Goal: Task Accomplishment & Management: Manage account settings

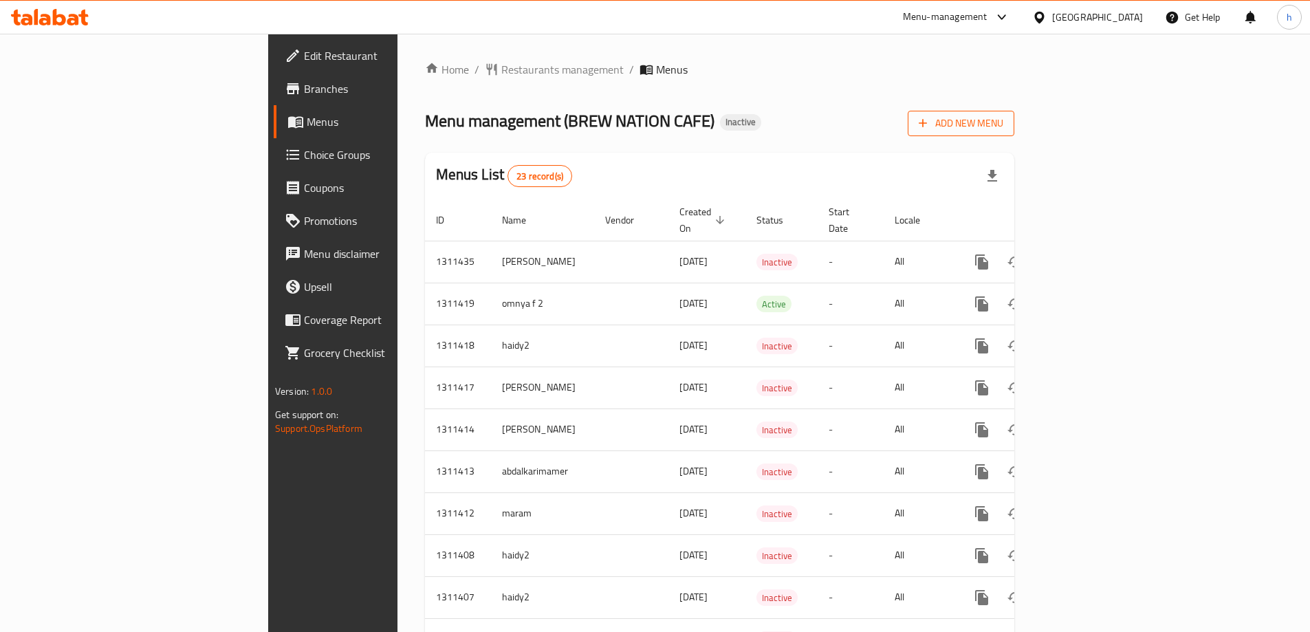
click at [1003, 119] on span "Add New Menu" at bounding box center [961, 123] width 85 height 17
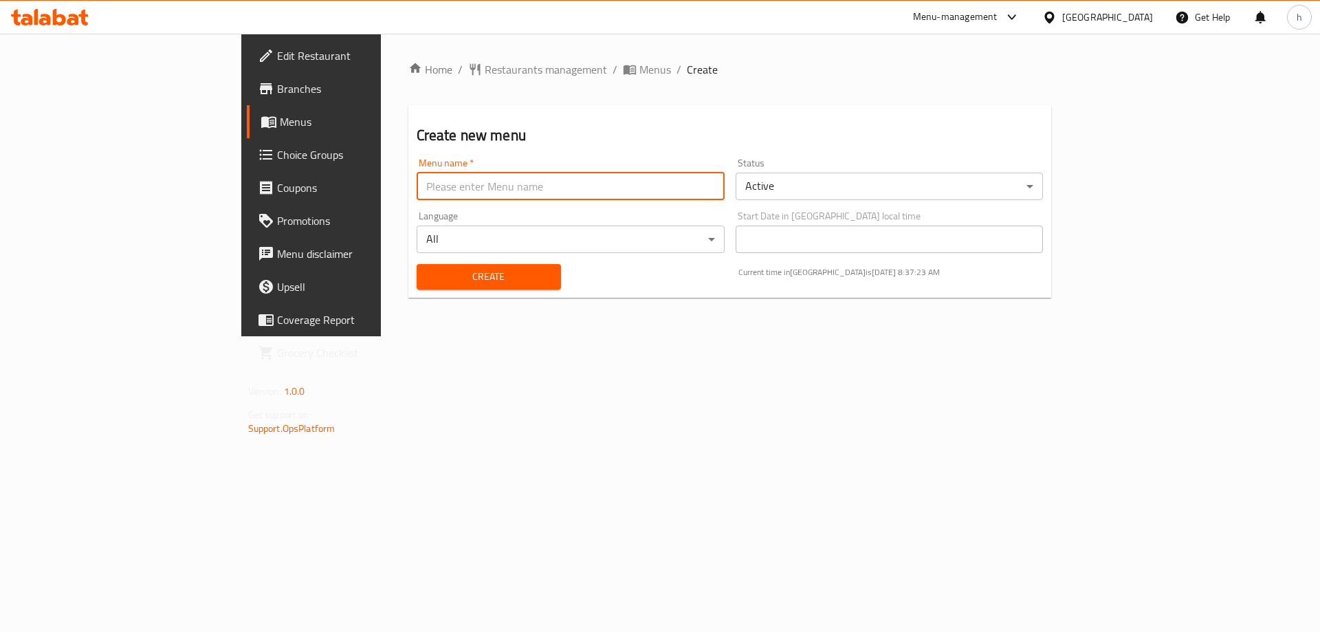
click at [626, 185] on input "text" at bounding box center [571, 187] width 308 height 28
click at [626, 74] on ol "Home / Restaurants management / Menus / Create" at bounding box center [730, 69] width 644 height 17
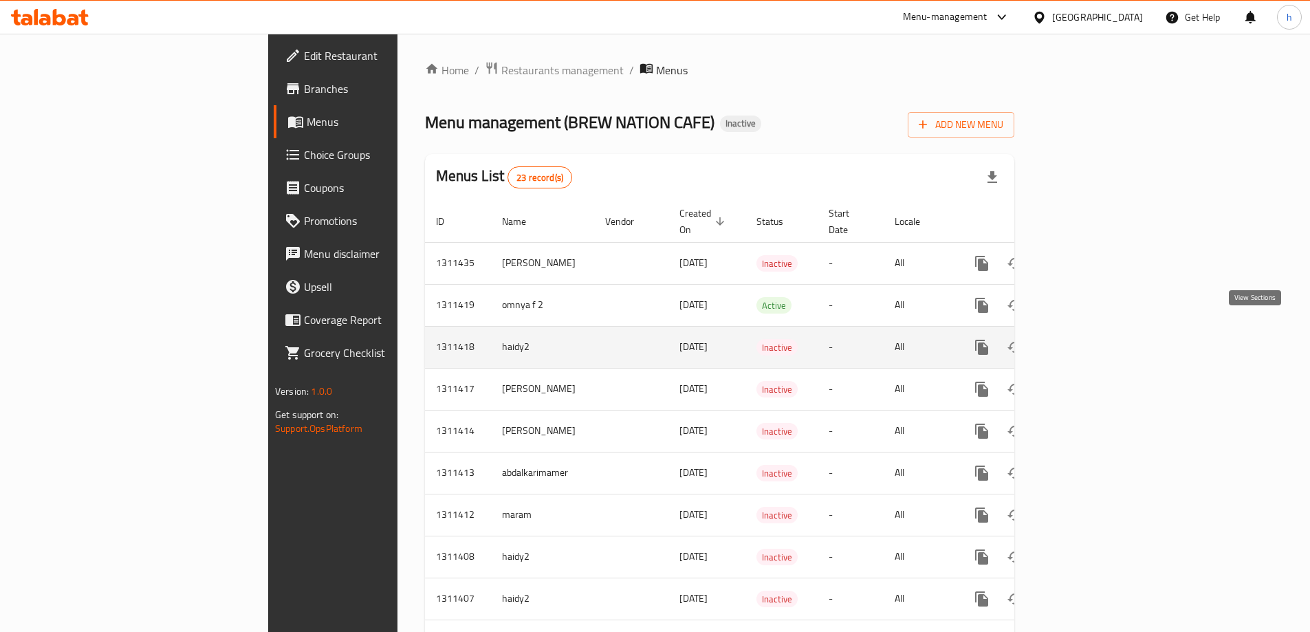
click at [1097, 331] on link "enhanced table" at bounding box center [1080, 347] width 33 height 33
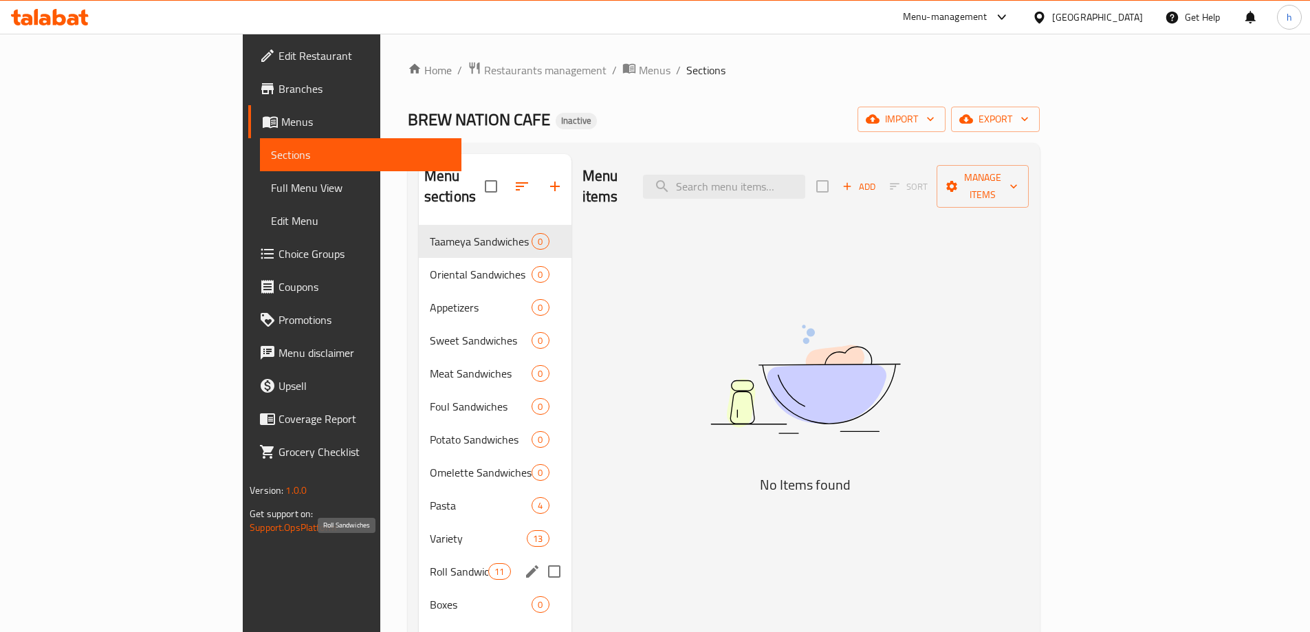
click at [430, 563] on span "Roll Sandwiches" at bounding box center [459, 571] width 58 height 17
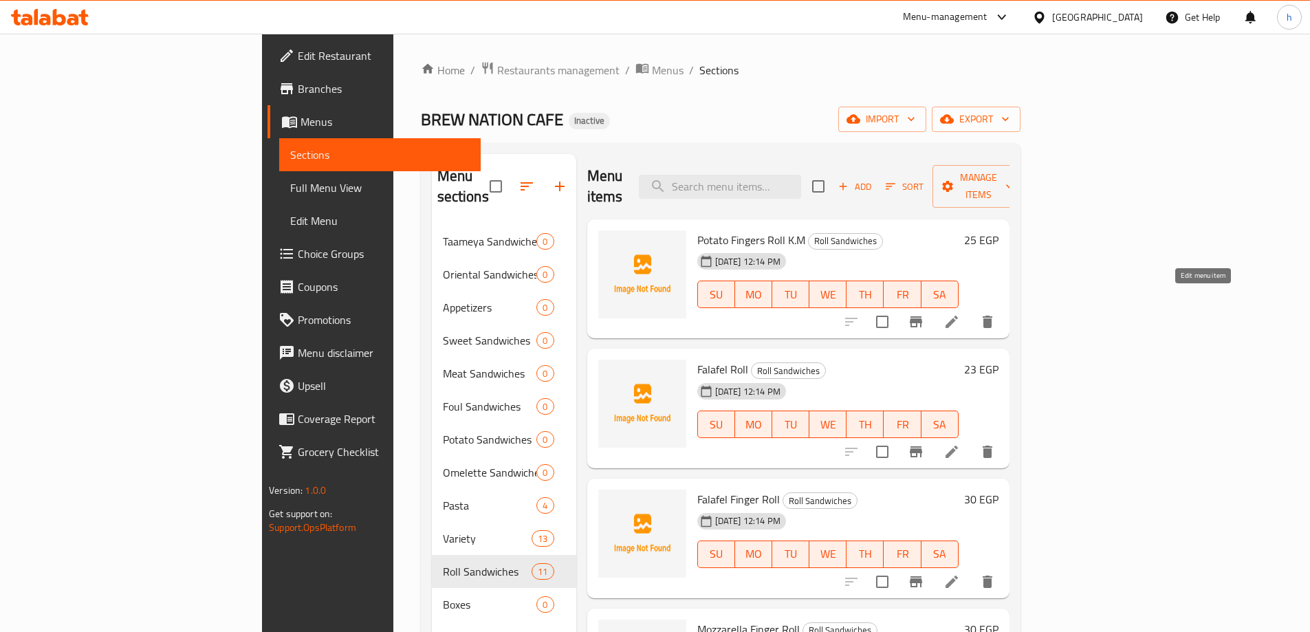
click at [960, 314] on icon at bounding box center [951, 322] width 17 height 17
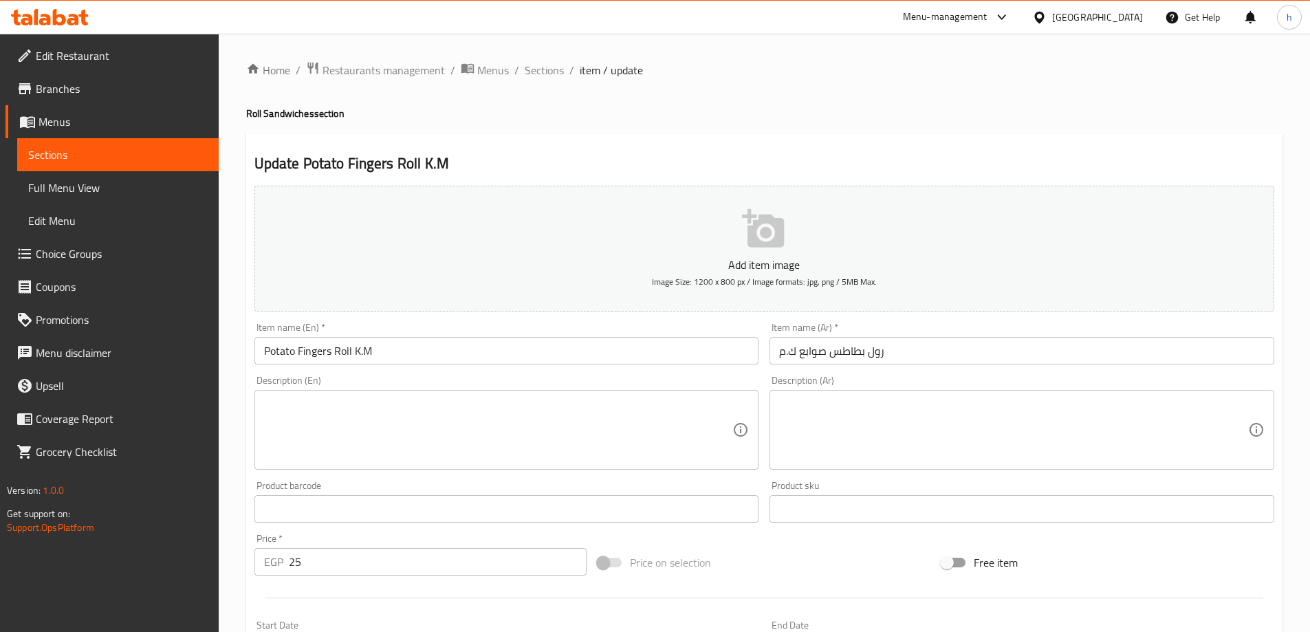
click at [332, 351] on input "Potato Fingers Roll K.M" at bounding box center [506, 351] width 505 height 28
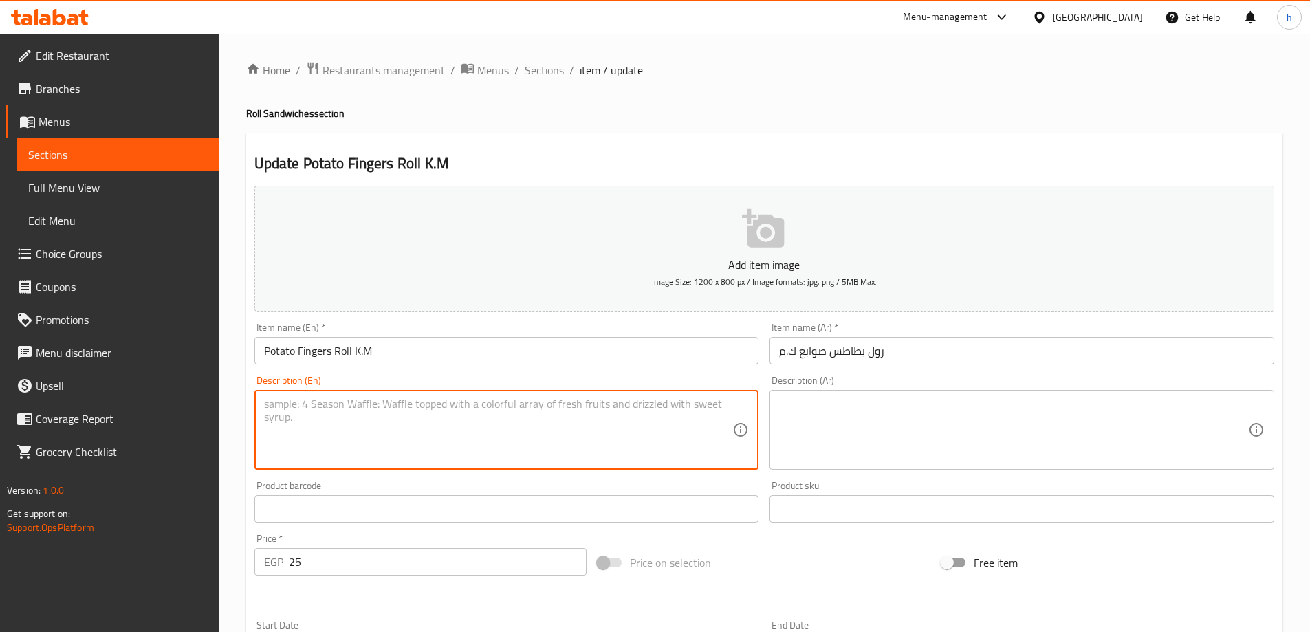
click at [483, 424] on textarea at bounding box center [498, 429] width 469 height 65
paste textarea "Roll sandwich with fried potato fingers"
type textarea "Roll sandwich with fried potato fingers"
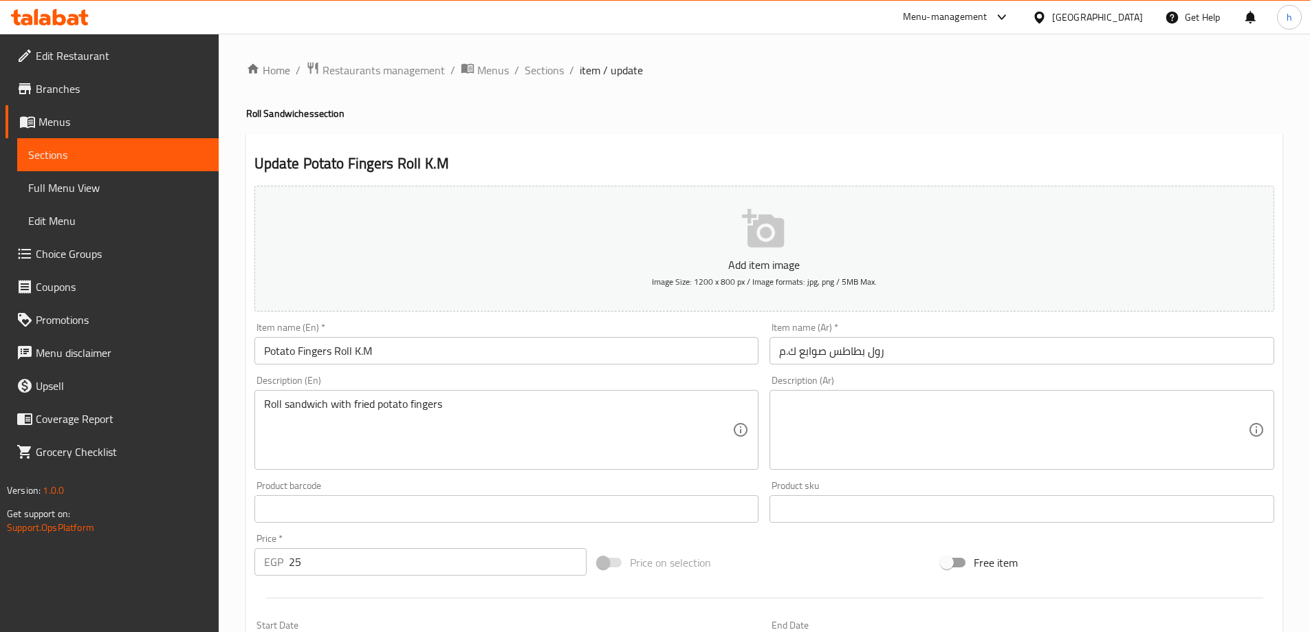
click at [868, 422] on textarea at bounding box center [1013, 429] width 469 height 65
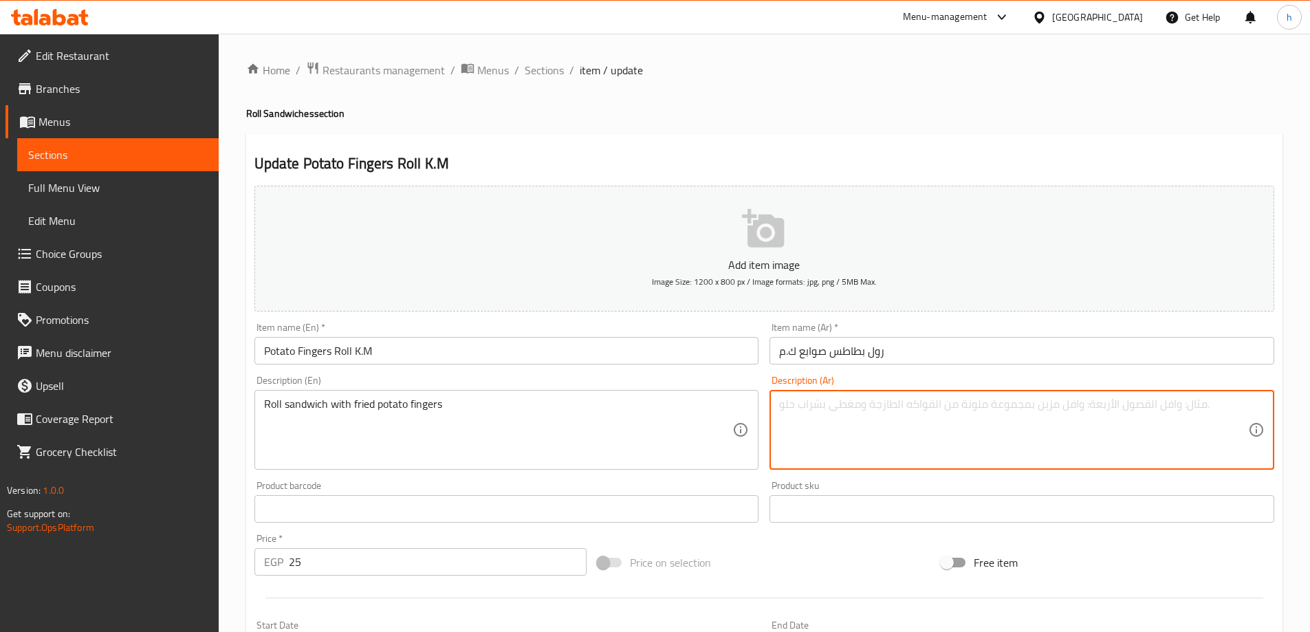
paste textarea "ساندويتش رول مع أصابع البطاطس المقلية"
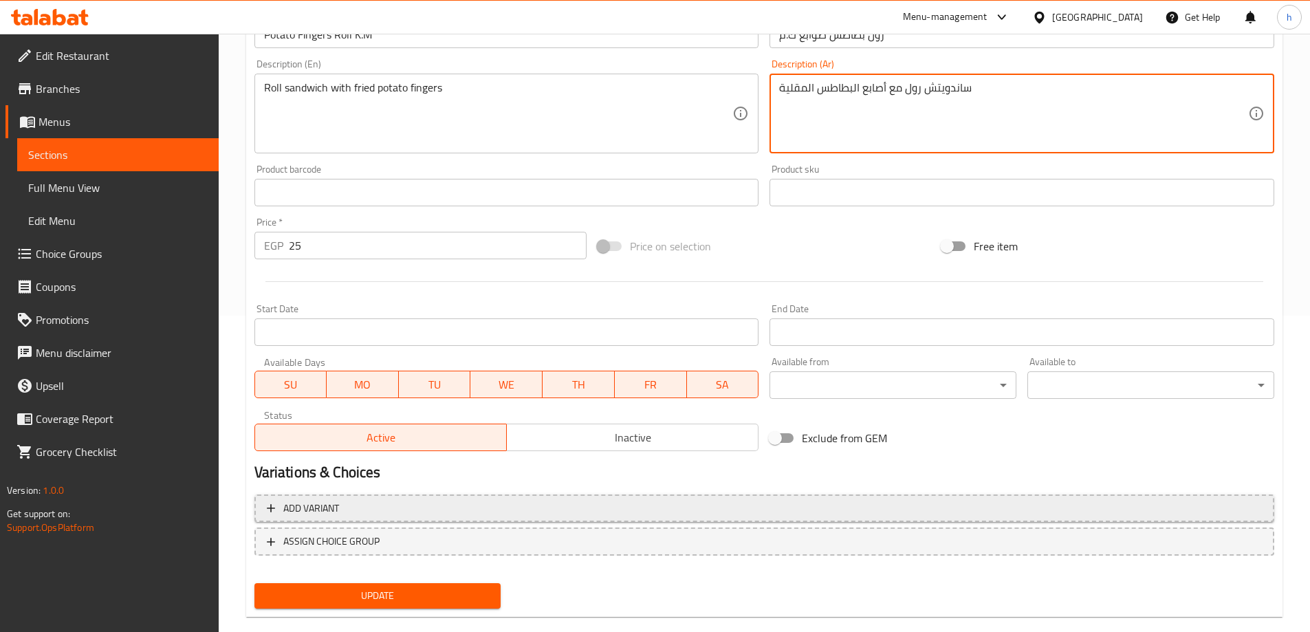
scroll to position [340, 0]
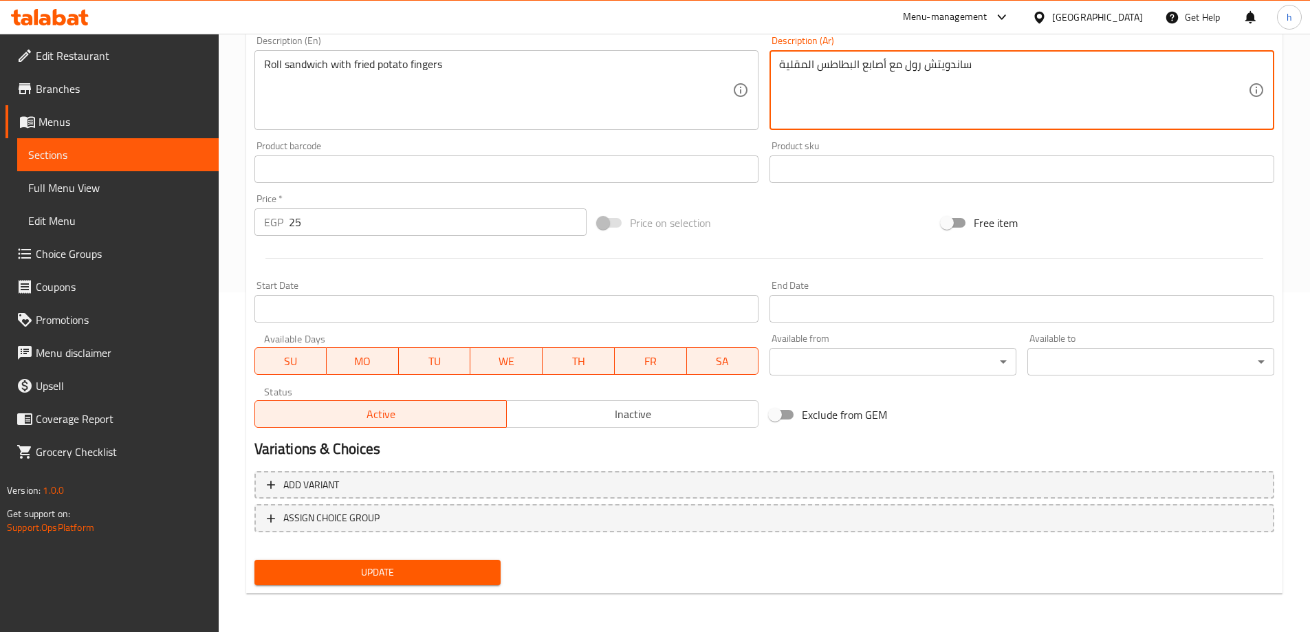
type textarea "ساندويتش رول مع أصابع البطاطس المقلية"
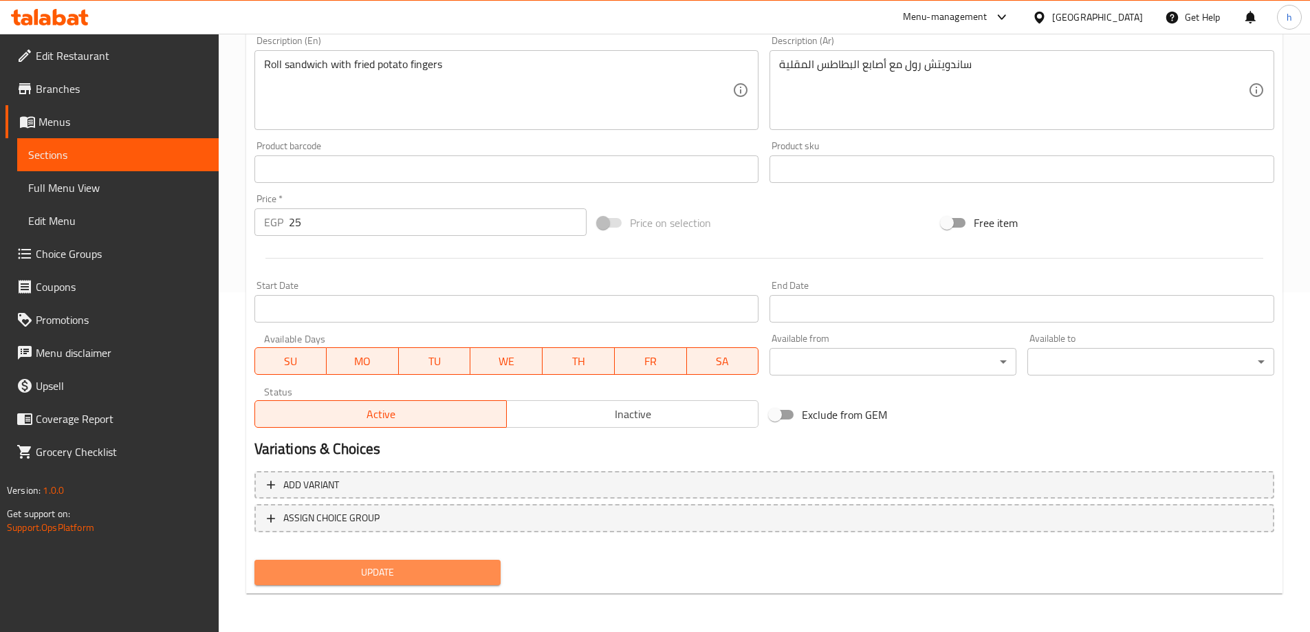
click at [429, 573] on span "Update" at bounding box center [377, 572] width 225 height 17
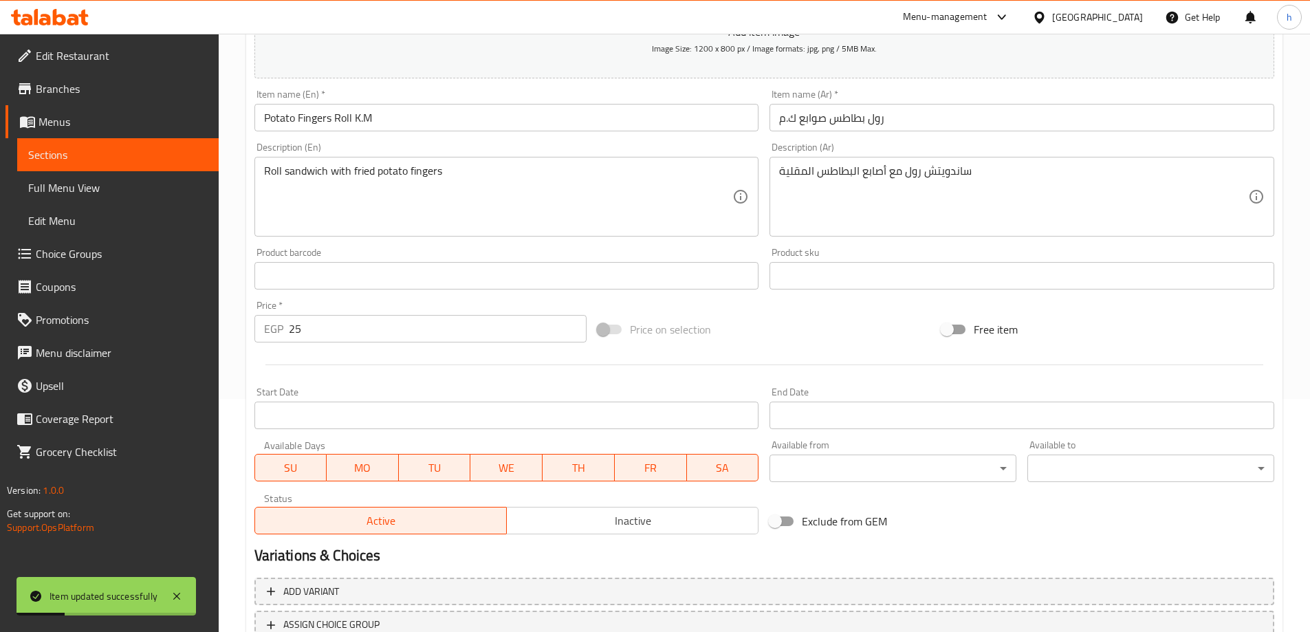
scroll to position [202, 0]
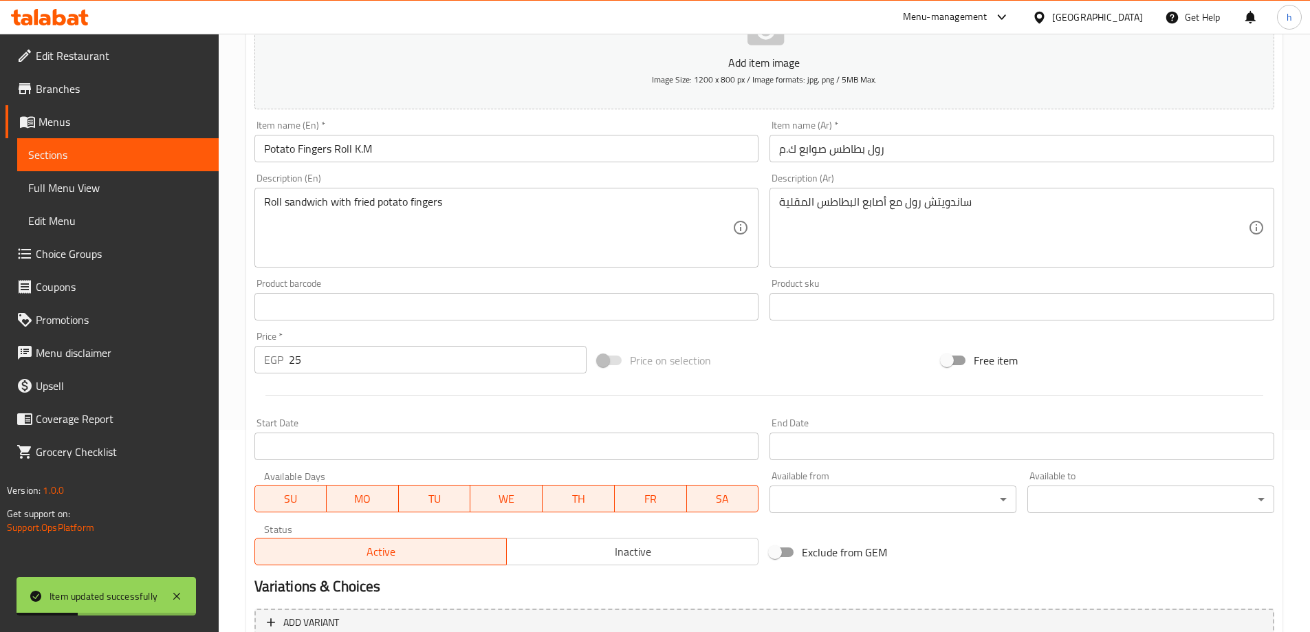
click at [94, 157] on span "Sections" at bounding box center [117, 154] width 179 height 17
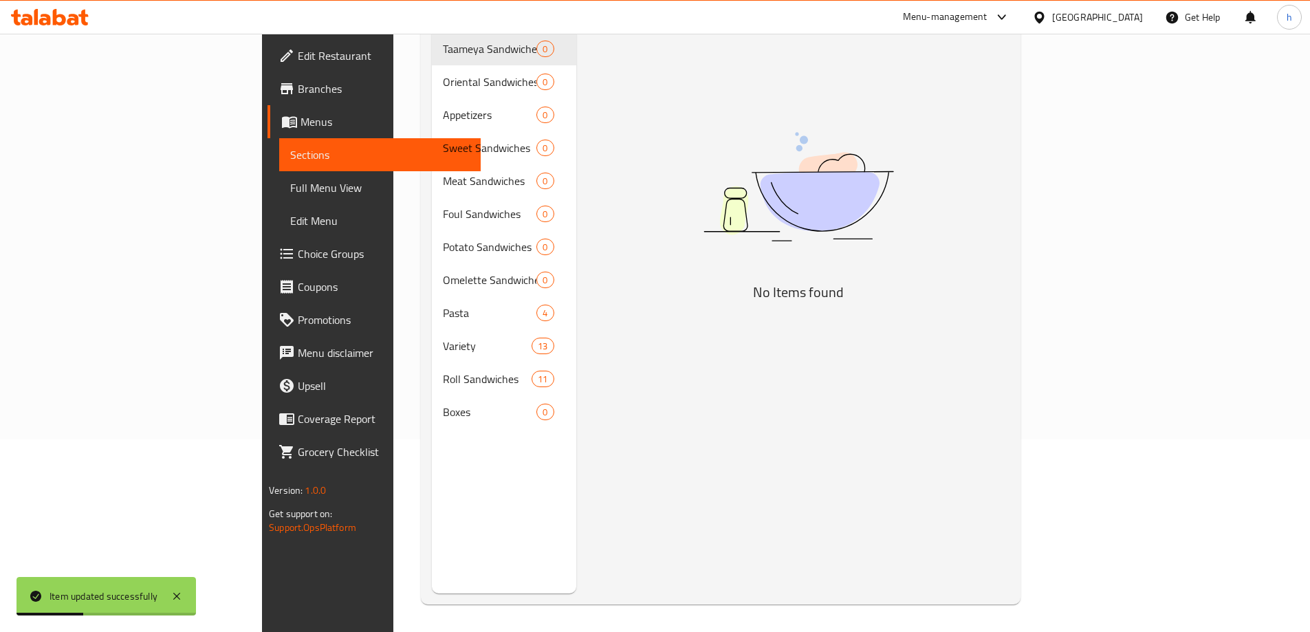
scroll to position [193, 0]
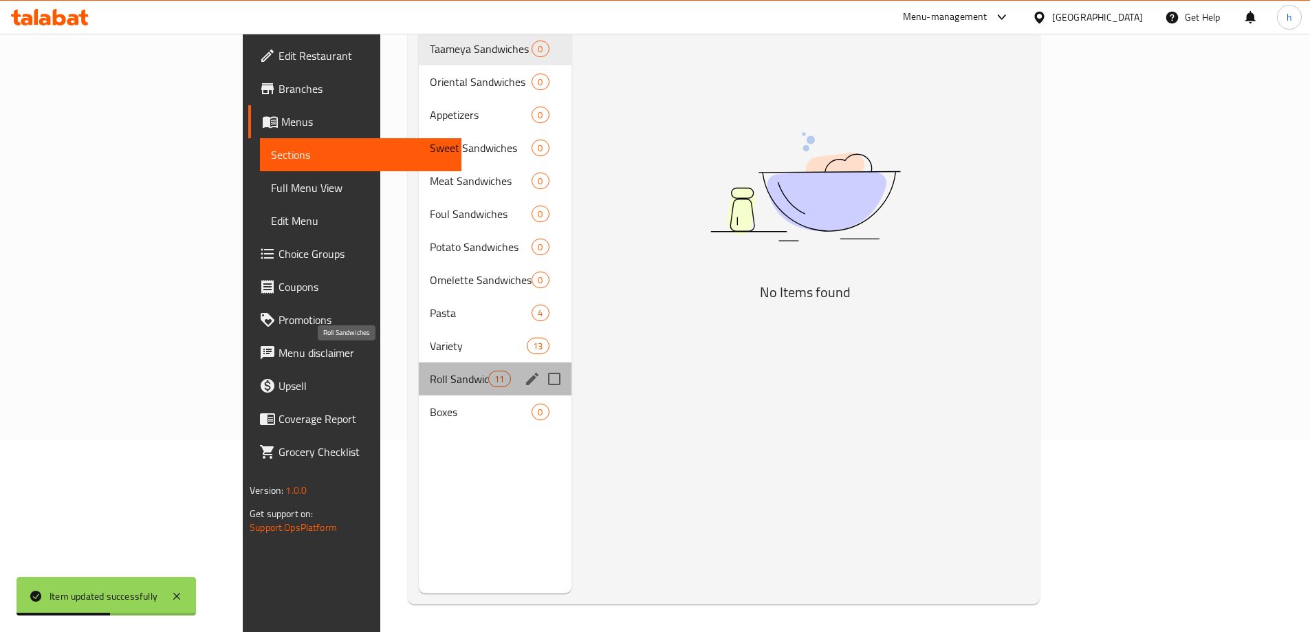
click at [430, 371] on span "Roll Sandwiches" at bounding box center [459, 379] width 58 height 17
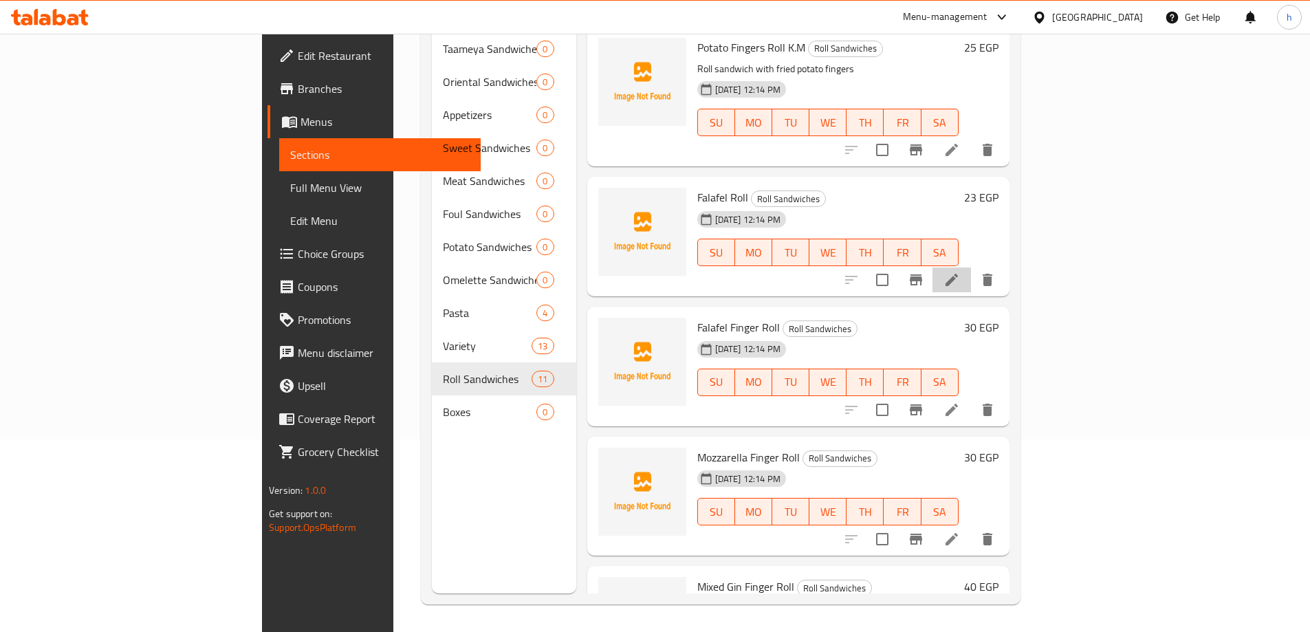
click at [971, 267] on li at bounding box center [951, 279] width 39 height 25
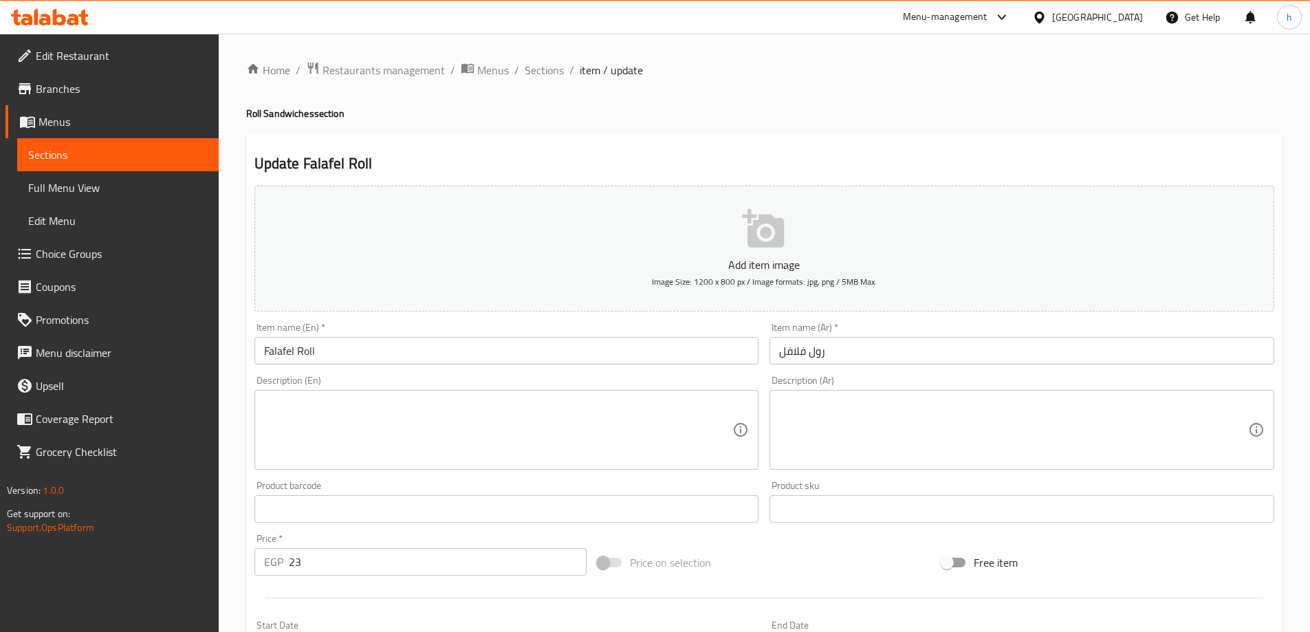
click at [539, 415] on textarea at bounding box center [498, 429] width 469 height 65
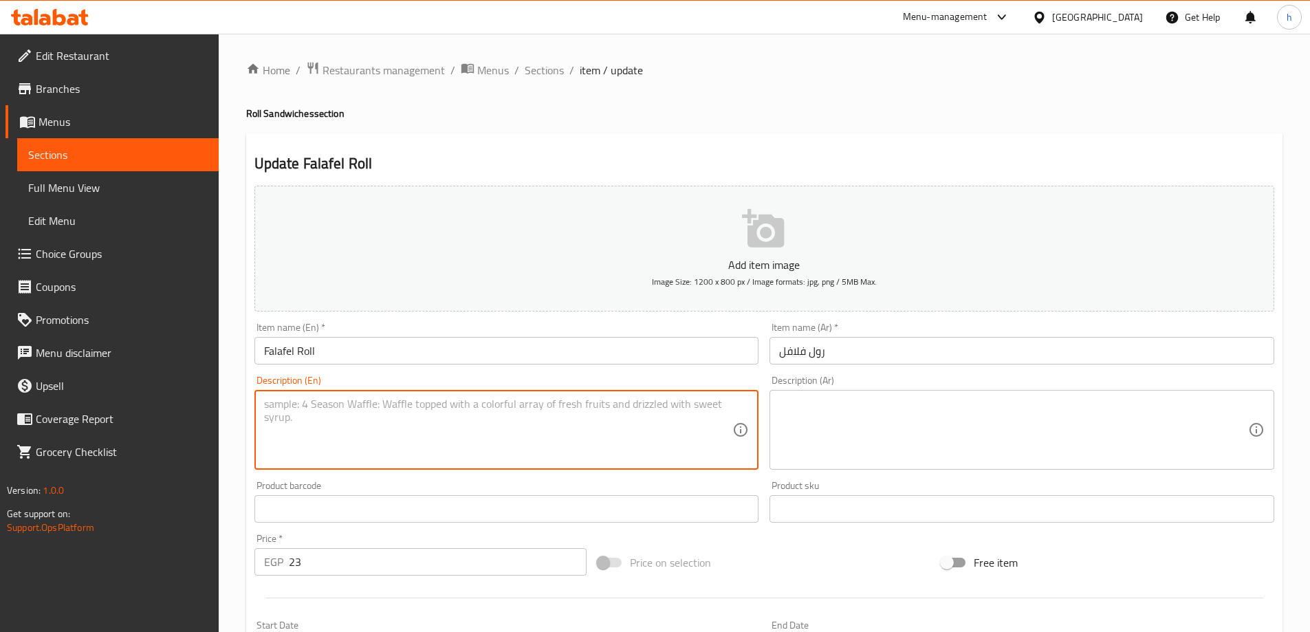
paste textarea "Roll sandwich with falafel"
type textarea "Roll sandwich with falafel"
click at [884, 410] on textarea at bounding box center [1013, 429] width 469 height 65
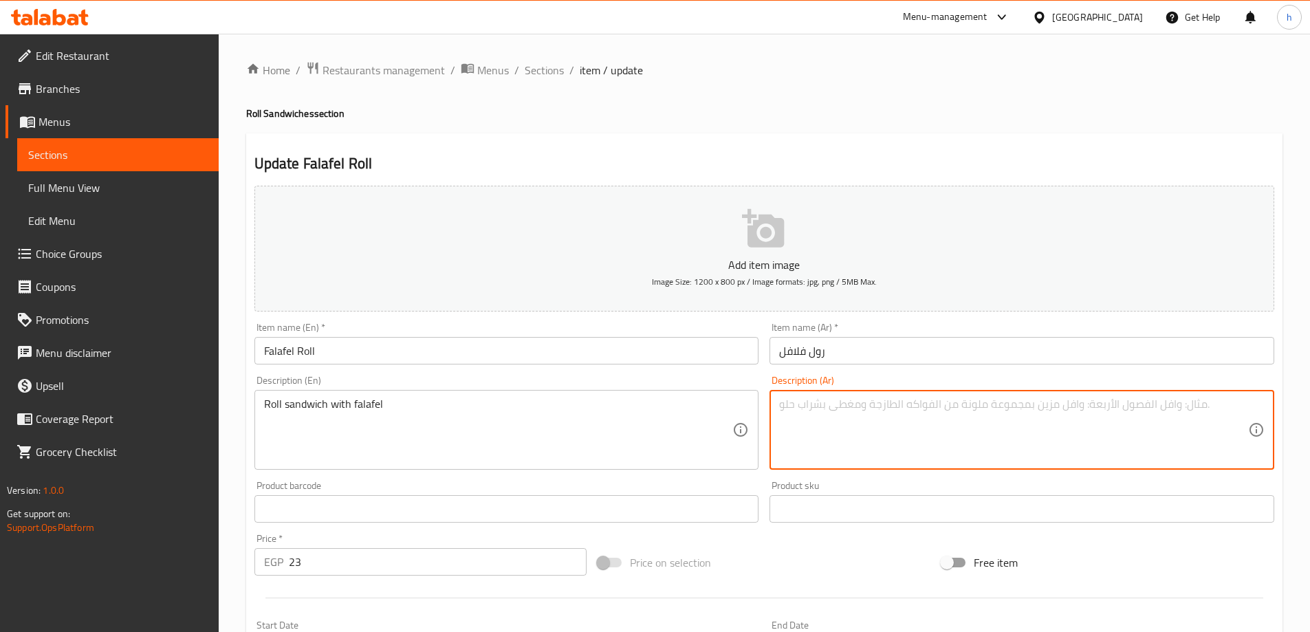
paste textarea "ساندويتش رول مع الفلافل"
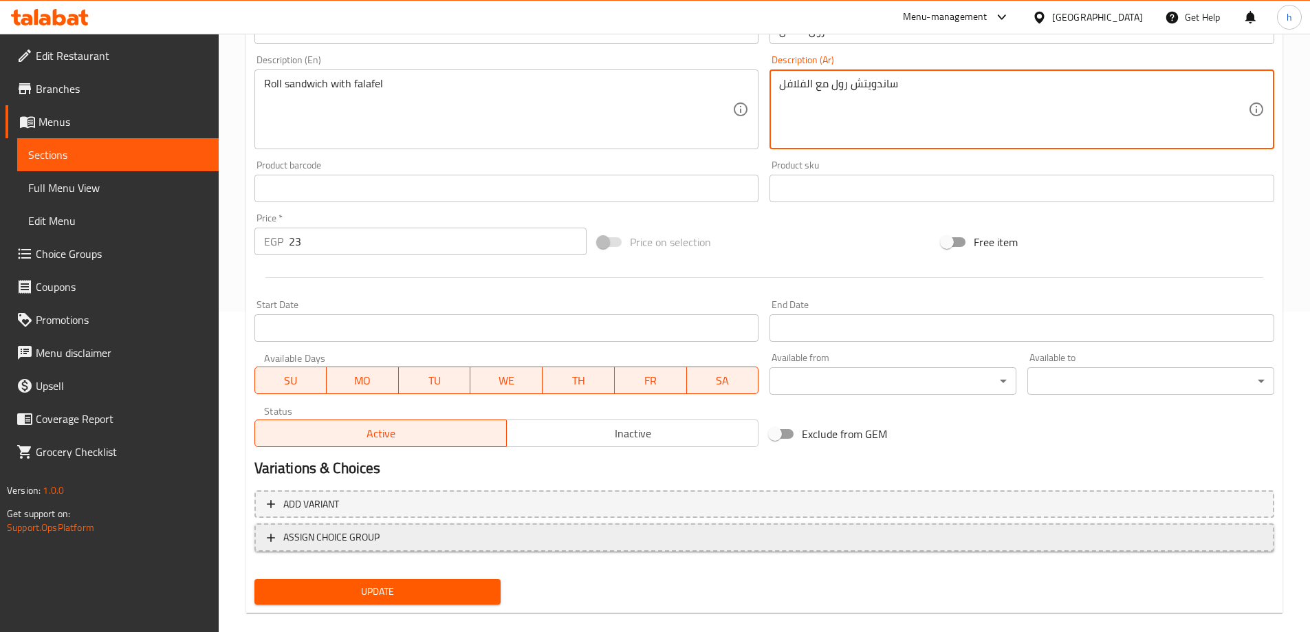
scroll to position [340, 0]
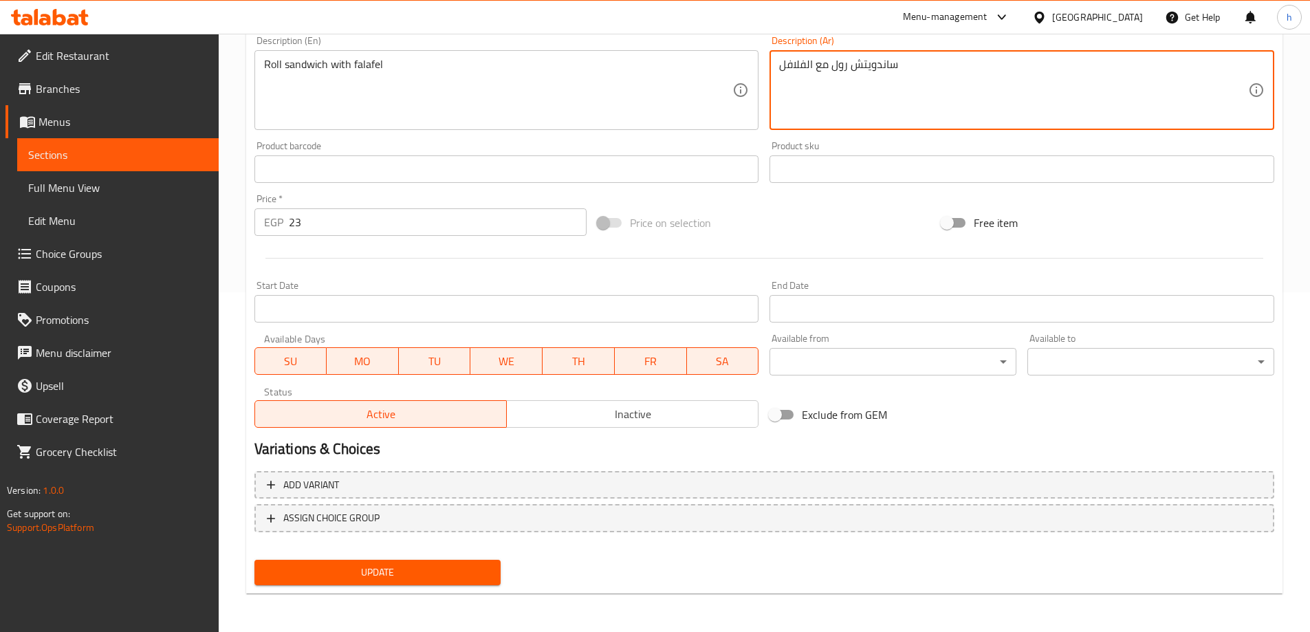
type textarea "ساندويتش رول مع الفلافل"
click at [435, 566] on span "Update" at bounding box center [377, 572] width 225 height 17
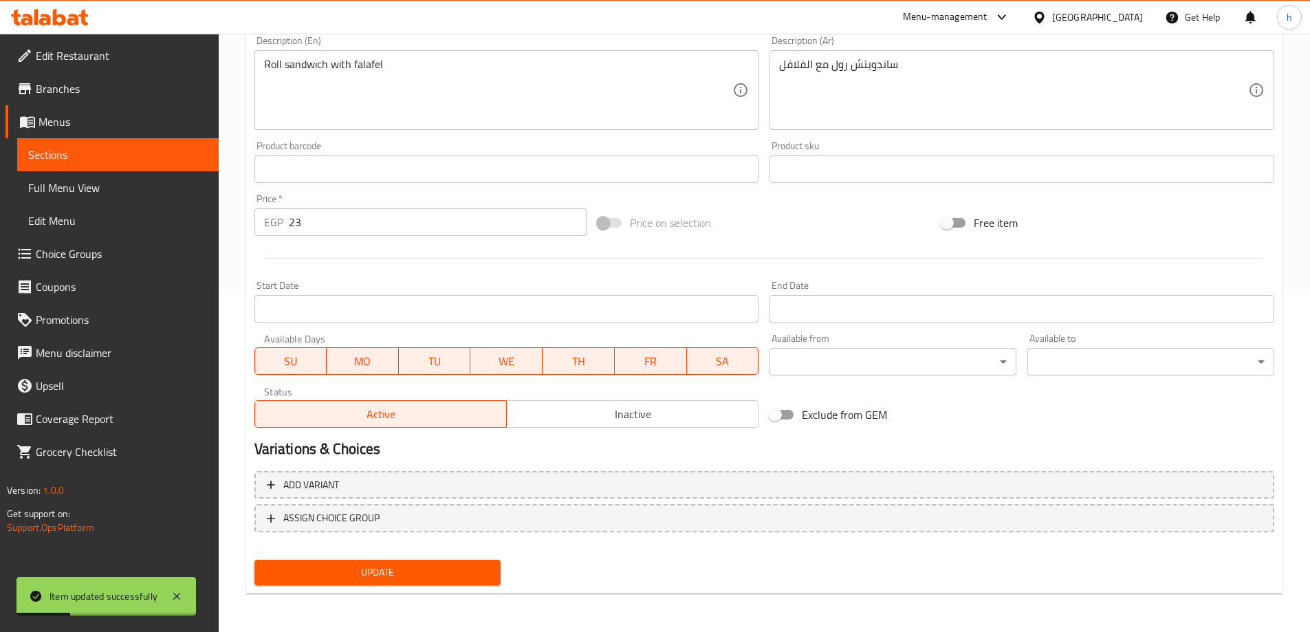
click at [131, 131] on link "Menus" at bounding box center [112, 121] width 213 height 33
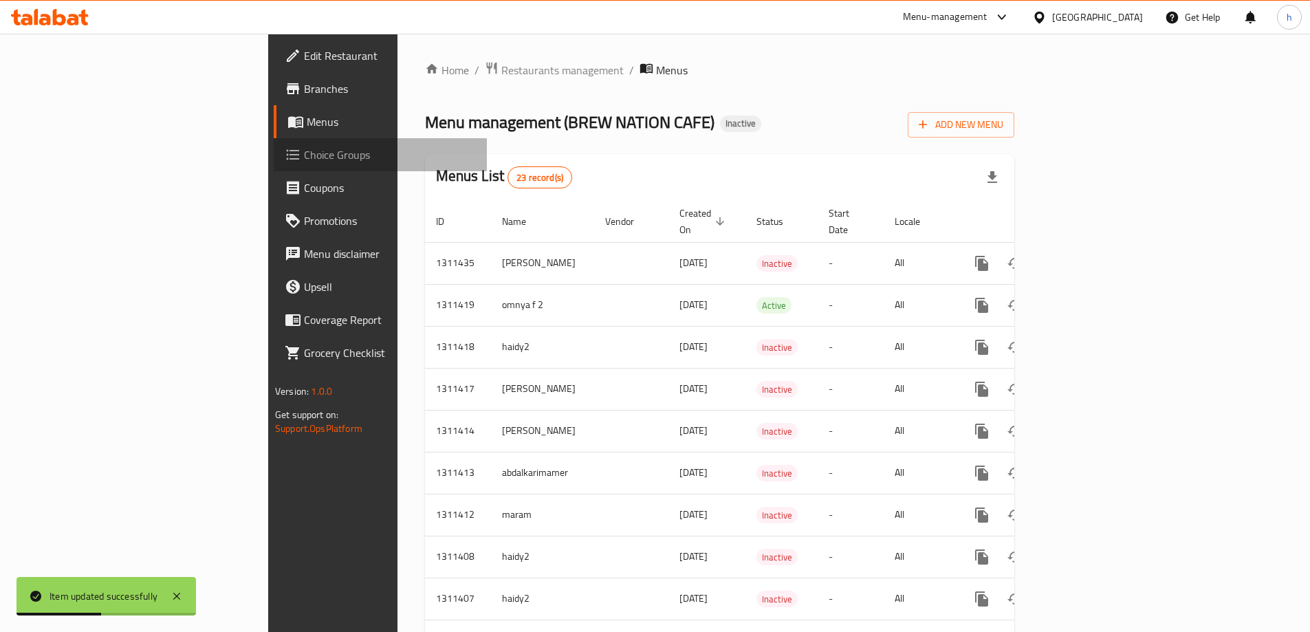
click at [304, 151] on span "Choice Groups" at bounding box center [390, 154] width 172 height 17
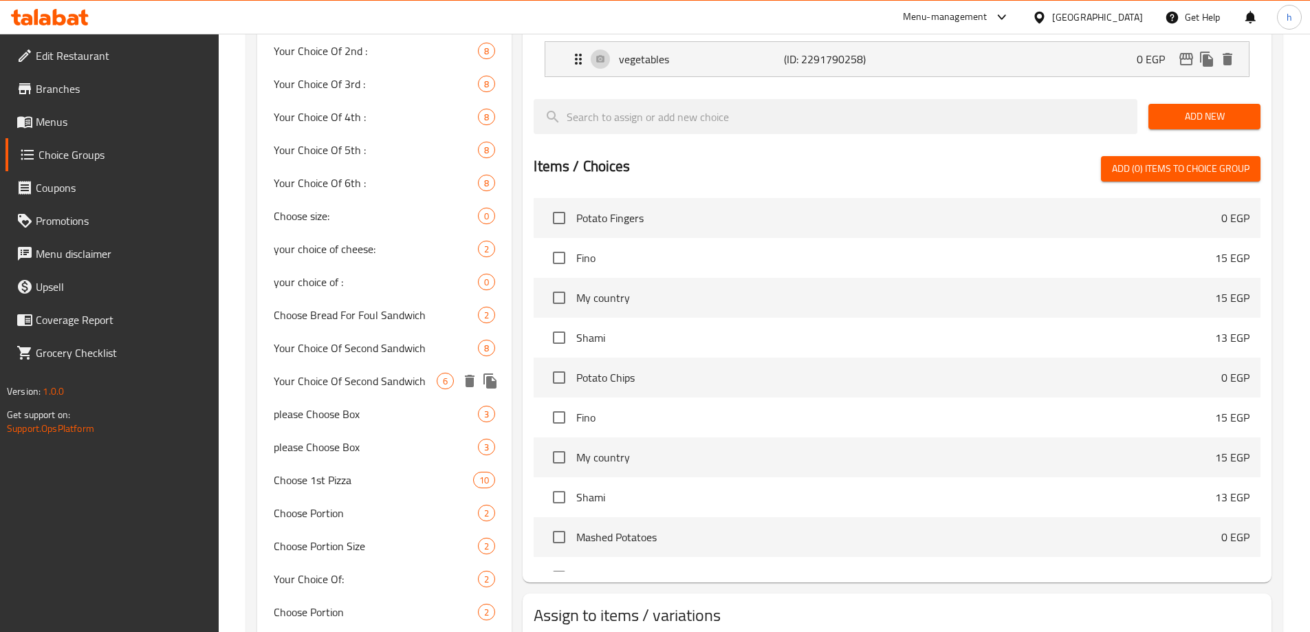
scroll to position [1375, 0]
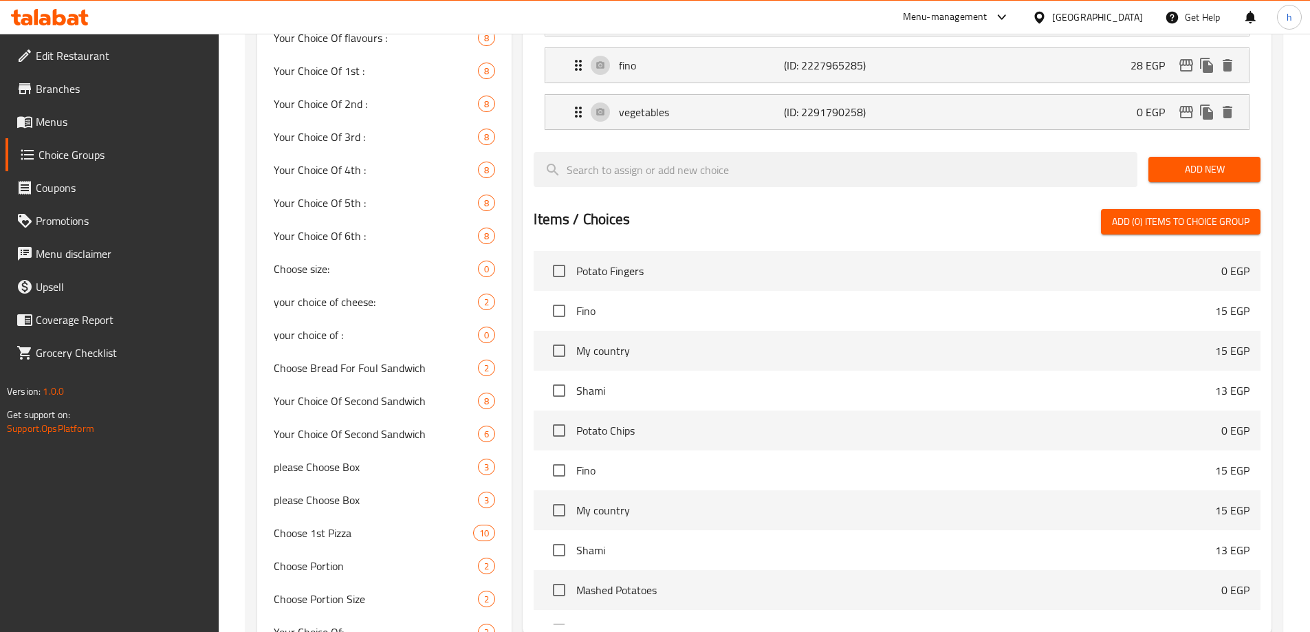
click at [110, 105] on link "Branches" at bounding box center [112, 88] width 213 height 33
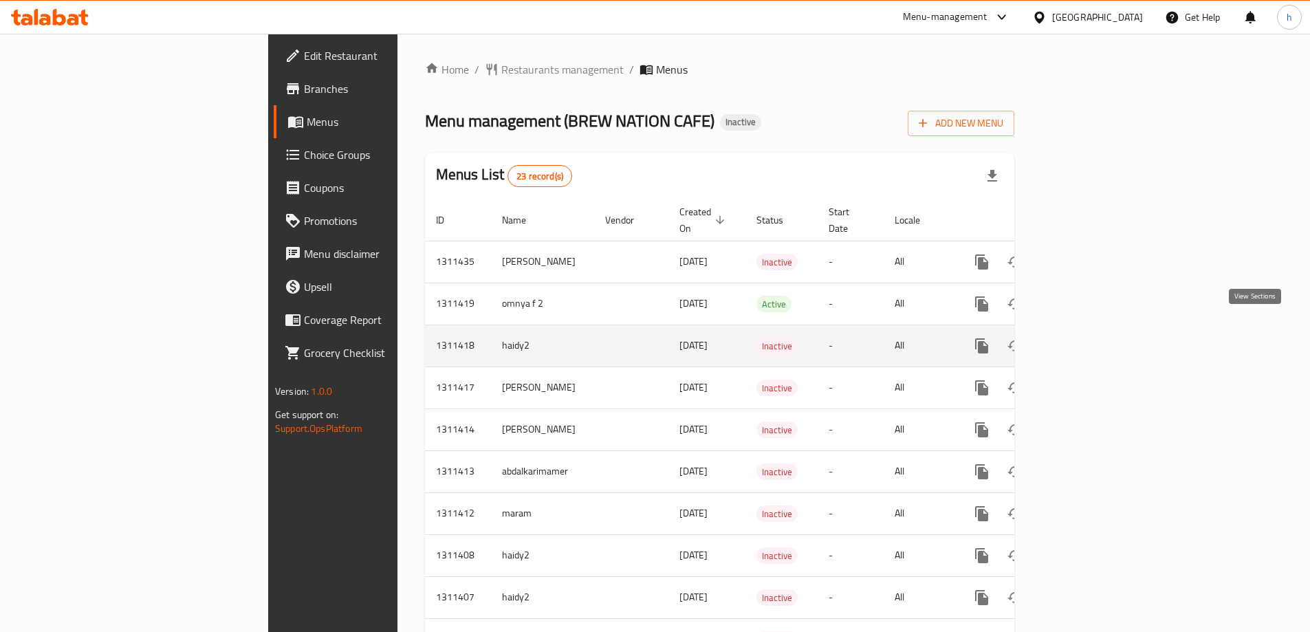
click at [1097, 329] on link "enhanced table" at bounding box center [1080, 345] width 33 height 33
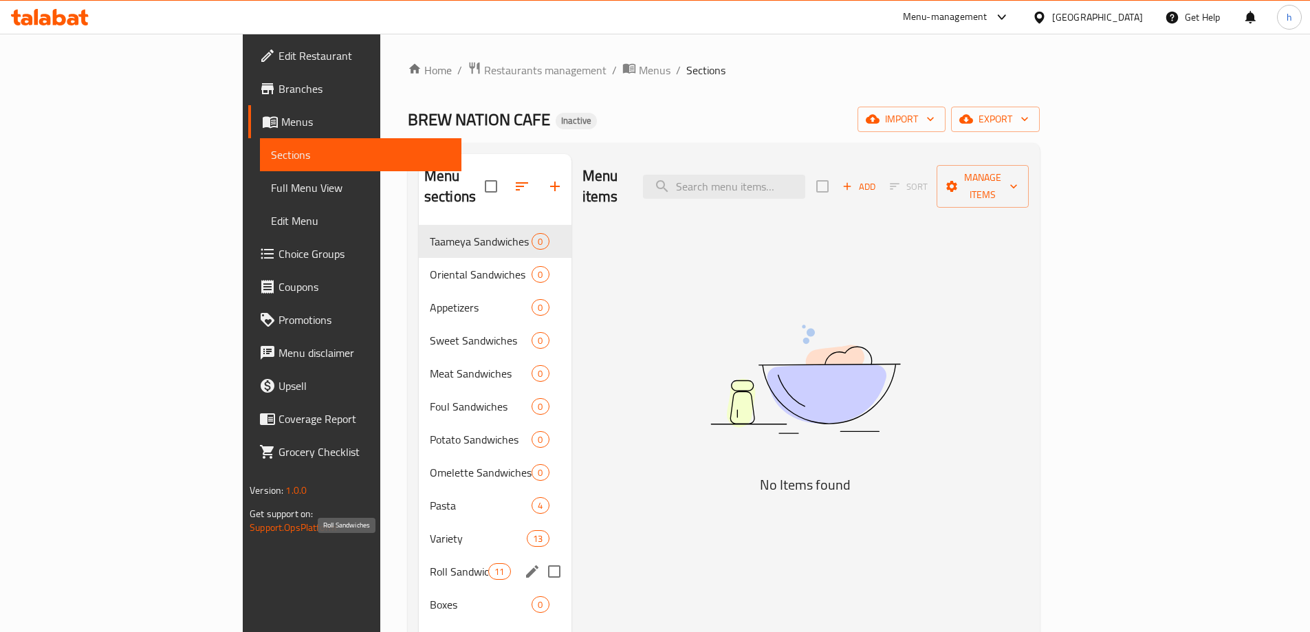
click at [430, 563] on span "Roll Sandwiches" at bounding box center [459, 571] width 58 height 17
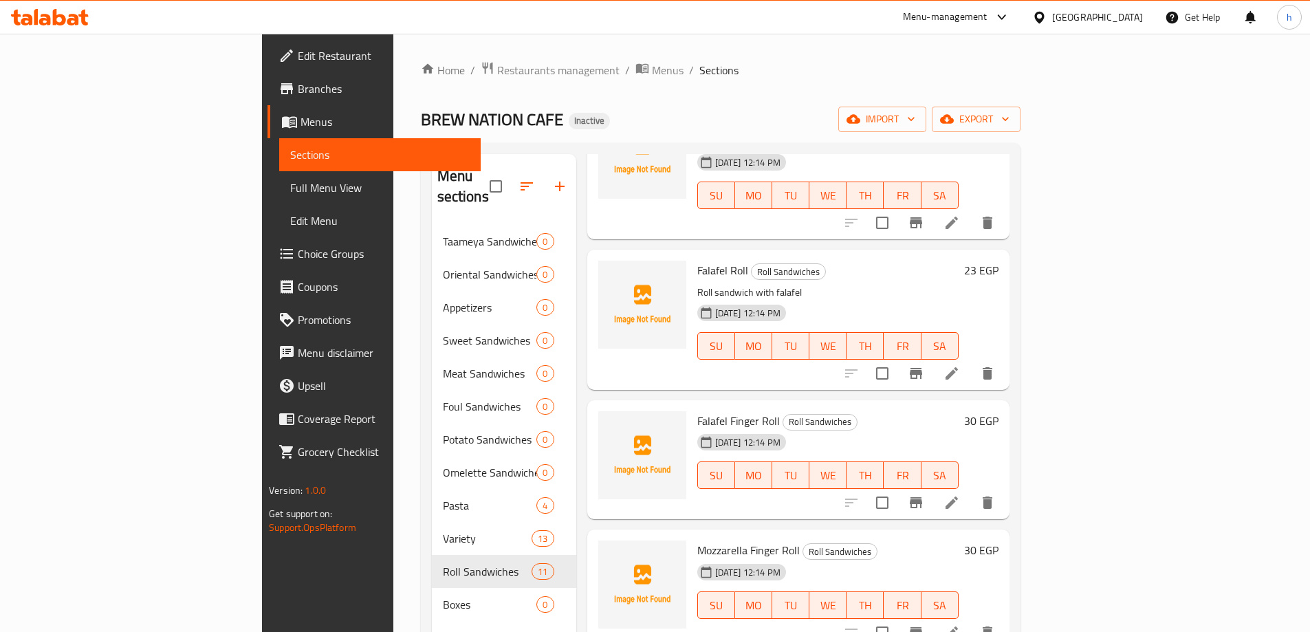
scroll to position [206, 0]
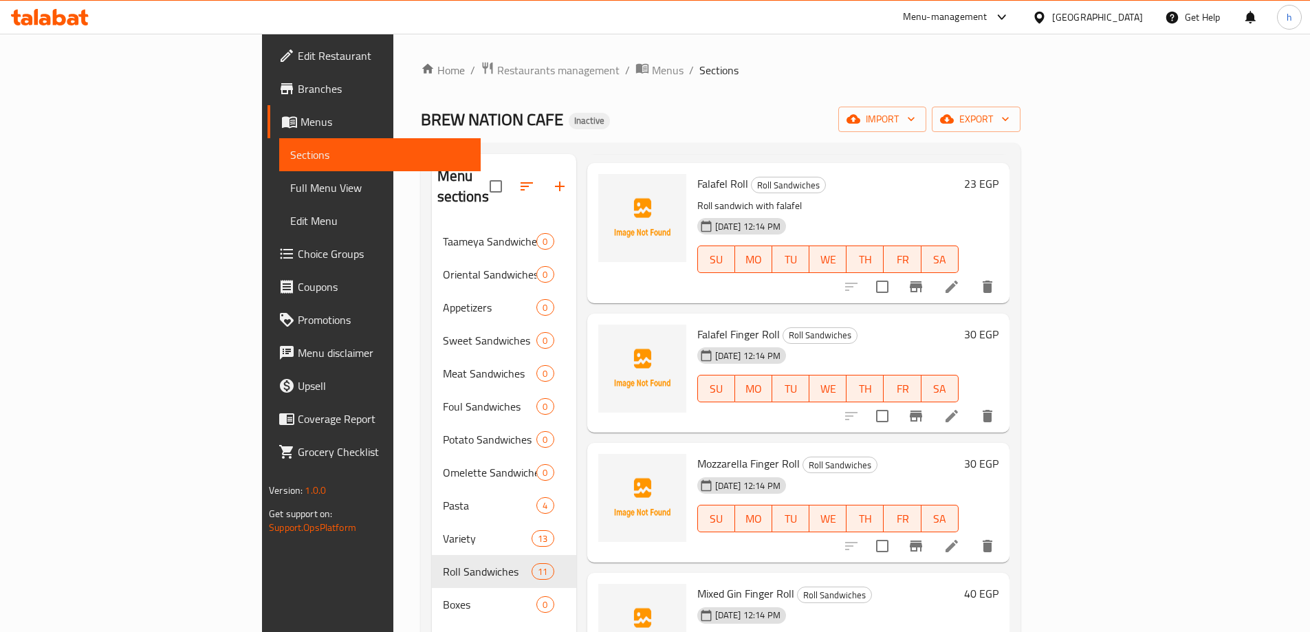
click at [964, 342] on div "13-09-2025 12:14 PM SU MO TU WE TH FR SA" at bounding box center [828, 379] width 272 height 74
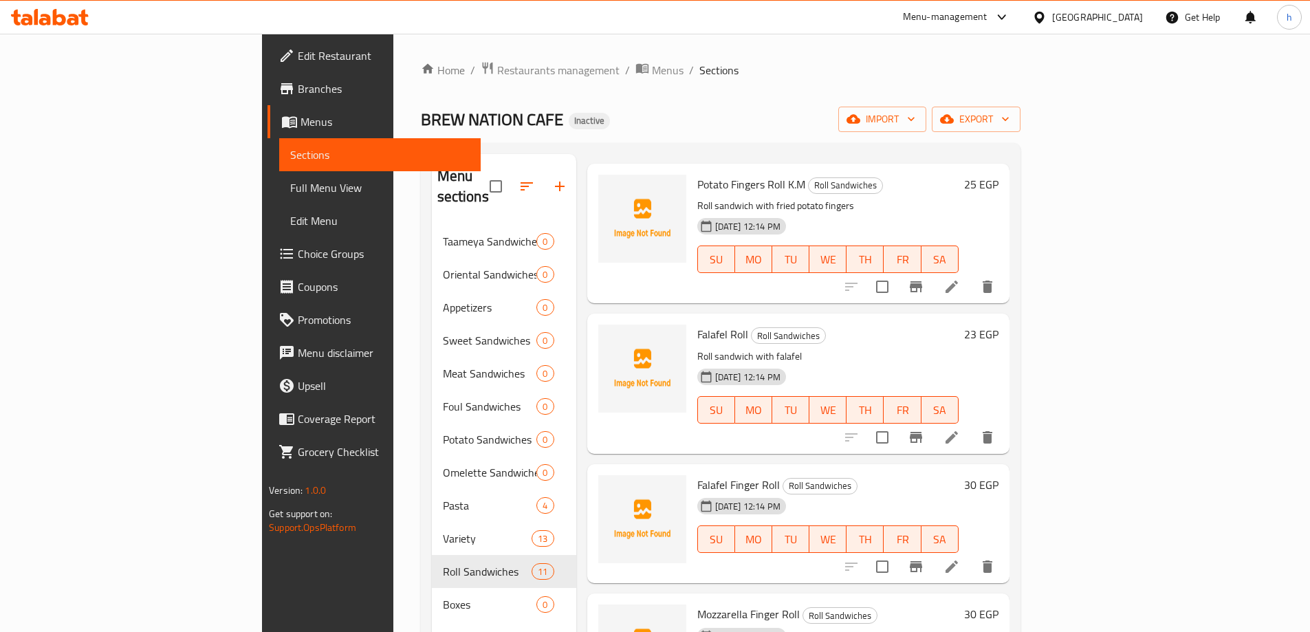
scroll to position [138, 0]
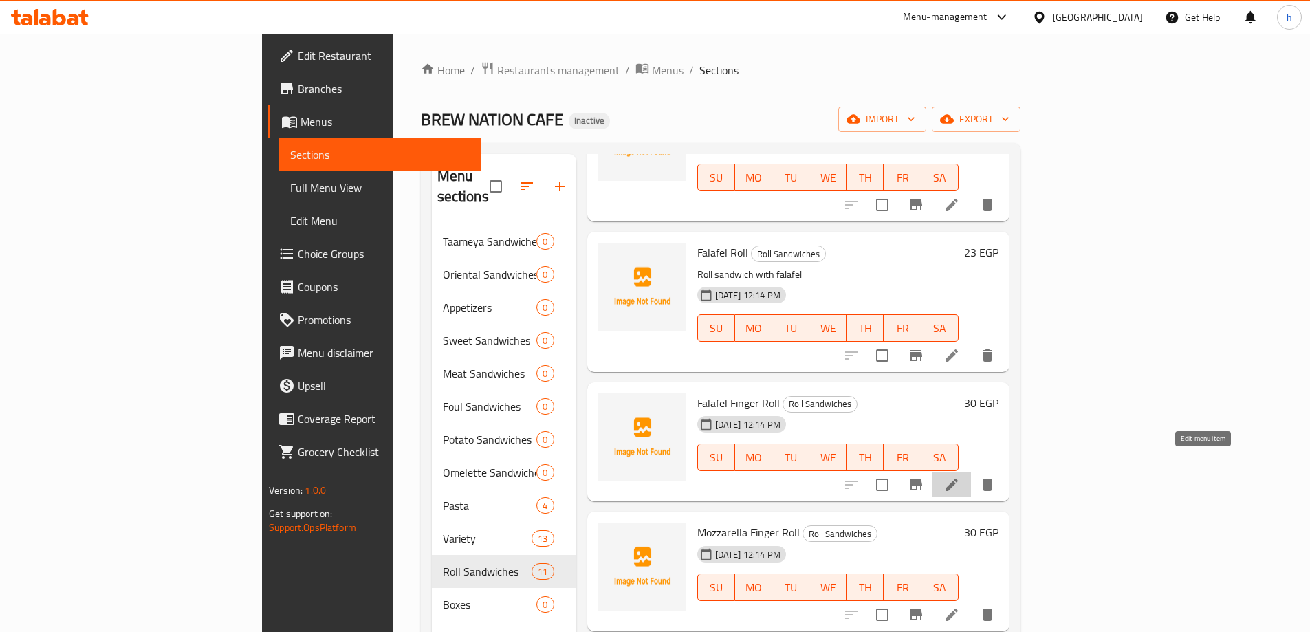
click at [960, 476] on icon at bounding box center [951, 484] width 17 height 17
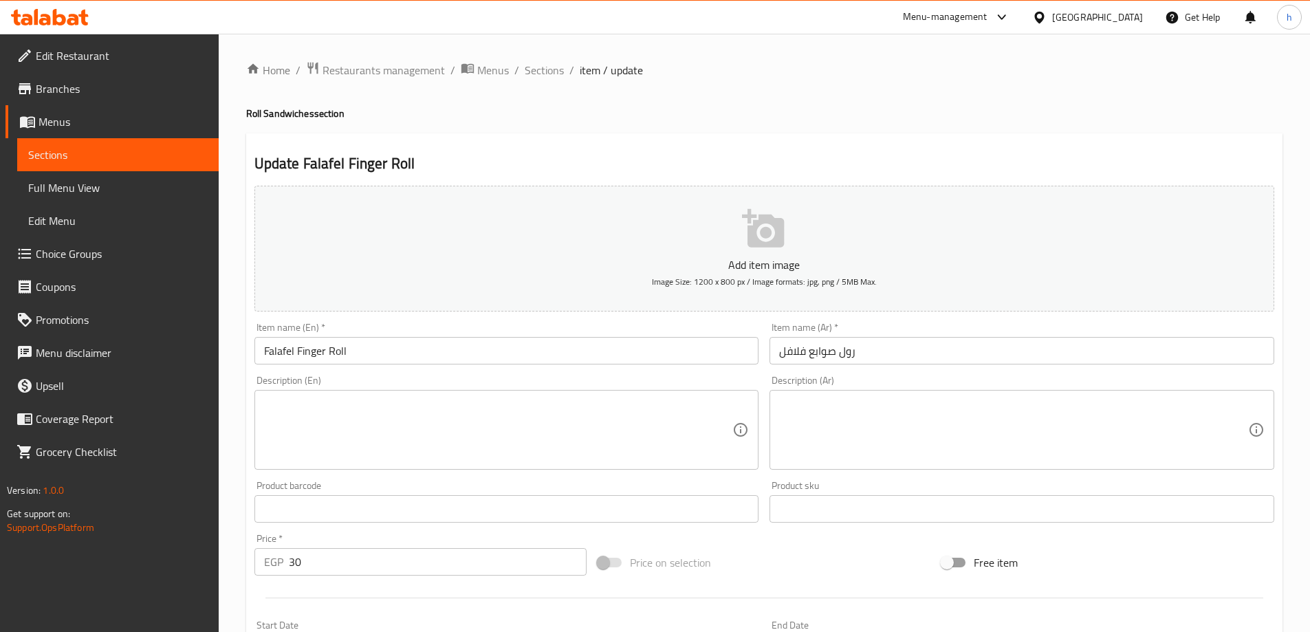
click at [353, 415] on textarea at bounding box center [498, 429] width 469 height 65
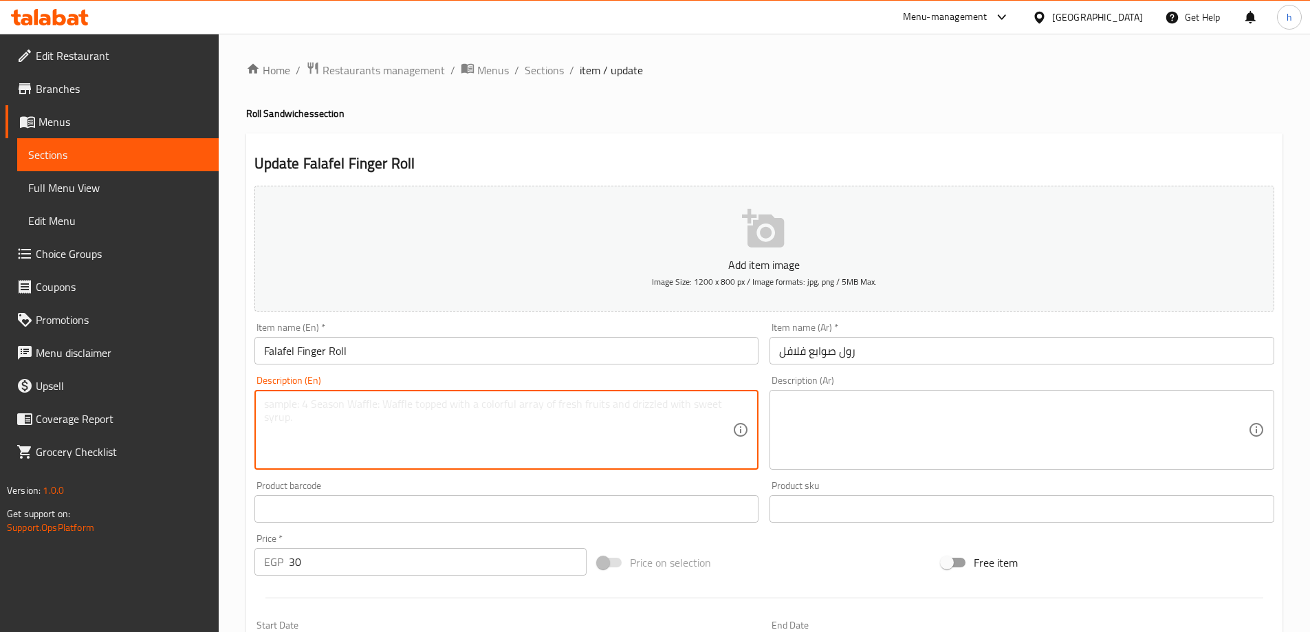
paste textarea "Roll sandwich with falafel fingers"
type textarea "Roll sandwich with falafel fingers"
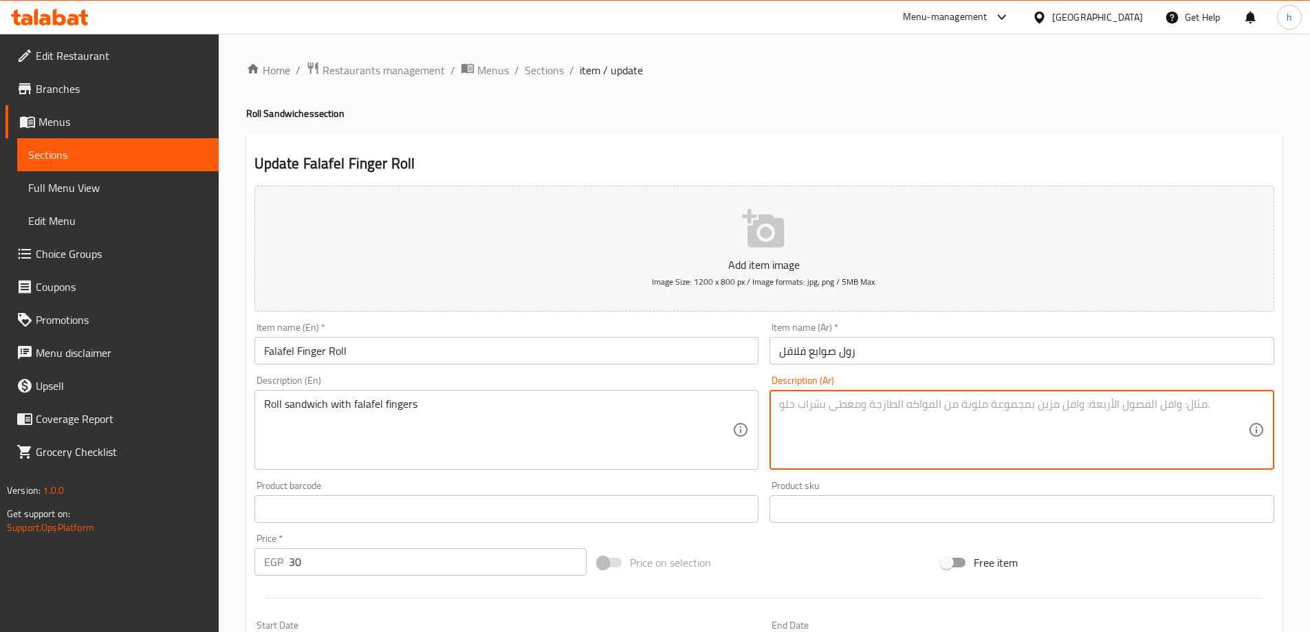
click at [836, 412] on textarea at bounding box center [1013, 429] width 469 height 65
click at [1026, 402] on textarea at bounding box center [1013, 429] width 469 height 65
paste textarea "ساندويتش رول مع أصابع الفلافل"
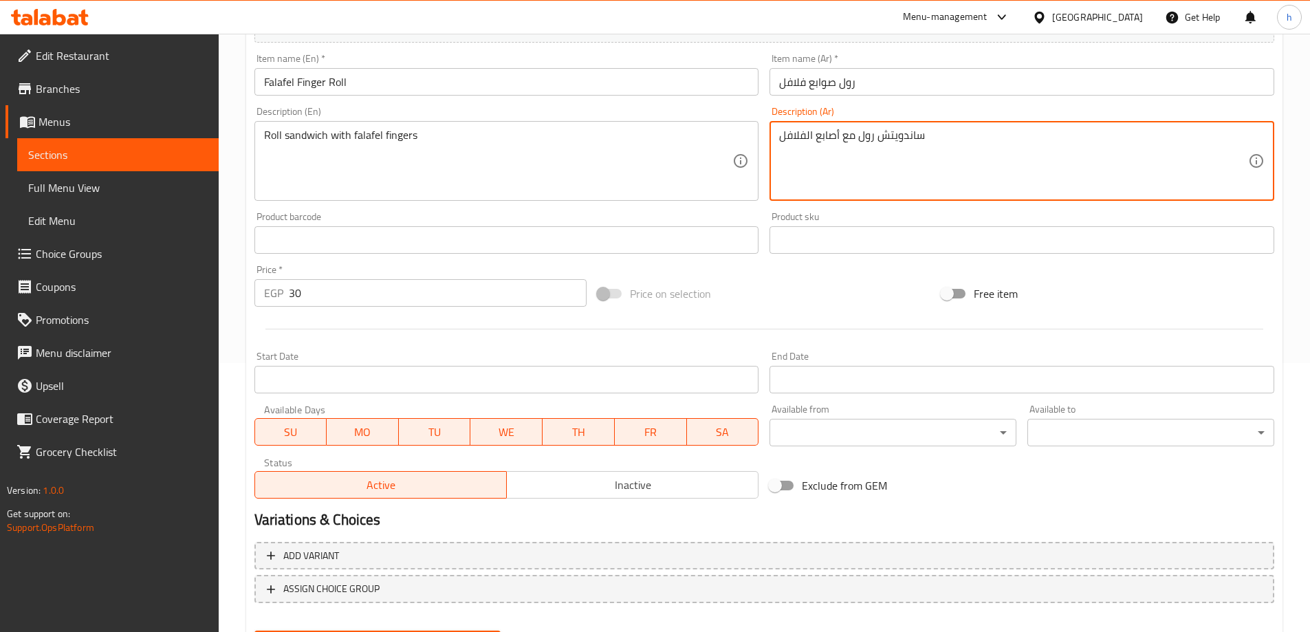
scroll to position [340, 0]
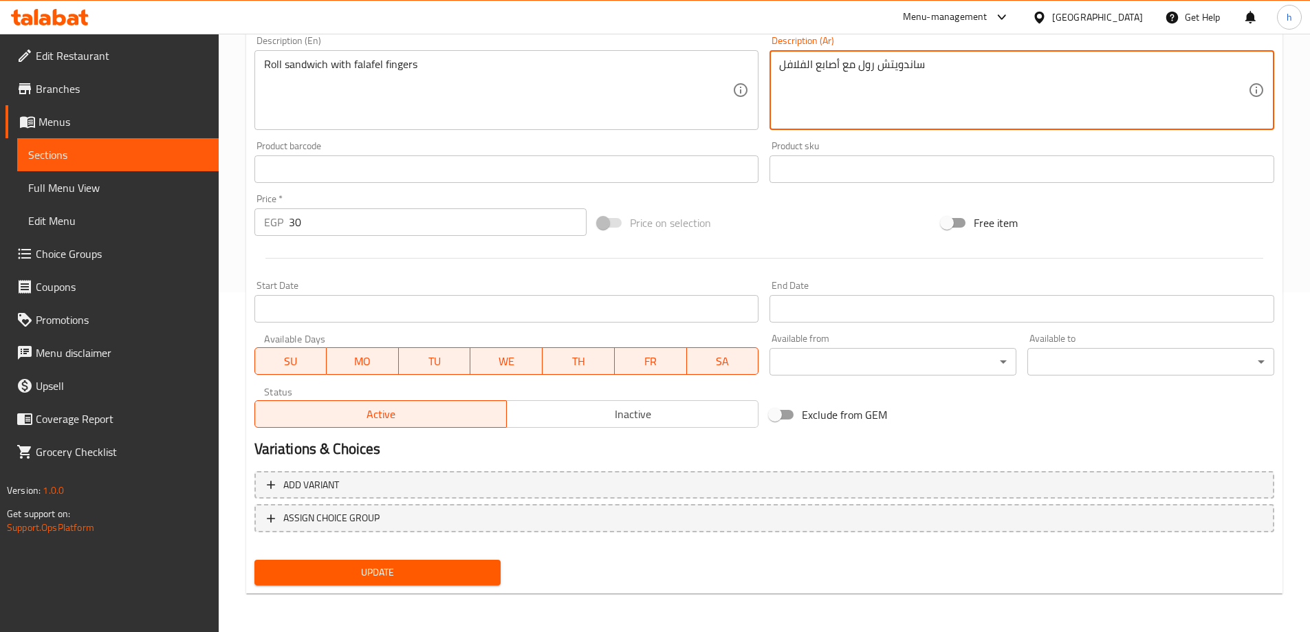
type textarea "ساندويتش رول مع أصابع الفلافل"
click at [335, 567] on span "Update" at bounding box center [377, 572] width 225 height 17
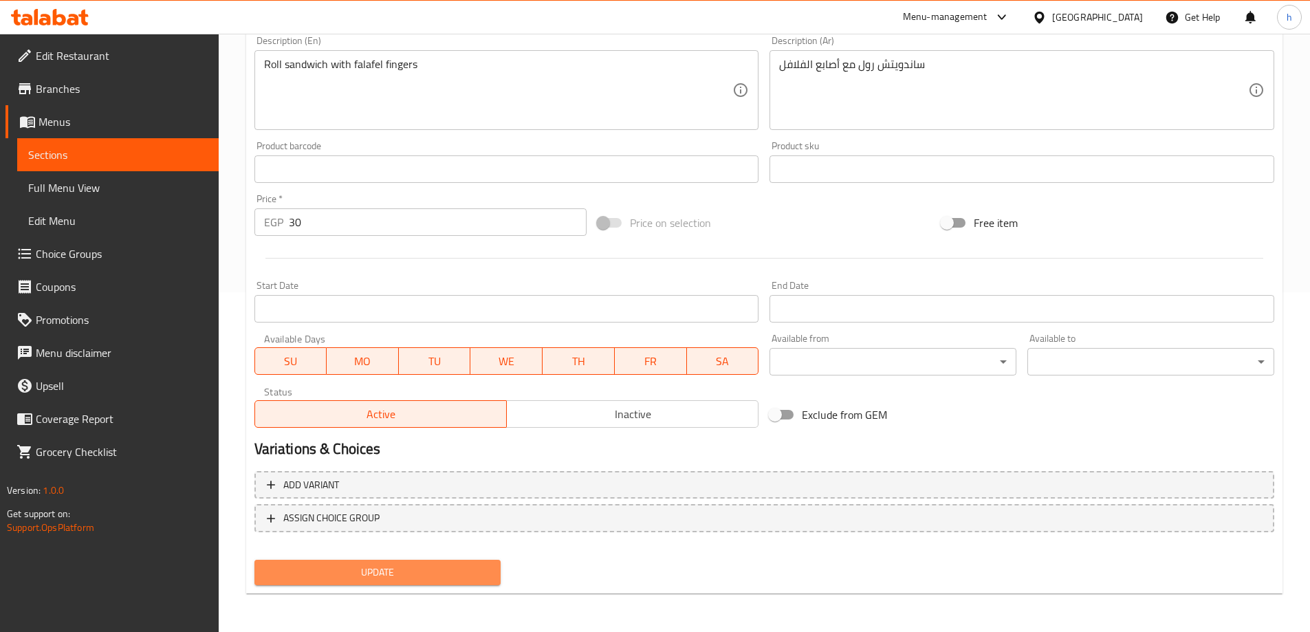
click at [428, 570] on span "Update" at bounding box center [377, 572] width 225 height 17
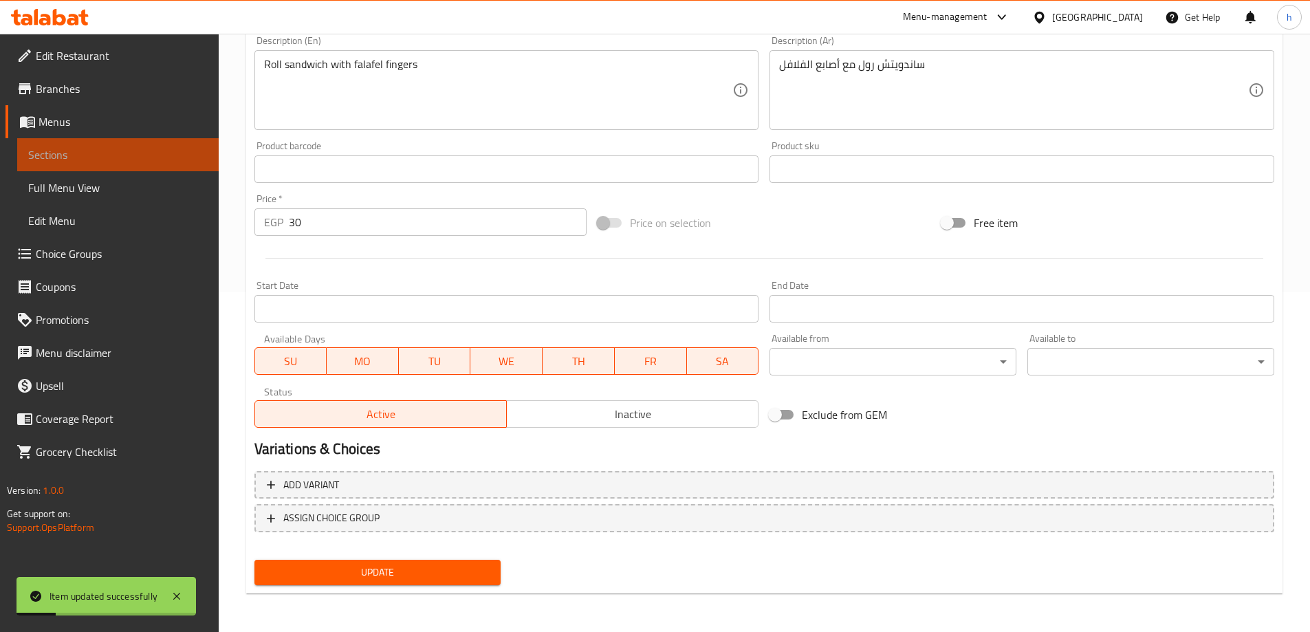
click at [143, 145] on link "Sections" at bounding box center [117, 154] width 201 height 33
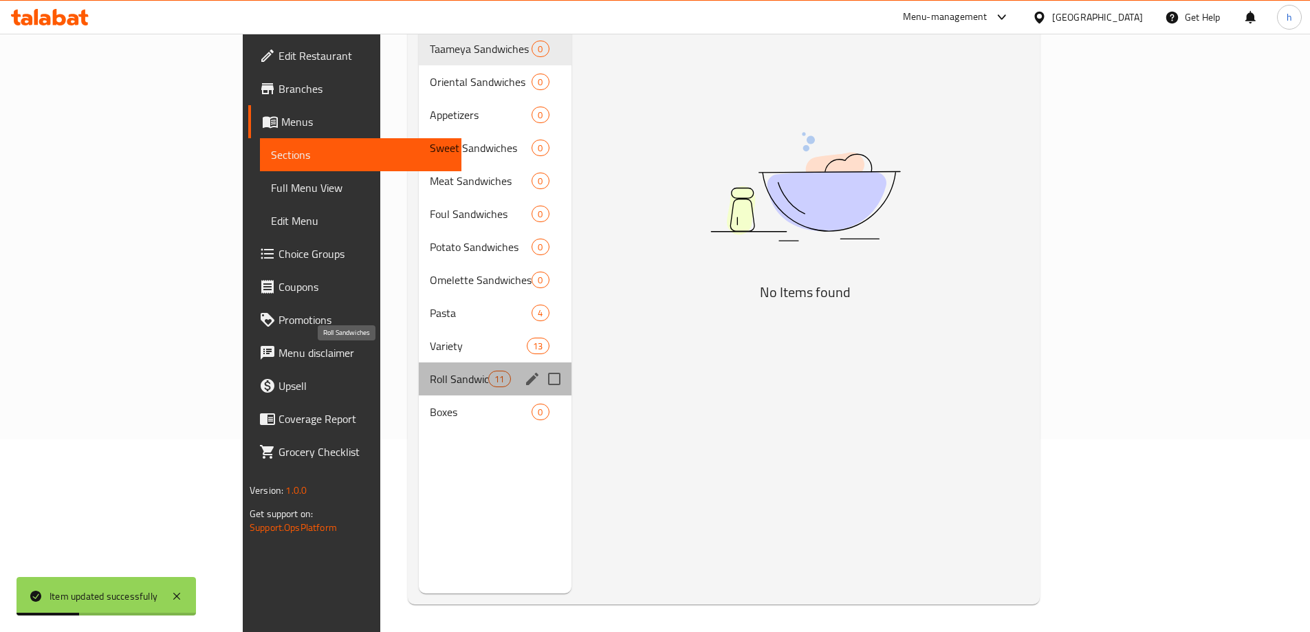
click at [430, 371] on span "Roll Sandwiches" at bounding box center [459, 379] width 58 height 17
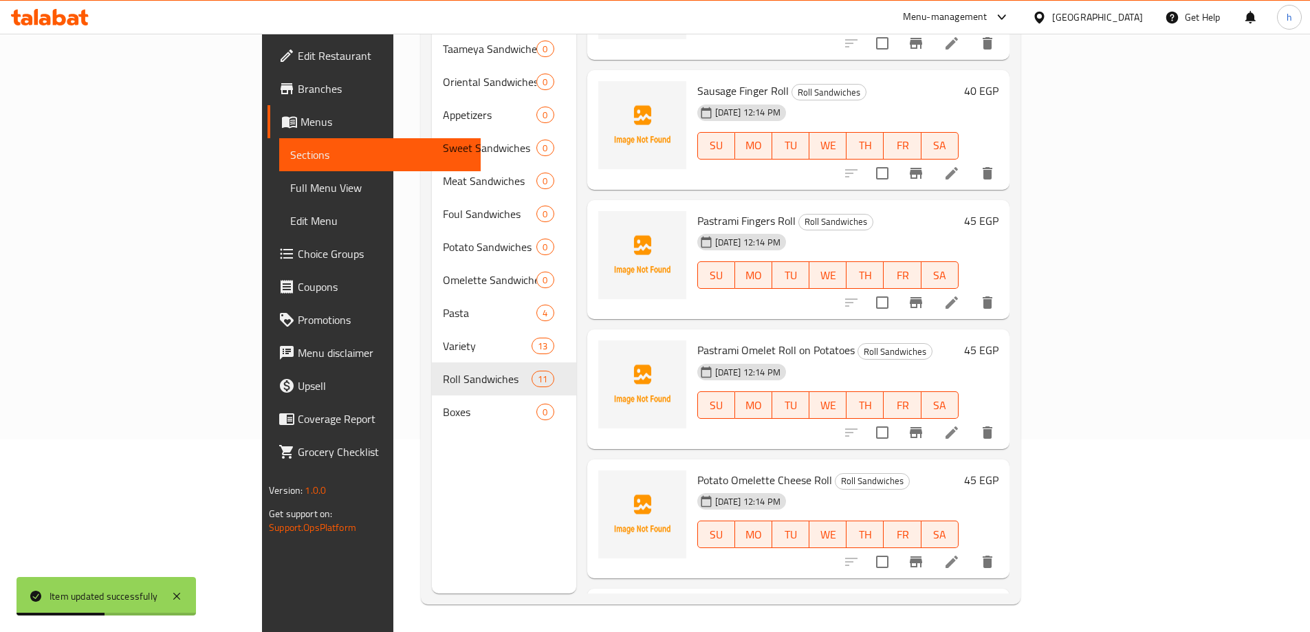
scroll to position [890, 0]
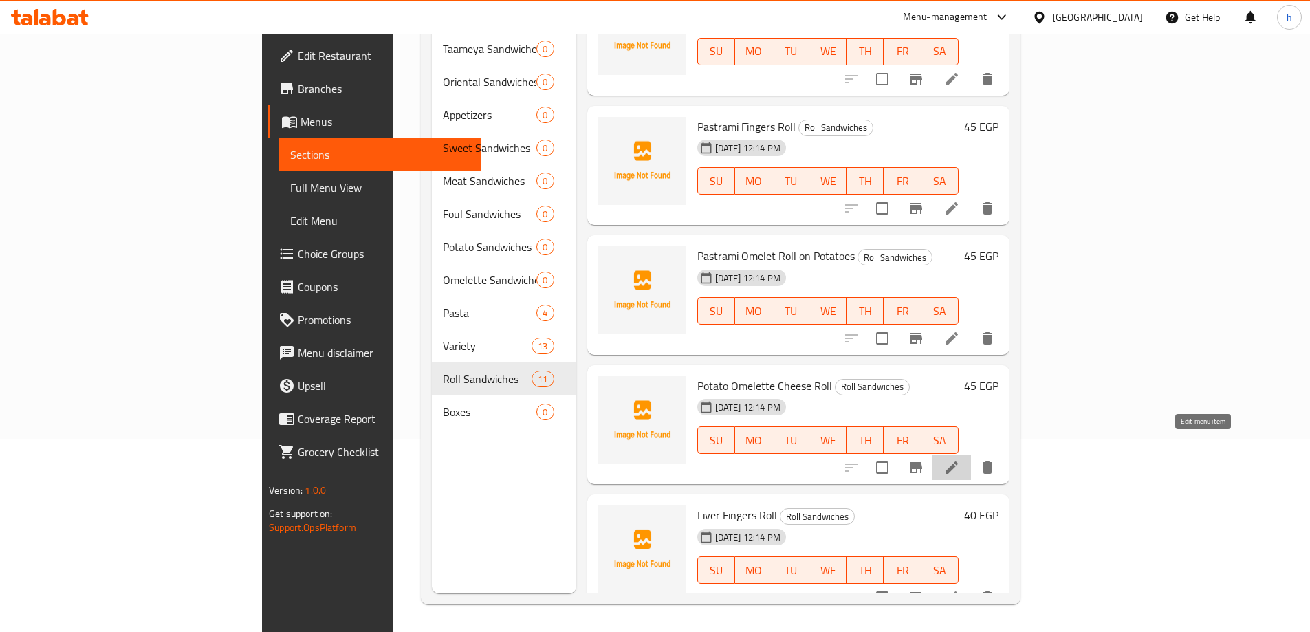
click at [958, 461] on icon at bounding box center [951, 467] width 12 height 12
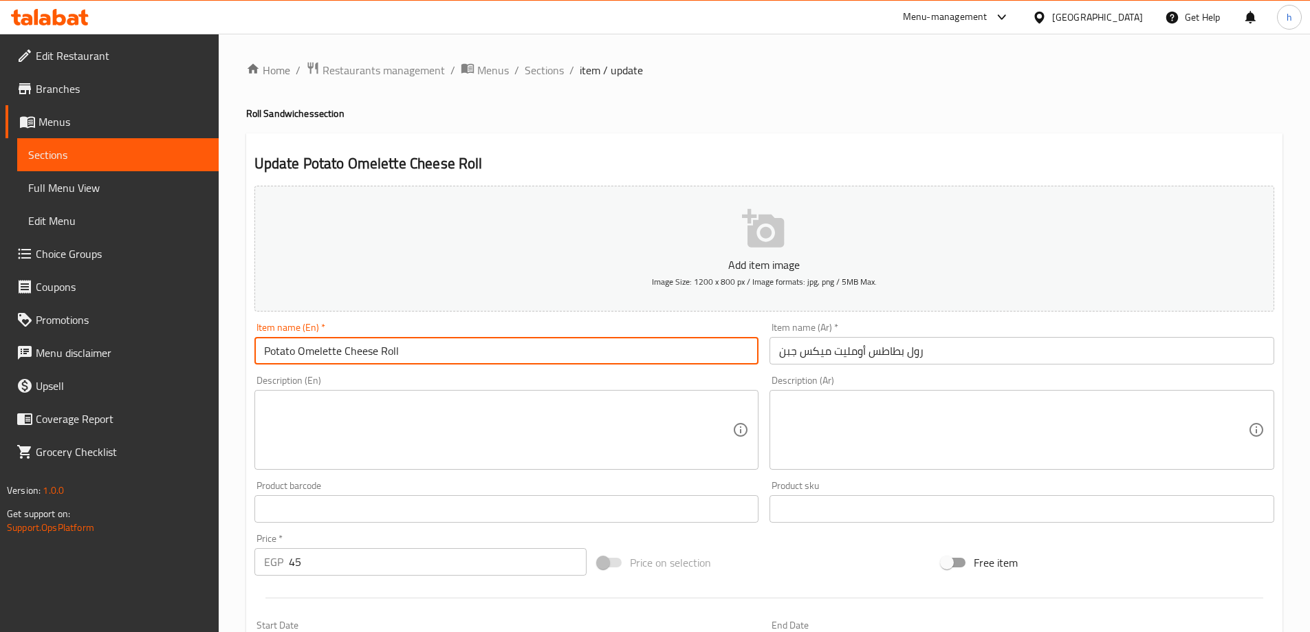
click at [340, 349] on input "Potato Omelette Cheese Roll" at bounding box center [506, 351] width 505 height 28
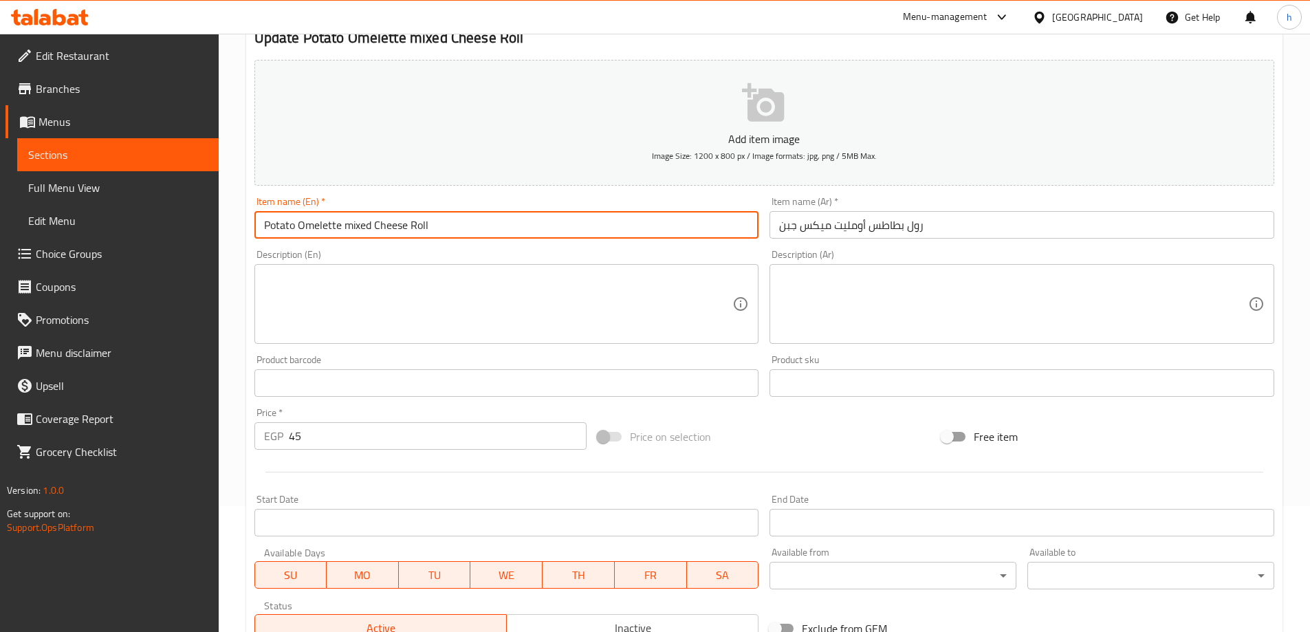
scroll to position [275, 0]
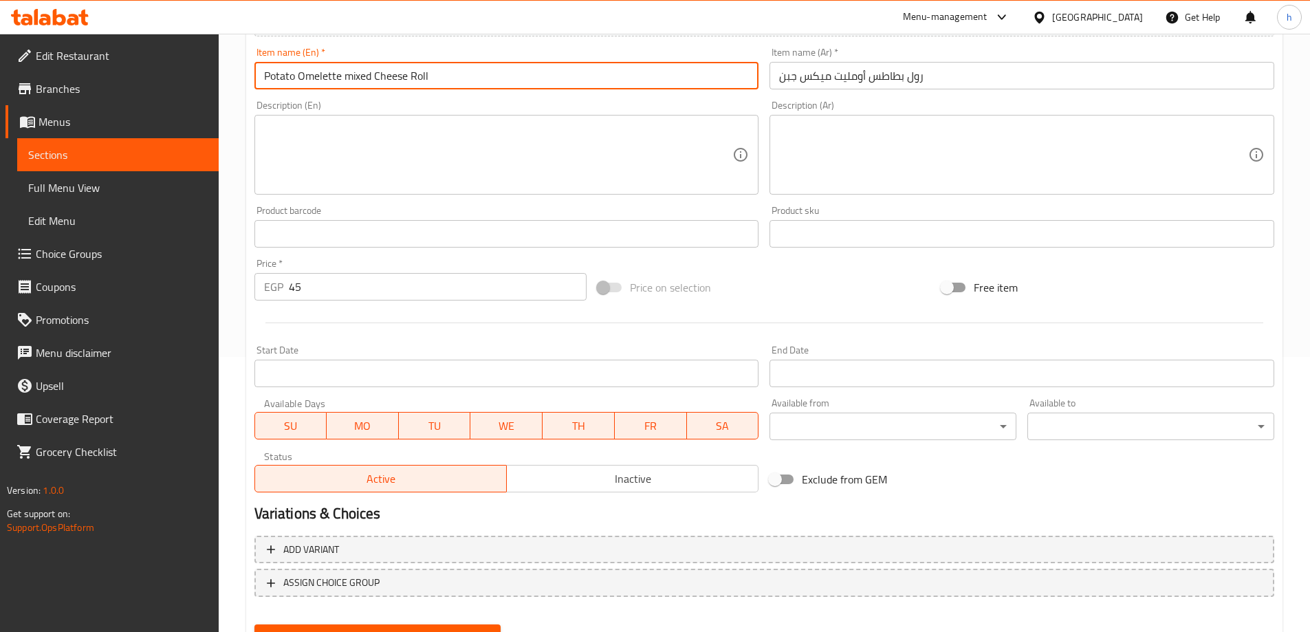
click at [426, 74] on input "Potato Omelette mixed Cheese Roll" at bounding box center [506, 76] width 505 height 28
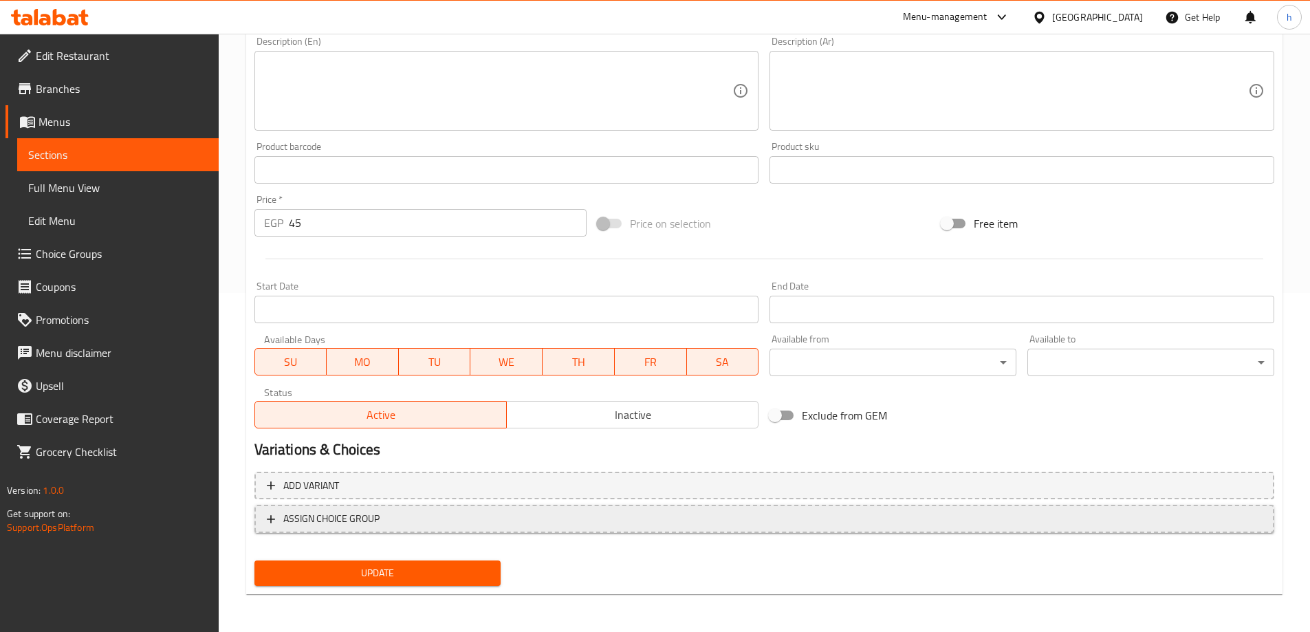
scroll to position [340, 0]
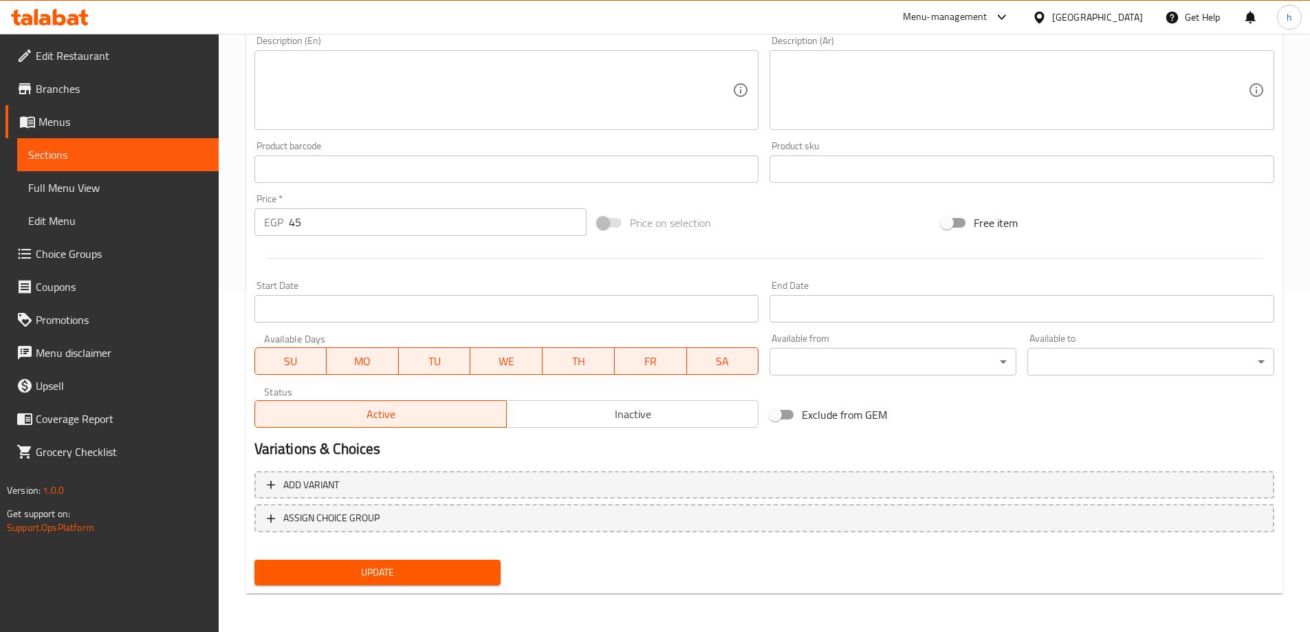
type input "Potato Omelette roll with mixed cheese"
click at [374, 572] on span "Update" at bounding box center [377, 572] width 225 height 17
click at [478, 575] on span "Update" at bounding box center [377, 572] width 225 height 17
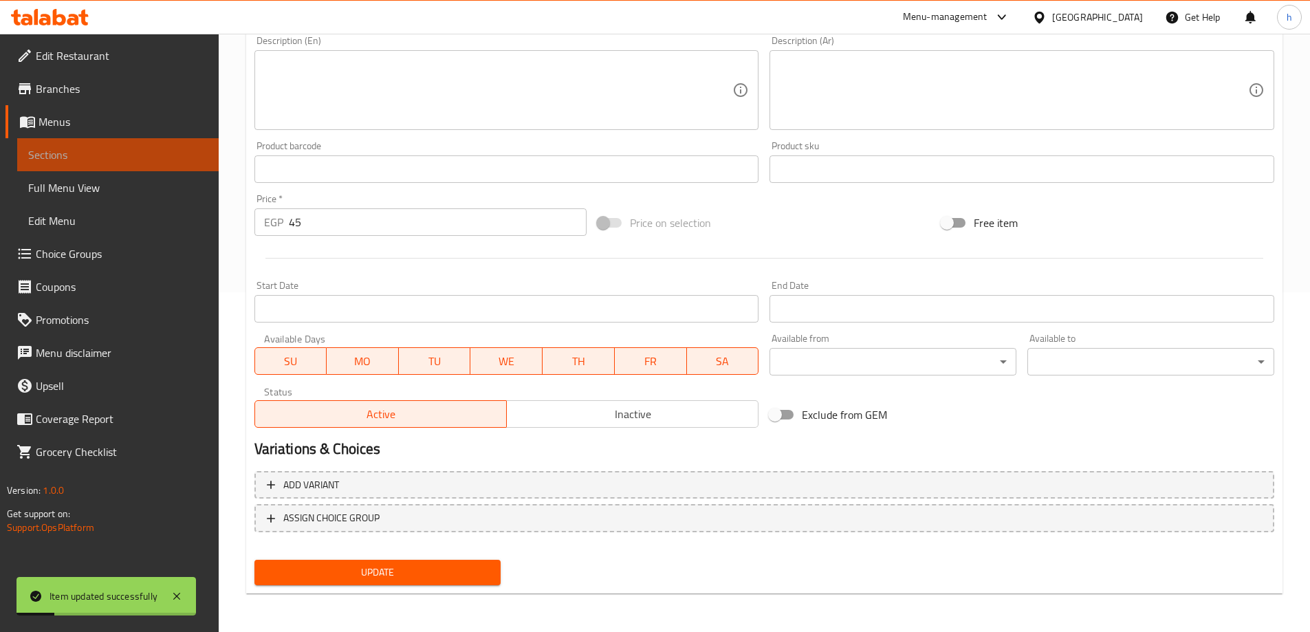
click at [109, 158] on span "Sections" at bounding box center [117, 154] width 179 height 17
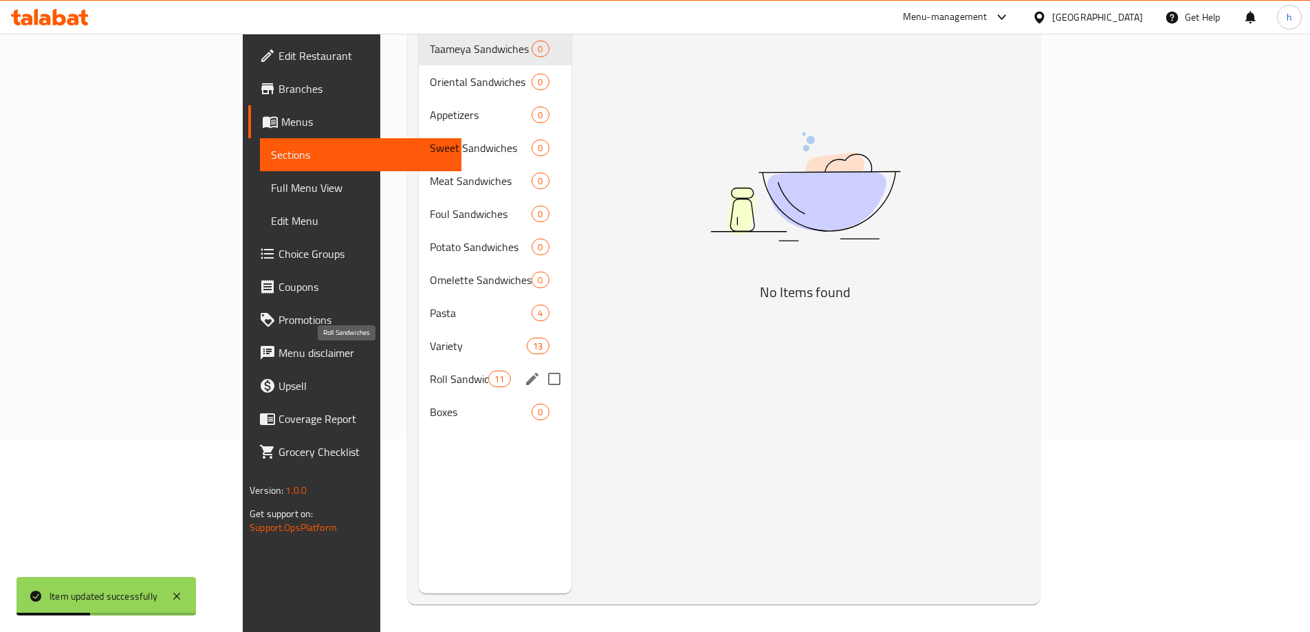
click at [430, 371] on span "Roll Sandwiches" at bounding box center [459, 379] width 58 height 17
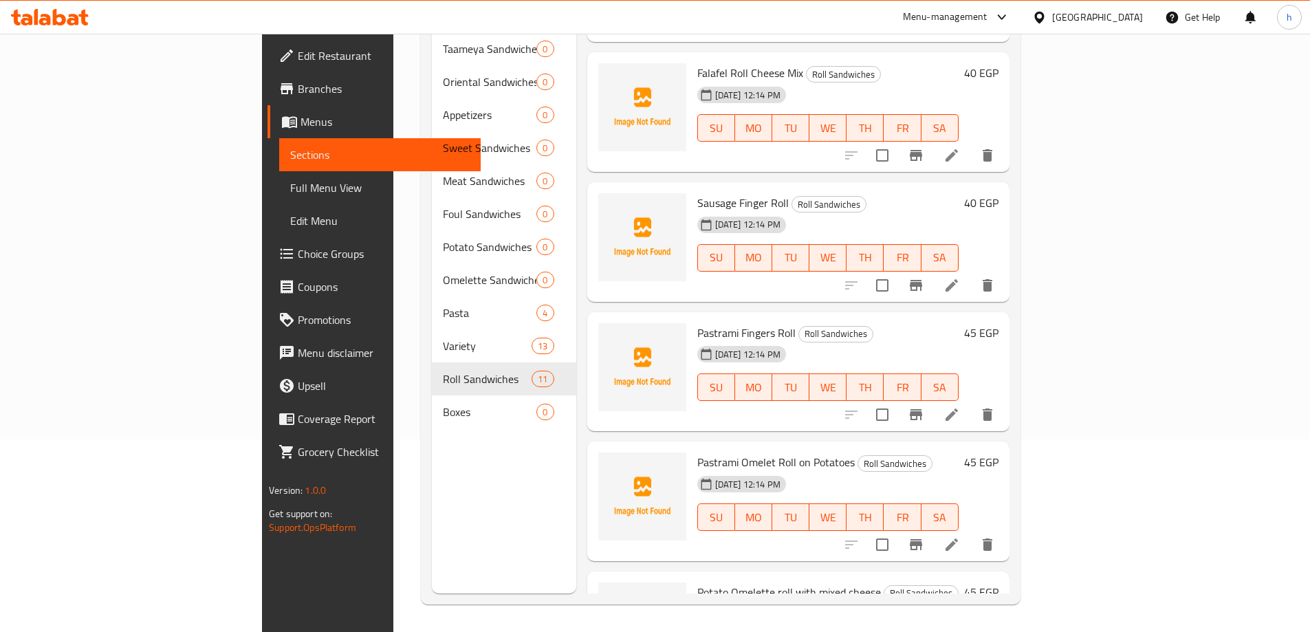
scroll to position [753, 0]
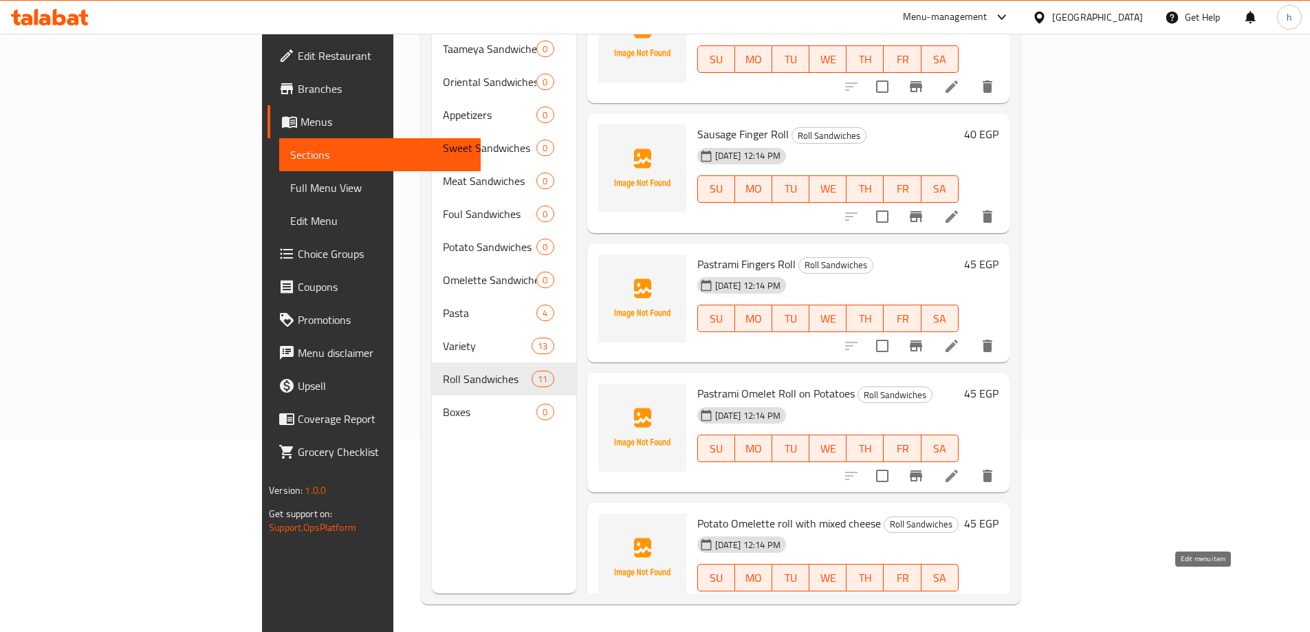
click at [960, 597] on icon at bounding box center [951, 605] width 17 height 17
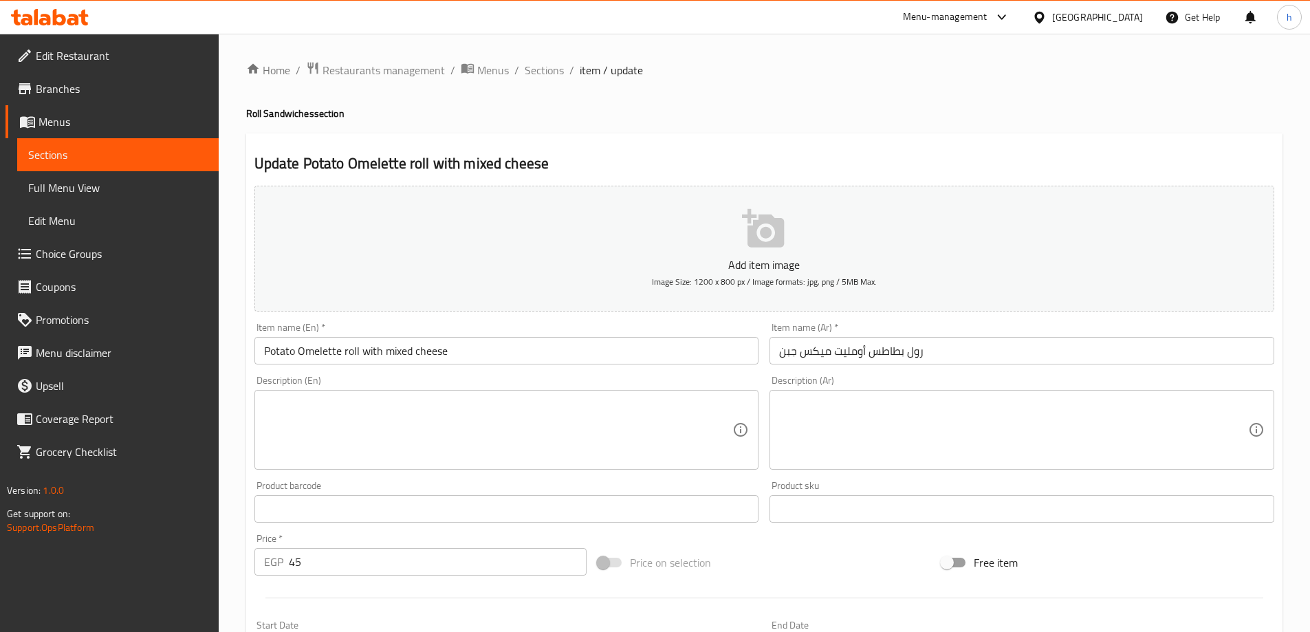
click at [333, 347] on input "Potato Omelette roll with mixed cheese" at bounding box center [506, 351] width 505 height 28
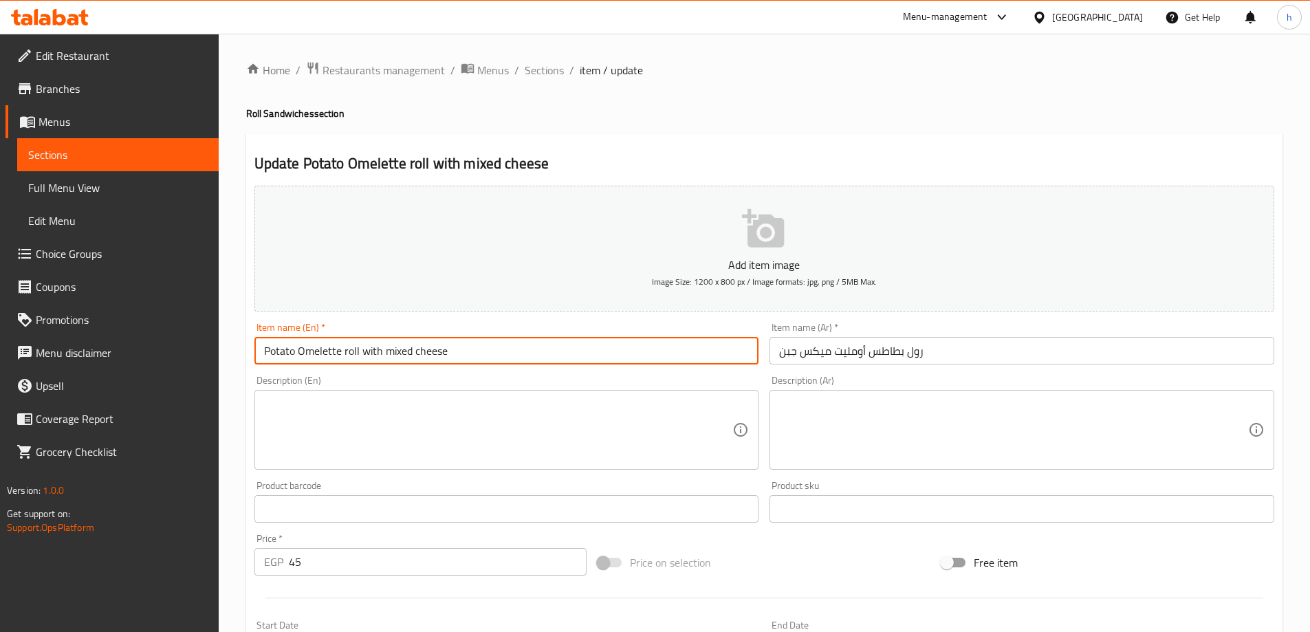
click at [339, 351] on input "Potato Omelette roll with mixed cheese" at bounding box center [506, 351] width 505 height 28
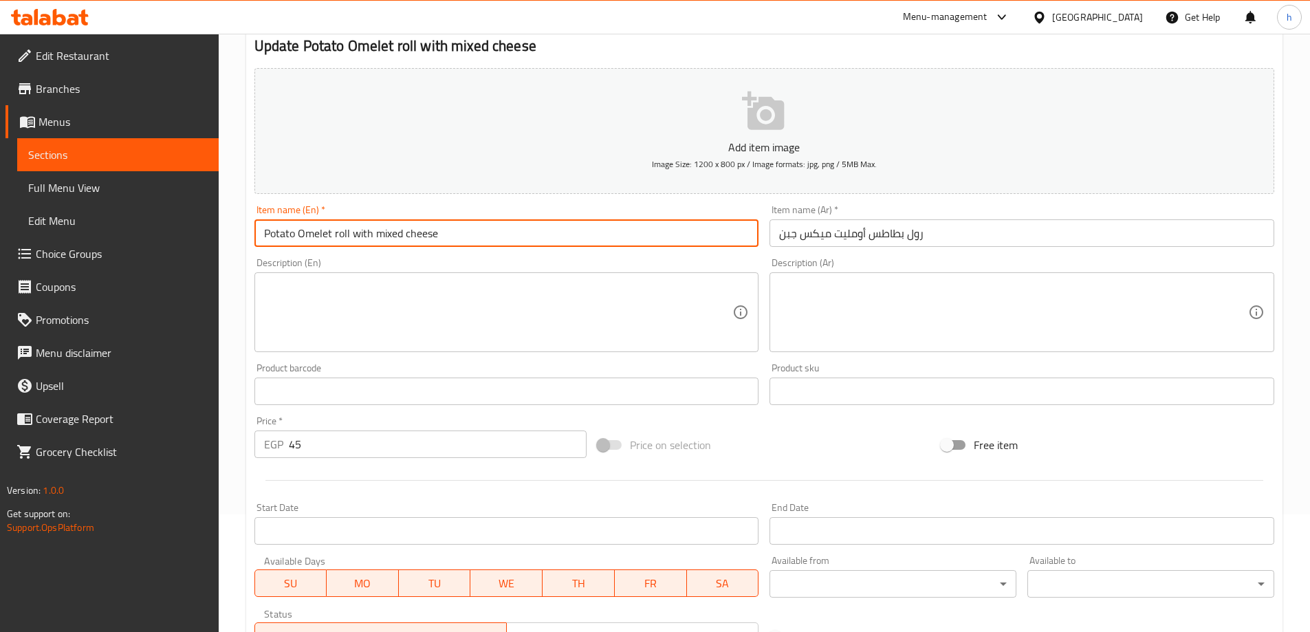
scroll to position [340, 0]
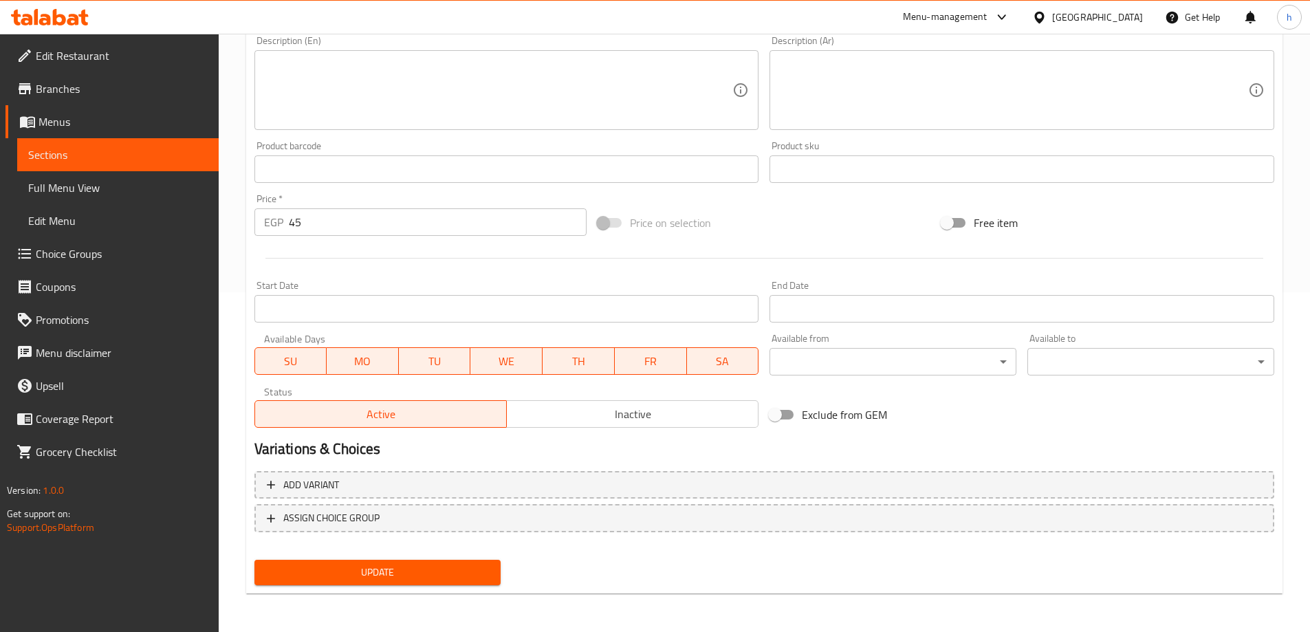
type input "Potato Omelet roll with mixed cheese"
click at [380, 576] on span "Update" at bounding box center [377, 572] width 225 height 17
click at [412, 573] on span "Update" at bounding box center [377, 572] width 225 height 17
click at [115, 151] on span "Sections" at bounding box center [117, 154] width 179 height 17
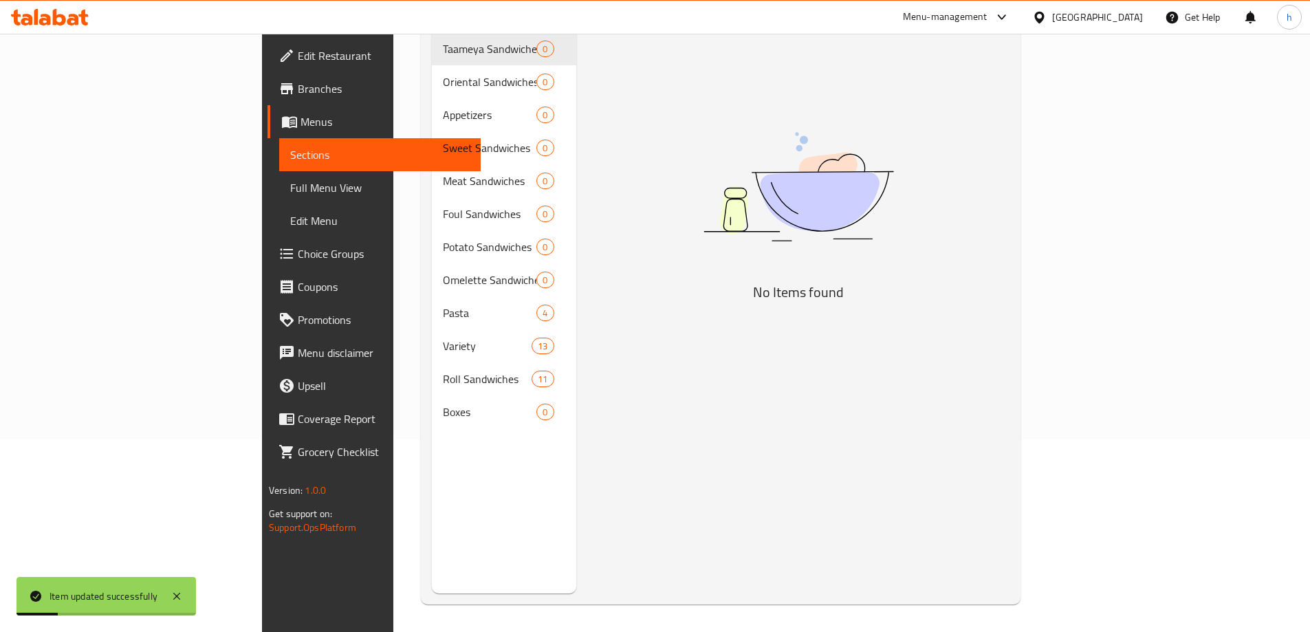
scroll to position [193, 0]
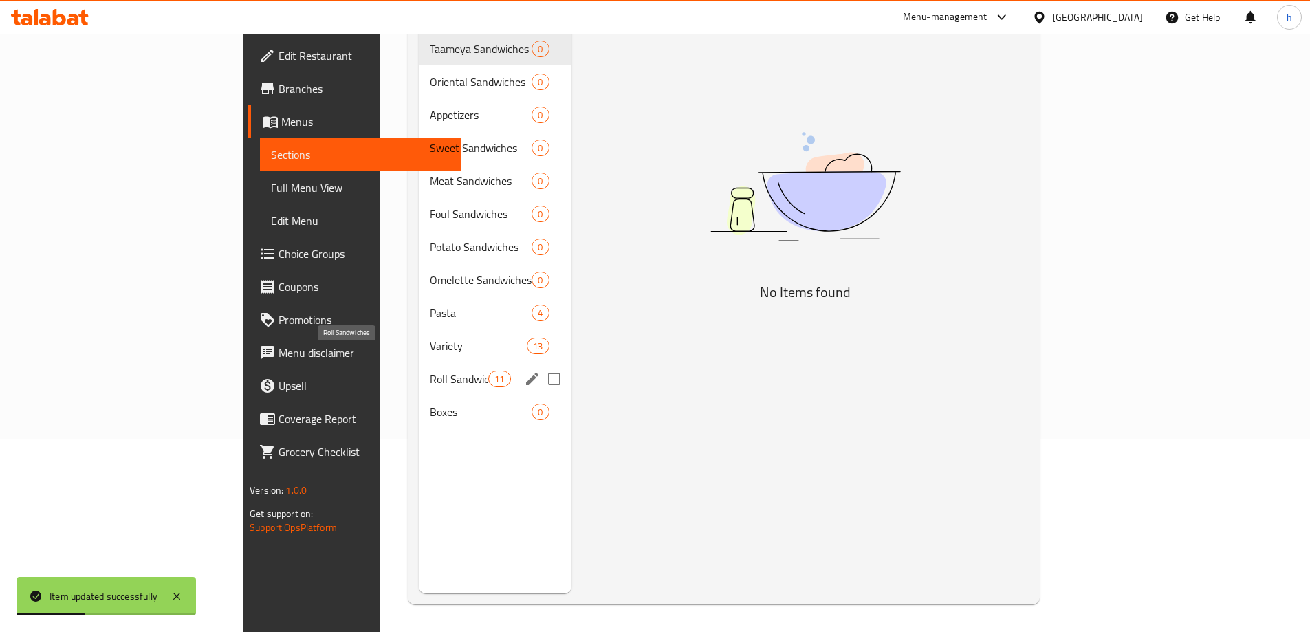
click at [430, 371] on span "Roll Sandwiches" at bounding box center [459, 379] width 58 height 17
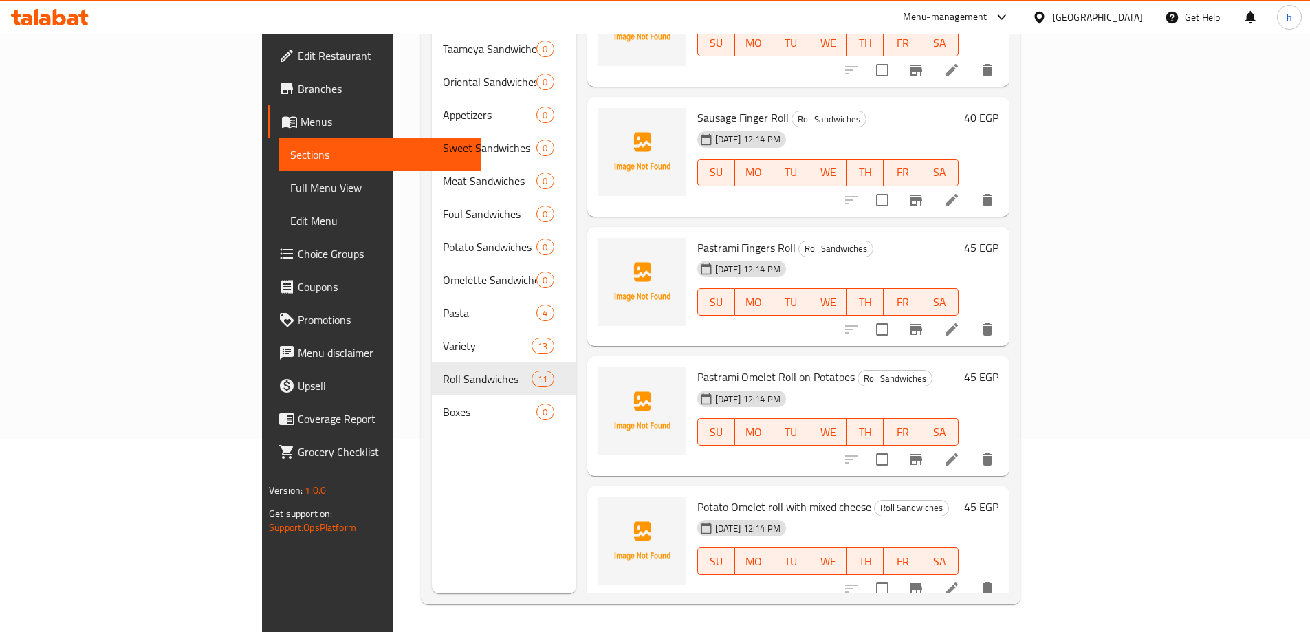
scroll to position [684, 0]
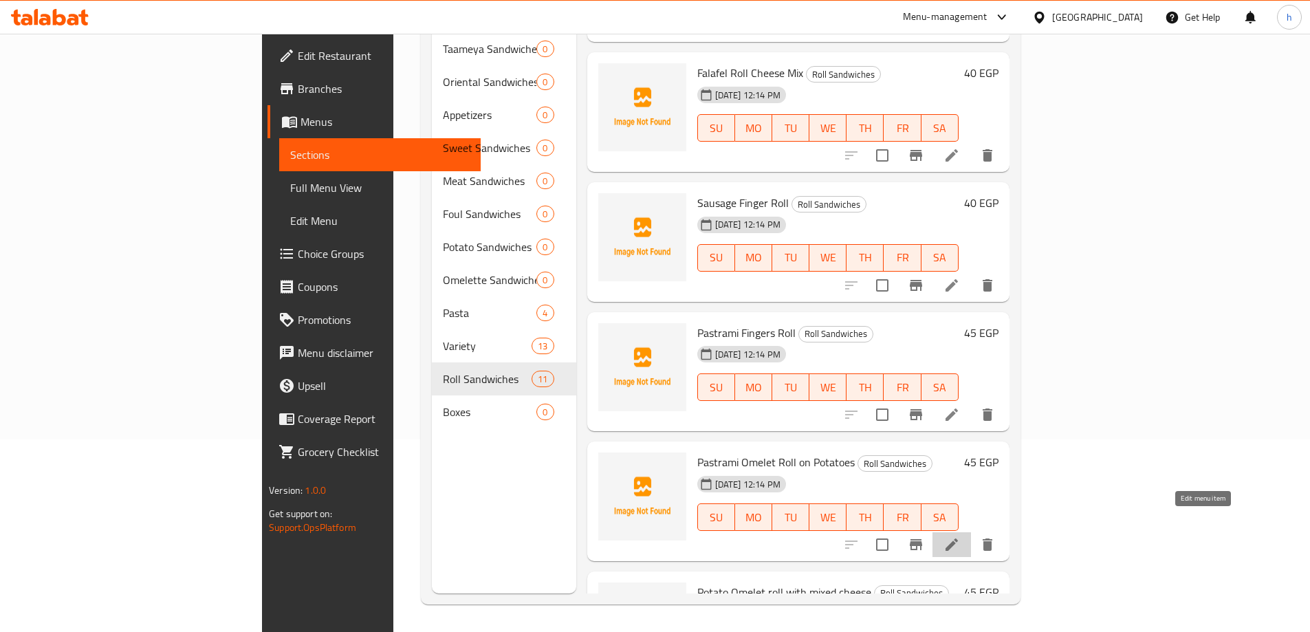
click at [958, 538] on icon at bounding box center [951, 544] width 12 height 12
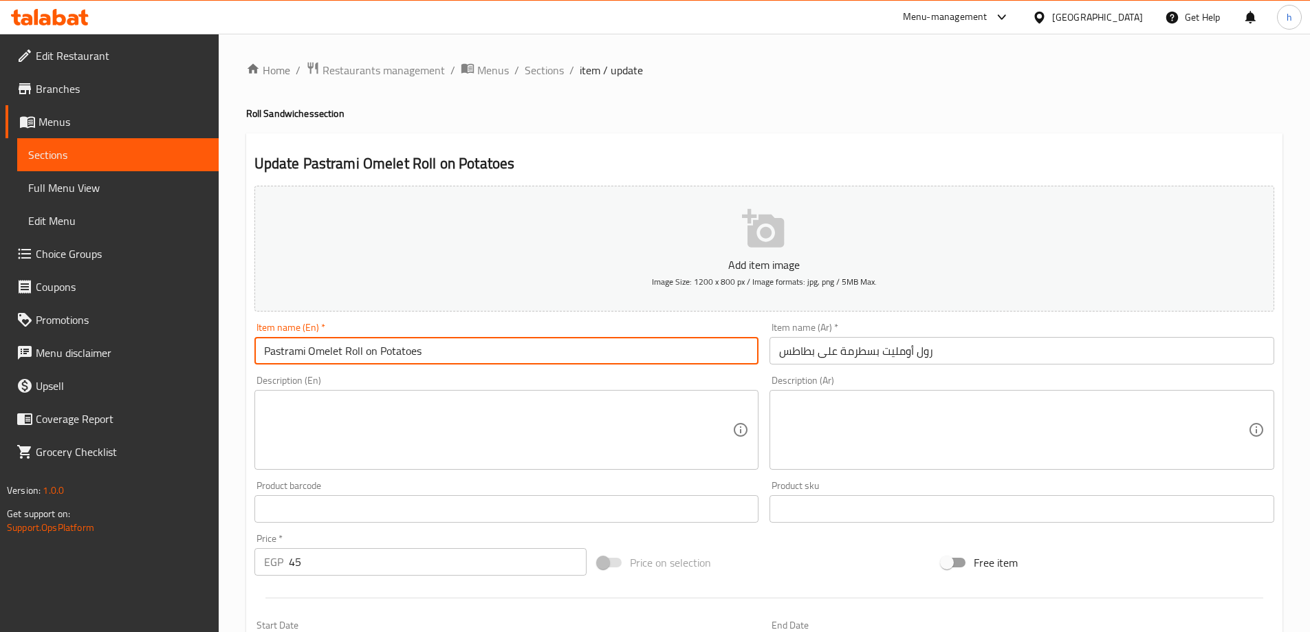
click at [376, 351] on input "Pastrami Omelet Roll on Potatoes" at bounding box center [506, 351] width 505 height 28
click at [375, 353] on input "Pastrami Omelet Roll on Potatoes" at bounding box center [506, 351] width 505 height 28
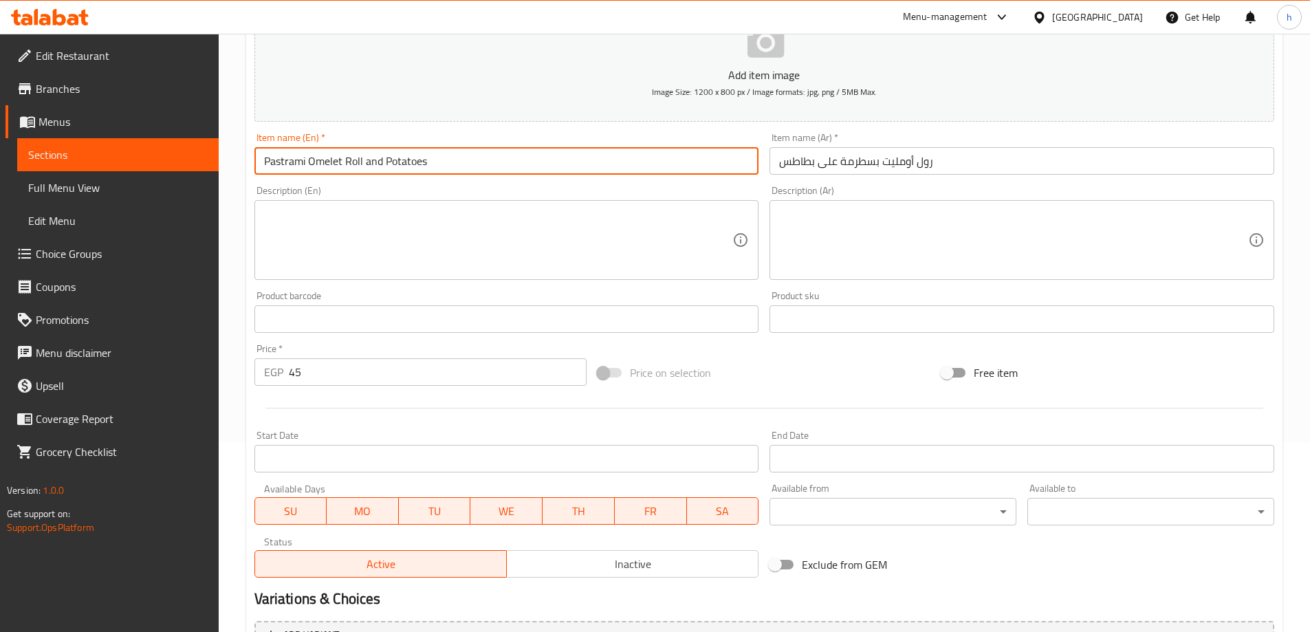
scroll to position [340, 0]
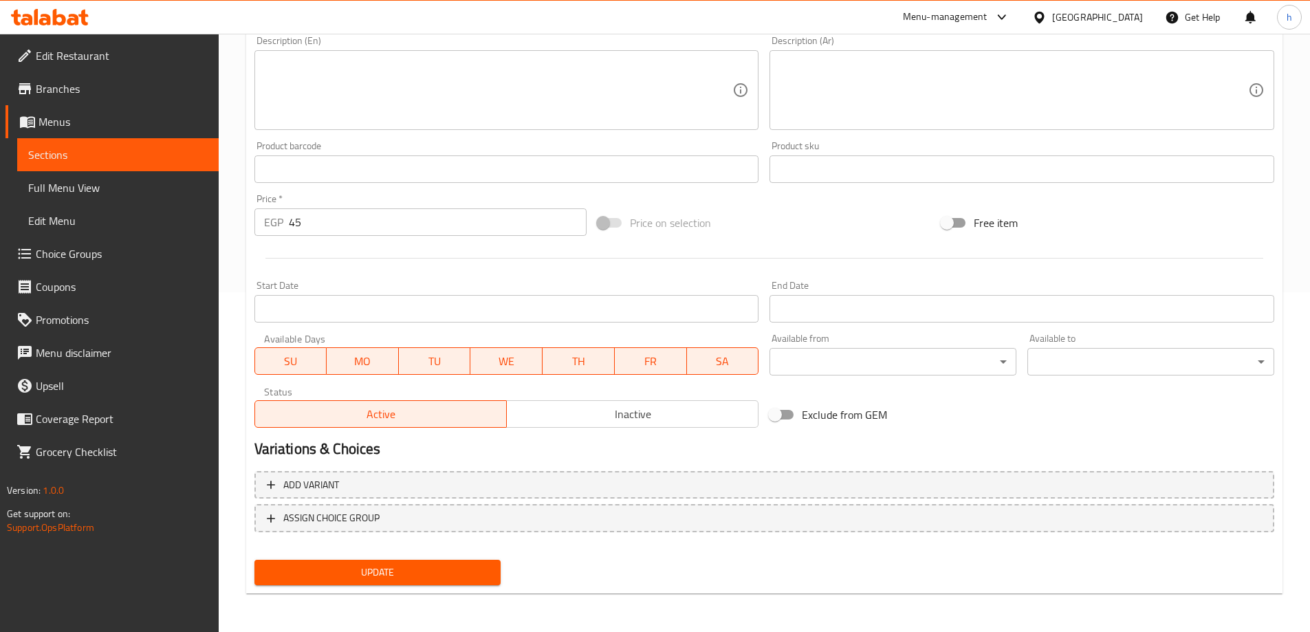
type input "Pastrami Omelet Roll and Potatoes"
click at [428, 567] on span "Update" at bounding box center [377, 572] width 225 height 17
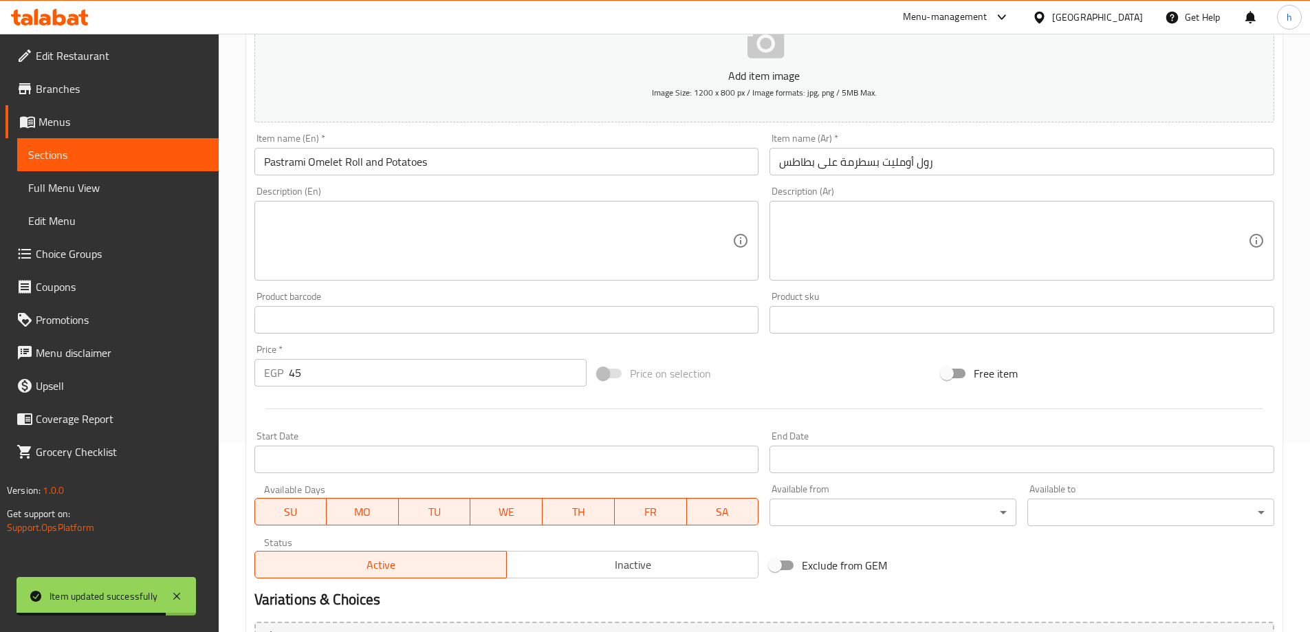
scroll to position [65, 0]
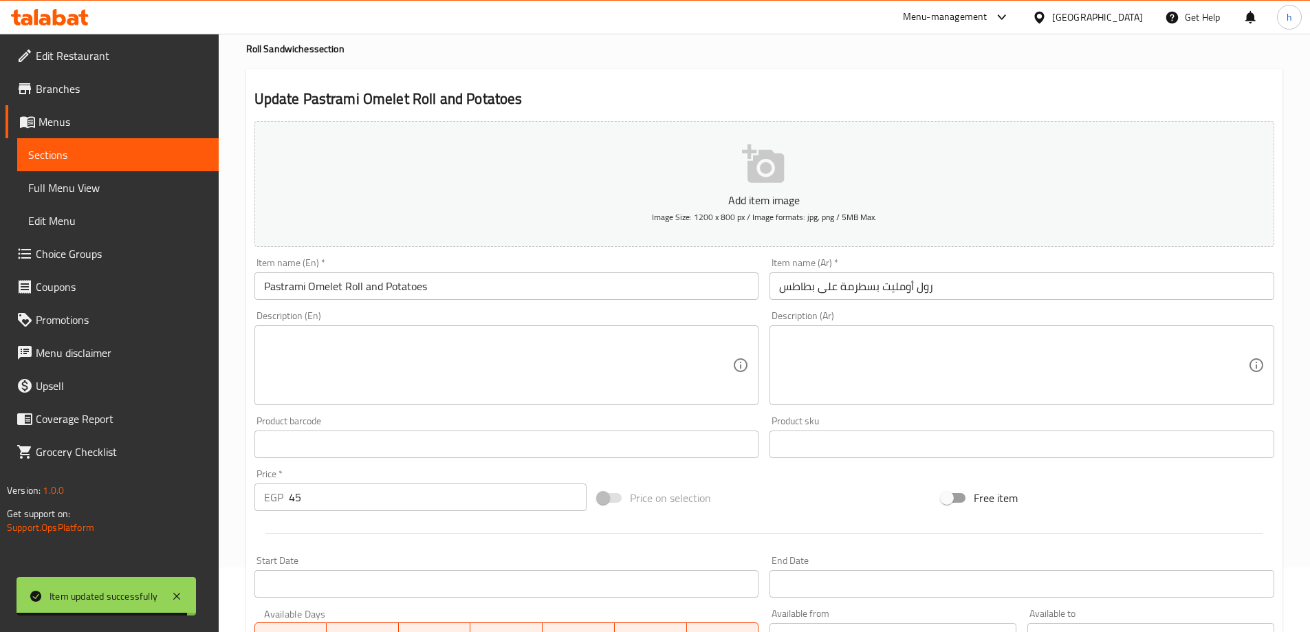
click at [62, 149] on span "Sections" at bounding box center [117, 154] width 179 height 17
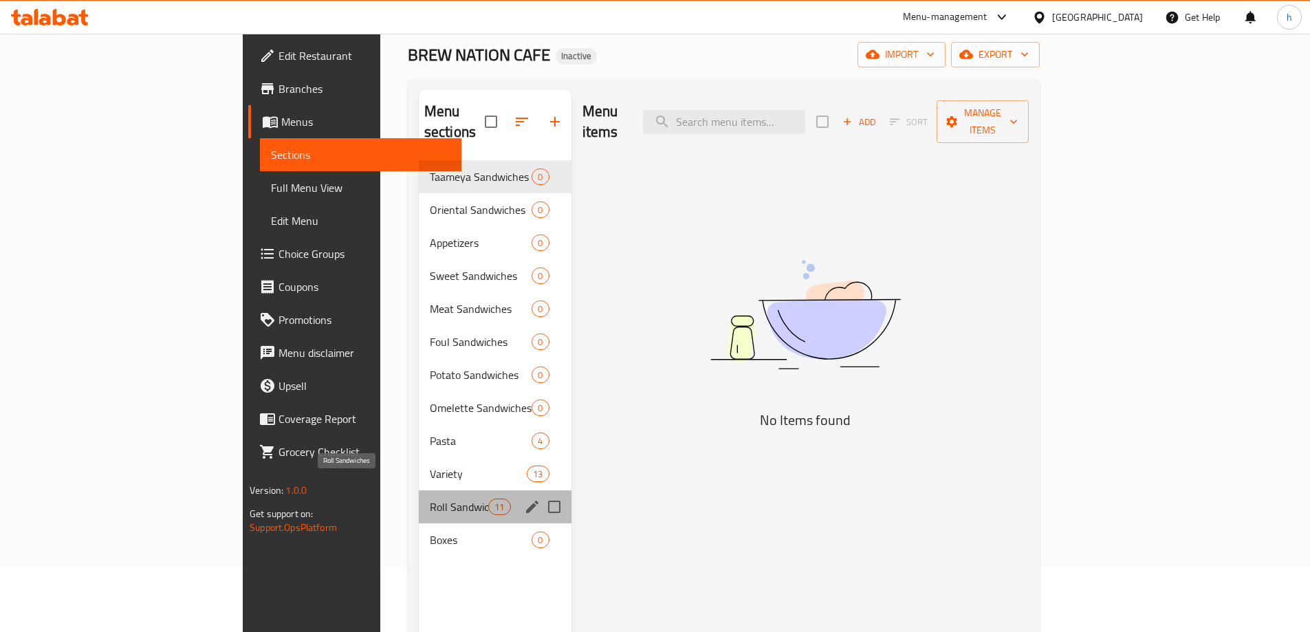
click at [430, 498] on span "Roll Sandwiches" at bounding box center [459, 506] width 58 height 17
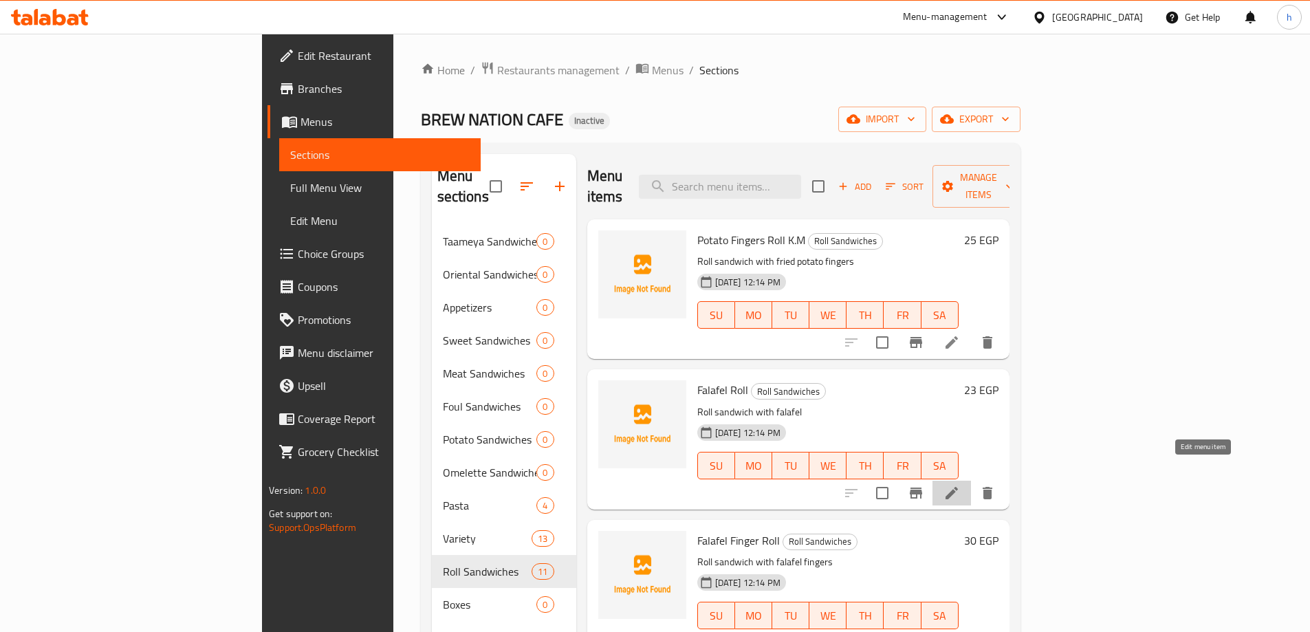
click at [960, 485] on icon at bounding box center [951, 493] width 17 height 17
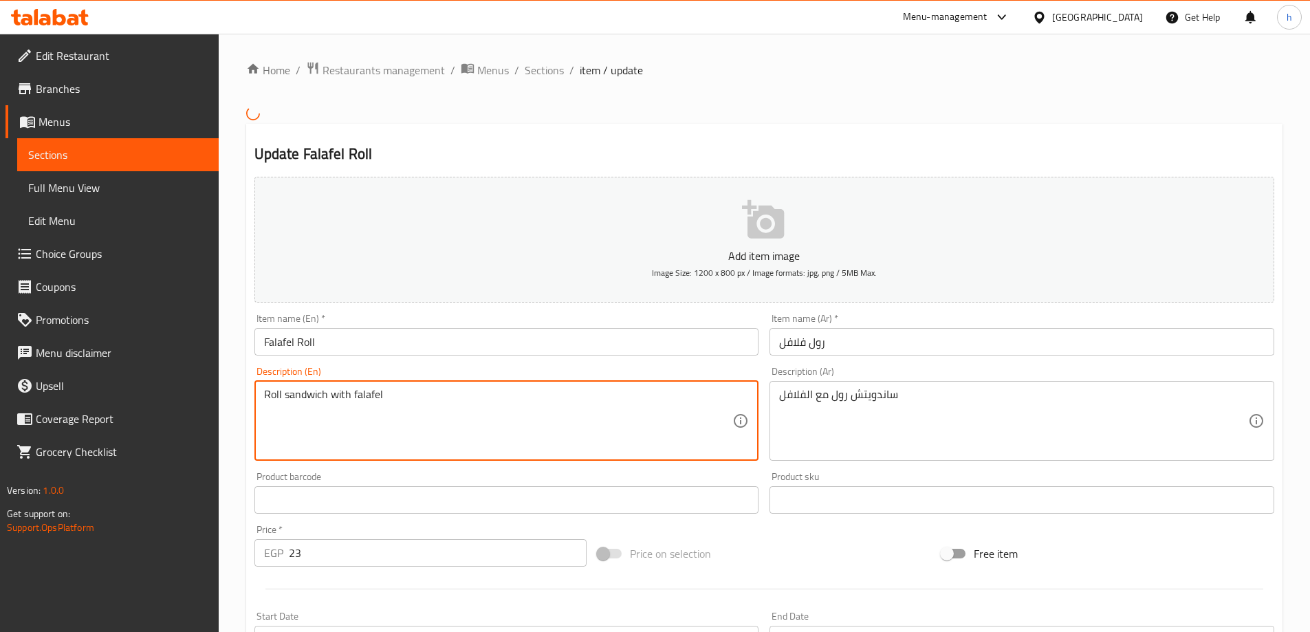
click at [429, 400] on textarea "Roll sandwich with falafel" at bounding box center [498, 420] width 469 height 65
click at [430, 399] on textarea "Roll sandwich with falafel" at bounding box center [498, 420] width 469 height 65
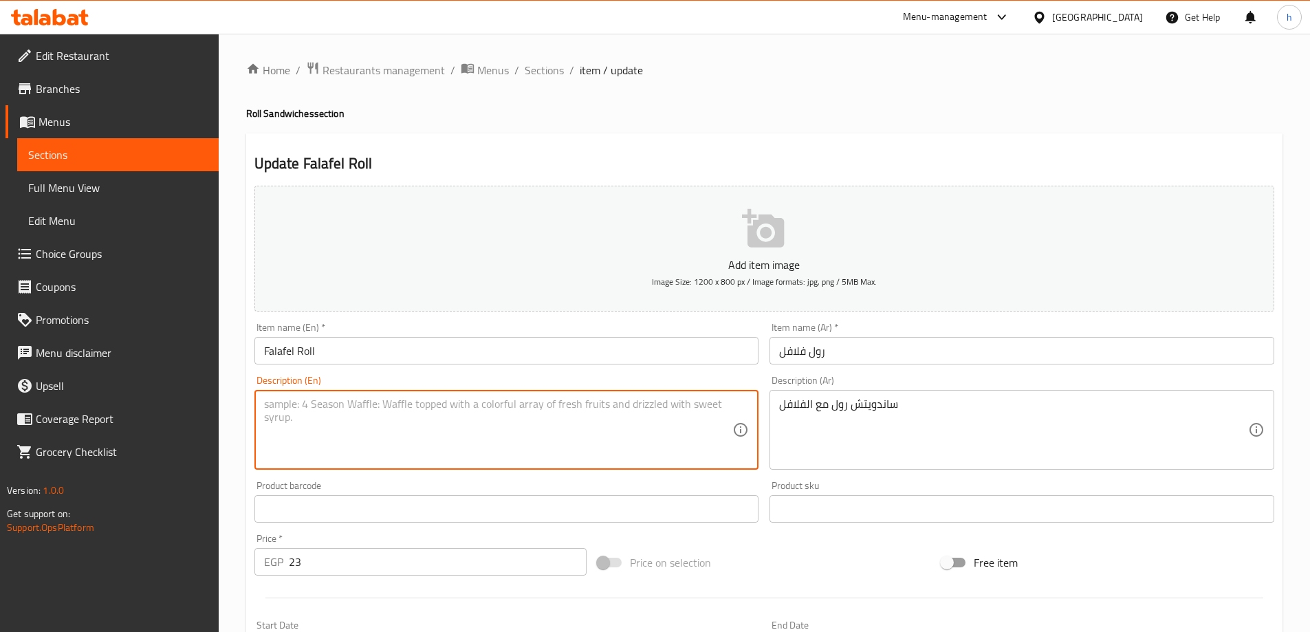
paste textarea "Falafel, Tahini, Vegetables, Salt, Pepper and Roll"
type textarea "Falafel, Tahini, Vegetables, Salt, Pepper and Roll"
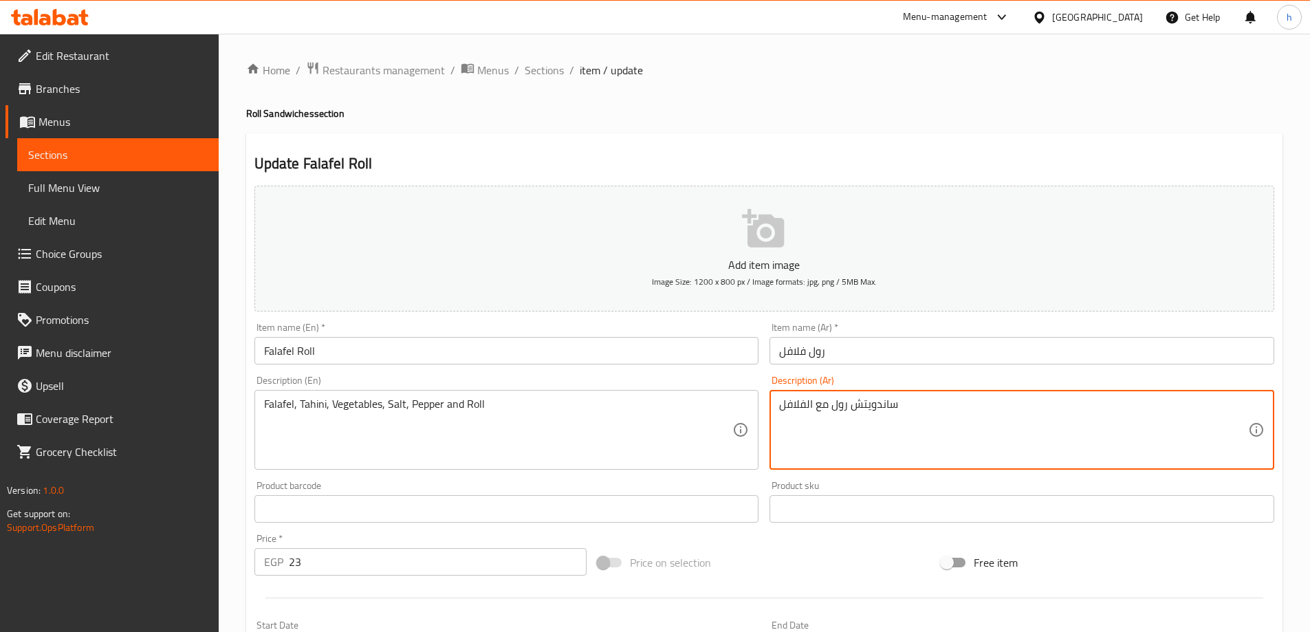
click at [960, 417] on textarea "ساندويتش رول مع الفلافل" at bounding box center [1013, 429] width 469 height 65
click at [1063, 426] on textarea at bounding box center [1013, 429] width 469 height 65
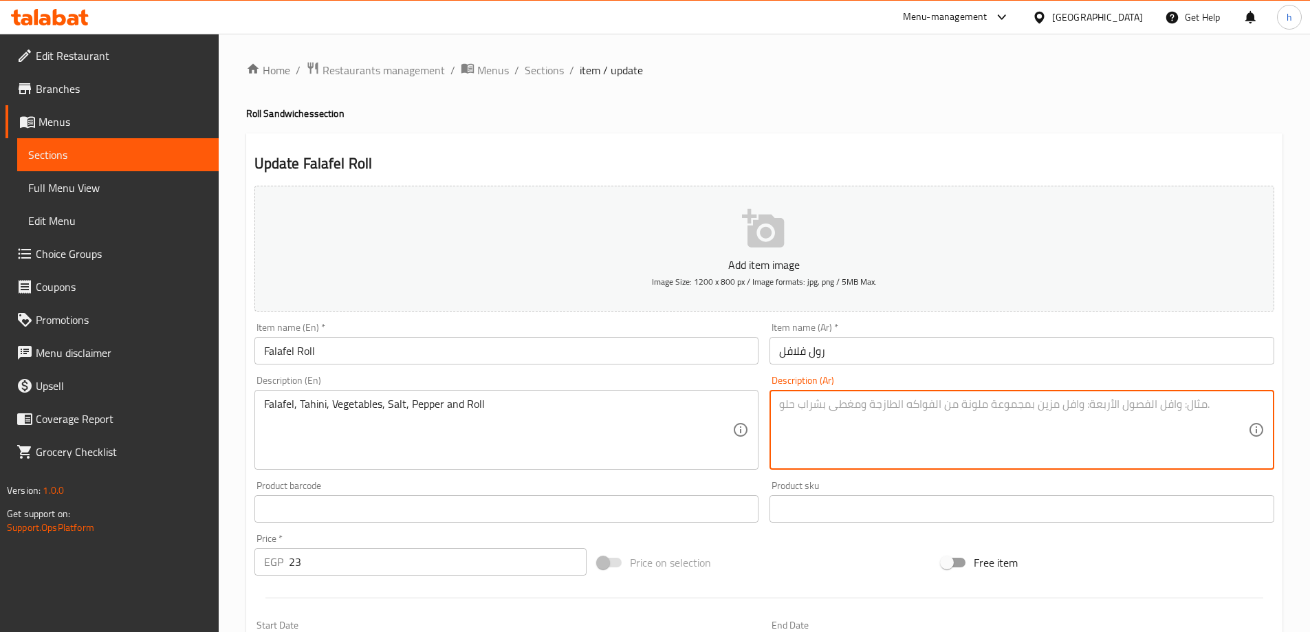
paste textarea "فلافل، طحينة، خضروات، ملح، فلفل ورول"
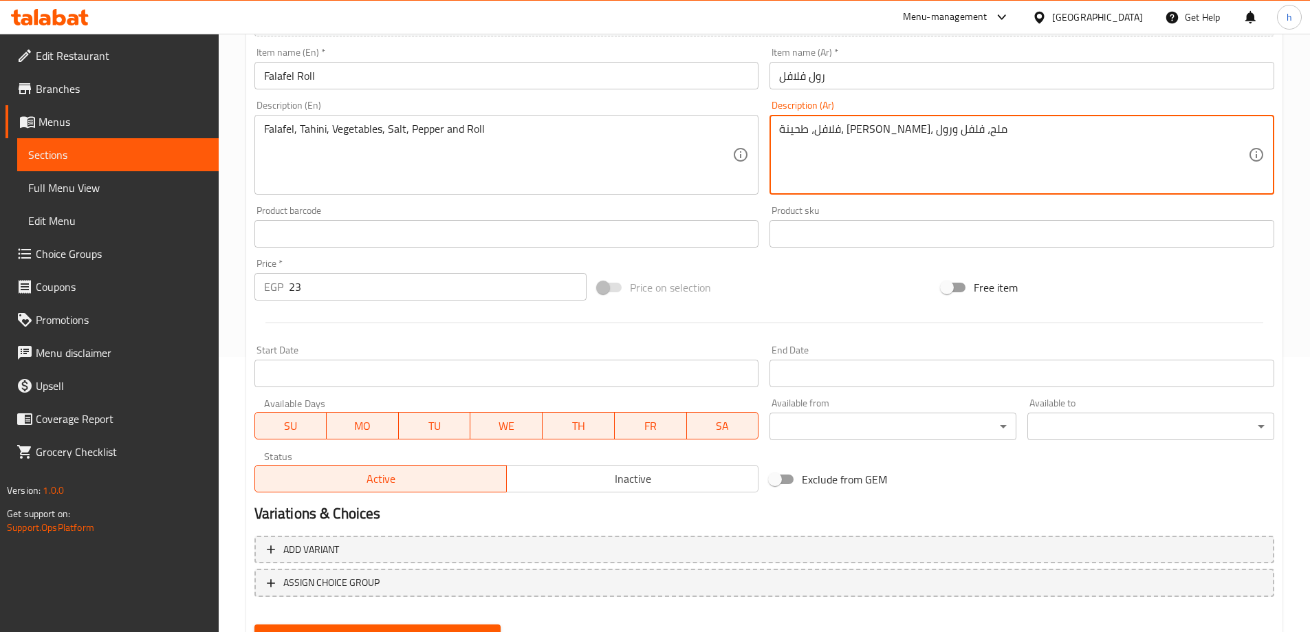
scroll to position [340, 0]
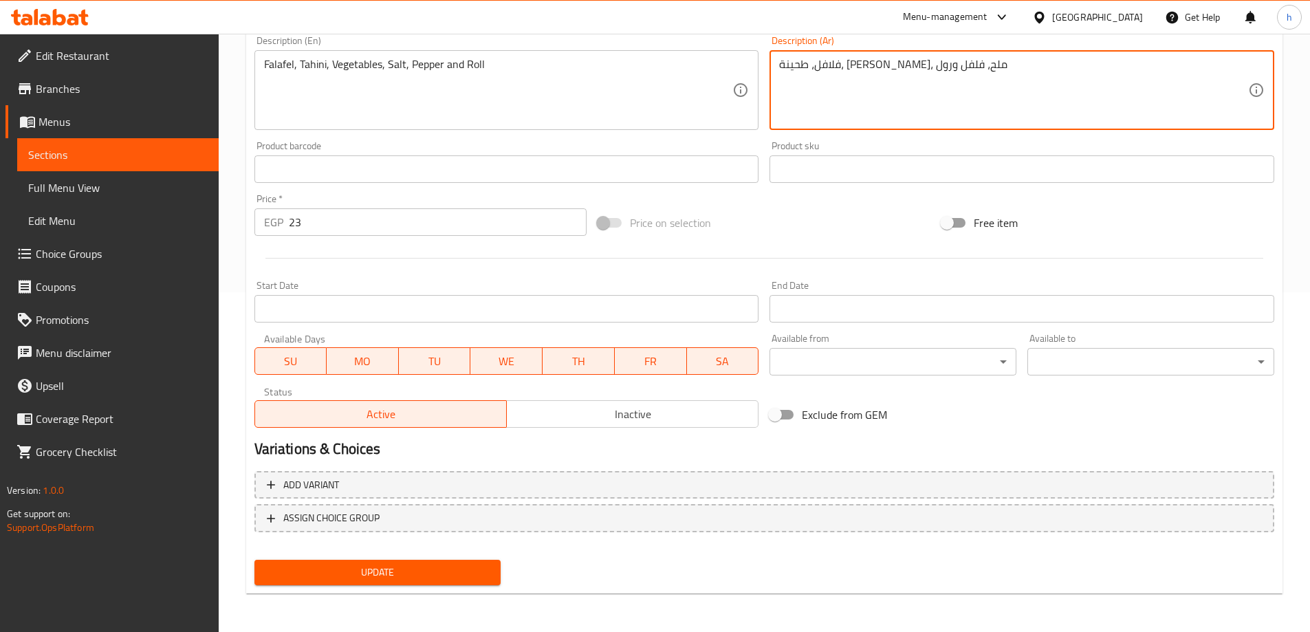
type textarea "فلافل، طحينة، خضروات، ملح، فلفل ورول"
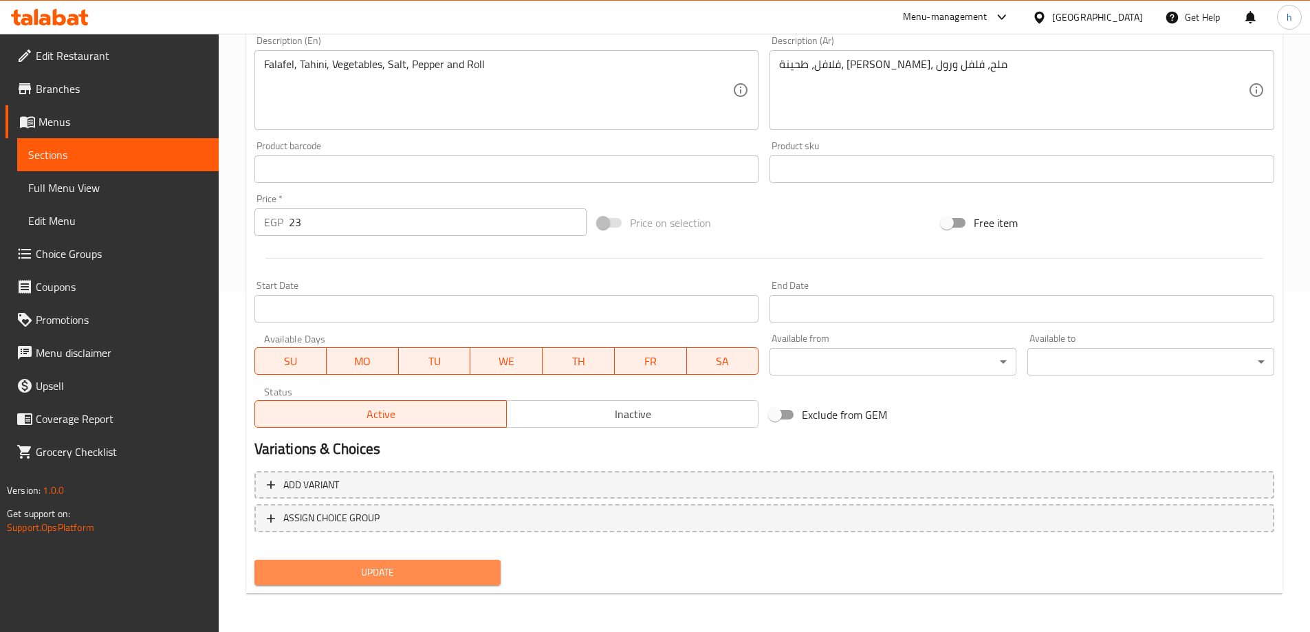
click at [361, 576] on span "Update" at bounding box center [377, 572] width 225 height 17
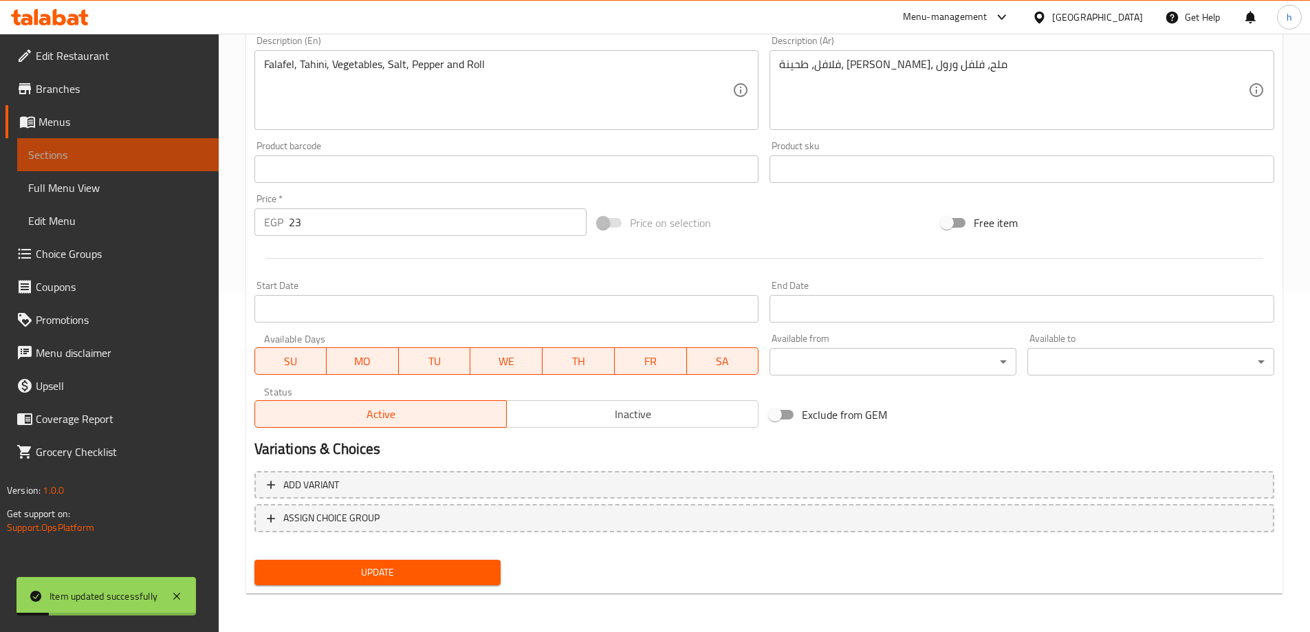
click at [124, 153] on span "Sections" at bounding box center [117, 154] width 179 height 17
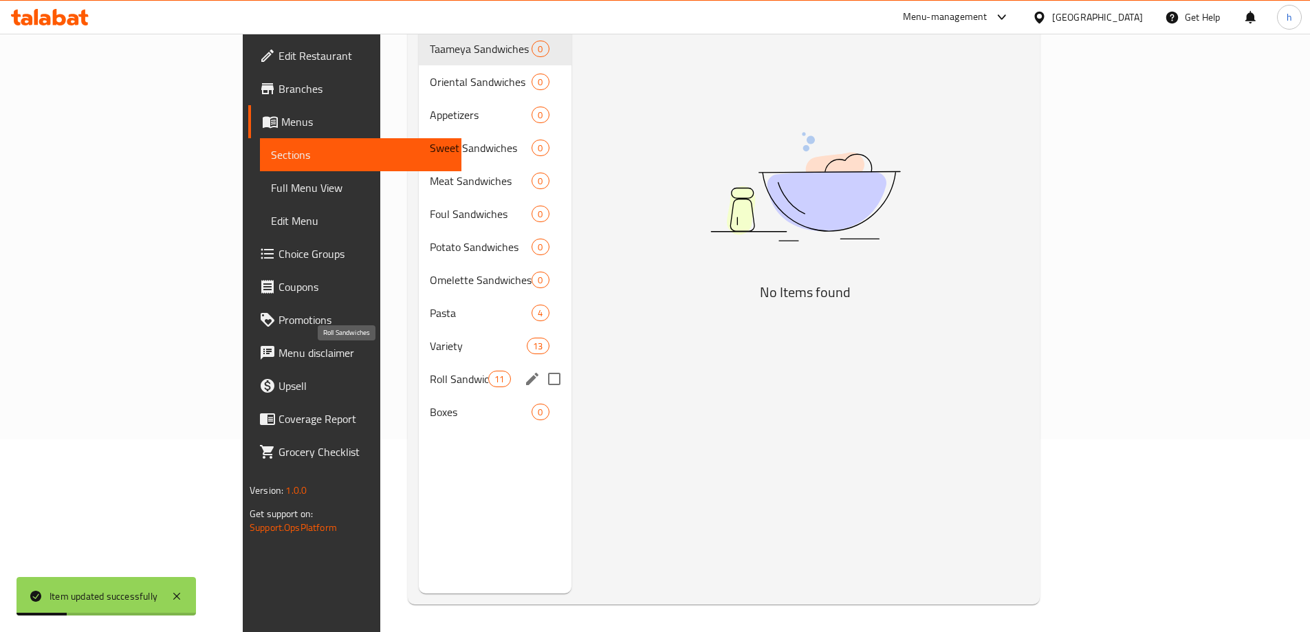
click at [430, 371] on span "Roll Sandwiches" at bounding box center [459, 379] width 58 height 17
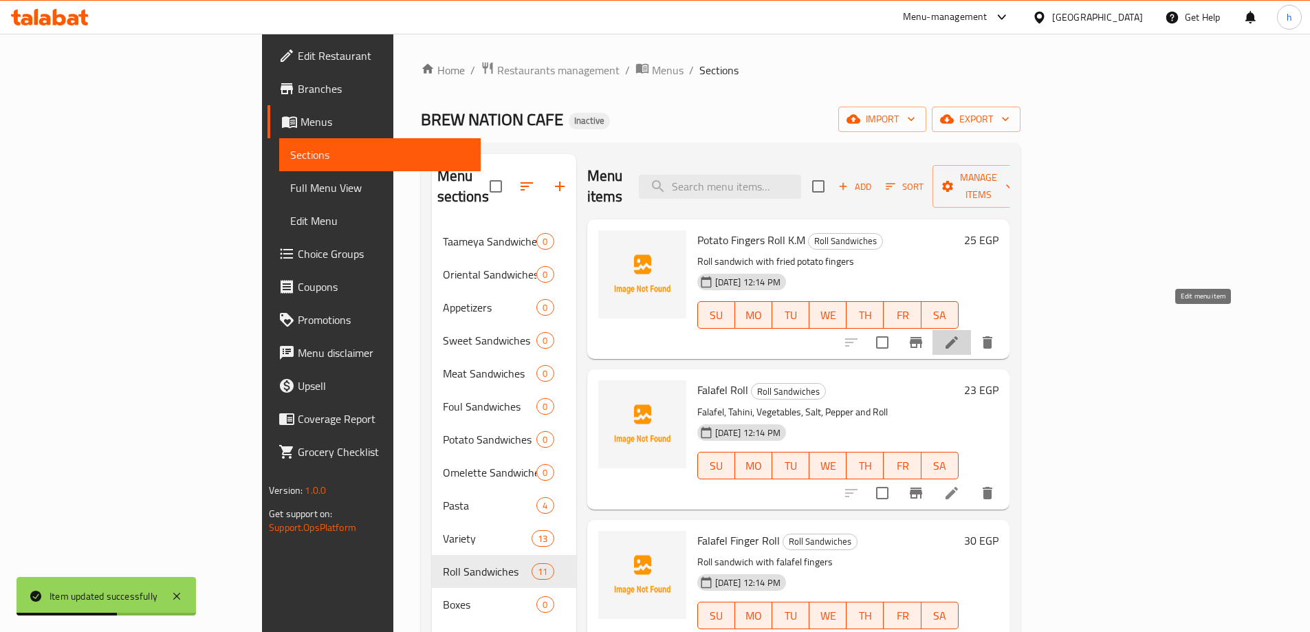
click at [958, 336] on icon at bounding box center [951, 342] width 12 height 12
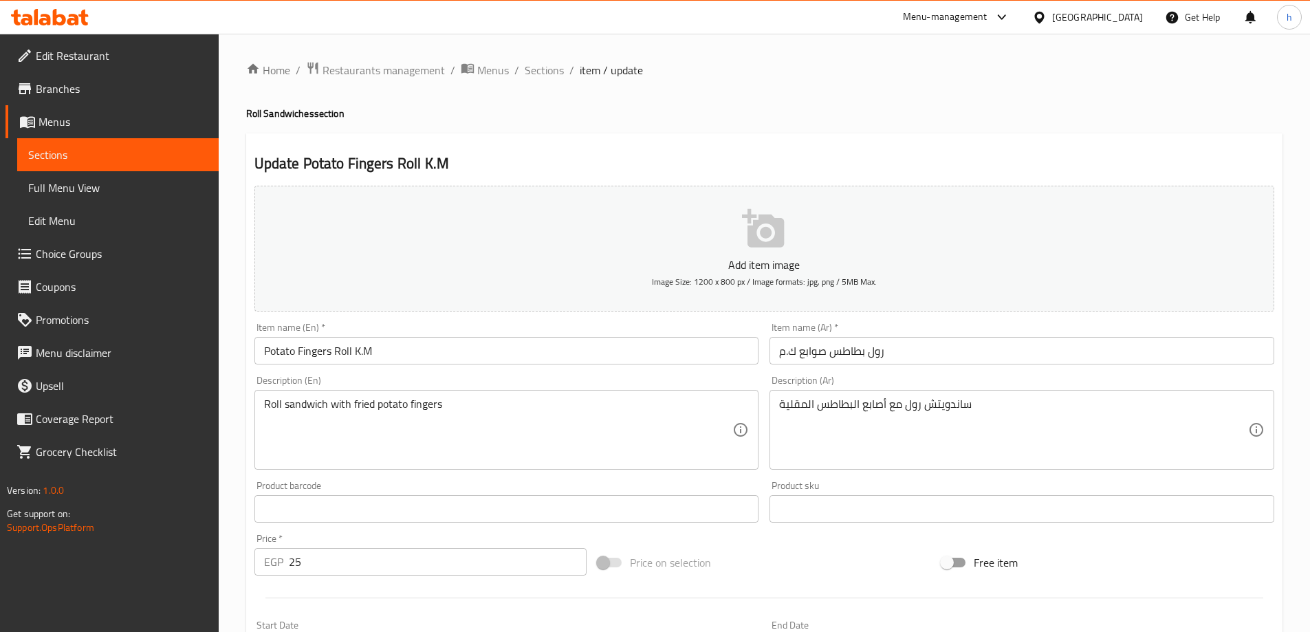
click at [129, 154] on span "Sections" at bounding box center [117, 154] width 179 height 17
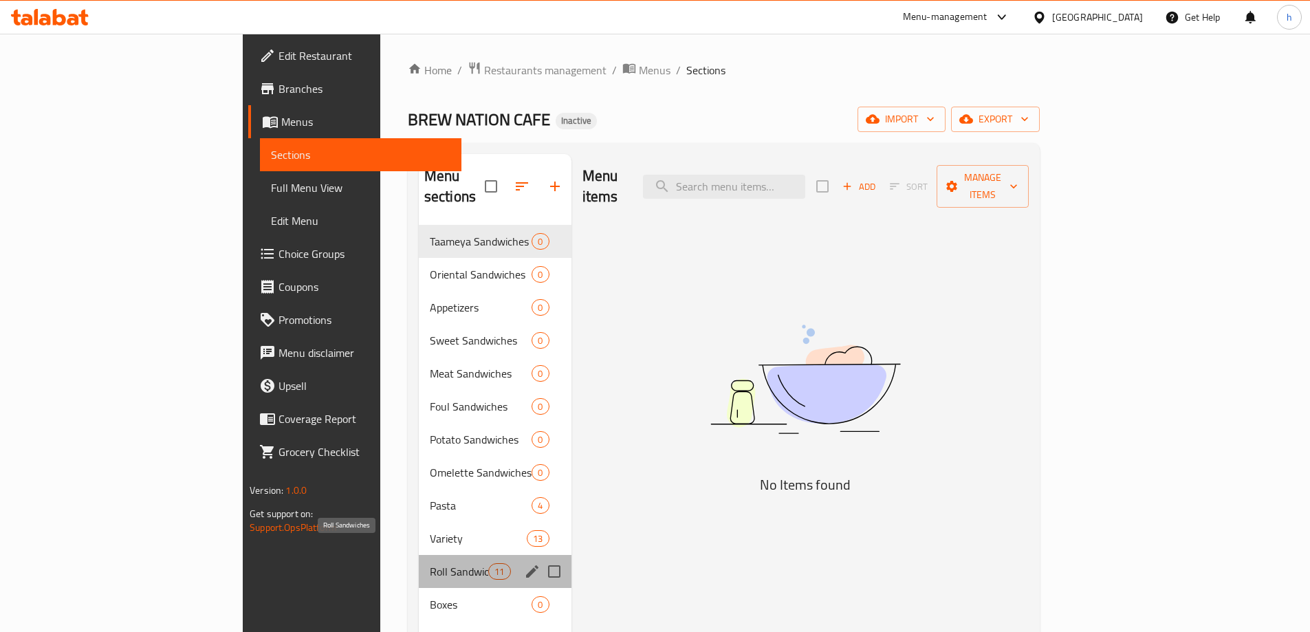
click at [430, 563] on span "Roll Sandwiches" at bounding box center [459, 571] width 58 height 17
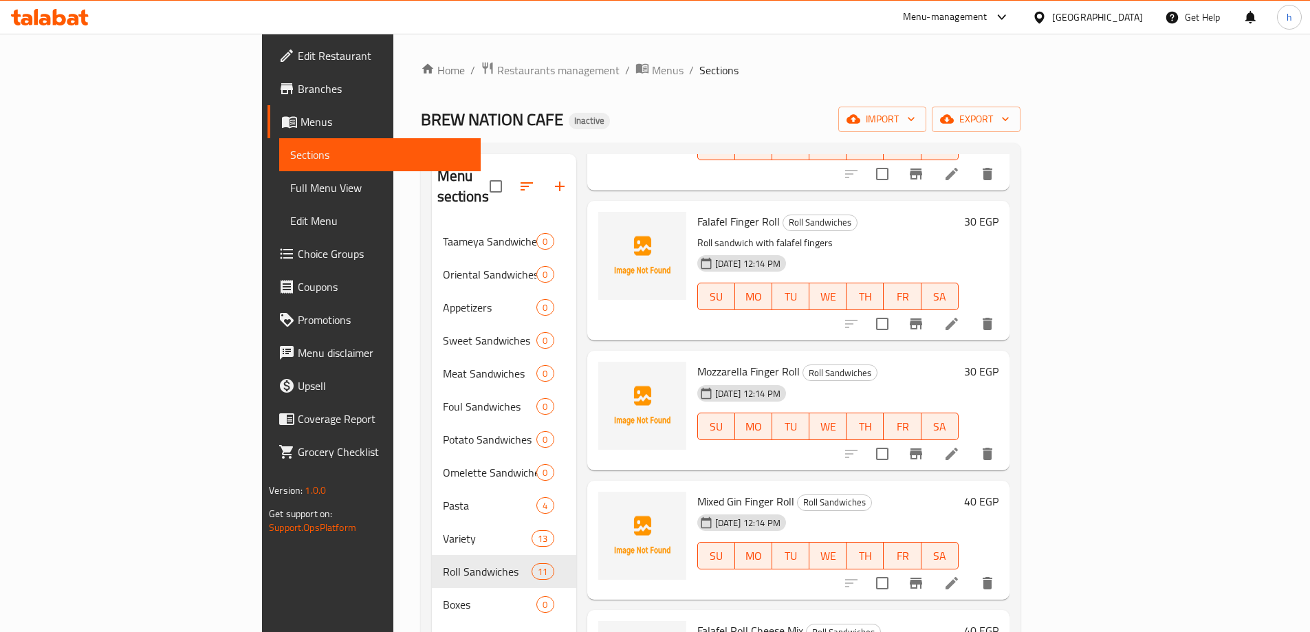
scroll to position [344, 0]
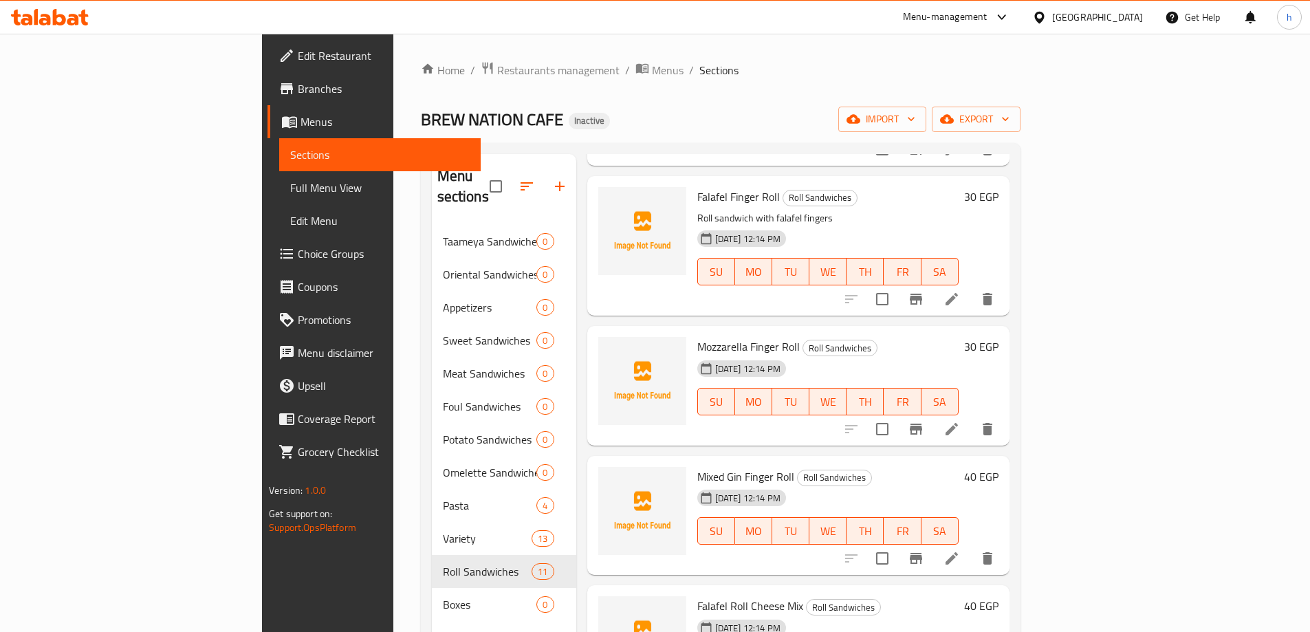
click at [960, 291] on icon at bounding box center [951, 299] width 17 height 17
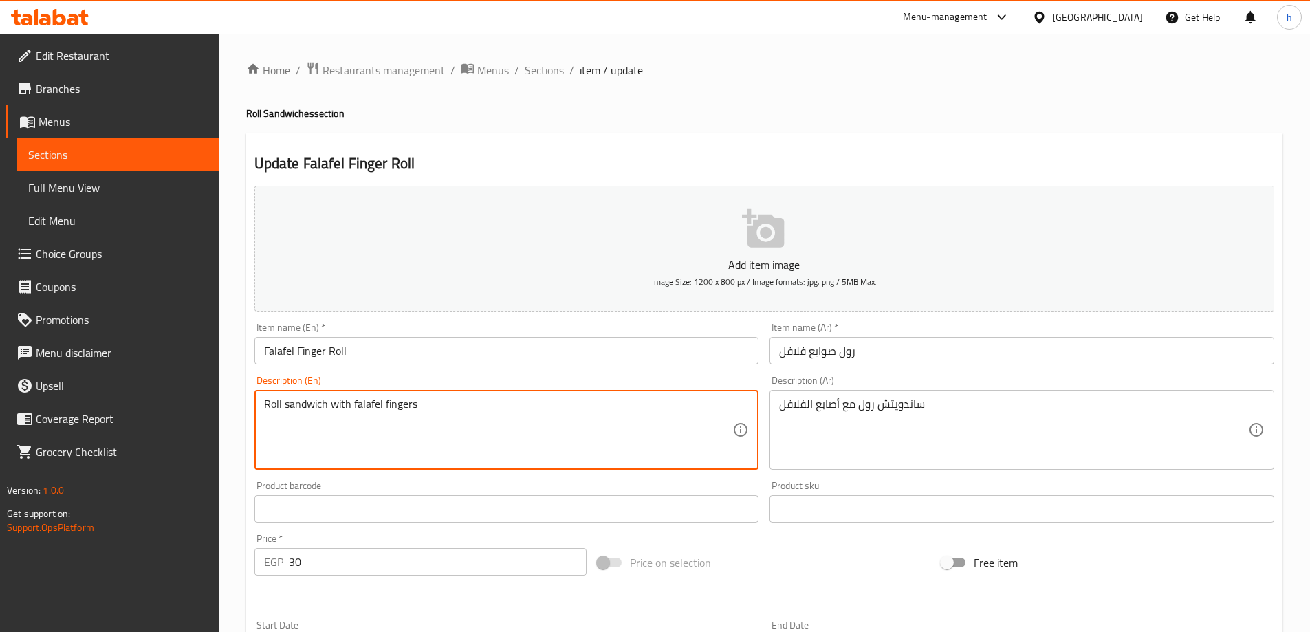
click at [511, 404] on textarea "Roll sandwich with falafel fingers" at bounding box center [498, 429] width 469 height 65
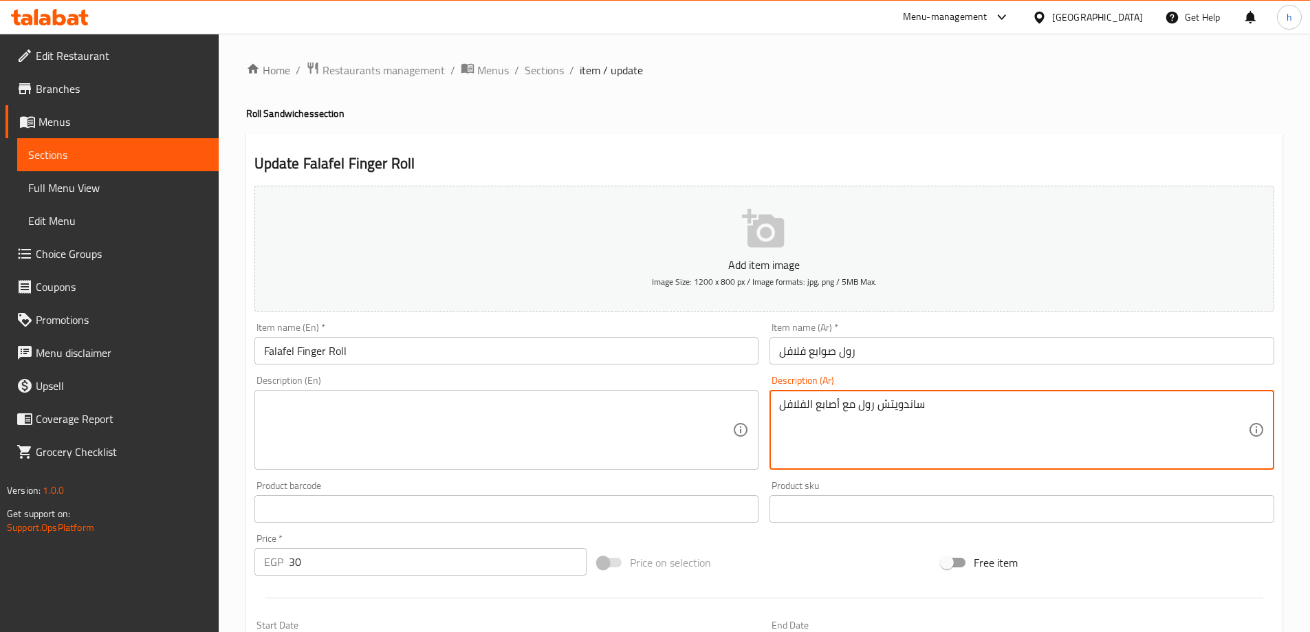
click at [941, 411] on textarea "ساندويتش رول مع أصابع الفلافل" at bounding box center [1013, 429] width 469 height 65
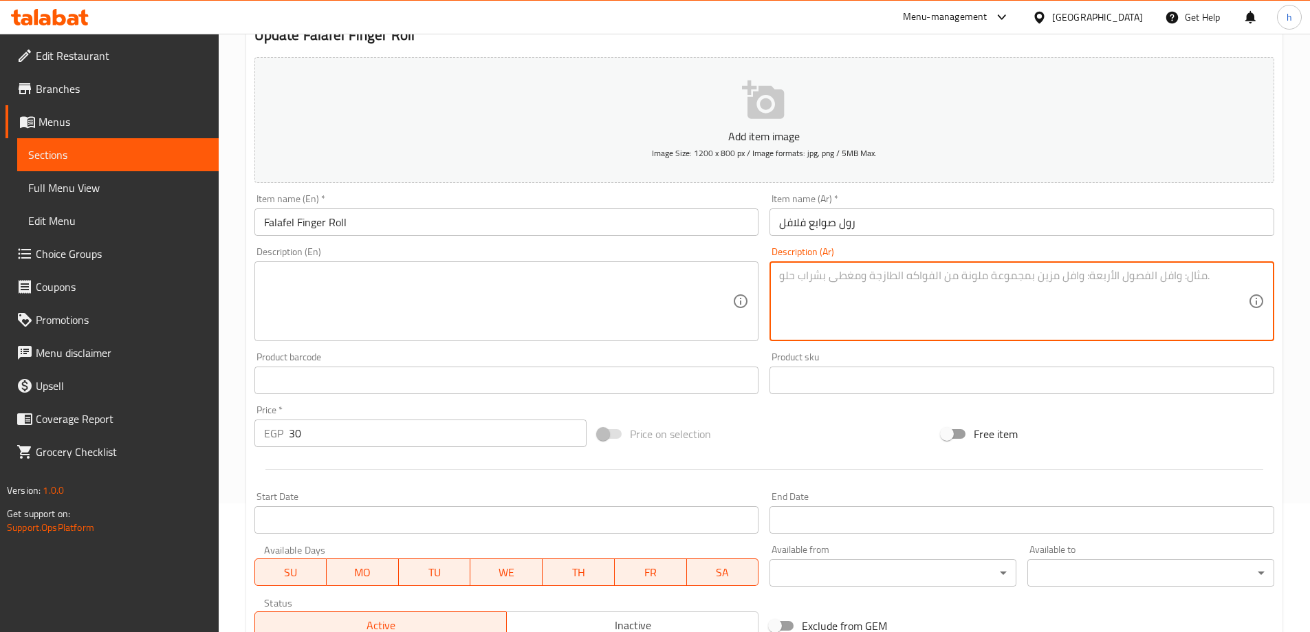
scroll to position [340, 0]
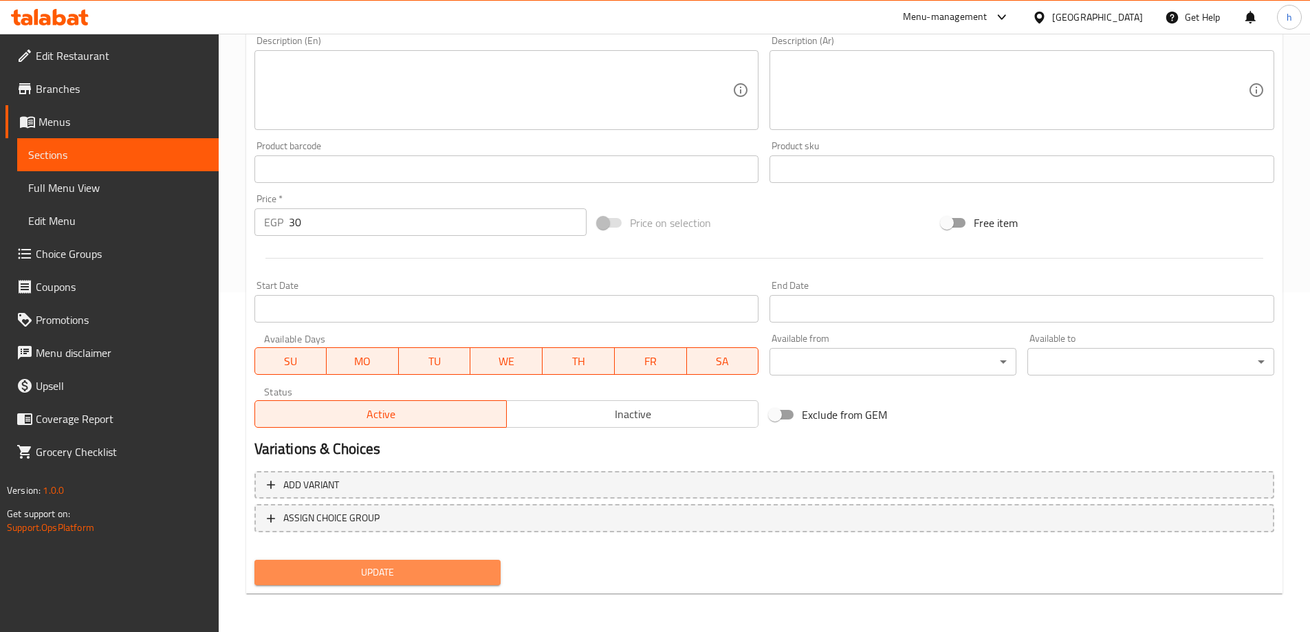
click at [277, 569] on span "Update" at bounding box center [377, 572] width 225 height 17
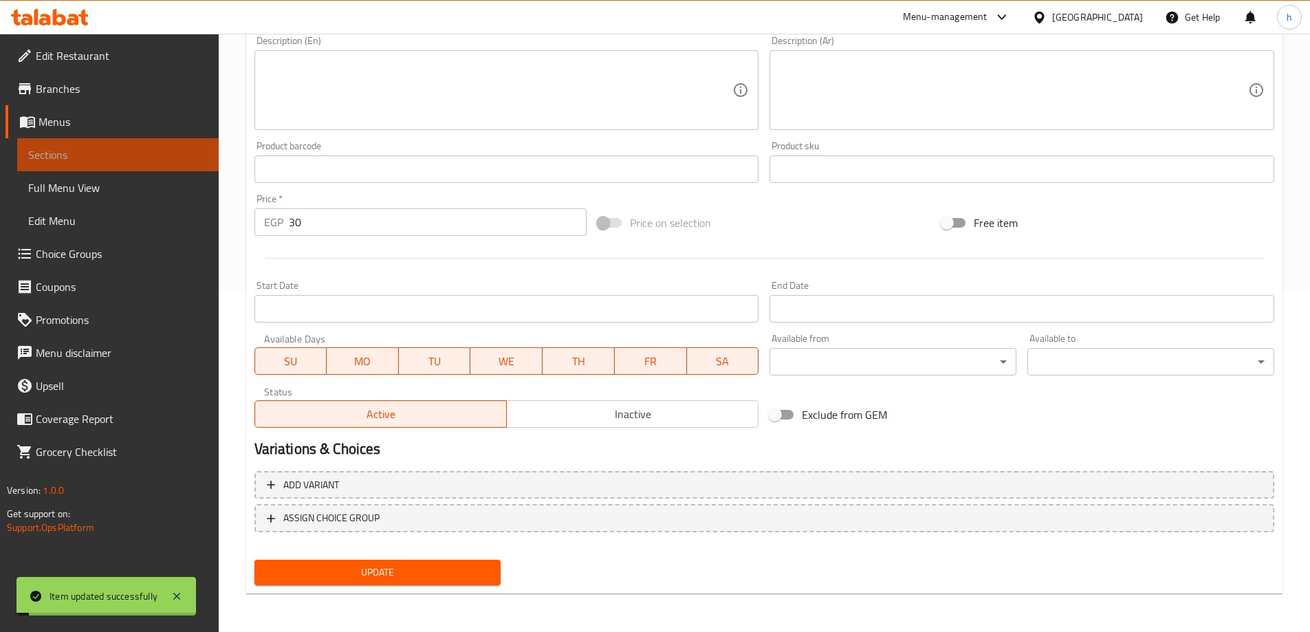
click at [58, 156] on span "Sections" at bounding box center [117, 154] width 179 height 17
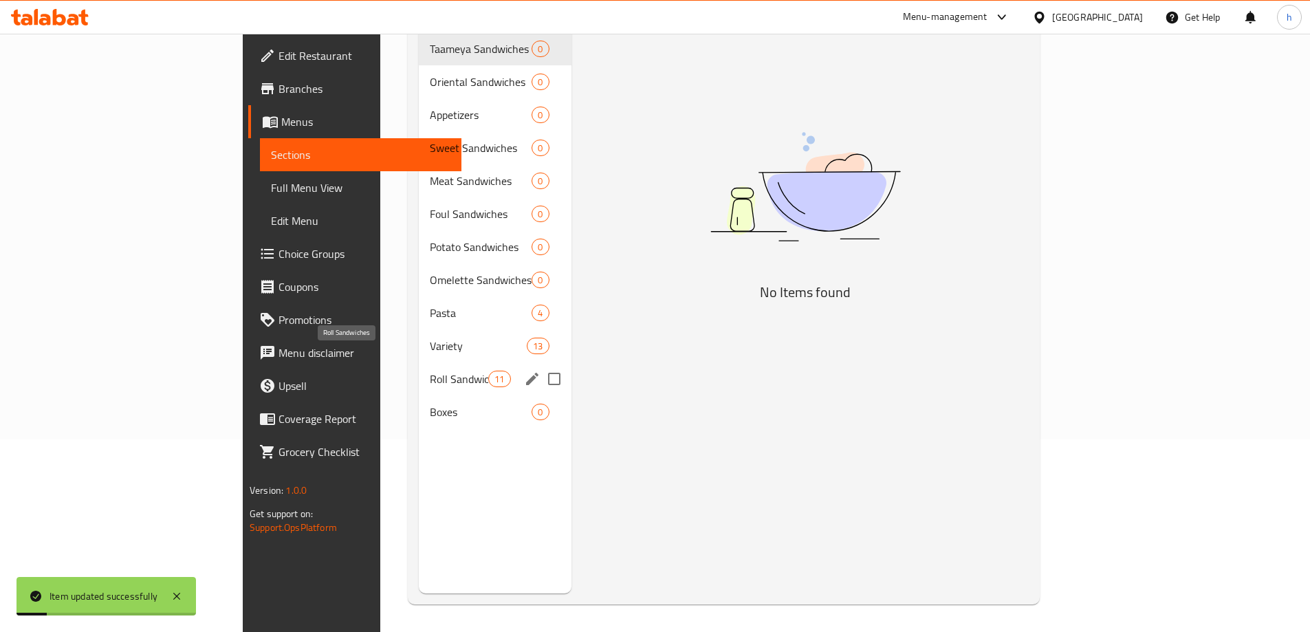
click at [430, 371] on span "Roll Sandwiches" at bounding box center [459, 379] width 58 height 17
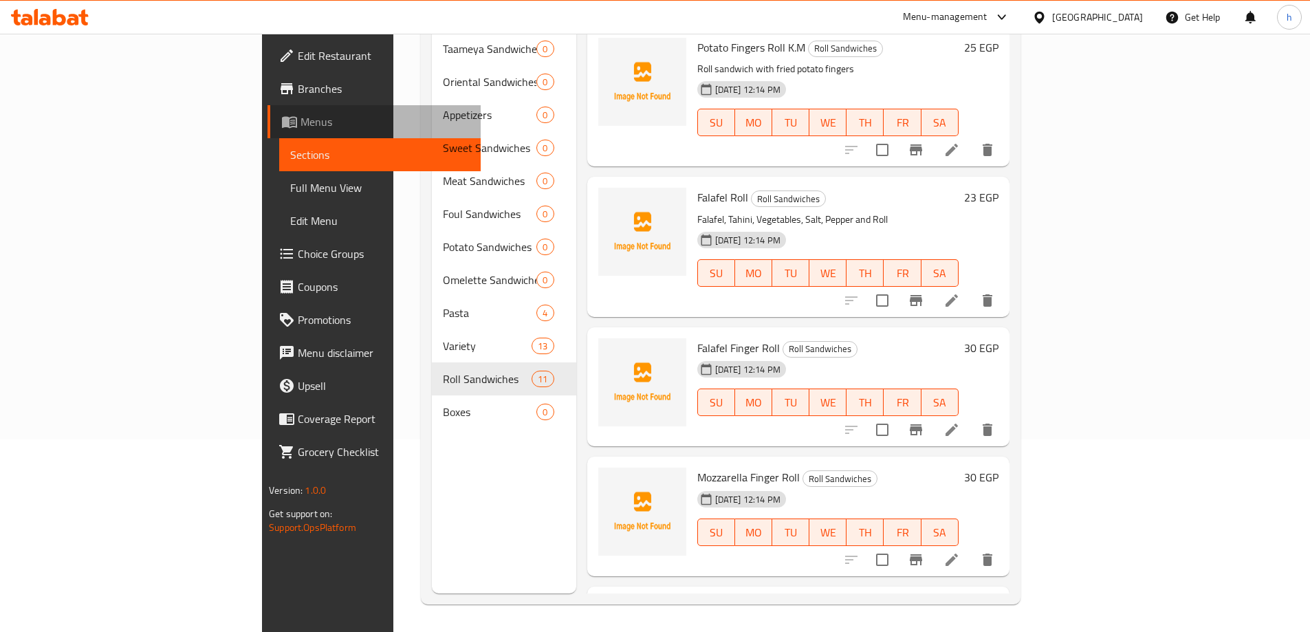
click at [267, 109] on link "Menus" at bounding box center [373, 121] width 213 height 33
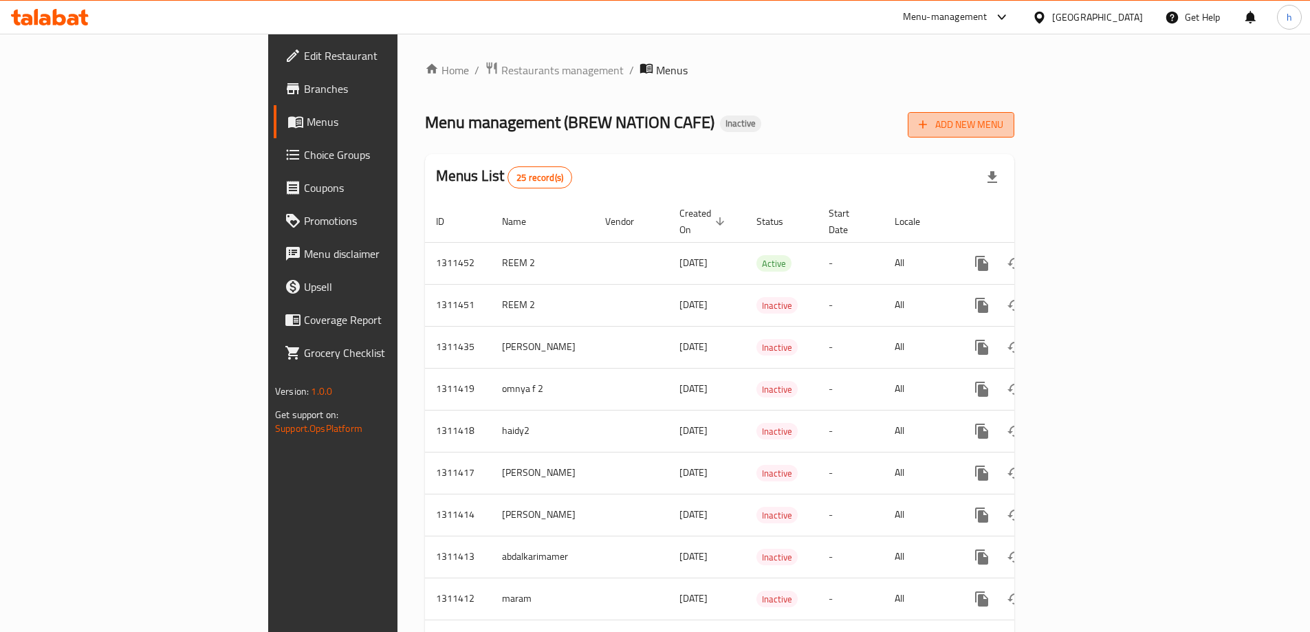
click at [1003, 126] on span "Add New Menu" at bounding box center [961, 124] width 85 height 17
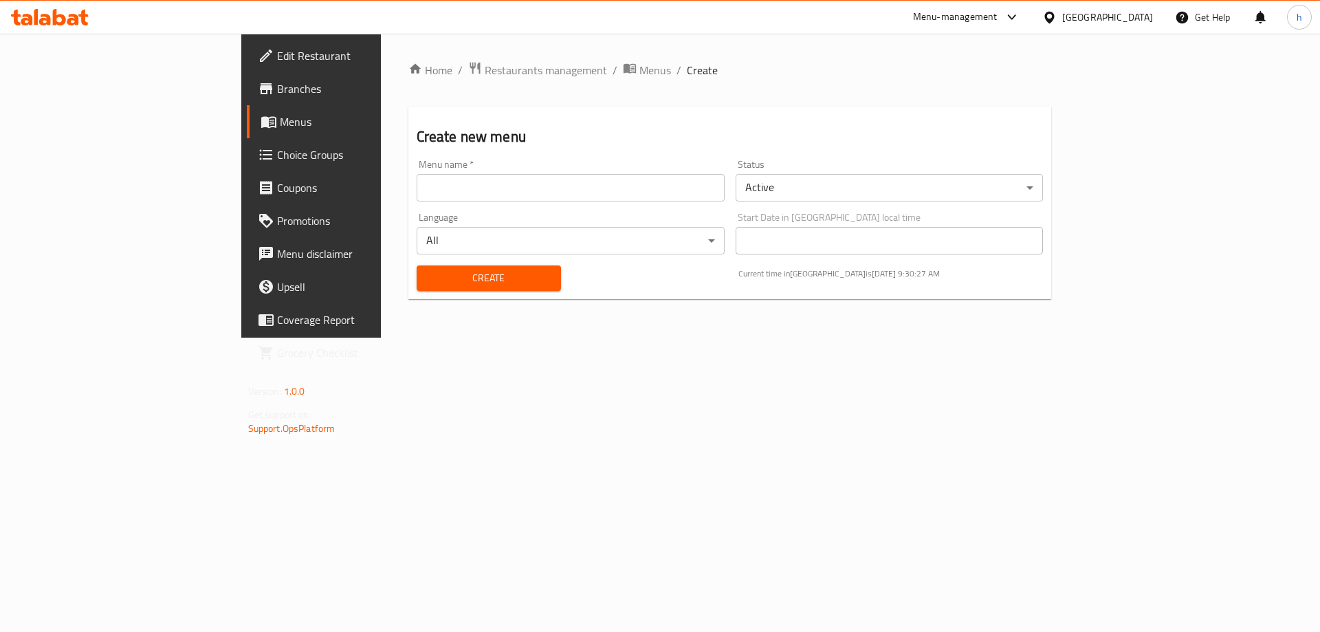
click at [518, 195] on input "text" at bounding box center [571, 188] width 308 height 28
type input "haidy 3"
click at [474, 276] on span "Create" at bounding box center [489, 278] width 122 height 17
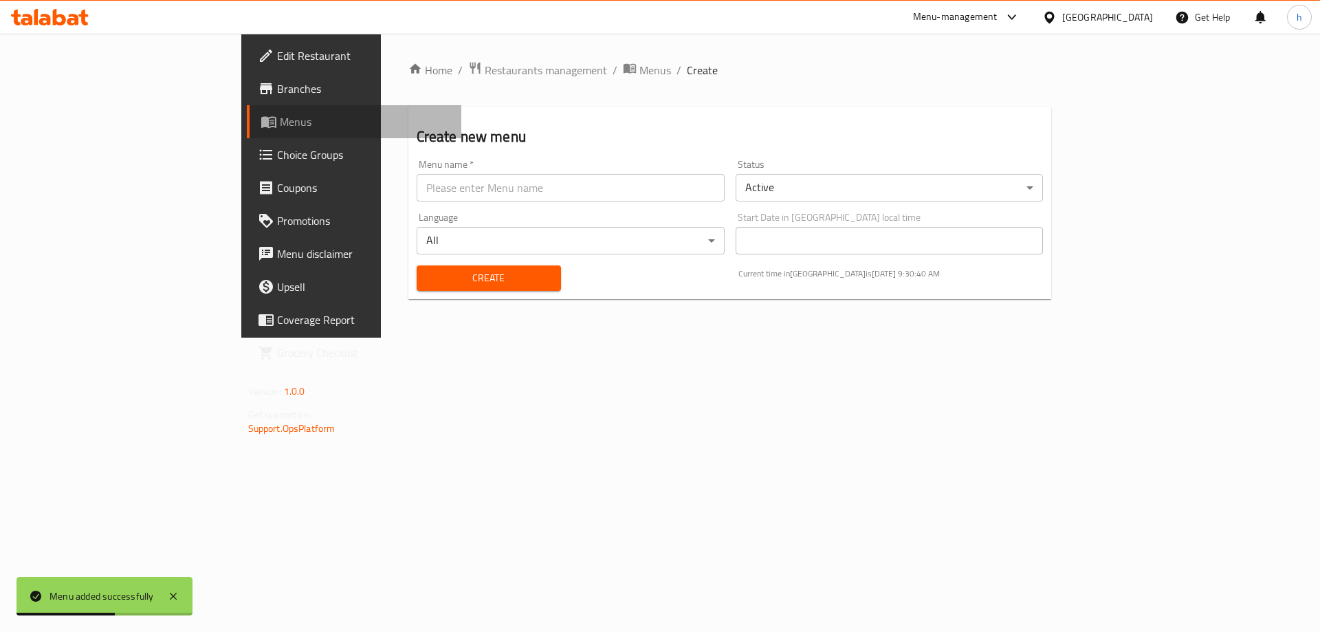
click at [280, 115] on span "Menus" at bounding box center [365, 121] width 171 height 17
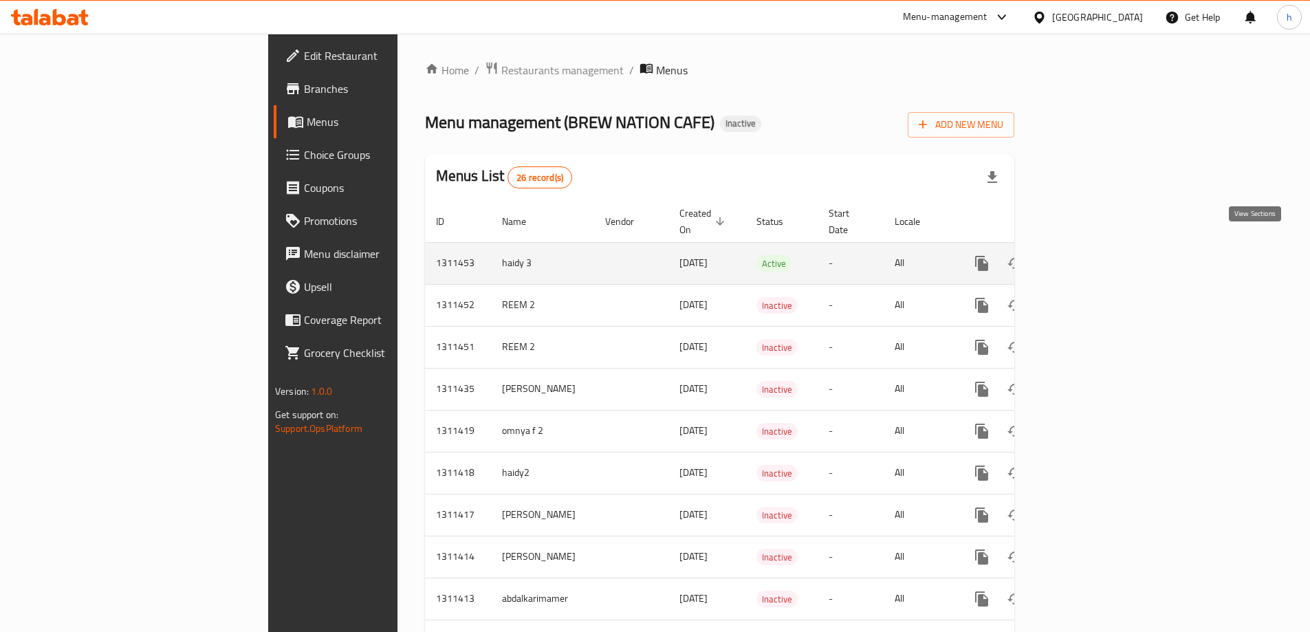
click at [1097, 247] on link "enhanced table" at bounding box center [1080, 263] width 33 height 33
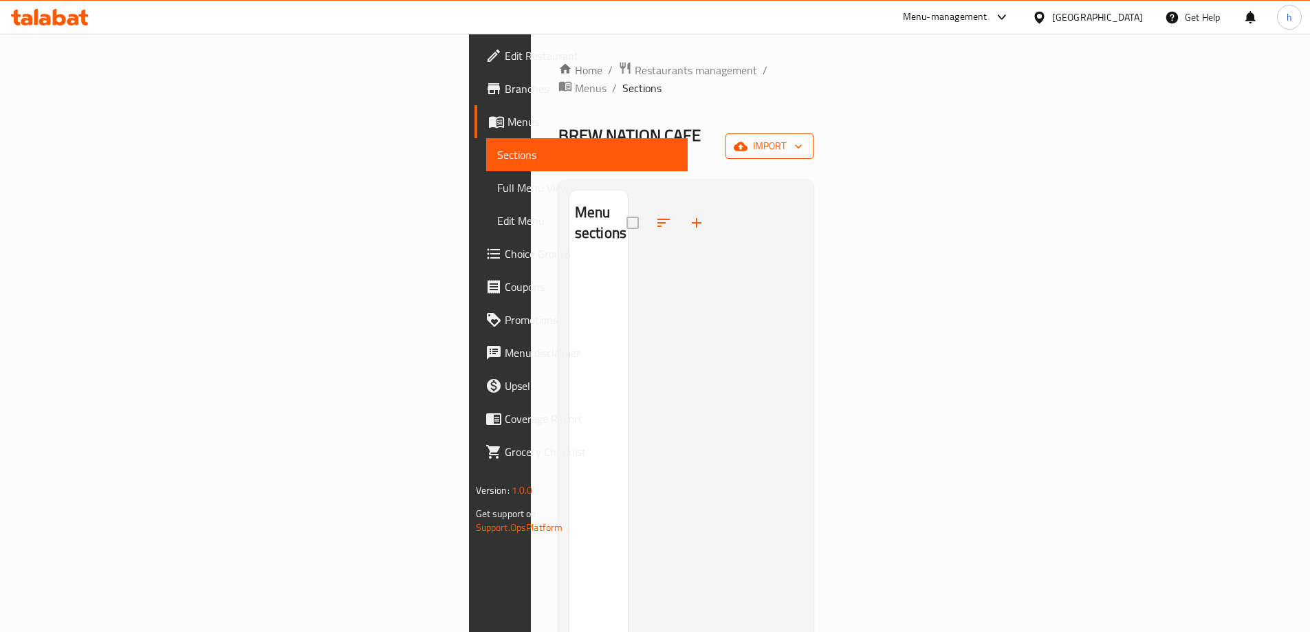
click at [802, 138] on span "import" at bounding box center [769, 146] width 66 height 17
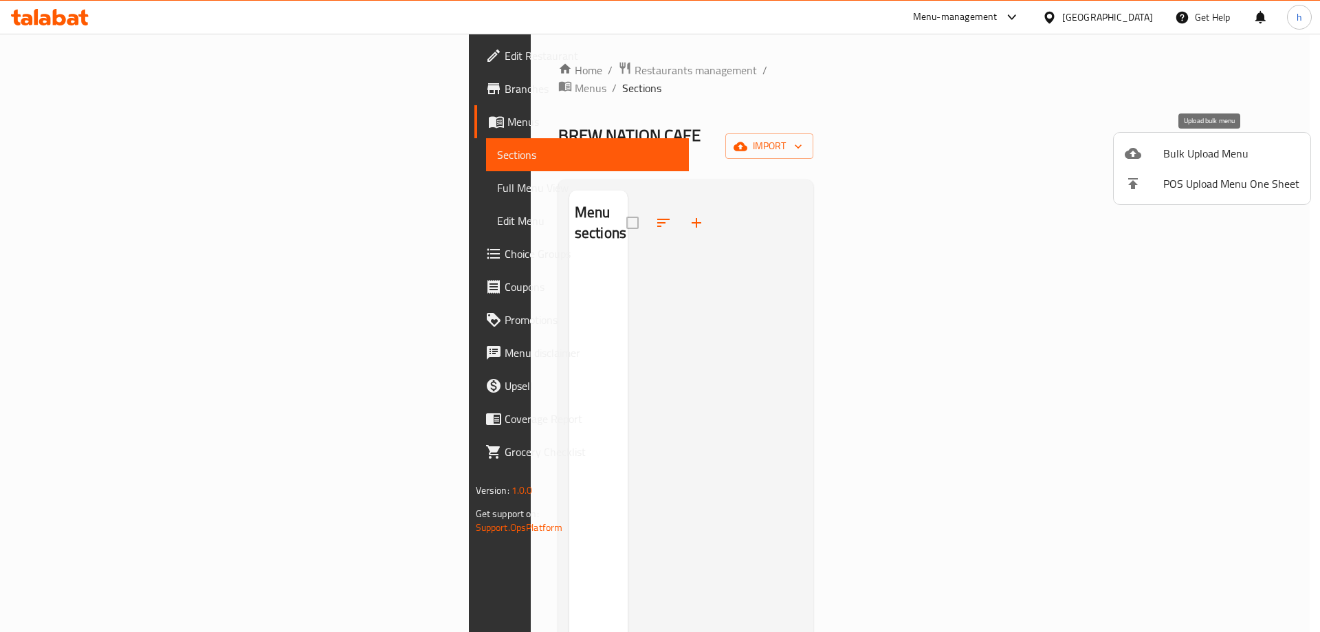
click at [1227, 146] on span "Bulk Upload Menu" at bounding box center [1231, 153] width 136 height 17
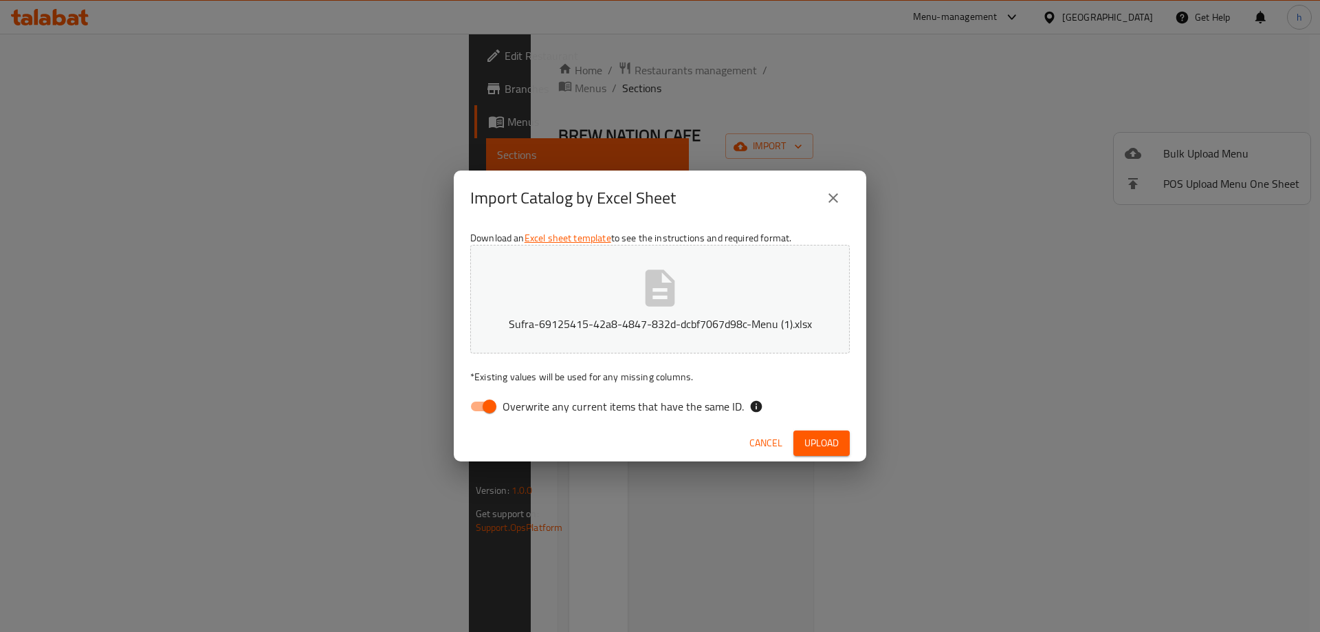
click at [477, 407] on input "Overwrite any current items that have the same ID." at bounding box center [489, 406] width 78 height 26
checkbox input "false"
click at [814, 441] on span "Upload" at bounding box center [821, 443] width 34 height 17
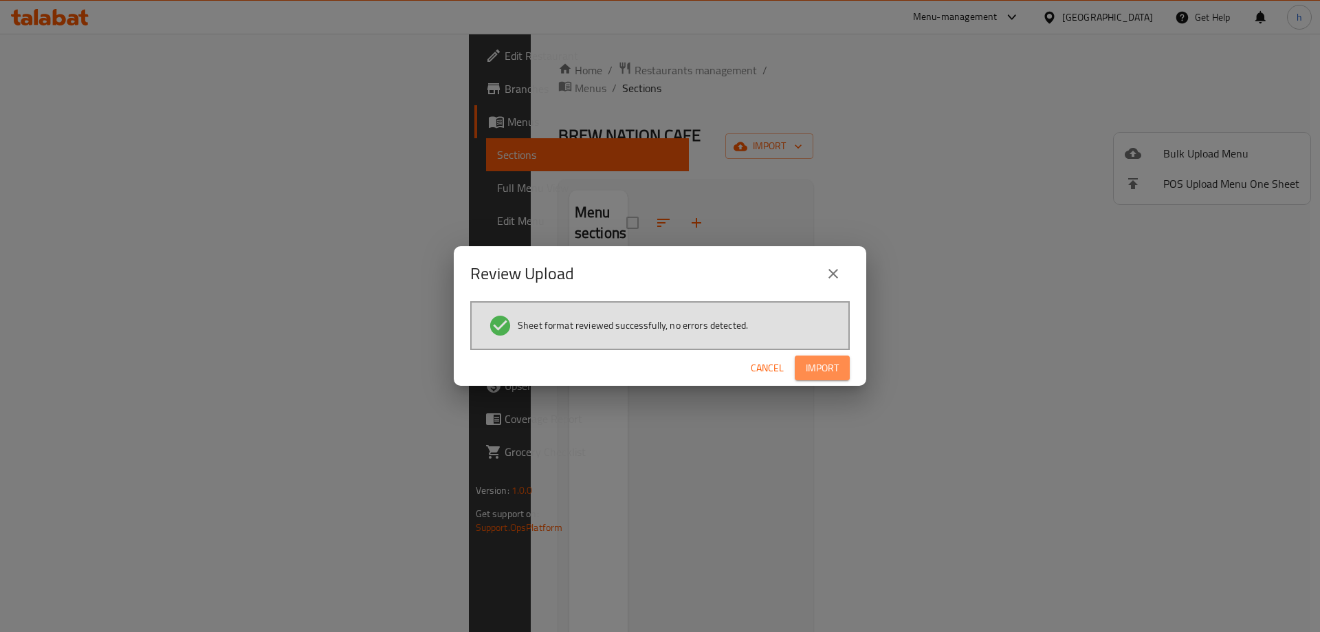
click at [830, 362] on span "Import" at bounding box center [822, 368] width 33 height 17
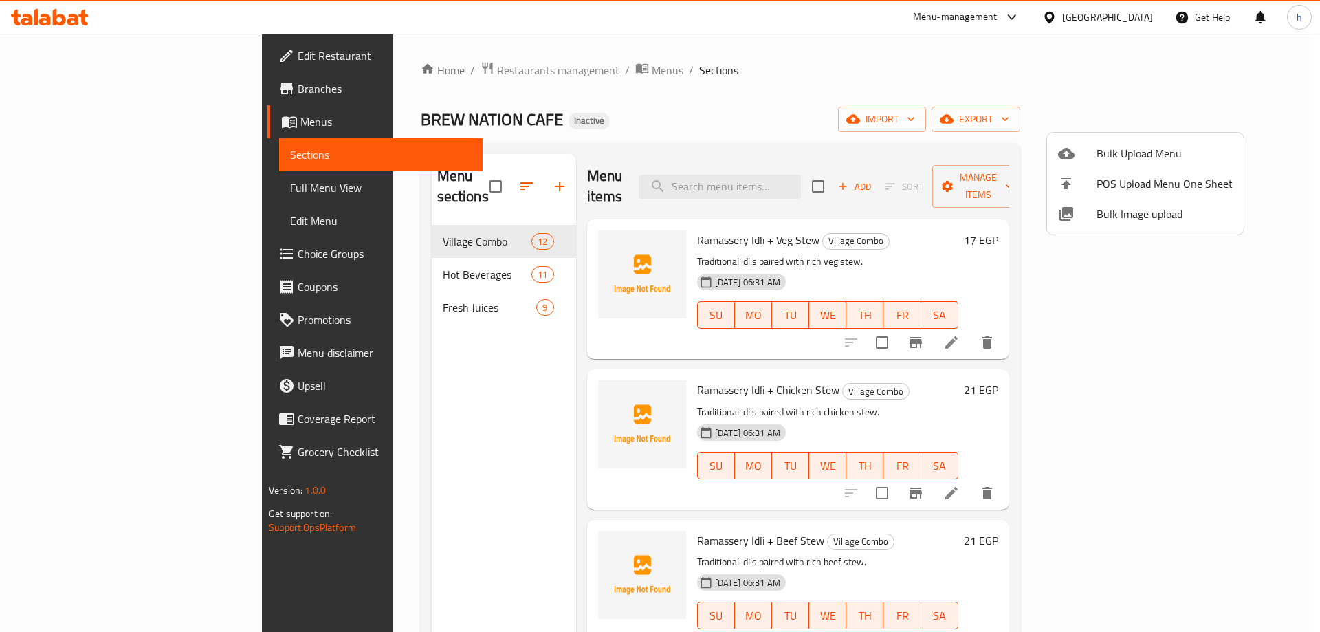
click at [919, 113] on div at bounding box center [660, 316] width 1320 height 632
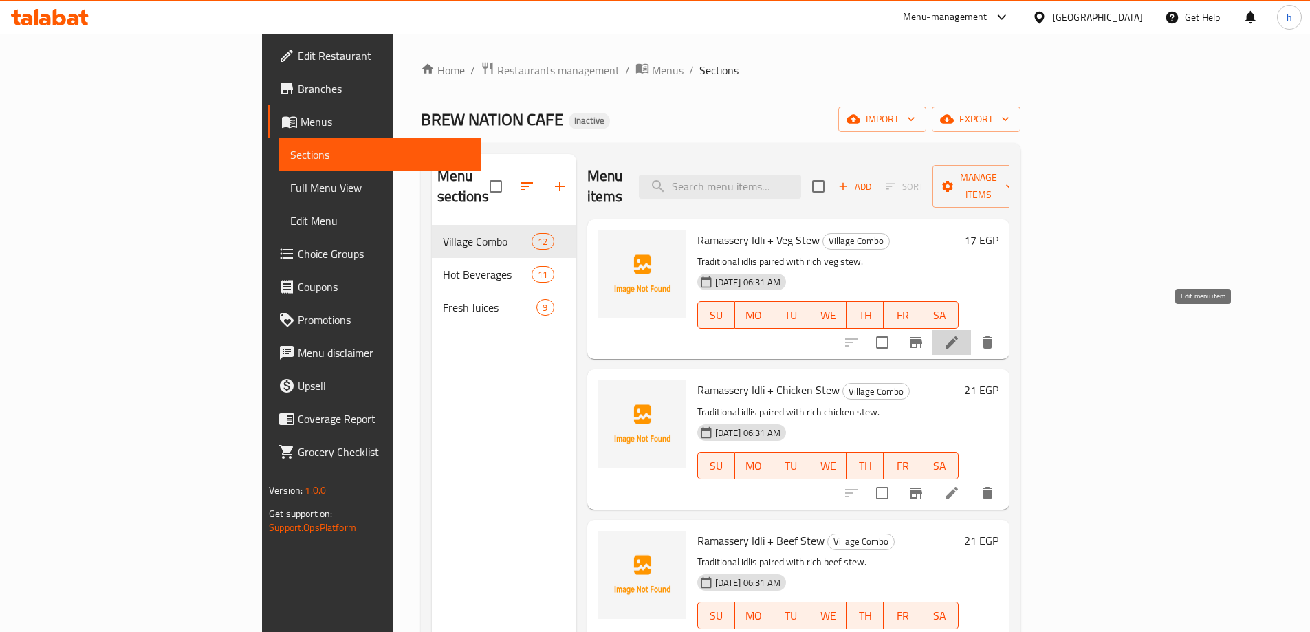
click at [960, 334] on icon at bounding box center [951, 342] width 17 height 17
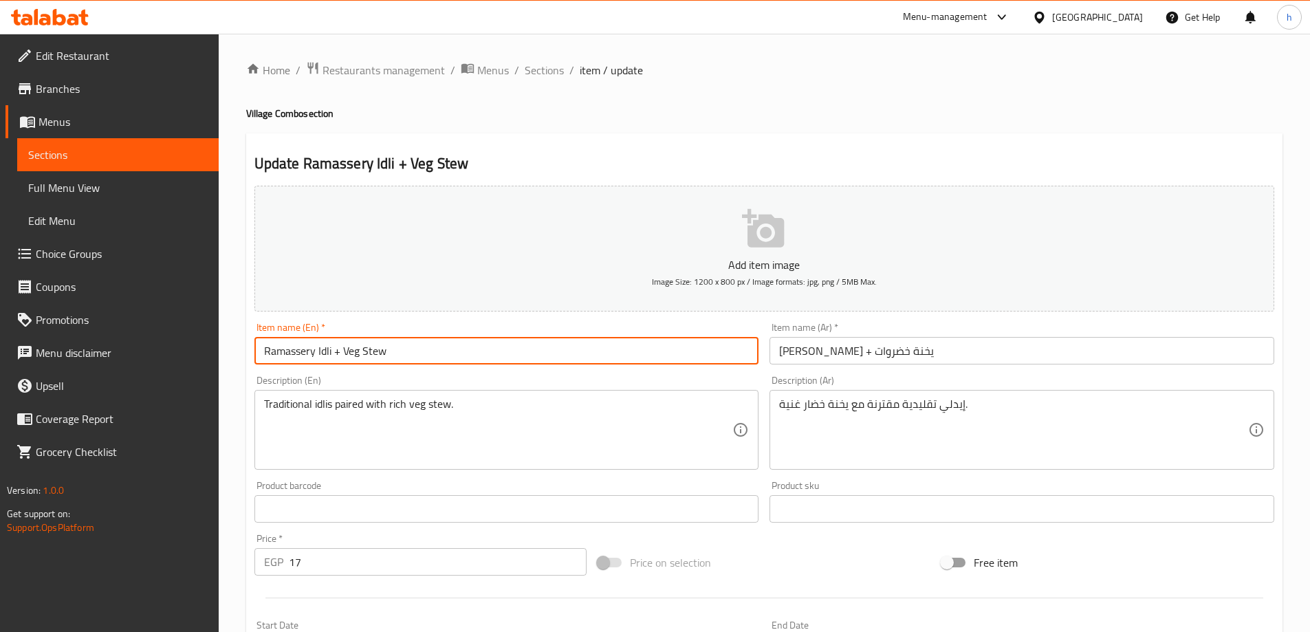
drag, startPoint x: 384, startPoint y: 351, endPoint x: 361, endPoint y: 351, distance: 22.7
click at [361, 351] on input "Ramassery Idli + Veg Stew" at bounding box center [506, 351] width 505 height 28
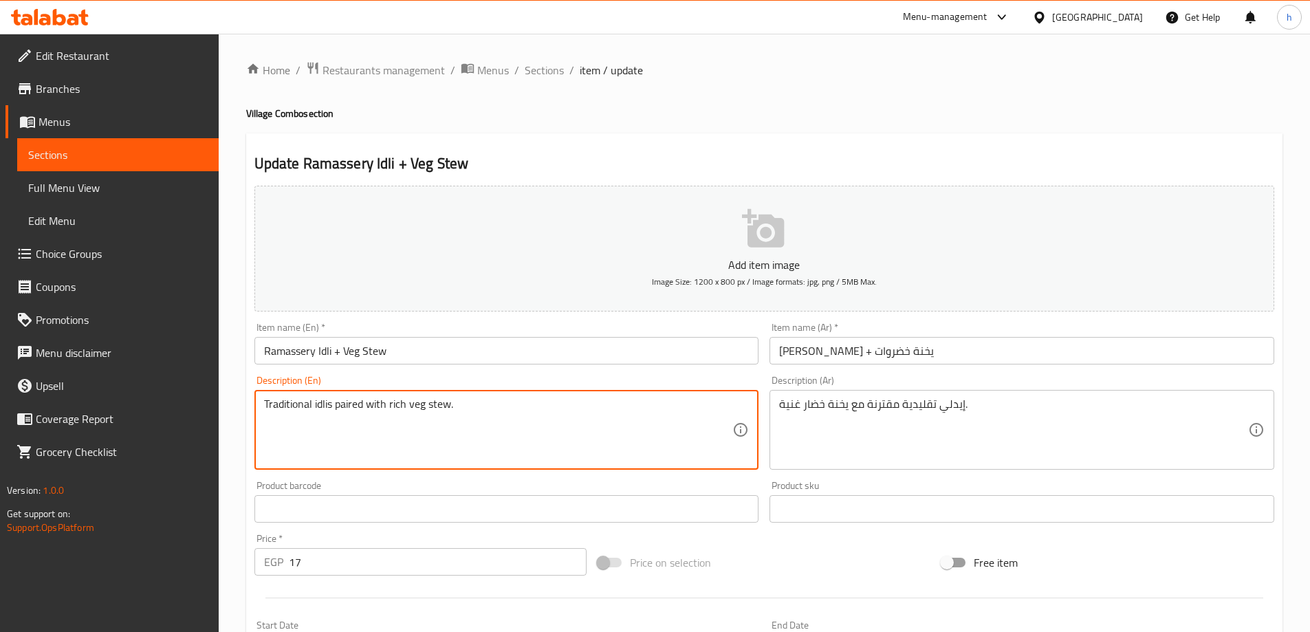
drag, startPoint x: 361, startPoint y: 404, endPoint x: 335, endPoint y: 401, distance: 26.3
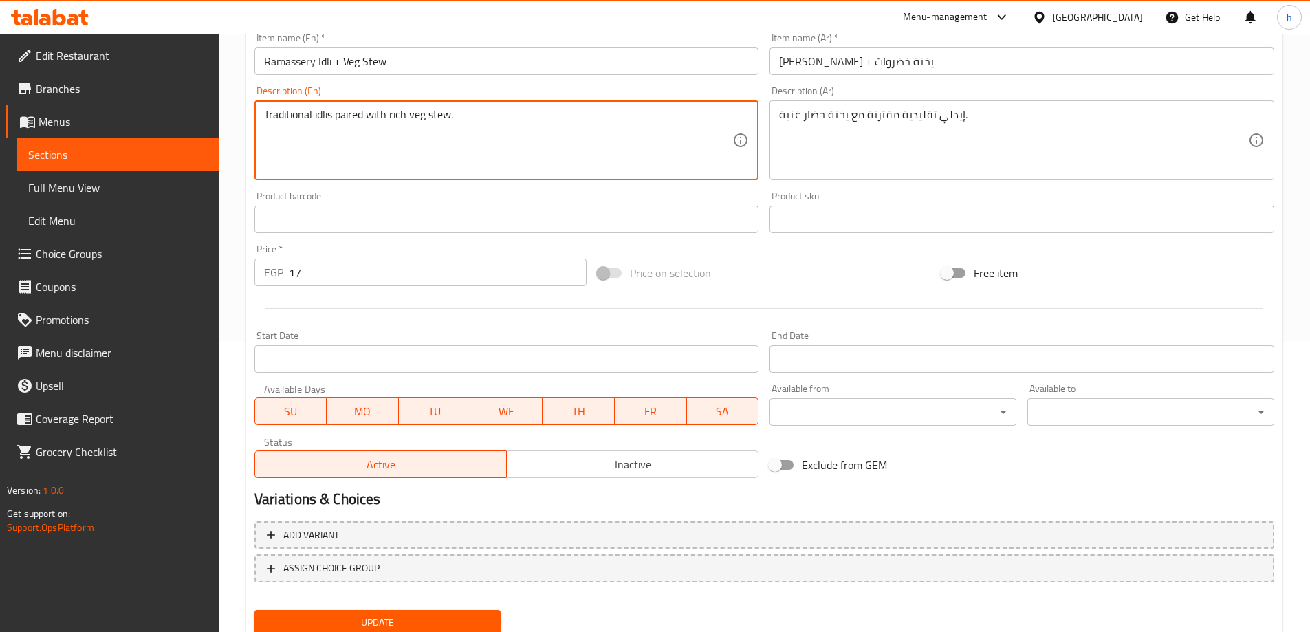
scroll to position [340, 0]
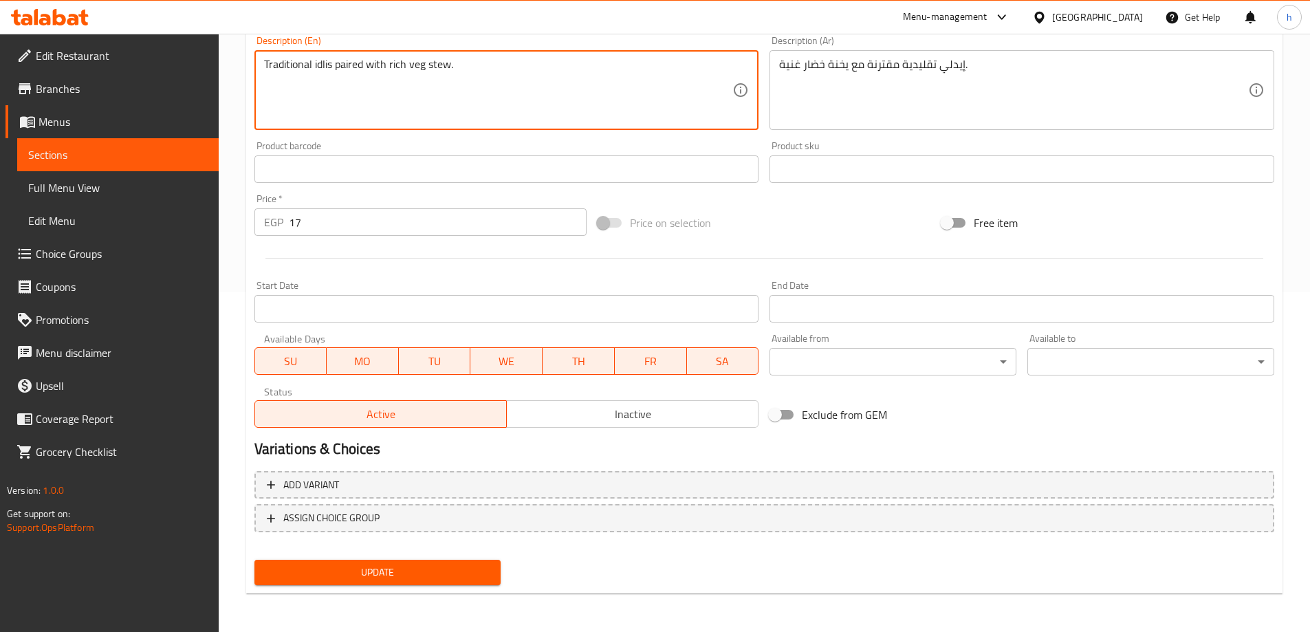
click at [350, 571] on span "Update" at bounding box center [377, 572] width 225 height 17
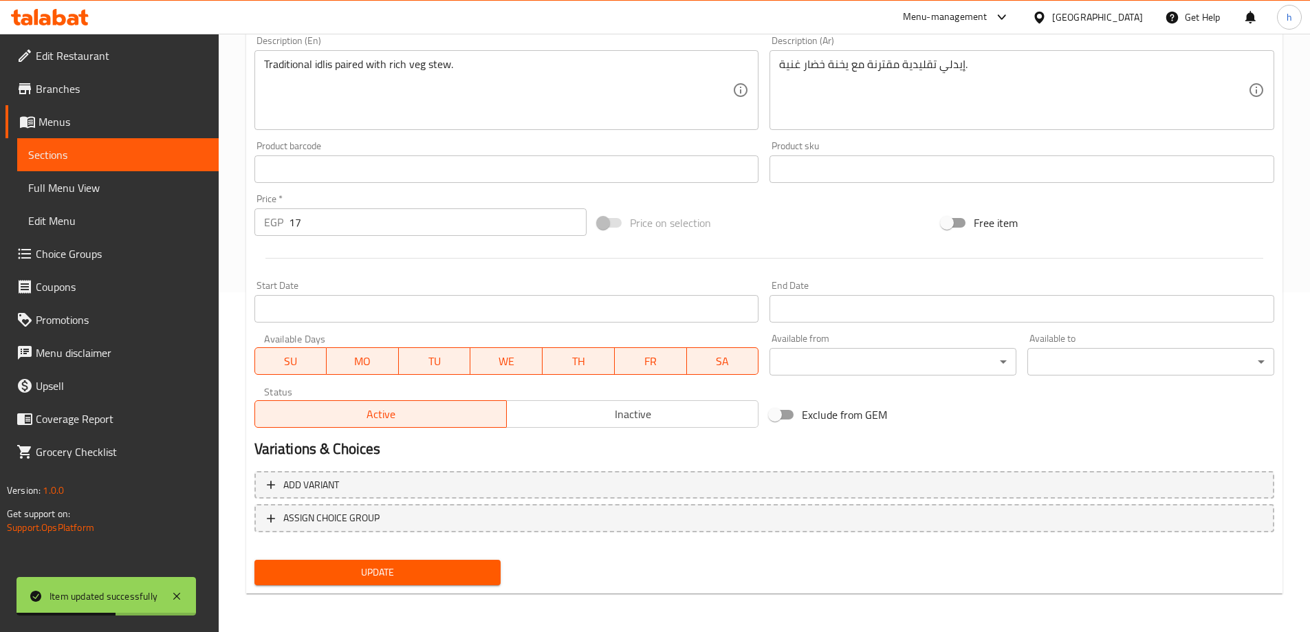
drag, startPoint x: 88, startPoint y: 153, endPoint x: 141, endPoint y: 186, distance: 62.4
click at [89, 153] on span "Sections" at bounding box center [117, 154] width 179 height 17
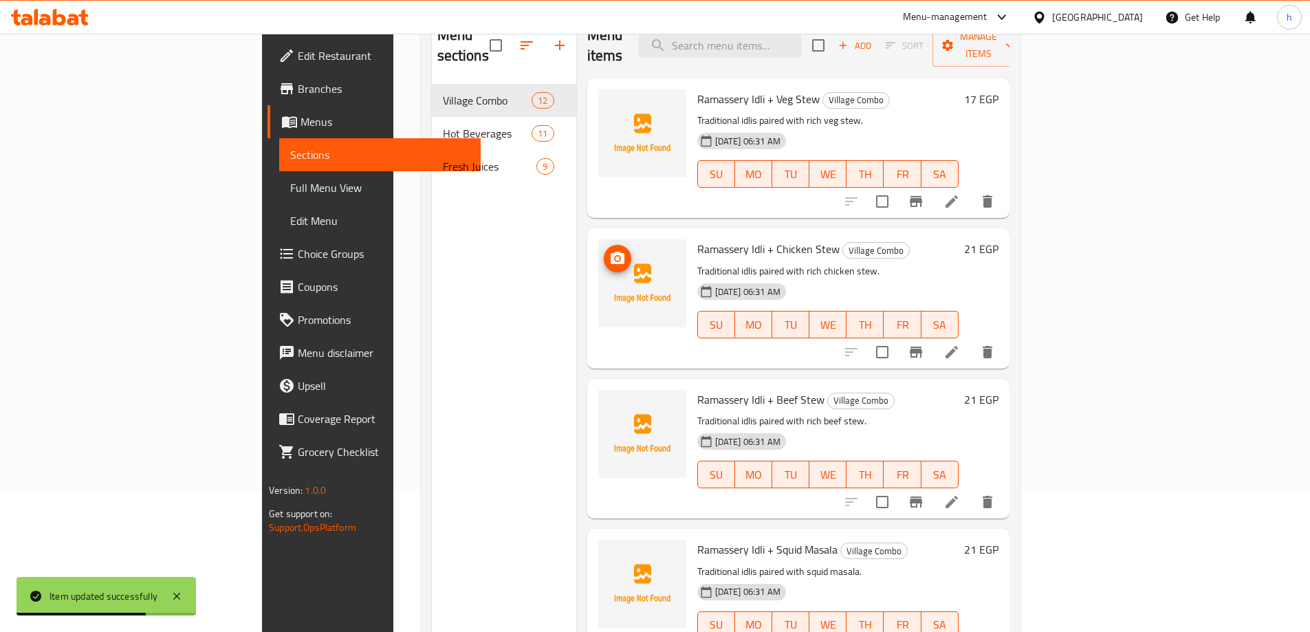
scroll to position [55, 0]
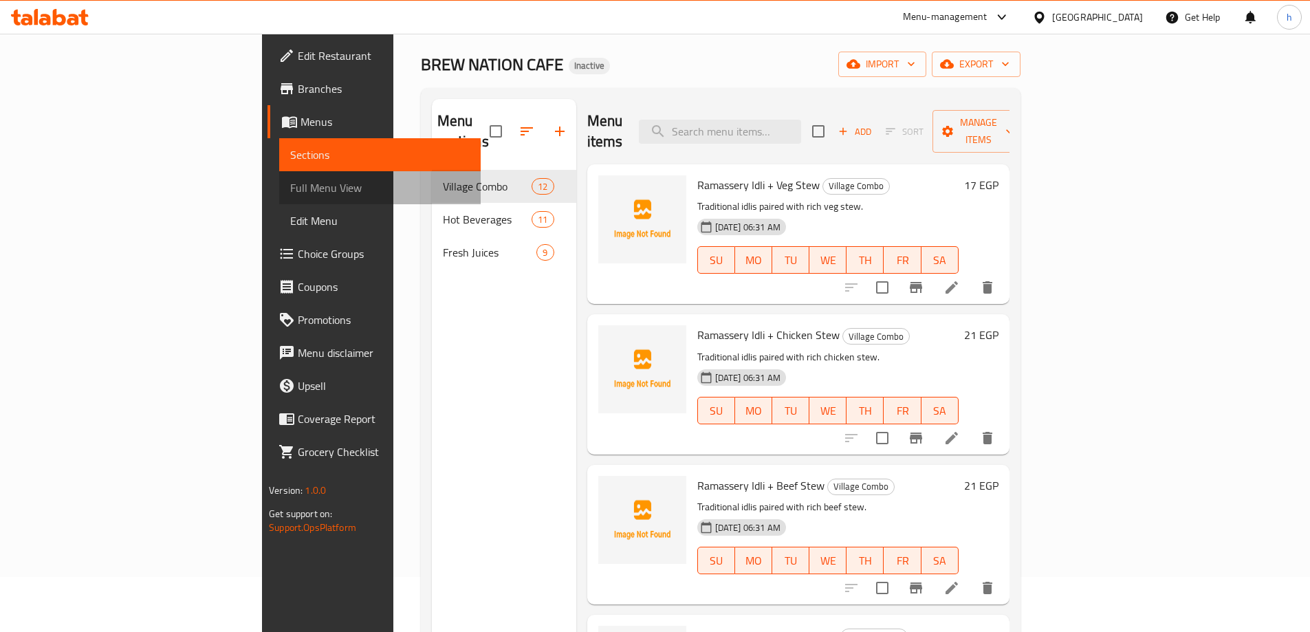
click at [290, 182] on span "Full Menu View" at bounding box center [379, 187] width 179 height 17
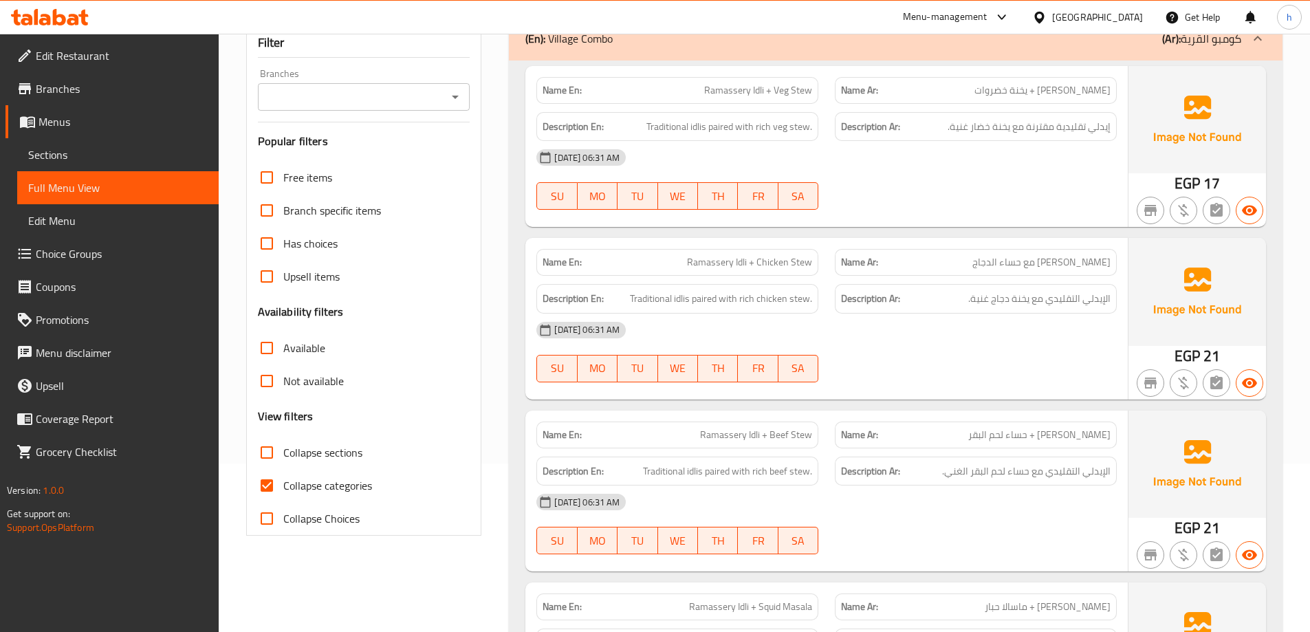
scroll to position [193, 0]
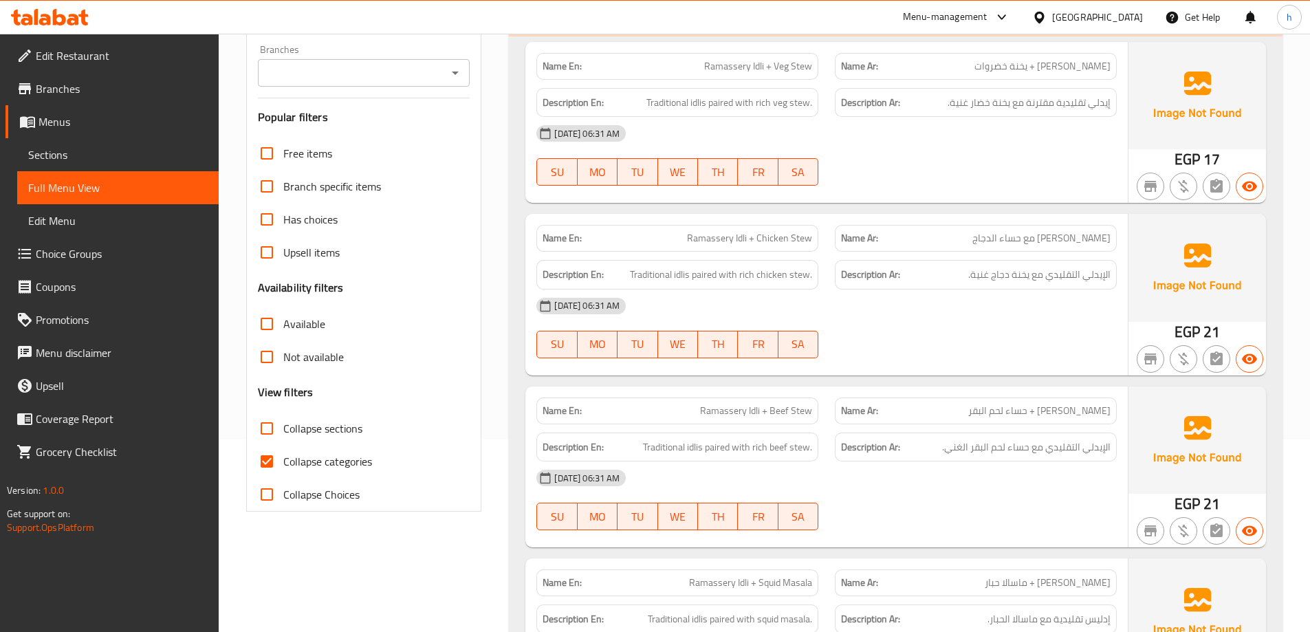
click at [331, 460] on span "Collapse categories" at bounding box center [327, 461] width 89 height 17
click at [283, 460] on input "Collapse categories" at bounding box center [266, 461] width 33 height 33
checkbox input "false"
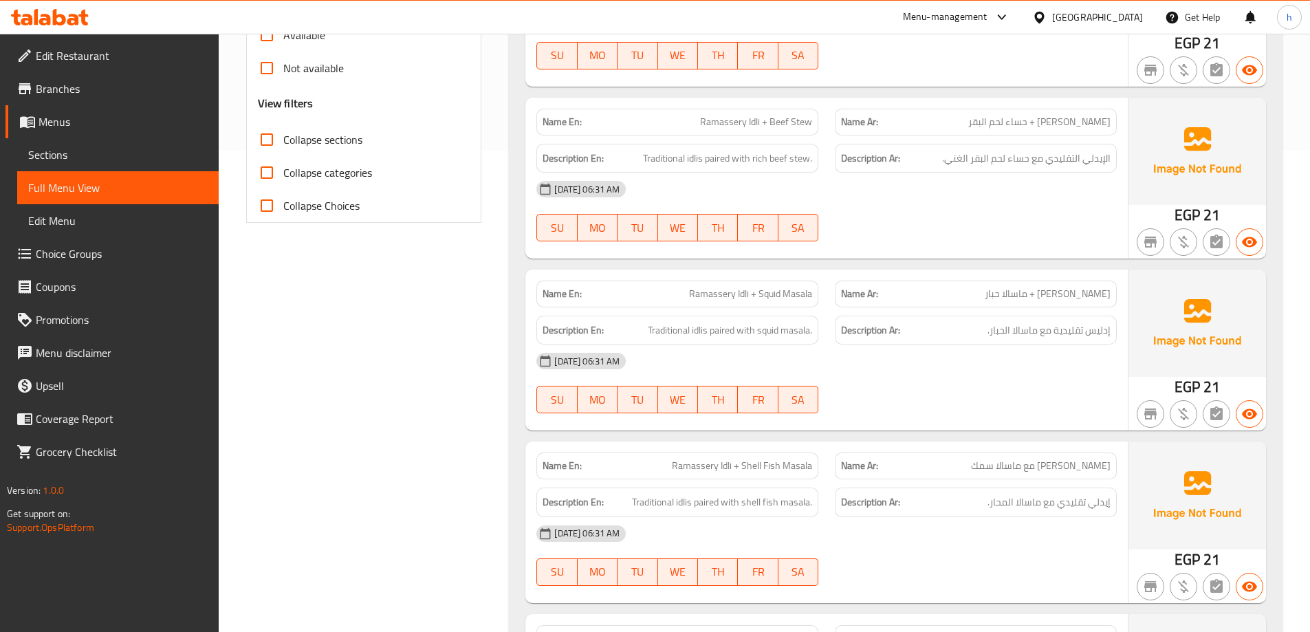
scroll to position [344, 0]
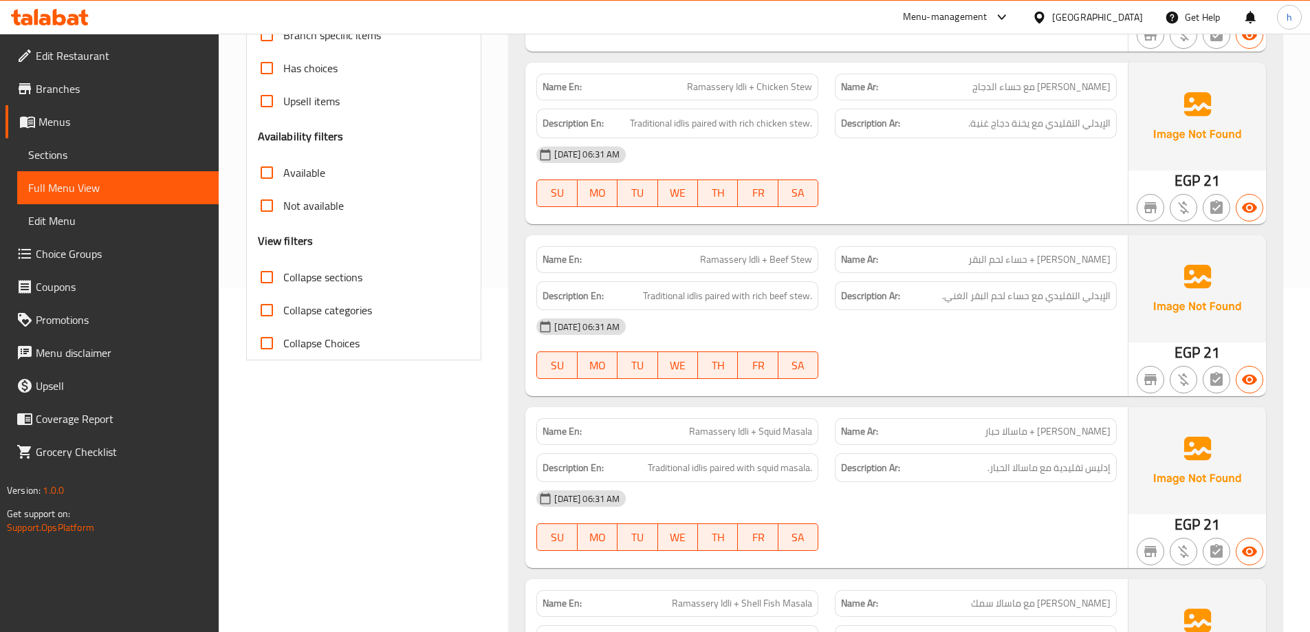
drag, startPoint x: 443, startPoint y: 419, endPoint x: 453, endPoint y: 419, distance: 9.6
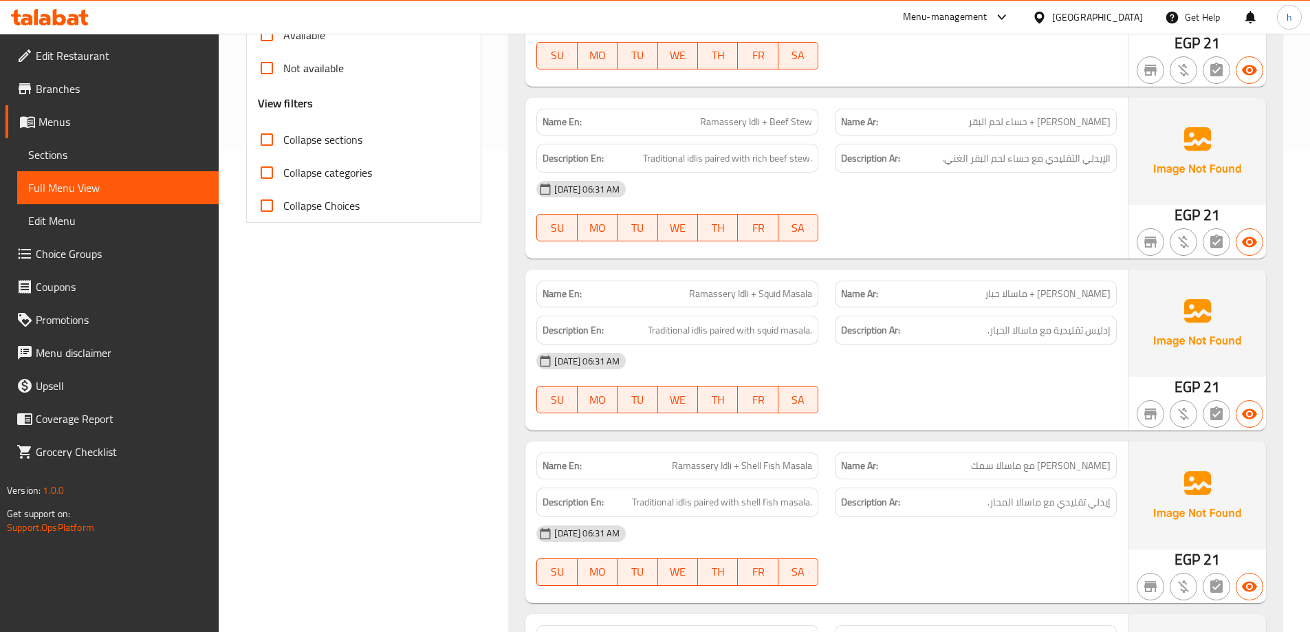
scroll to position [688, 0]
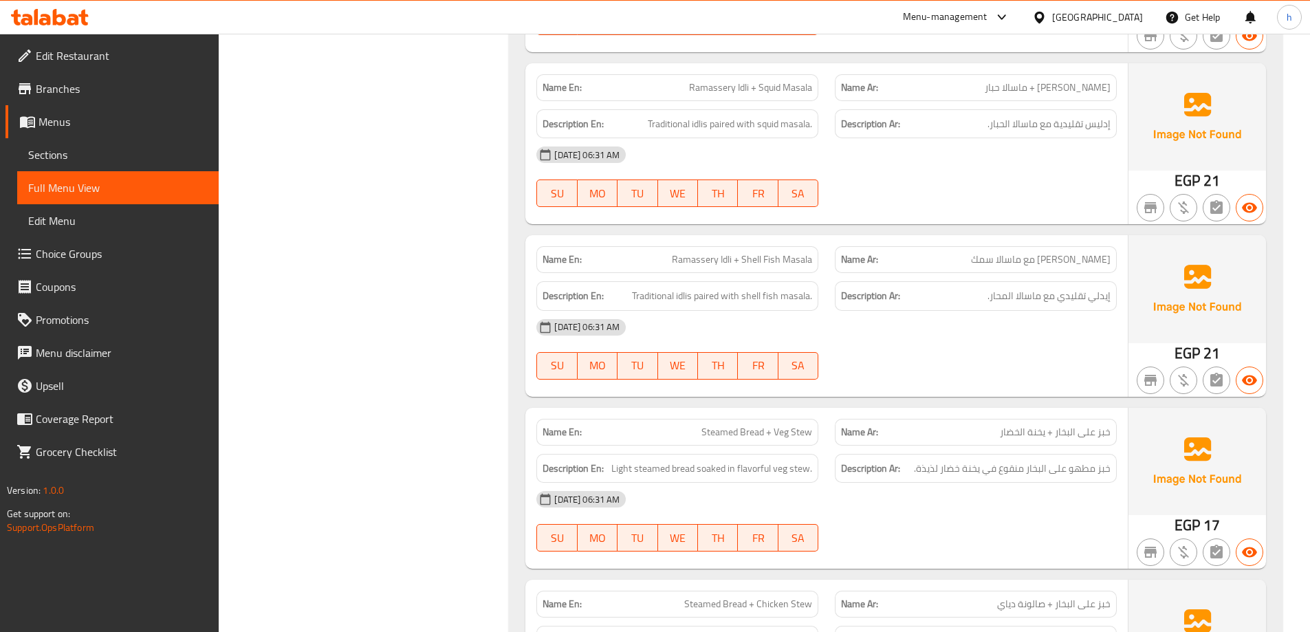
click at [761, 259] on span "Ramassery Idli + Shell Fish Masala" at bounding box center [742, 259] width 140 height 14
click at [985, 259] on span "راماسيري إيدلي مع ماسالا سمك" at bounding box center [1041, 259] width 140 height 14
click at [988, 260] on span "راماسيري إيدلي مع ماسالا سمك" at bounding box center [1041, 259] width 140 height 14
click at [998, 260] on span "راماسيري إيدلي مع ماسالا سمك" at bounding box center [1041, 259] width 140 height 14
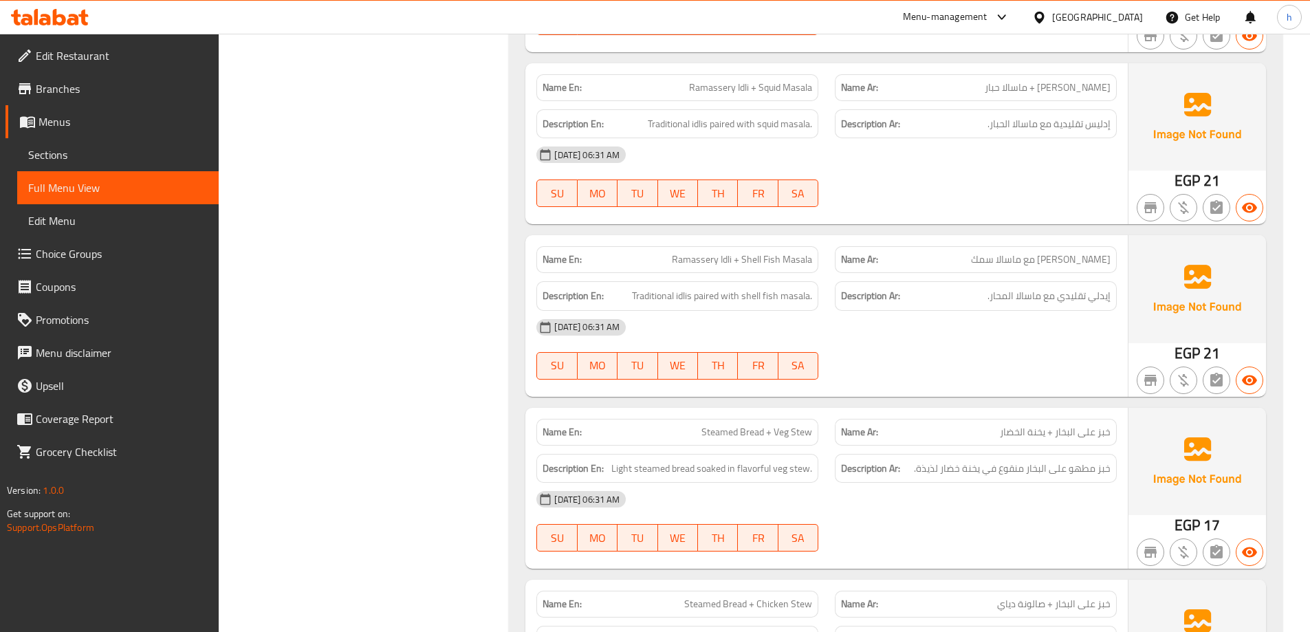
click at [998, 260] on span "راماسيري إيدلي مع ماسالا سمك" at bounding box center [1041, 259] width 140 height 14
click at [94, 153] on span "Sections" at bounding box center [117, 154] width 179 height 17
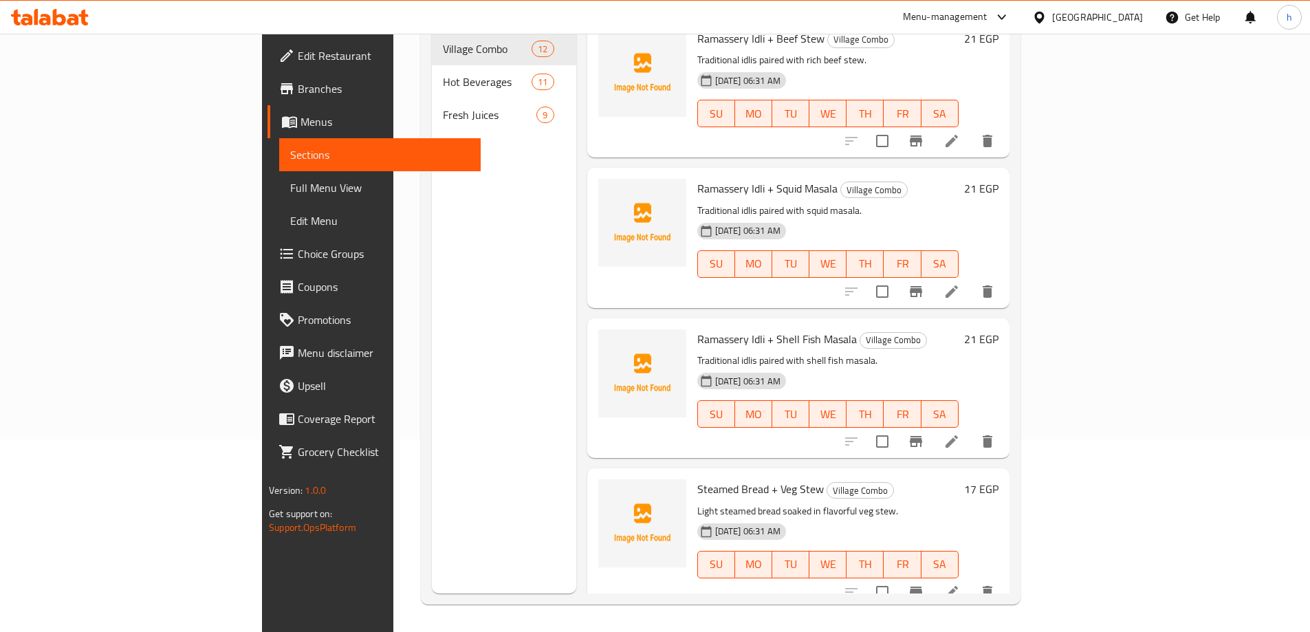
scroll to position [344, 0]
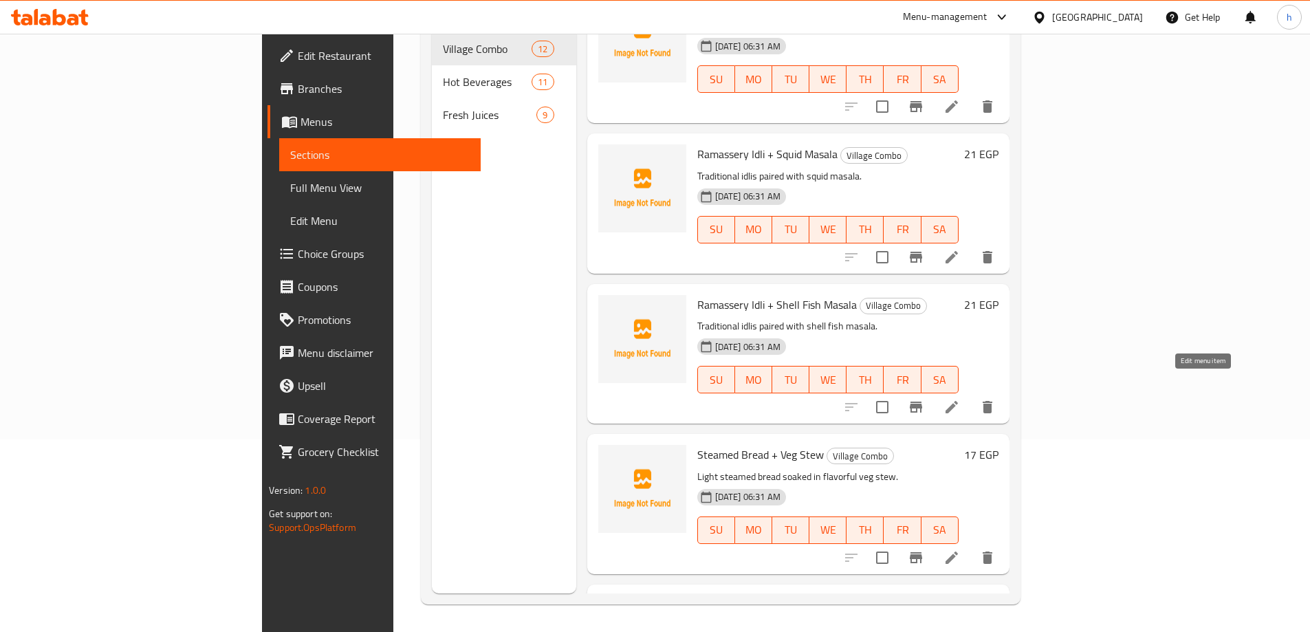
click at [958, 401] on icon at bounding box center [951, 407] width 12 height 12
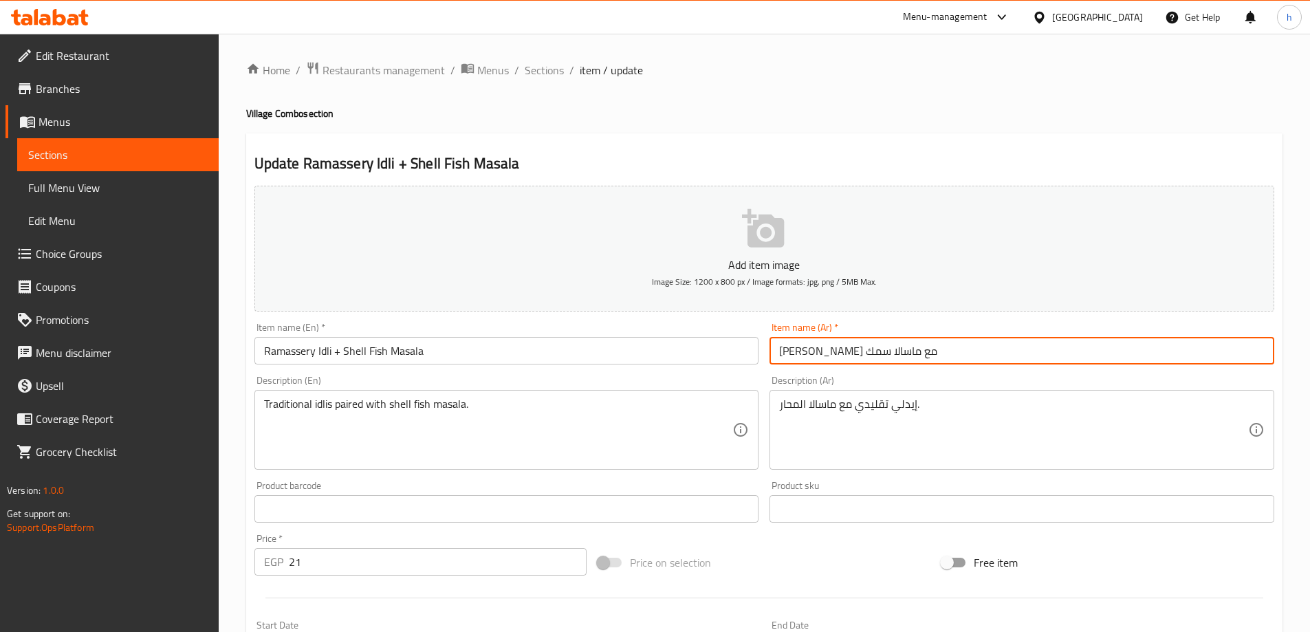
click at [776, 354] on input "راماسيري إيدلي مع ماسالا سمك" at bounding box center [1021, 351] width 505 height 28
click at [788, 353] on input "راماسيري إيدلي مع ماسالا سمك" at bounding box center [1021, 351] width 505 height 28
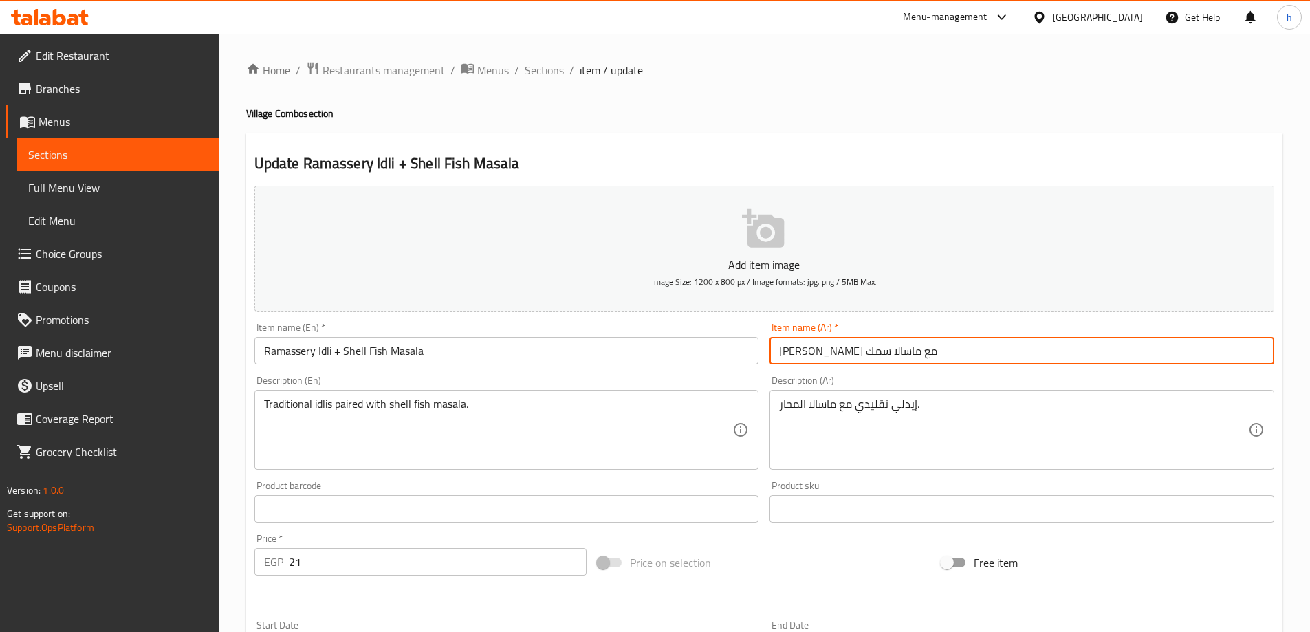
drag, startPoint x: 804, startPoint y: 352, endPoint x: 780, endPoint y: 357, distance: 25.2
click at [780, 357] on input "راماسيري إيدلي مع ماسالا سمك" at bounding box center [1021, 351] width 505 height 28
paste input "كلويز"
type input "راماسيري إيدلي مع ماسالا بكلويز"
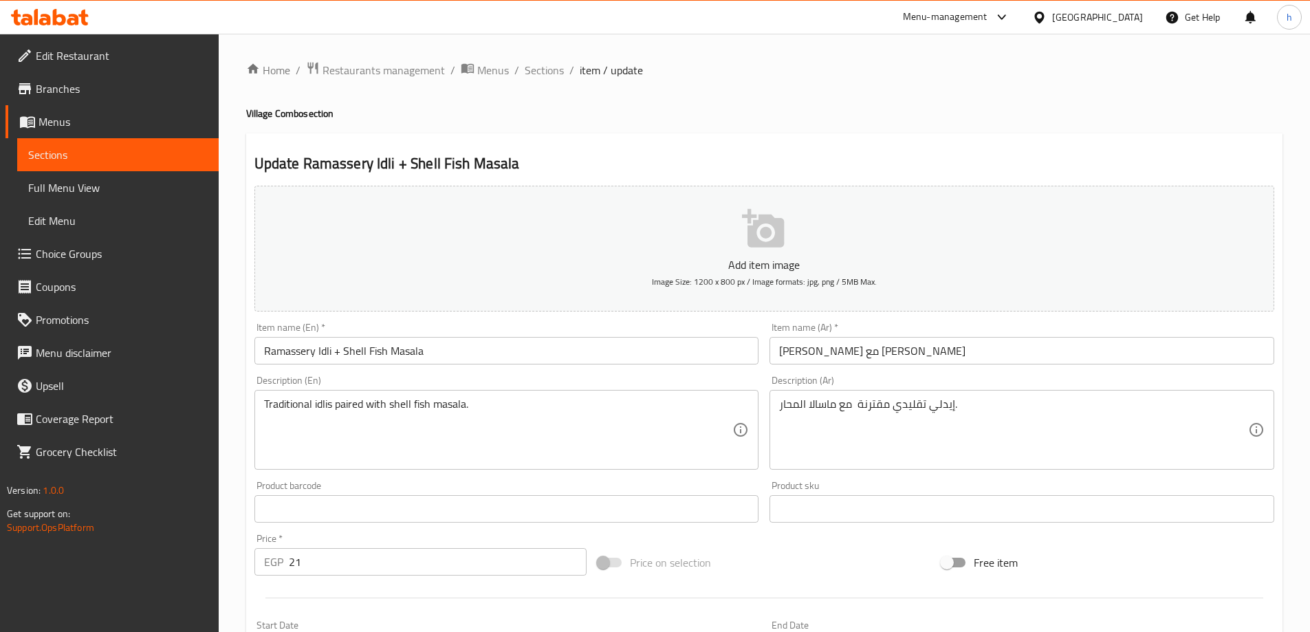
drag, startPoint x: 776, startPoint y: 406, endPoint x: 789, endPoint y: 407, distance: 13.1
click at [789, 407] on div "إيدلي تقليدي مقترنة مع ماسالا المحار. Description (Ar)" at bounding box center [1021, 430] width 505 height 80
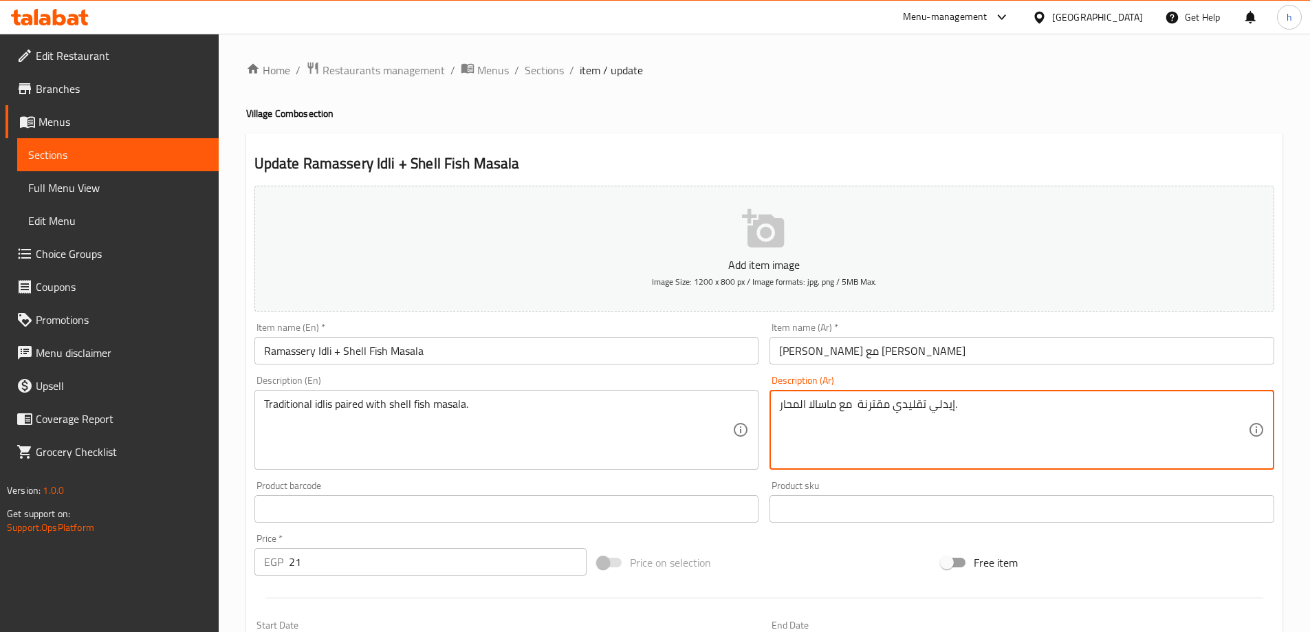
drag, startPoint x: 805, startPoint y: 402, endPoint x: 779, endPoint y: 406, distance: 26.4
click at [779, 406] on textarea "إيدلي تقليدي مقترنة مع ماسالا المحار." at bounding box center [1013, 429] width 469 height 65
paste textarea "كلويز"
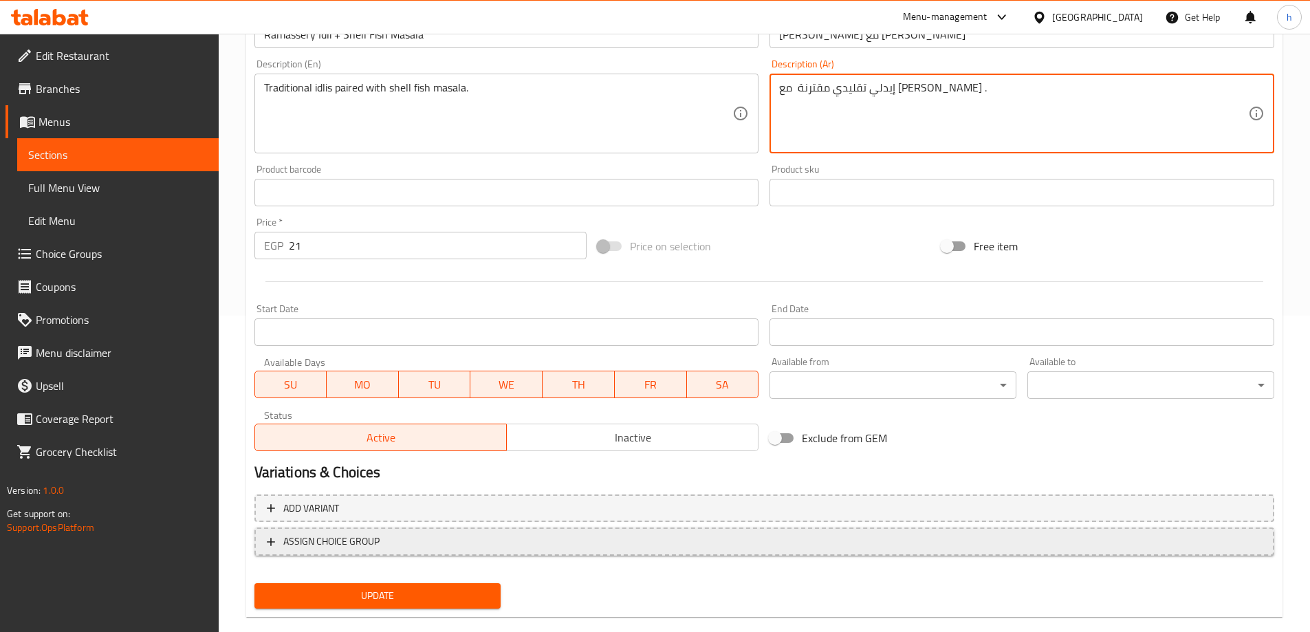
scroll to position [340, 0]
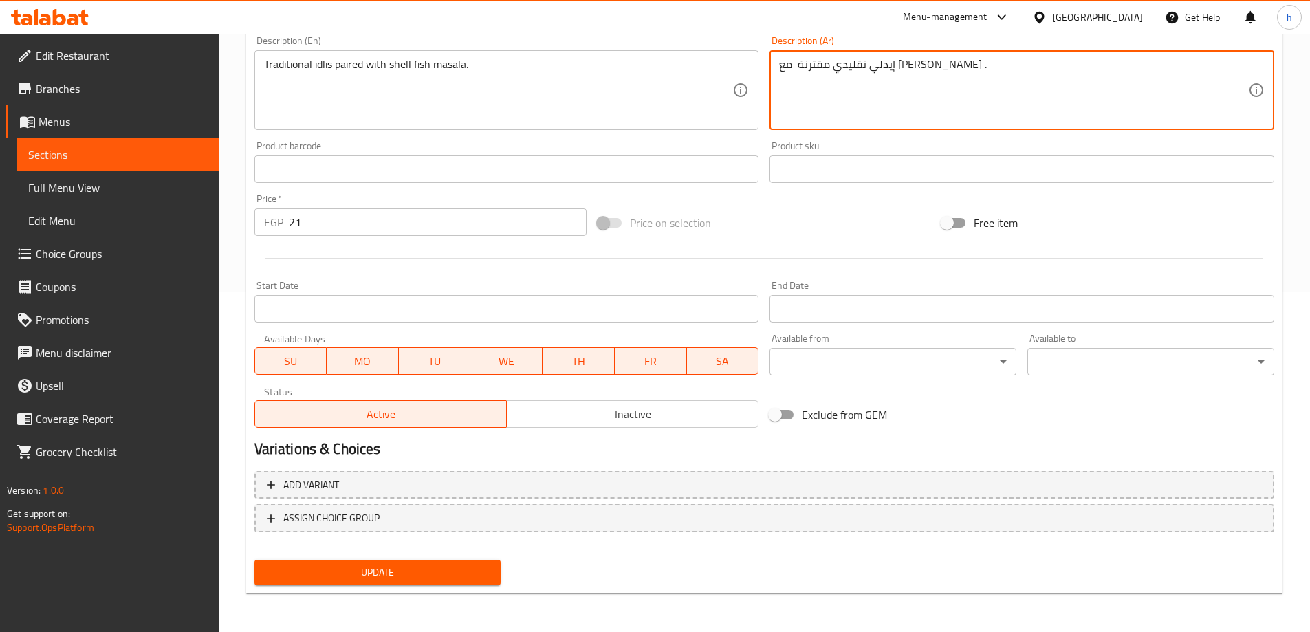
type textarea "إيدلي تقليدي مقترنة مع ماسالا بكلويز ."
click at [339, 578] on span "Update" at bounding box center [377, 572] width 225 height 17
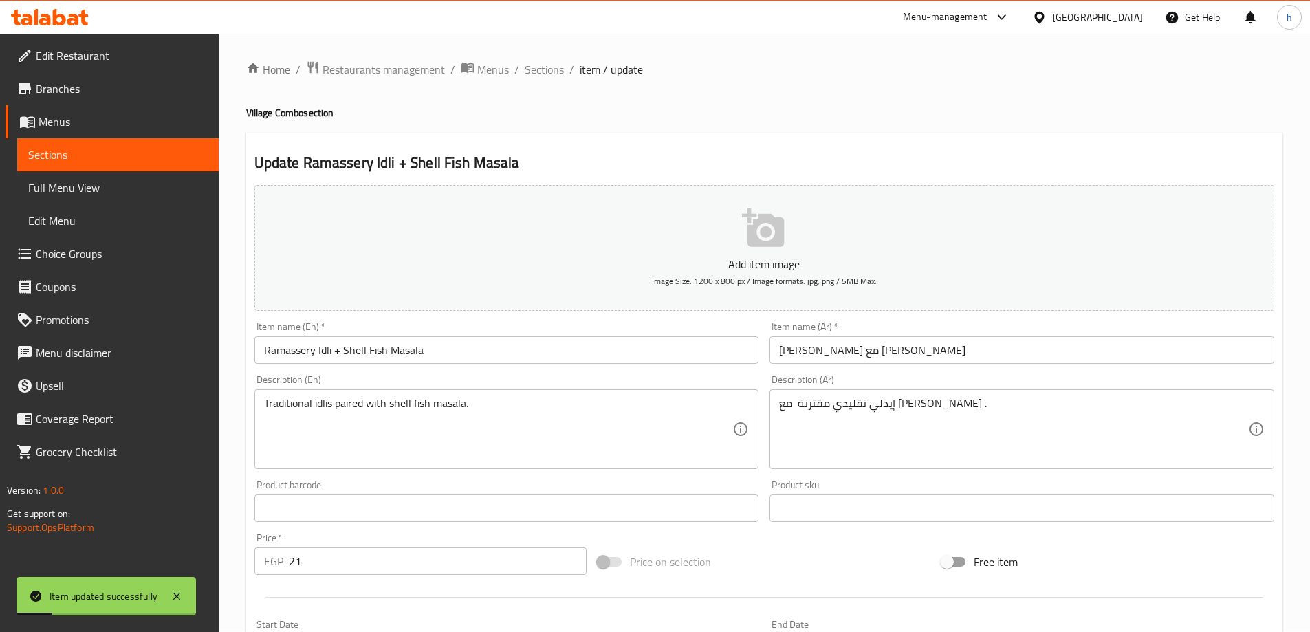
scroll to position [0, 0]
click at [184, 146] on link "Sections" at bounding box center [117, 154] width 201 height 33
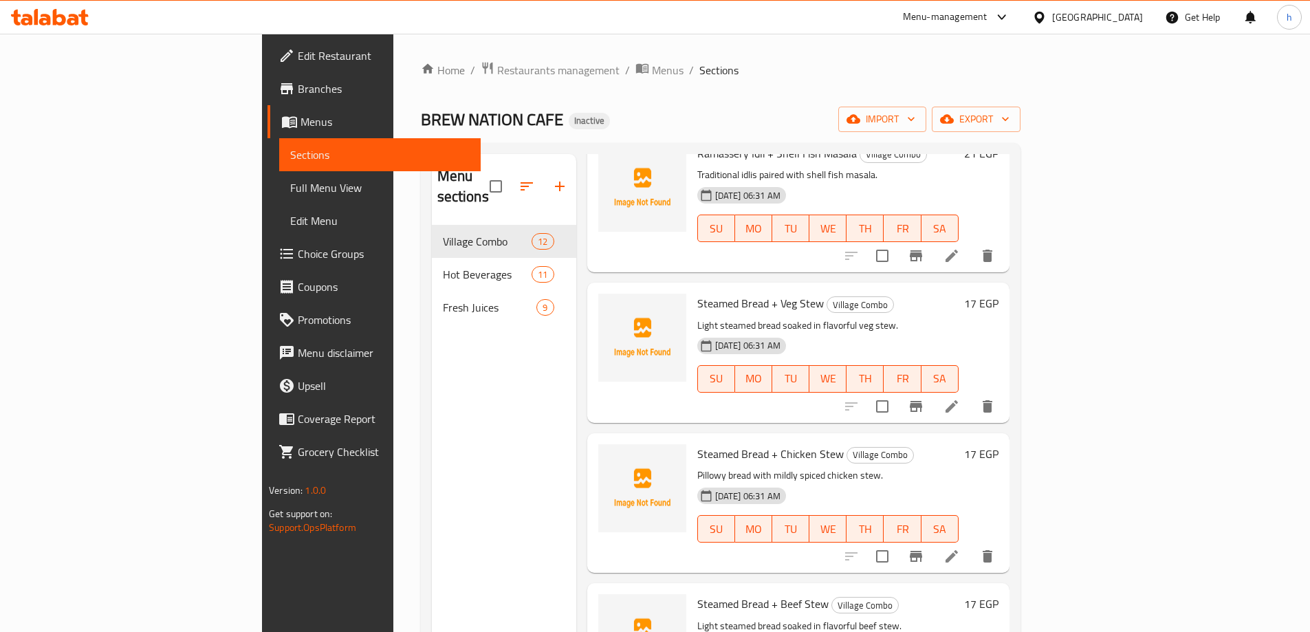
scroll to position [756, 0]
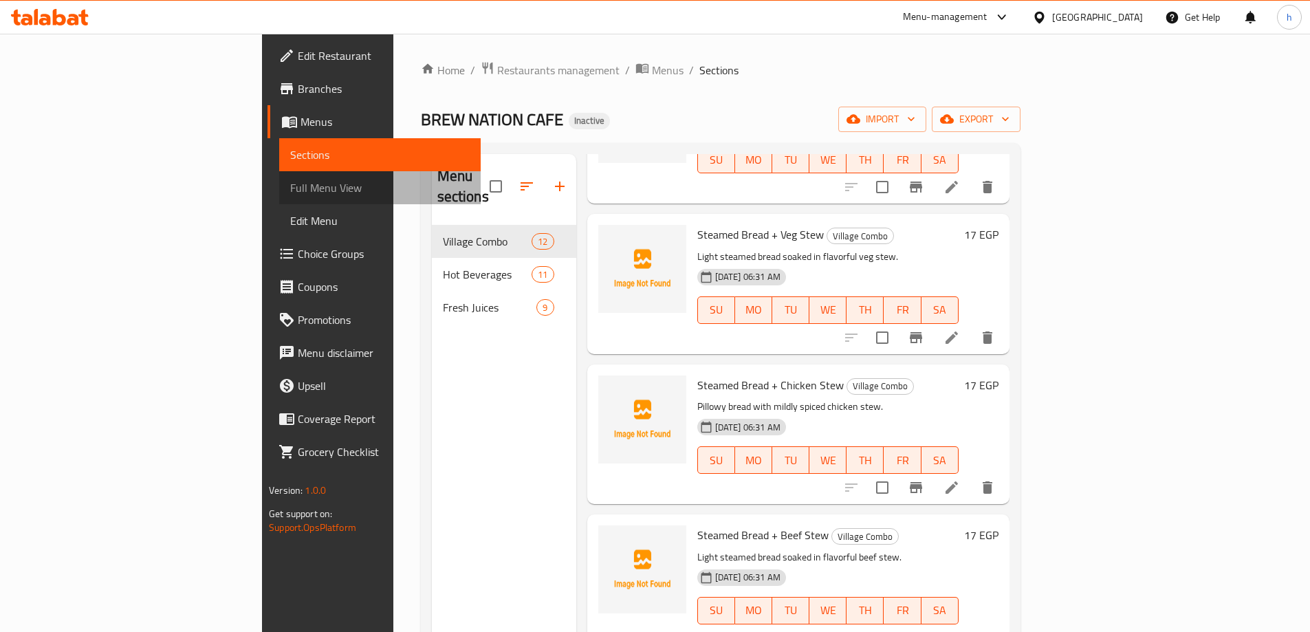
click at [290, 184] on span "Full Menu View" at bounding box center [379, 187] width 179 height 17
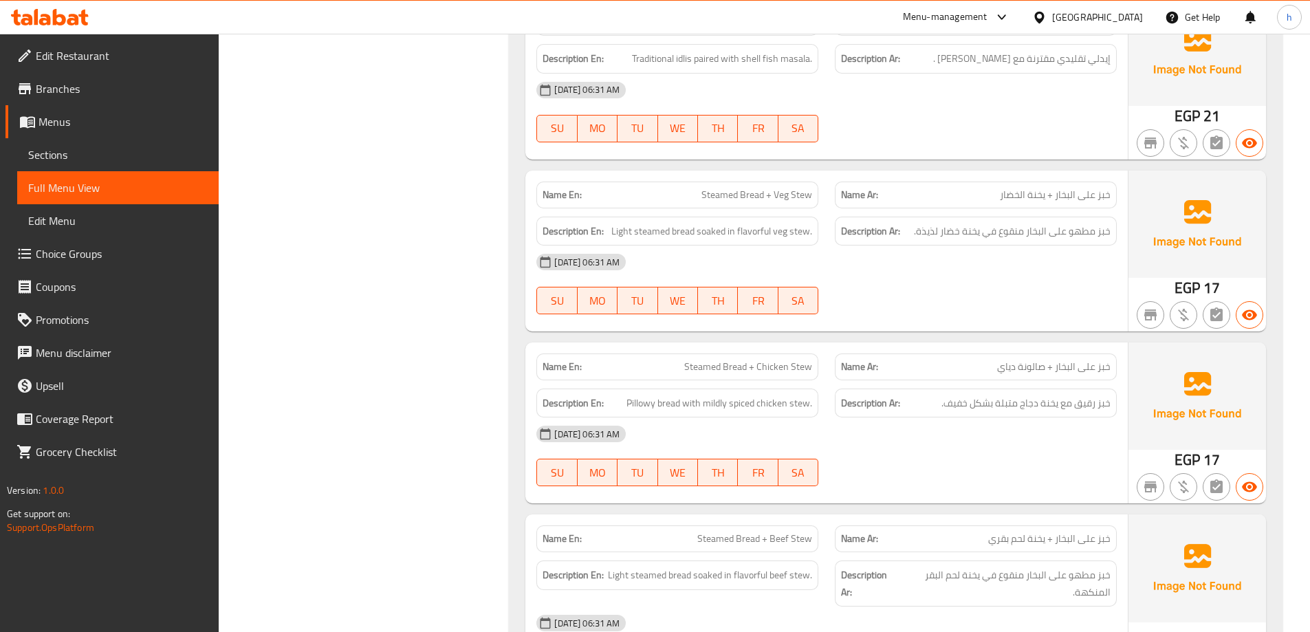
scroll to position [894, 0]
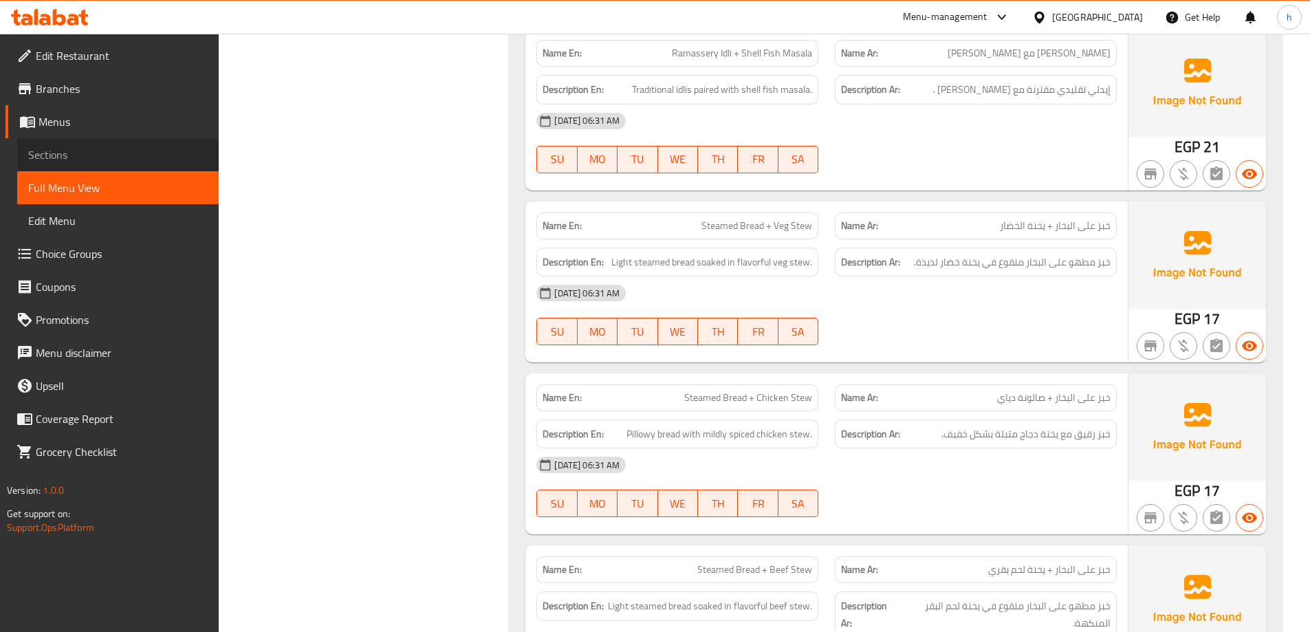
click at [122, 150] on span "Sections" at bounding box center [117, 154] width 179 height 17
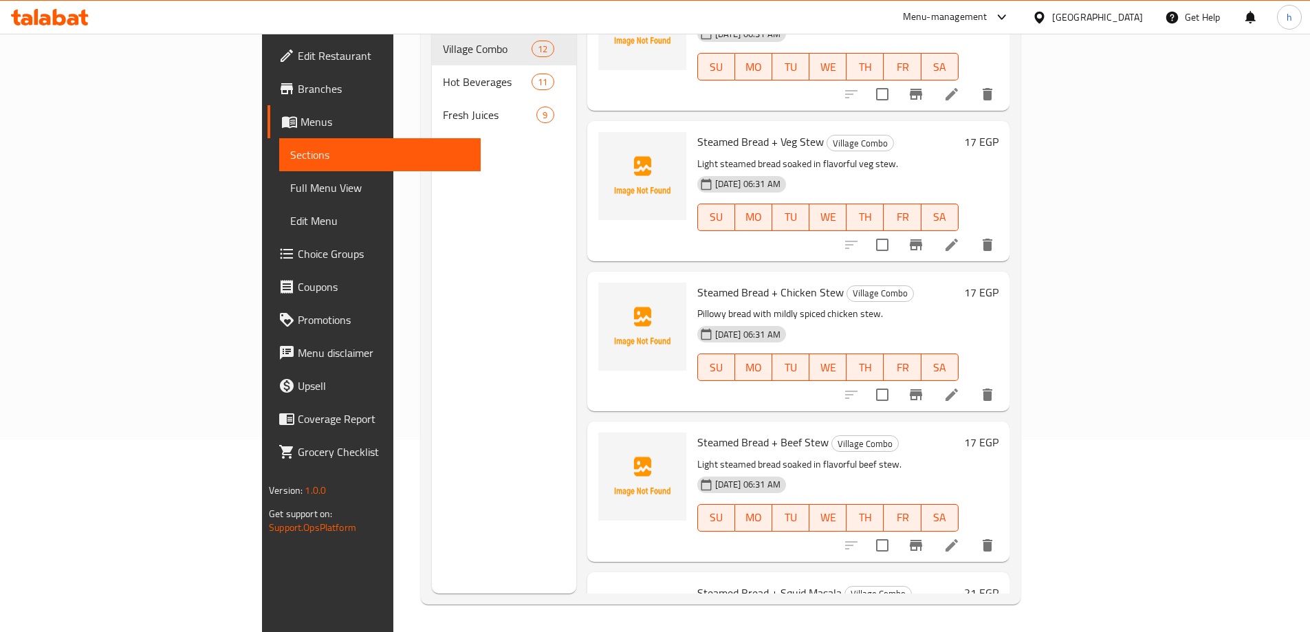
scroll to position [688, 0]
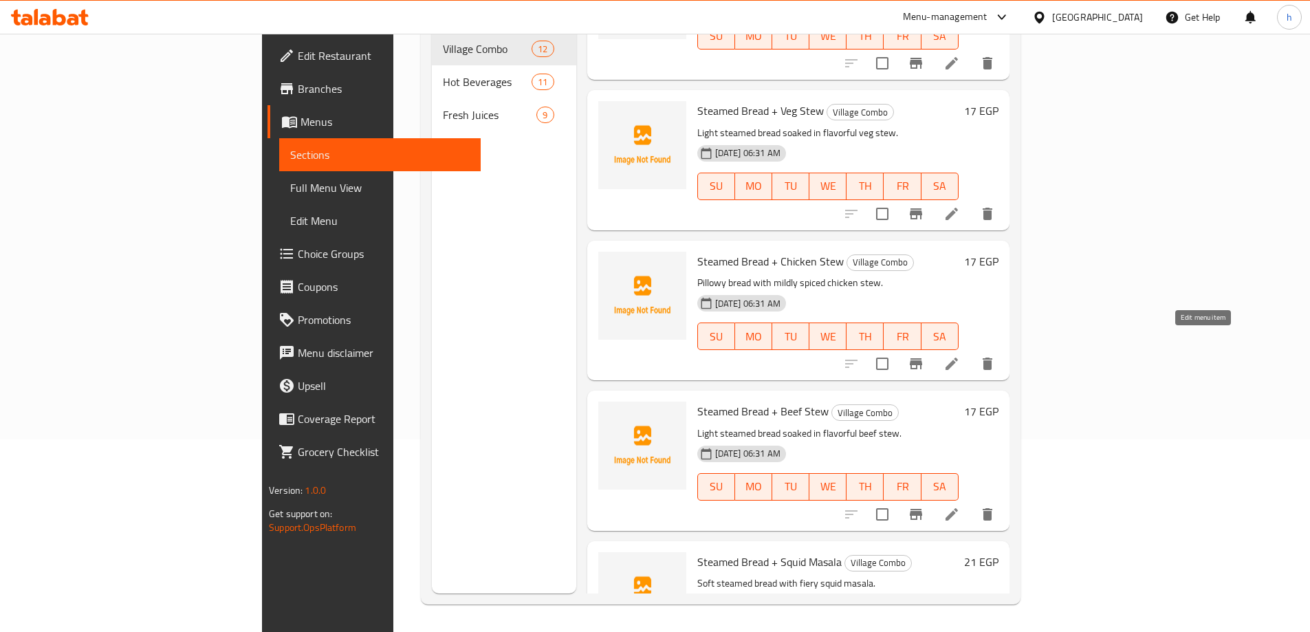
click at [960, 355] on icon at bounding box center [951, 363] width 17 height 17
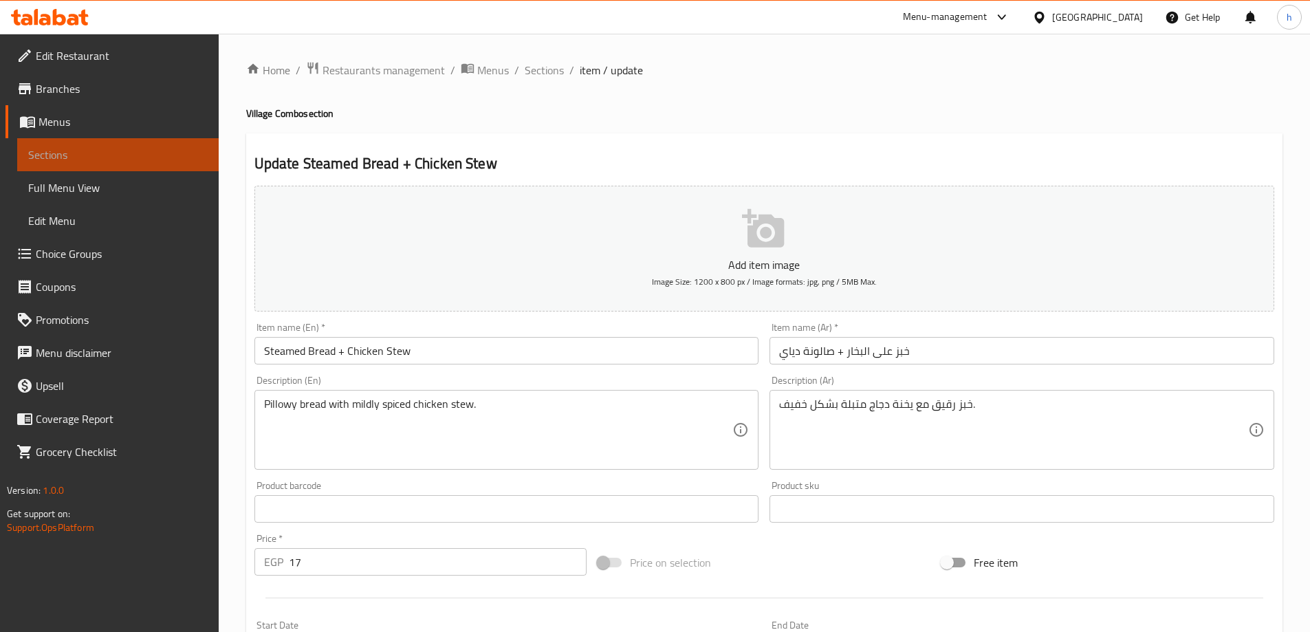
click at [75, 153] on span "Sections" at bounding box center [117, 154] width 179 height 17
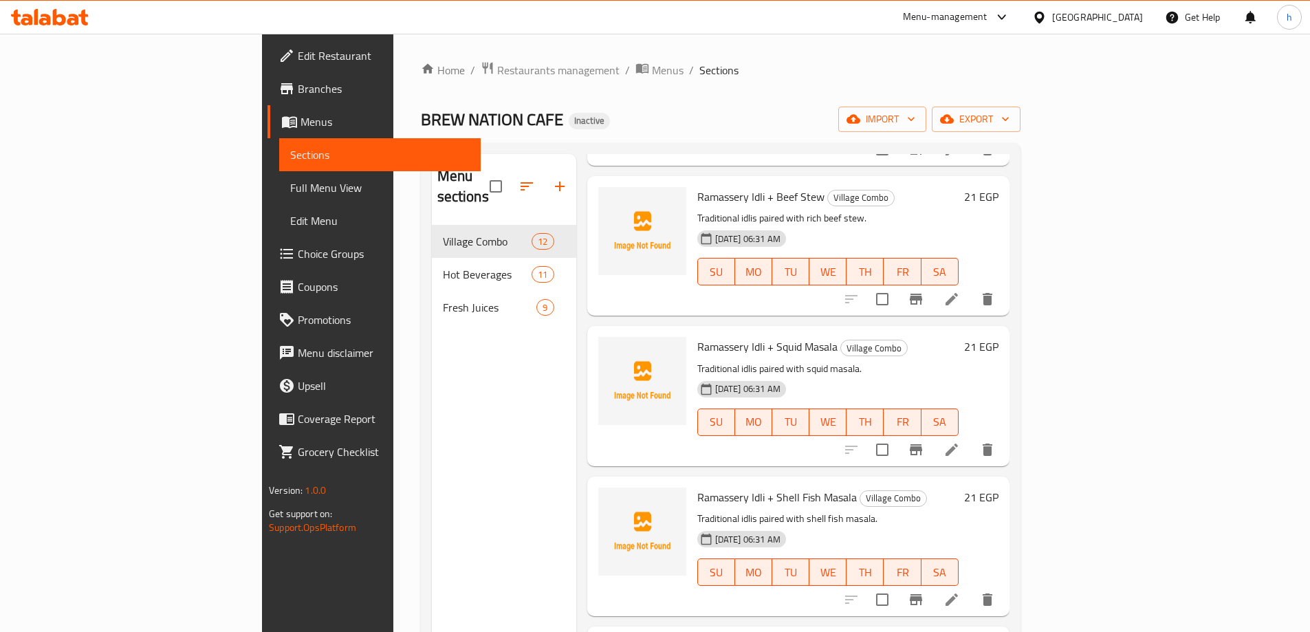
scroll to position [550, 0]
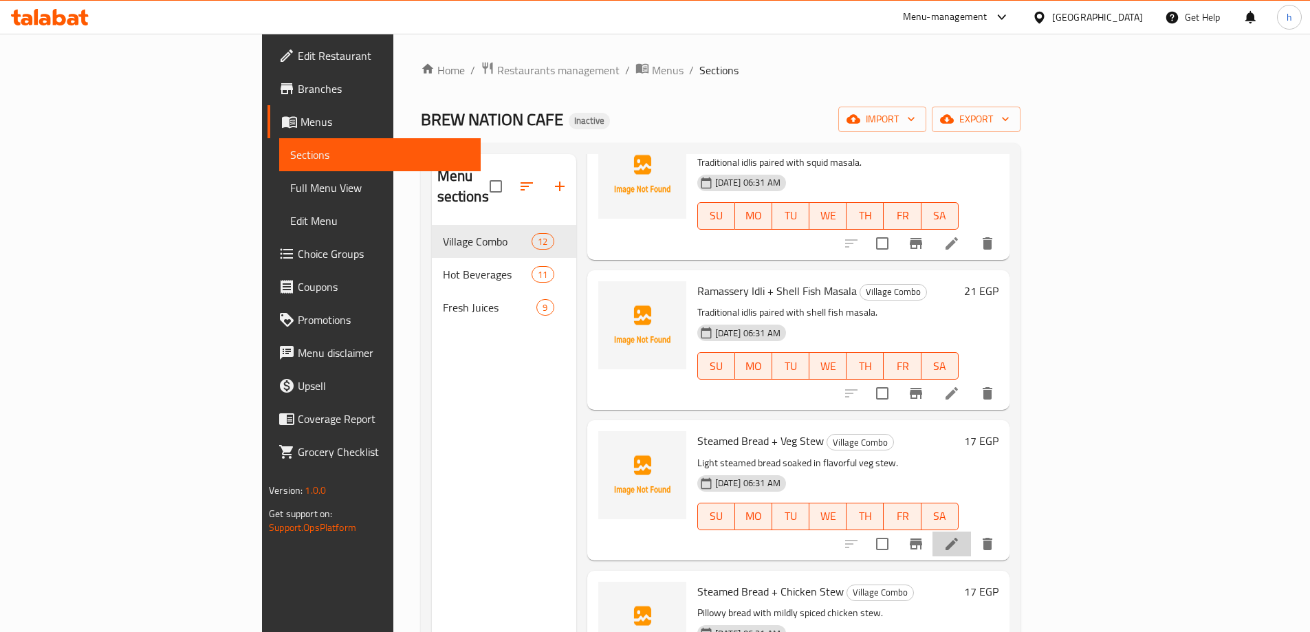
click at [971, 532] on li at bounding box center [951, 543] width 39 height 25
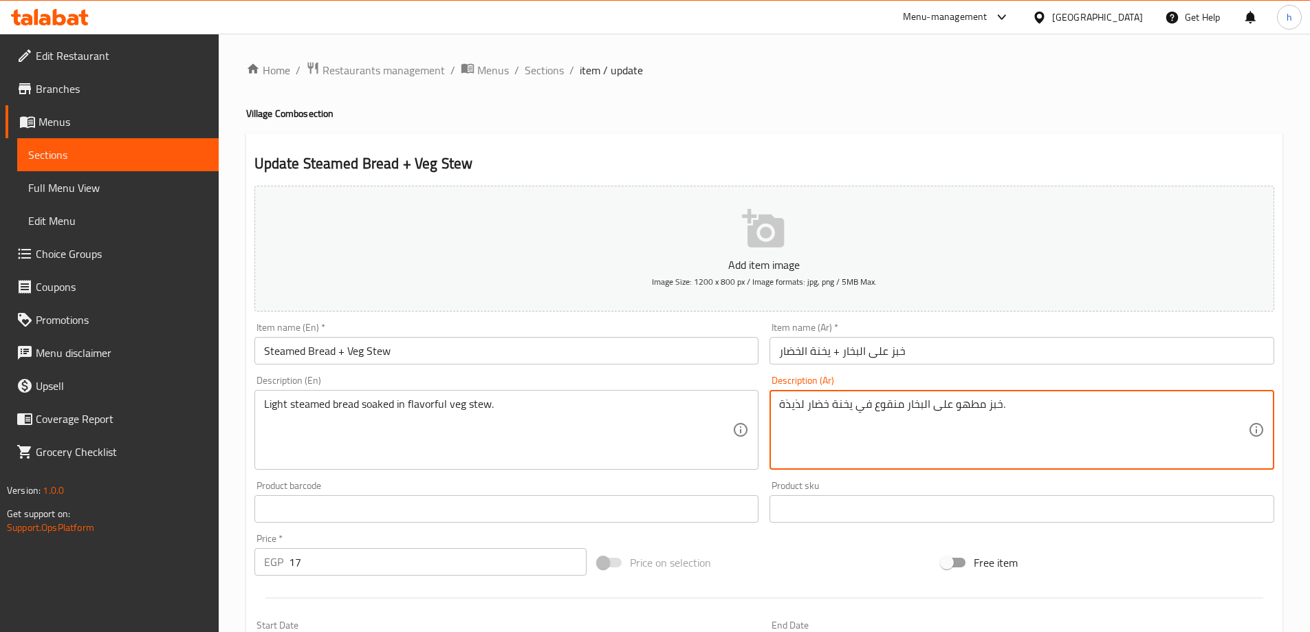
drag, startPoint x: 905, startPoint y: 406, endPoint x: 999, endPoint y: 403, distance: 93.5
click at [999, 403] on textarea "خبز مطهو على البخار منقوع في يخنة خضار لذيذة." at bounding box center [1013, 429] width 469 height 65
paste textarea "خفيف"
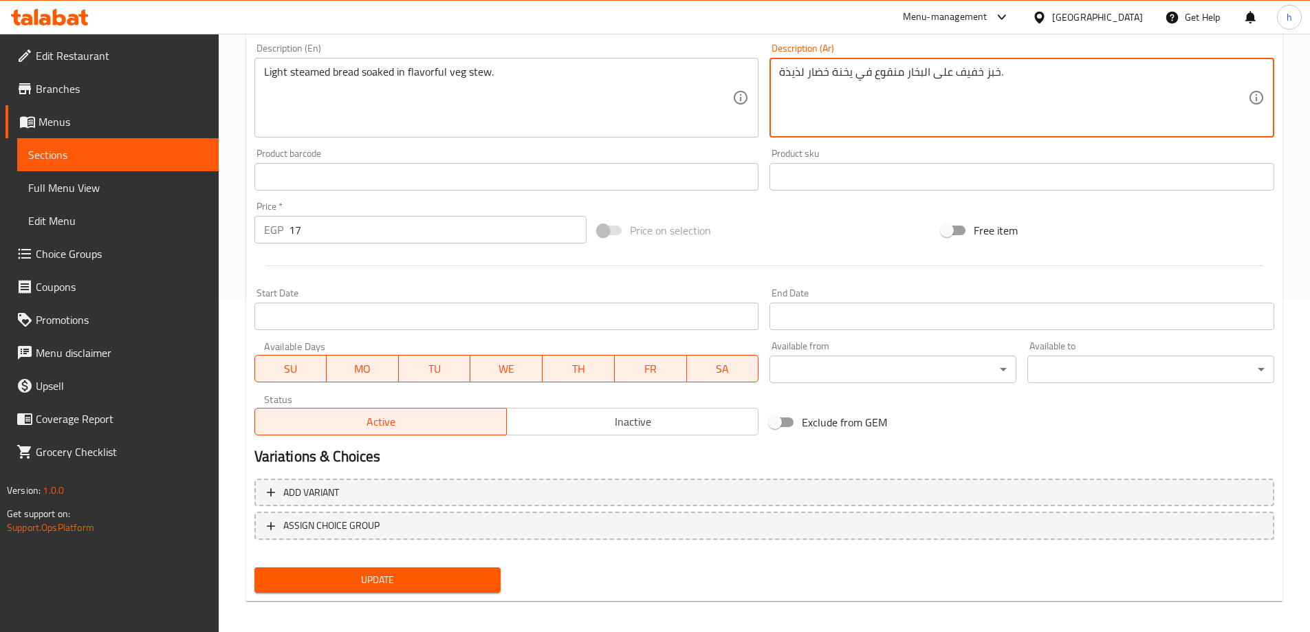
scroll to position [340, 0]
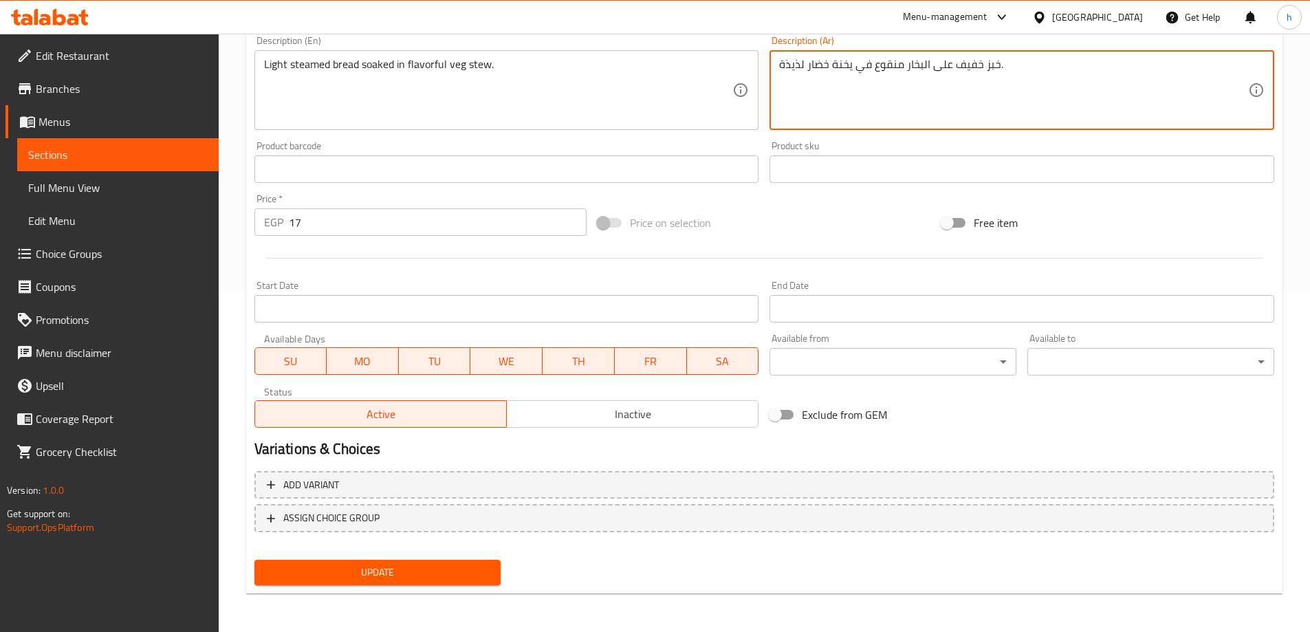
type textarea "خبز خفيف على البخار منقوع في يخنة خضار لذيذة."
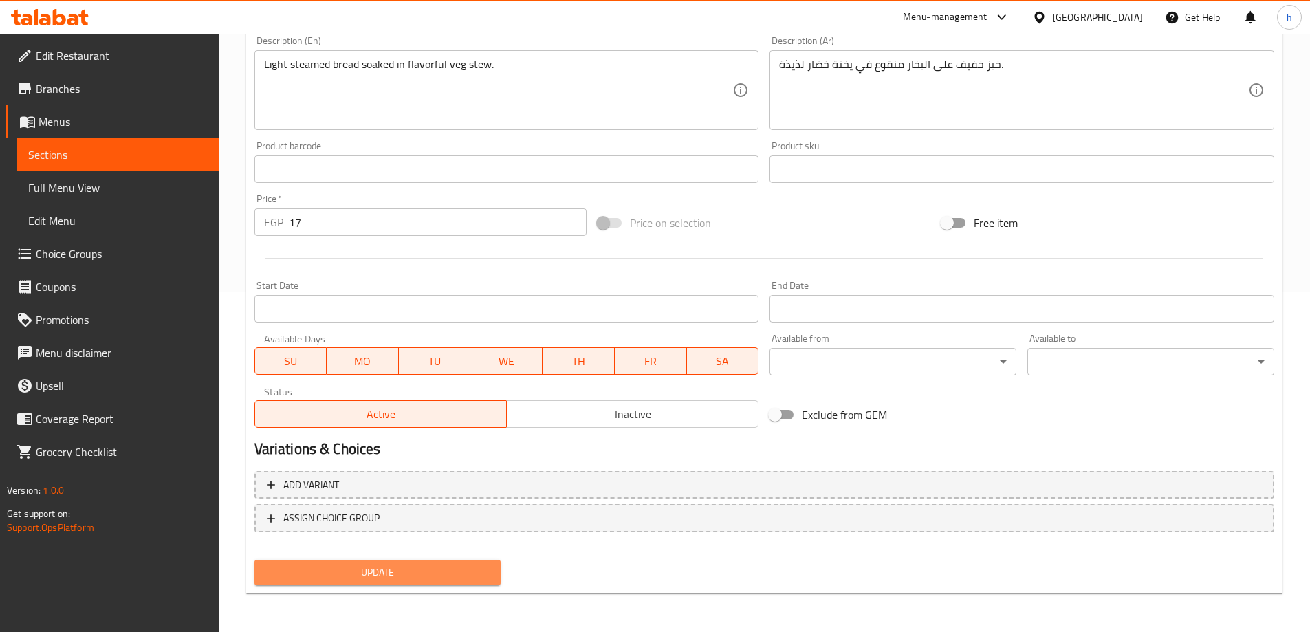
click at [470, 571] on span "Update" at bounding box center [377, 572] width 225 height 17
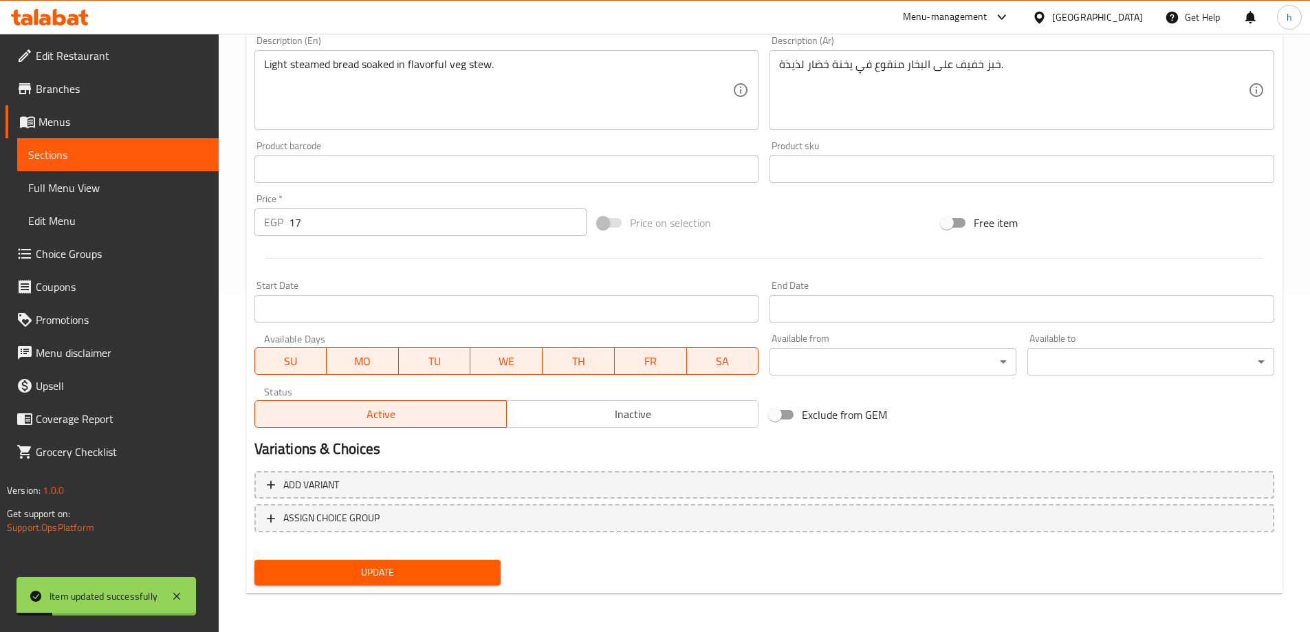
click at [129, 157] on span "Sections" at bounding box center [117, 154] width 179 height 17
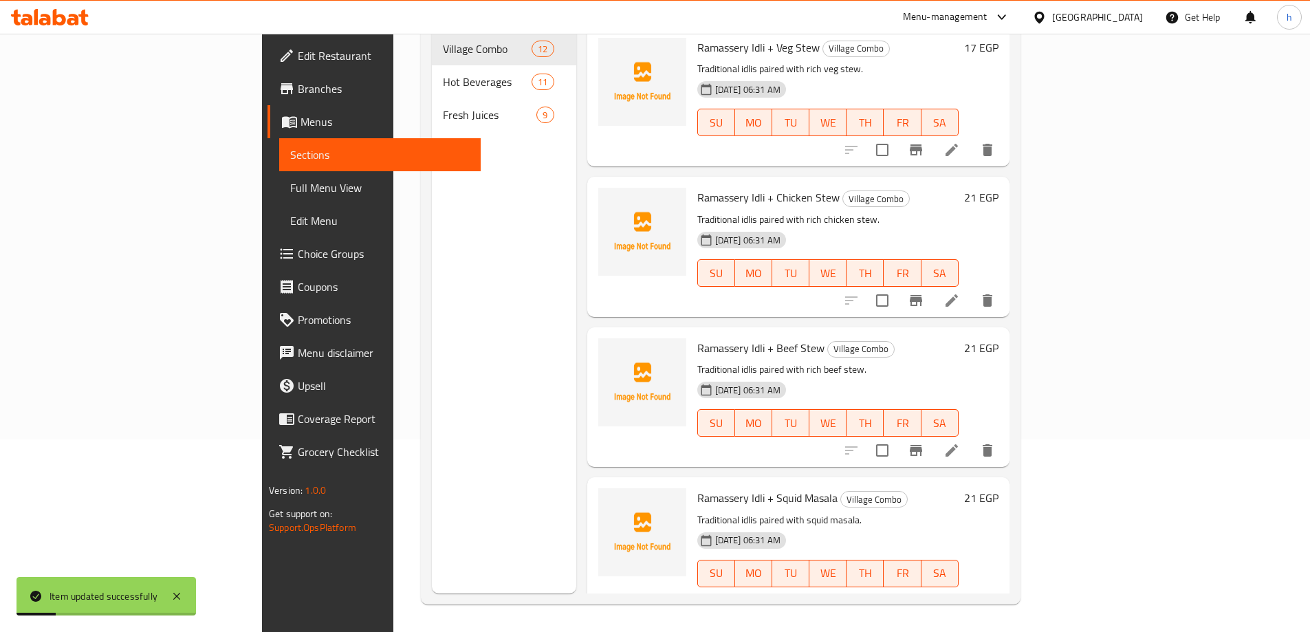
scroll to position [193, 0]
drag, startPoint x: 182, startPoint y: 180, endPoint x: 202, endPoint y: 168, distance: 23.1
click at [290, 180] on span "Full Menu View" at bounding box center [379, 187] width 179 height 17
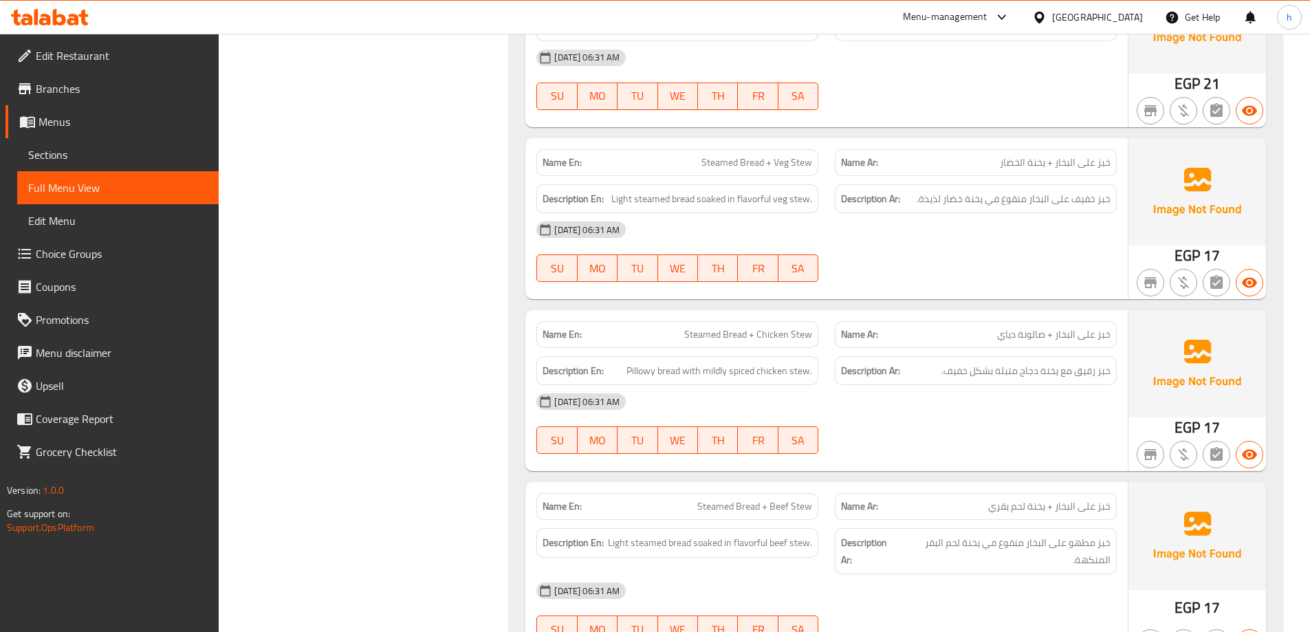
scroll to position [1031, 0]
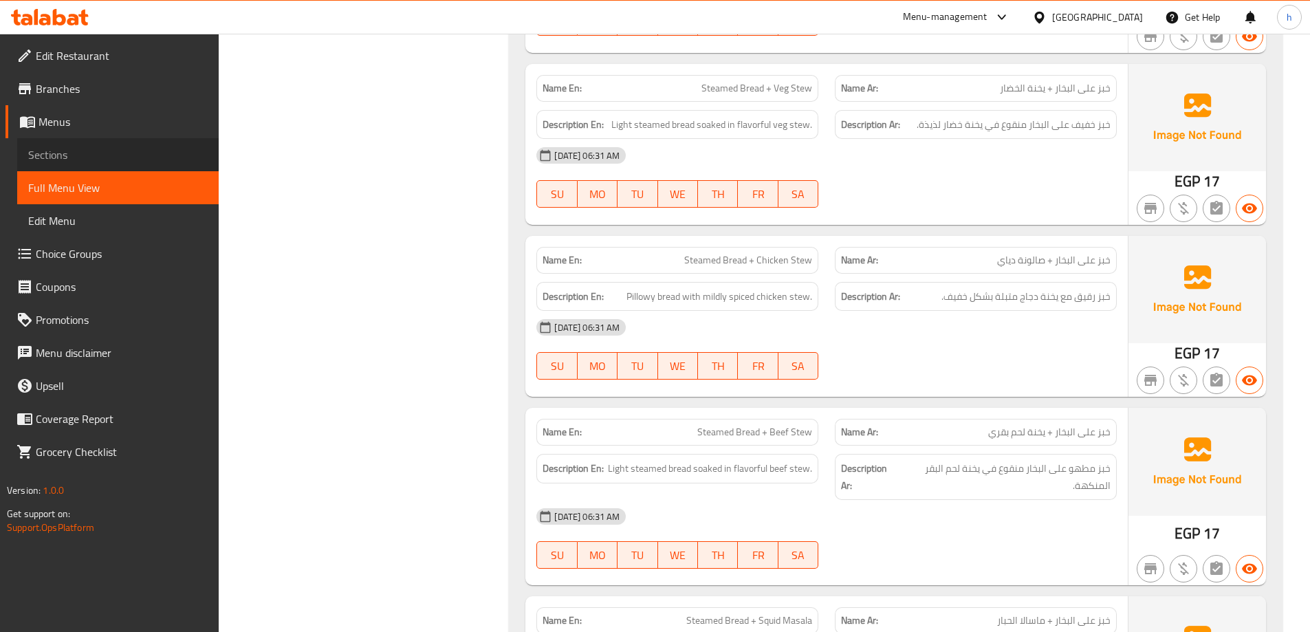
click at [133, 146] on link "Sections" at bounding box center [117, 154] width 201 height 33
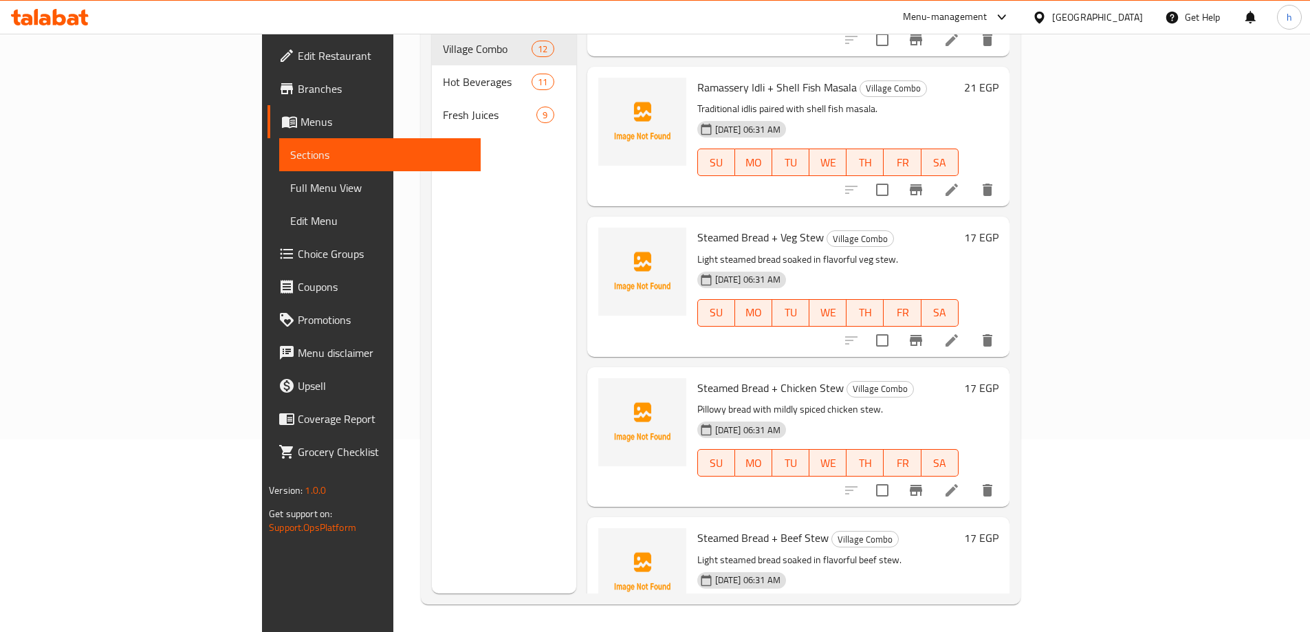
scroll to position [688, 0]
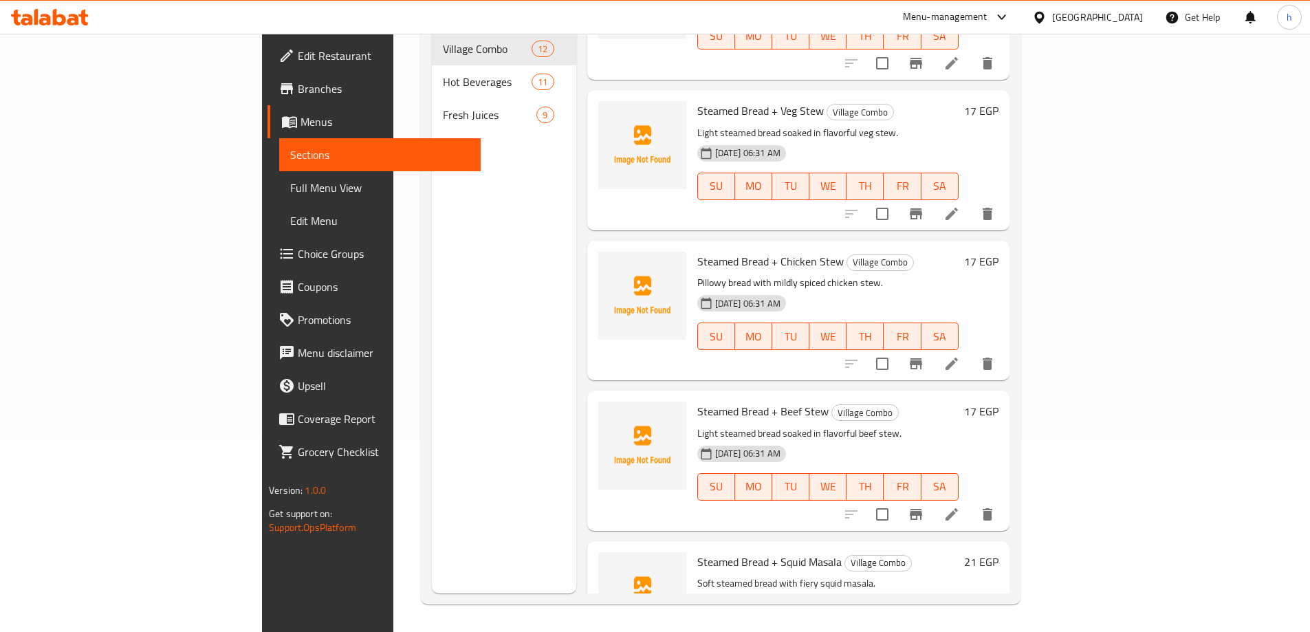
click at [958, 358] on icon at bounding box center [951, 364] width 12 height 12
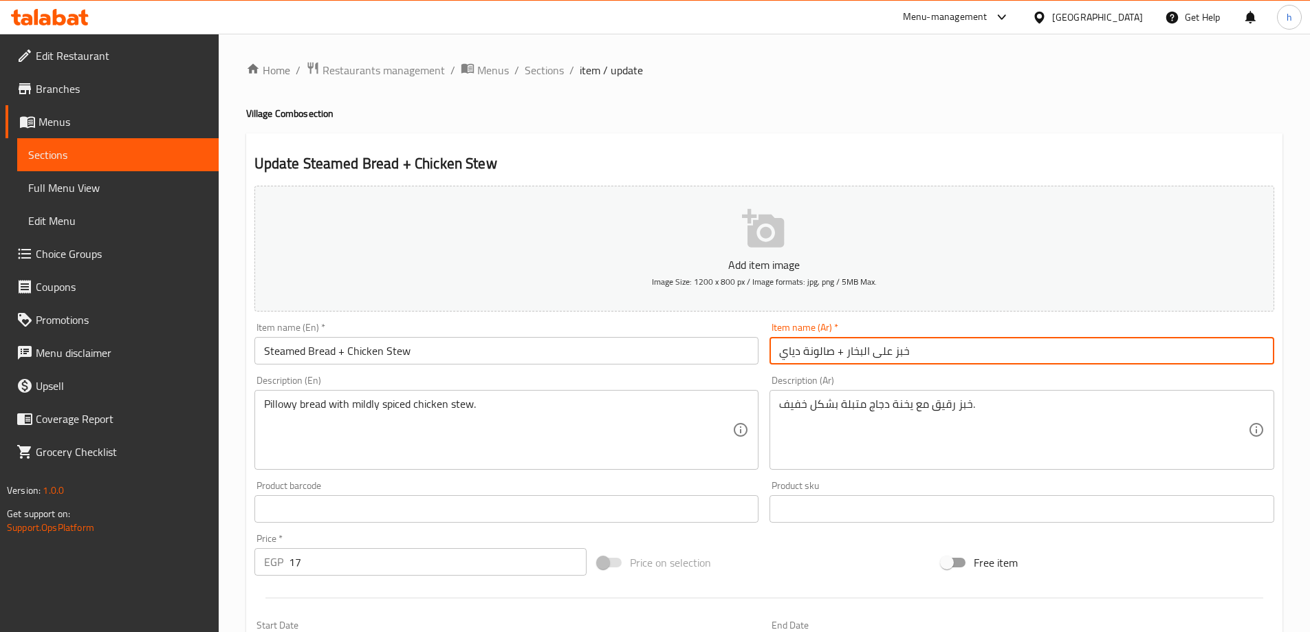
drag, startPoint x: 832, startPoint y: 352, endPoint x: 771, endPoint y: 360, distance: 61.0
click at [771, 360] on input "خبز على البخار + صالونة دياي" at bounding box center [1021, 351] width 505 height 28
type input "خبز على البخار + يخنة فراخ"
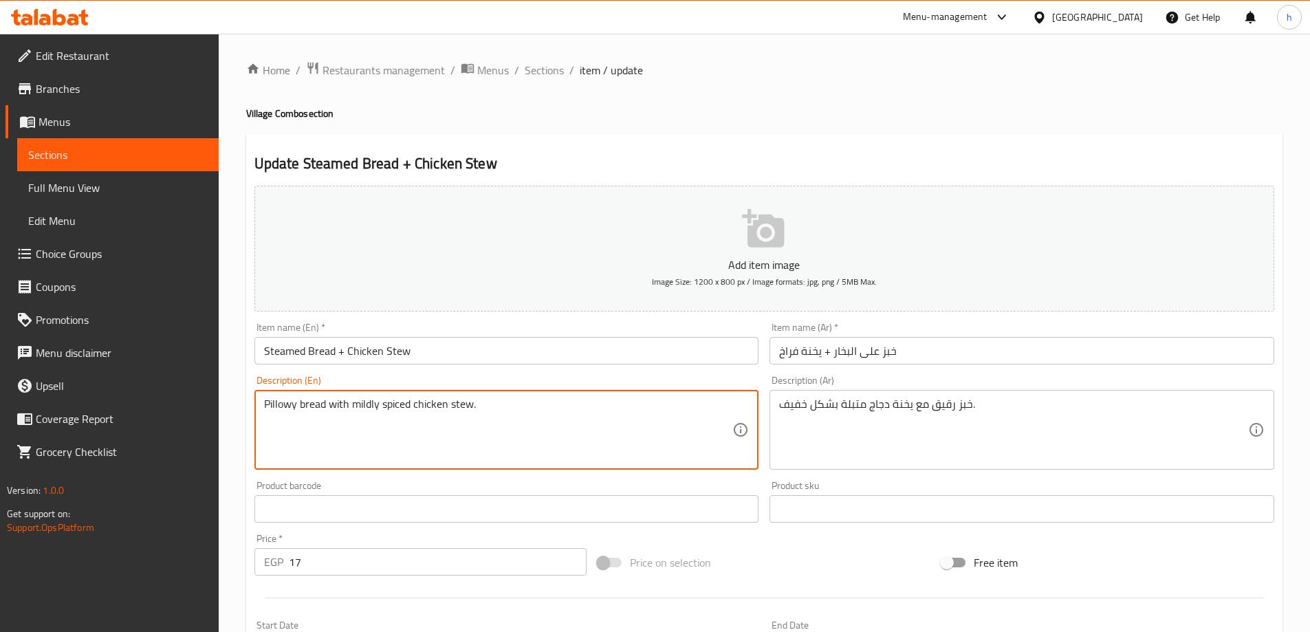
drag, startPoint x: 295, startPoint y: 403, endPoint x: 250, endPoint y: 406, distance: 44.8
drag, startPoint x: 378, startPoint y: 404, endPoint x: 352, endPoint y: 404, distance: 26.1
click at [352, 404] on textarea "Pillowy bread with mildly spiced chicken stew." at bounding box center [498, 429] width 469 height 65
drag, startPoint x: 491, startPoint y: 405, endPoint x: 261, endPoint y: 409, distance: 230.4
click at [261, 409] on div "Pillowy bread with mildly spiced chicken stew. Description (En)" at bounding box center [506, 430] width 505 height 80
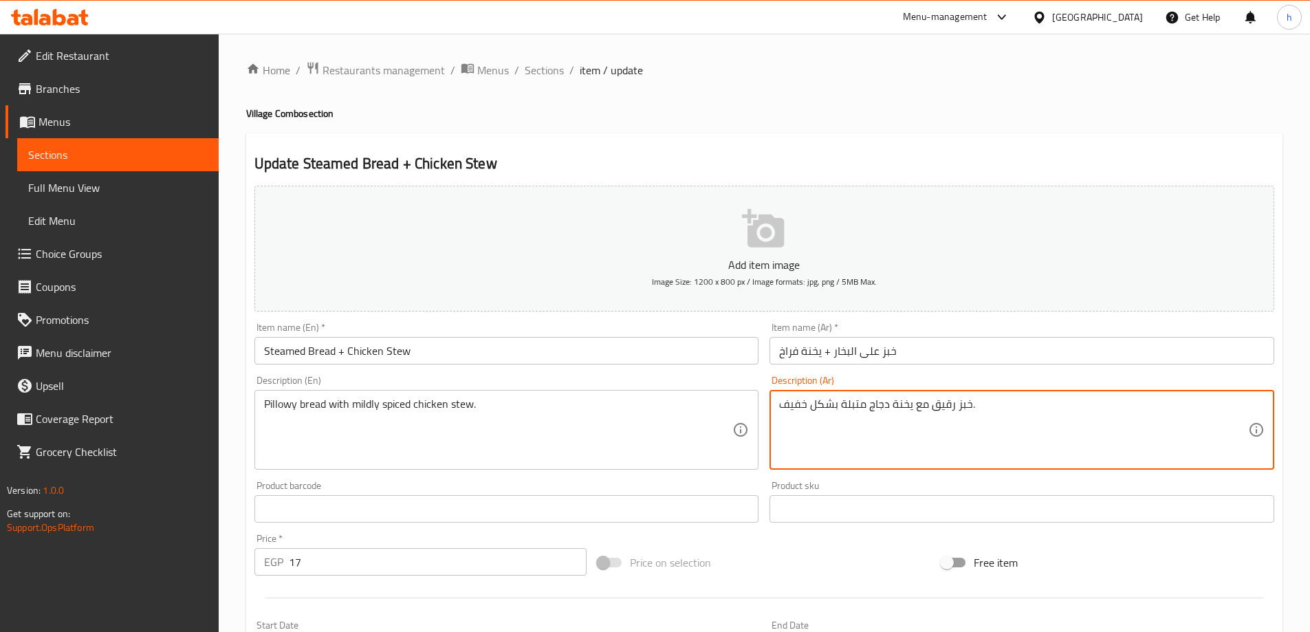
drag, startPoint x: 969, startPoint y: 406, endPoint x: 765, endPoint y: 419, distance: 204.7
click at [765, 419] on div "Description (Ar) خبز رقيق مع يخنة دجاج متبلة بشكل خفيف. Description (Ar)" at bounding box center [1022, 422] width 516 height 105
type textarea "."
click at [1178, 426] on textarea "." at bounding box center [1013, 429] width 469 height 65
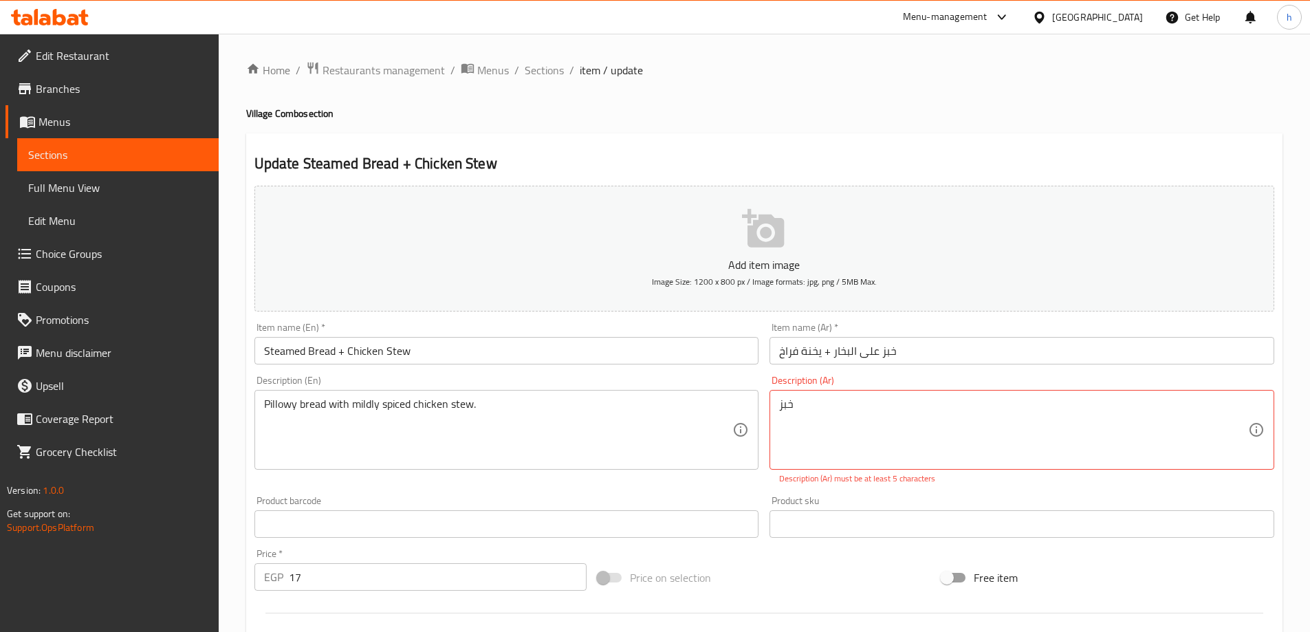
click at [855, 416] on textarea "خبز" at bounding box center [1013, 429] width 469 height 65
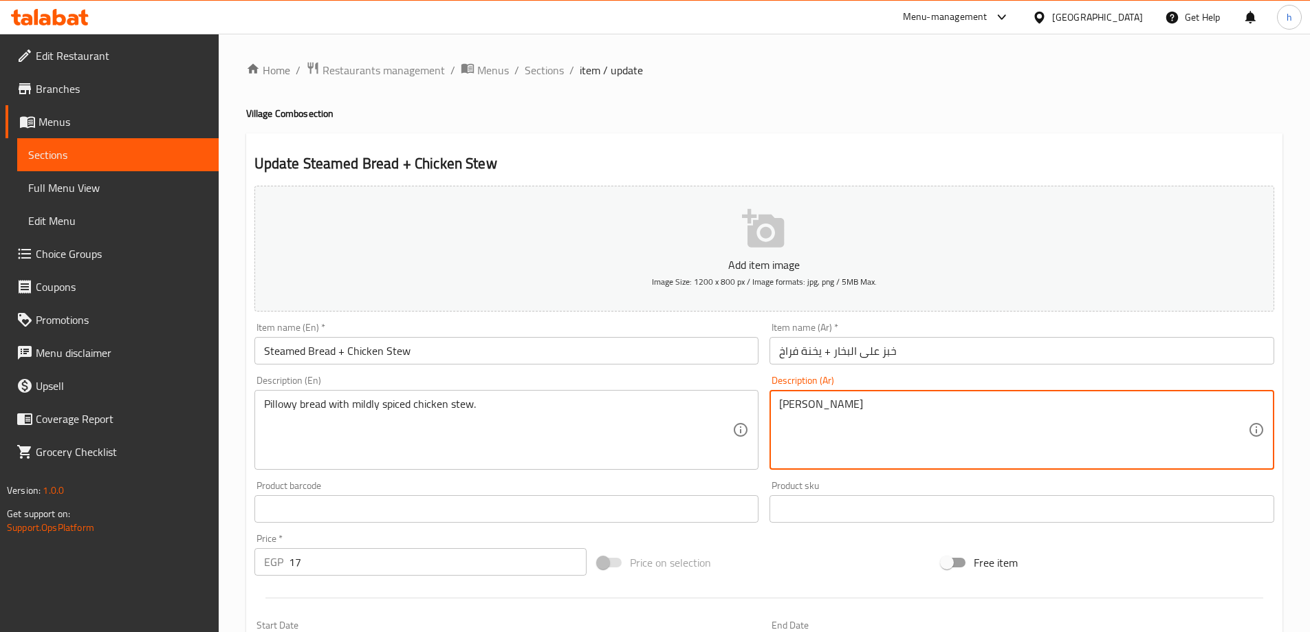
click at [892, 417] on textarea "خبز بيلووي" at bounding box center [1013, 429] width 469 height 65
drag, startPoint x: 848, startPoint y: 406, endPoint x: 878, endPoint y: 405, distance: 29.6
click at [878, 405] on textarea "خبز بيلووي مع ميلدلي يخنة دجاج حارة" at bounding box center [1013, 429] width 469 height 65
click at [778, 402] on div "خبز بيلووي مع يخنة دجاج حارة Description (Ar)" at bounding box center [1021, 430] width 505 height 80
click at [780, 406] on textarea "خبز بيلووي مع يخنة دجاج حارة" at bounding box center [1013, 429] width 469 height 65
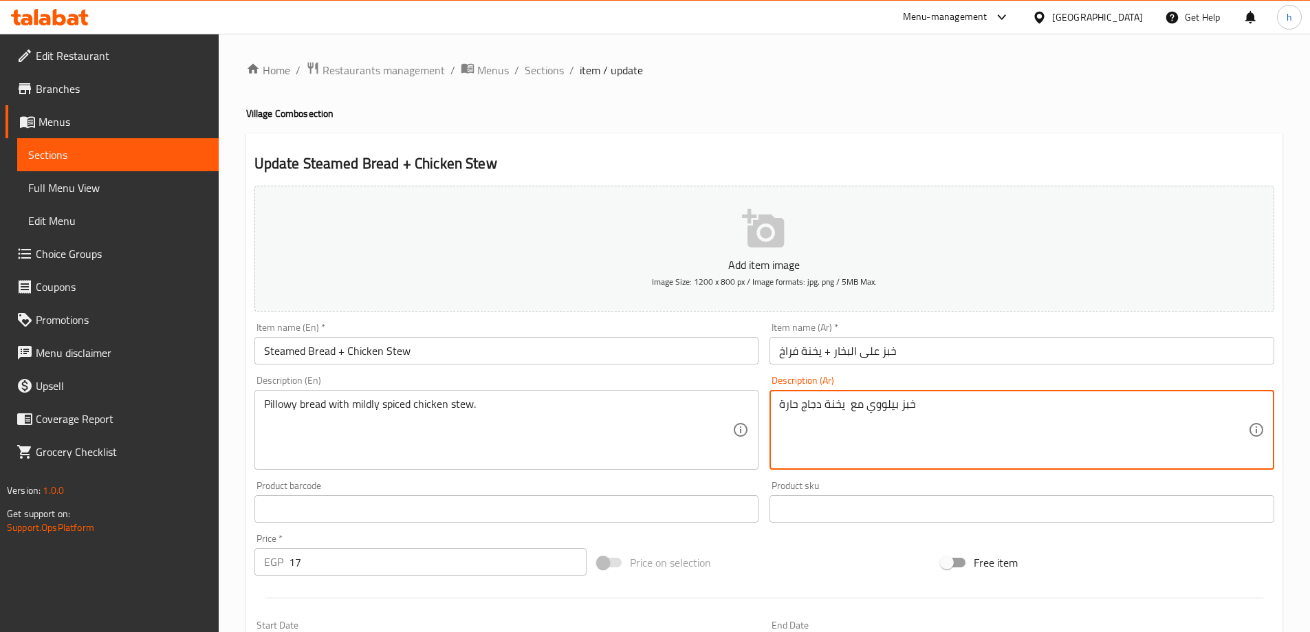
click at [921, 406] on textarea "خبز بيلووي مع يخنة دجاج حارة" at bounding box center [1013, 429] width 469 height 65
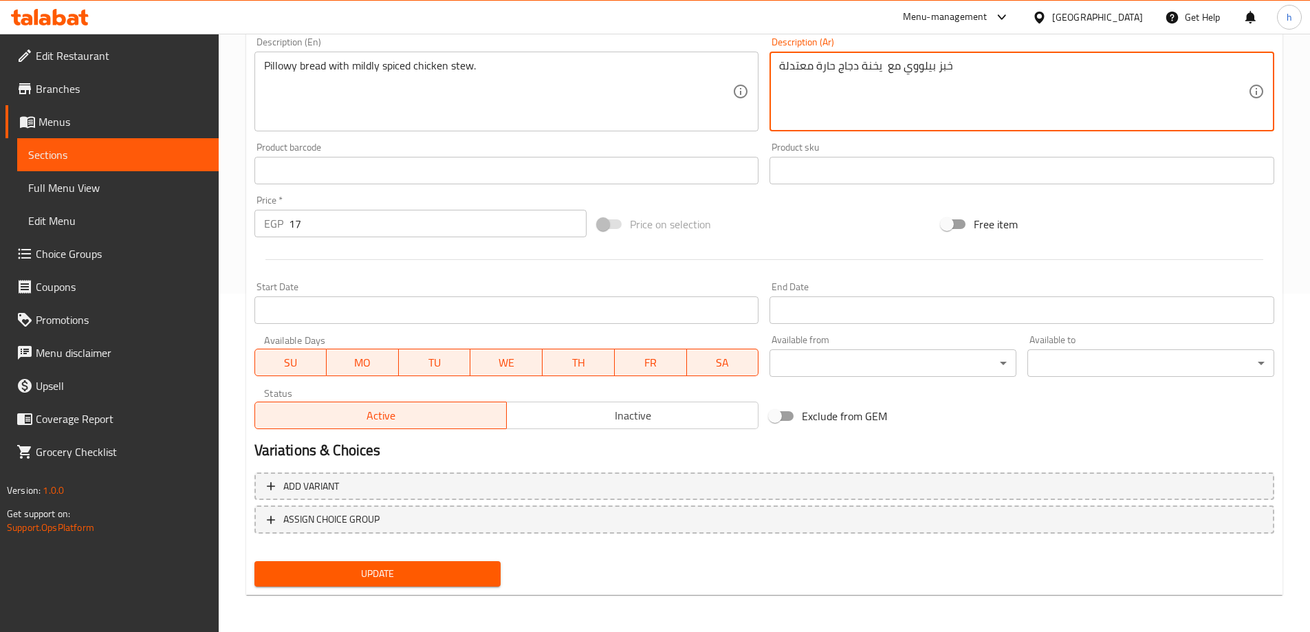
scroll to position [340, 0]
type textarea "خبز بيلووي مع يخنة دجاج حارة معتدلة"
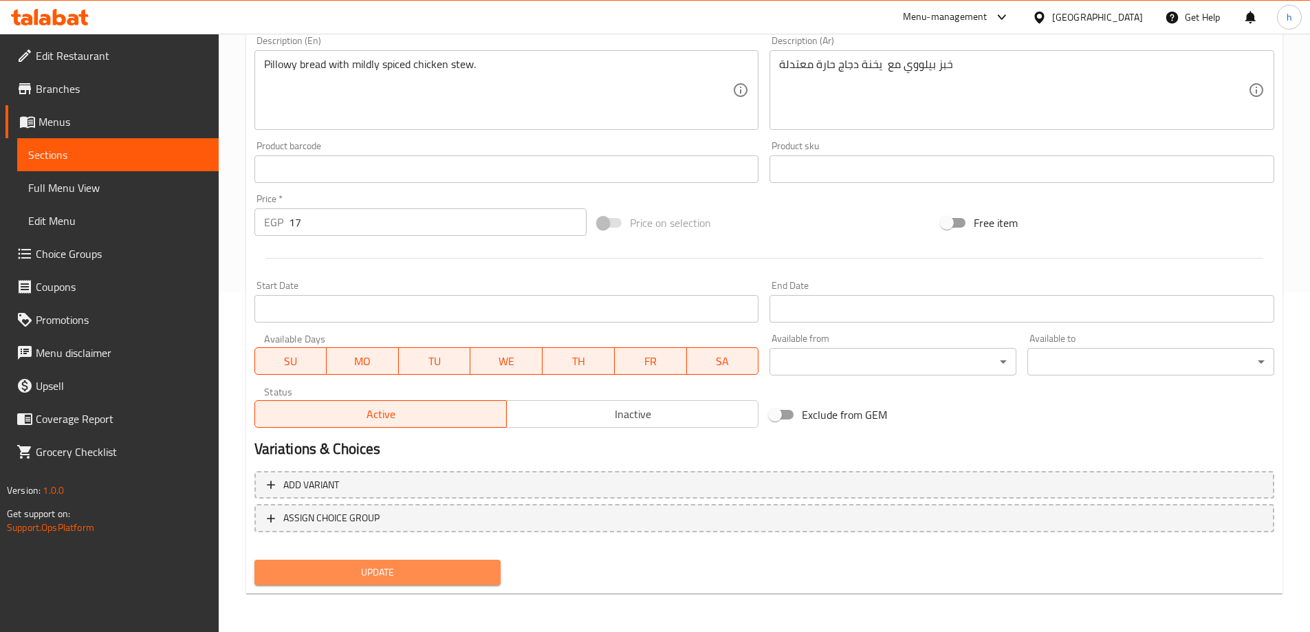
click at [364, 566] on span "Update" at bounding box center [377, 572] width 225 height 17
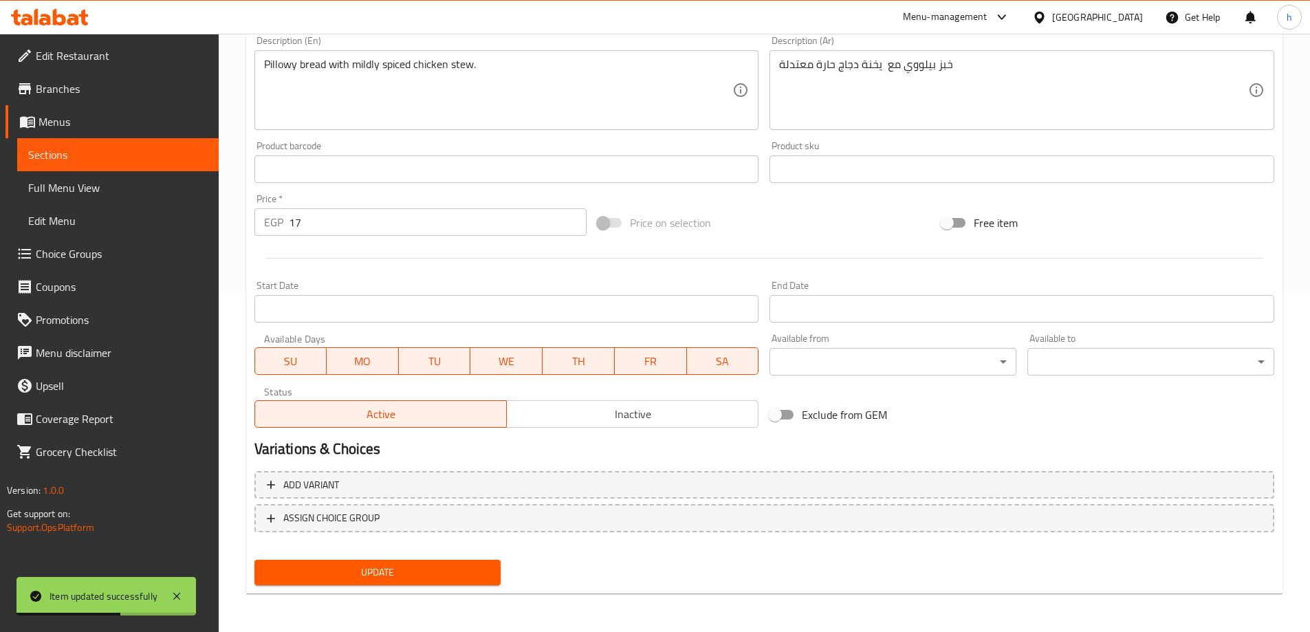
click at [124, 149] on span "Sections" at bounding box center [117, 154] width 179 height 17
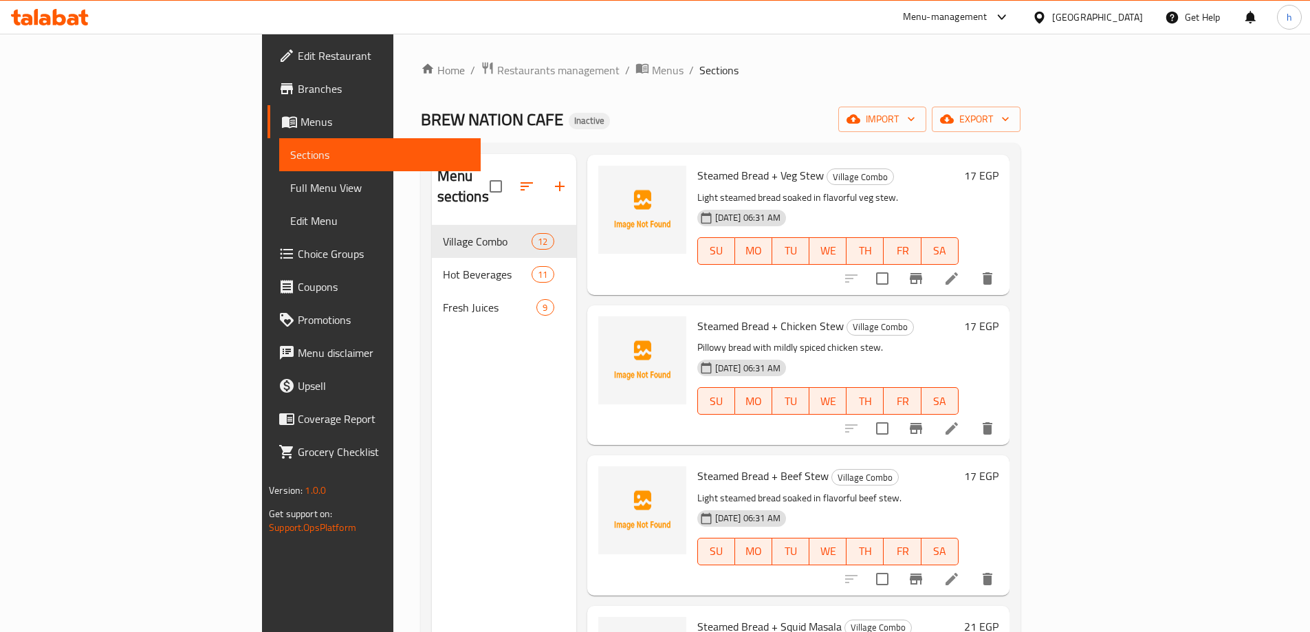
scroll to position [894, 0]
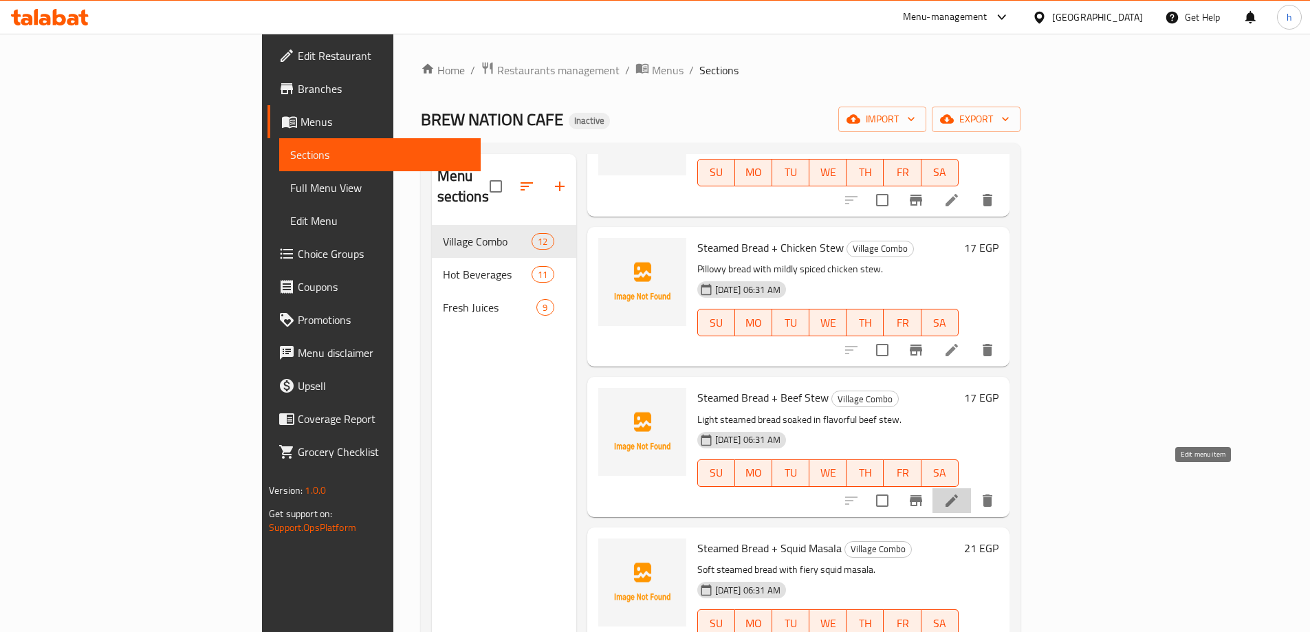
click at [958, 494] on icon at bounding box center [951, 500] width 12 height 12
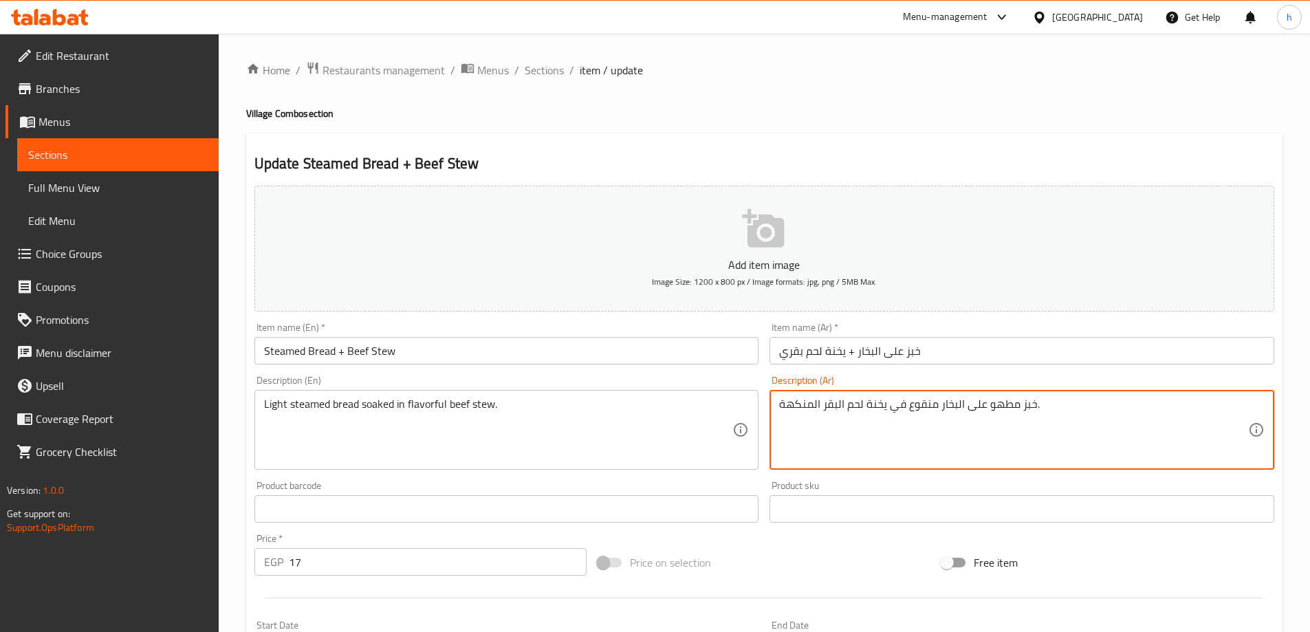
drag, startPoint x: 1016, startPoint y: 404, endPoint x: 987, endPoint y: 404, distance: 28.9
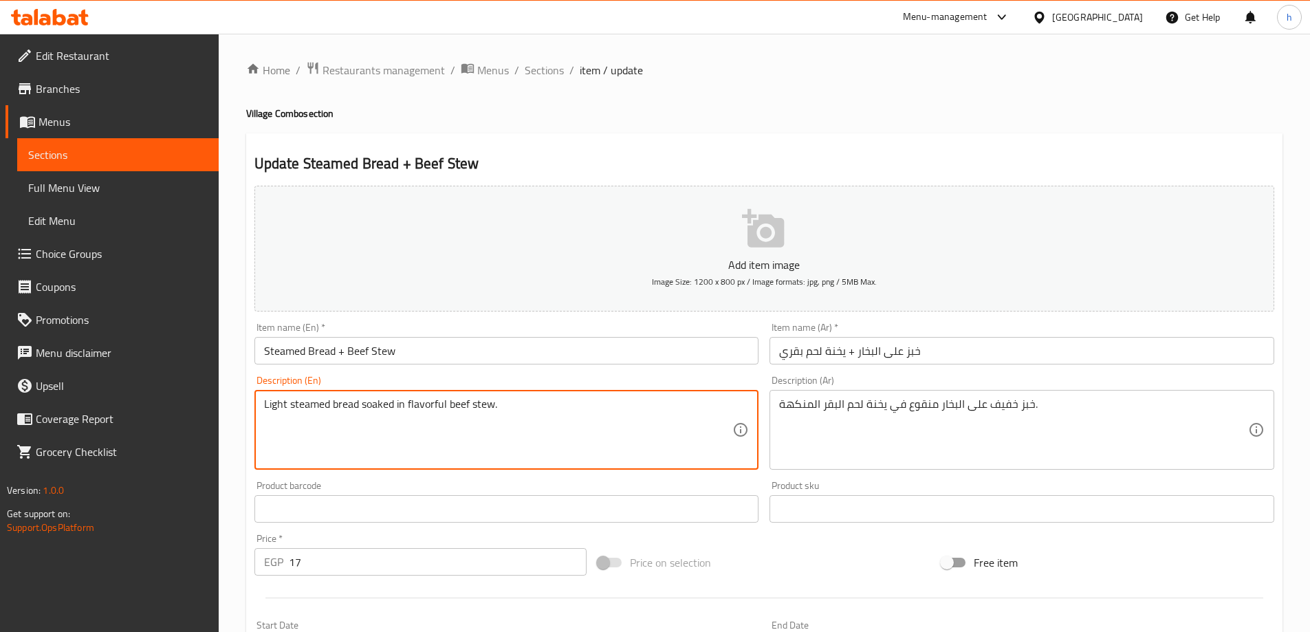
drag, startPoint x: 285, startPoint y: 401, endPoint x: 270, endPoint y: 404, distance: 14.8
drag, startPoint x: 287, startPoint y: 406, endPoint x: 264, endPoint y: 406, distance: 22.7
click at [264, 406] on textarea "Light steamed bread soaked in flavorful beef stew." at bounding box center [498, 429] width 469 height 65
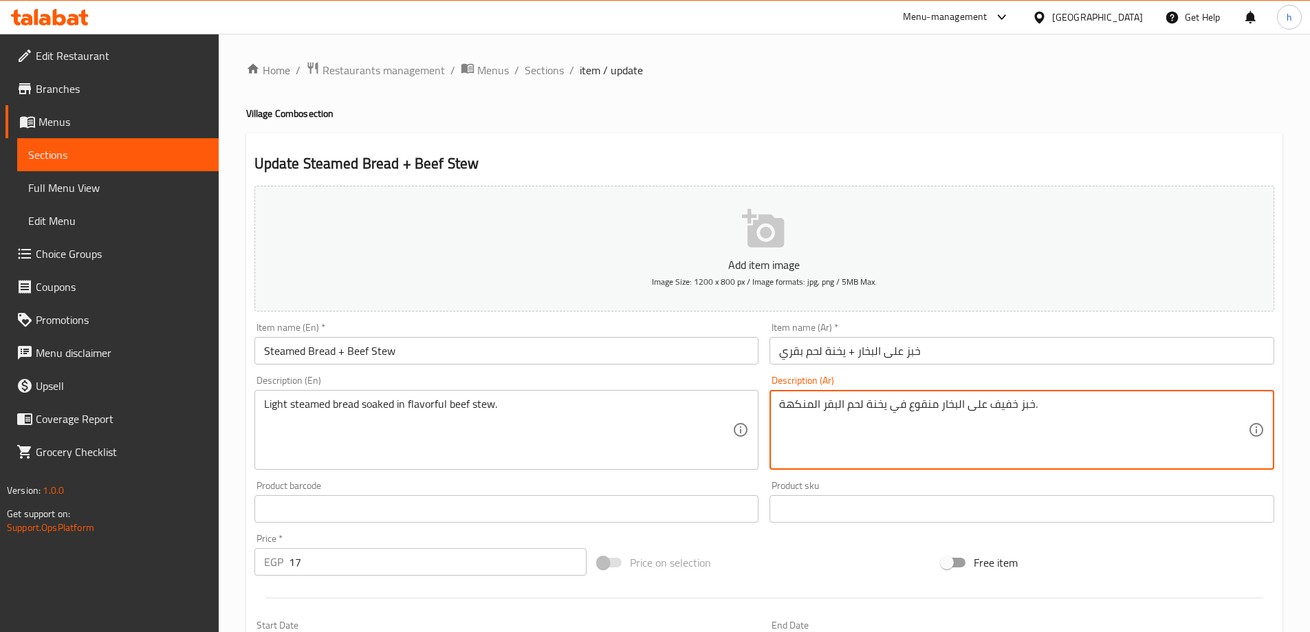
drag, startPoint x: 1014, startPoint y: 404, endPoint x: 989, endPoint y: 406, distance: 24.9
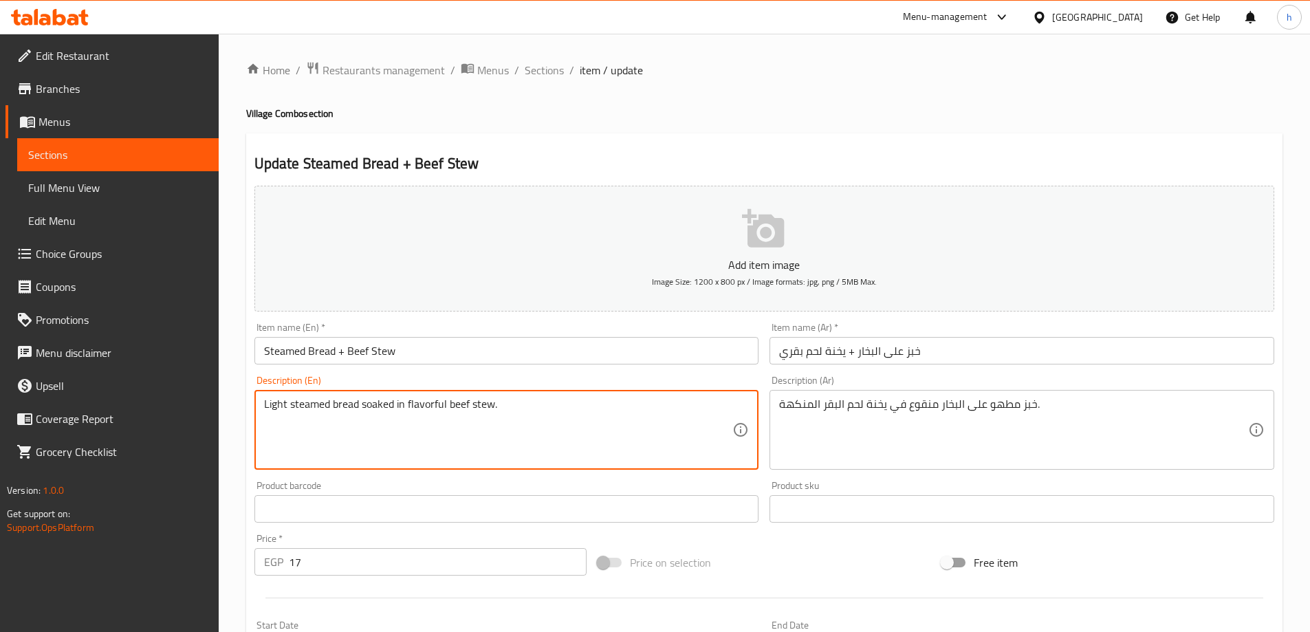
click at [283, 406] on textarea "Light steamed bread soaked in flavorful beef stew." at bounding box center [498, 429] width 469 height 65
click at [303, 406] on textarea "Light steamed bread soaked in flavorful beef stew." at bounding box center [498, 429] width 469 height 65
click at [309, 427] on textarea "Light steamed bread soaked in flavorful beef stew." at bounding box center [498, 429] width 469 height 65
click at [299, 409] on textarea "Light steamed bread soaked in flavorful beef stew." at bounding box center [498, 429] width 469 height 65
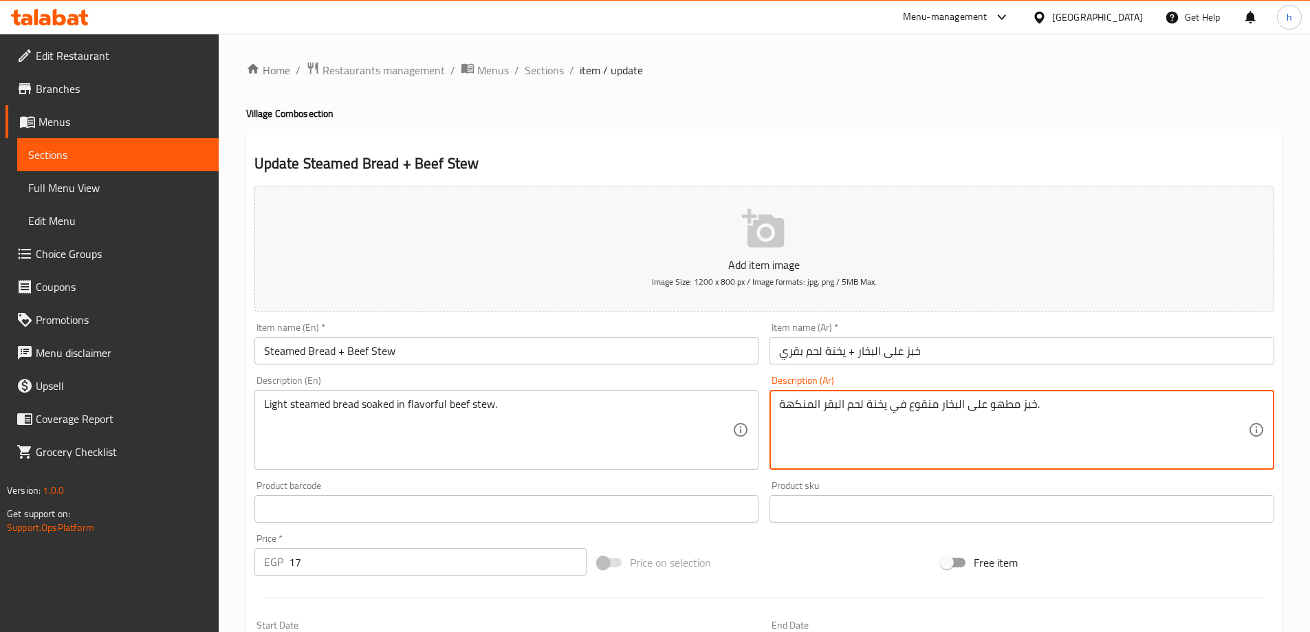
click at [1003, 406] on textarea "خبز مطهو على البخار منقوع في يخنة لحم البقر المنكهة." at bounding box center [1013, 429] width 469 height 65
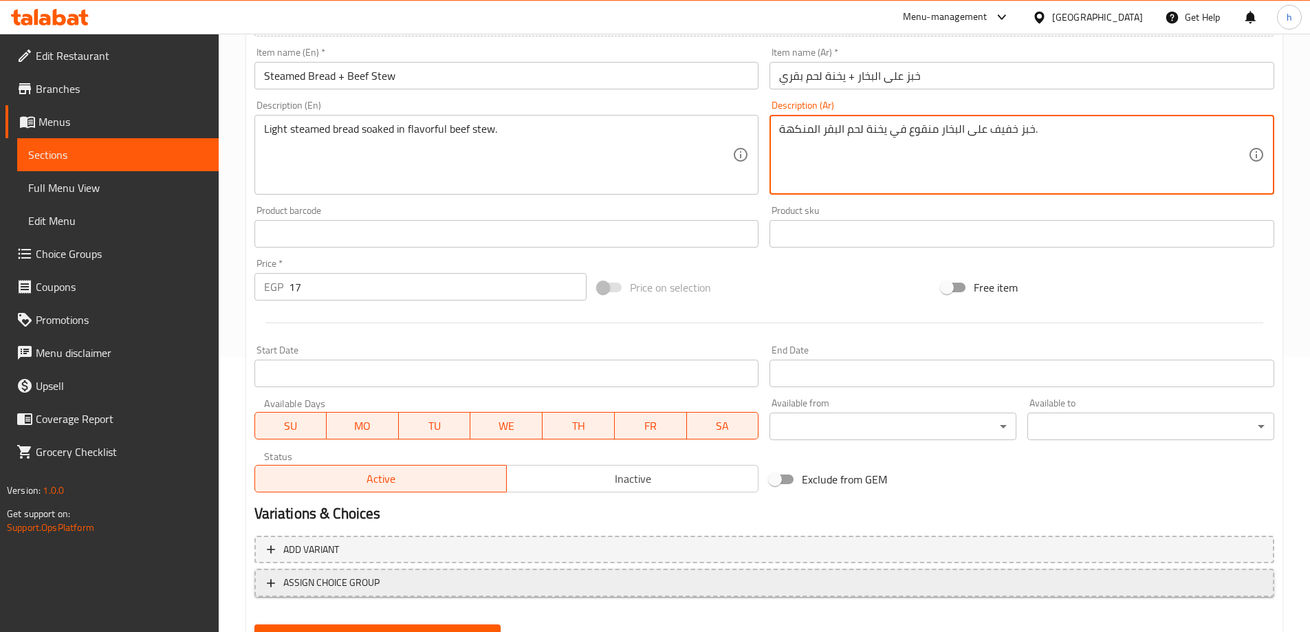
scroll to position [340, 0]
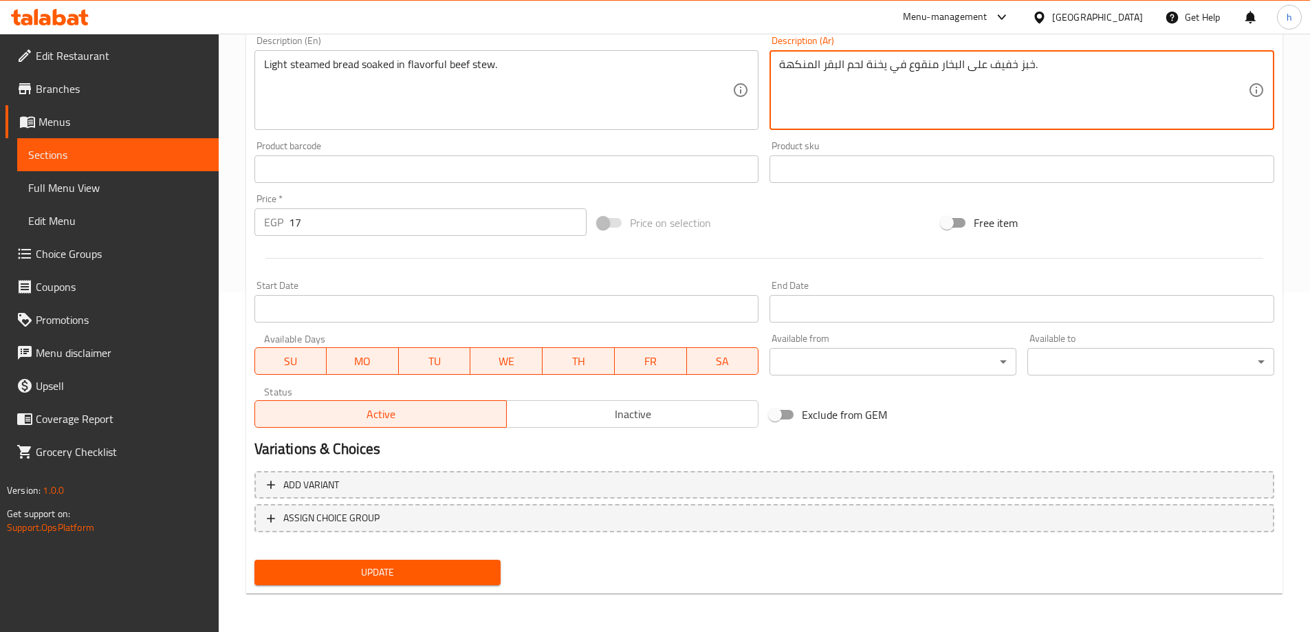
type textarea "خبز خفيف على البخار منقوع في يخنة لحم البقر المنكهة."
click at [415, 573] on span "Update" at bounding box center [377, 572] width 225 height 17
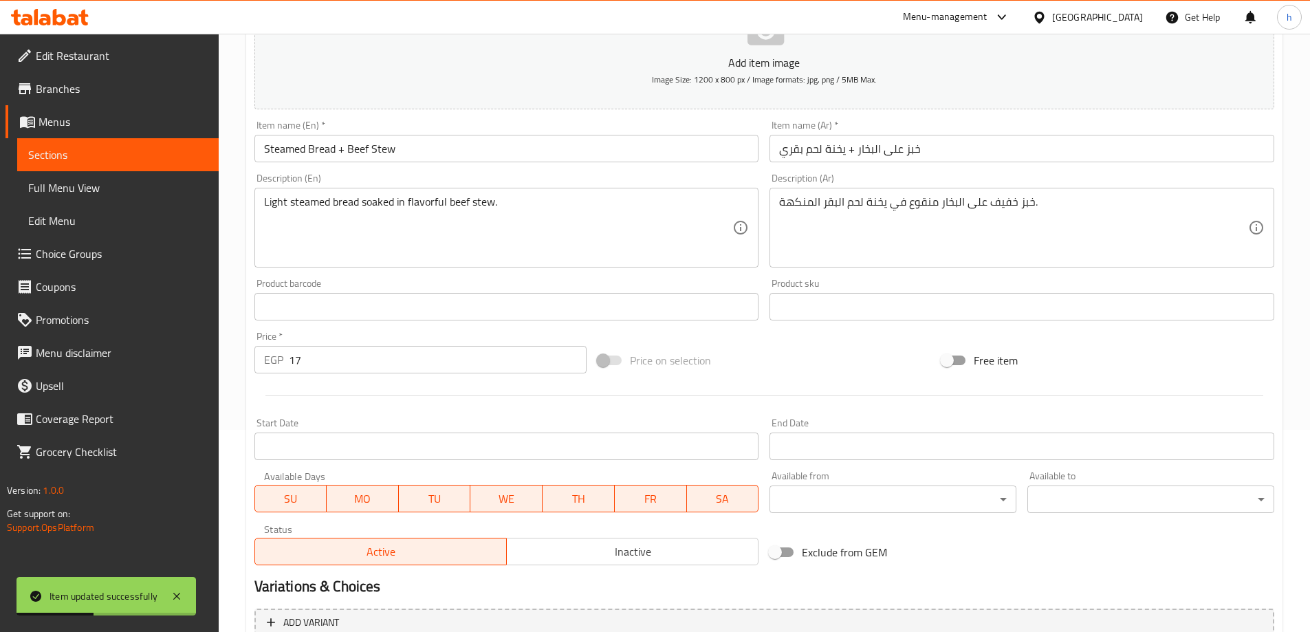
scroll to position [65, 0]
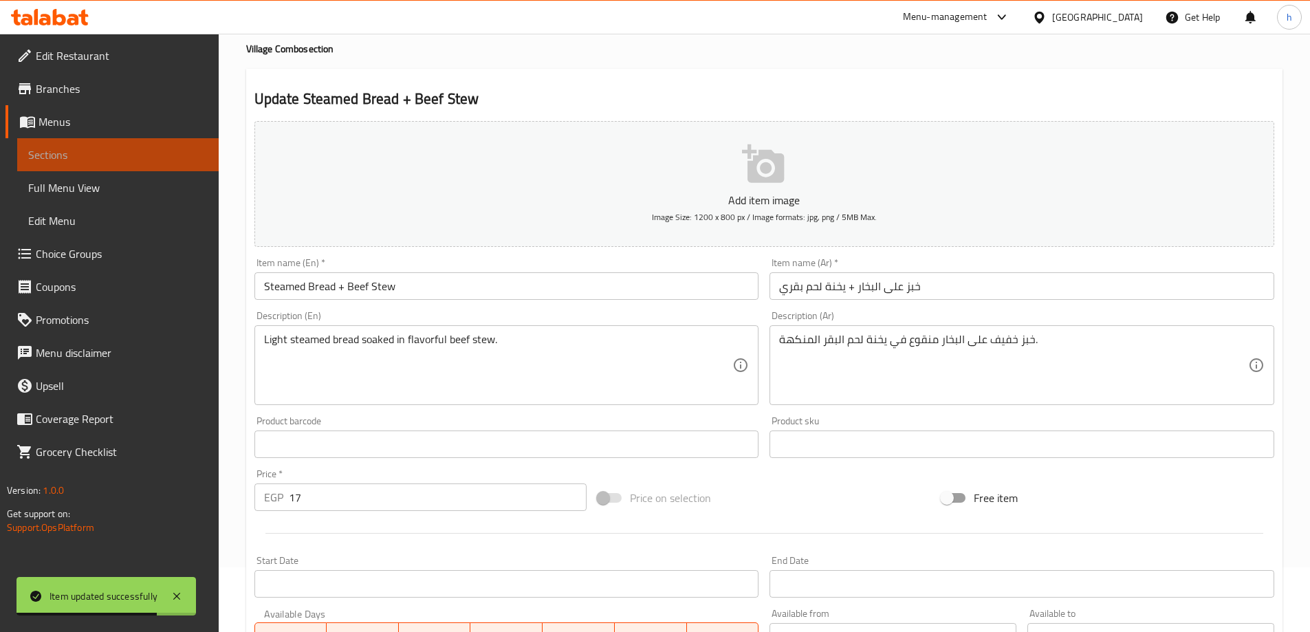
click at [111, 155] on span "Sections" at bounding box center [117, 154] width 179 height 17
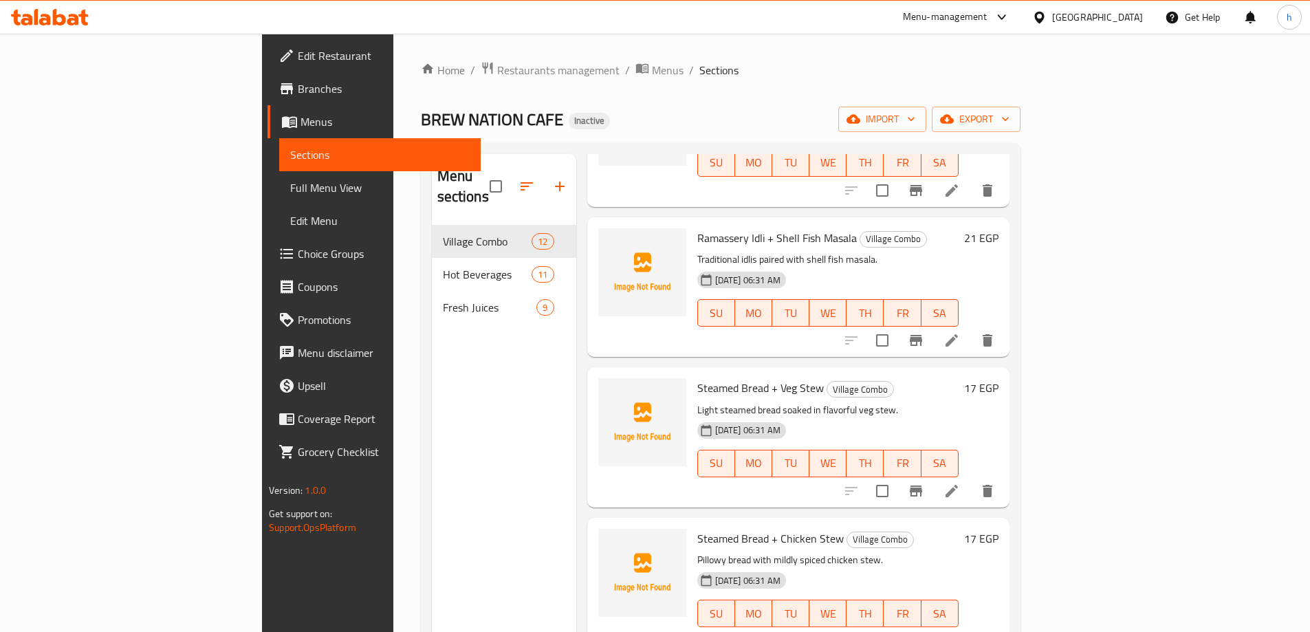
scroll to position [688, 0]
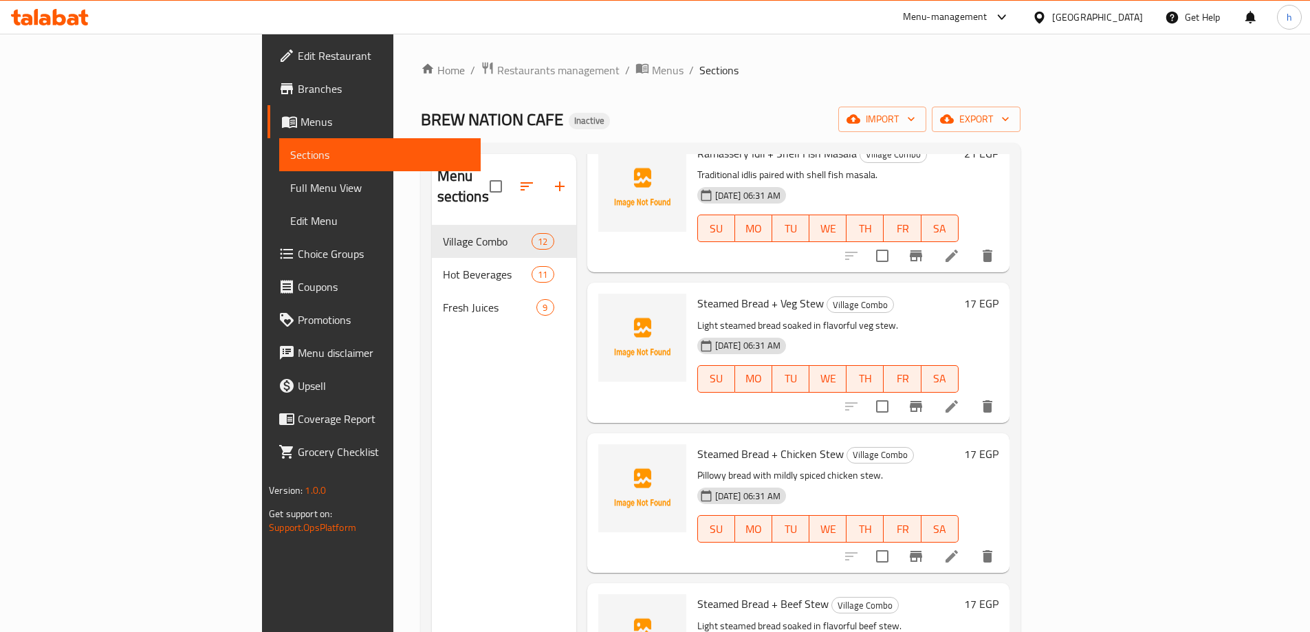
click at [960, 398] on icon at bounding box center [951, 406] width 17 height 17
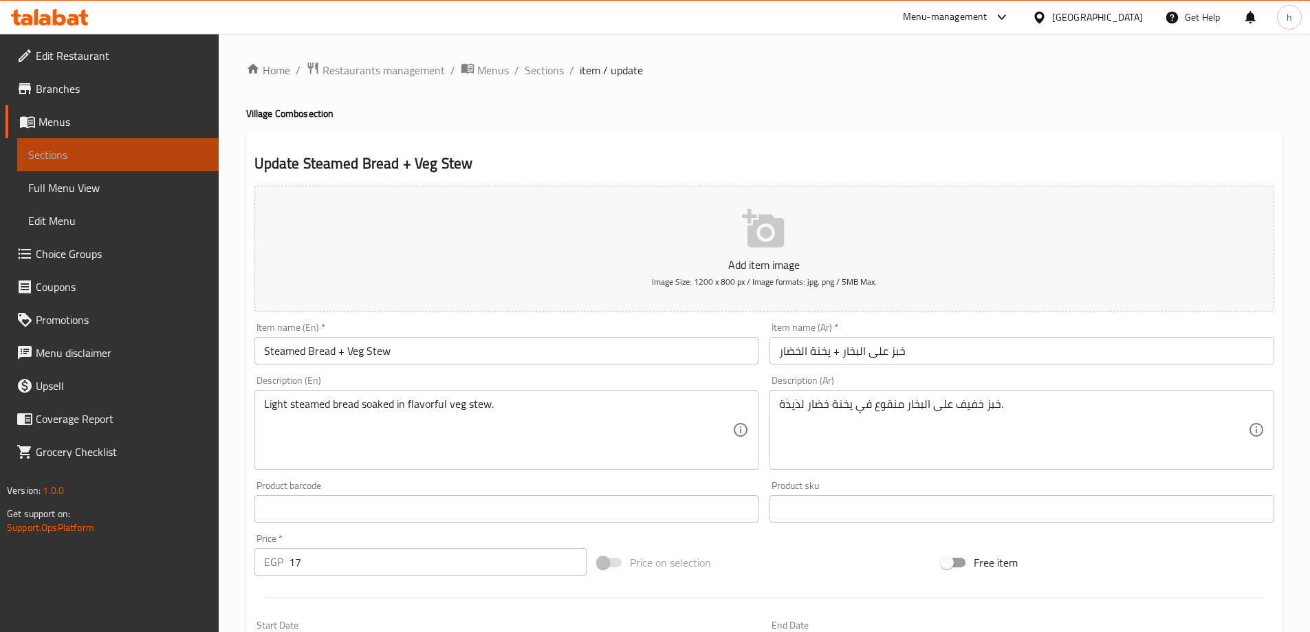
click at [179, 155] on span "Sections" at bounding box center [117, 154] width 179 height 17
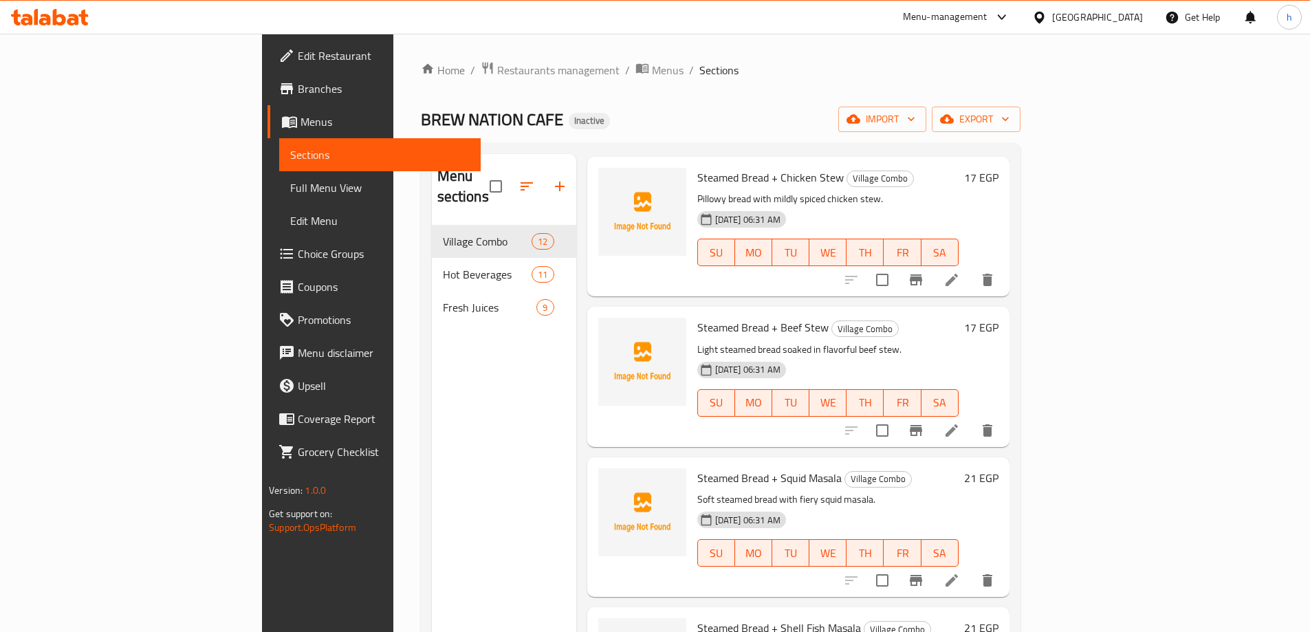
scroll to position [1031, 0]
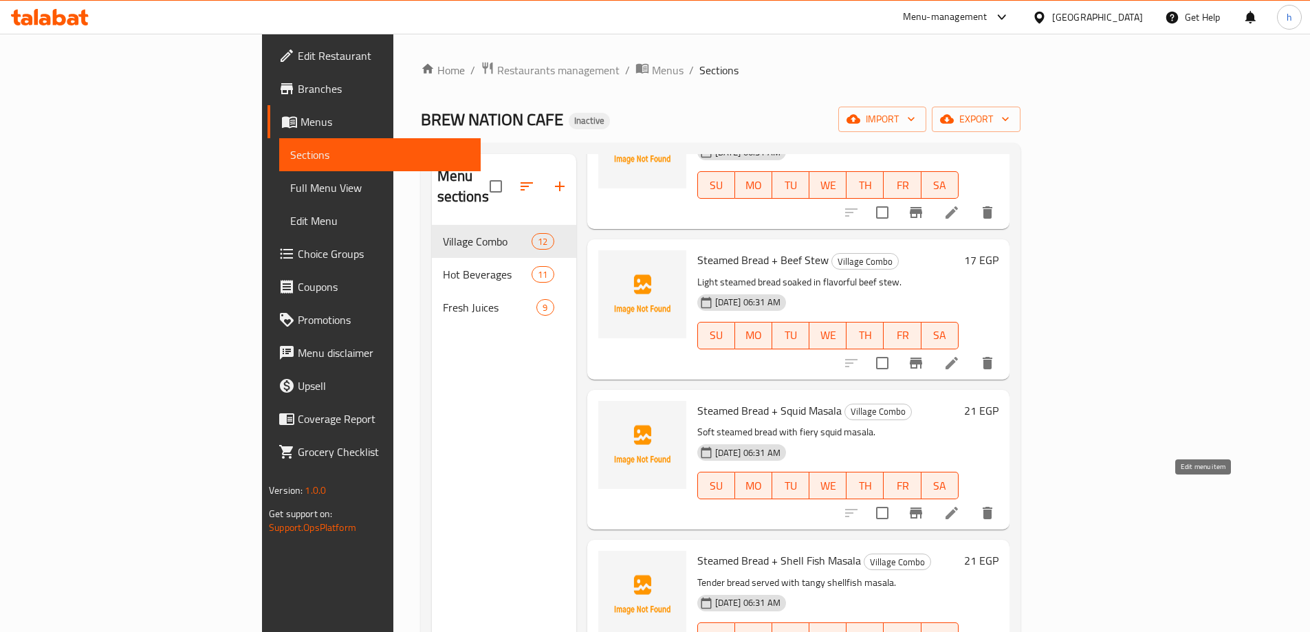
click at [958, 507] on icon at bounding box center [951, 513] width 12 height 12
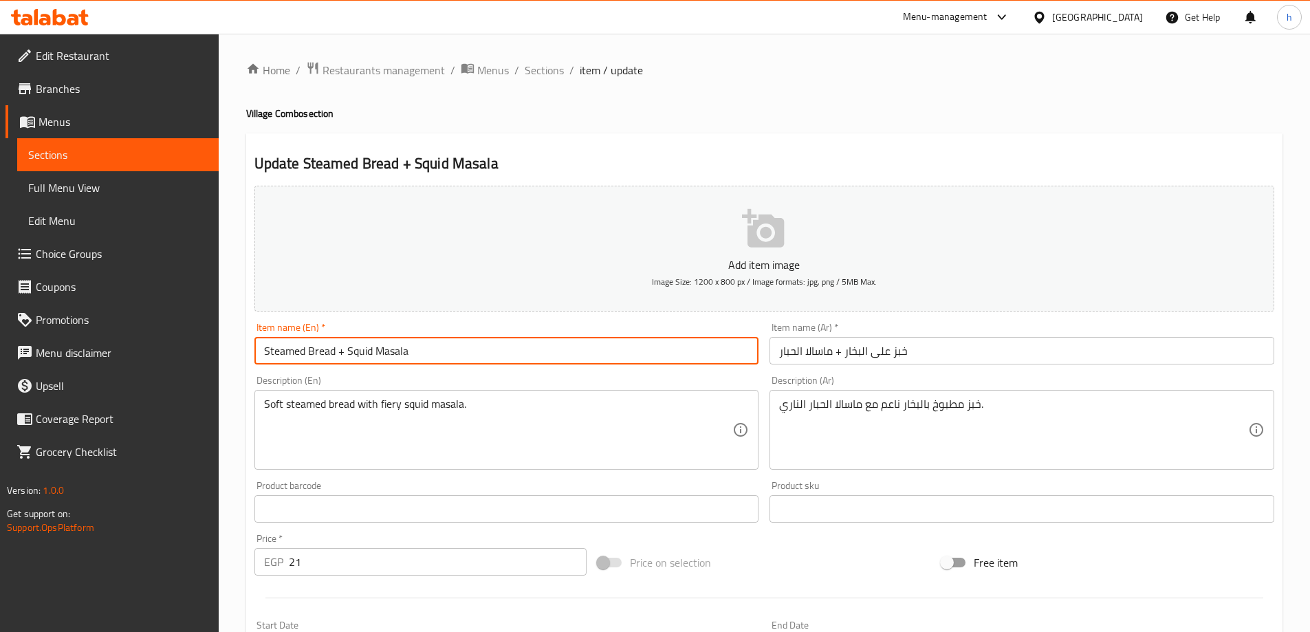
drag, startPoint x: 370, startPoint y: 352, endPoint x: 349, endPoint y: 353, distance: 21.3
click at [349, 353] on input "Steamed Bread + Squid Masala" at bounding box center [506, 351] width 505 height 28
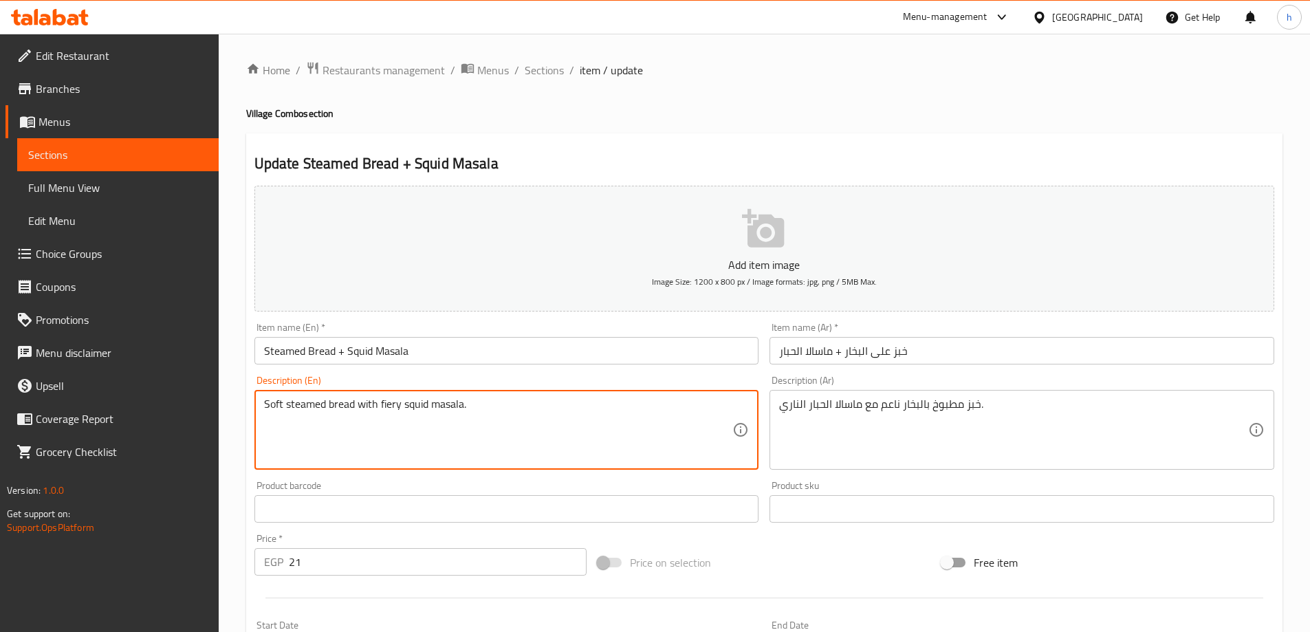
drag, startPoint x: 281, startPoint y: 402, endPoint x: 259, endPoint y: 398, distance: 22.4
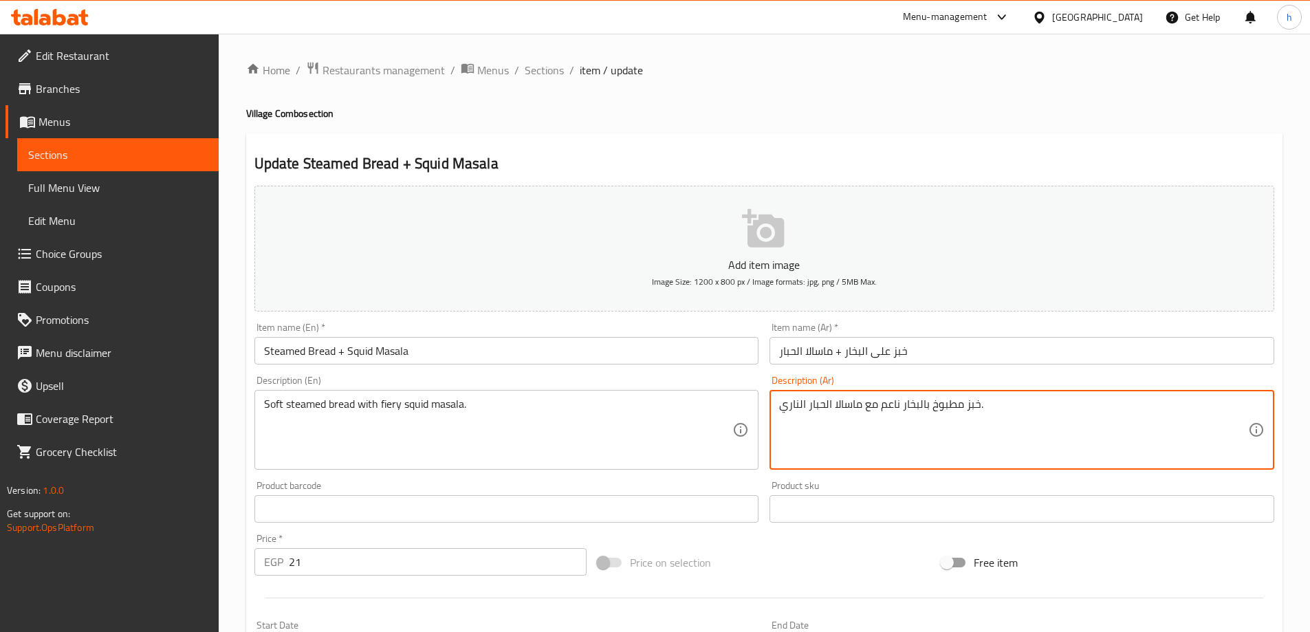
drag, startPoint x: 932, startPoint y: 406, endPoint x: 965, endPoint y: 401, distance: 33.5
click at [924, 406] on textarea "خبز على بالبخار ناعم مع ماسالا الحبار الناري." at bounding box center [1013, 429] width 469 height 65
type textarea "خبز على البخار ناعم مع ماسالا الحبار الناري."
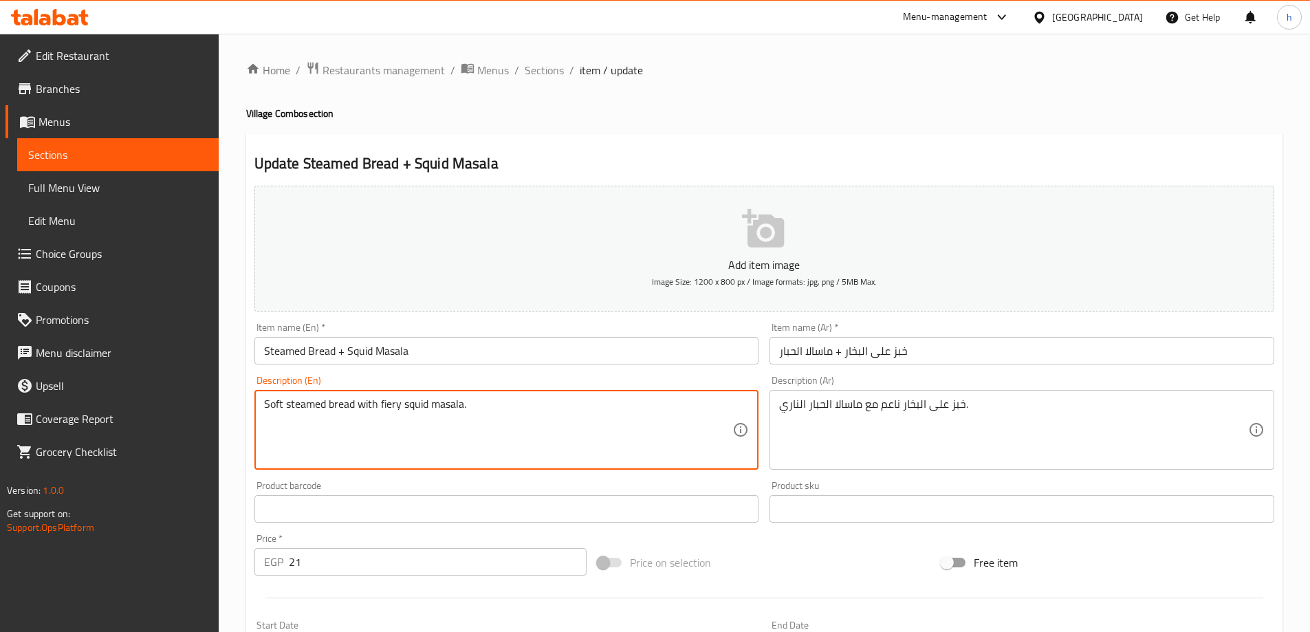
drag, startPoint x: 399, startPoint y: 403, endPoint x: 380, endPoint y: 402, distance: 19.3
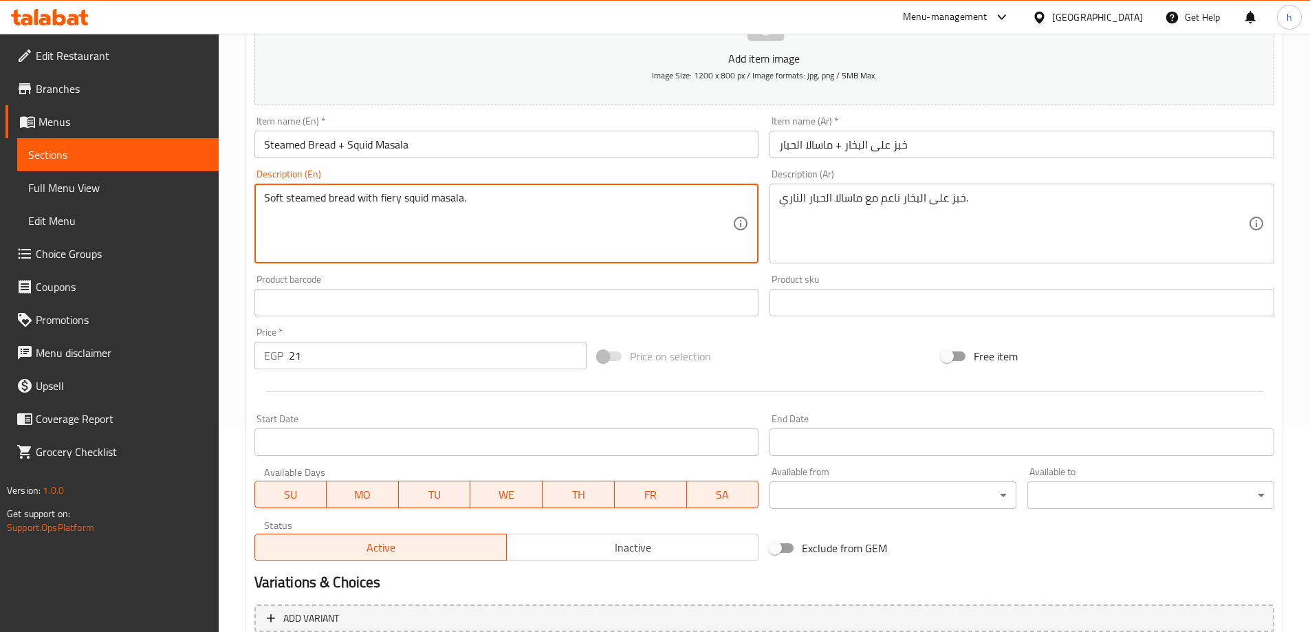
scroll to position [340, 0]
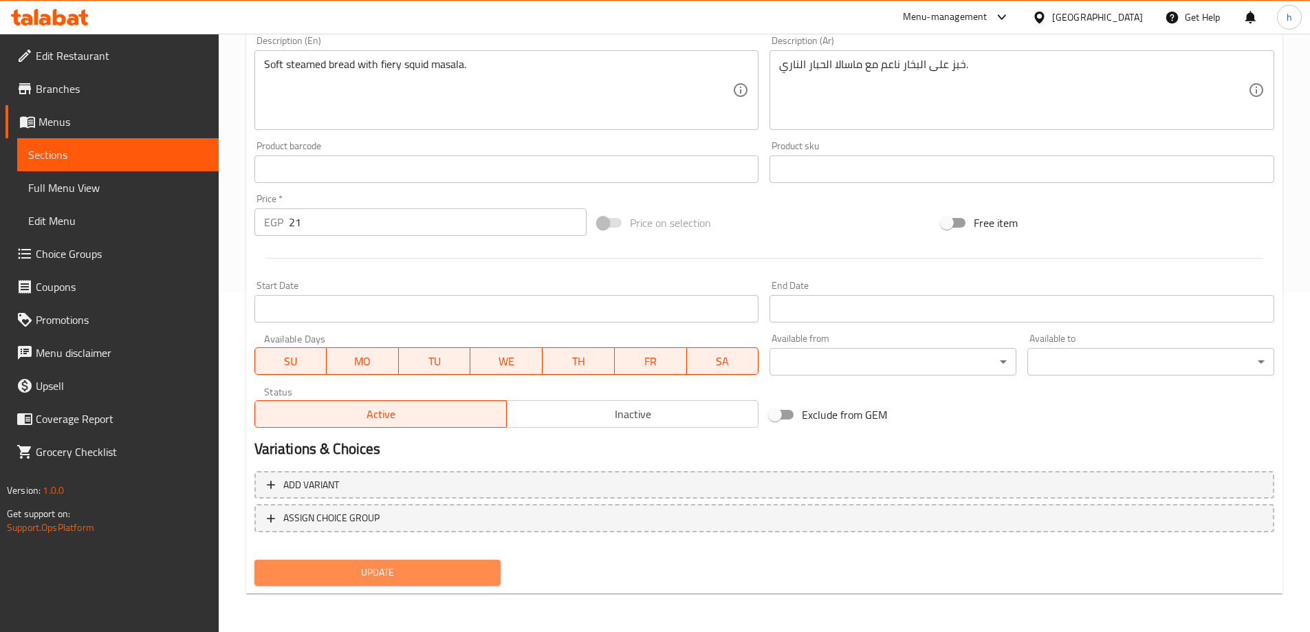
click at [412, 576] on span "Update" at bounding box center [377, 572] width 225 height 17
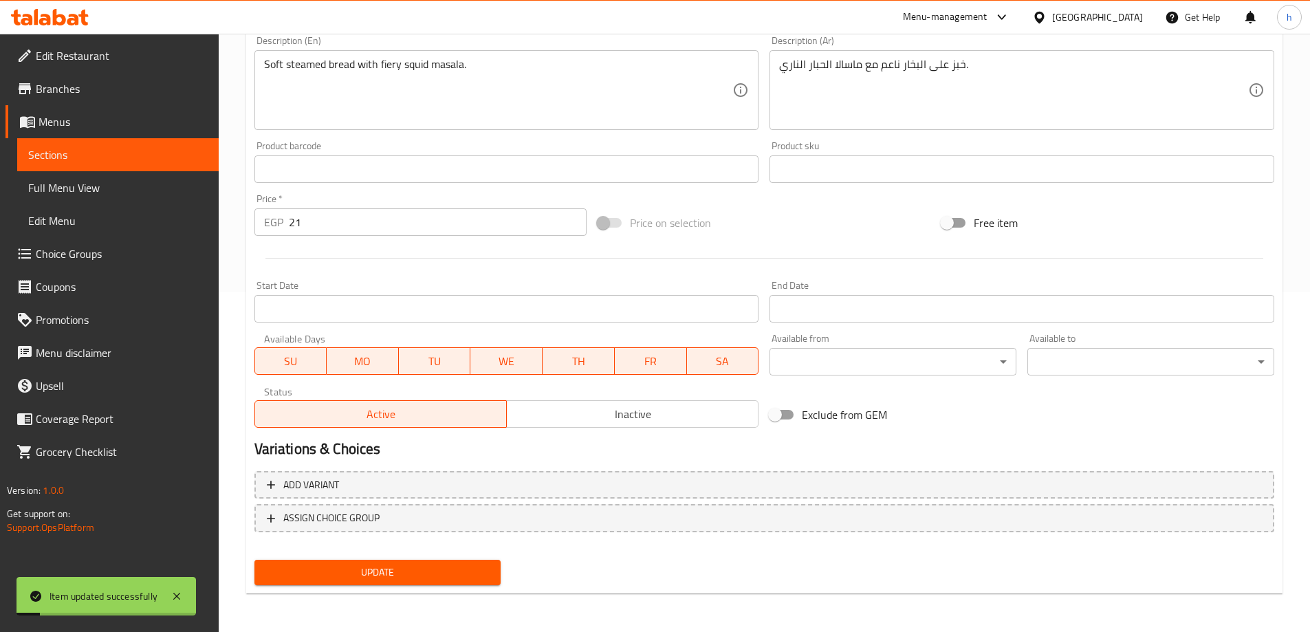
click at [107, 153] on span "Sections" at bounding box center [117, 154] width 179 height 17
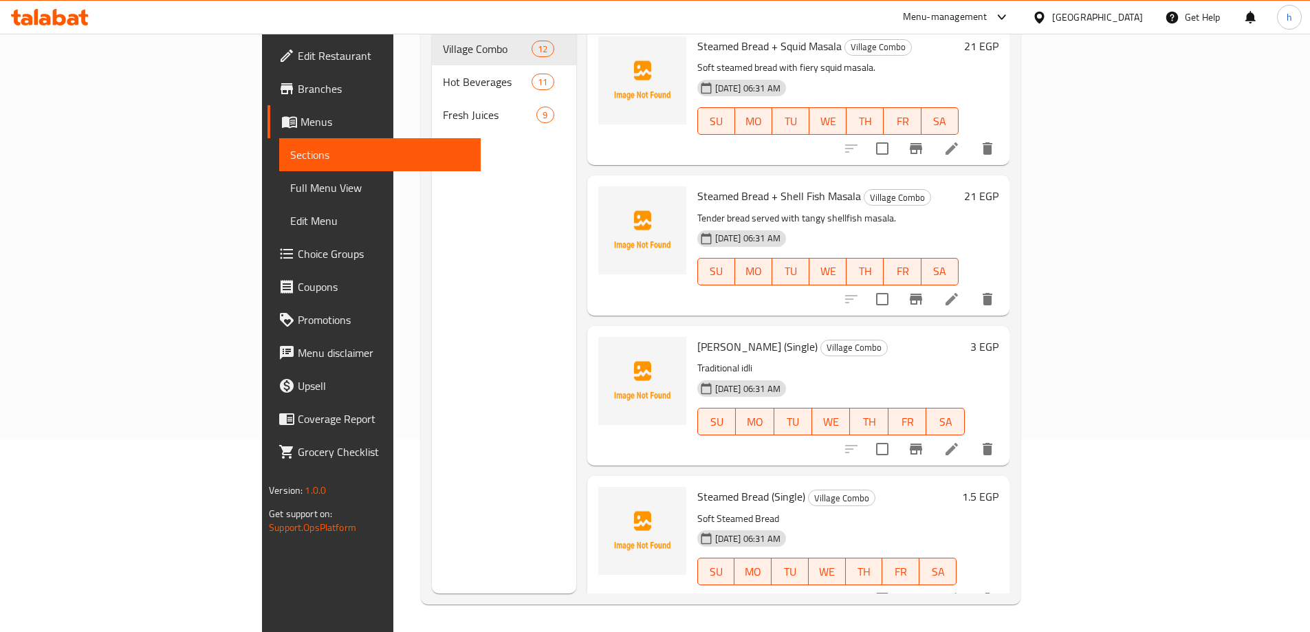
scroll to position [1205, 0]
click at [958, 292] on icon at bounding box center [951, 298] width 12 height 12
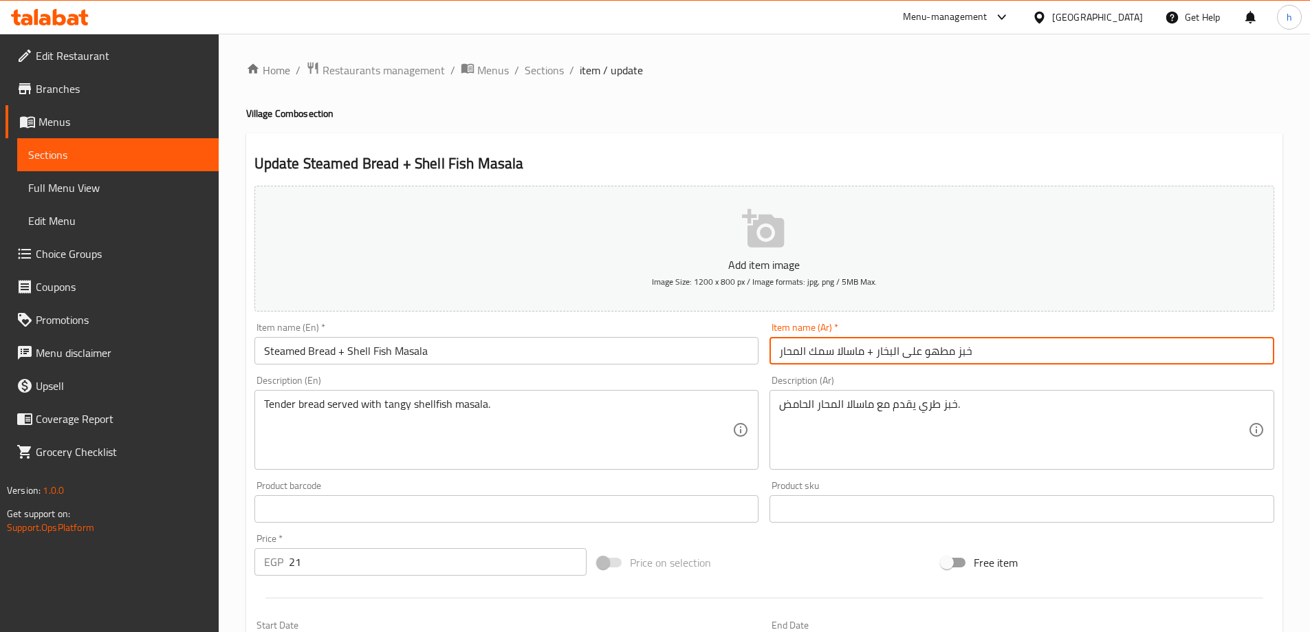
drag, startPoint x: 924, startPoint y: 351, endPoint x: 956, endPoint y: 355, distance: 31.9
click at [956, 355] on input "خبز مطهو على البخار + ماسالا سمك المحار" at bounding box center [1021, 351] width 505 height 28
drag, startPoint x: 834, startPoint y: 351, endPoint x: 770, endPoint y: 350, distance: 63.9
click at [770, 350] on input "خبز على البخار + ماسالا سمك المحار" at bounding box center [1021, 351] width 505 height 28
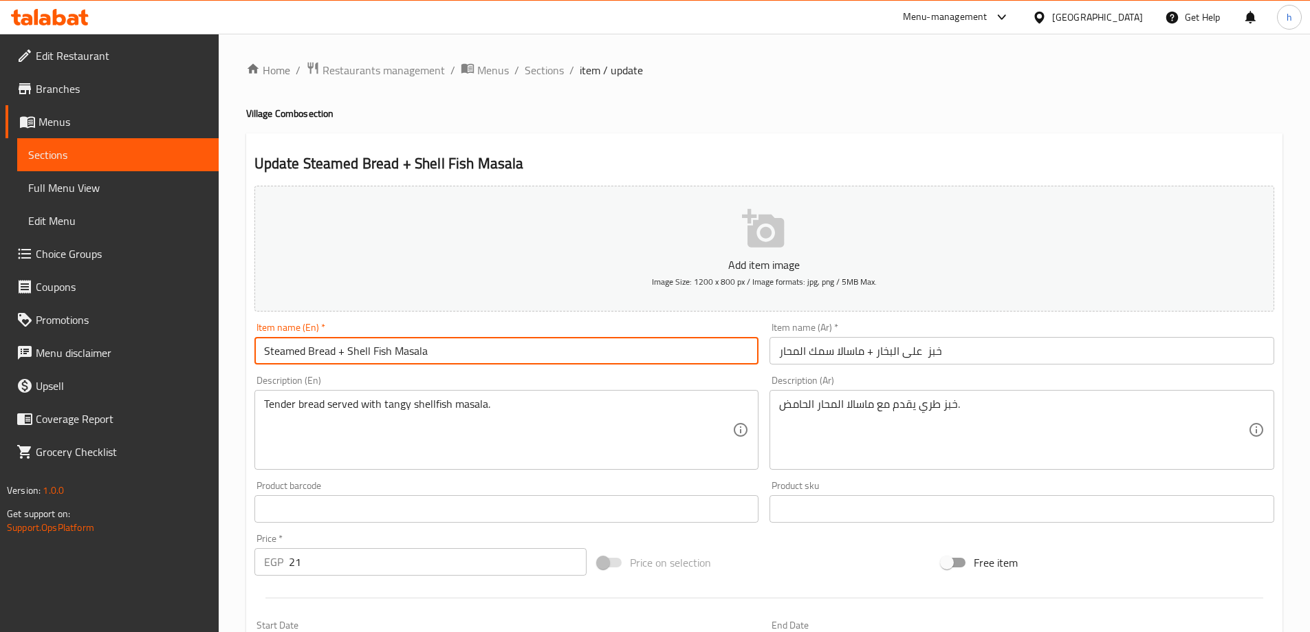
drag, startPoint x: 387, startPoint y: 353, endPoint x: 348, endPoint y: 343, distance: 40.4
click at [348, 343] on input "Steamed Bread + Shell Fish Masala" at bounding box center [506, 351] width 505 height 28
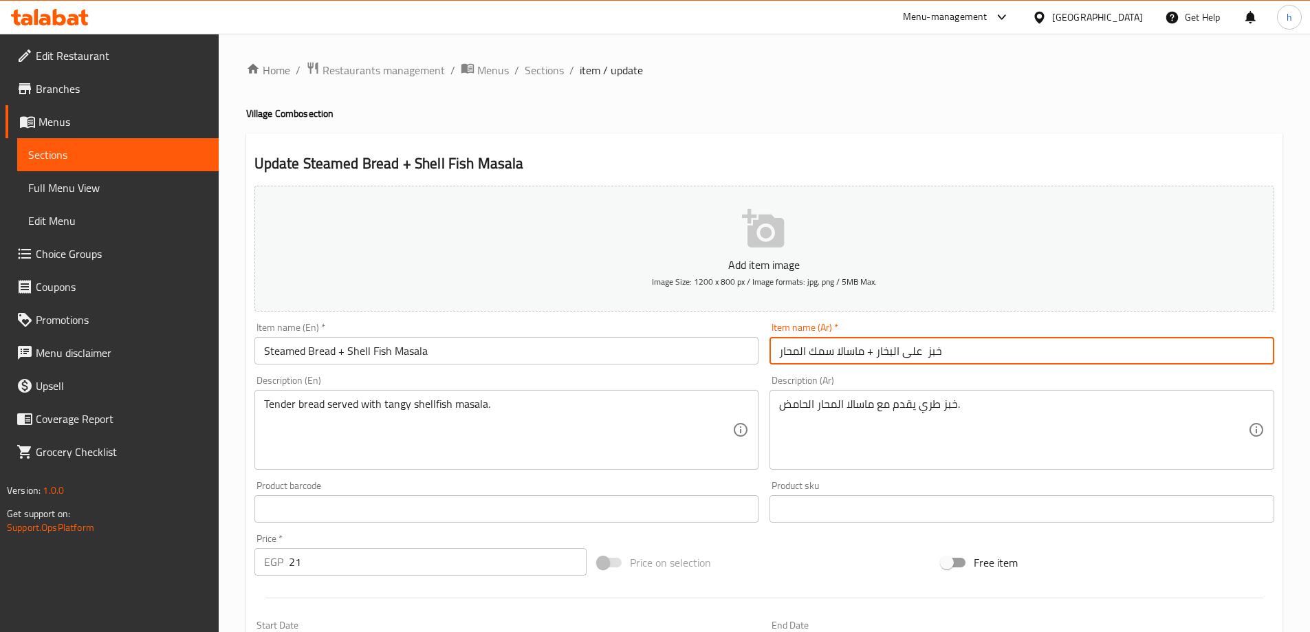
drag, startPoint x: 833, startPoint y: 352, endPoint x: 704, endPoint y: 364, distance: 129.8
click at [704, 364] on div "Add item image Image Size: 1200 x 800 px / Image formats: jpg, png / 5MB Max. I…" at bounding box center [764, 476] width 1031 height 593
paste input "text"
paste input "بكلويز"
type input "خبز على البخار + ماسالا بكلويز"
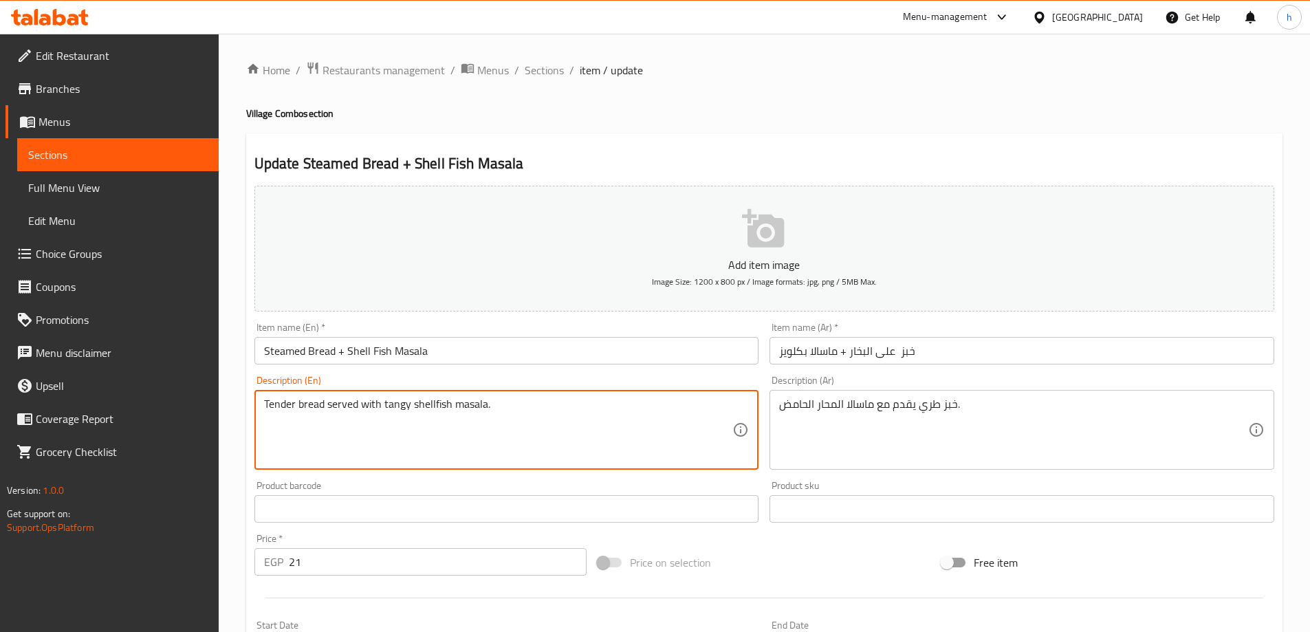
drag, startPoint x: 293, startPoint y: 406, endPoint x: 289, endPoint y: 420, distance: 14.8
drag, startPoint x: 294, startPoint y: 404, endPoint x: 265, endPoint y: 402, distance: 28.2
click at [265, 402] on textarea "Tender bread served with tangy shellfish masala." at bounding box center [498, 429] width 469 height 65
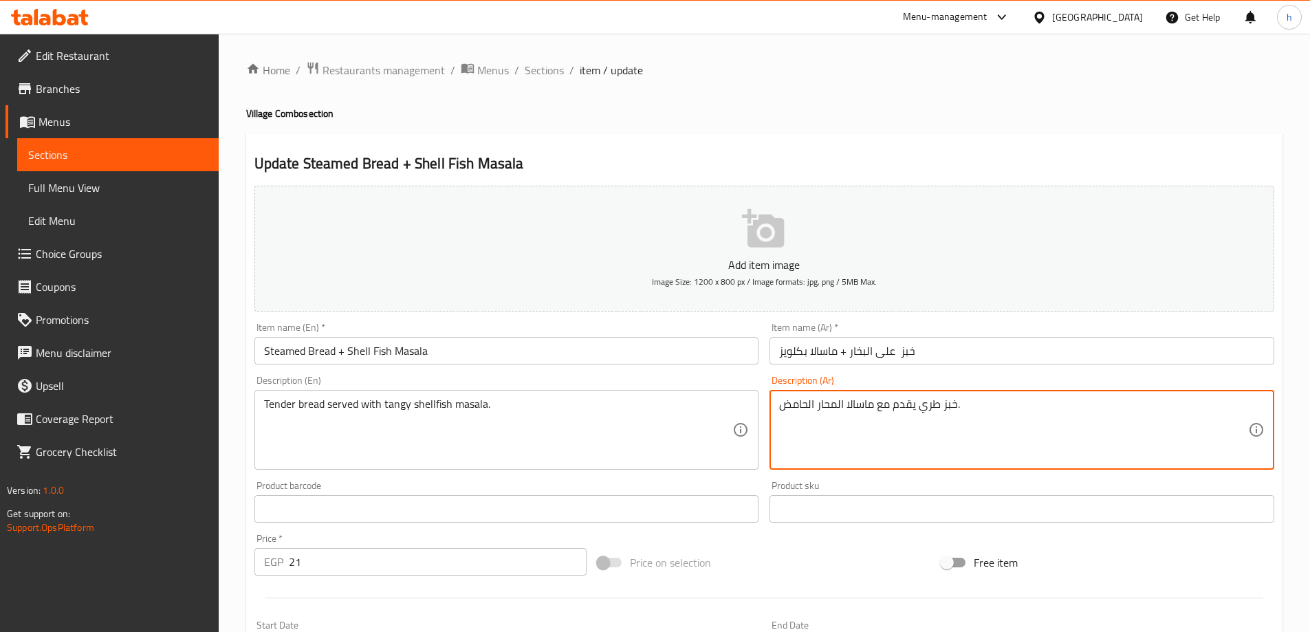
drag, startPoint x: 844, startPoint y: 404, endPoint x: 817, endPoint y: 408, distance: 27.1
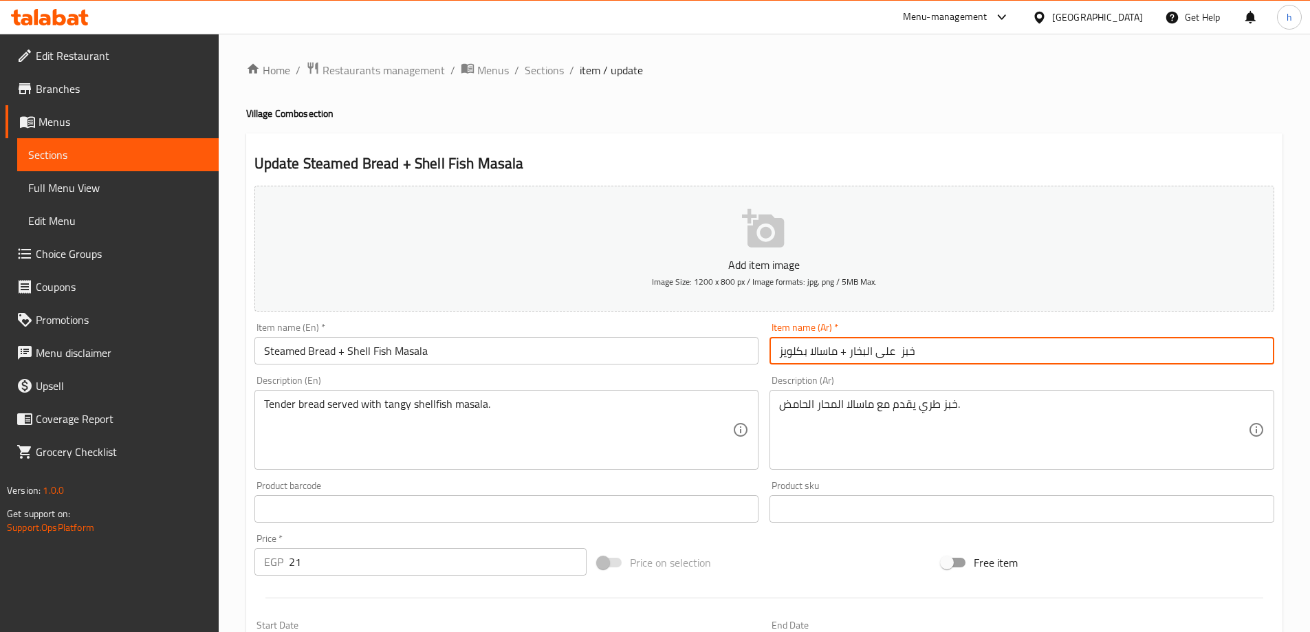
drag, startPoint x: 807, startPoint y: 353, endPoint x: 775, endPoint y: 354, distance: 32.3
click at [775, 354] on input "خبز على البخار + ماسالا بكلويز" at bounding box center [1021, 351] width 505 height 28
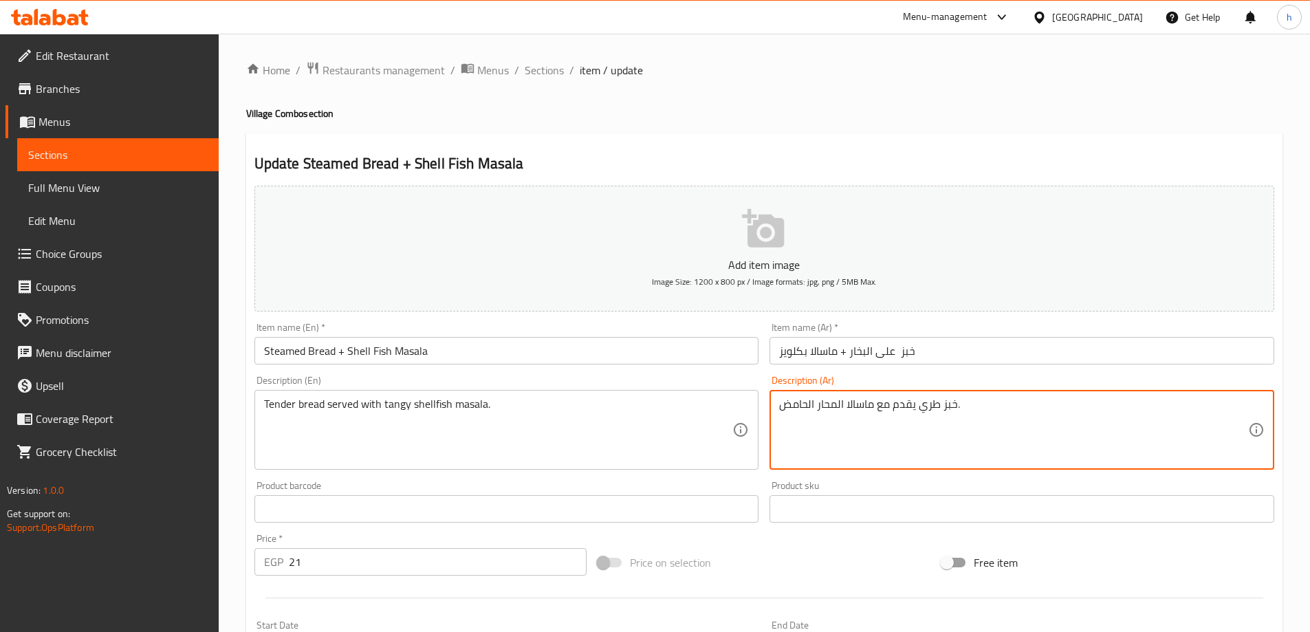
drag, startPoint x: 844, startPoint y: 404, endPoint x: 817, endPoint y: 410, distance: 28.2
paste textarea "كلويز"
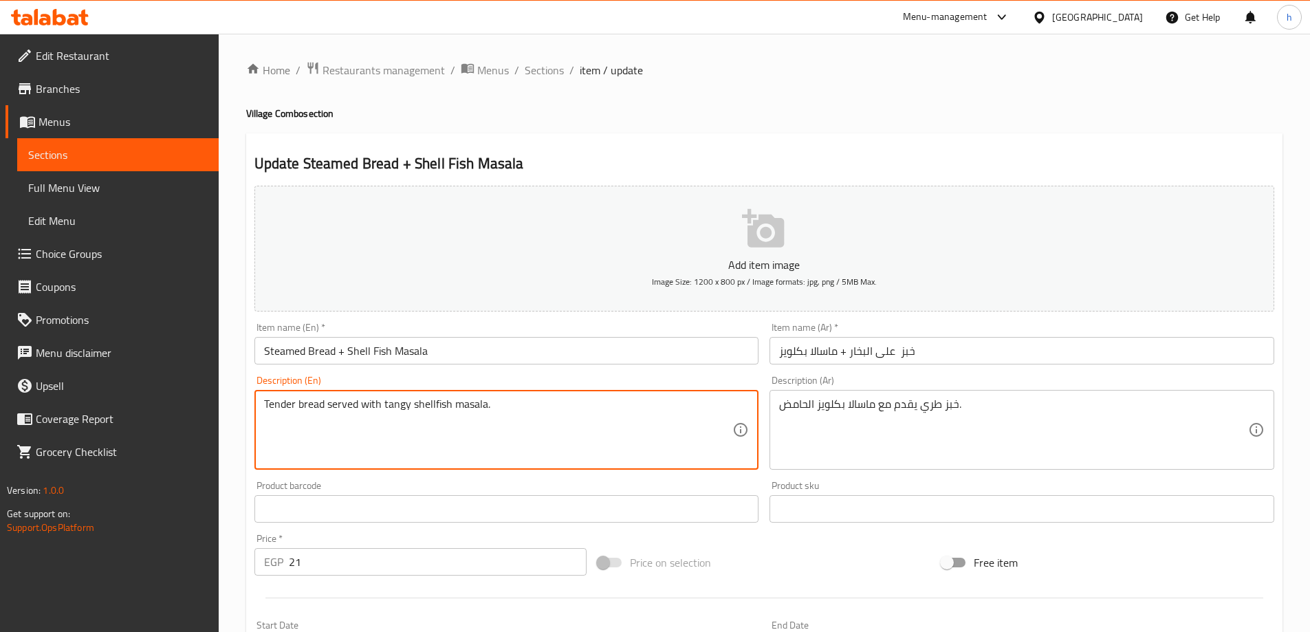
drag, startPoint x: 408, startPoint y: 404, endPoint x: 383, endPoint y: 403, distance: 24.8
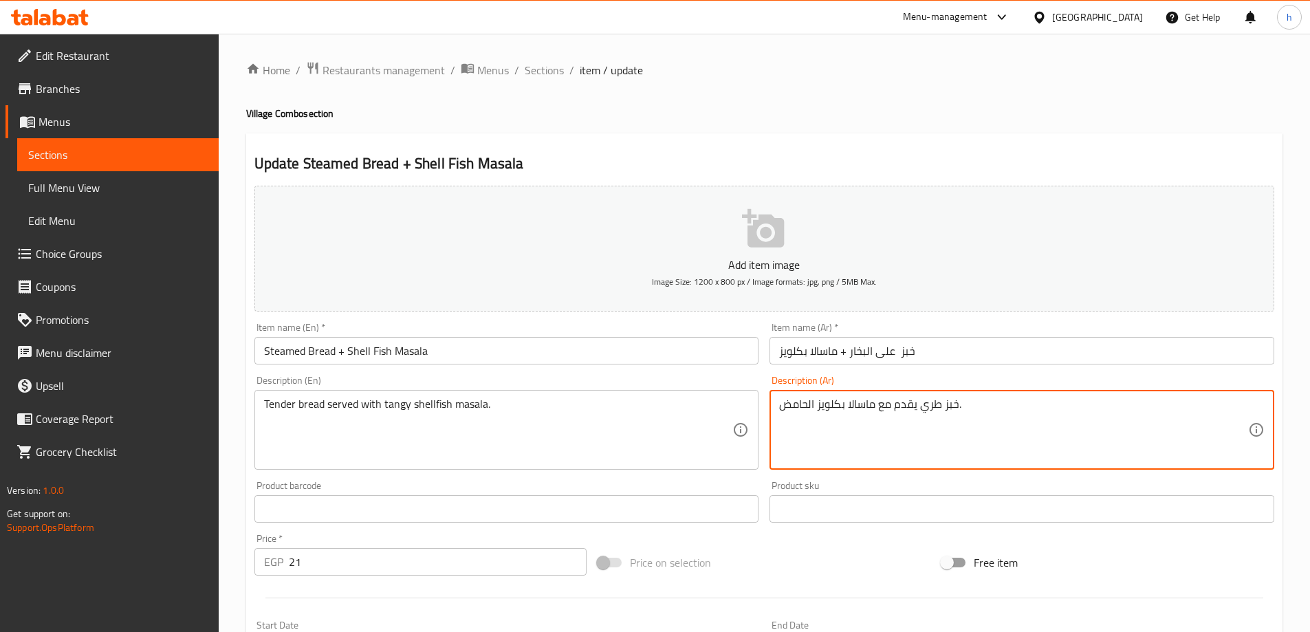
drag, startPoint x: 815, startPoint y: 404, endPoint x: 776, endPoint y: 410, distance: 39.8
click at [776, 410] on div "خبز طري يقدم مع ماسالا بكلويز الحامض. Description (Ar)" at bounding box center [1021, 430] width 505 height 80
paste textarea "منعش"
type textarea "خبز طري يقدم مع ماسالا بكلويز منعش."
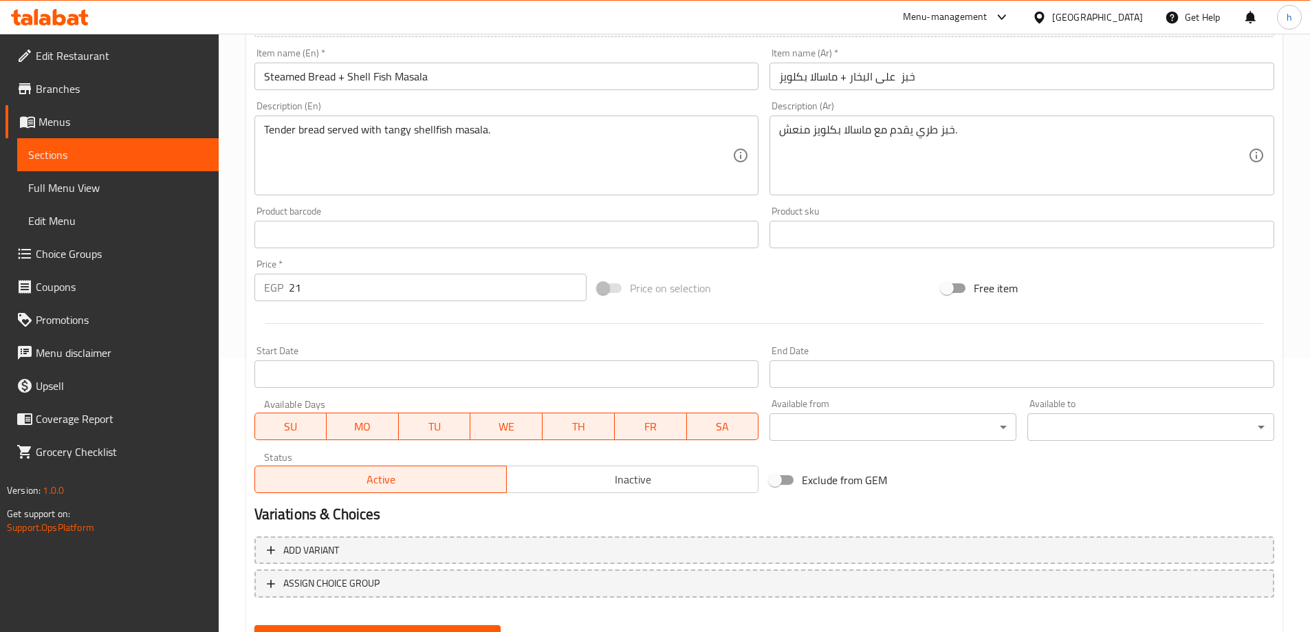
scroll to position [340, 0]
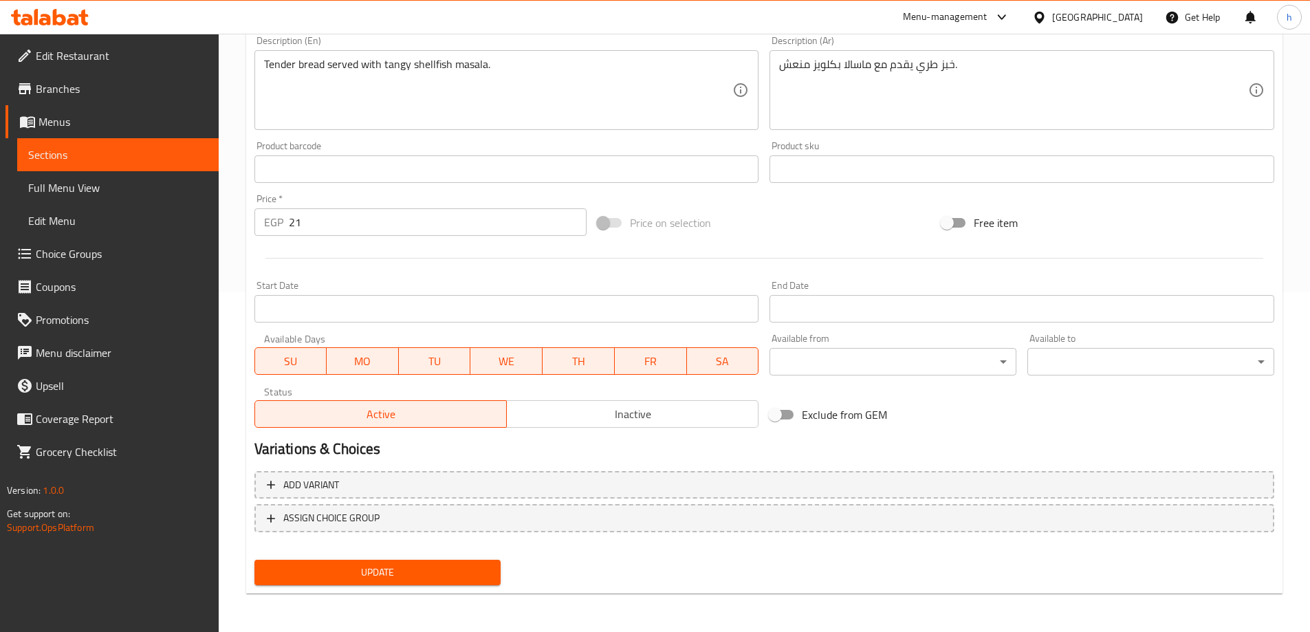
click at [314, 562] on button "Update" at bounding box center [377, 572] width 247 height 25
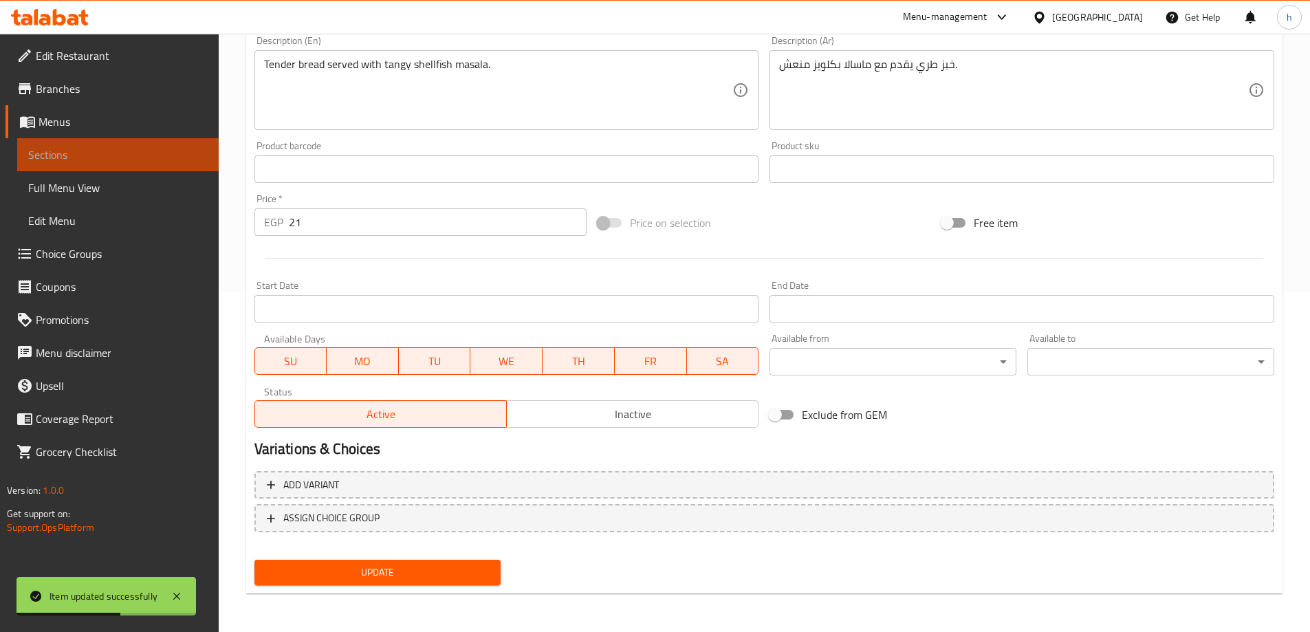
click at [132, 153] on span "Sections" at bounding box center [117, 154] width 179 height 17
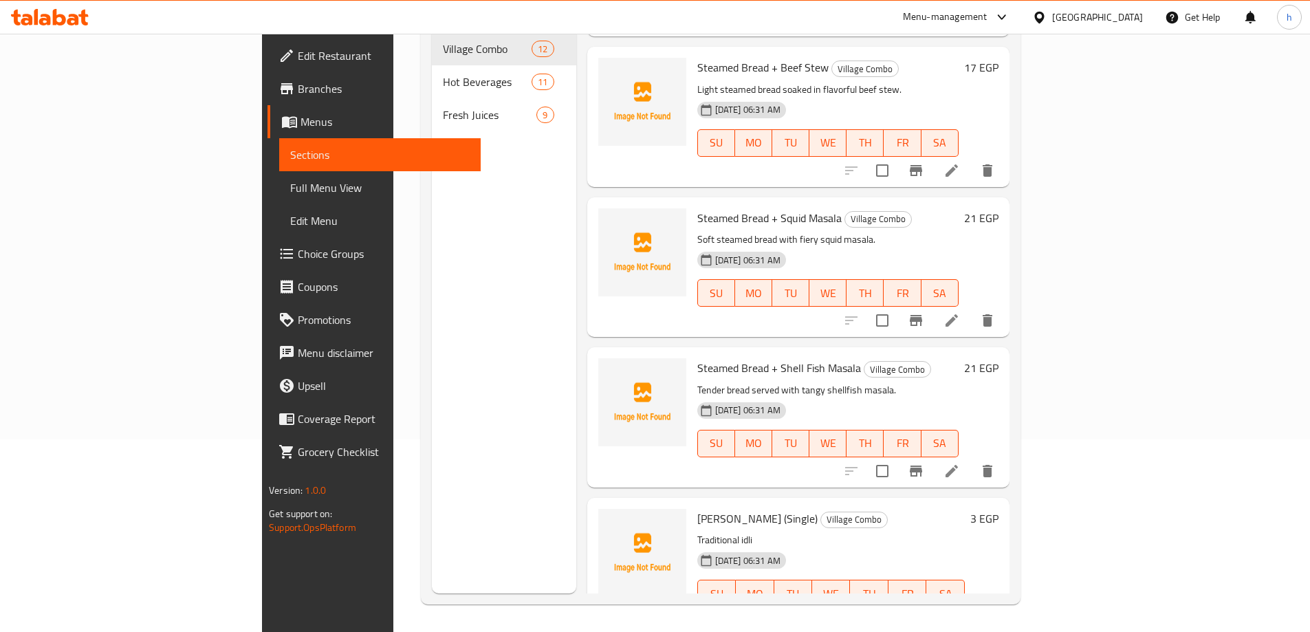
scroll to position [1205, 0]
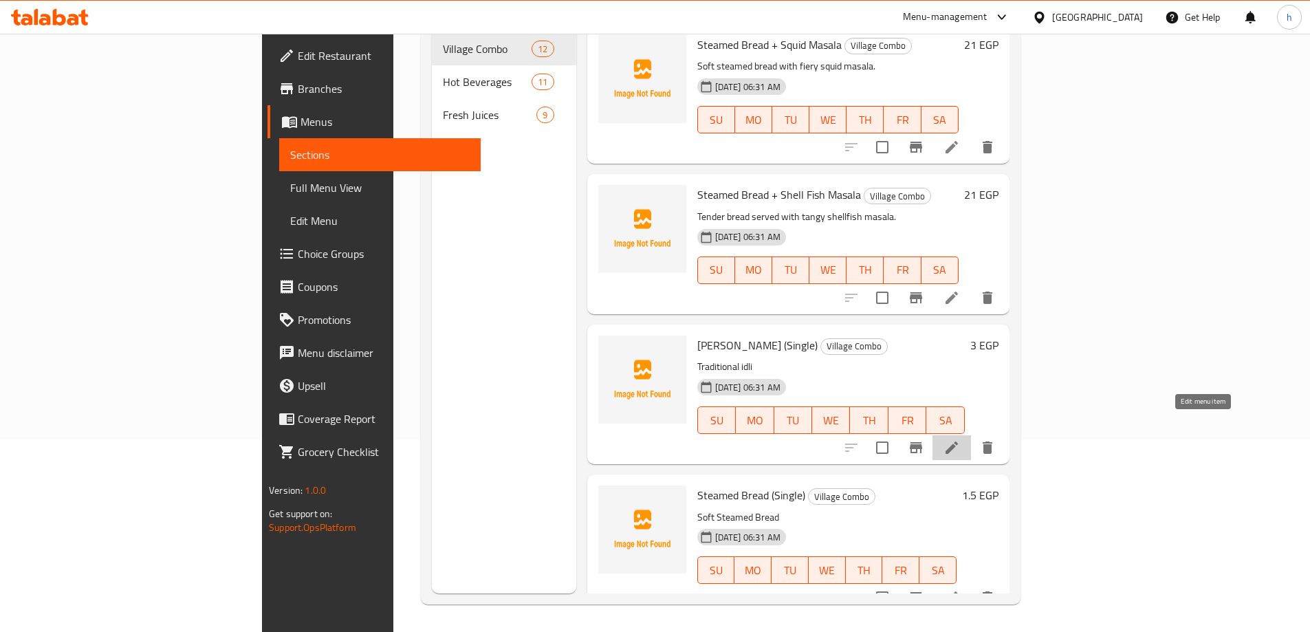
click at [960, 439] on icon at bounding box center [951, 447] width 17 height 17
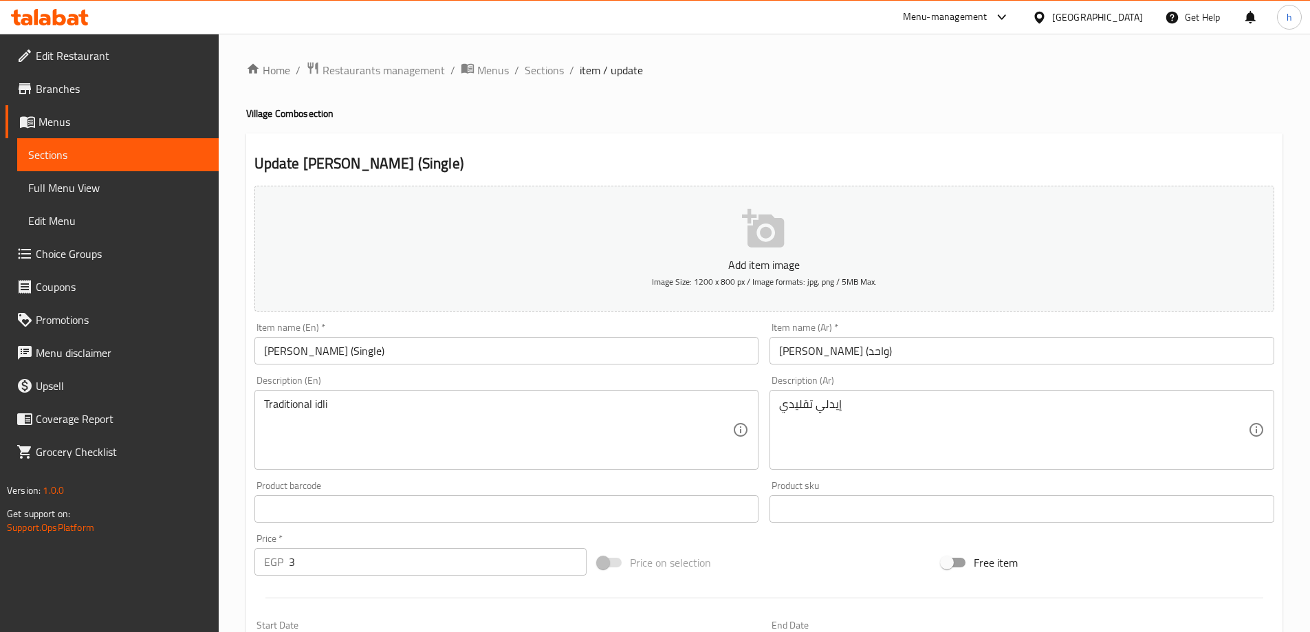
click at [270, 565] on p "EGP" at bounding box center [273, 561] width 19 height 17
click at [307, 562] on input "3" at bounding box center [438, 562] width 298 height 28
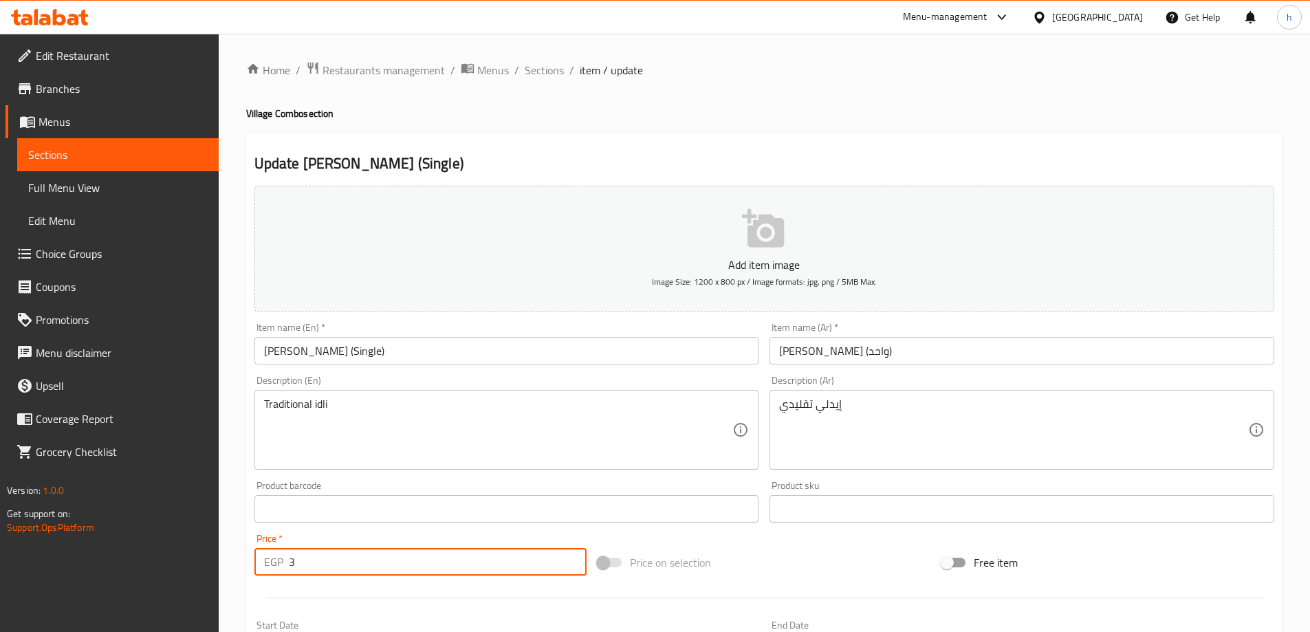
click at [266, 559] on p "EGP" at bounding box center [273, 561] width 19 height 17
click at [439, 551] on input "3" at bounding box center [438, 562] width 298 height 28
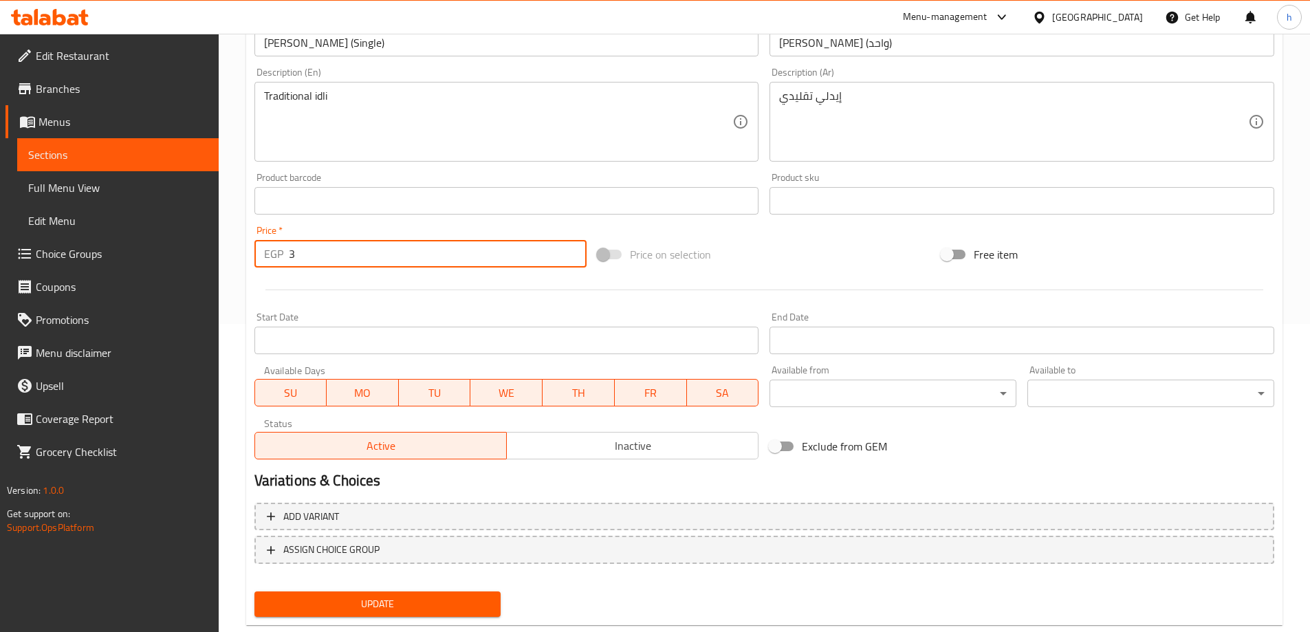
scroll to position [340, 0]
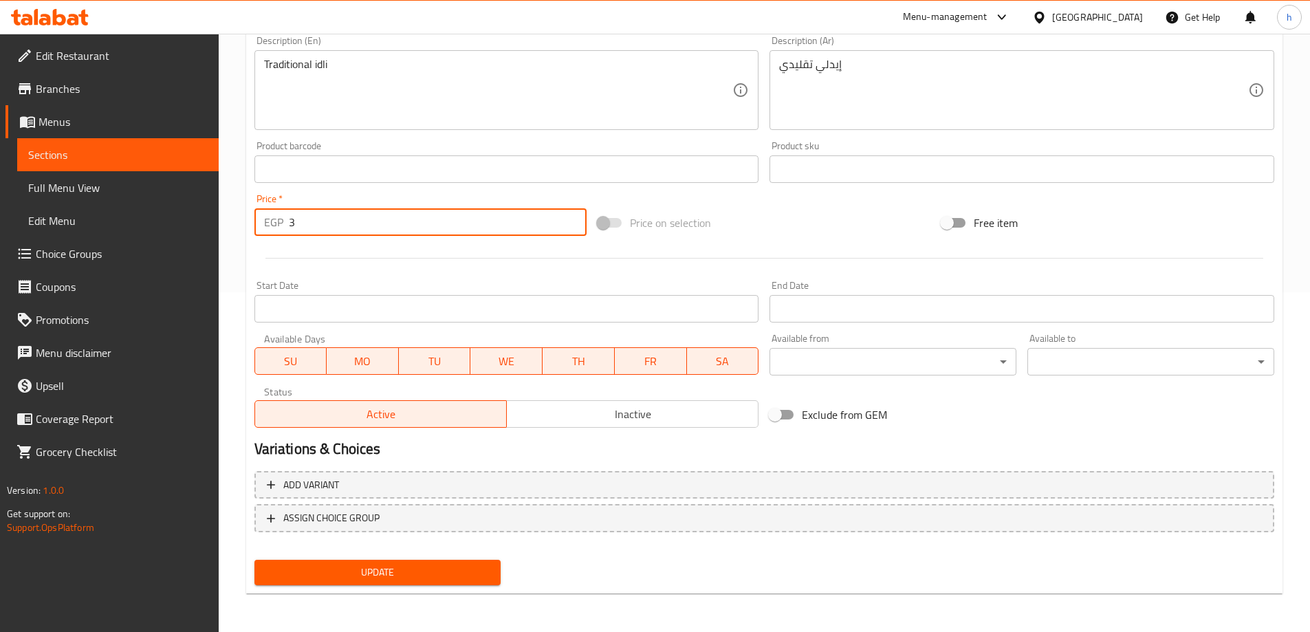
click at [306, 571] on span "Update" at bounding box center [377, 572] width 225 height 17
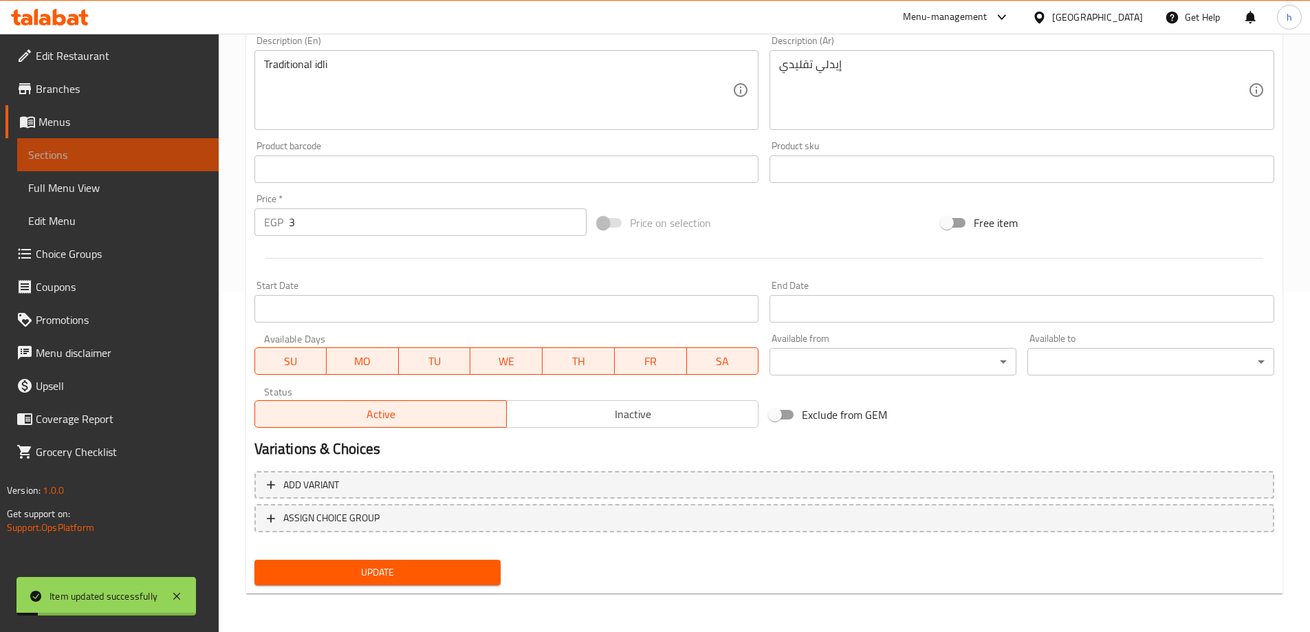
click at [100, 153] on span "Sections" at bounding box center [117, 154] width 179 height 17
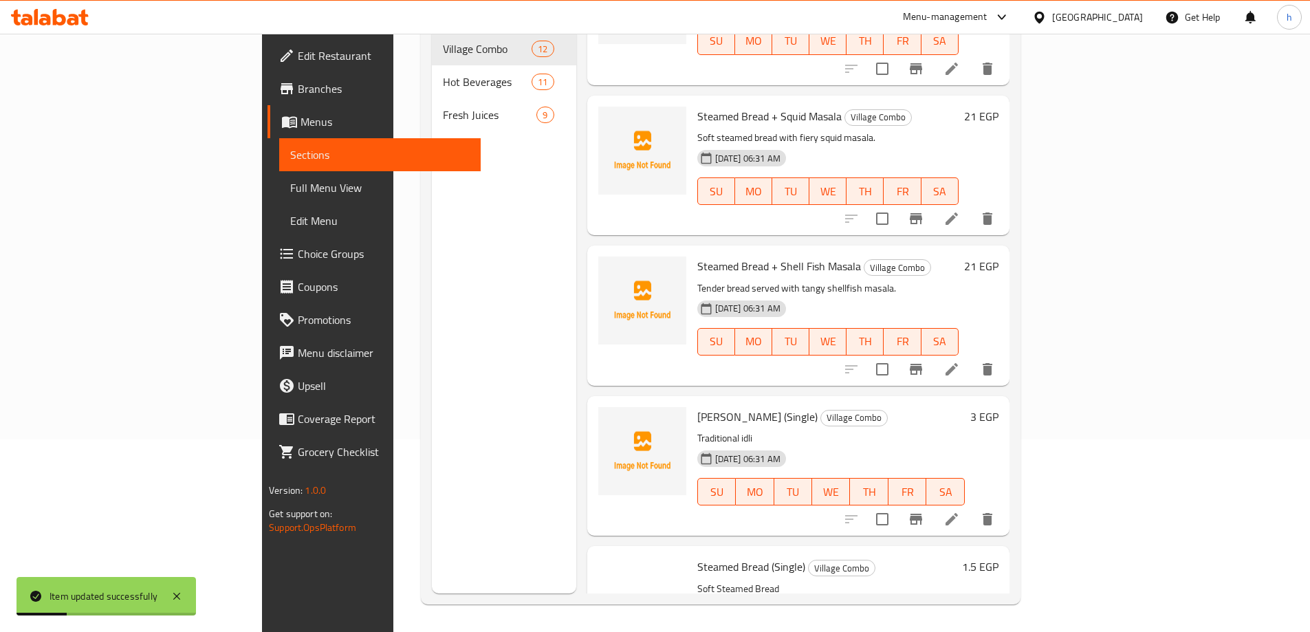
scroll to position [1205, 0]
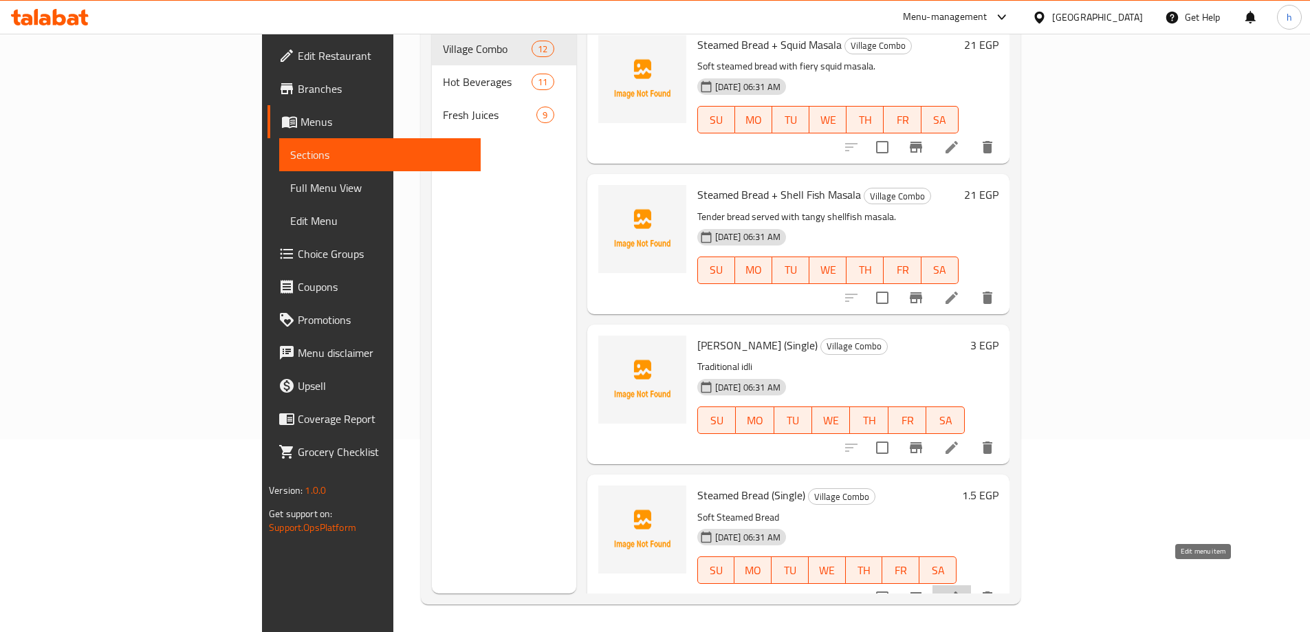
click at [958, 591] on icon at bounding box center [951, 597] width 12 height 12
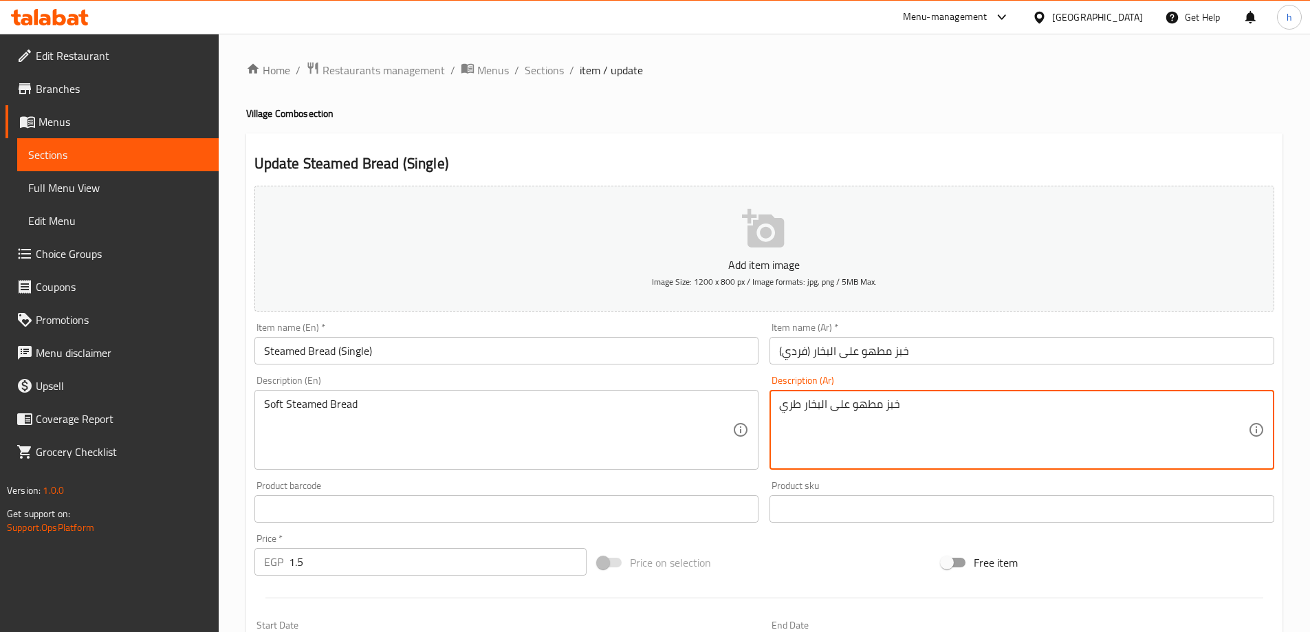
drag, startPoint x: 881, startPoint y: 406, endPoint x: 853, endPoint y: 404, distance: 28.9
drag, startPoint x: 799, startPoint y: 404, endPoint x: 777, endPoint y: 404, distance: 22.0
click at [777, 404] on div "خبز على البخار طري Description (Ar)" at bounding box center [1021, 430] width 505 height 80
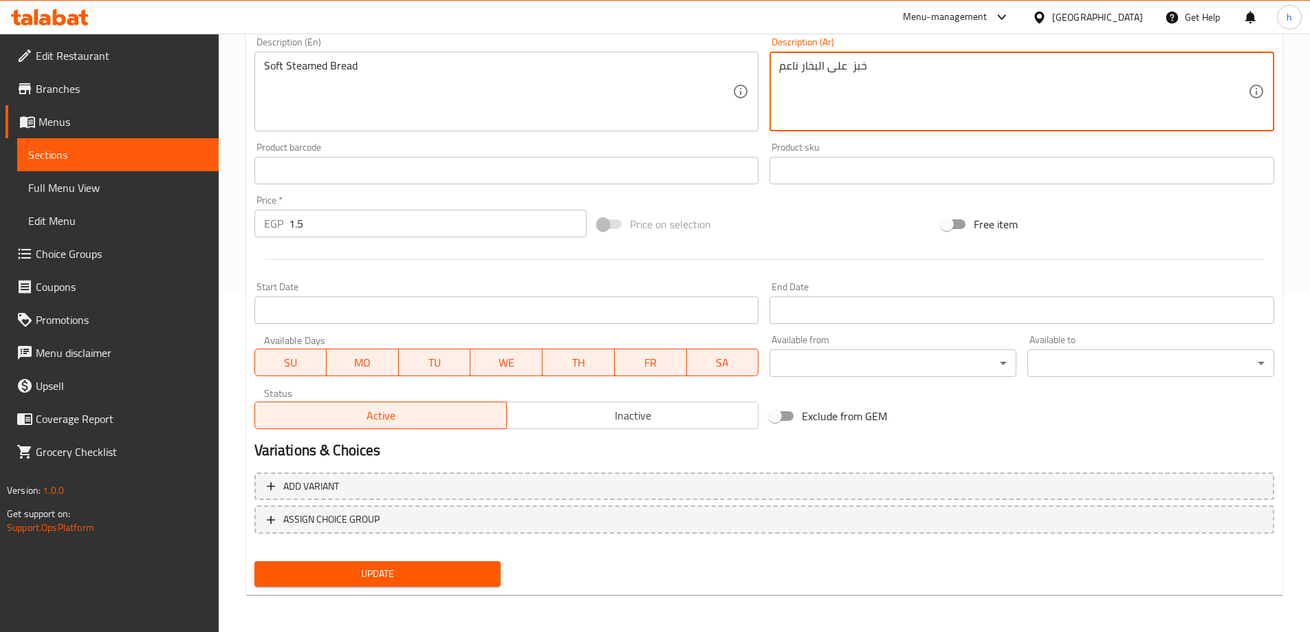
scroll to position [340, 0]
type textarea "خبز على البخار ناعم"
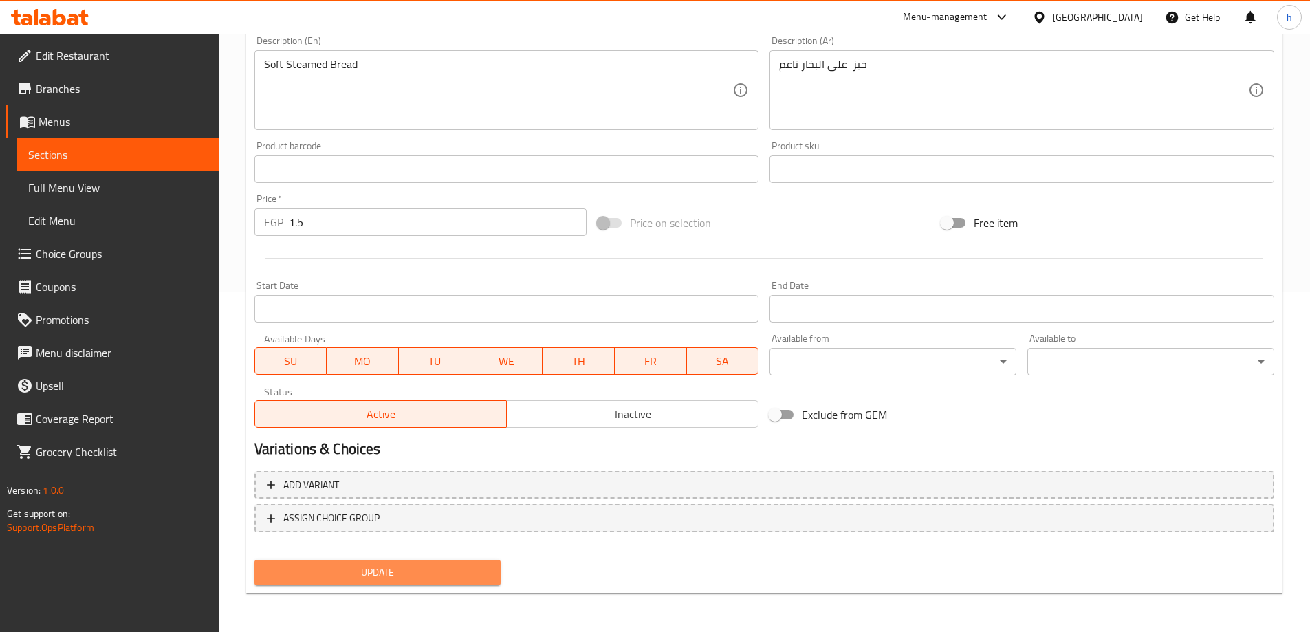
click at [344, 579] on span "Update" at bounding box center [377, 572] width 225 height 17
click at [415, 572] on span "Update" at bounding box center [377, 572] width 225 height 17
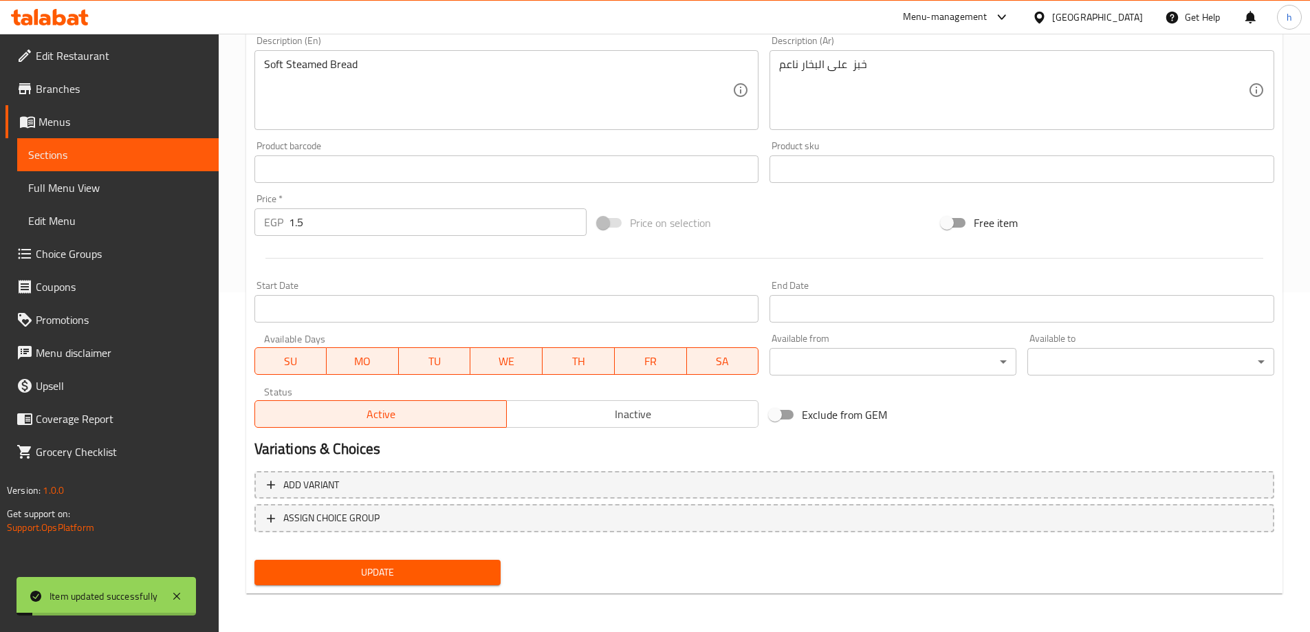
click at [79, 157] on span "Sections" at bounding box center [117, 154] width 179 height 17
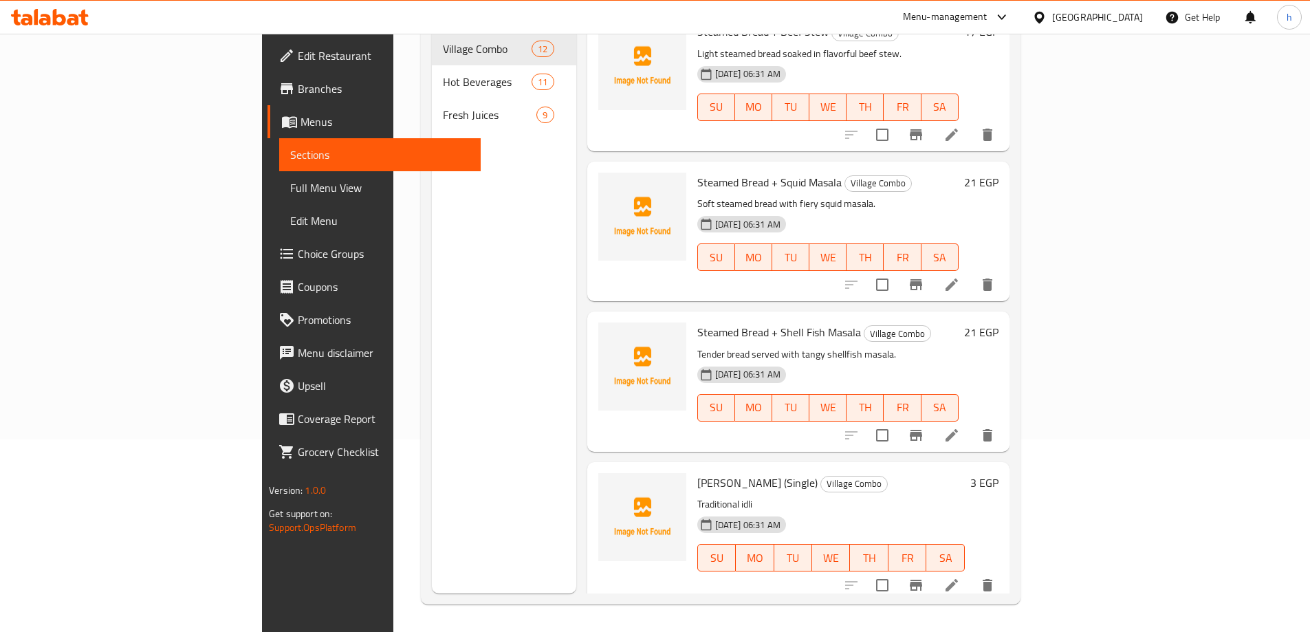
scroll to position [1205, 0]
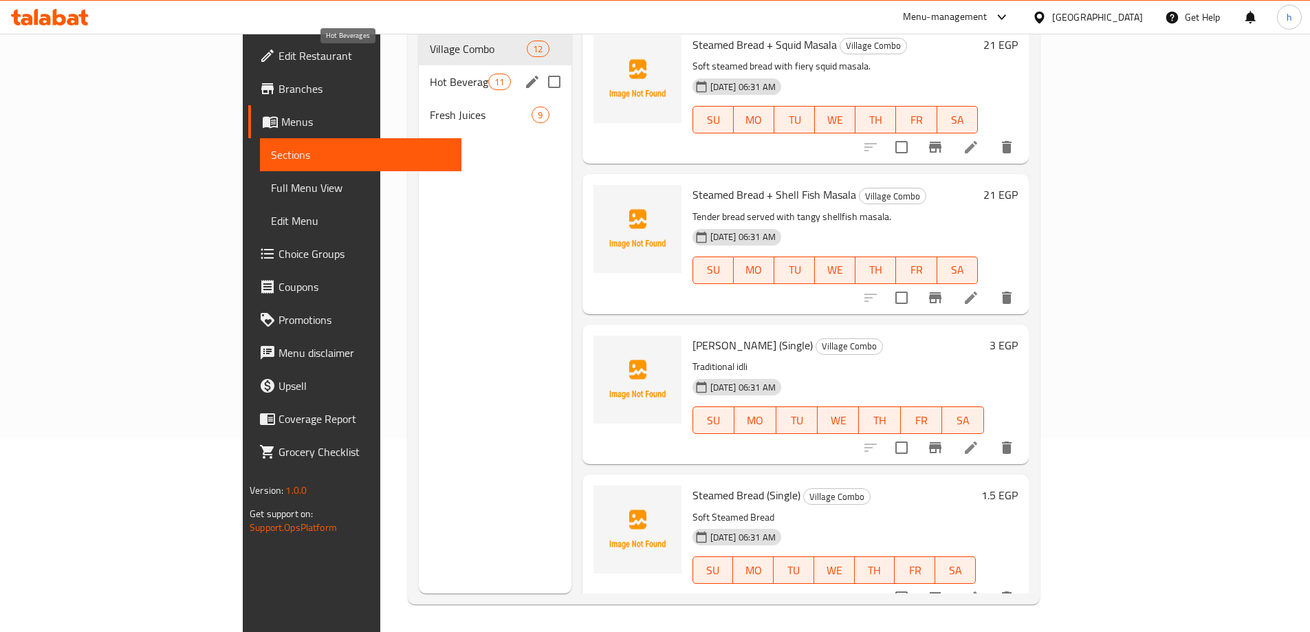
click at [430, 74] on span "Hot Beverages" at bounding box center [459, 82] width 58 height 17
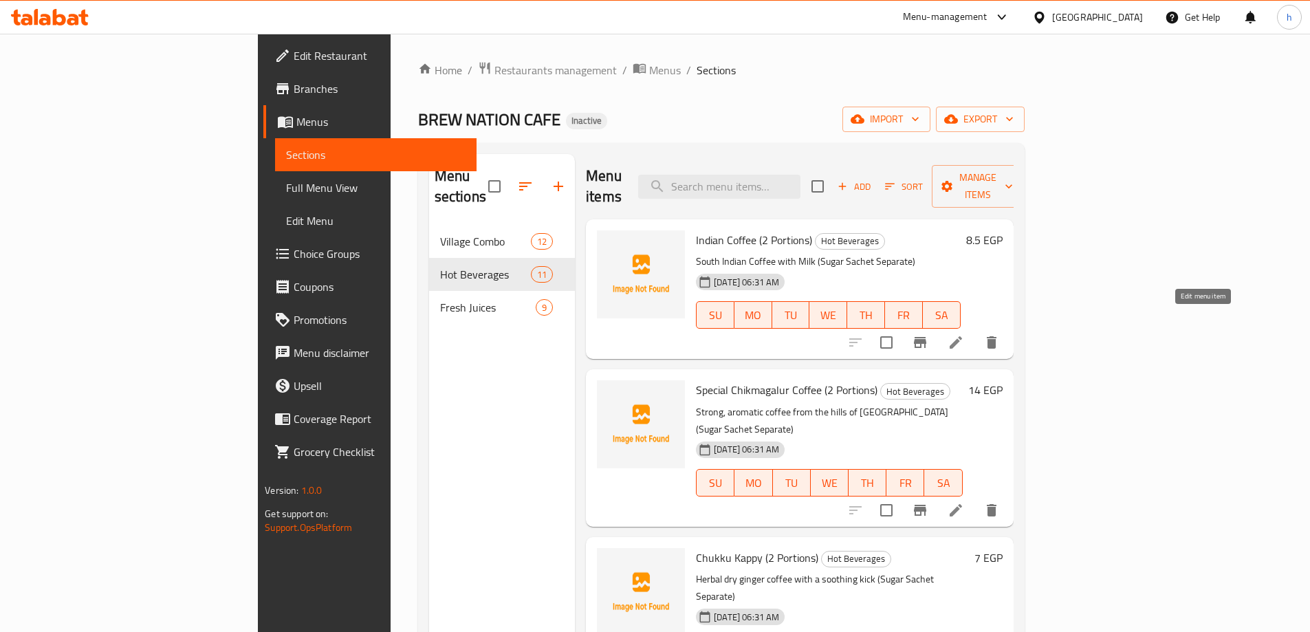
click at [962, 336] on icon at bounding box center [955, 342] width 12 height 12
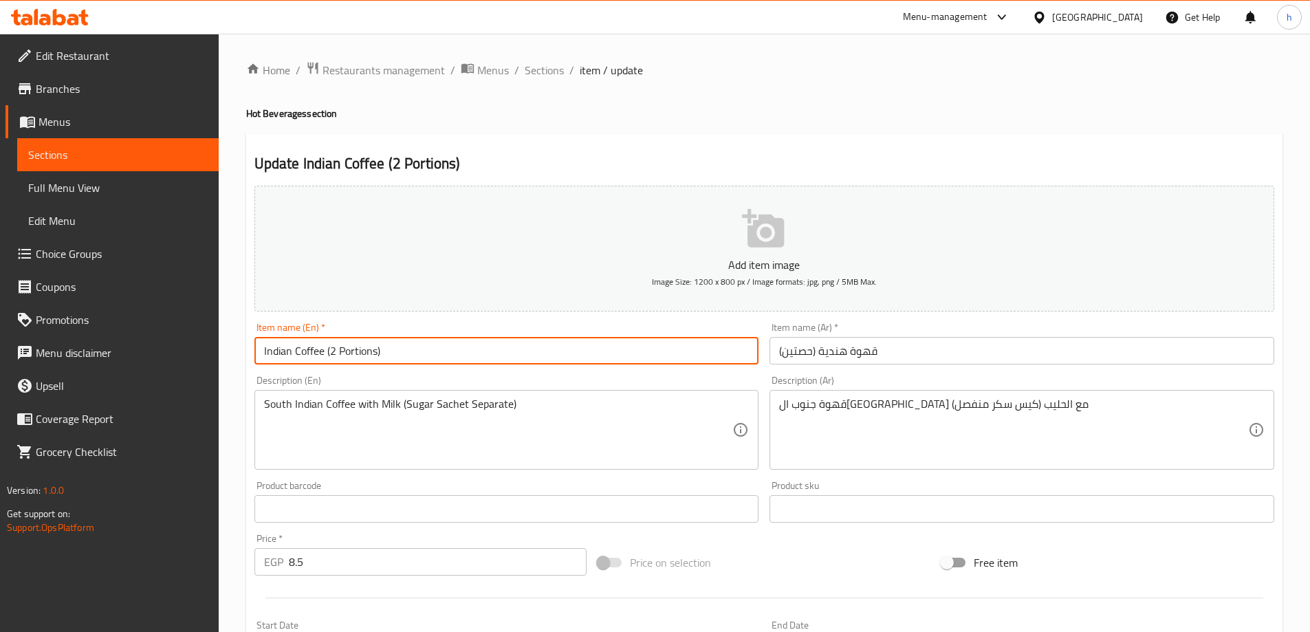
drag, startPoint x: 375, startPoint y: 352, endPoint x: 340, endPoint y: 351, distance: 35.1
click at [340, 351] on input "Indian Coffee (2 Portions)" at bounding box center [506, 351] width 505 height 28
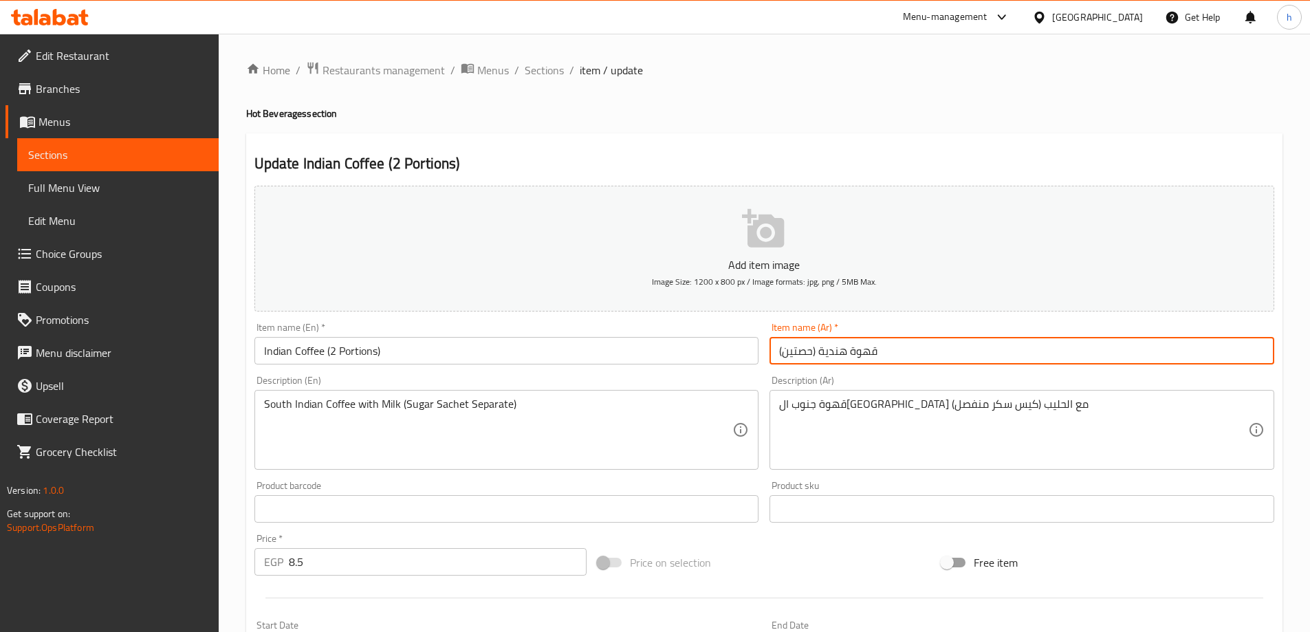
drag, startPoint x: 811, startPoint y: 353, endPoint x: 784, endPoint y: 351, distance: 26.2
click at [784, 351] on input "قهوة هندية (حصتين)" at bounding box center [1021, 351] width 505 height 28
click at [810, 350] on input "قهوة هندية (جزءين)" at bounding box center [1021, 351] width 505 height 28
drag, startPoint x: 805, startPoint y: 352, endPoint x: 785, endPoint y: 351, distance: 20.0
click at [785, 351] on input "قهوة هندية (جزءين)" at bounding box center [1021, 351] width 505 height 28
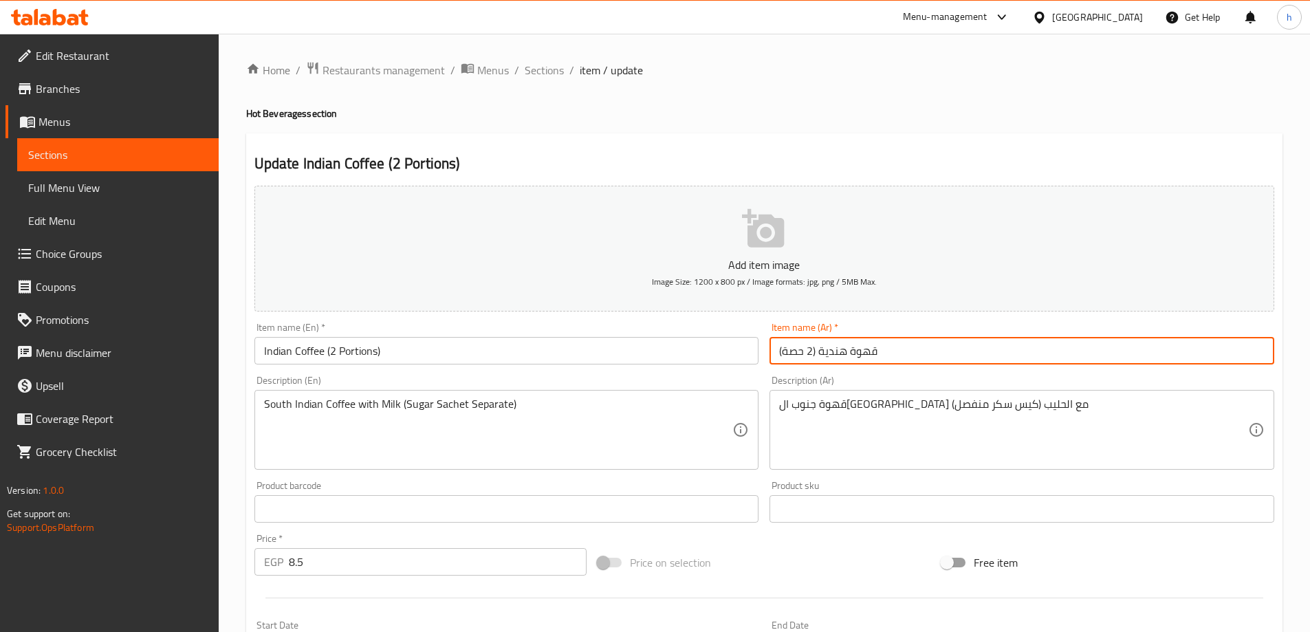
type input "قهوة هندية (2 حصة)"
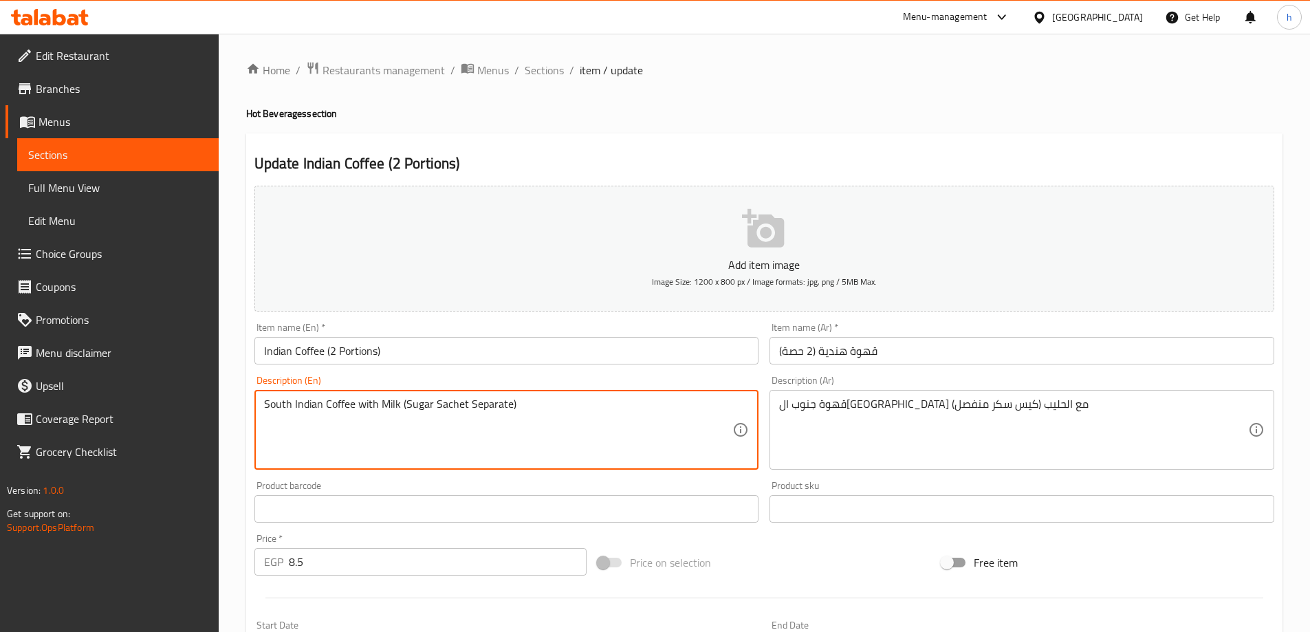
drag, startPoint x: 463, startPoint y: 404, endPoint x: 434, endPoint y: 399, distance: 30.0
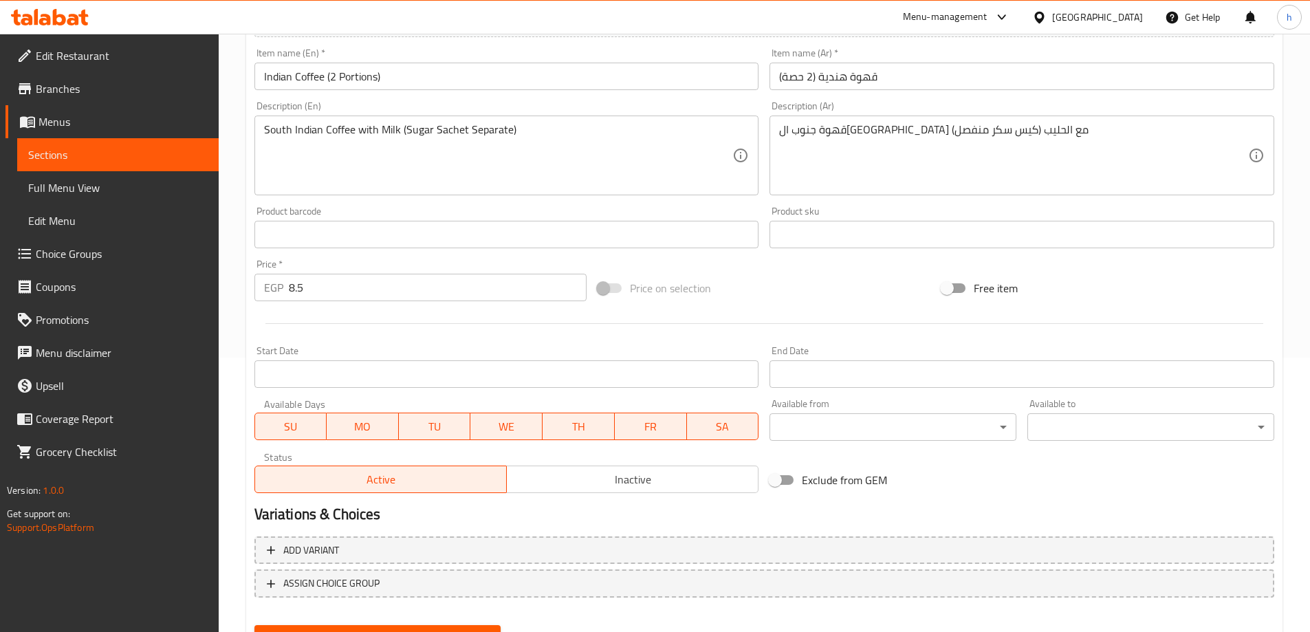
scroll to position [340, 0]
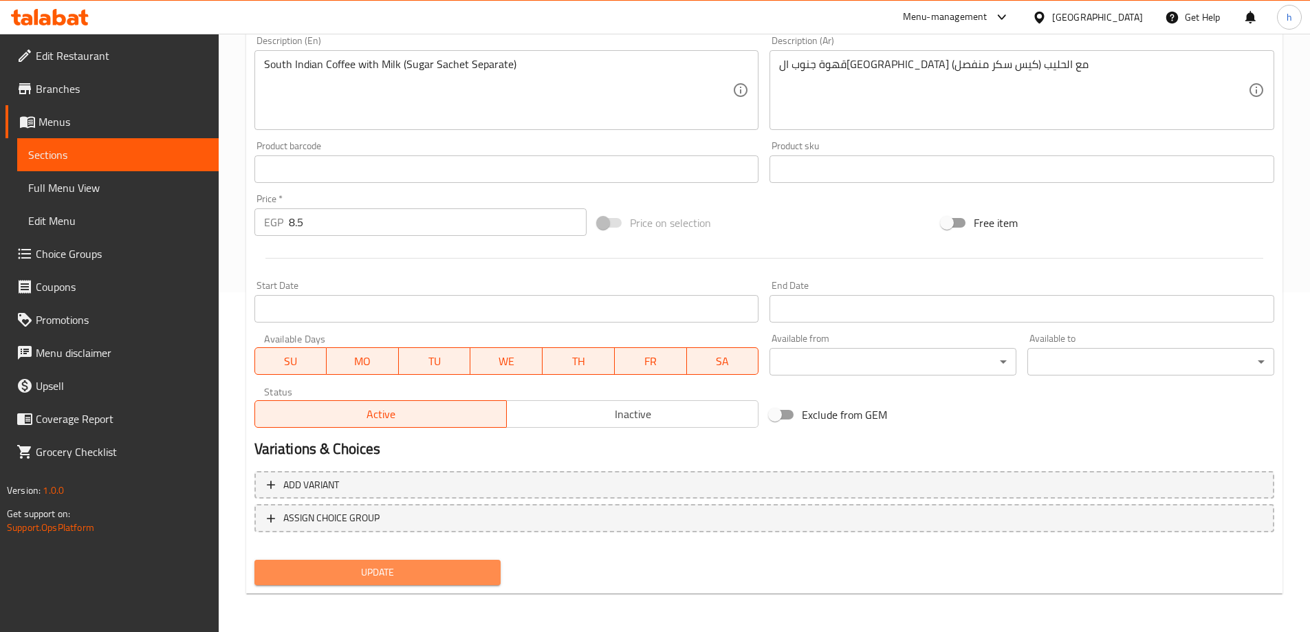
click at [422, 570] on span "Update" at bounding box center [377, 572] width 225 height 17
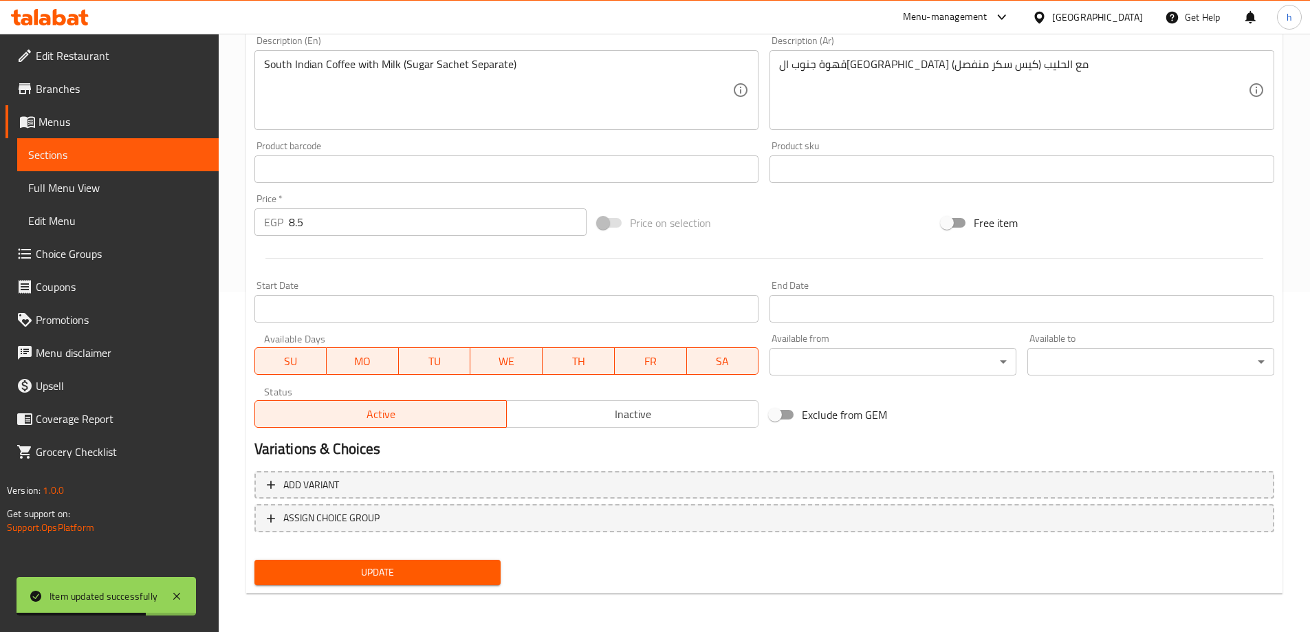
click at [184, 146] on span "Sections" at bounding box center [117, 154] width 179 height 17
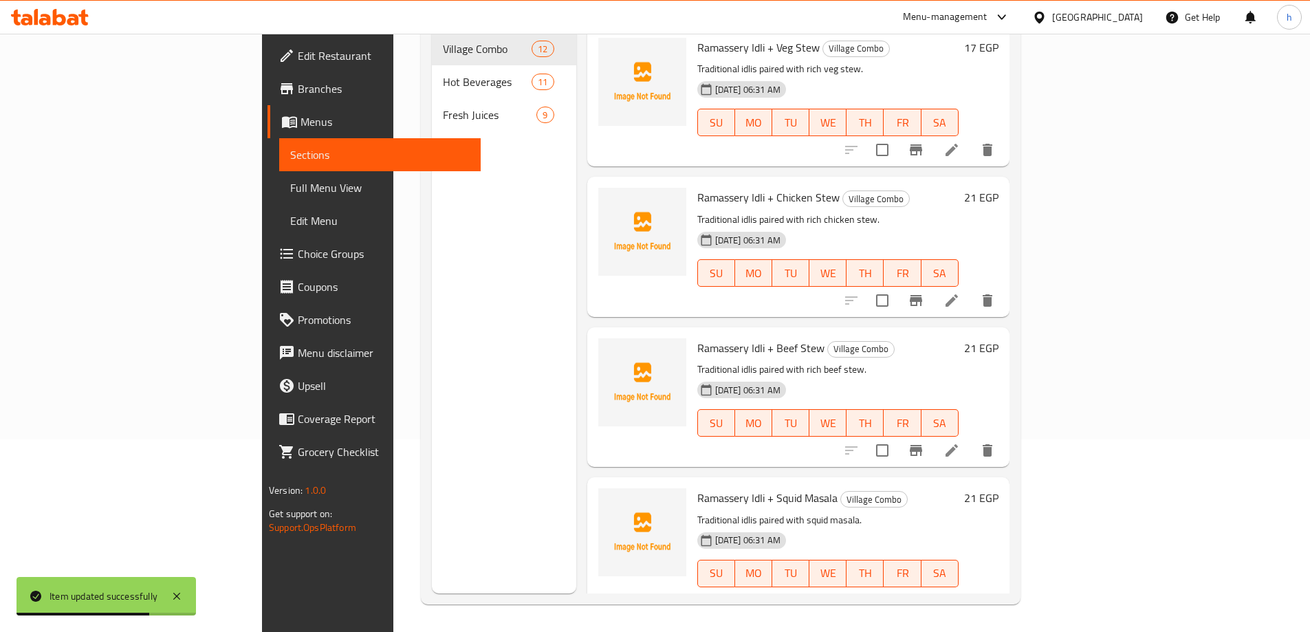
scroll to position [193, 0]
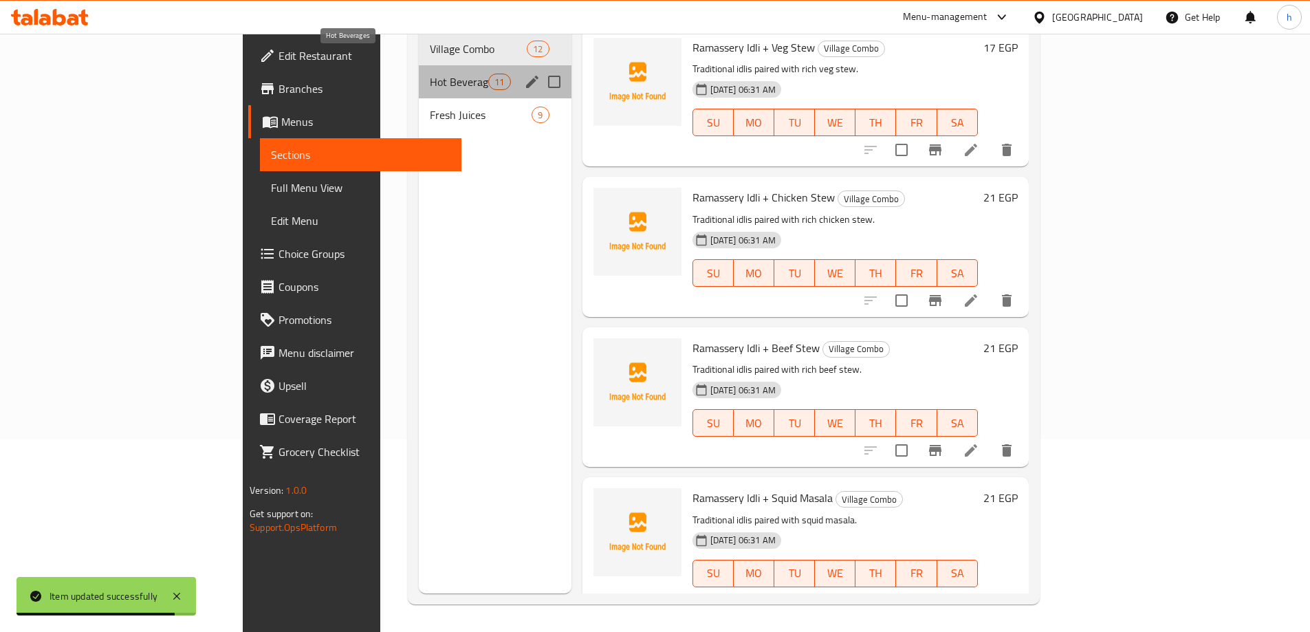
click at [430, 74] on span "Hot Beverages" at bounding box center [459, 82] width 58 height 17
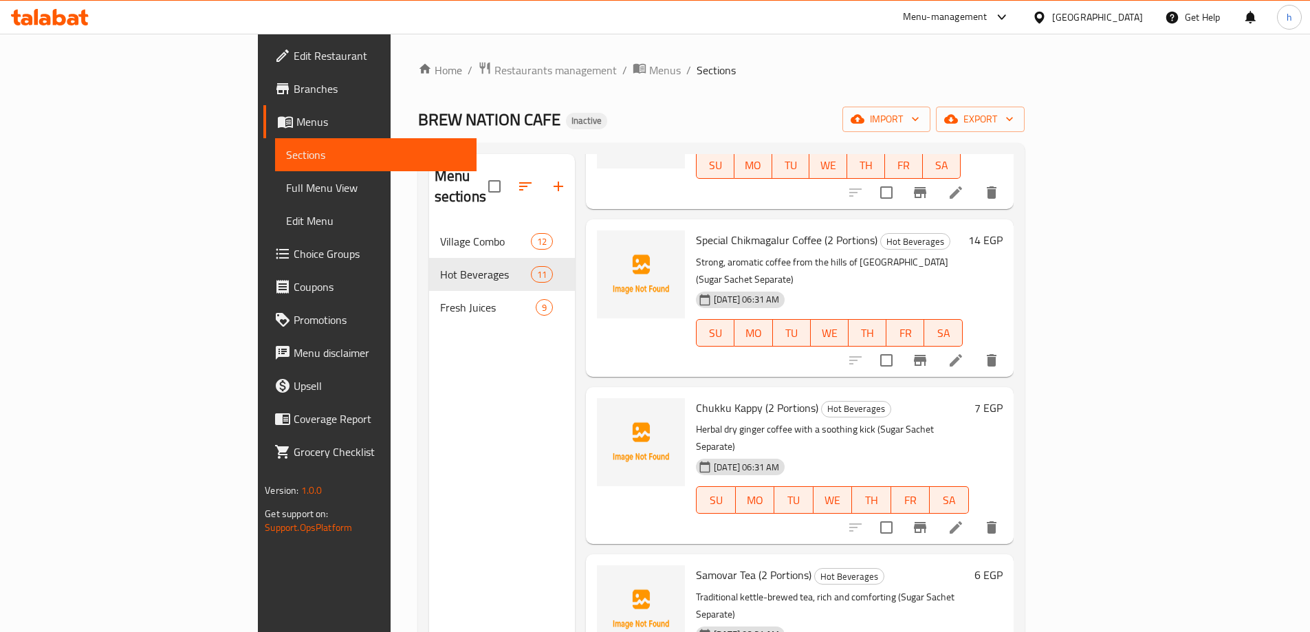
scroll to position [138, 0]
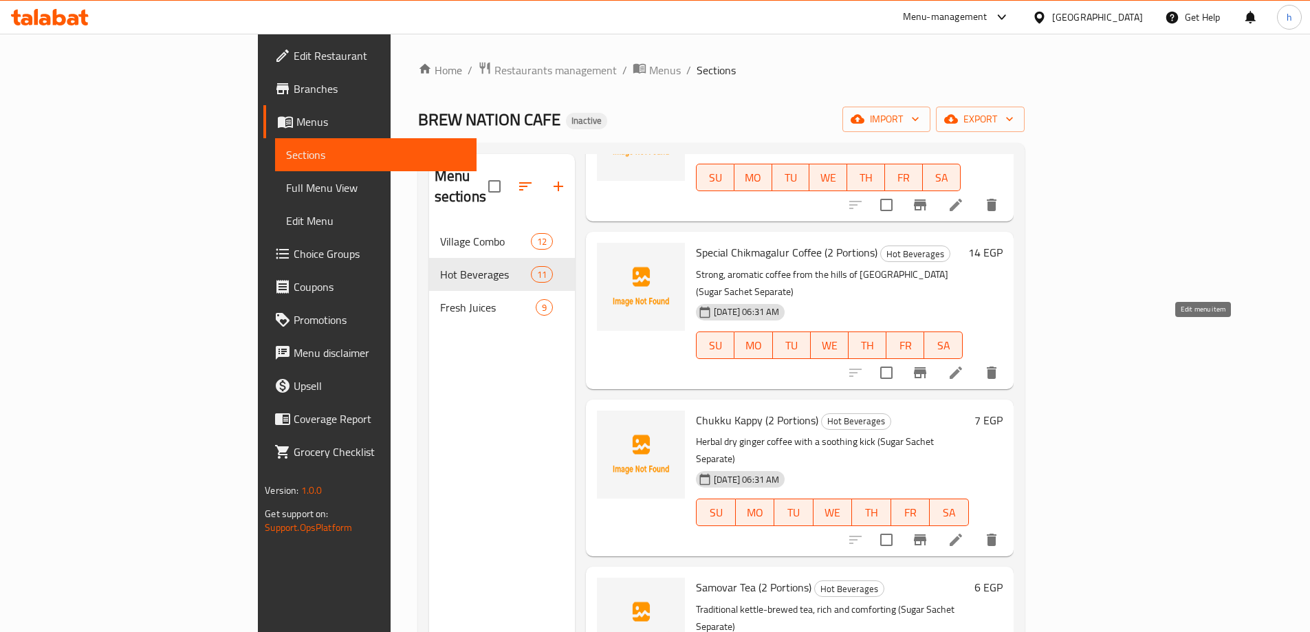
click at [964, 364] on icon at bounding box center [955, 372] width 17 height 17
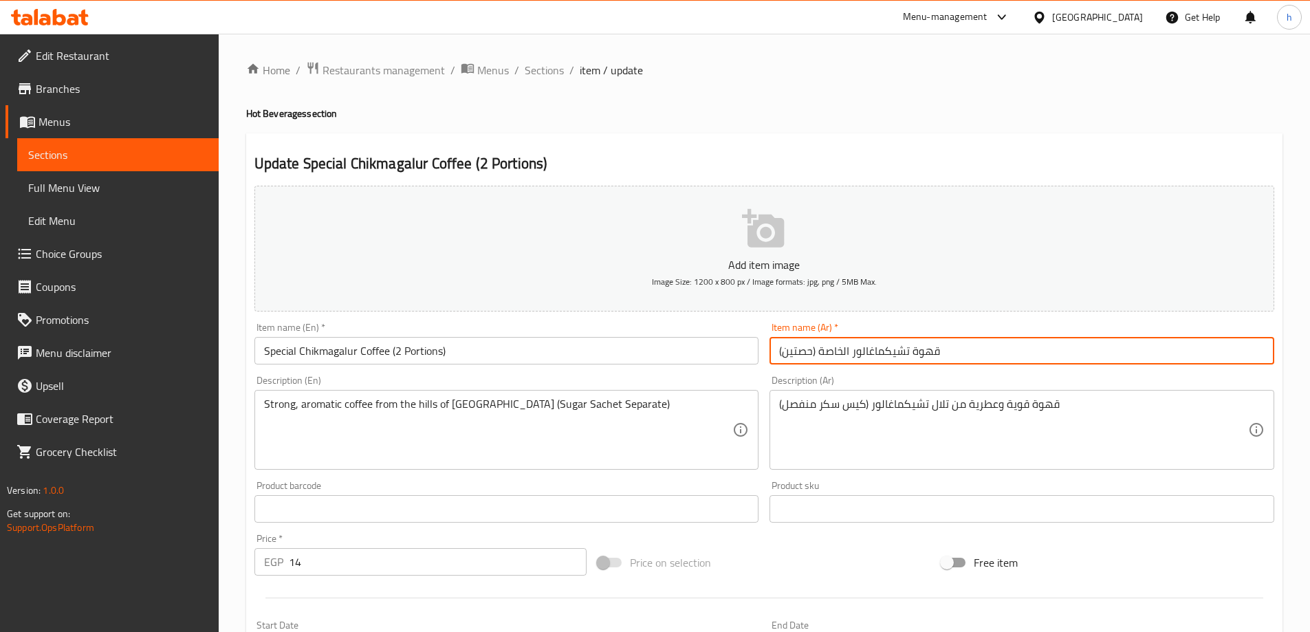
drag, startPoint x: 811, startPoint y: 350, endPoint x: 784, endPoint y: 351, distance: 27.5
click at [784, 351] on input "قهوة تشيكماغالور الخاصة (حصتين)" at bounding box center [1021, 351] width 505 height 28
type input "قهوة تشيكماغالور الخاصة (2كمية)"
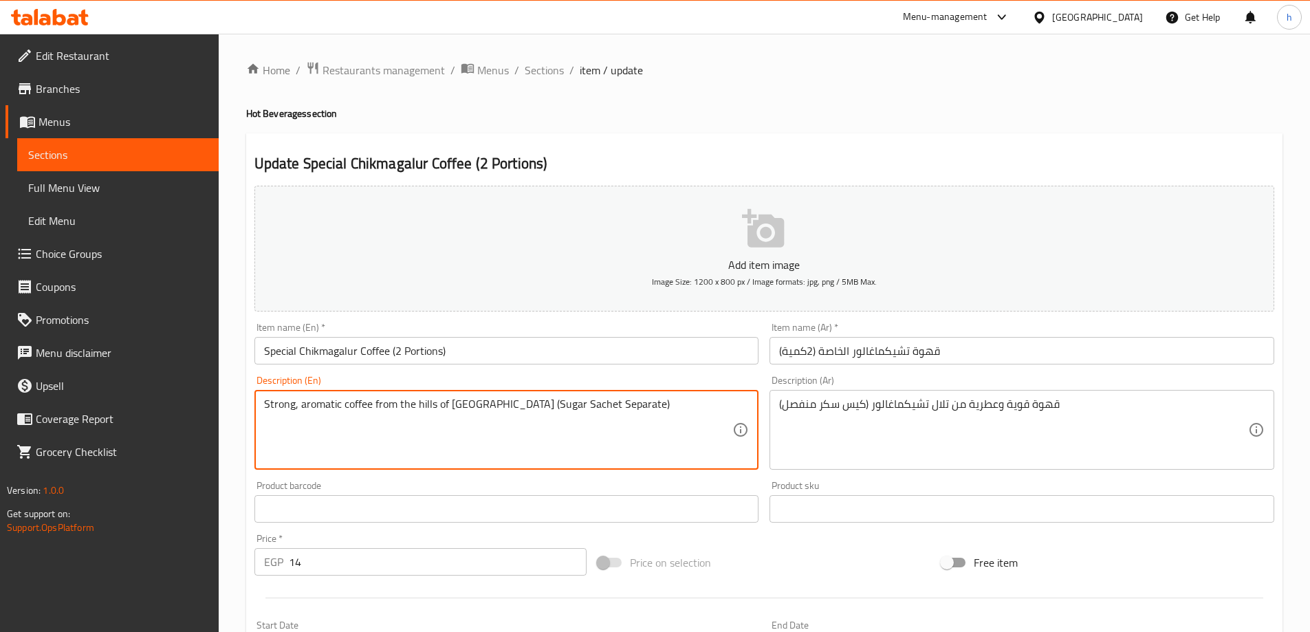
drag, startPoint x: 342, startPoint y: 404, endPoint x: 301, endPoint y: 399, distance: 41.5
drag, startPoint x: 435, startPoint y: 404, endPoint x: 416, endPoint y: 402, distance: 18.7
click at [416, 402] on textarea "Strong, aromatic coffee from the hills of Chikmagalur (Sugar Sachet Separate)" at bounding box center [498, 429] width 469 height 65
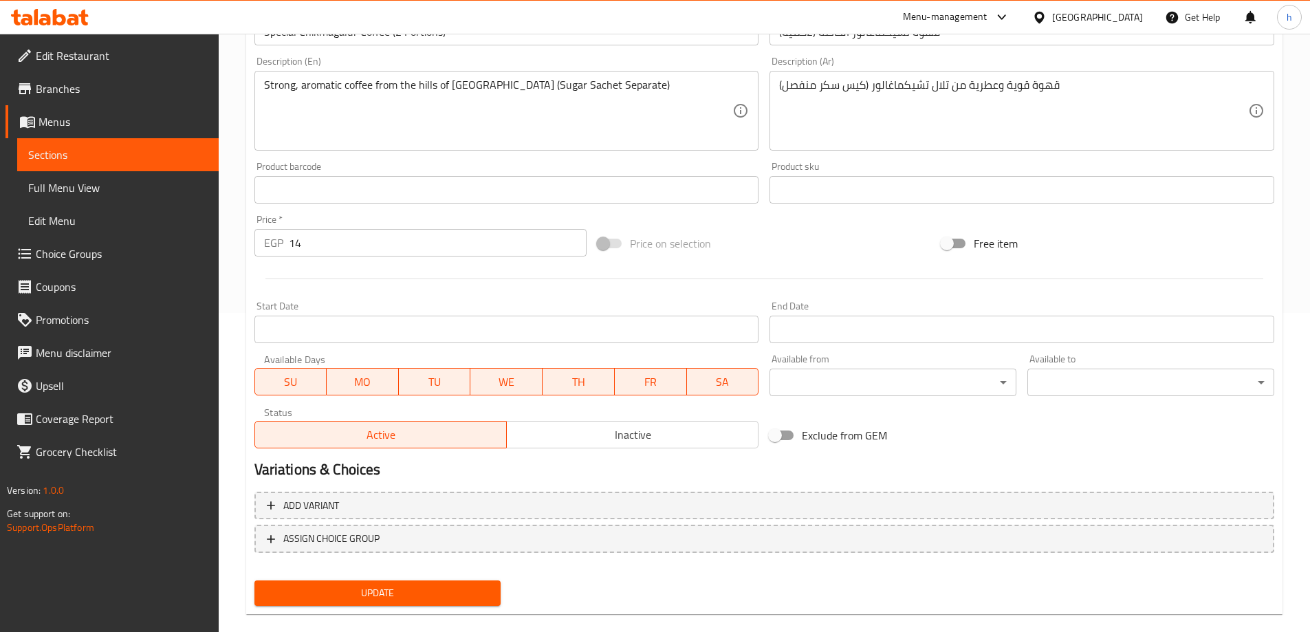
scroll to position [340, 0]
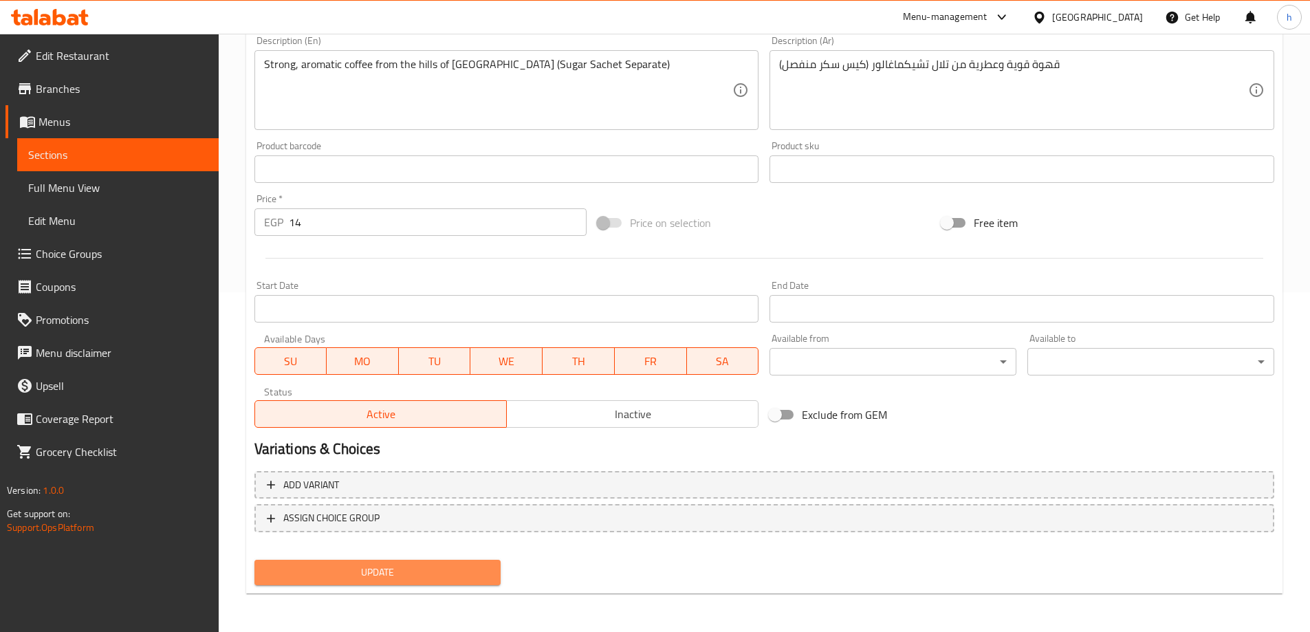
click at [437, 573] on span "Update" at bounding box center [377, 572] width 225 height 17
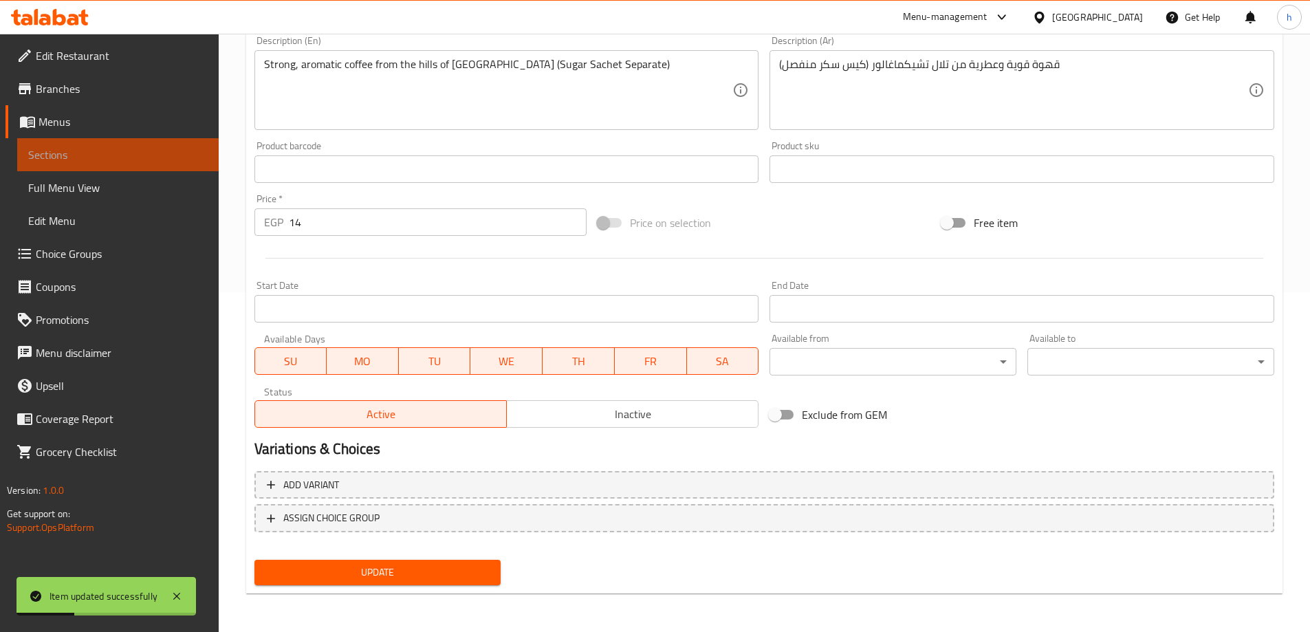
click at [138, 153] on span "Sections" at bounding box center [117, 154] width 179 height 17
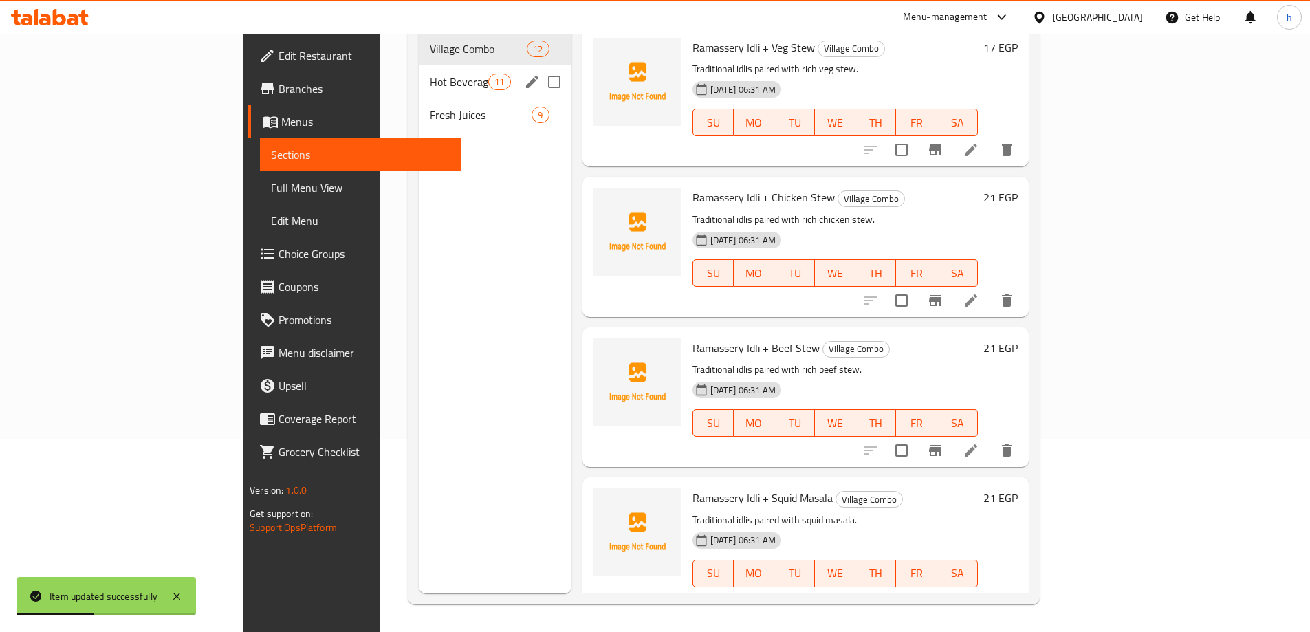
click at [419, 65] on div "Hot Beverages 11" at bounding box center [495, 81] width 153 height 33
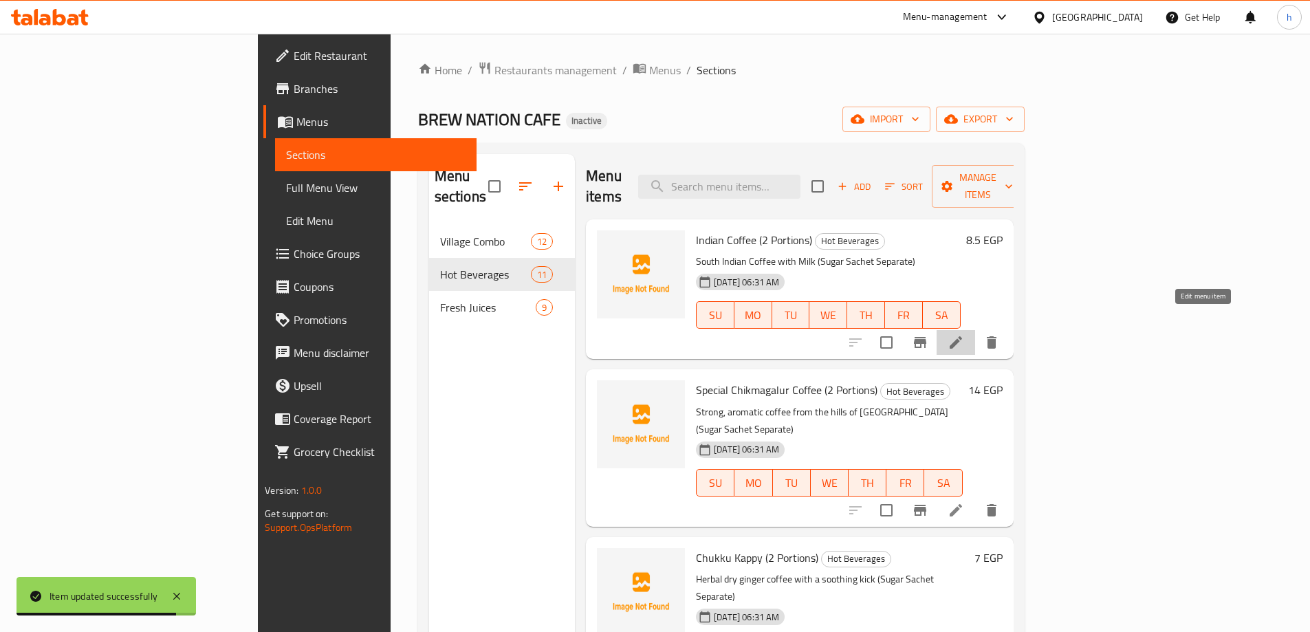
click at [962, 336] on icon at bounding box center [955, 342] width 12 height 12
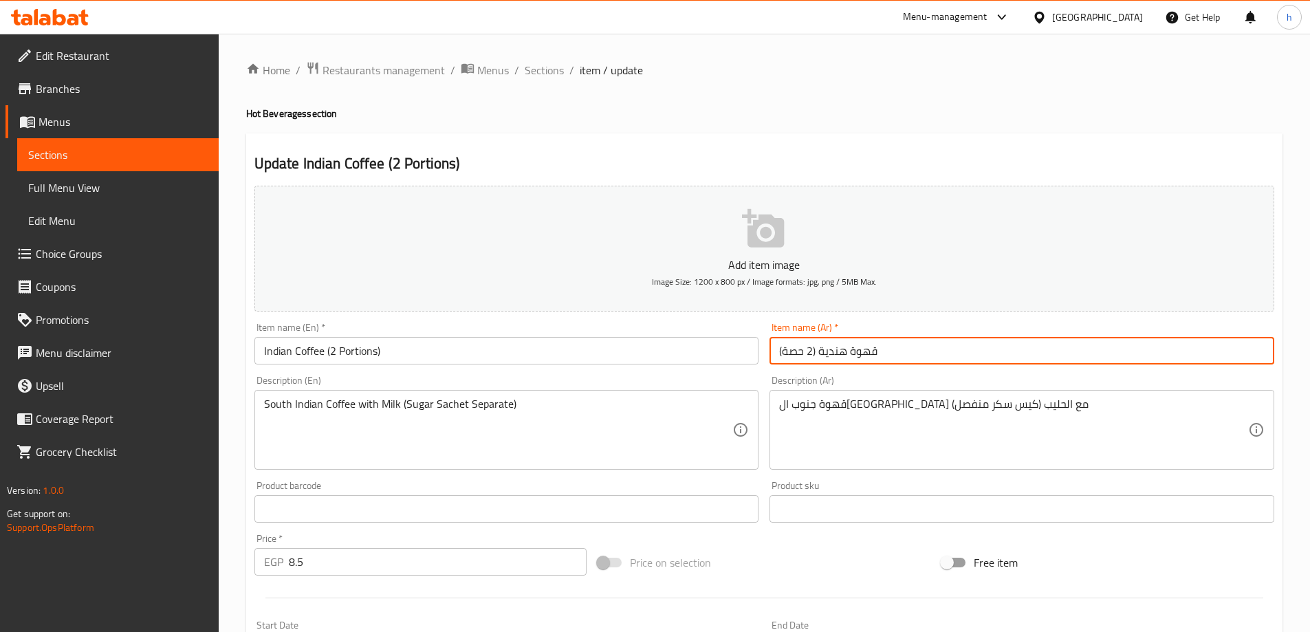
drag, startPoint x: 811, startPoint y: 352, endPoint x: 784, endPoint y: 351, distance: 26.8
click at [784, 351] on input "قهوة هندية (2 حصة)" at bounding box center [1021, 351] width 505 height 28
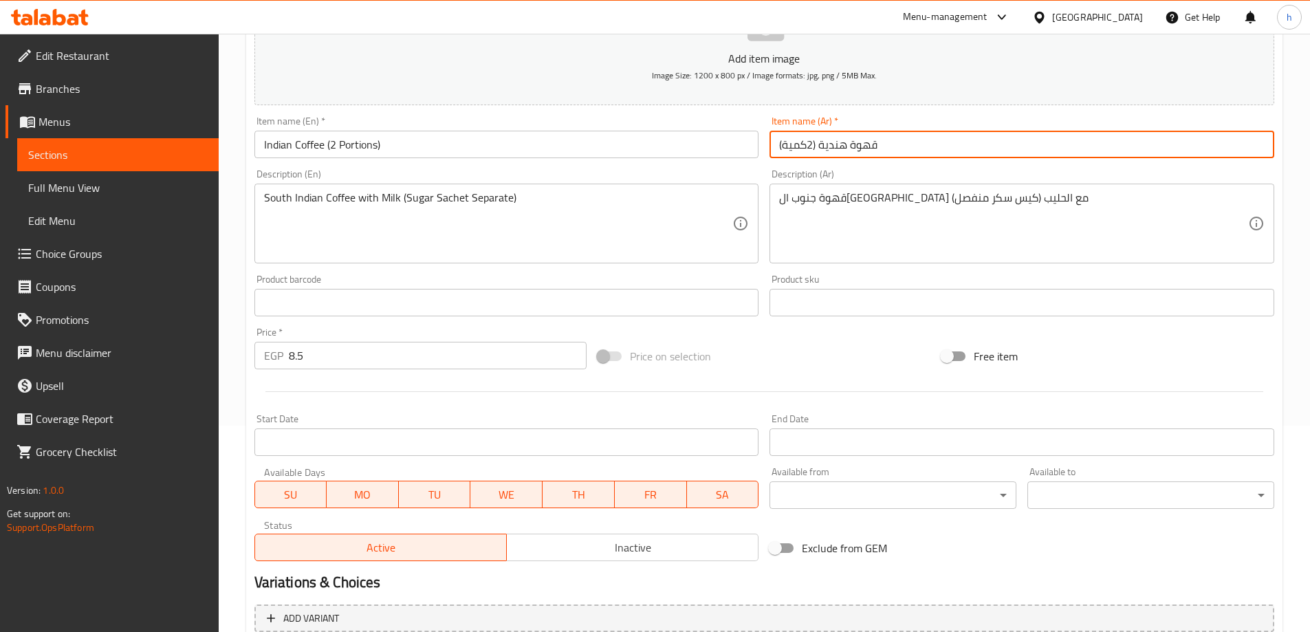
scroll to position [340, 0]
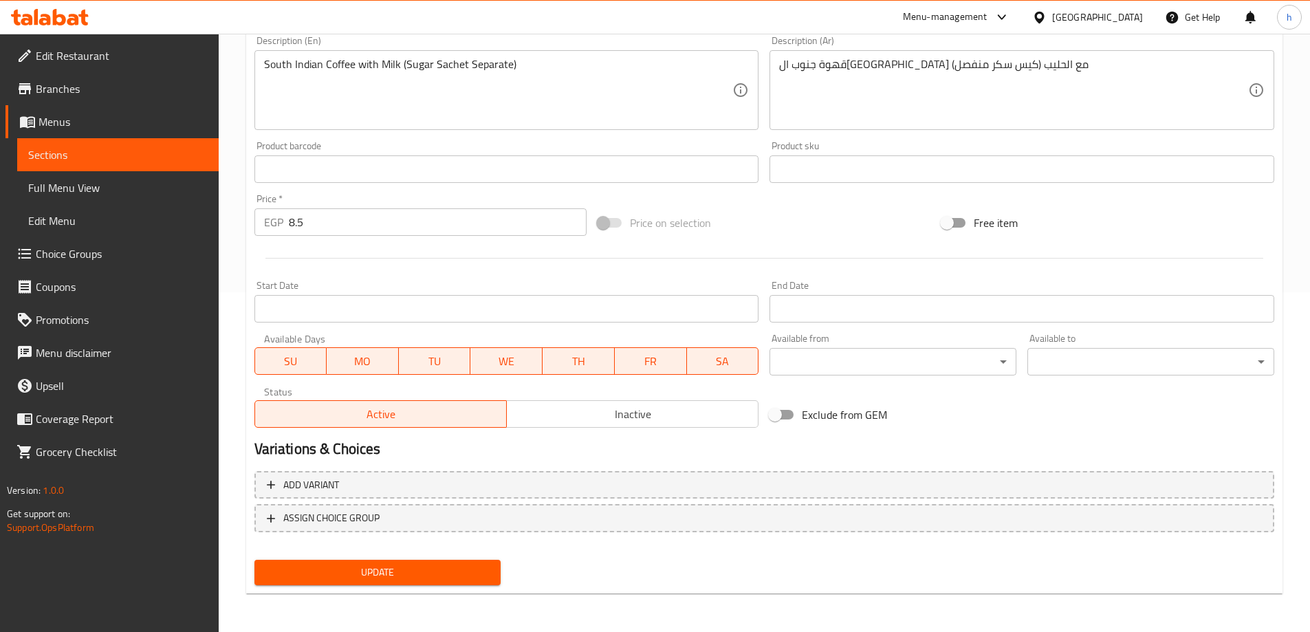
type input "قهوة هندية (2كمية)"
click at [428, 571] on span "Update" at bounding box center [377, 572] width 225 height 17
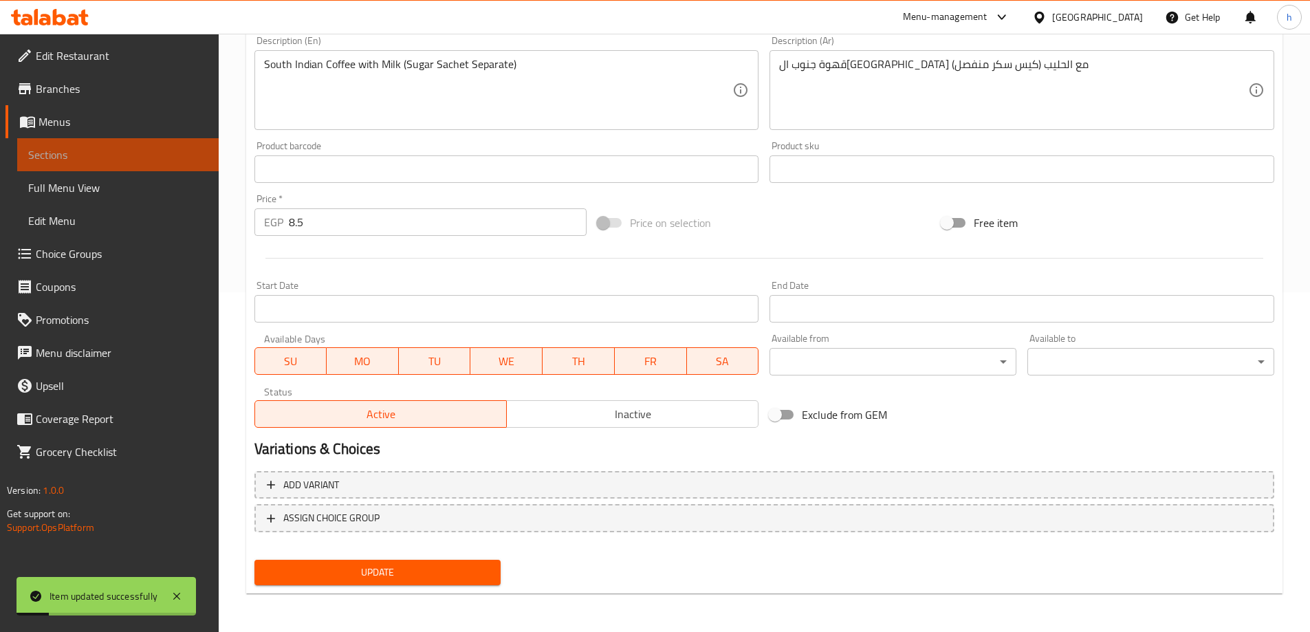
click at [45, 153] on span "Sections" at bounding box center [117, 154] width 179 height 17
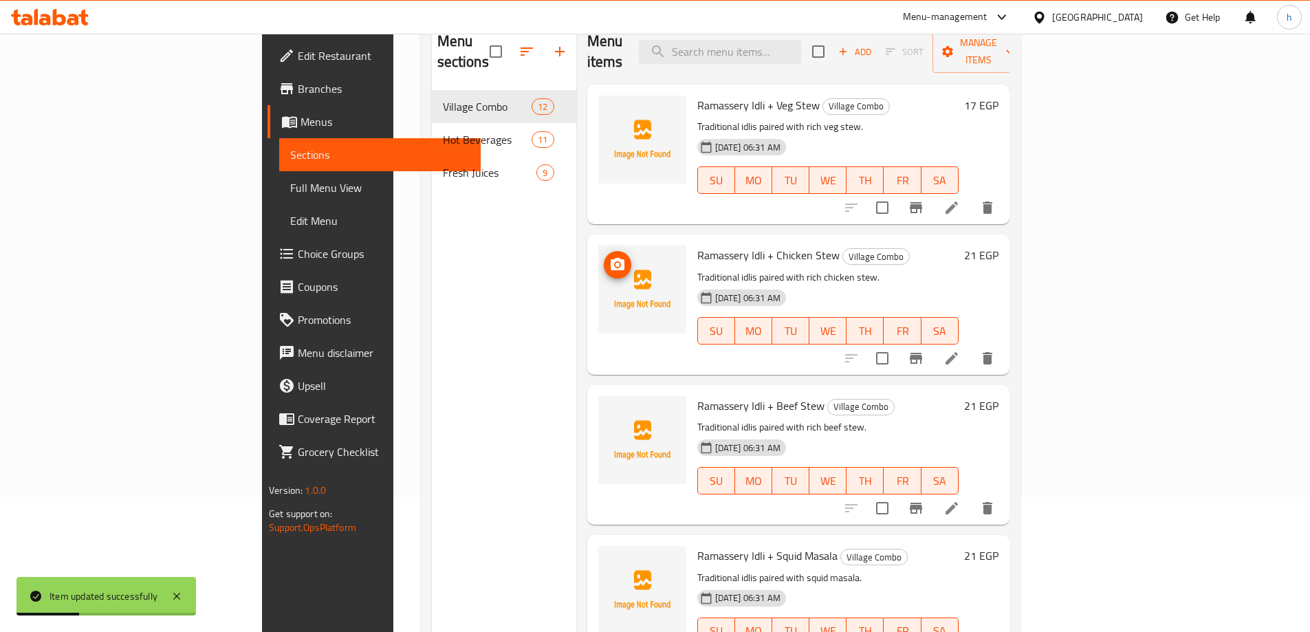
scroll to position [55, 0]
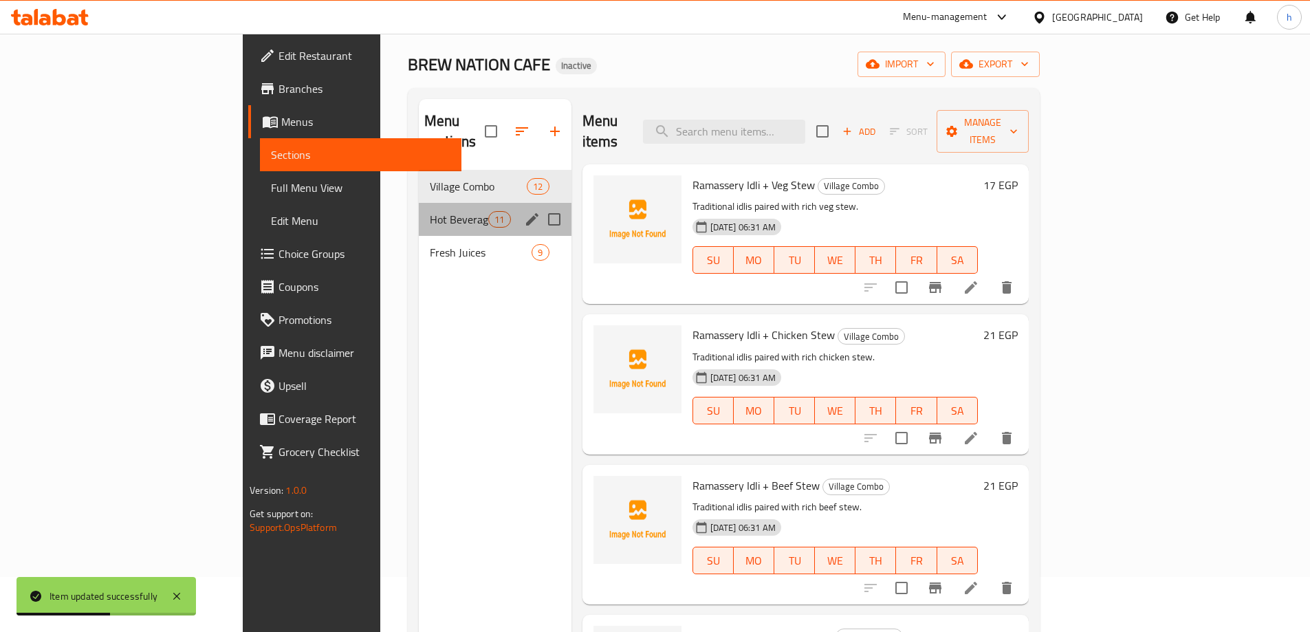
click at [419, 203] on div "Hot Beverages 11" at bounding box center [495, 219] width 153 height 33
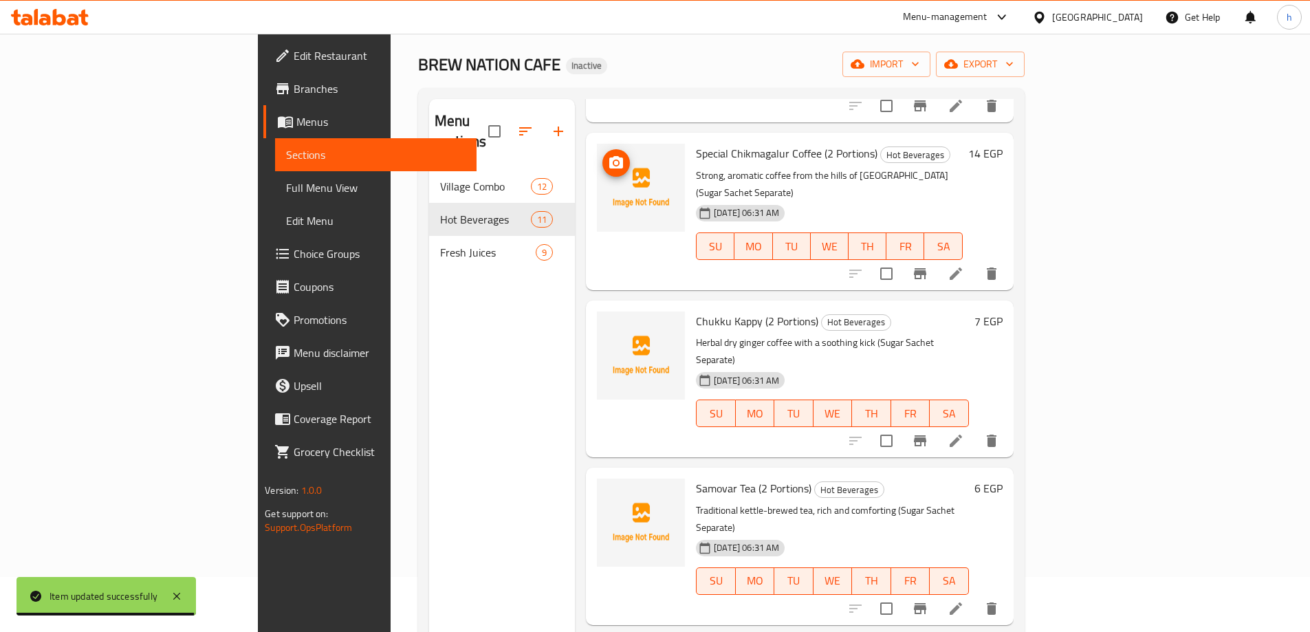
scroll to position [206, 0]
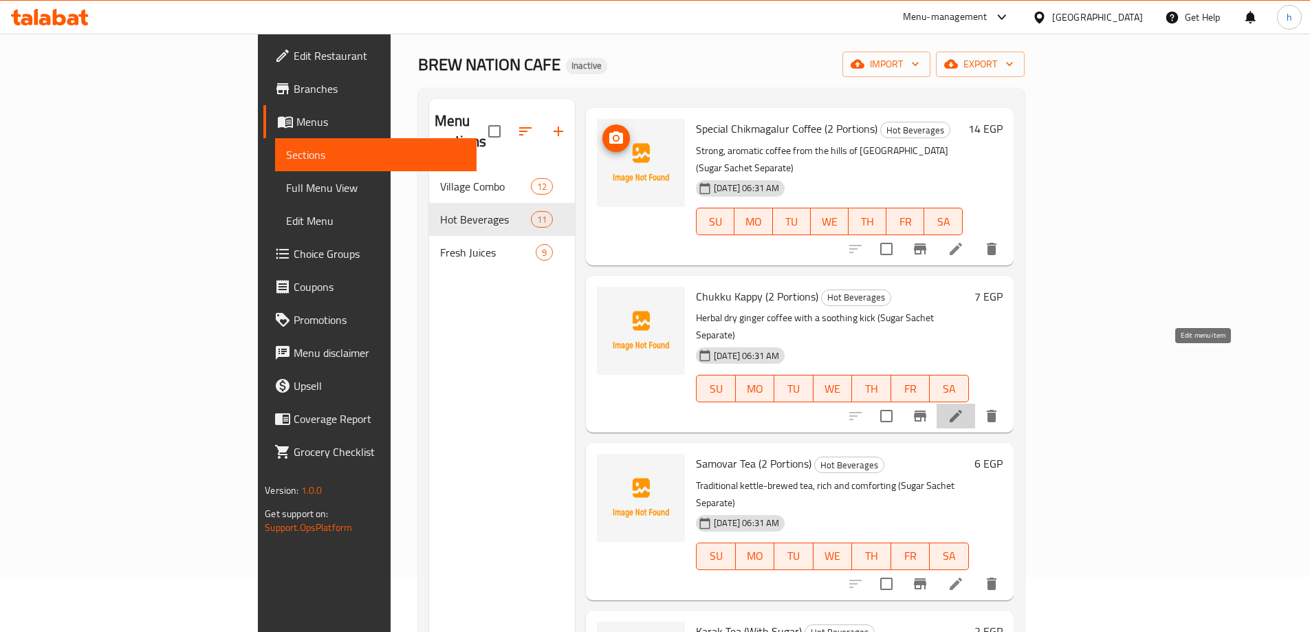
click at [964, 408] on icon at bounding box center [955, 416] width 17 height 17
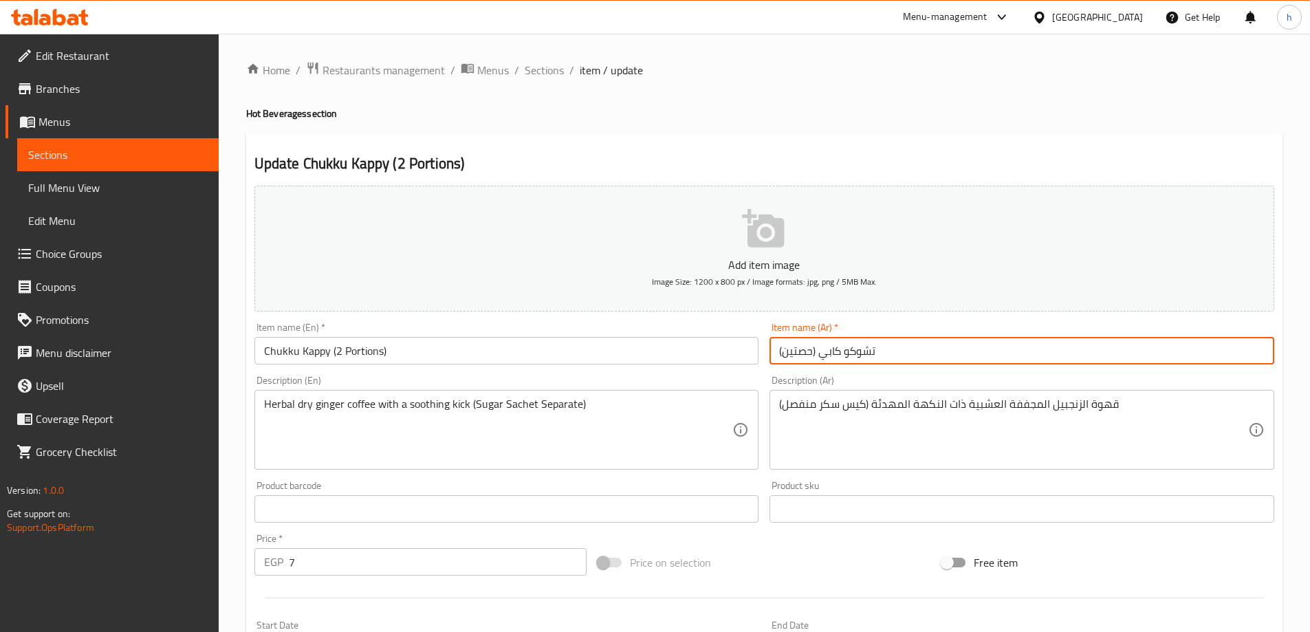
drag, startPoint x: 811, startPoint y: 351, endPoint x: 781, endPoint y: 350, distance: 29.6
click at [781, 350] on input "تشوكو كابي (حصتين)" at bounding box center [1021, 351] width 505 height 28
type input "تشوكو كابي (2كمية)"
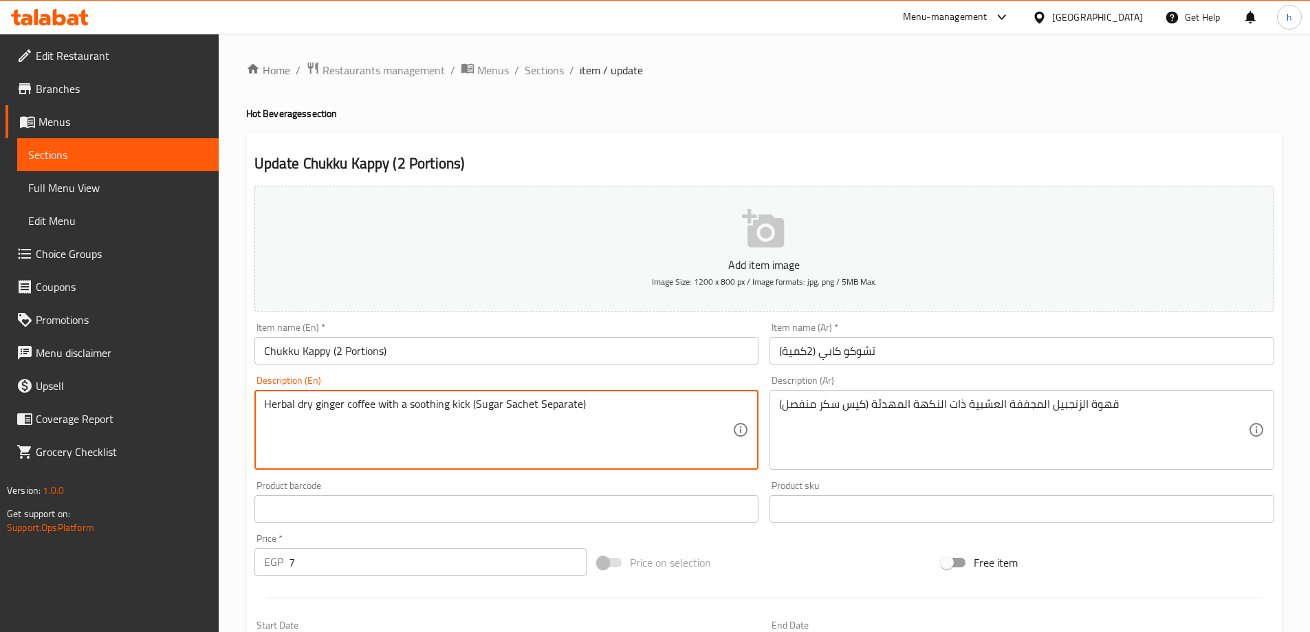
drag, startPoint x: 293, startPoint y: 401, endPoint x: 257, endPoint y: 406, distance: 36.2
drag, startPoint x: 294, startPoint y: 402, endPoint x: 256, endPoint y: 402, distance: 38.5
click at [256, 402] on div "Herbal dry ginger coffee with a soothing kick (Sugar Sachet Separate) Descripti…" at bounding box center [506, 430] width 505 height 80
drag, startPoint x: 339, startPoint y: 404, endPoint x: 310, endPoint y: 404, distance: 28.9
click at [310, 404] on textarea "Herbal dry ginger coffee with a soothing kick (Sugar Sachet Separate)" at bounding box center [498, 429] width 469 height 65
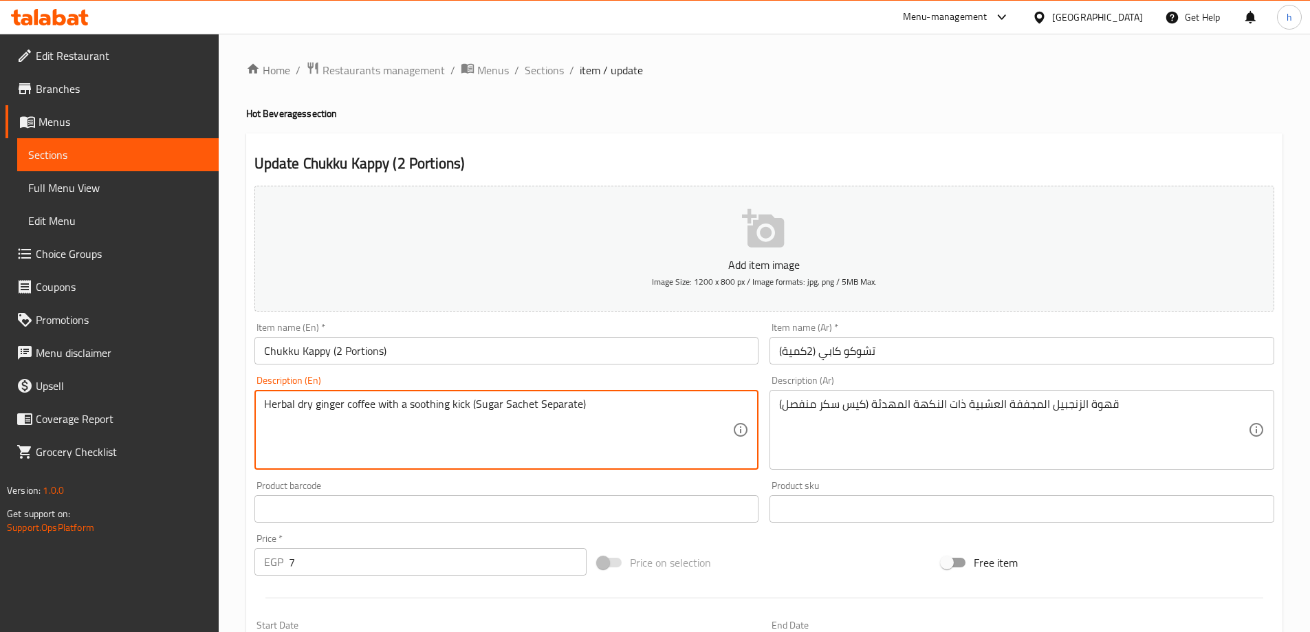
click at [336, 416] on textarea "Herbal dry ginger coffee with a soothing kick (Sugar Sachet Separate)" at bounding box center [498, 429] width 469 height 65
drag, startPoint x: 343, startPoint y: 404, endPoint x: 314, endPoint y: 403, distance: 29.6
click at [314, 403] on textarea "Herbal dry ginger coffee with a soothing kick (Sugar Sachet Separate)" at bounding box center [498, 429] width 469 height 65
drag, startPoint x: 468, startPoint y: 403, endPoint x: 375, endPoint y: 399, distance: 92.9
click at [375, 399] on textarea "Herbal dry ginger coffee with a soothing kick (Sugar Sachet Separate)" at bounding box center [498, 429] width 469 height 65
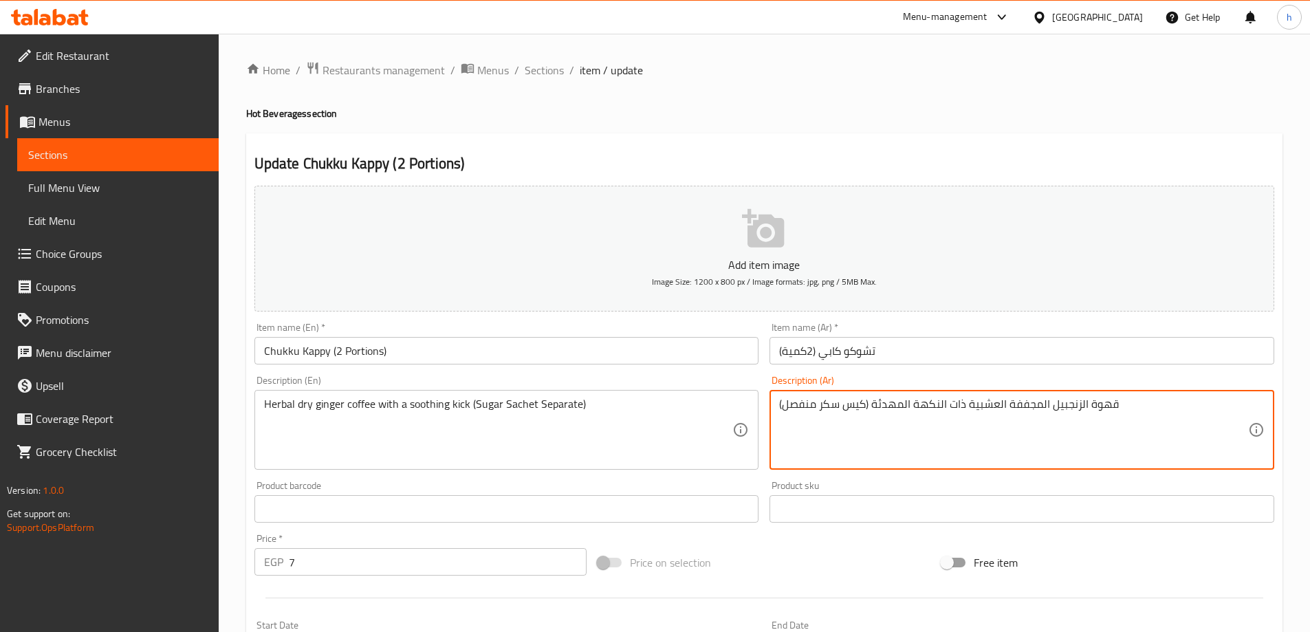
drag, startPoint x: 945, startPoint y: 404, endPoint x: 914, endPoint y: 403, distance: 30.3
click at [904, 403] on textarea "قهوة الزنجبيل المجففة العشبية ذات دفعة المهدئة (كيس سكر منفصل)" at bounding box center [1013, 429] width 469 height 65
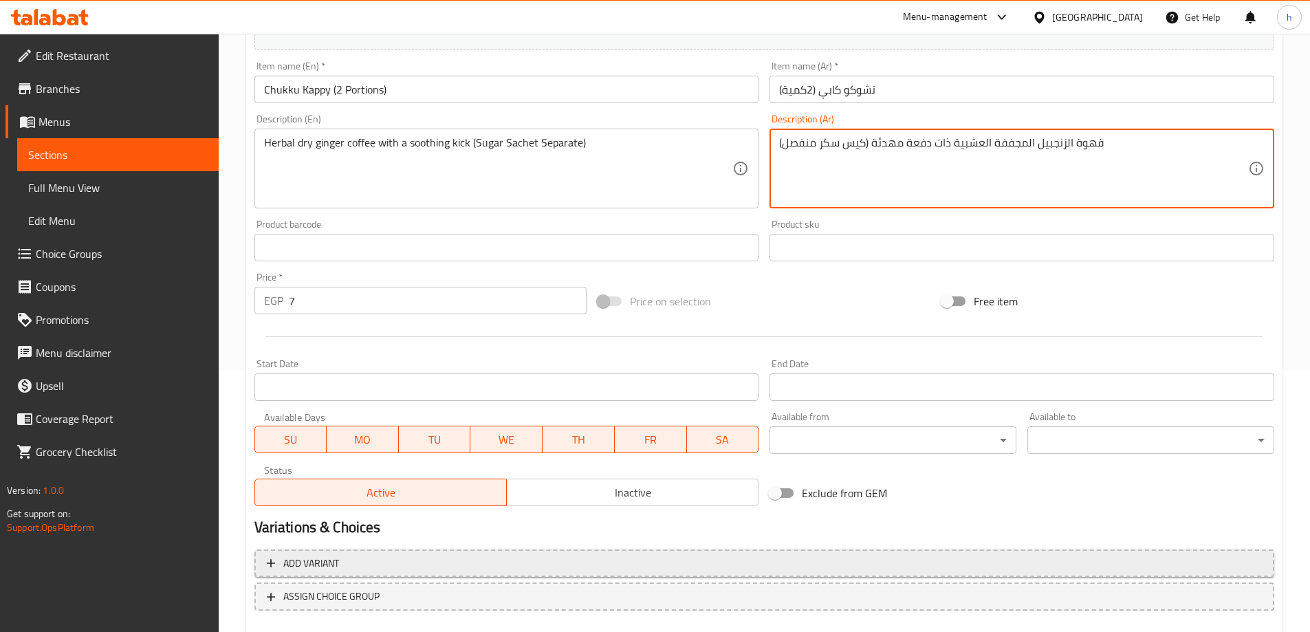
scroll to position [340, 0]
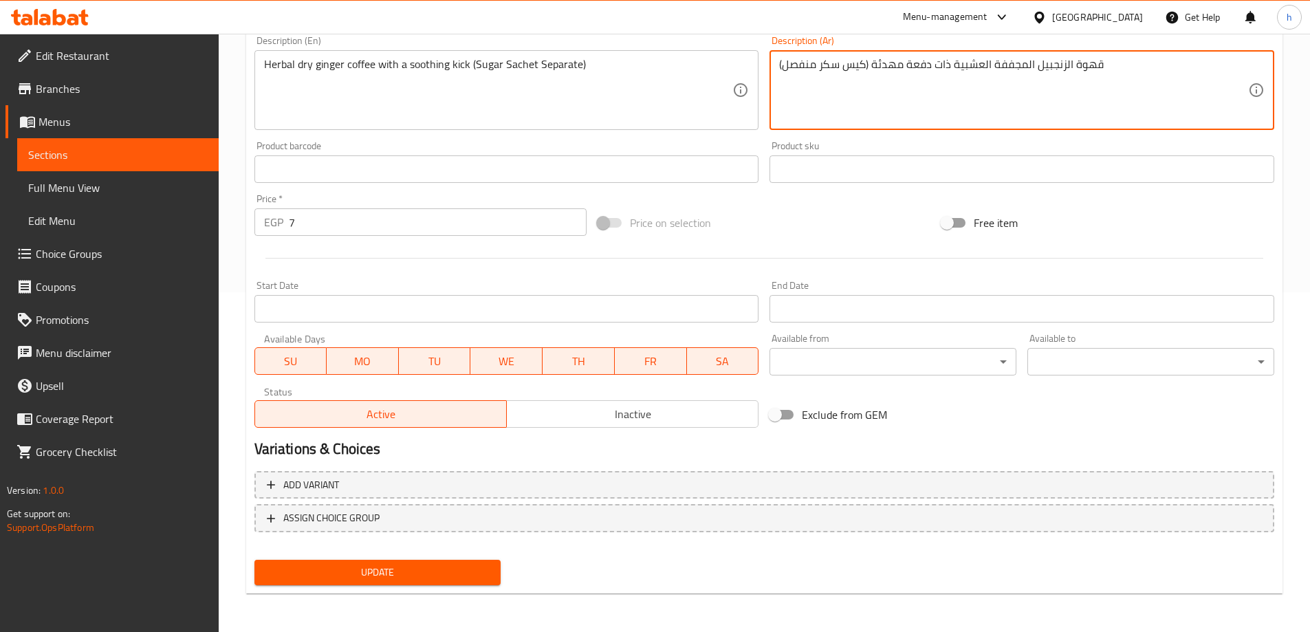
type textarea "قهوة الزنجبيل المجففة العشبية ذات دفعة مهدئة (كيس سكر منفصل)"
click at [454, 573] on span "Update" at bounding box center [377, 572] width 225 height 17
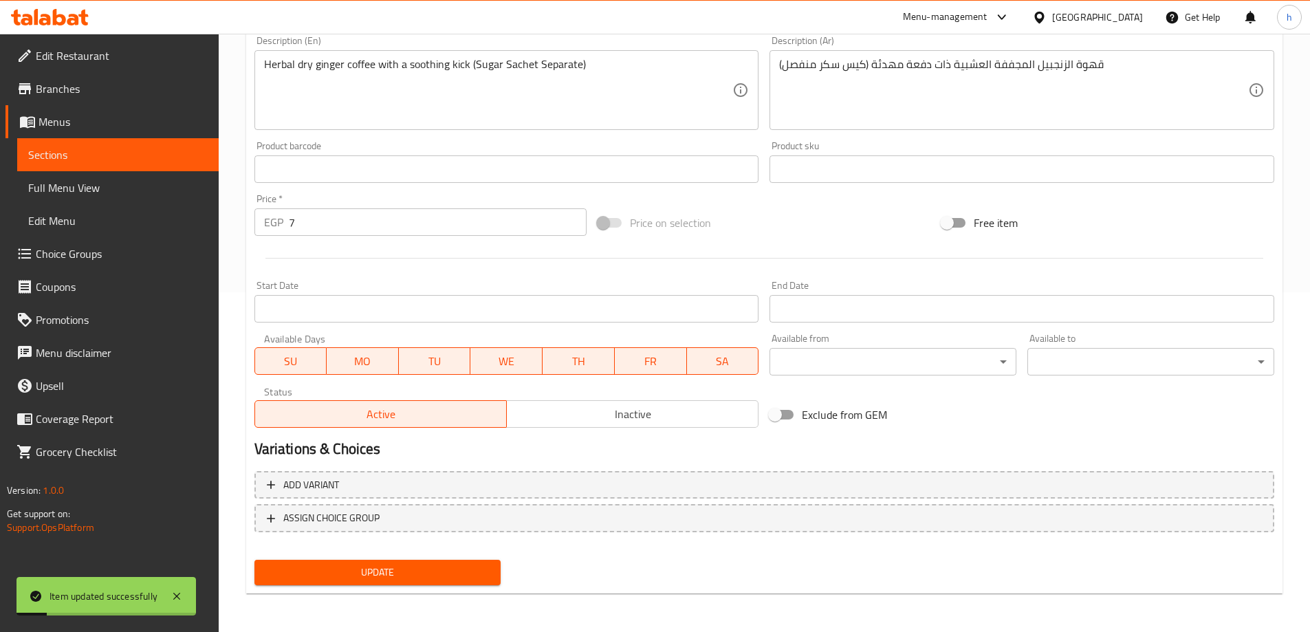
click at [58, 149] on span "Sections" at bounding box center [117, 154] width 179 height 17
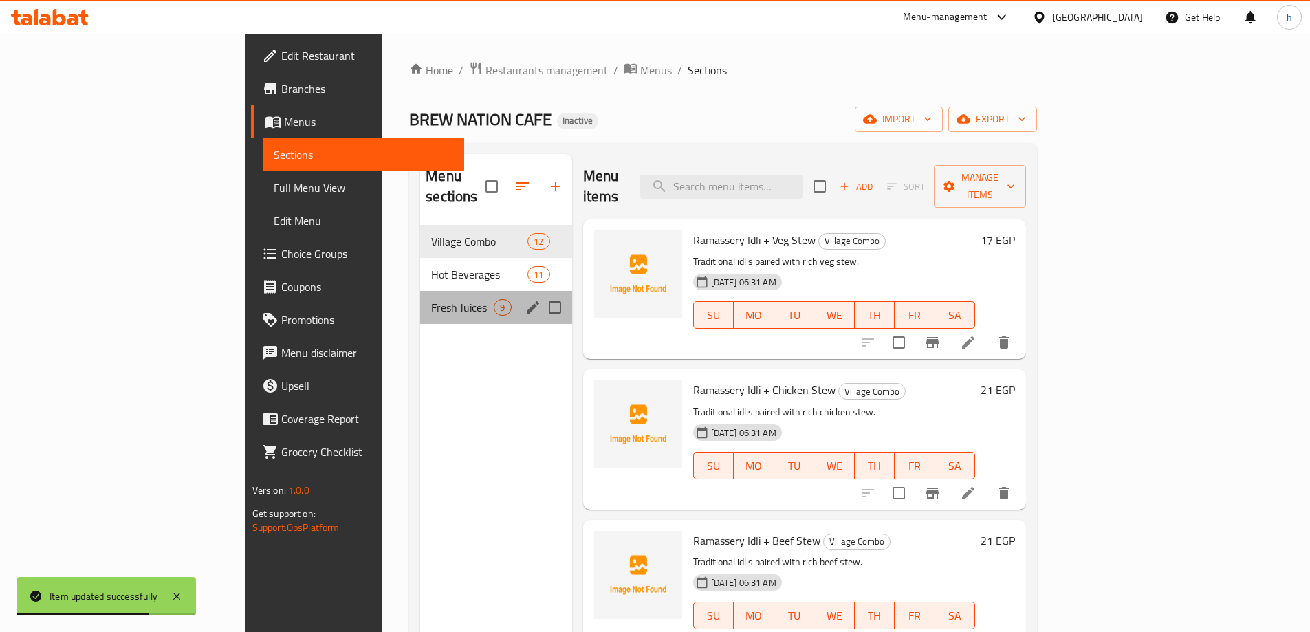
click at [420, 291] on div "Fresh Juices 9" at bounding box center [495, 307] width 151 height 33
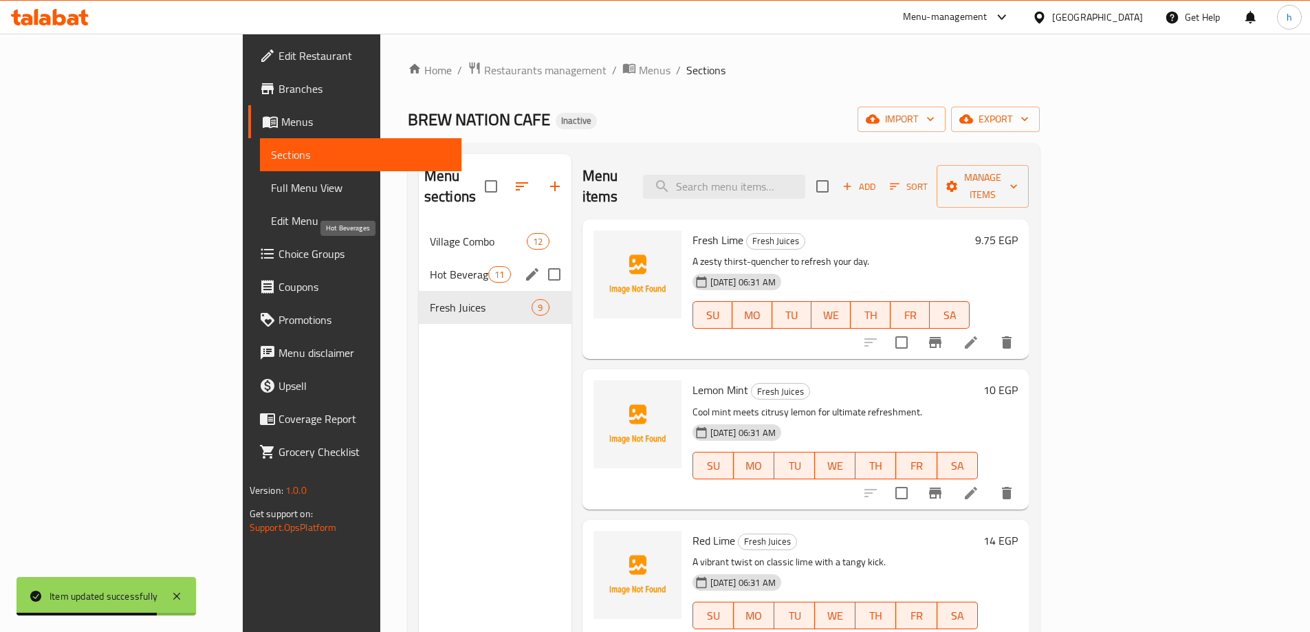
click at [430, 266] on span "Hot Beverages" at bounding box center [459, 274] width 58 height 17
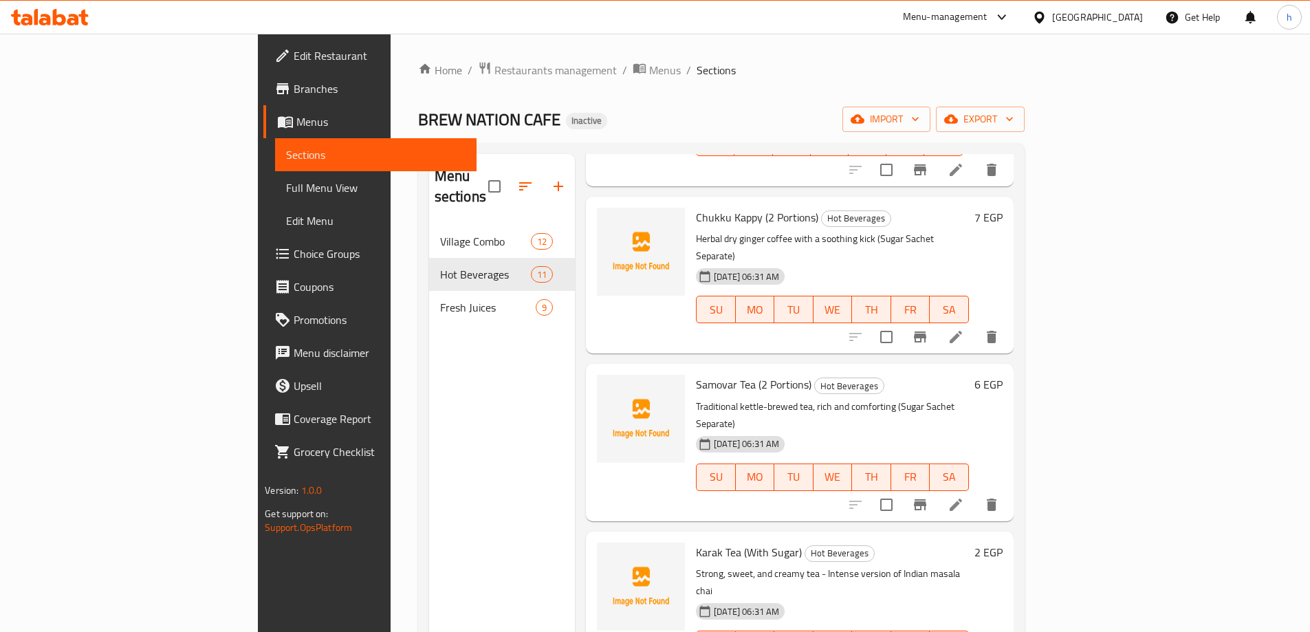
scroll to position [344, 0]
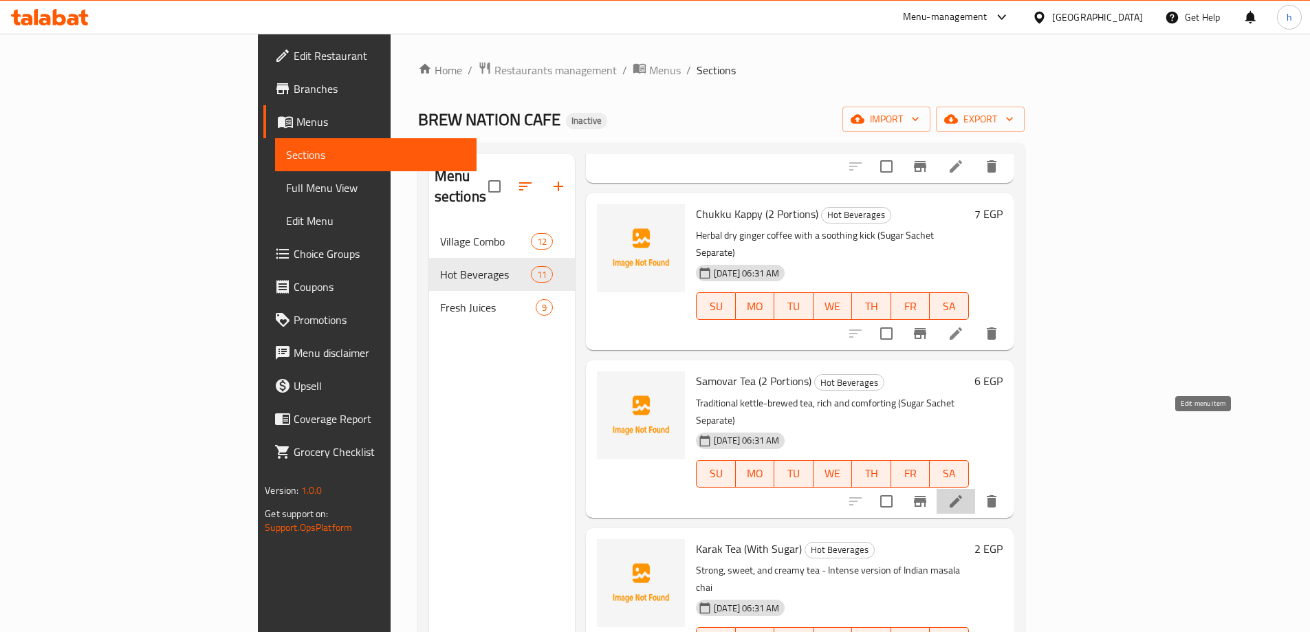
click at [964, 493] on icon at bounding box center [955, 501] width 17 height 17
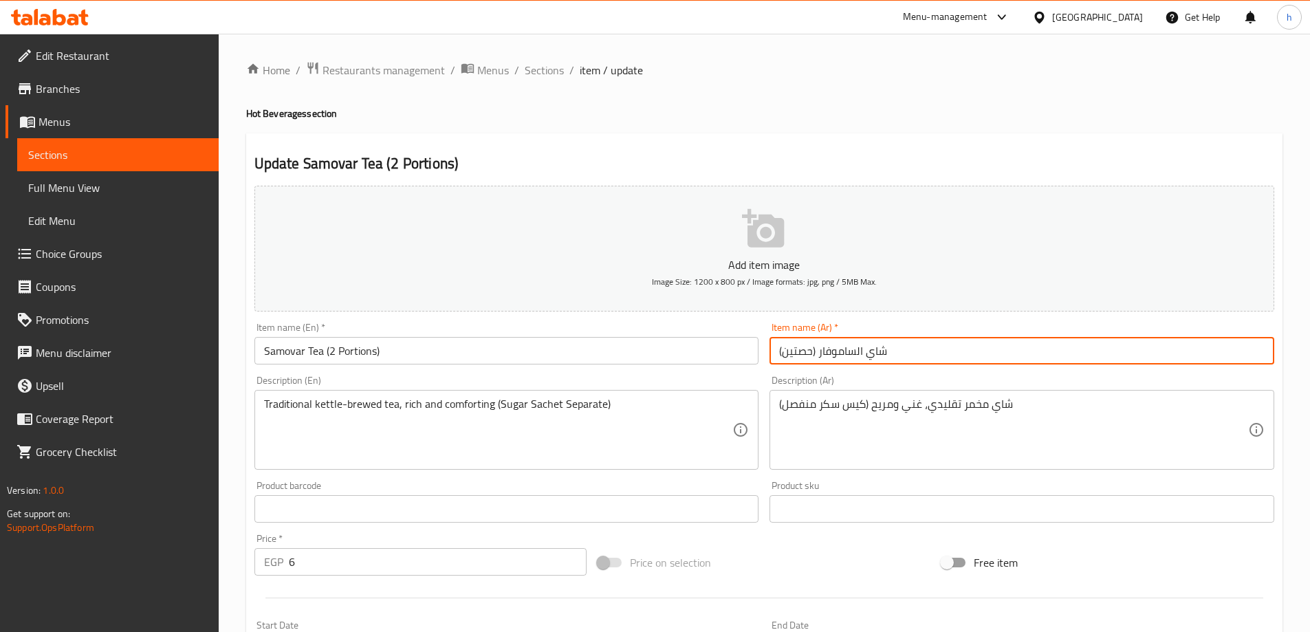
drag, startPoint x: 812, startPoint y: 352, endPoint x: 782, endPoint y: 352, distance: 29.6
click at [782, 352] on input "شاي الساموفار (حصتين)" at bounding box center [1021, 351] width 505 height 28
type input "شاي الساموفار (2كمية)"
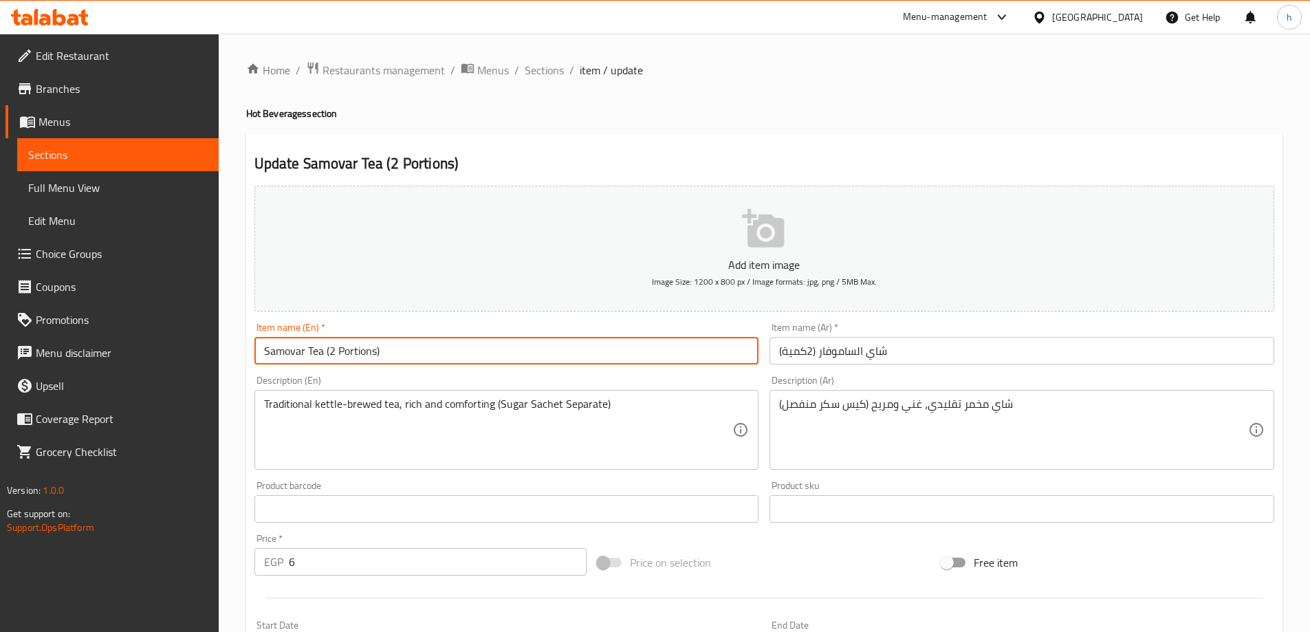
drag, startPoint x: 303, startPoint y: 352, endPoint x: 255, endPoint y: 350, distance: 48.2
click at [255, 350] on input "Samovar Tea (2 Portions)" at bounding box center [506, 351] width 505 height 28
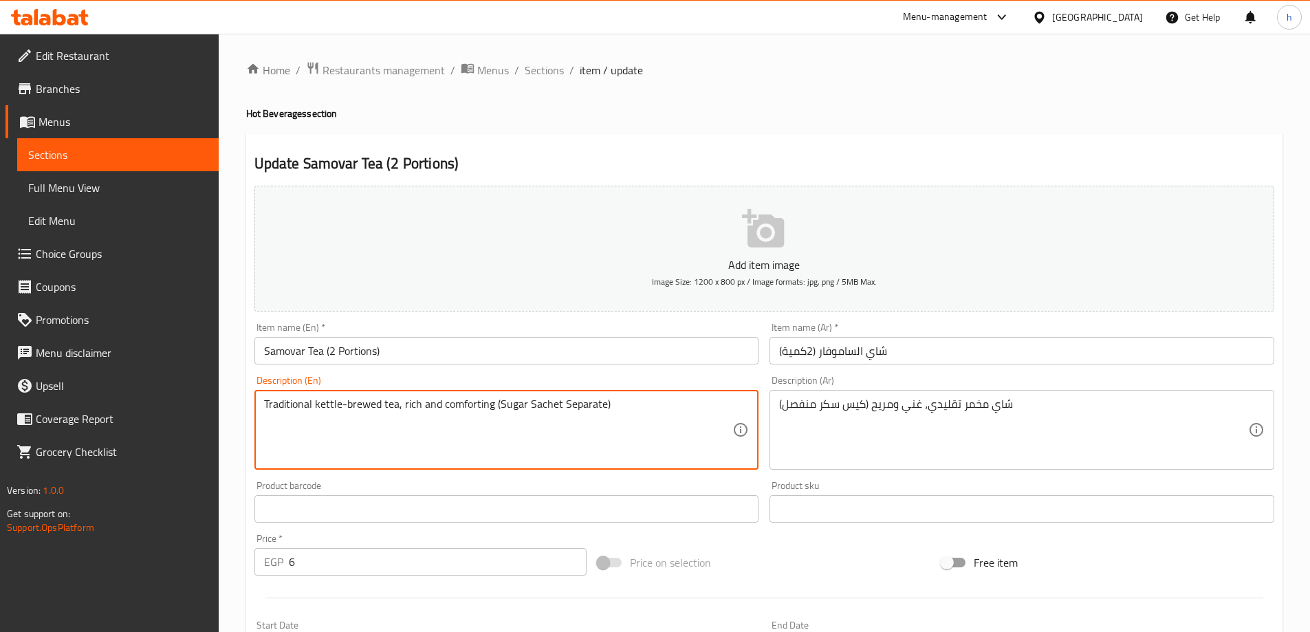
drag, startPoint x: 380, startPoint y: 404, endPoint x: 314, endPoint y: 399, distance: 66.2
click at [314, 399] on textarea "Traditional kettle-brewed tea, rich and comforting (Sugar Sachet Separate)" at bounding box center [498, 429] width 469 height 65
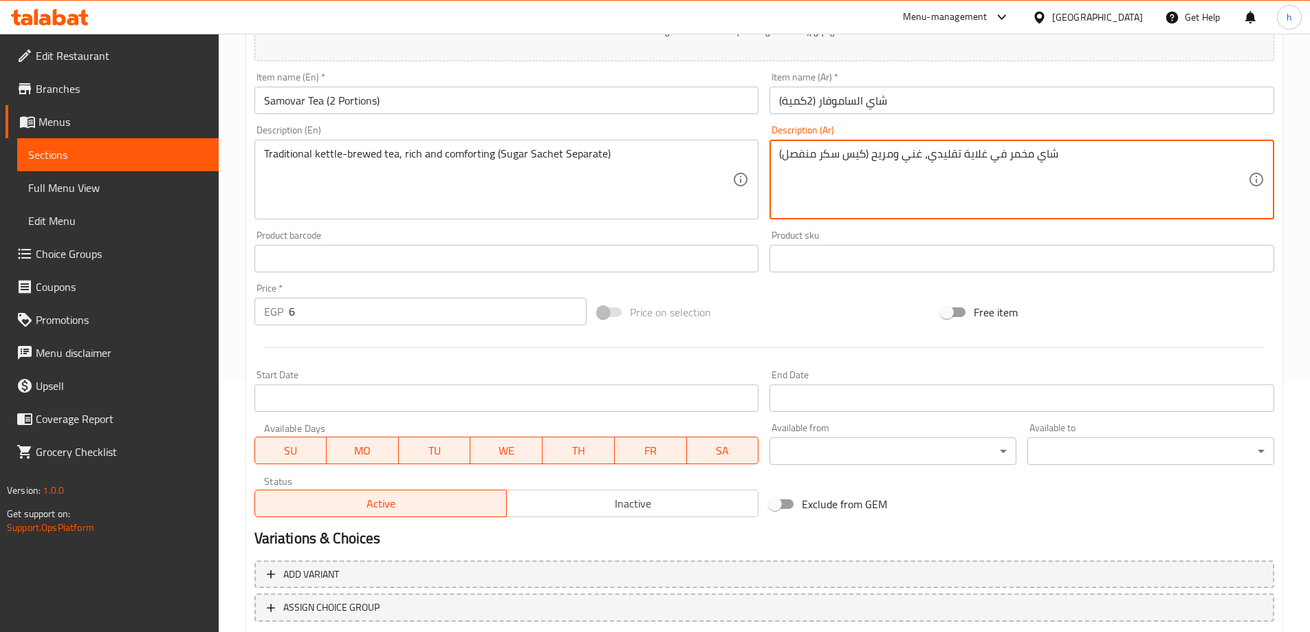
scroll to position [275, 0]
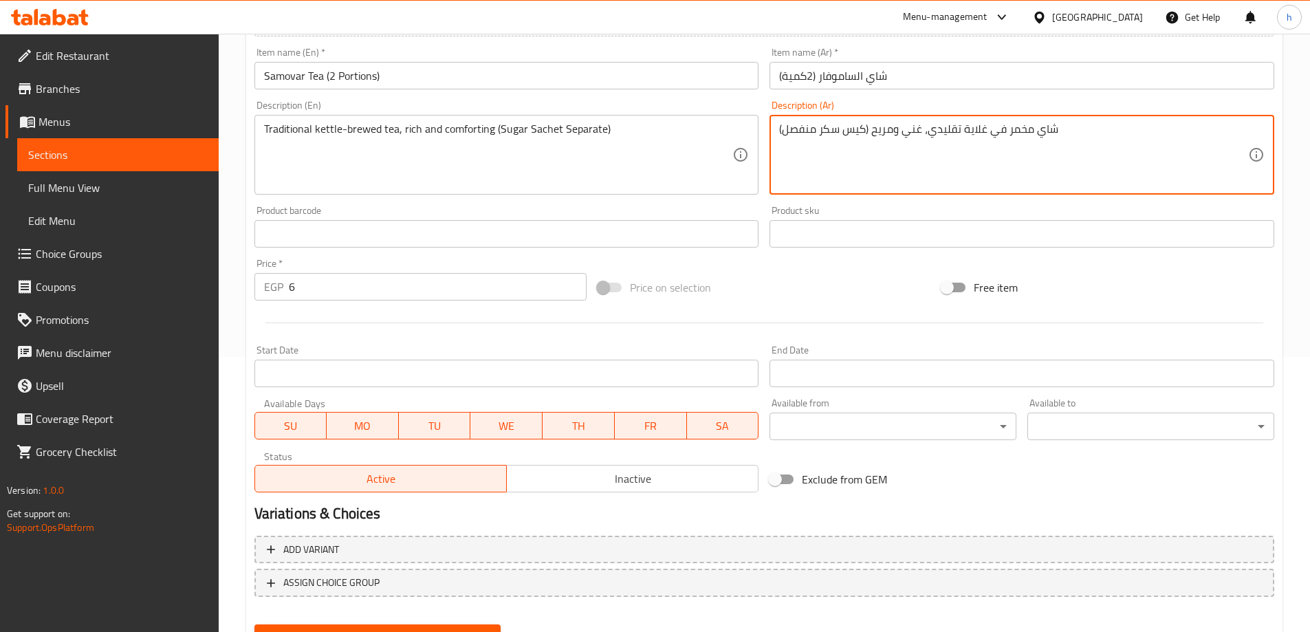
type textarea "شاي مخمر في غلاية تقليدي، غني ومريح (كيس سكر منفصل)"
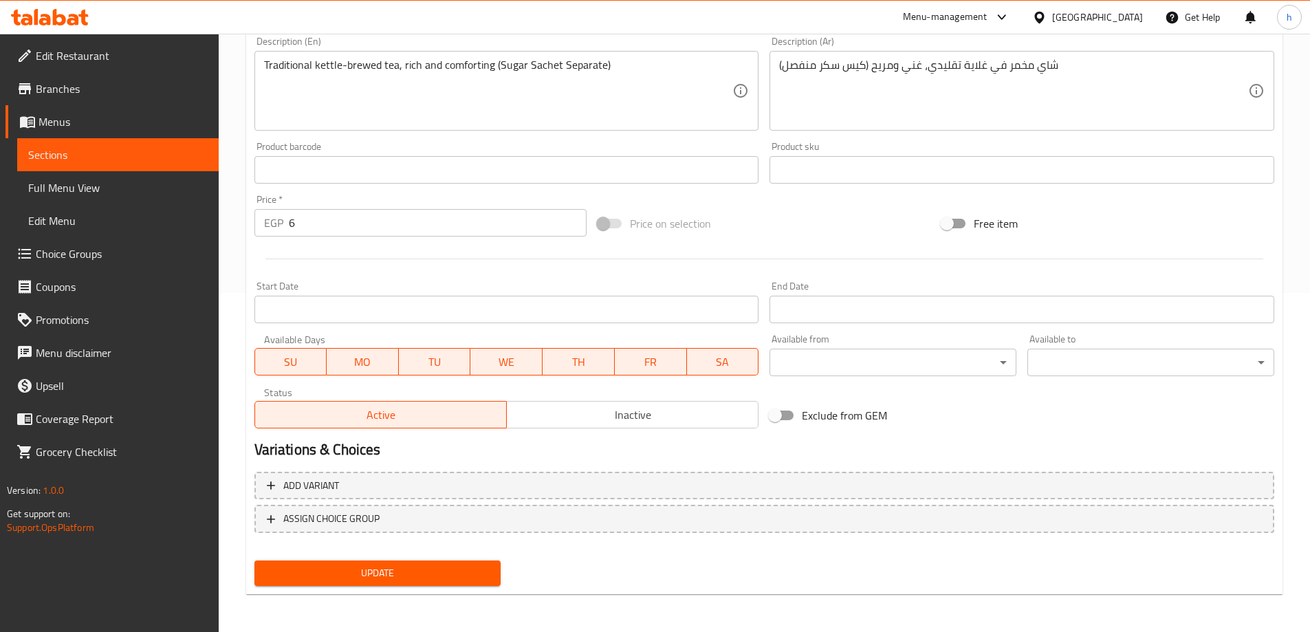
scroll to position [340, 0]
click at [479, 574] on span "Update" at bounding box center [377, 572] width 225 height 17
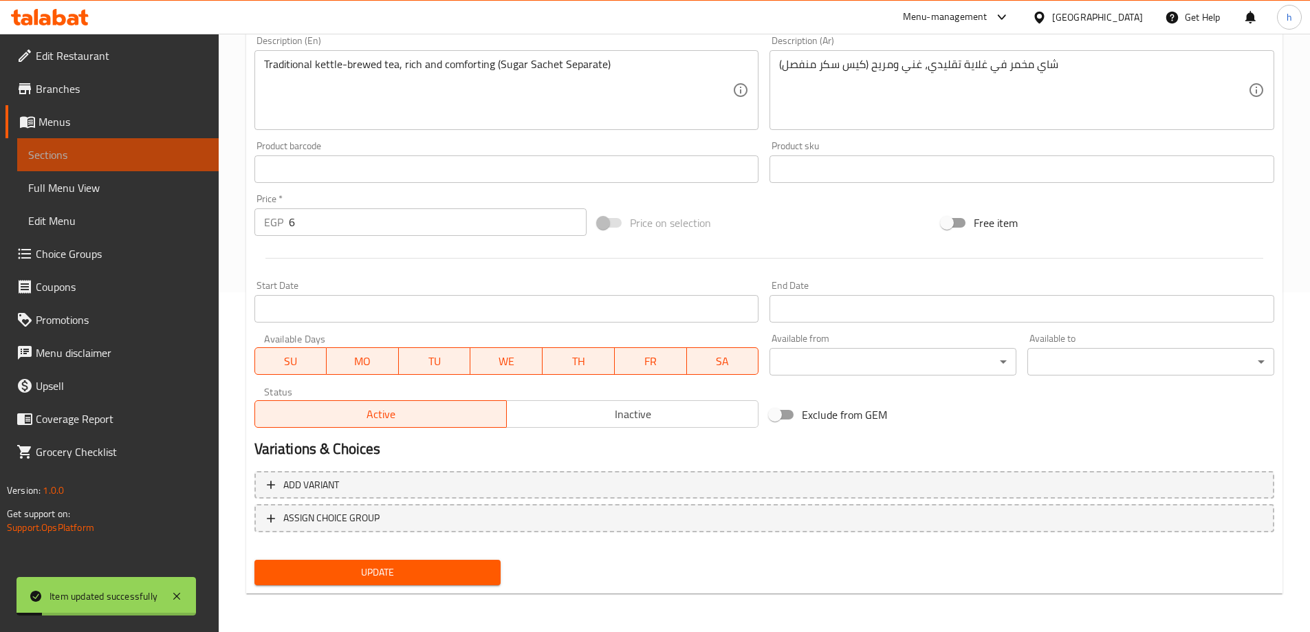
click at [157, 145] on link "Sections" at bounding box center [117, 154] width 201 height 33
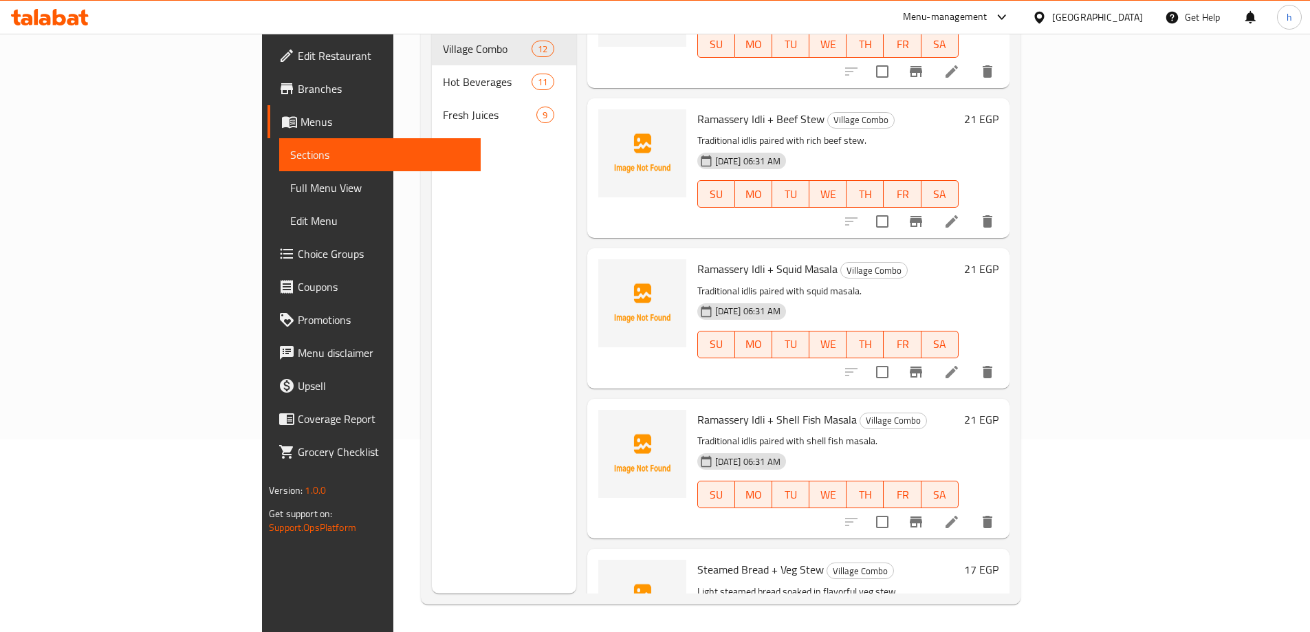
scroll to position [275, 0]
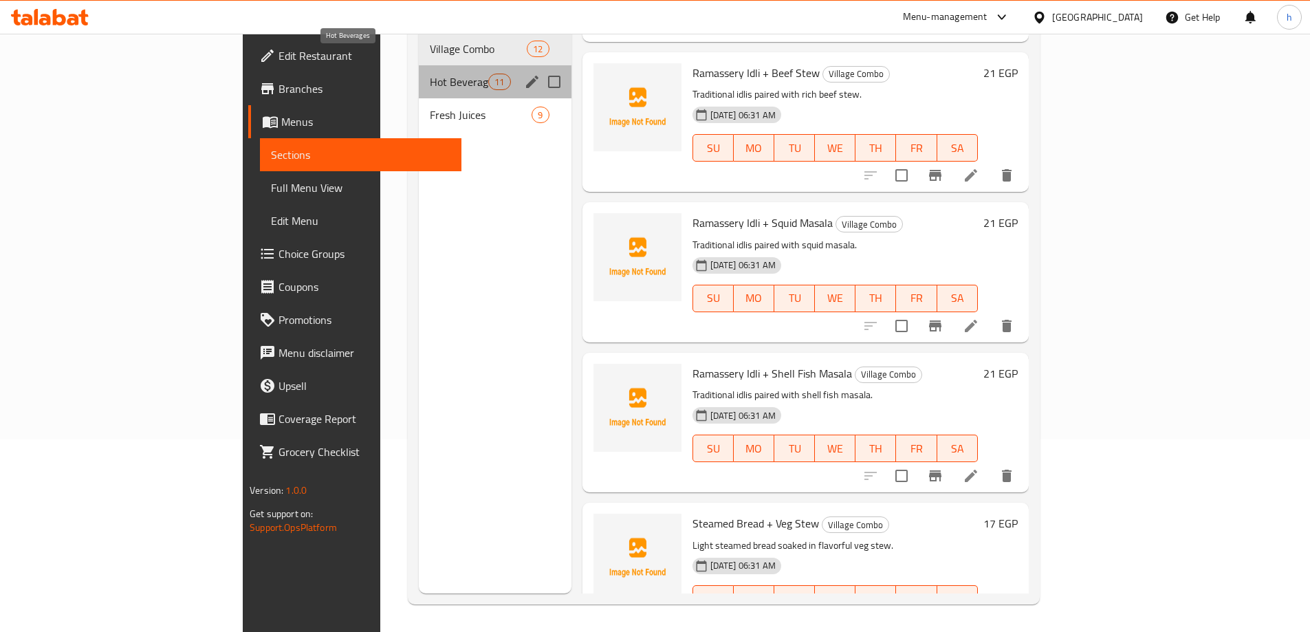
click at [430, 74] on span "Hot Beverages" at bounding box center [459, 82] width 58 height 17
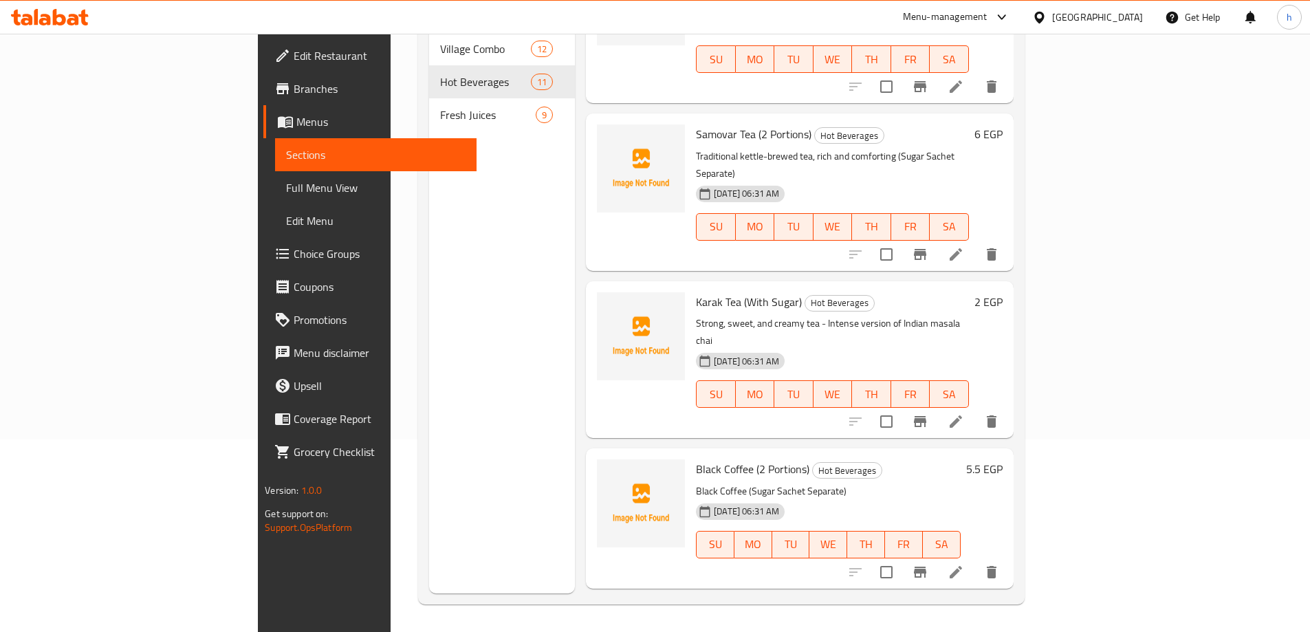
scroll to position [413, 0]
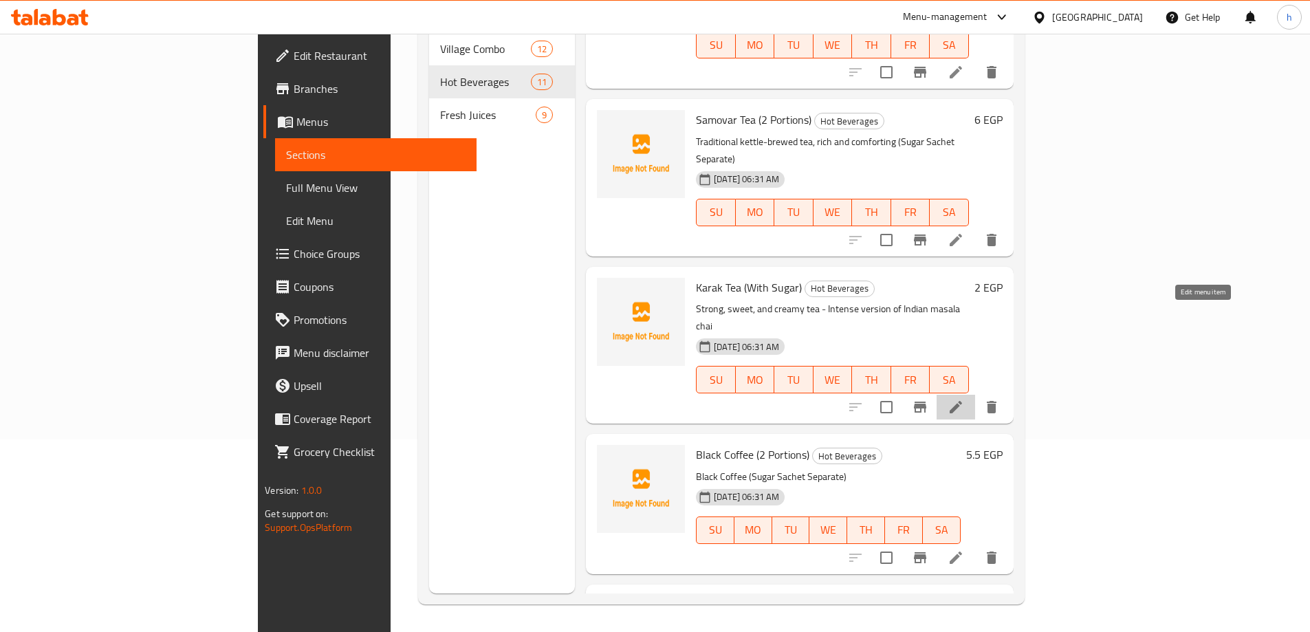
click at [964, 399] on icon at bounding box center [955, 407] width 17 height 17
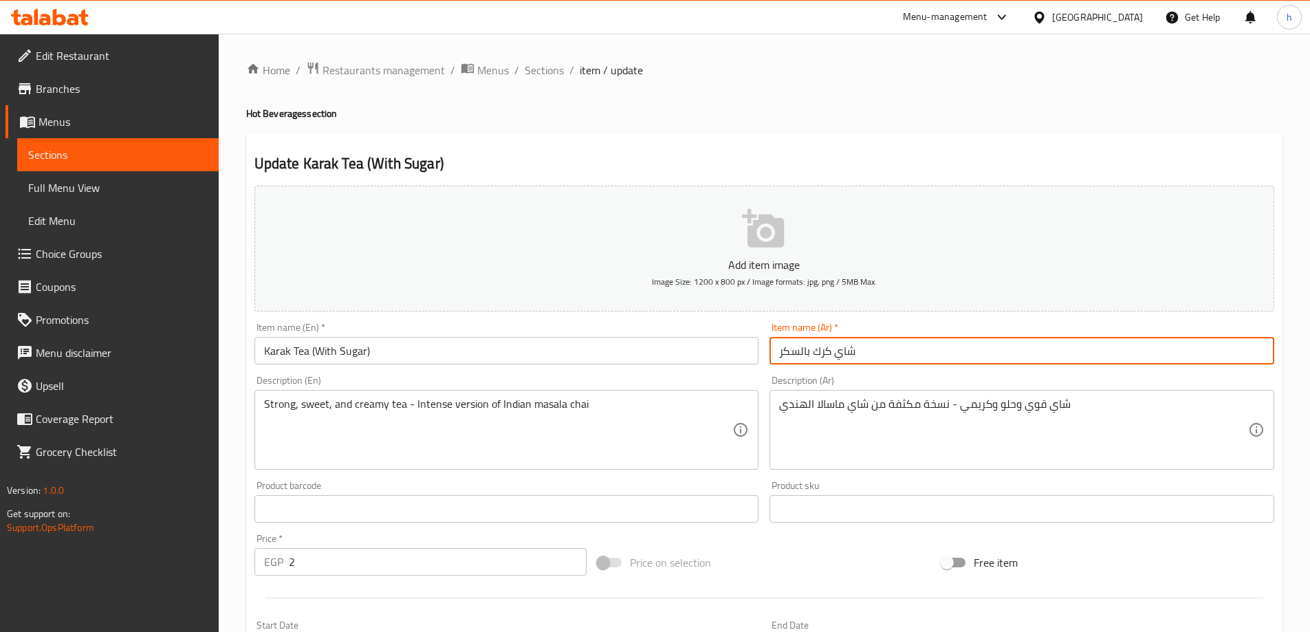
drag, startPoint x: 811, startPoint y: 351, endPoint x: 773, endPoint y: 355, distance: 38.0
click at [773, 355] on input "شاي كرك بالسكر" at bounding box center [1021, 351] width 505 height 28
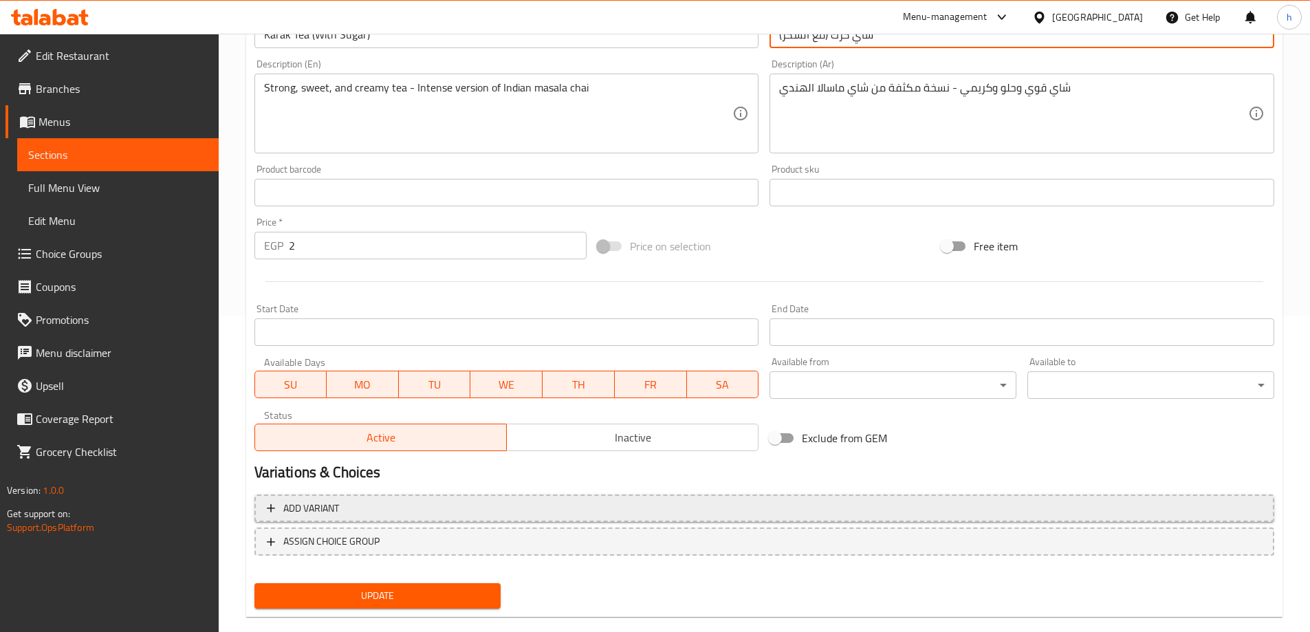
scroll to position [340, 0]
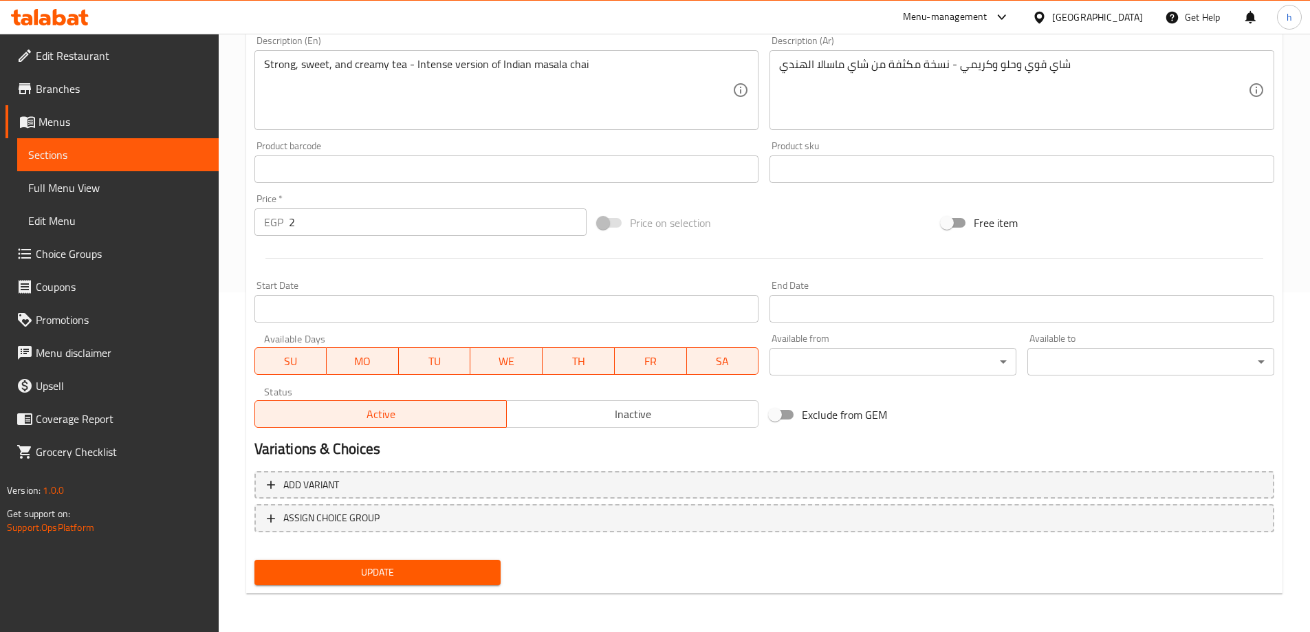
type input "شاي كرك (مع السكر)"
click at [474, 573] on span "Update" at bounding box center [377, 572] width 225 height 17
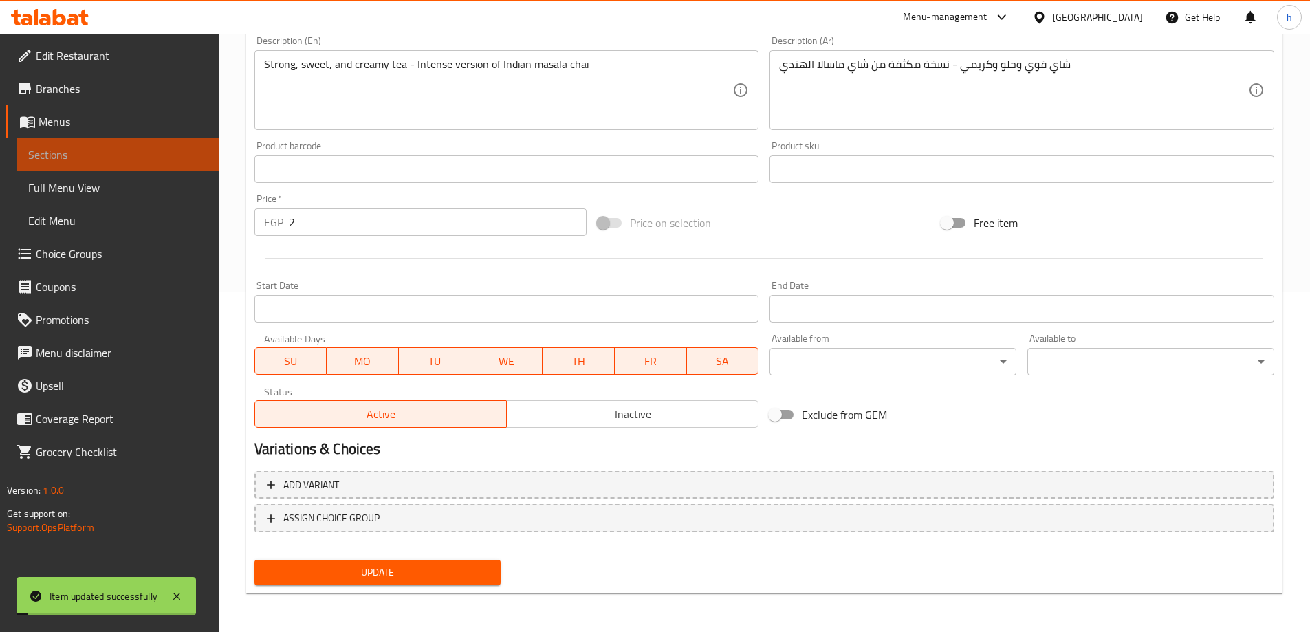
click at [138, 154] on span "Sections" at bounding box center [117, 154] width 179 height 17
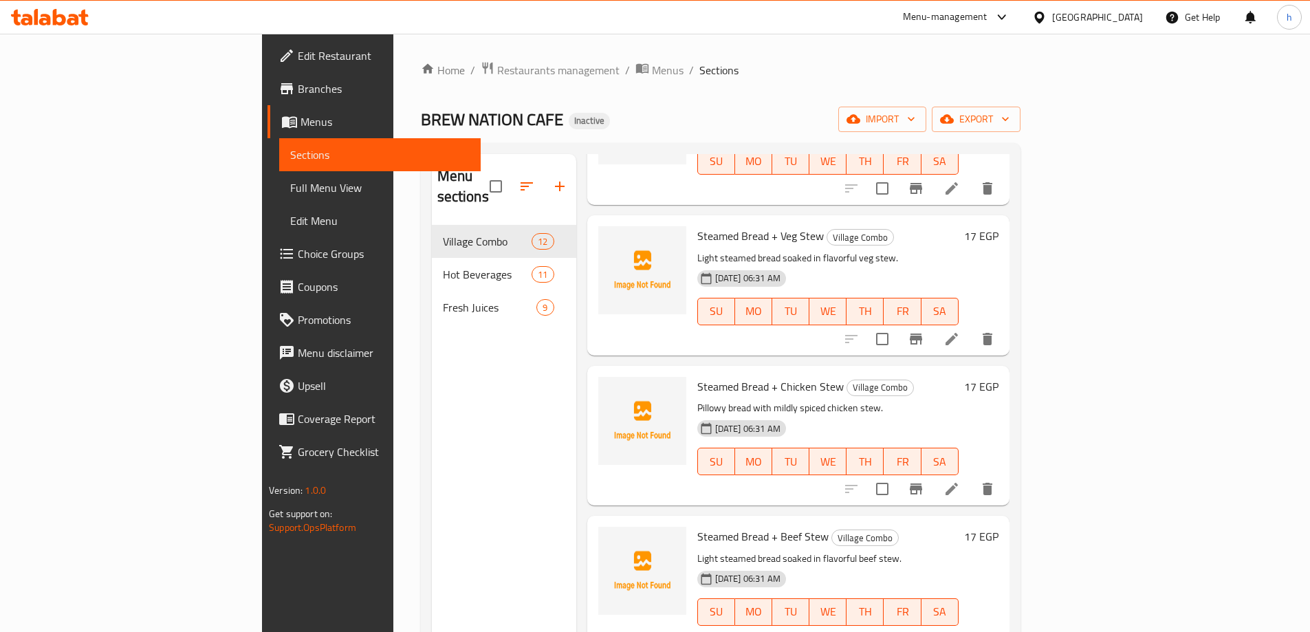
scroll to position [756, 0]
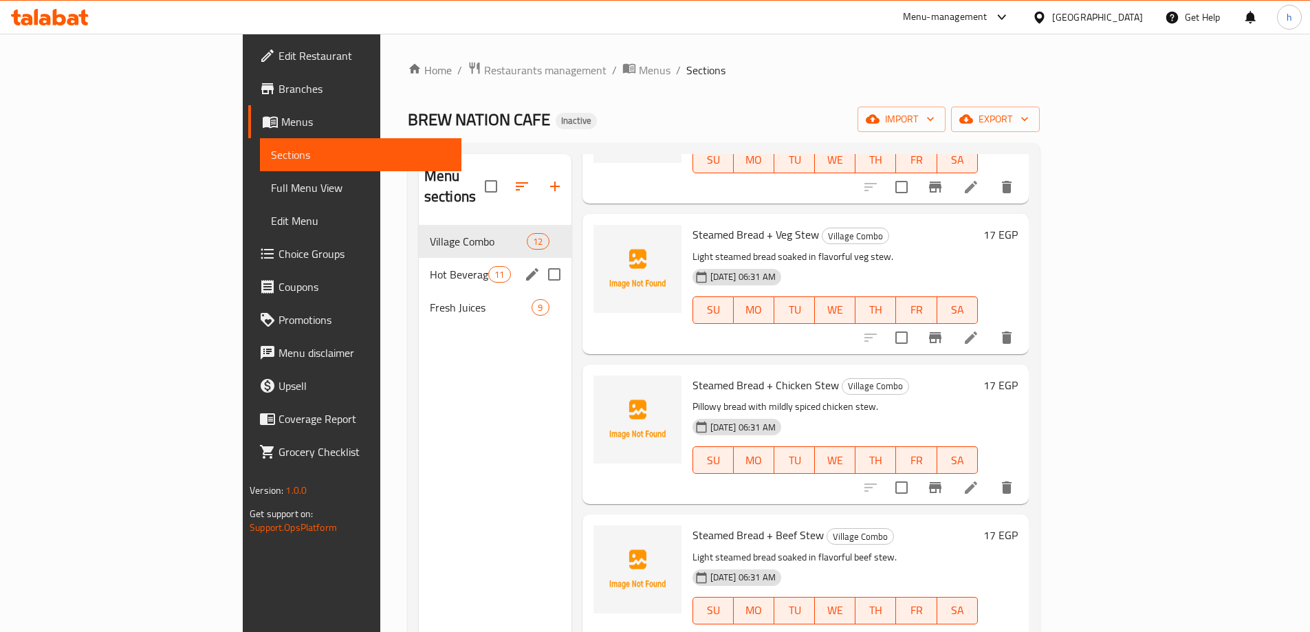
click at [430, 266] on span "Hot Beverages" at bounding box center [459, 274] width 58 height 17
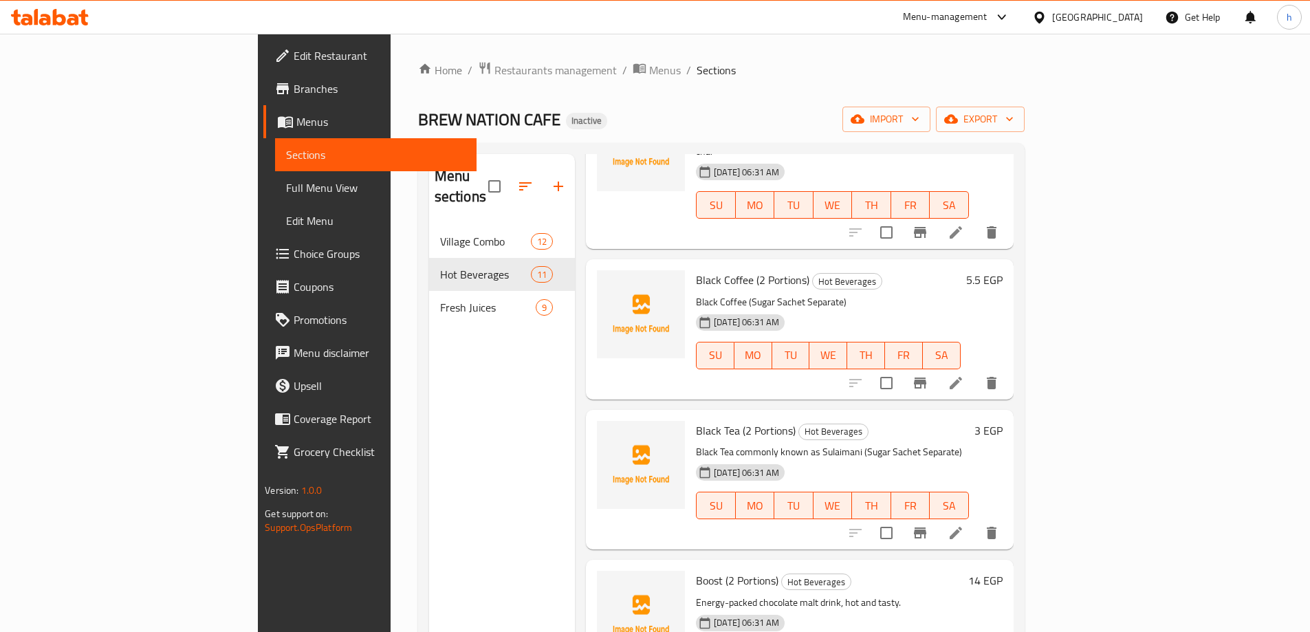
scroll to position [573, 0]
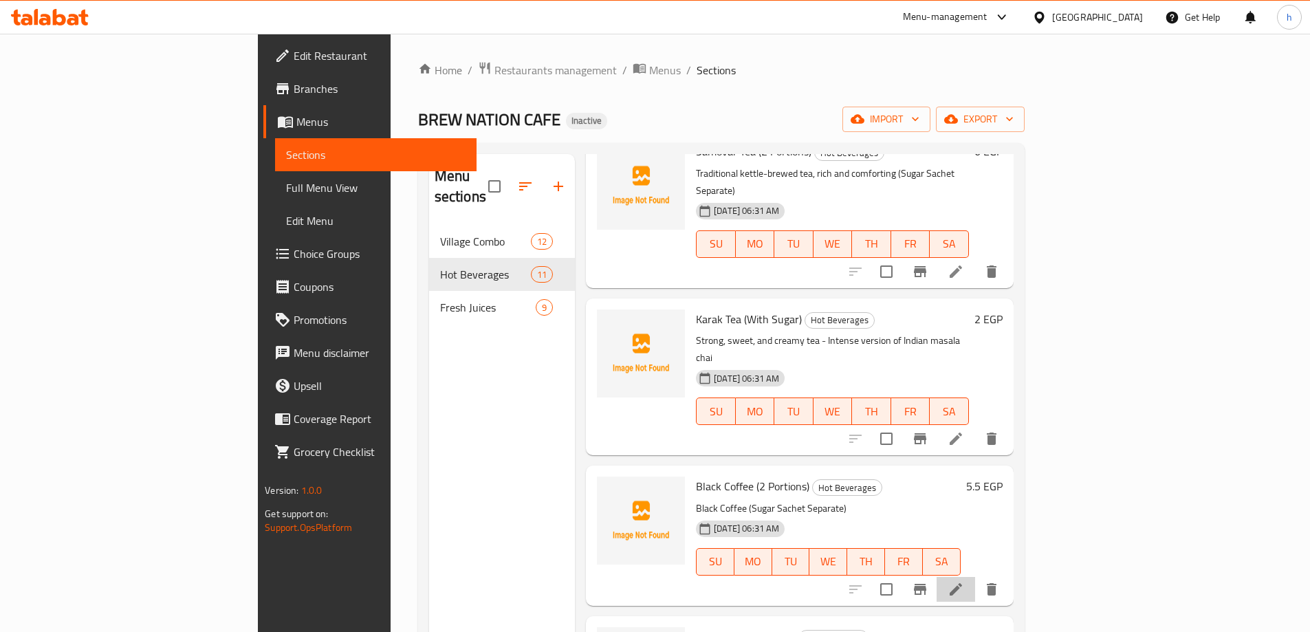
click at [975, 577] on li at bounding box center [955, 589] width 39 height 25
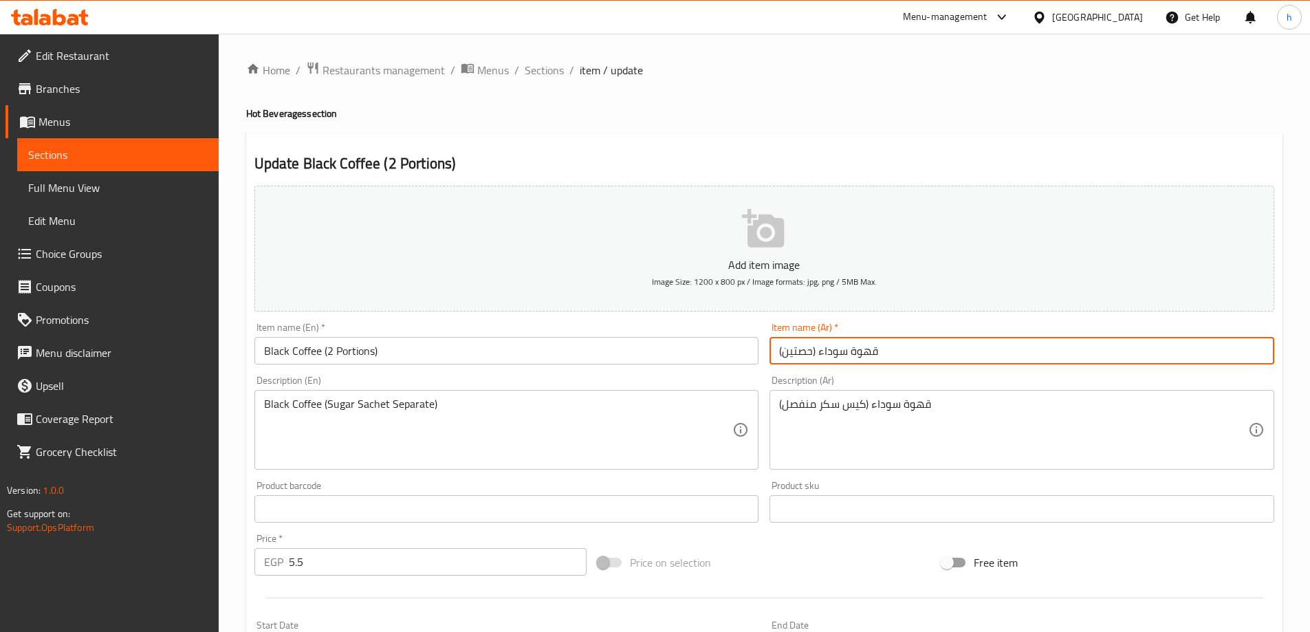
drag, startPoint x: 809, startPoint y: 350, endPoint x: 802, endPoint y: 352, distance: 7.2
click at [802, 352] on input "قهوة سوداء (حصتين)" at bounding box center [1021, 351] width 505 height 28
click at [809, 352] on input "قهوة سوداء (حصتين)" at bounding box center [1021, 351] width 505 height 28
click at [810, 352] on input "قهوة سوداء (حصتين)" at bounding box center [1021, 351] width 505 height 28
drag, startPoint x: 810, startPoint y: 352, endPoint x: 793, endPoint y: 354, distance: 17.3
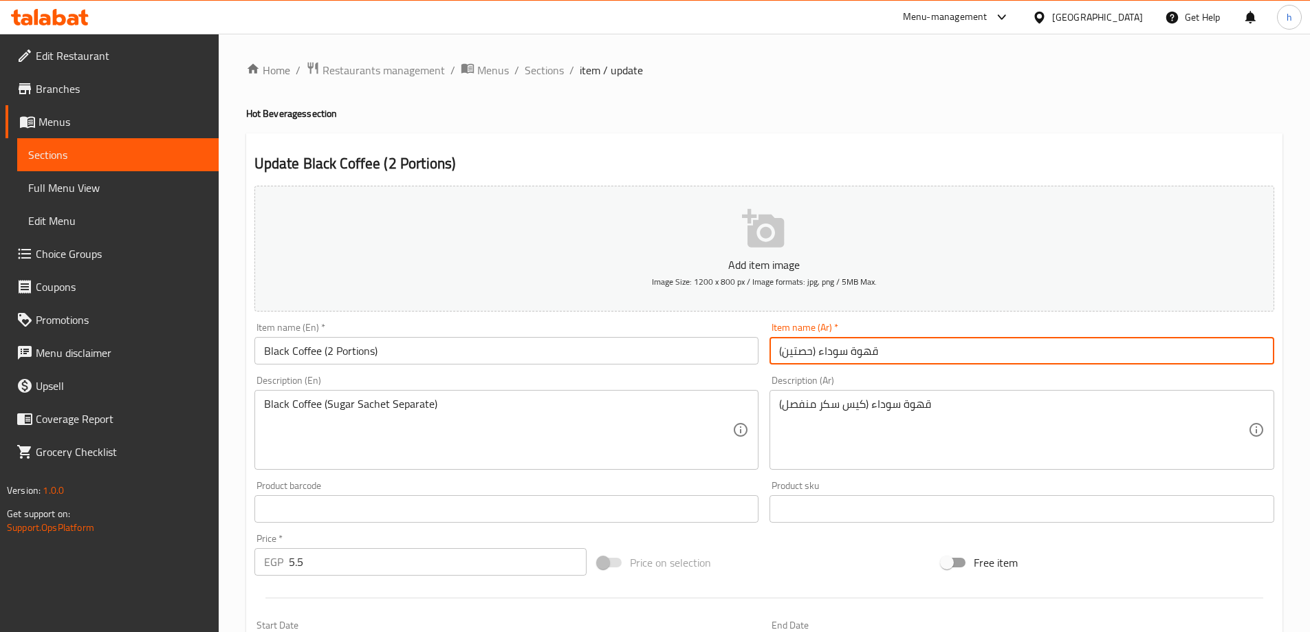
click at [793, 354] on input "قهوة سوداء (حصتين)" at bounding box center [1021, 351] width 505 height 28
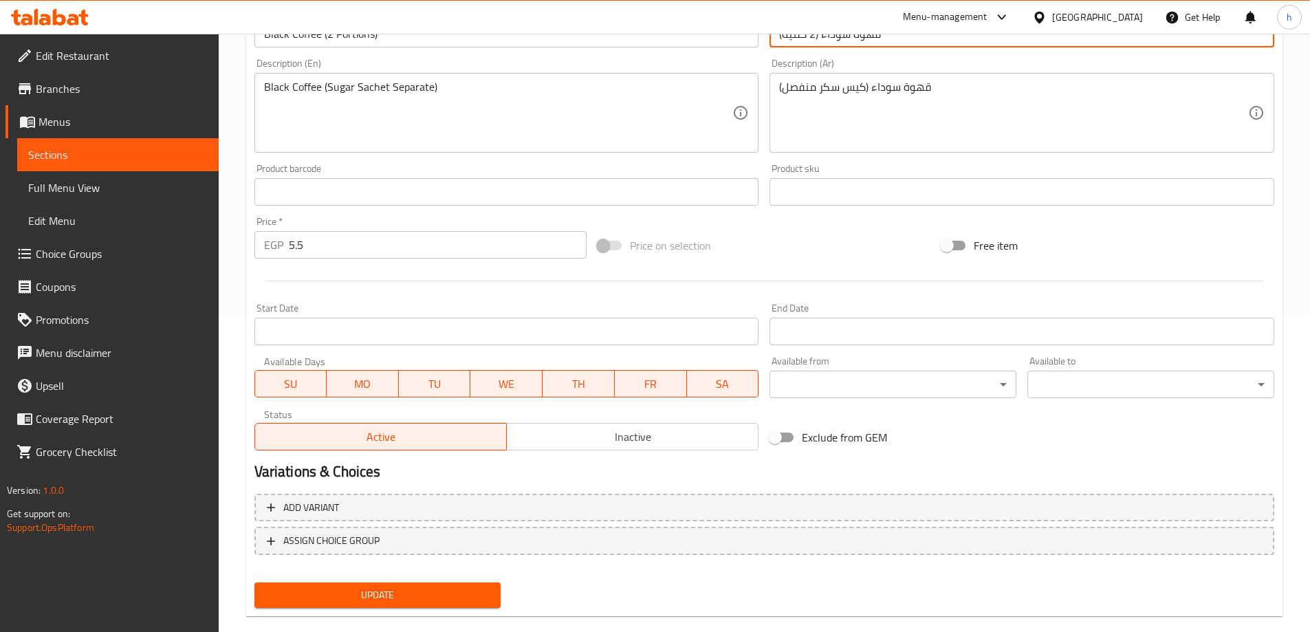
scroll to position [340, 0]
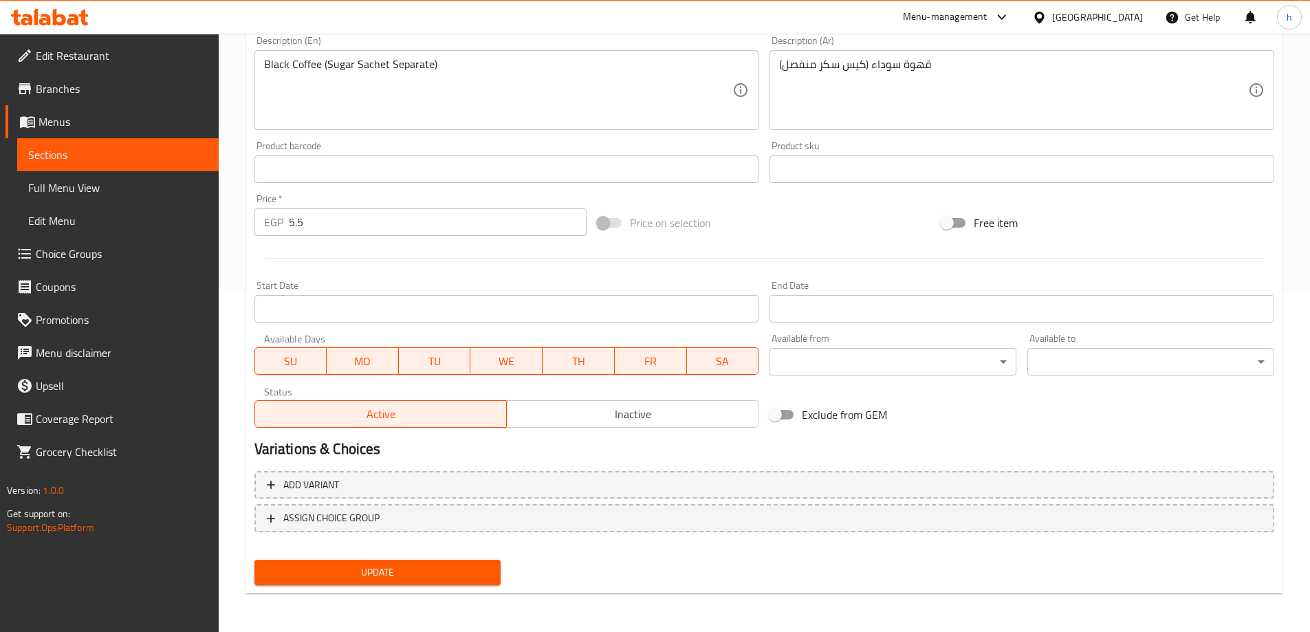
type input "قهوة سوداء (2 كمية)"
click at [479, 565] on span "Update" at bounding box center [377, 572] width 225 height 17
click at [190, 153] on span "Sections" at bounding box center [117, 154] width 179 height 17
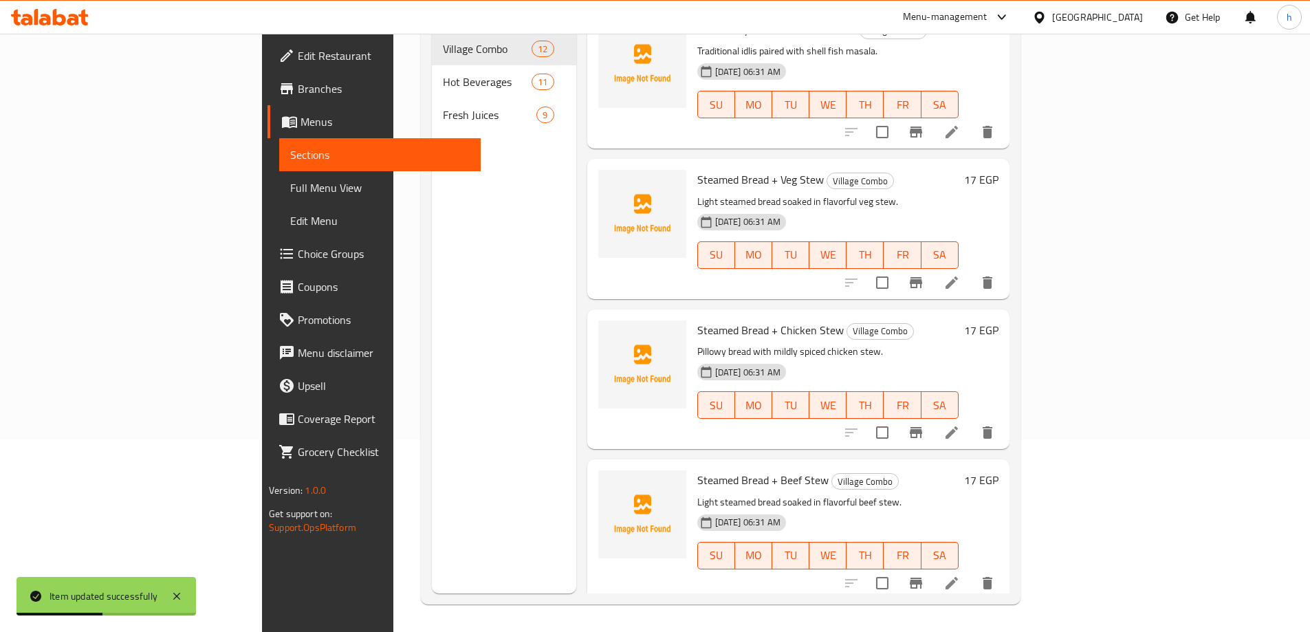
scroll to position [894, 0]
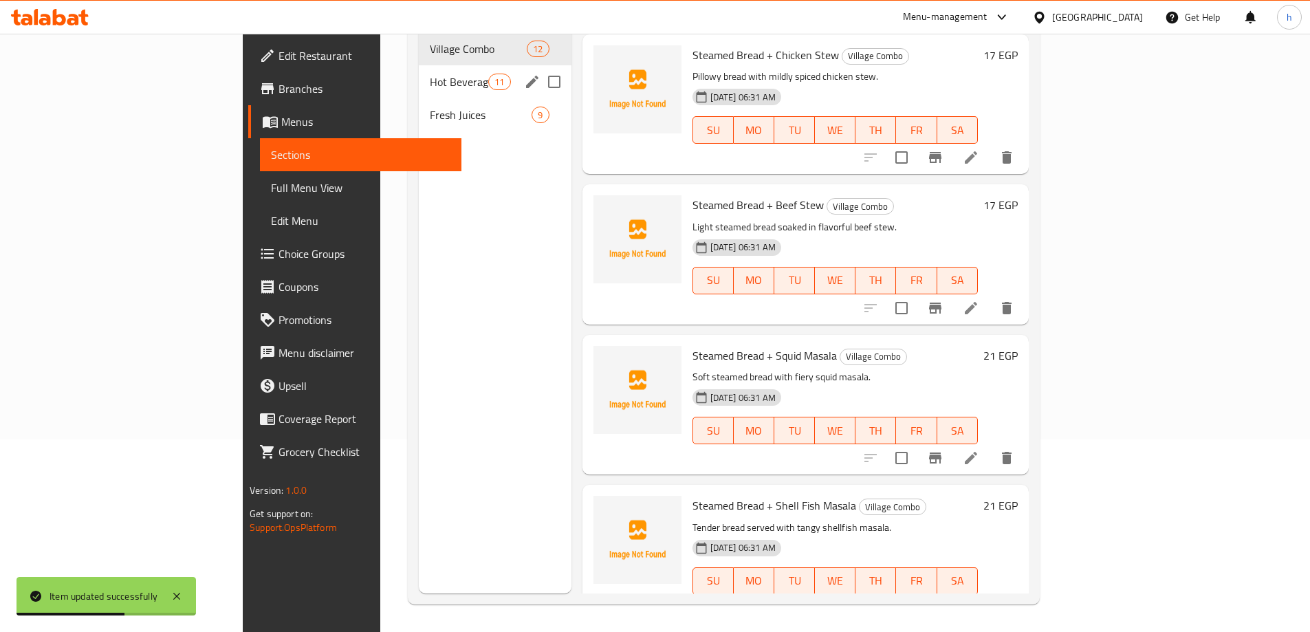
click at [430, 74] on span "Hot Beverages" at bounding box center [459, 82] width 58 height 17
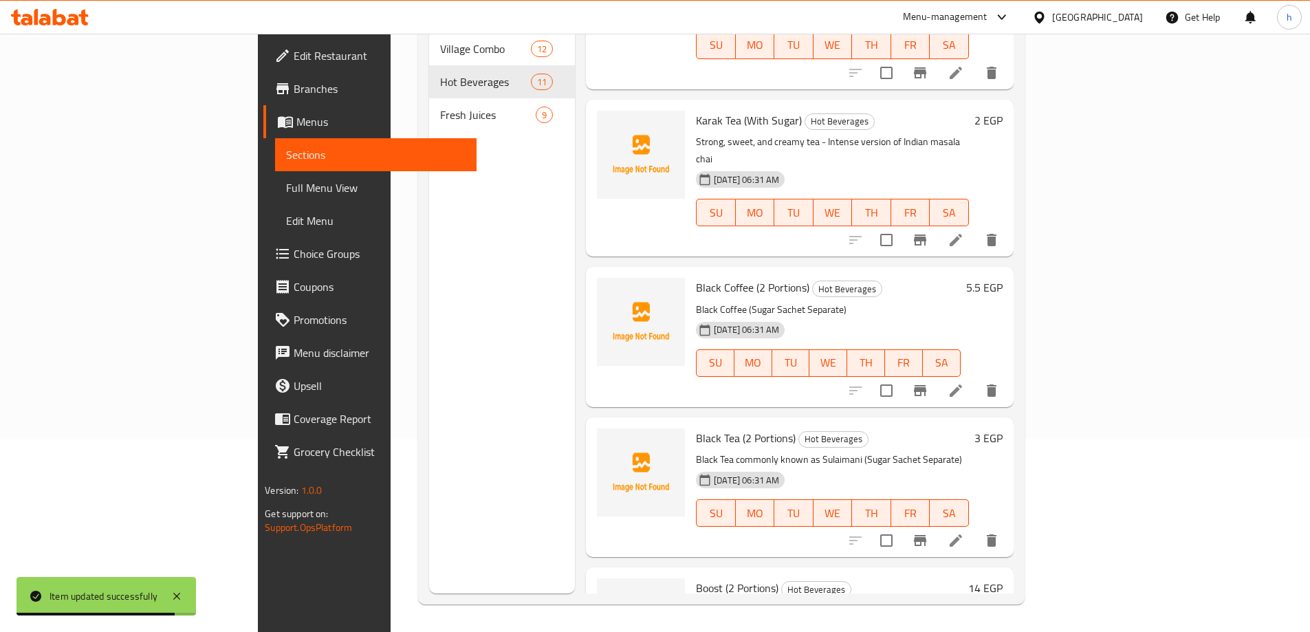
scroll to position [573, 0]
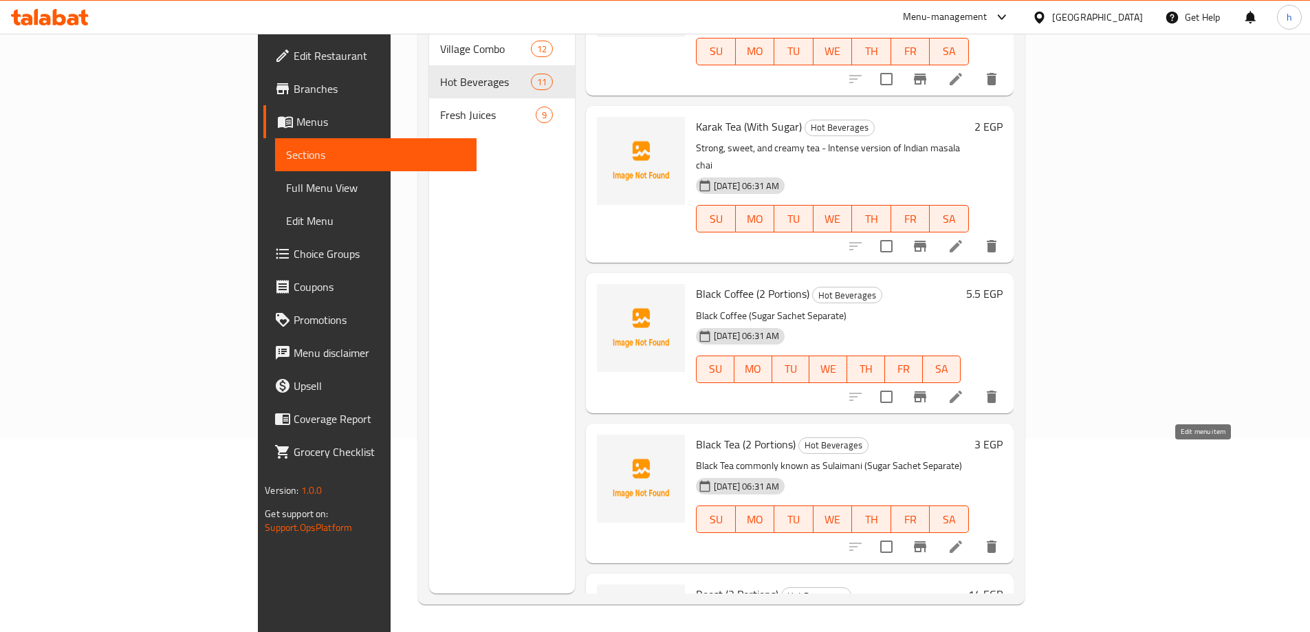
click at [962, 540] on icon at bounding box center [955, 546] width 12 height 12
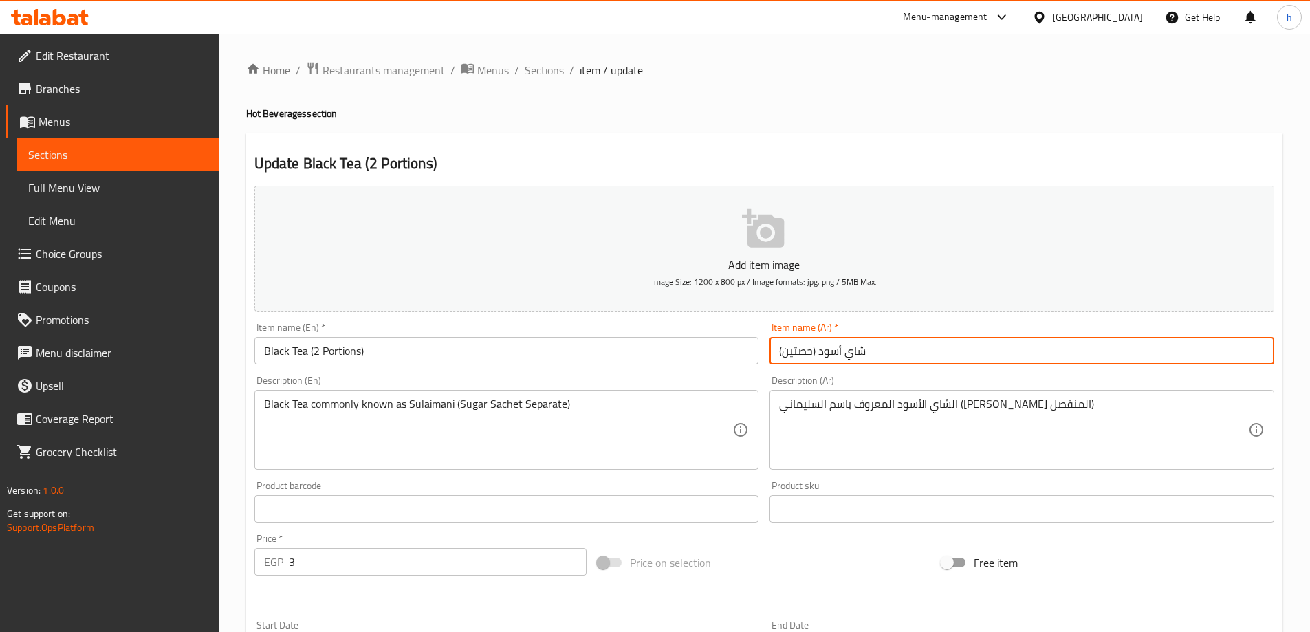
drag, startPoint x: 811, startPoint y: 351, endPoint x: 772, endPoint y: 359, distance: 39.4
click at [772, 359] on input "شاي أسود (حصتين)" at bounding box center [1021, 351] width 505 height 28
click at [811, 351] on input "شاي أسود (حصتين)" at bounding box center [1021, 351] width 505 height 28
drag, startPoint x: 811, startPoint y: 351, endPoint x: 796, endPoint y: 351, distance: 14.4
click at [796, 351] on input "شاي أسود (حصتين)" at bounding box center [1021, 351] width 505 height 28
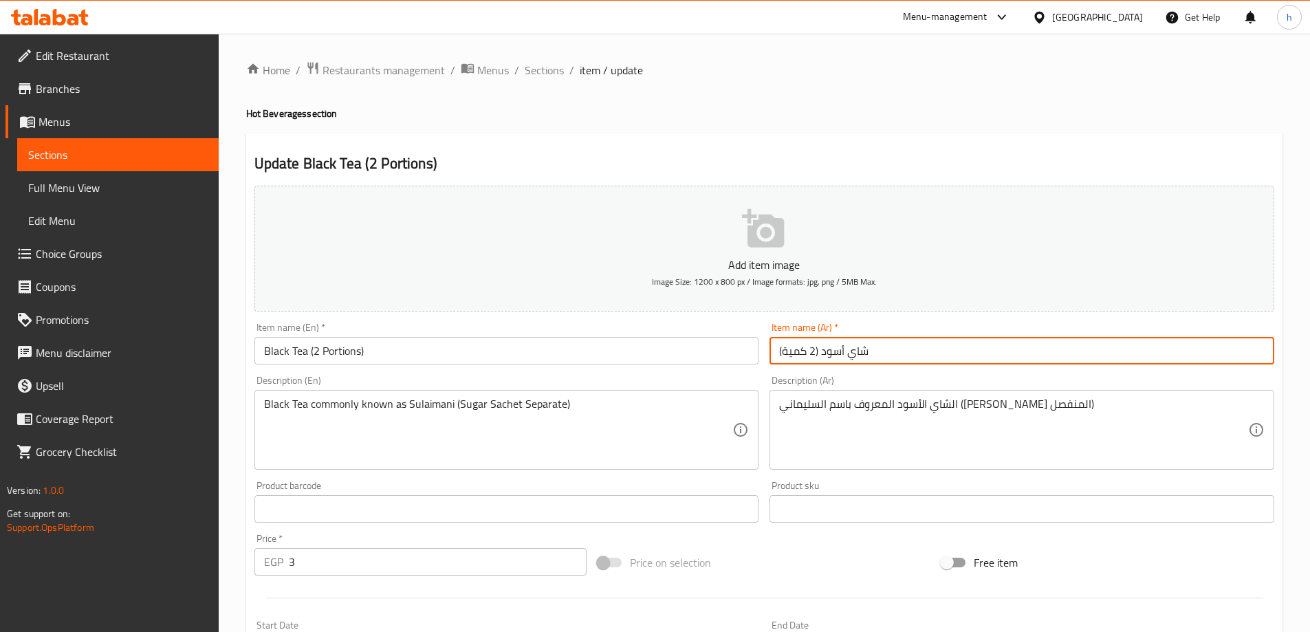
type input "شاي أسود (2 كمية)"
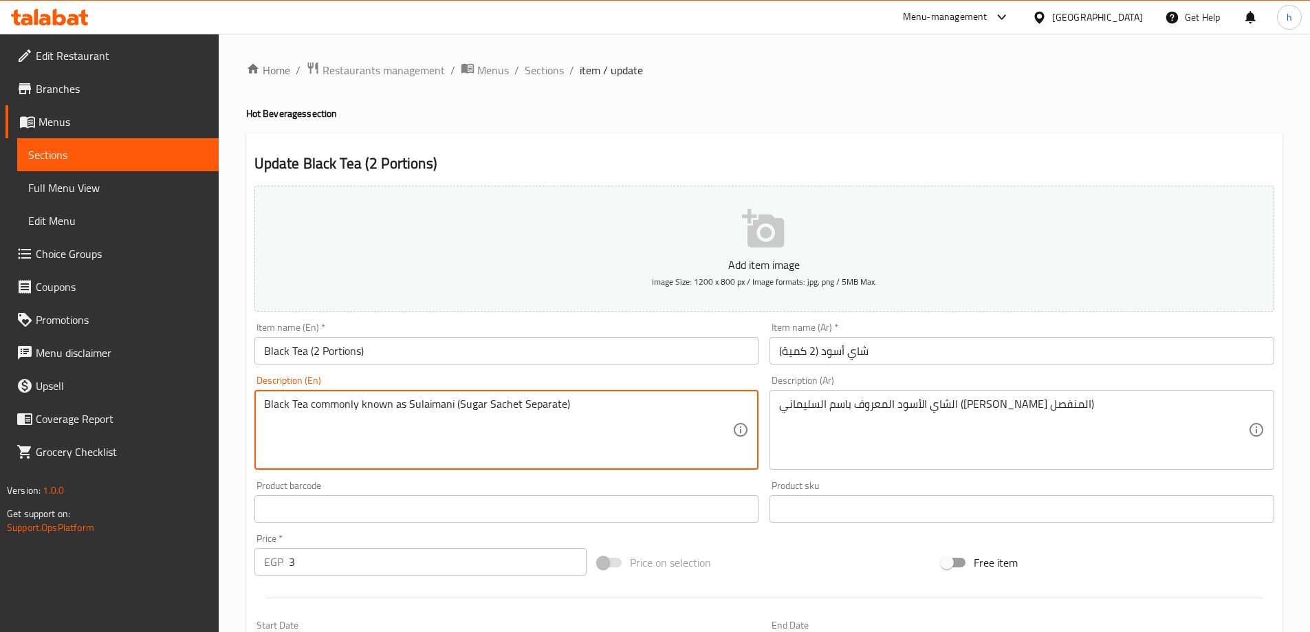
drag, startPoint x: 357, startPoint y: 404, endPoint x: 310, endPoint y: 404, distance: 46.8
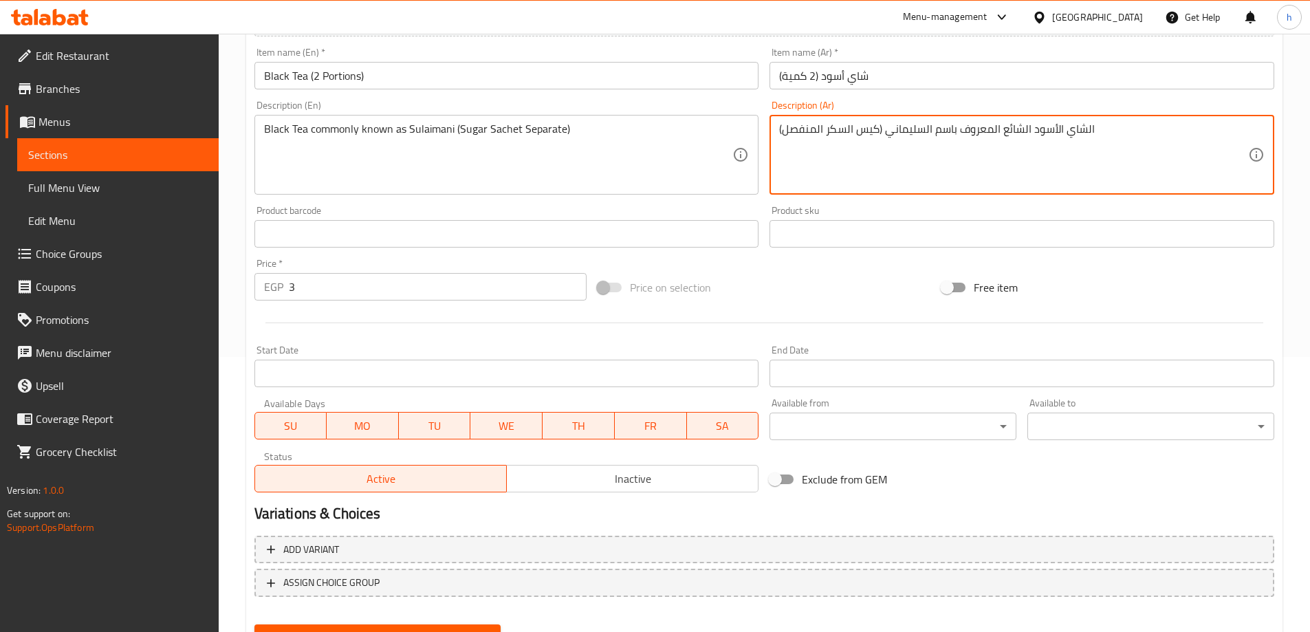
scroll to position [340, 0]
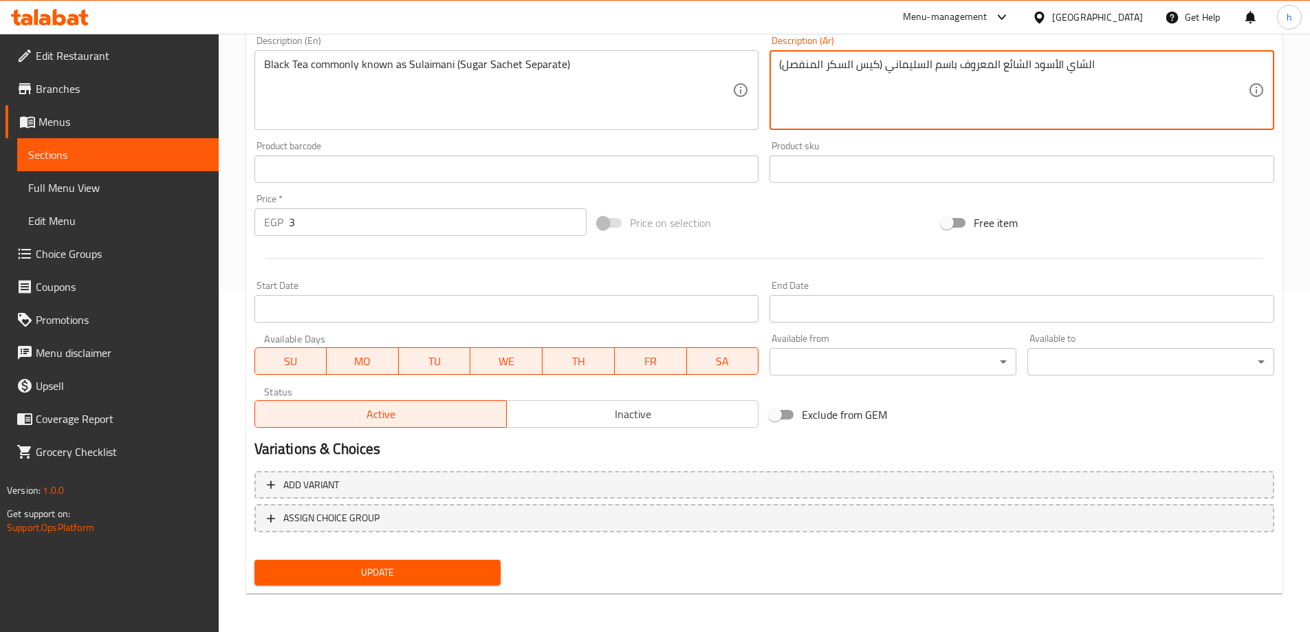
type textarea "الشاي الأسود الشائع المعروف باسم السليماني (كيس السكر المنفصل)"
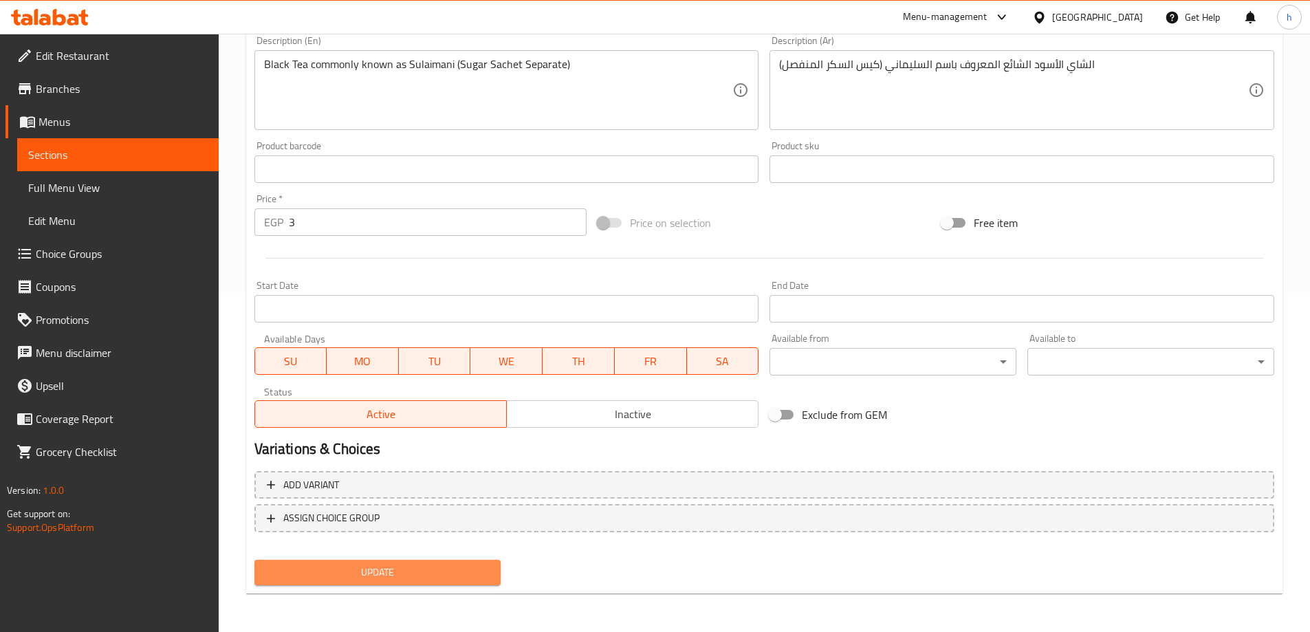
click at [454, 566] on span "Update" at bounding box center [377, 572] width 225 height 17
drag, startPoint x: 158, startPoint y: 151, endPoint x: 213, endPoint y: 194, distance: 70.0
click at [159, 150] on span "Sections" at bounding box center [117, 154] width 179 height 17
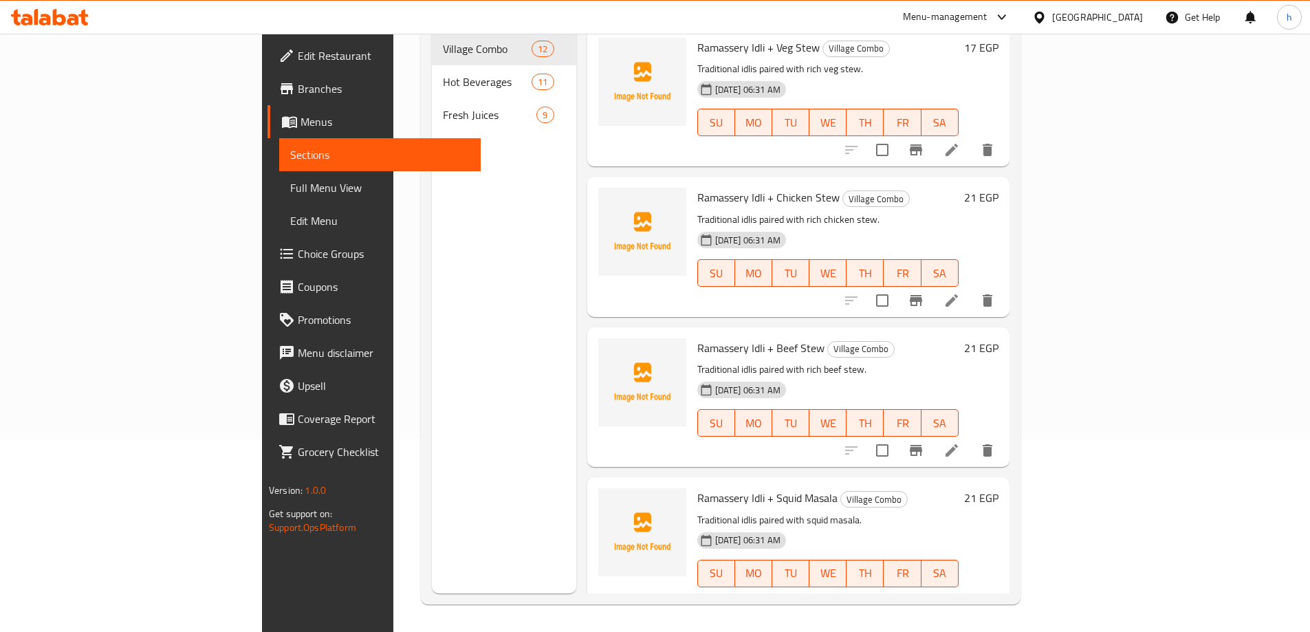
scroll to position [193, 0]
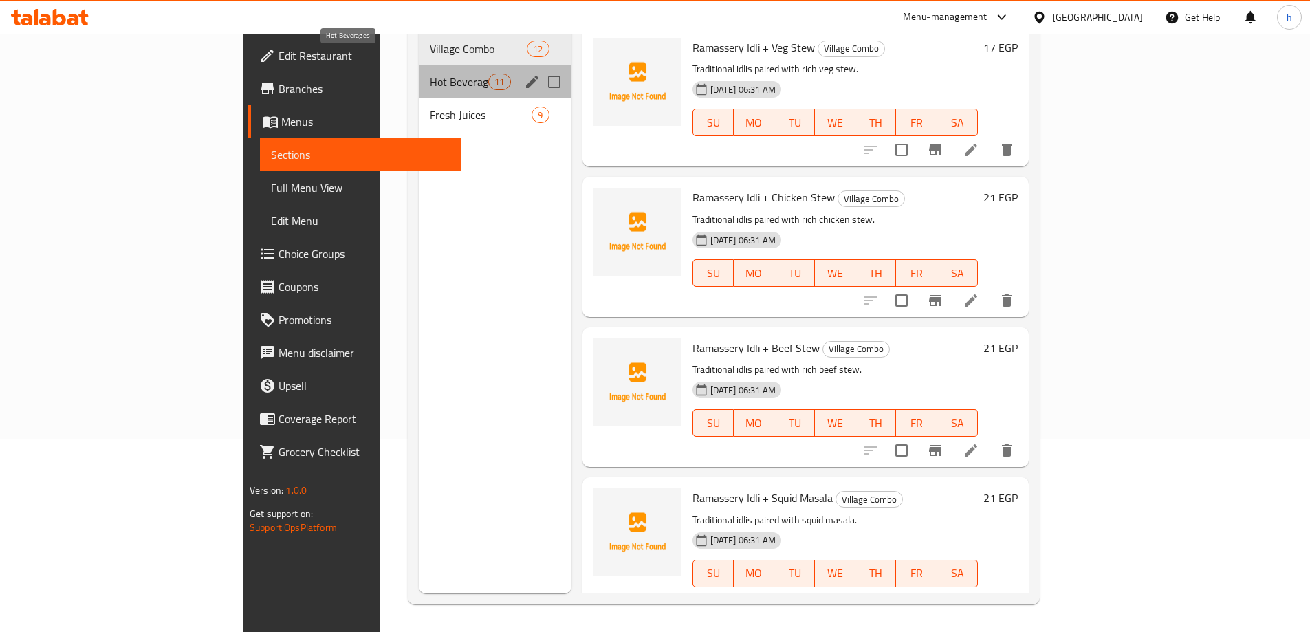
click at [430, 74] on span "Hot Beverages" at bounding box center [459, 82] width 58 height 17
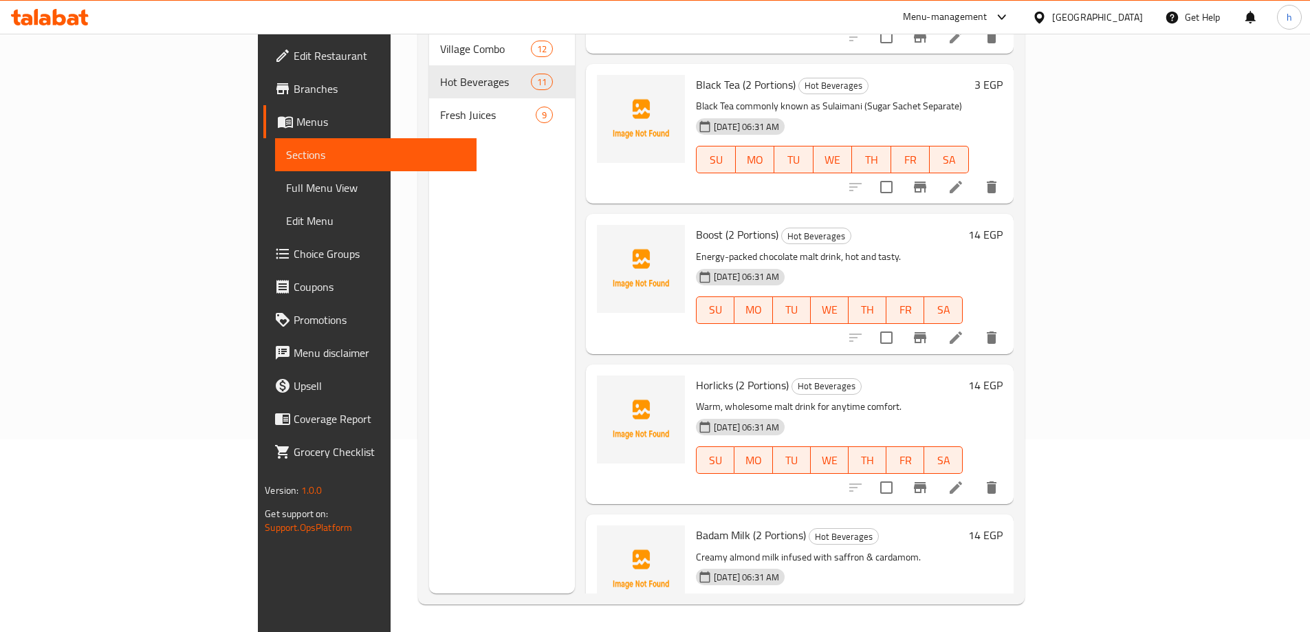
scroll to position [780, 0]
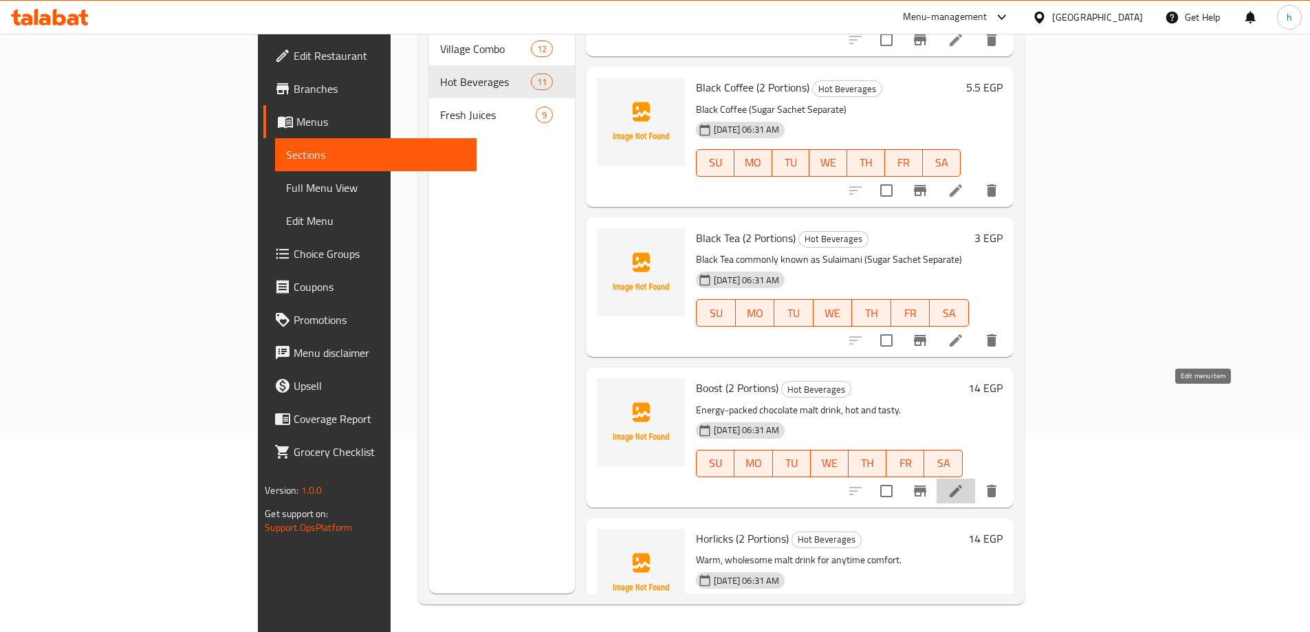
click at [964, 483] on icon at bounding box center [955, 491] width 17 height 17
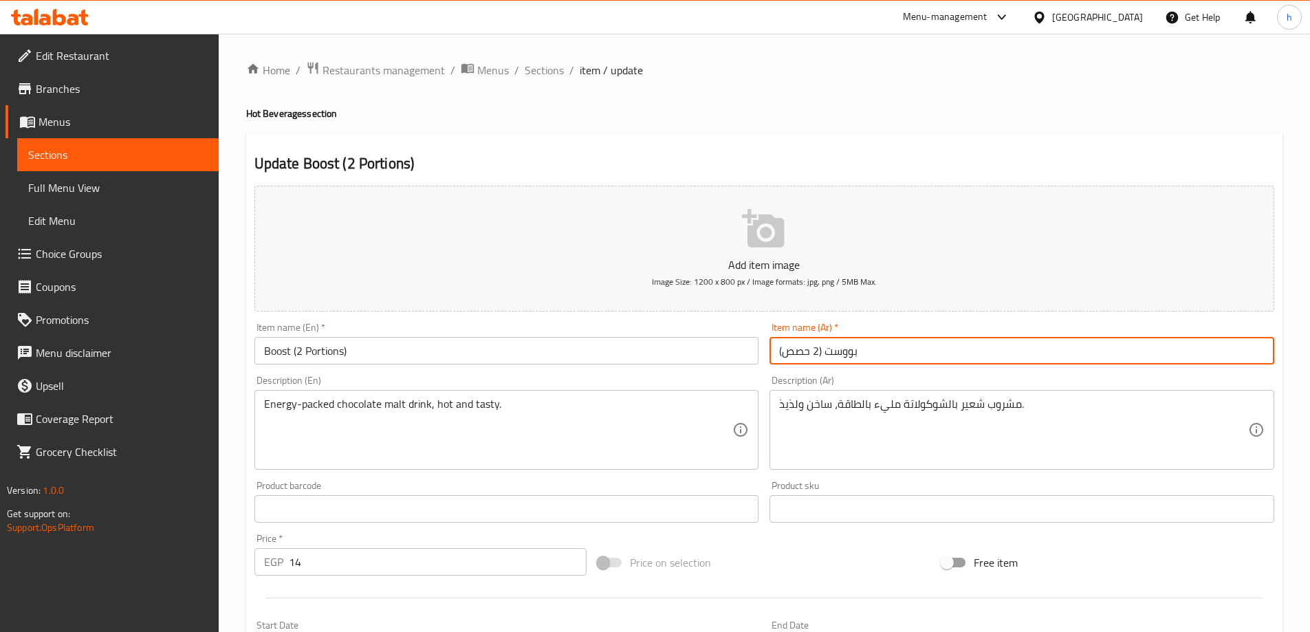
drag, startPoint x: 810, startPoint y: 352, endPoint x: 787, endPoint y: 352, distance: 22.7
click at [787, 352] on input "بووست (2 حصص)" at bounding box center [1021, 351] width 505 height 28
type input "بووست (2 كمية)"
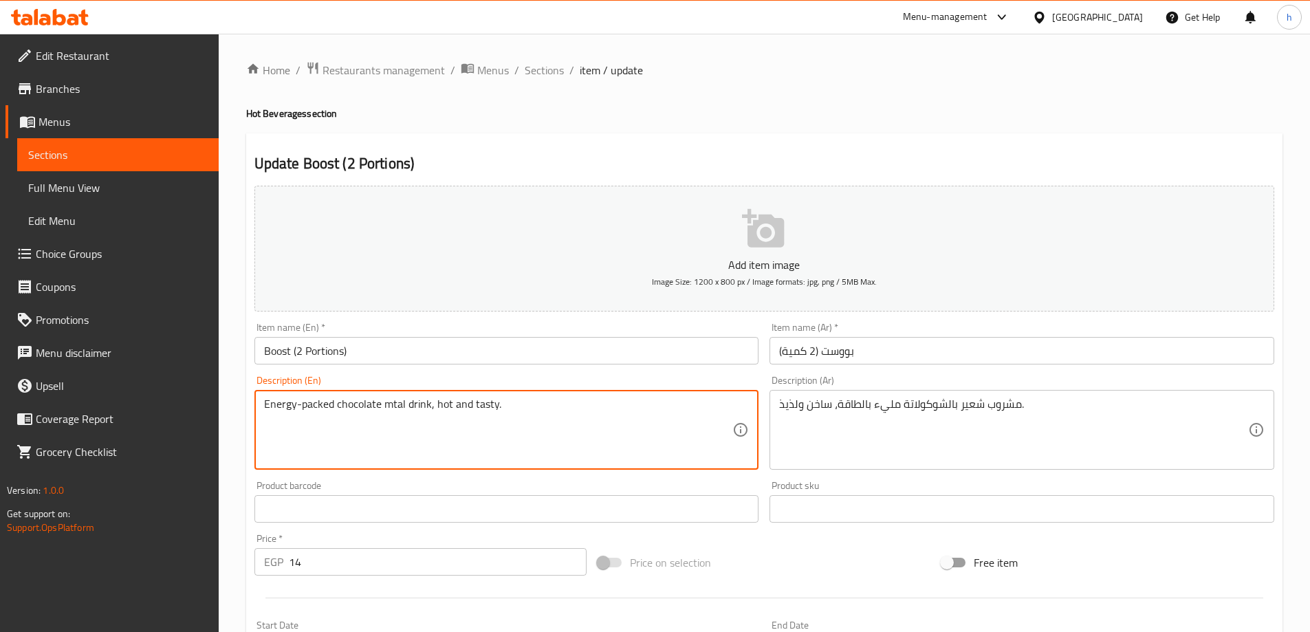
click at [395, 421] on textarea "Energy-packed chocolate mtal drink, hot and tasty." at bounding box center [498, 429] width 469 height 65
click at [402, 405] on textarea "Energy-packed chocolate mtal drink, hot and tasty." at bounding box center [498, 429] width 469 height 65
click at [398, 404] on textarea "Energy-packed chocolate mtal drink, hot and tasty." at bounding box center [498, 429] width 469 height 65
click at [403, 406] on textarea "Energy-packed chocolate mtal drink, hot and tasty." at bounding box center [498, 429] width 469 height 65
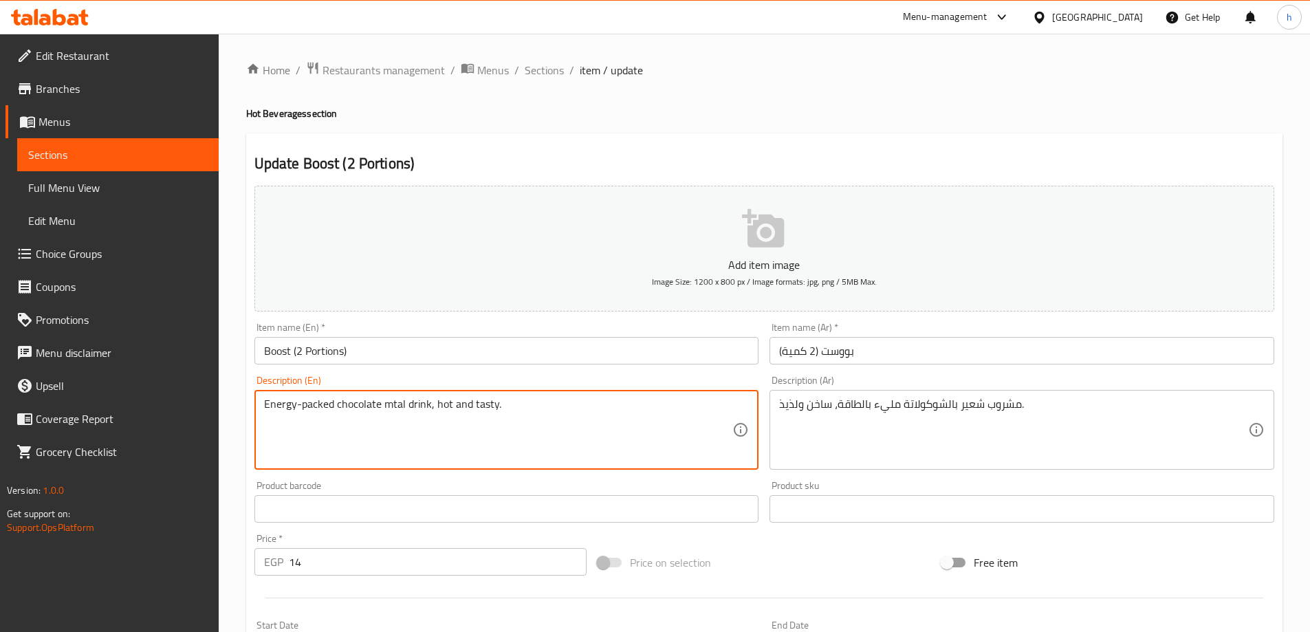
click at [403, 406] on textarea "Energy-packed chocolate mtal drink, hot and tasty." at bounding box center [498, 429] width 469 height 65
click at [402, 404] on textarea "Energy-packed chocolate mtal drink, hot and tasty." at bounding box center [498, 429] width 469 height 65
click at [397, 402] on textarea "Energy-packed chocolate mtal drink, hot and tasty." at bounding box center [498, 429] width 469 height 65
type textarea "Energy-packed chocolate malt drink, hot and tasty."
drag, startPoint x: 404, startPoint y: 405, endPoint x: 382, endPoint y: 406, distance: 22.0
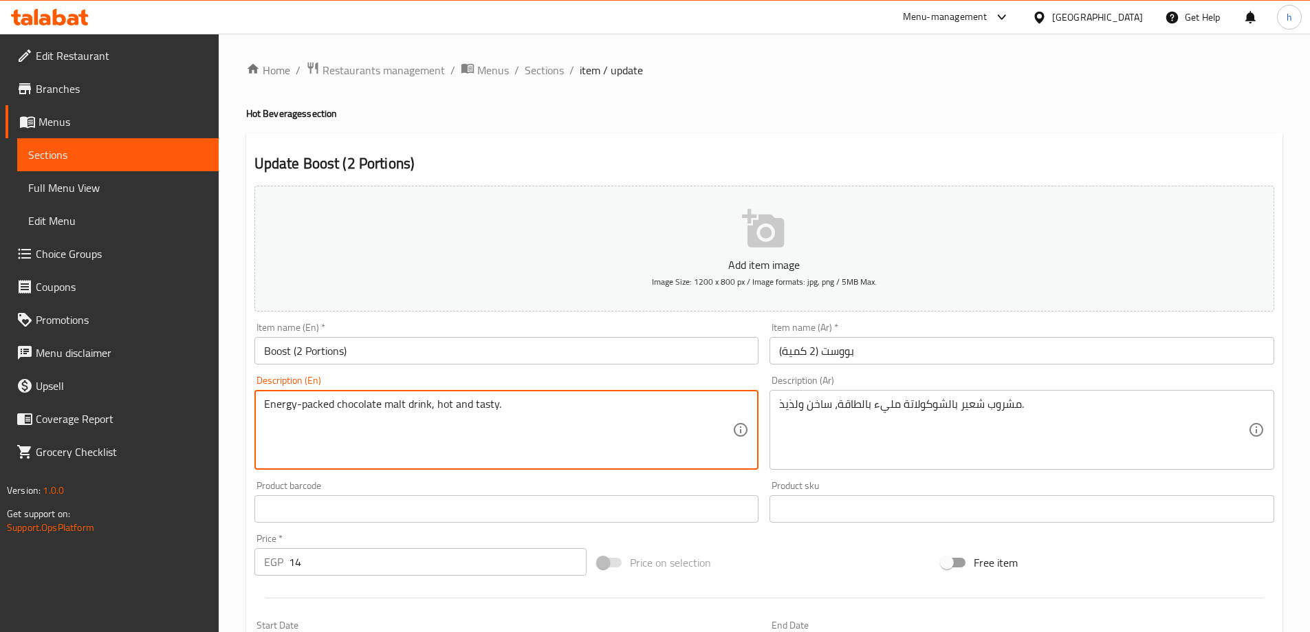
click at [382, 406] on textarea "Energy-packed chocolate malt drink, hot and tasty." at bounding box center [498, 429] width 469 height 65
drag, startPoint x: 334, startPoint y: 406, endPoint x: 303, endPoint y: 402, distance: 31.1
click at [303, 402] on textarea "Energy-packed chocolate malt drink, hot and tasty." at bounding box center [498, 429] width 469 height 65
drag, startPoint x: 426, startPoint y: 404, endPoint x: 409, endPoint y: 404, distance: 16.5
click at [409, 404] on textarea "Energy-packed chocolate malt drink, hot and tasty." at bounding box center [498, 429] width 469 height 65
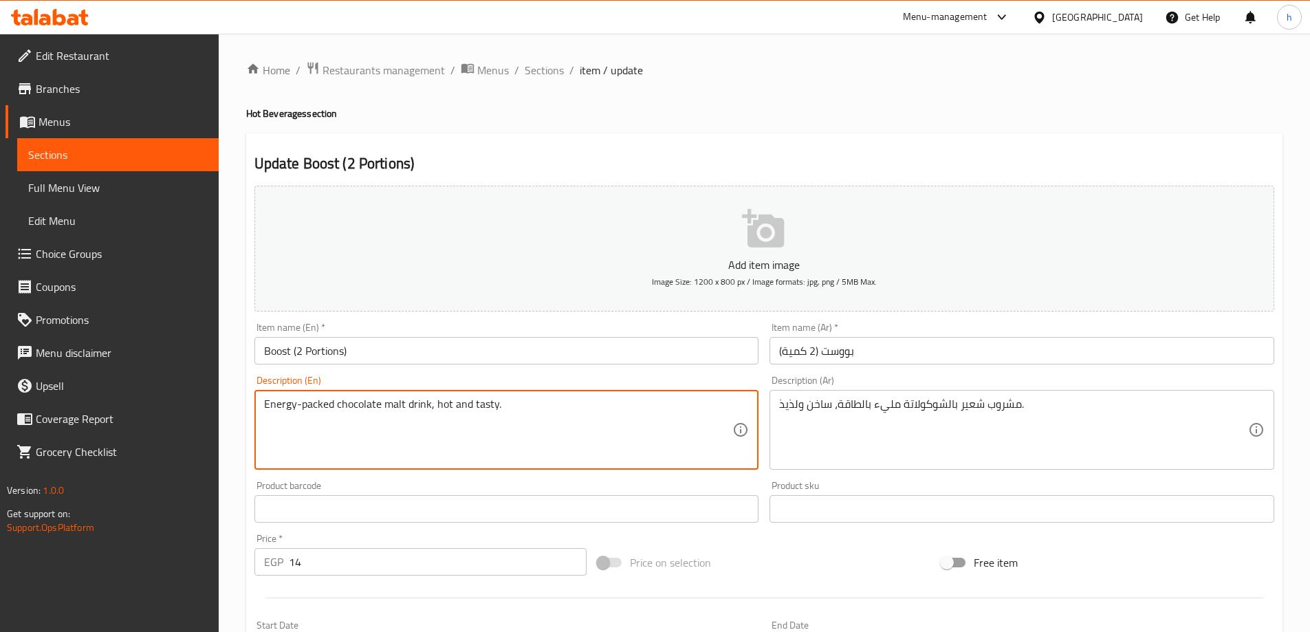
click at [426, 404] on textarea "Energy-packed chocolate malt drink, hot and tasty." at bounding box center [498, 429] width 469 height 65
drag, startPoint x: 428, startPoint y: 404, endPoint x: 259, endPoint y: 405, distance: 169.8
click at [259, 405] on div "Energy-packed chocolate malt drink, hot and tasty. Description (En)" at bounding box center [506, 430] width 505 height 80
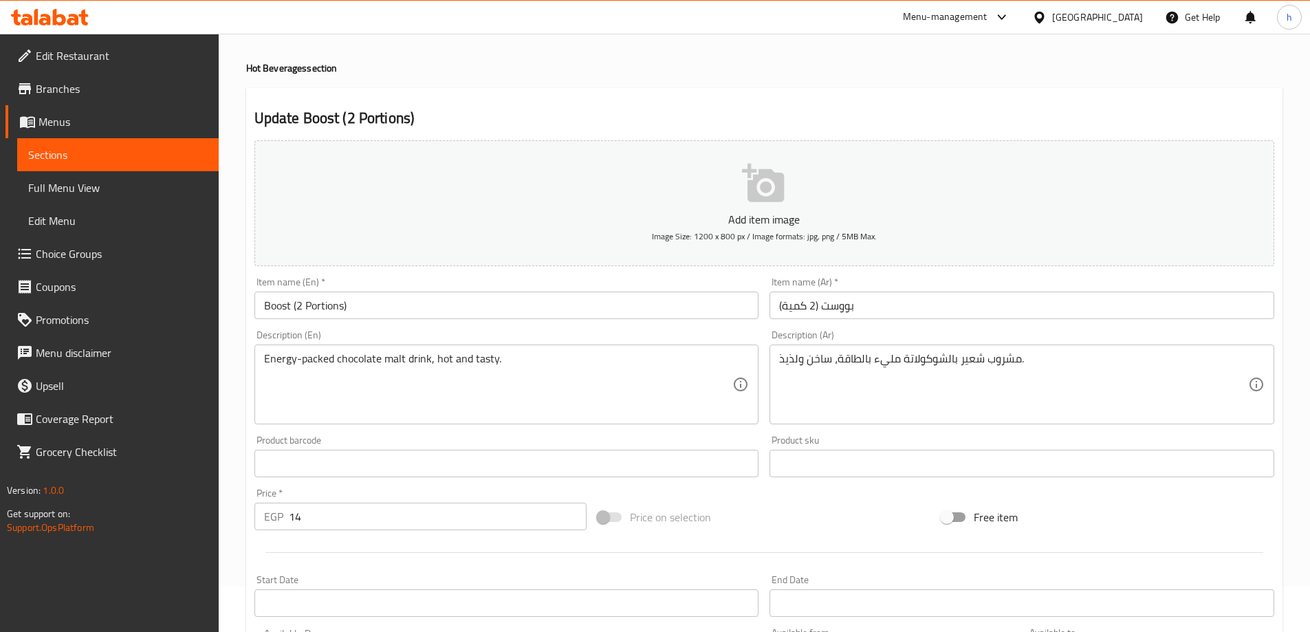
scroll to position [69, 0]
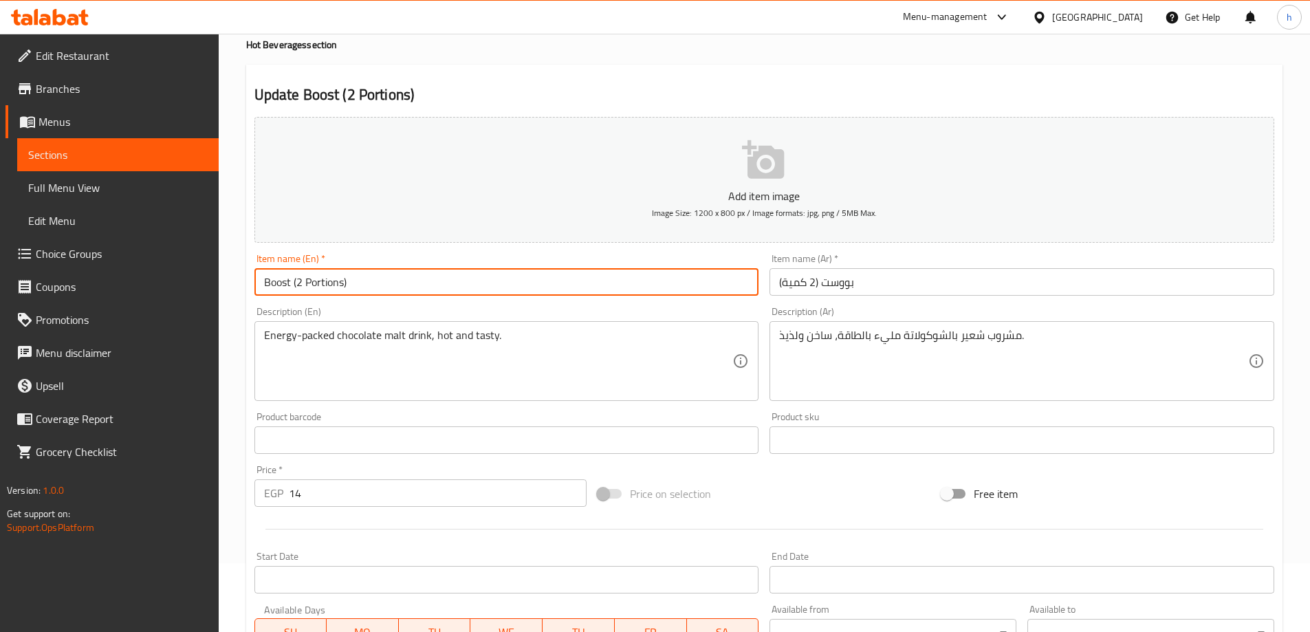
drag, startPoint x: 290, startPoint y: 283, endPoint x: 261, endPoint y: 283, distance: 29.6
click at [261, 283] on input "Boost (2 Portions)" at bounding box center [506, 282] width 505 height 28
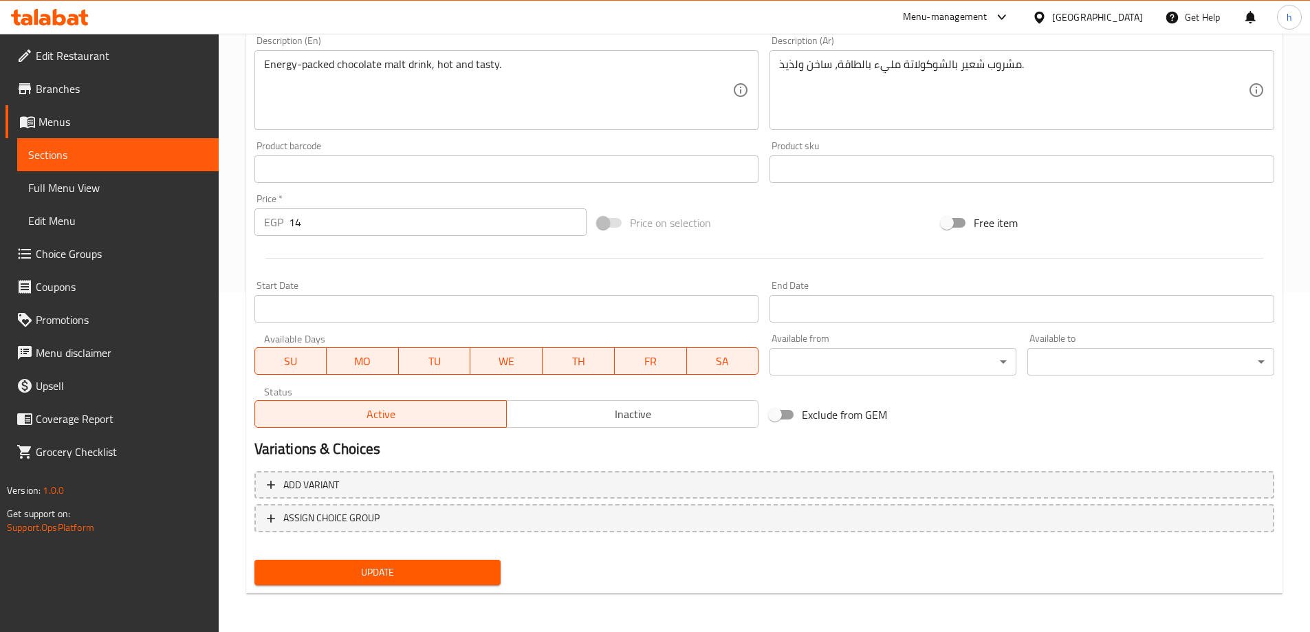
click at [330, 574] on span "Update" at bounding box center [377, 572] width 225 height 17
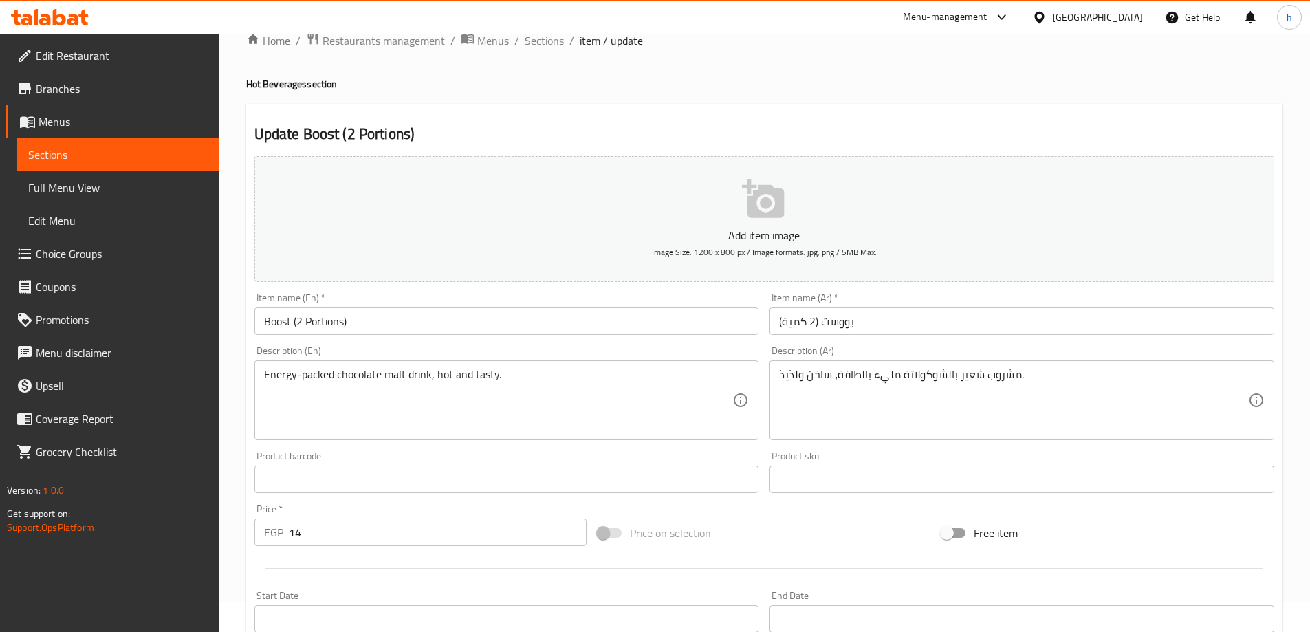
scroll to position [0, 0]
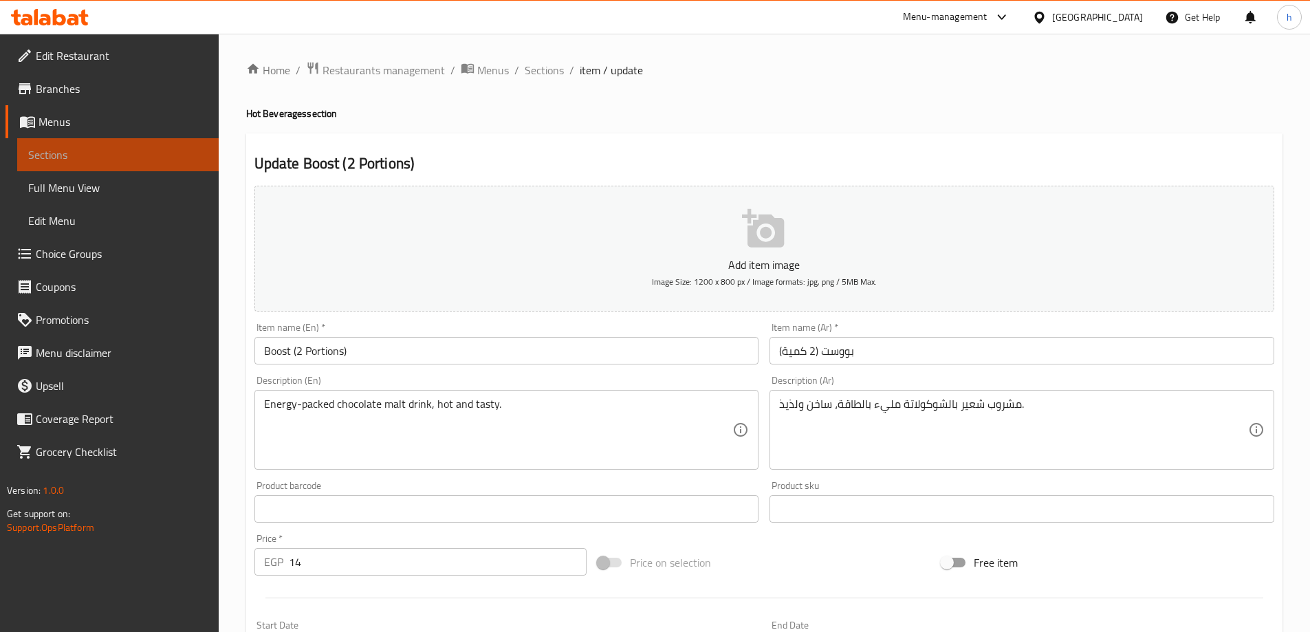
click at [150, 154] on span "Sections" at bounding box center [117, 154] width 179 height 17
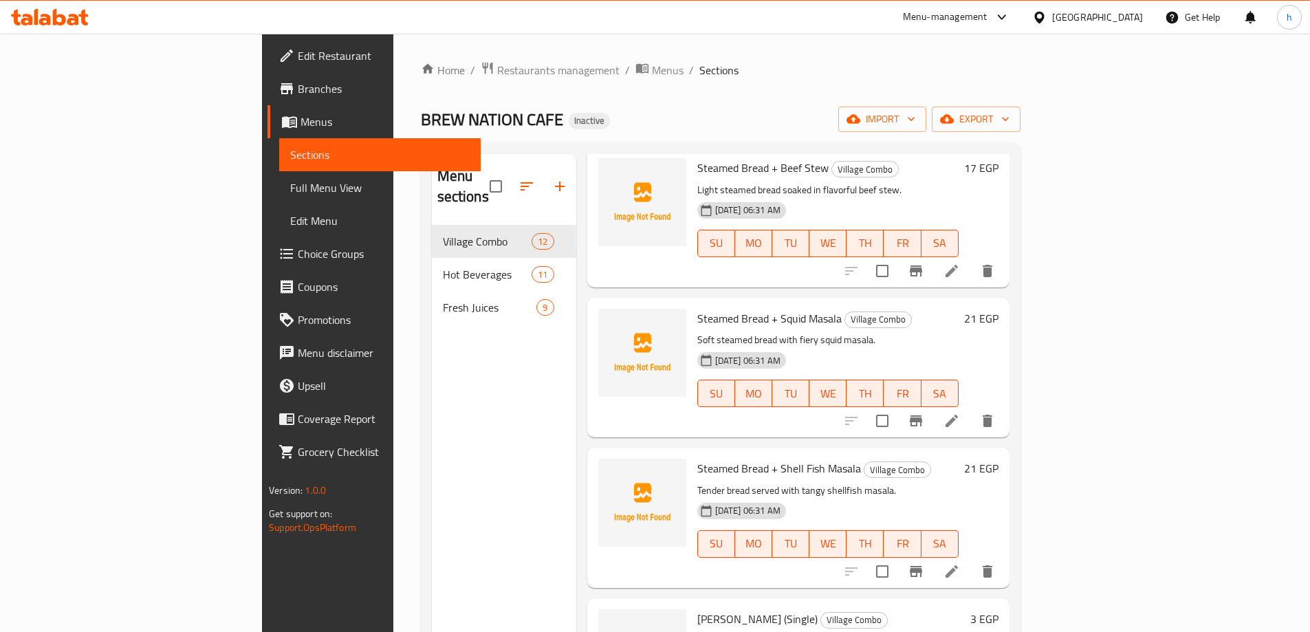
scroll to position [1205, 0]
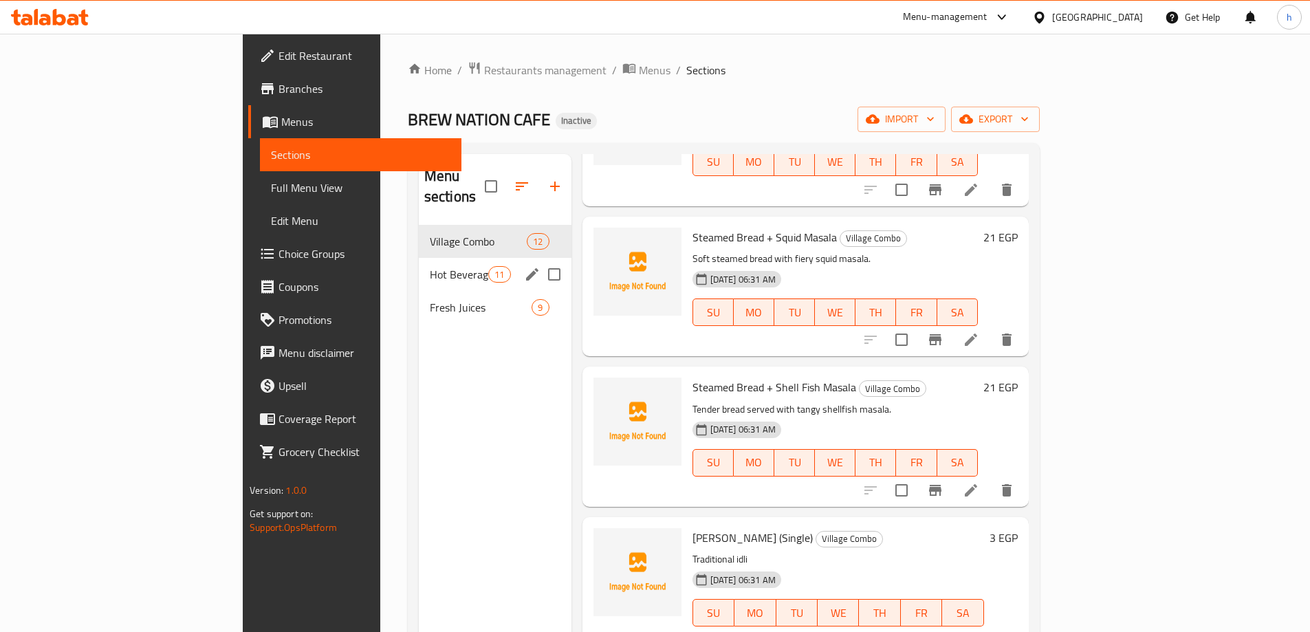
click at [419, 258] on div "Hot Beverages 11" at bounding box center [495, 274] width 153 height 33
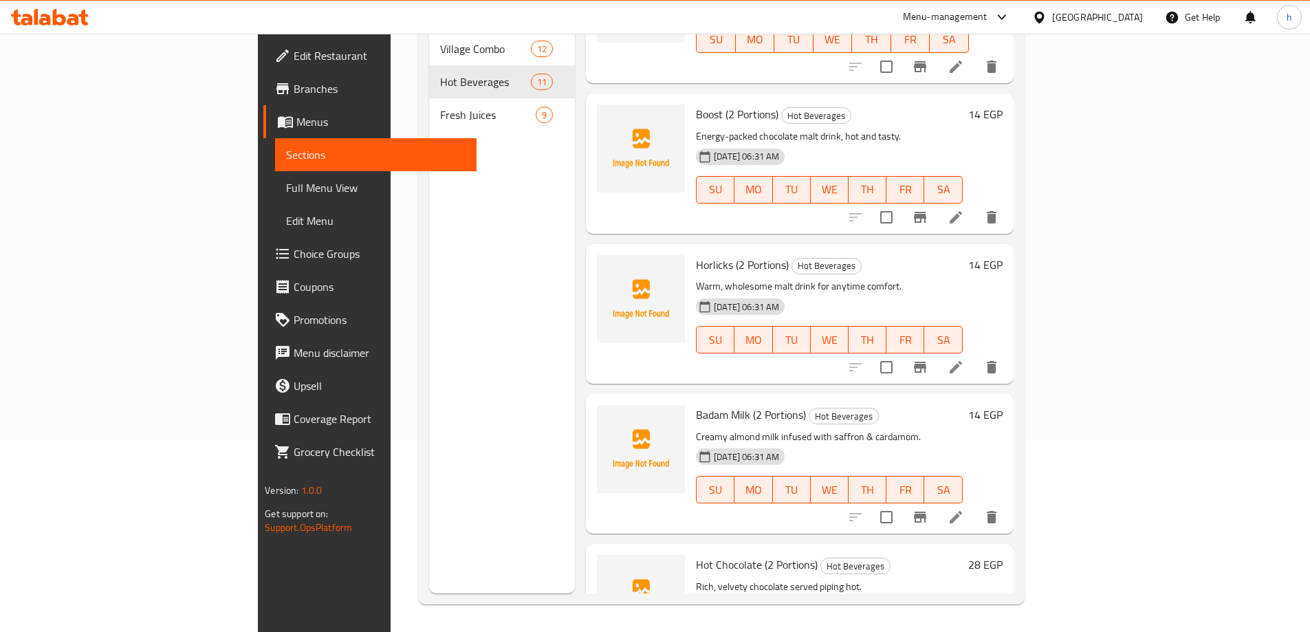
scroll to position [1055, 0]
click at [964, 358] on icon at bounding box center [955, 366] width 17 height 17
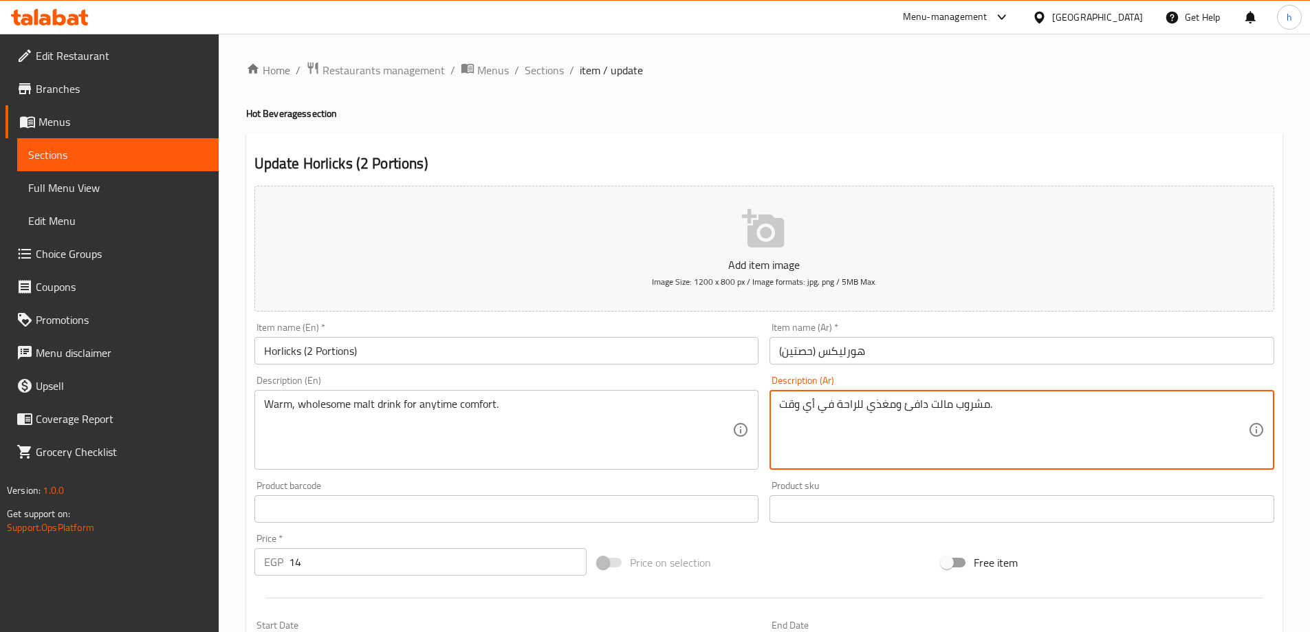
drag, startPoint x: 952, startPoint y: 406, endPoint x: 928, endPoint y: 404, distance: 23.5
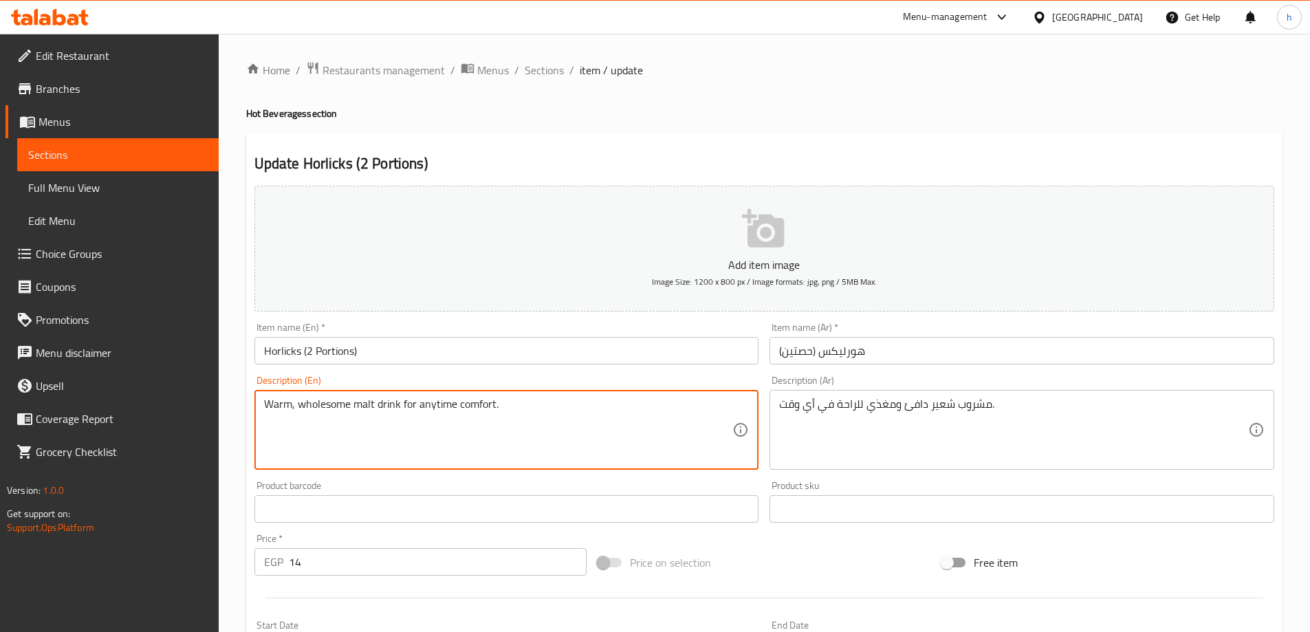
drag, startPoint x: 350, startPoint y: 404, endPoint x: 300, endPoint y: 409, distance: 50.5
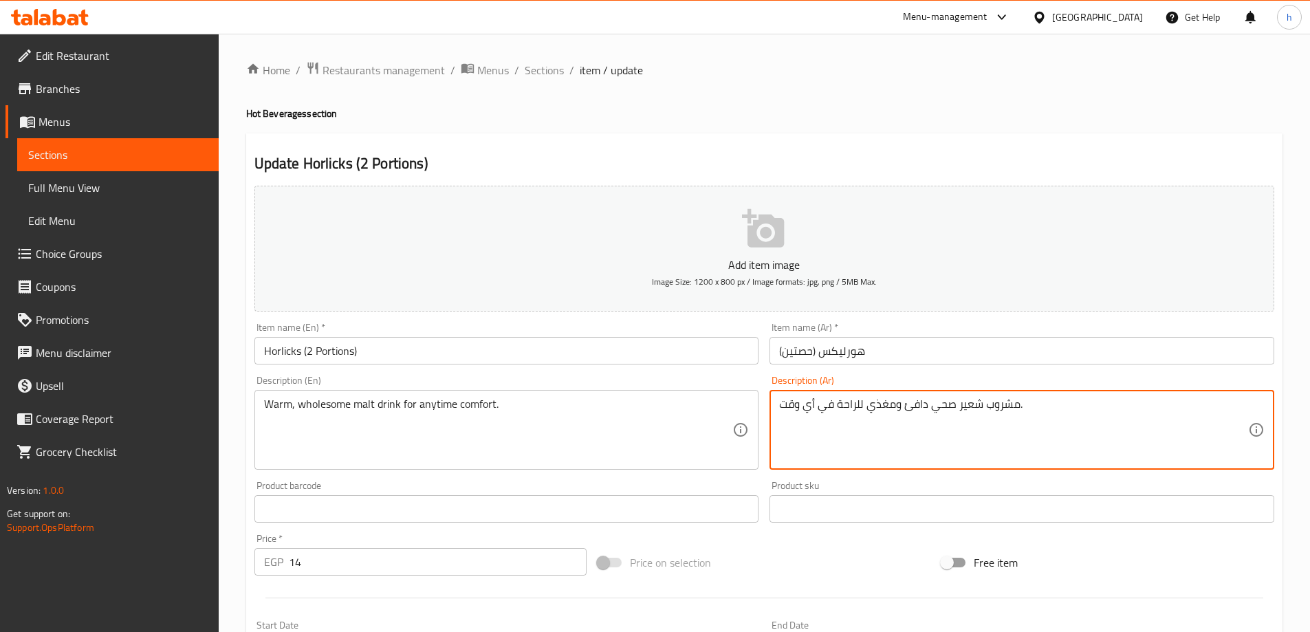
drag, startPoint x: 900, startPoint y: 404, endPoint x: 870, endPoint y: 405, distance: 30.3
click at [870, 405] on textarea "مشروب شعير صحي دافئ ومغذي للراحة في أي وقت." at bounding box center [1013, 429] width 469 height 65
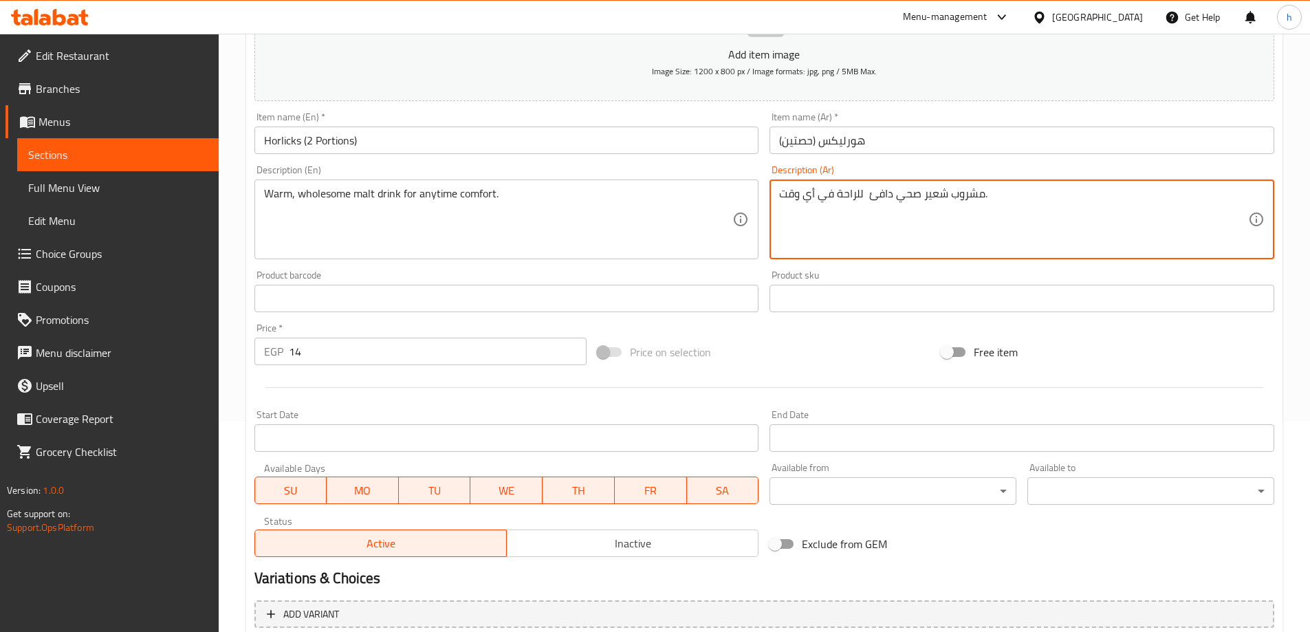
scroll to position [65, 0]
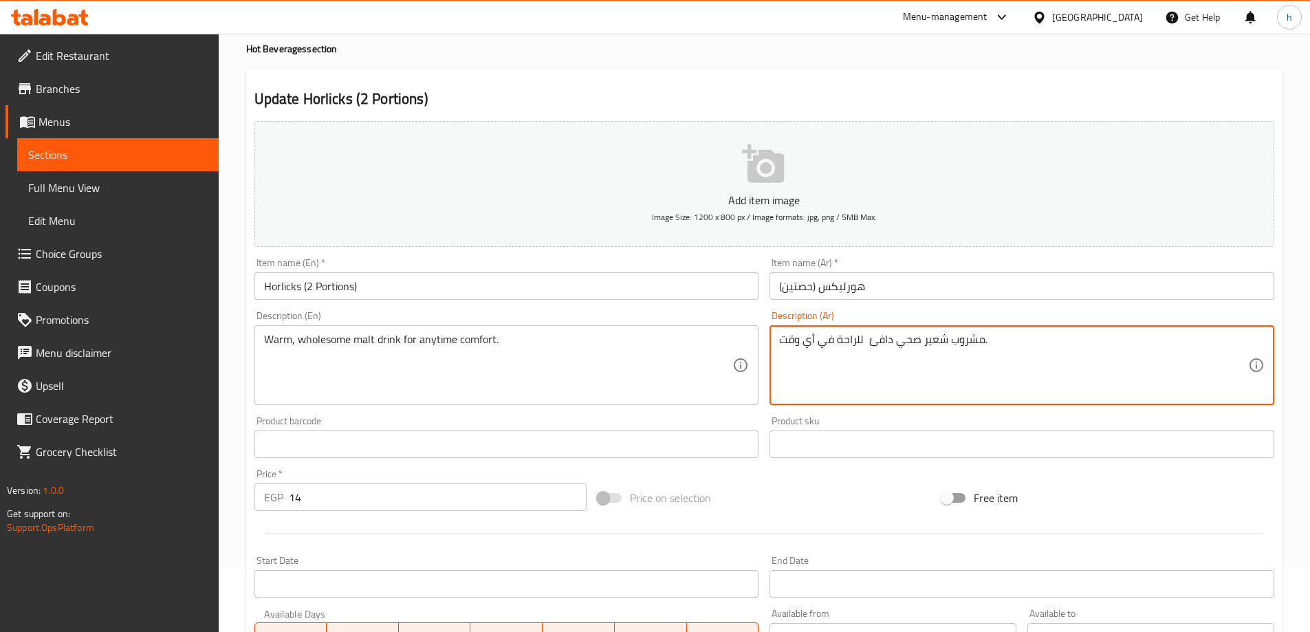
type textarea "مشروب شعير صحي دافئ للراحة في أي وقت."
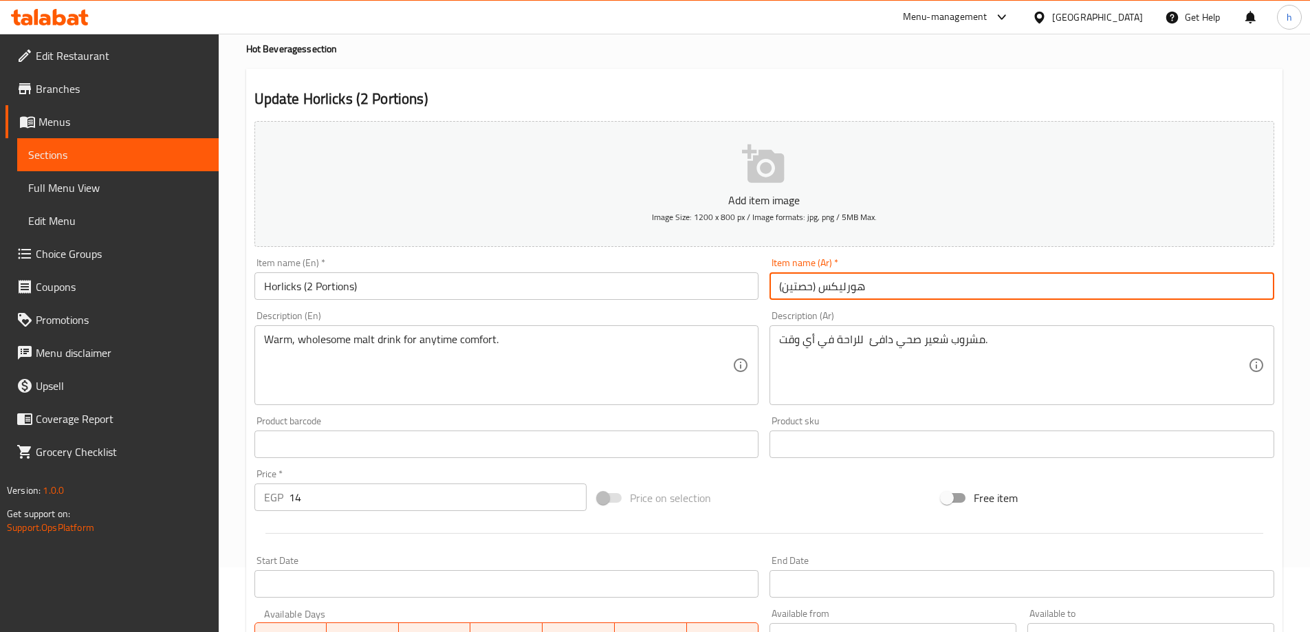
drag, startPoint x: 811, startPoint y: 287, endPoint x: 784, endPoint y: 287, distance: 27.5
click at [784, 287] on input "هورليكس (حصتين)" at bounding box center [1021, 286] width 505 height 28
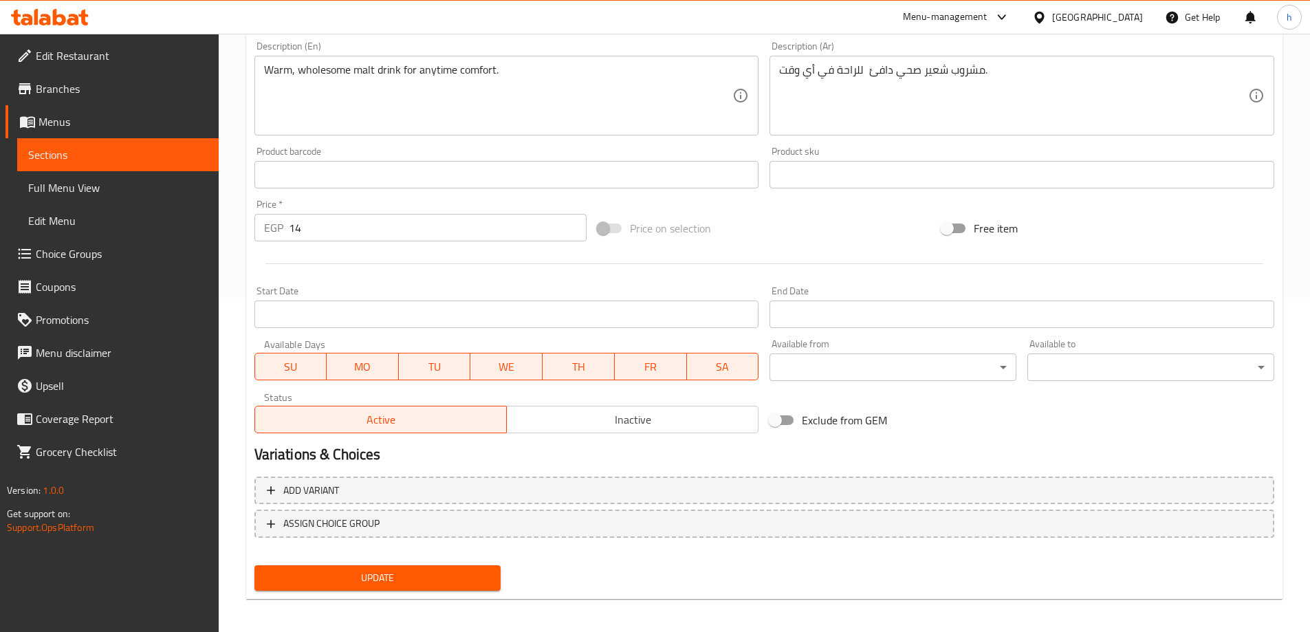
scroll to position [340, 0]
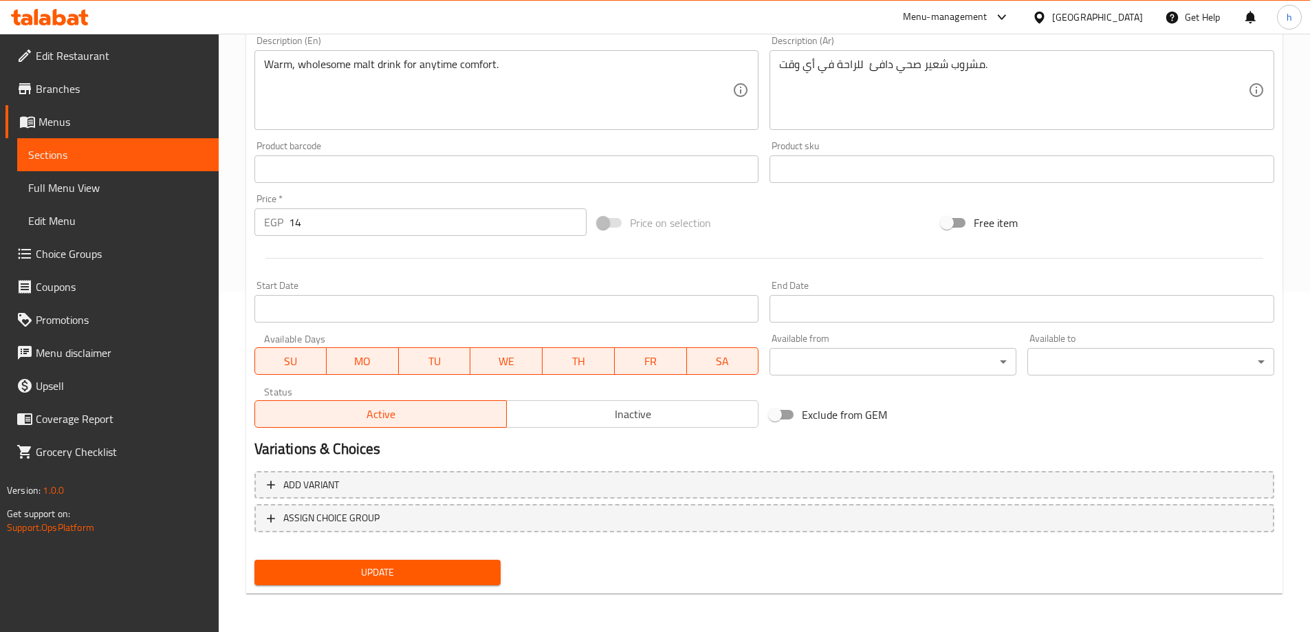
type input "هورليكس (2 كمية)"
click at [462, 581] on span "Update" at bounding box center [377, 572] width 225 height 17
click at [108, 151] on span "Sections" at bounding box center [117, 154] width 179 height 17
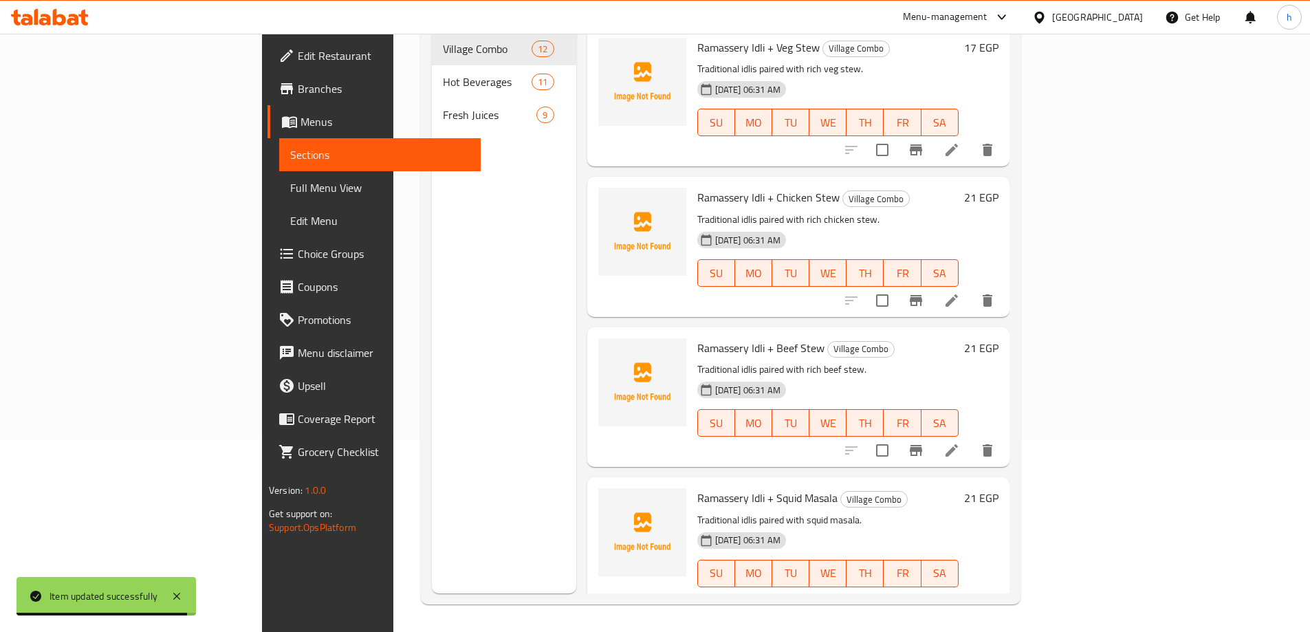
scroll to position [193, 0]
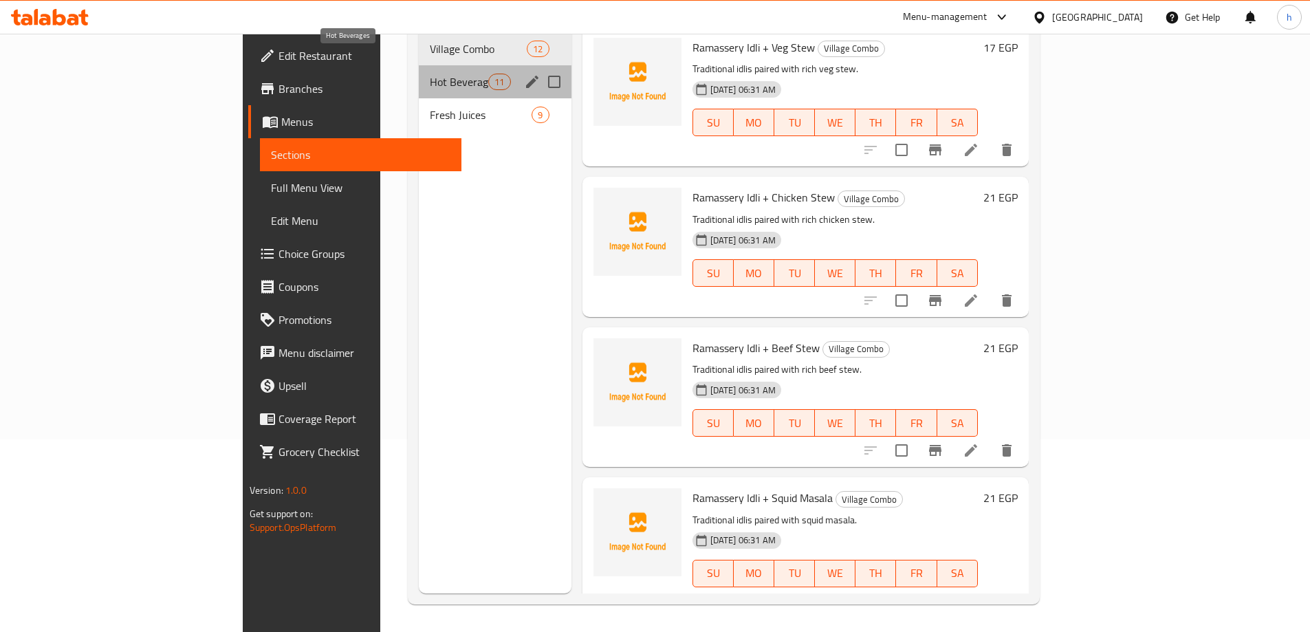
click at [430, 74] on span "Hot Beverages" at bounding box center [459, 82] width 58 height 17
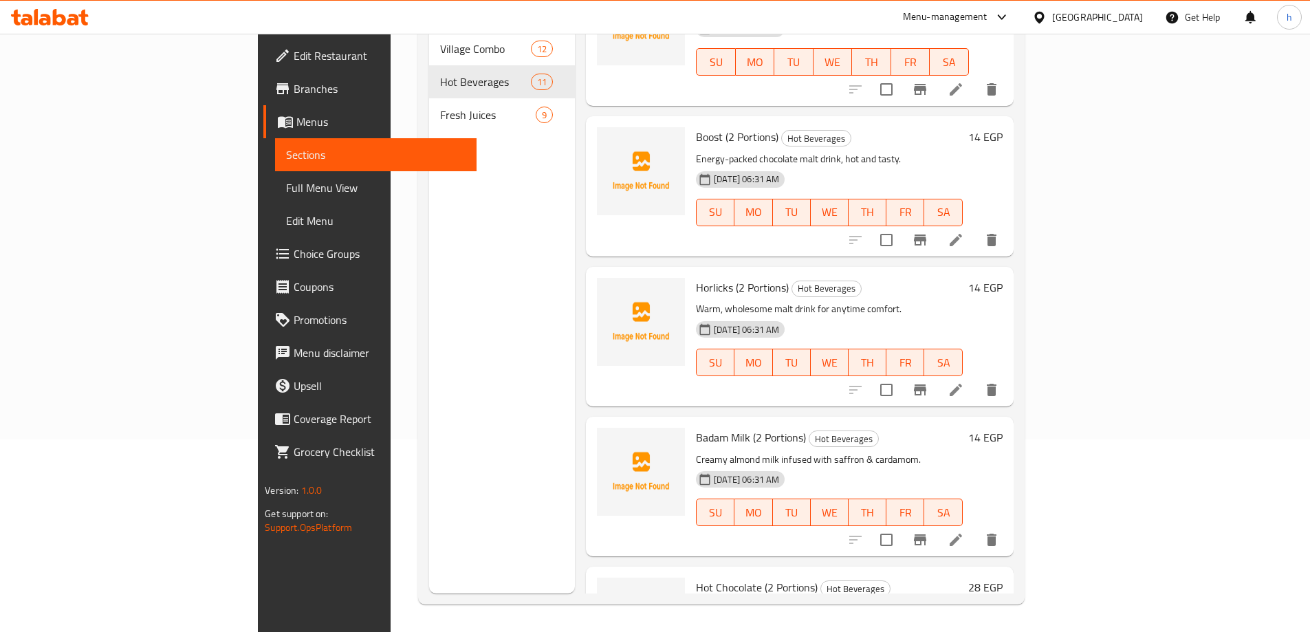
scroll to position [1055, 0]
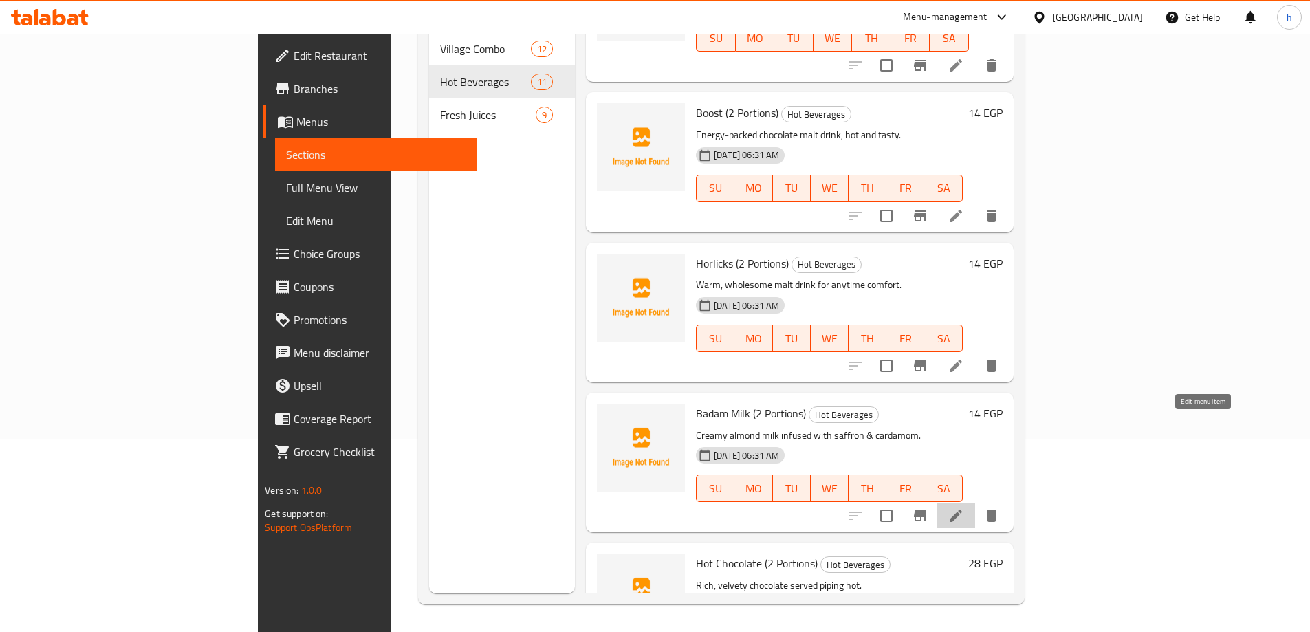
click at [964, 507] on icon at bounding box center [955, 515] width 17 height 17
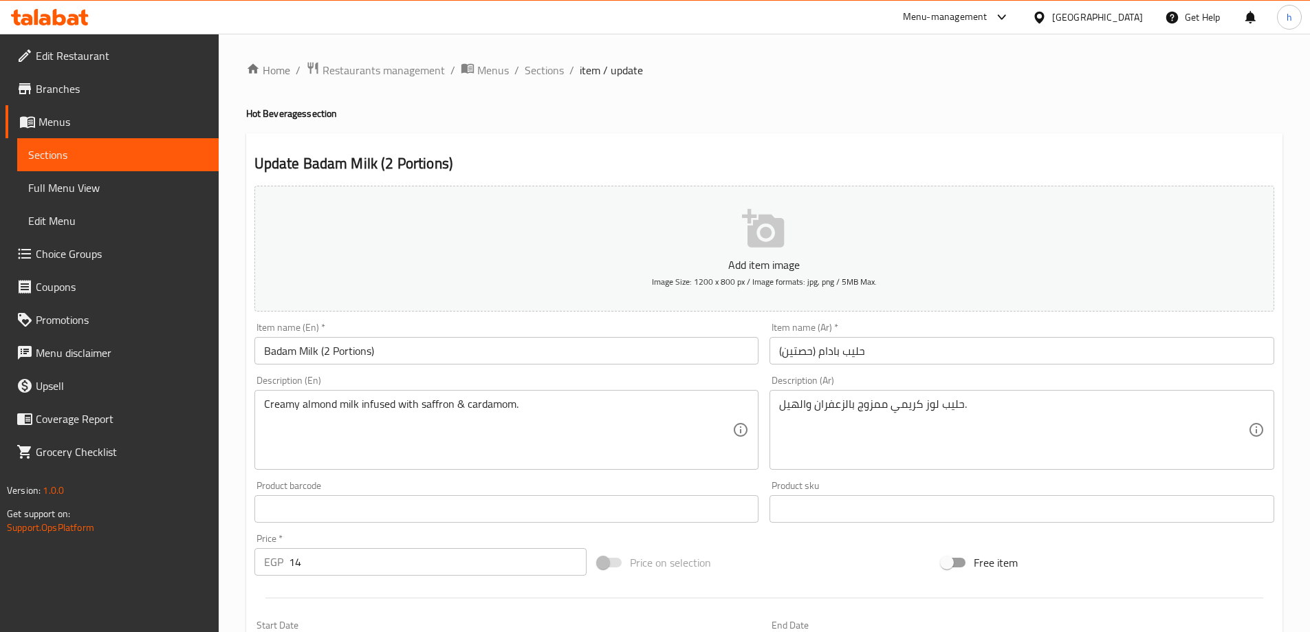
click at [809, 351] on input "حليب بادام (حصتين)" at bounding box center [1021, 351] width 505 height 28
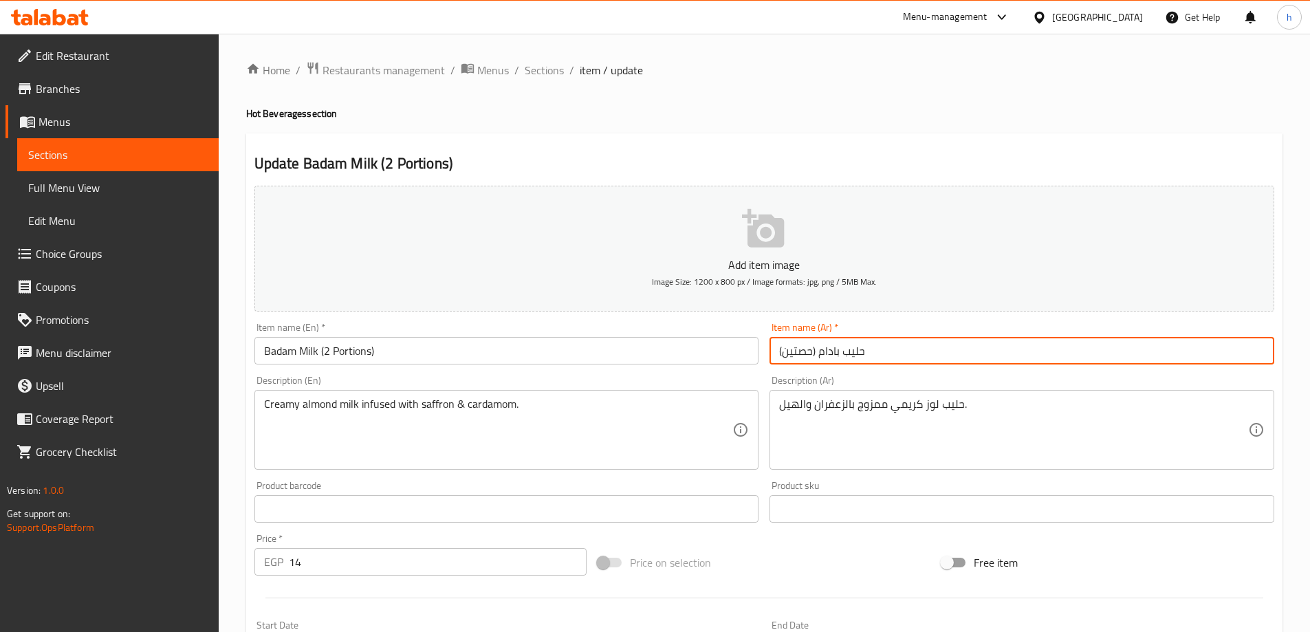
click at [809, 351] on input "حليب بادام (حصتين)" at bounding box center [1021, 351] width 505 height 28
type input "حليب بادام (2 كمية)"
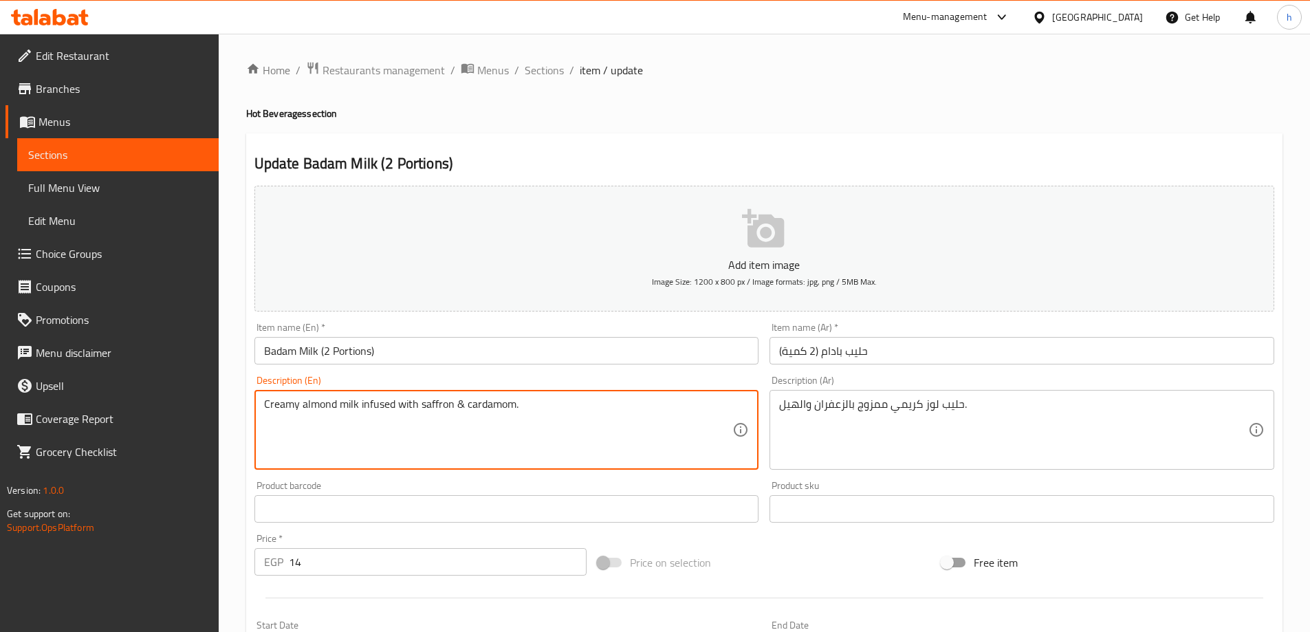
drag, startPoint x: 393, startPoint y: 404, endPoint x: 360, endPoint y: 414, distance: 34.6
drag, startPoint x: 452, startPoint y: 406, endPoint x: 419, endPoint y: 403, distance: 32.4
click at [419, 403] on textarea "Creamy almond milk infused with saffron & cardamom." at bounding box center [498, 429] width 469 height 65
drag, startPoint x: 515, startPoint y: 404, endPoint x: 465, endPoint y: 404, distance: 49.5
click at [465, 404] on textarea "Creamy almond milk infused with saffron & cardamom." at bounding box center [498, 429] width 469 height 65
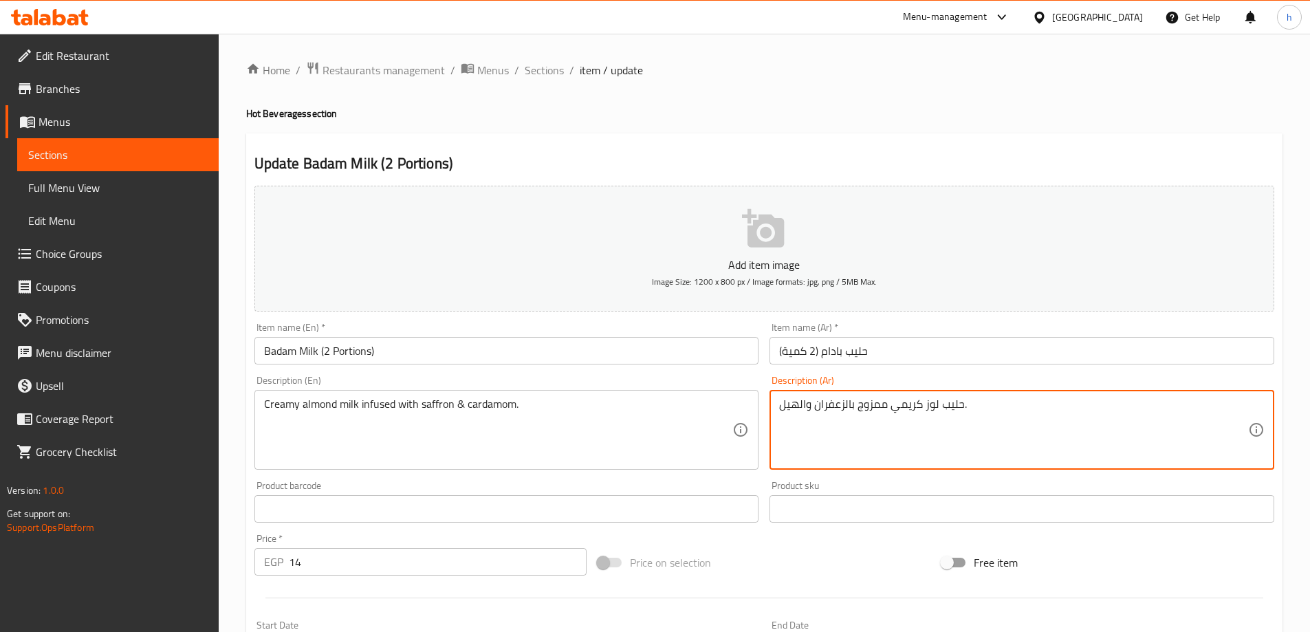
drag, startPoint x: 886, startPoint y: 404, endPoint x: 859, endPoint y: 408, distance: 27.8
type textarea "حليب لوز كريمي ملئ بالزعفران والهيل."
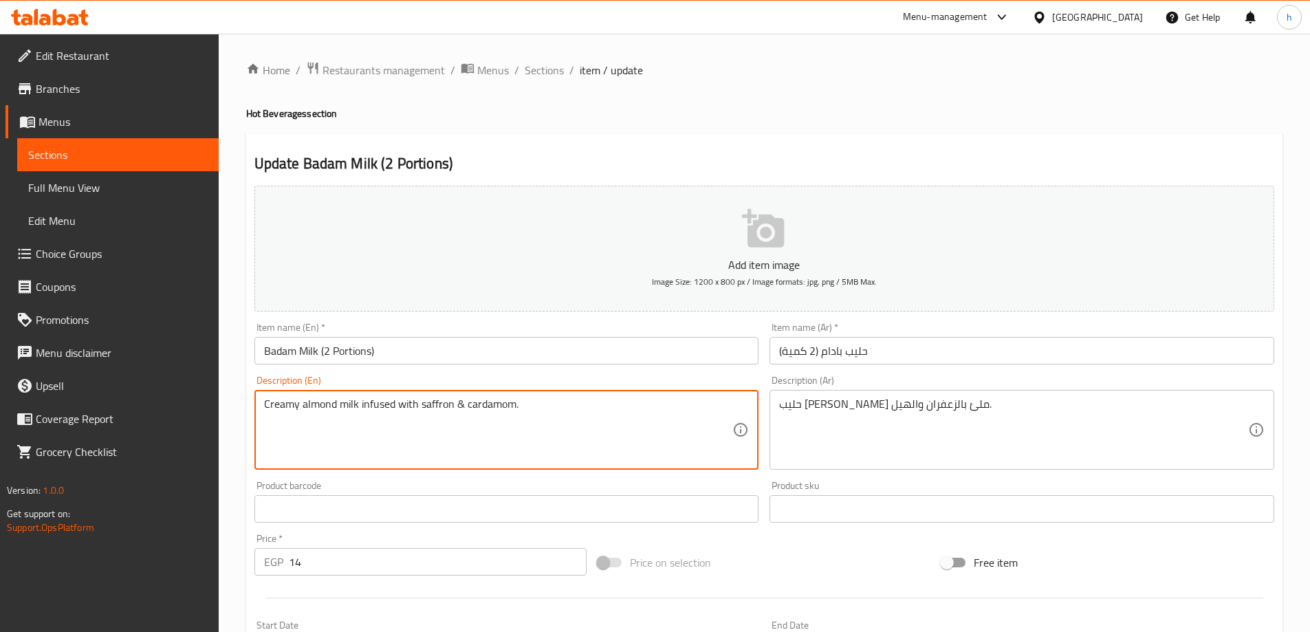
drag, startPoint x: 514, startPoint y: 404, endPoint x: 463, endPoint y: 402, distance: 50.2
click at [530, 402] on textarea "Creamy almond milk infused with saffron & cardamom." at bounding box center [498, 429] width 469 height 65
drag, startPoint x: 514, startPoint y: 402, endPoint x: 468, endPoint y: 402, distance: 46.1
click at [468, 402] on textarea "Creamy almond milk infused with saffron & cardamom." at bounding box center [498, 429] width 469 height 65
click at [597, 438] on textarea "Creamy almond milk infused with saffron & cardamom." at bounding box center [498, 429] width 469 height 65
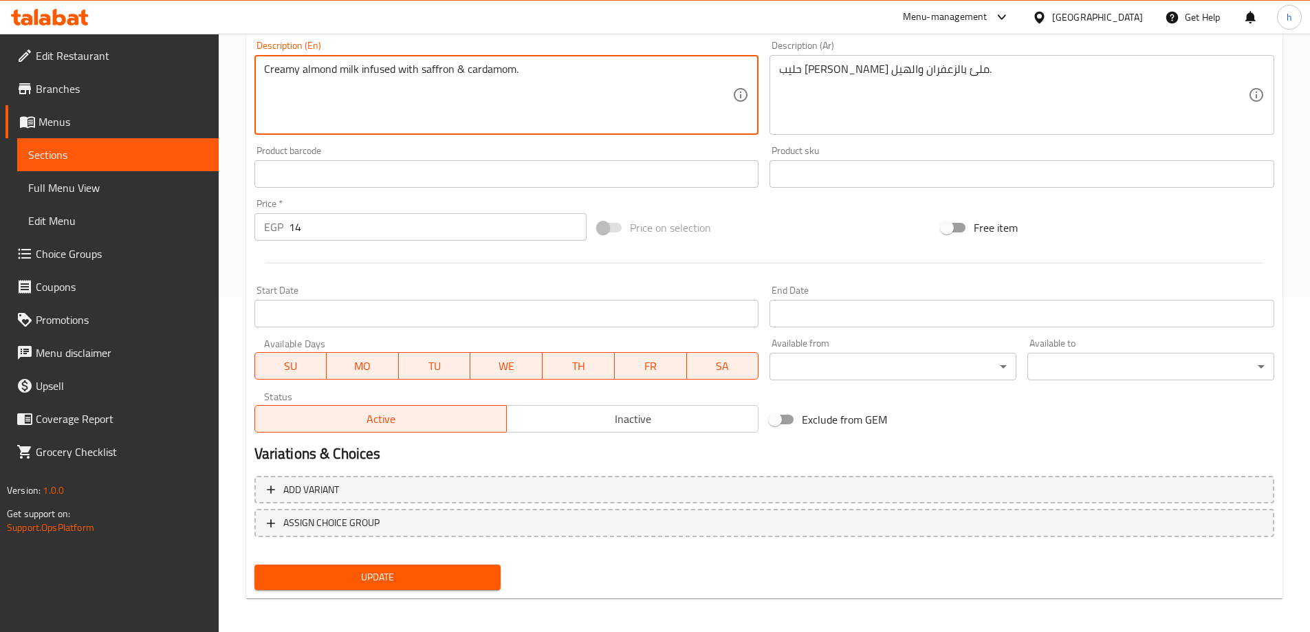
scroll to position [340, 0]
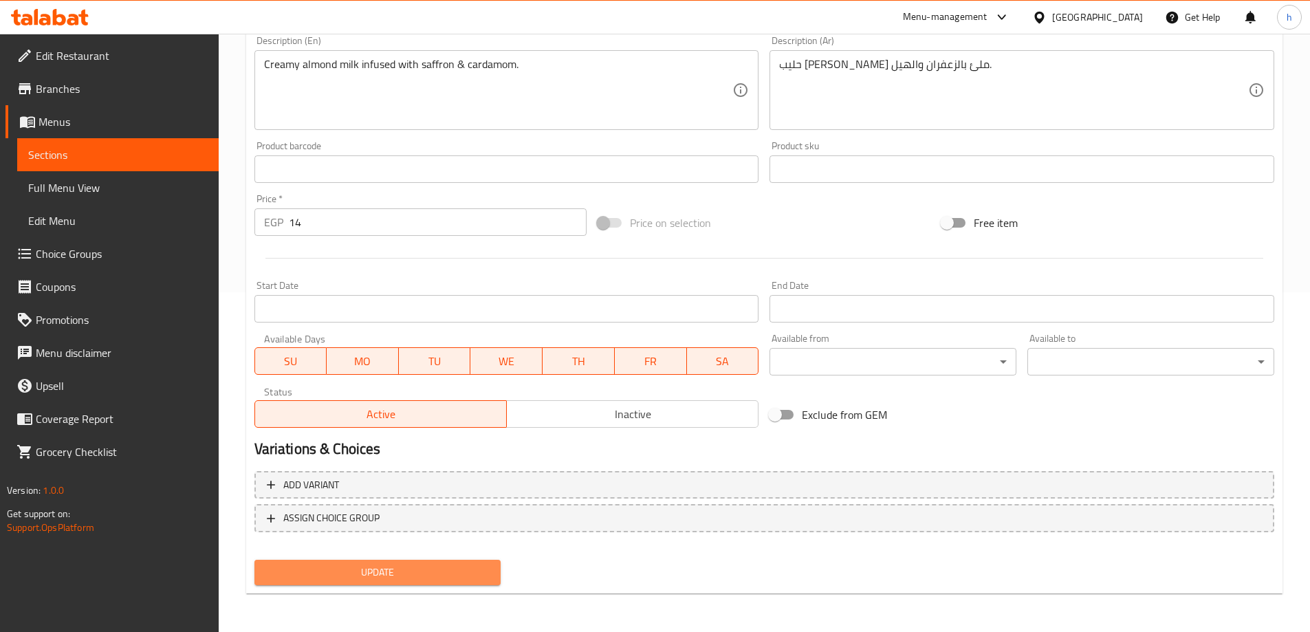
click at [450, 579] on span "Update" at bounding box center [377, 572] width 225 height 17
click at [132, 151] on span "Sections" at bounding box center [117, 154] width 179 height 17
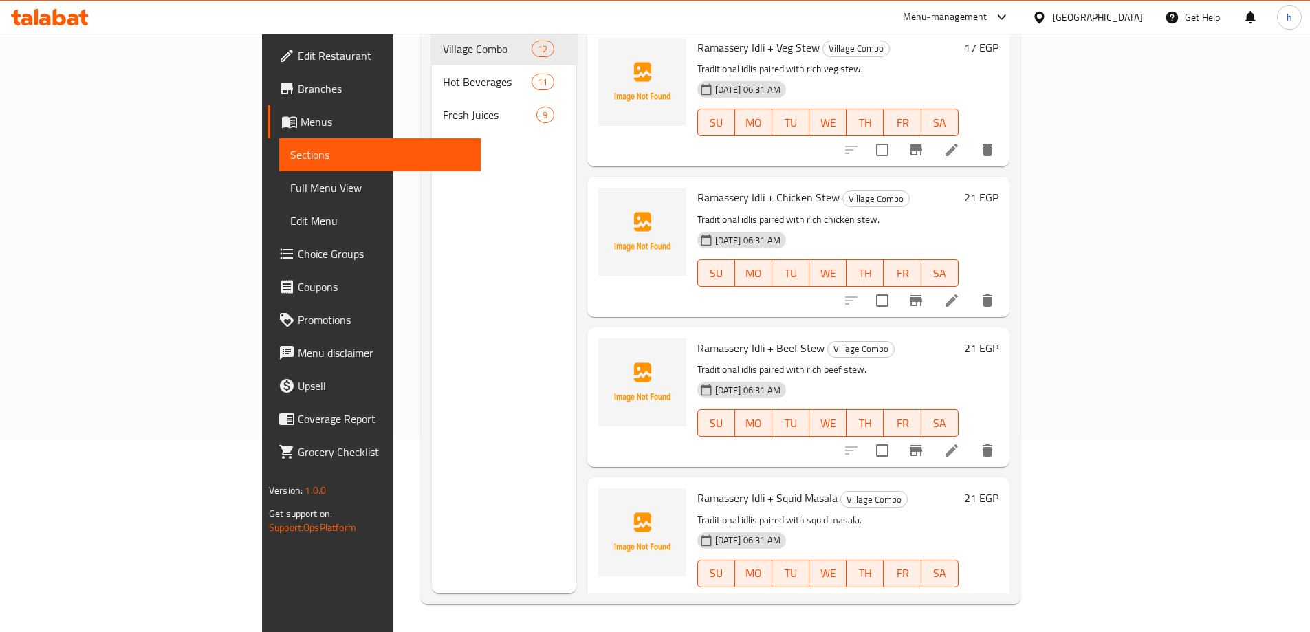
scroll to position [193, 0]
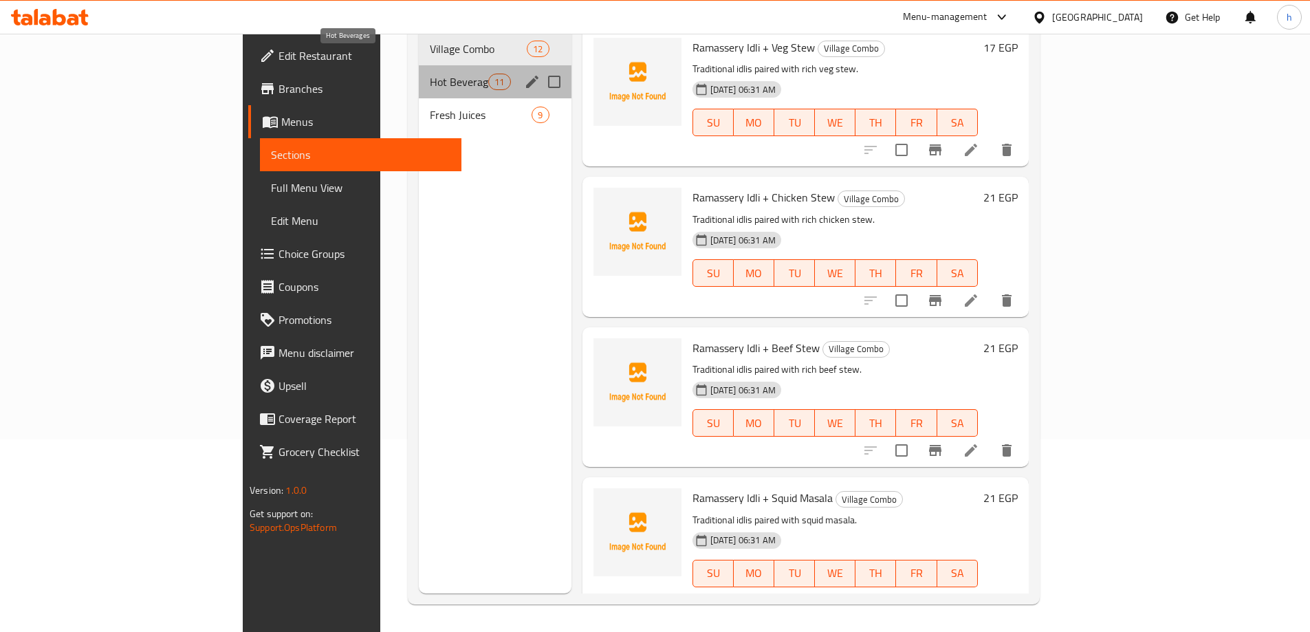
click at [430, 74] on span "Hot Beverages" at bounding box center [459, 82] width 58 height 17
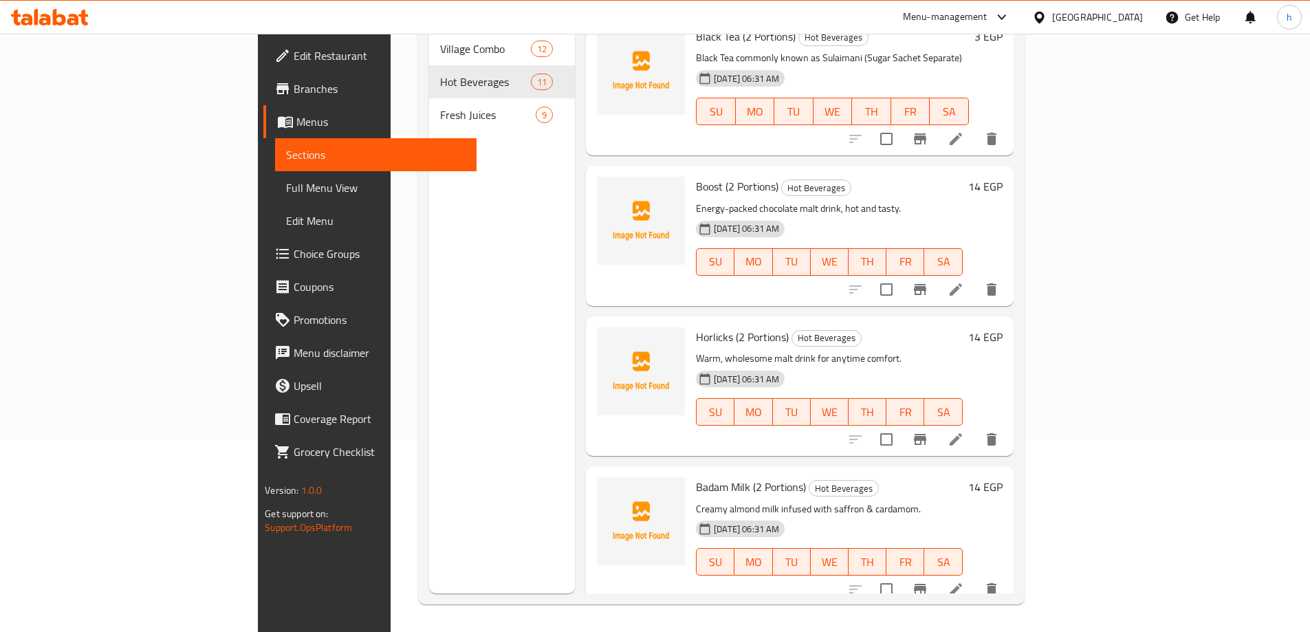
scroll to position [1055, 0]
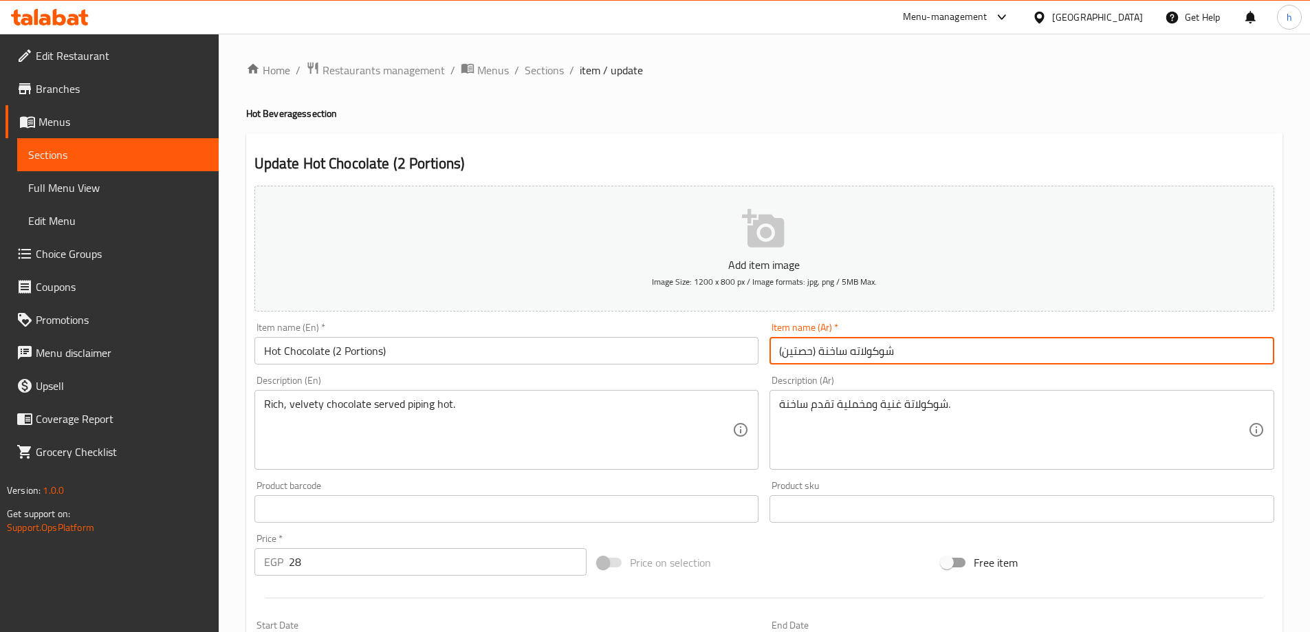
drag, startPoint x: 812, startPoint y: 351, endPoint x: 782, endPoint y: 355, distance: 29.8
click at [782, 355] on input "شوكولاته ساخنة (حصتين)" at bounding box center [1021, 351] width 505 height 28
type input "شوكولاته ساخنة (2كمية)"
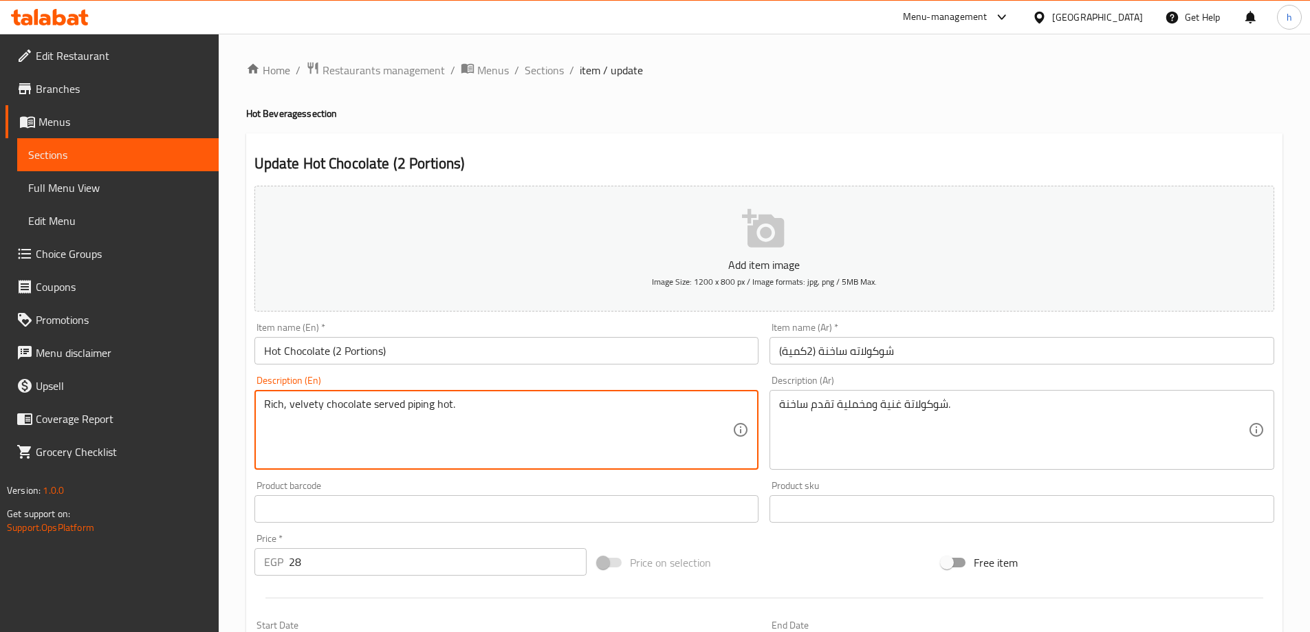
drag, startPoint x: 431, startPoint y: 405, endPoint x: 406, endPoint y: 404, distance: 25.5
drag, startPoint x: 321, startPoint y: 406, endPoint x: 287, endPoint y: 404, distance: 33.8
click at [287, 404] on textarea "Rich, velvety chocolate served piping hot." at bounding box center [498, 429] width 469 height 65
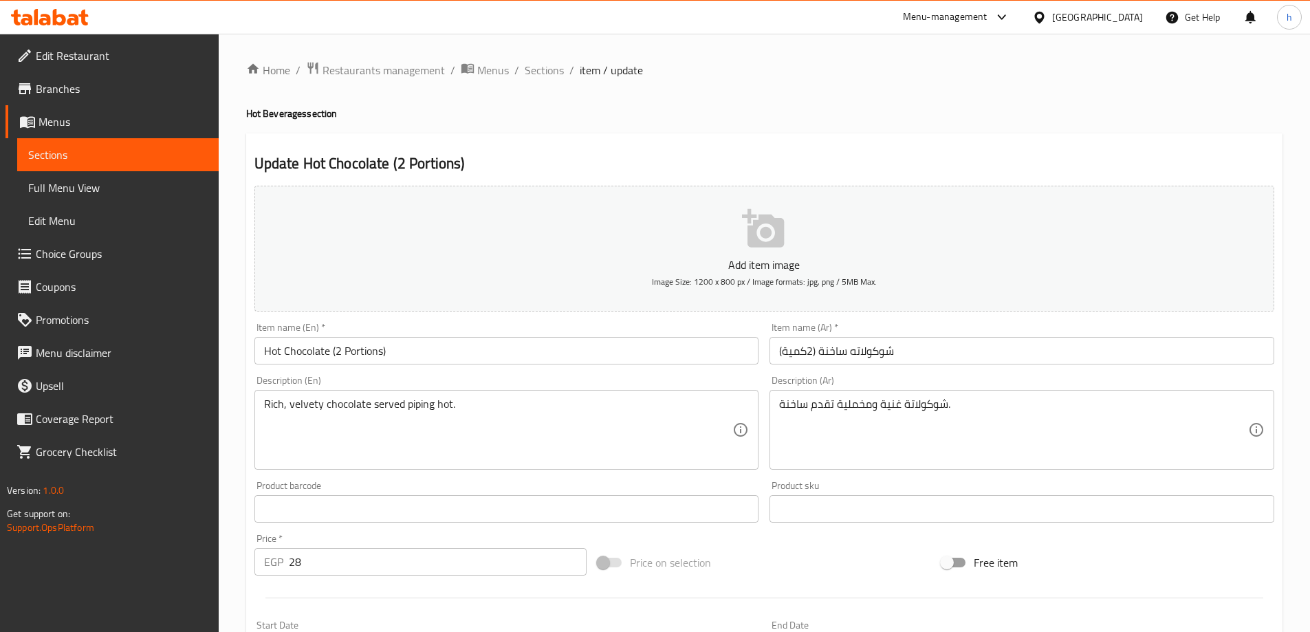
click at [589, 402] on textarea "Rich, velvety chocolate served piping hot." at bounding box center [498, 429] width 469 height 65
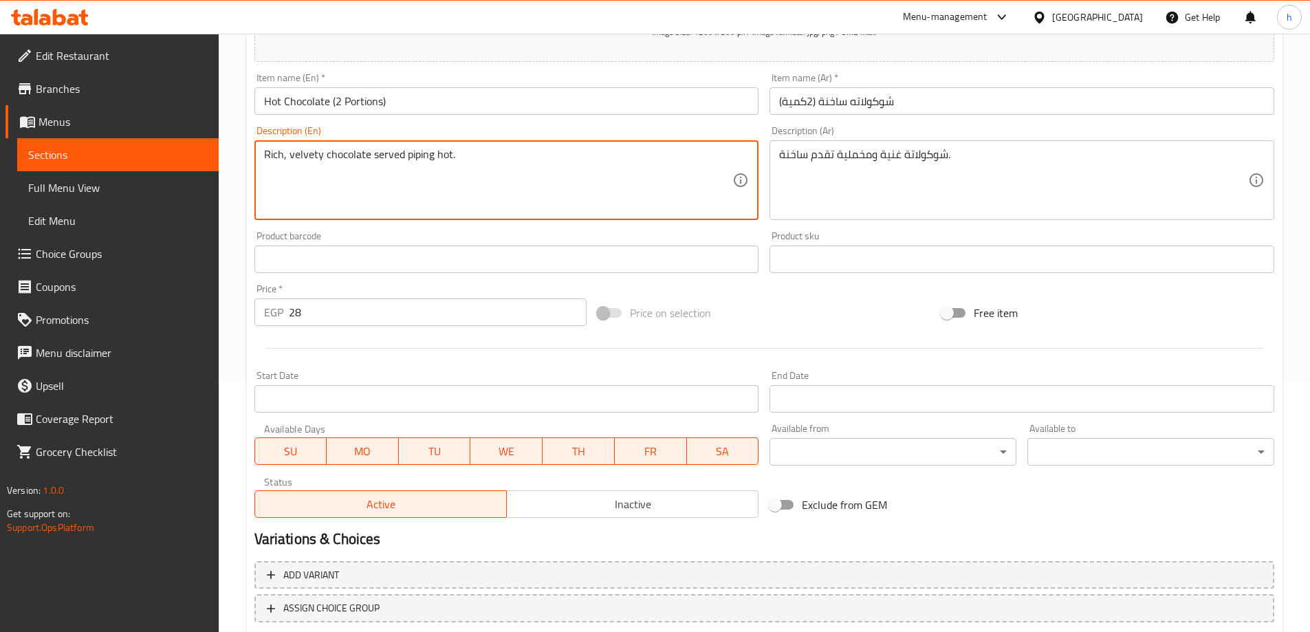
scroll to position [206, 0]
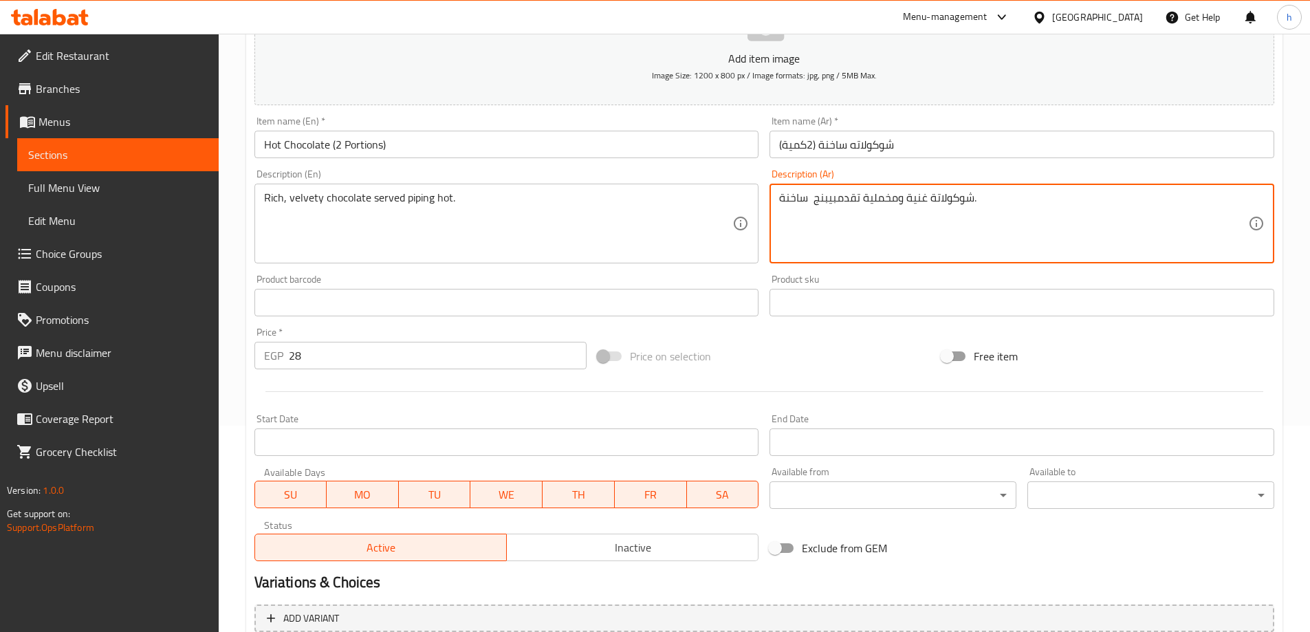
click at [835, 199] on textarea "شوكولاتة غنية ومخملية تقدمبيبنج ساخنة." at bounding box center [1013, 223] width 469 height 65
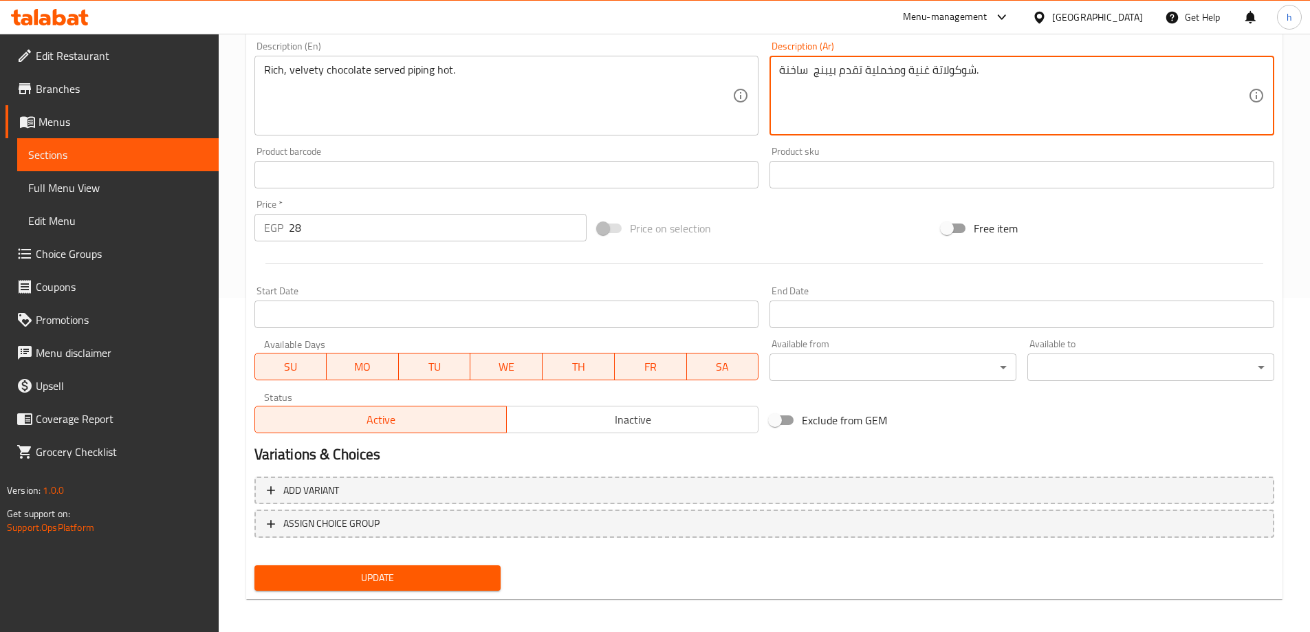
scroll to position [340, 0]
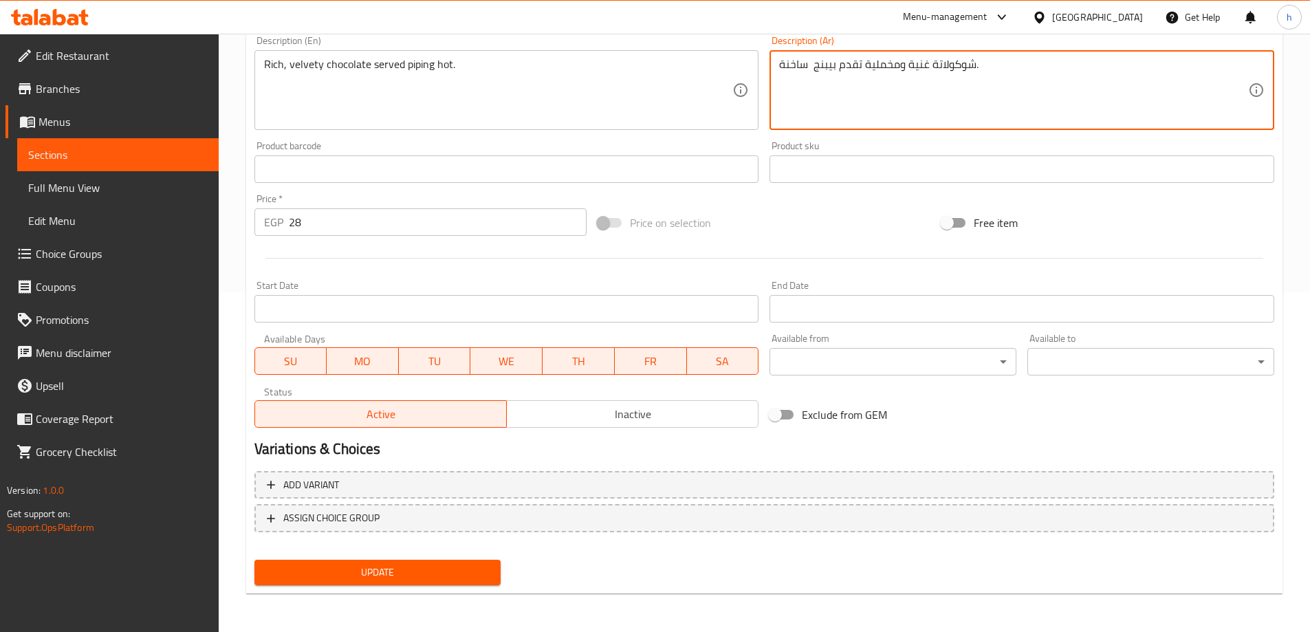
type textarea "شوكولاتة غنية ومخملية تقدم بيبنج ساخنة."
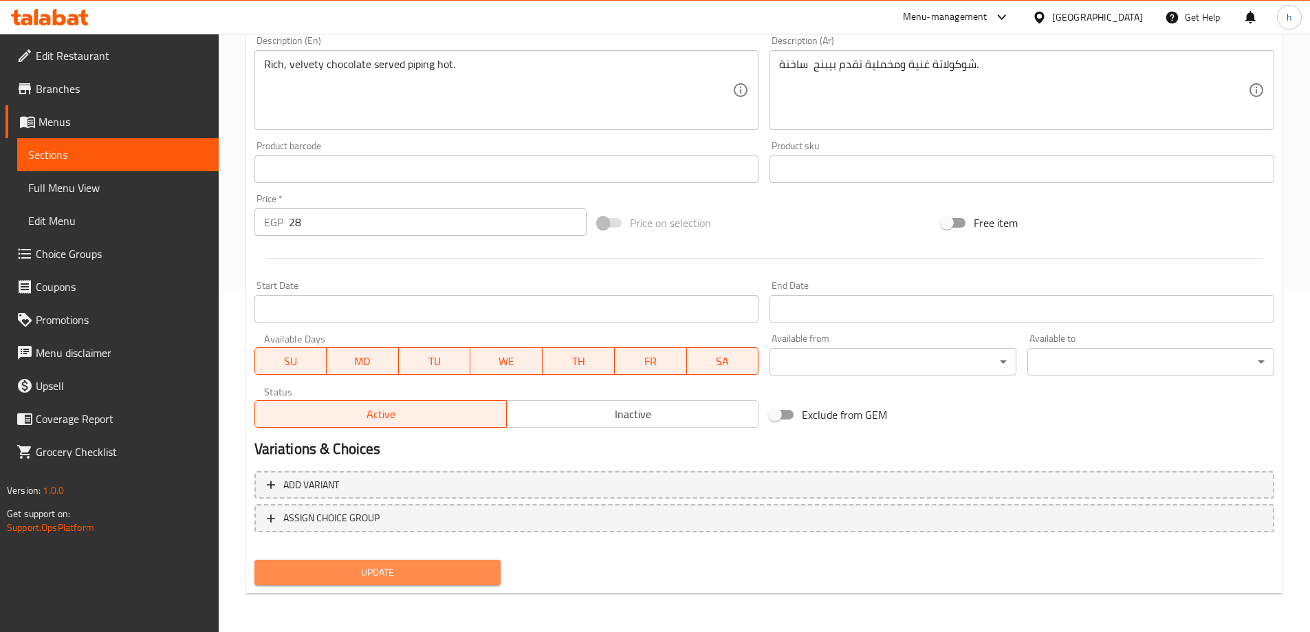
click at [431, 573] on span "Update" at bounding box center [377, 572] width 225 height 17
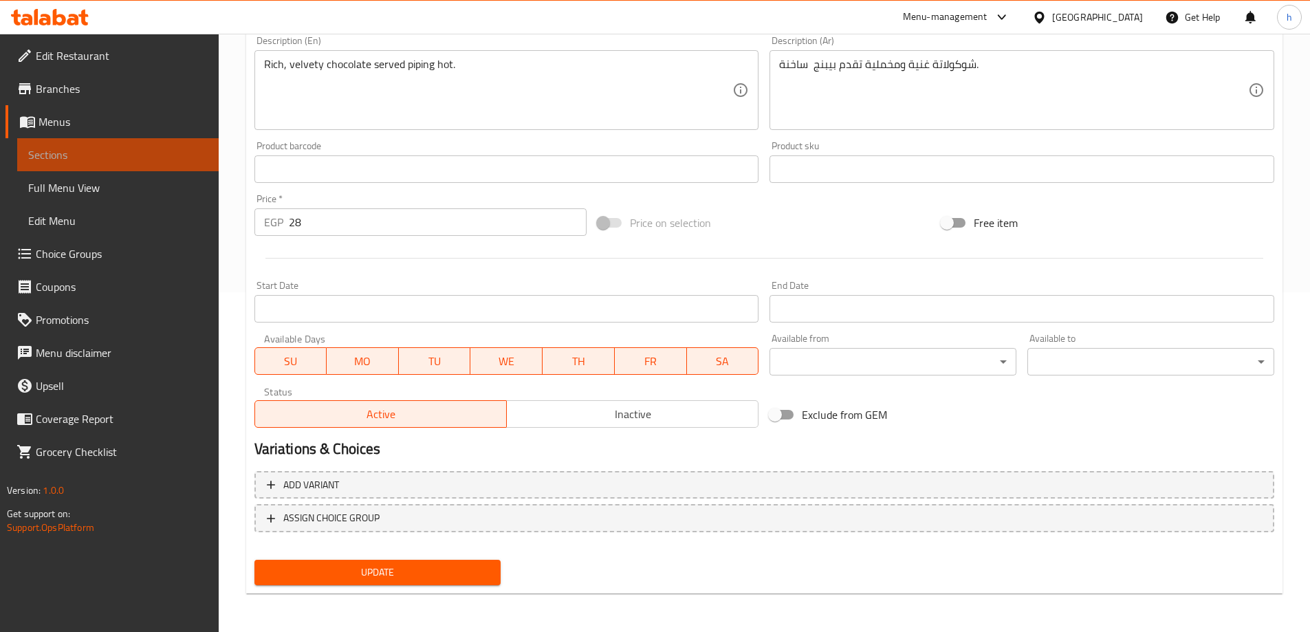
click at [161, 149] on span "Sections" at bounding box center [117, 154] width 179 height 17
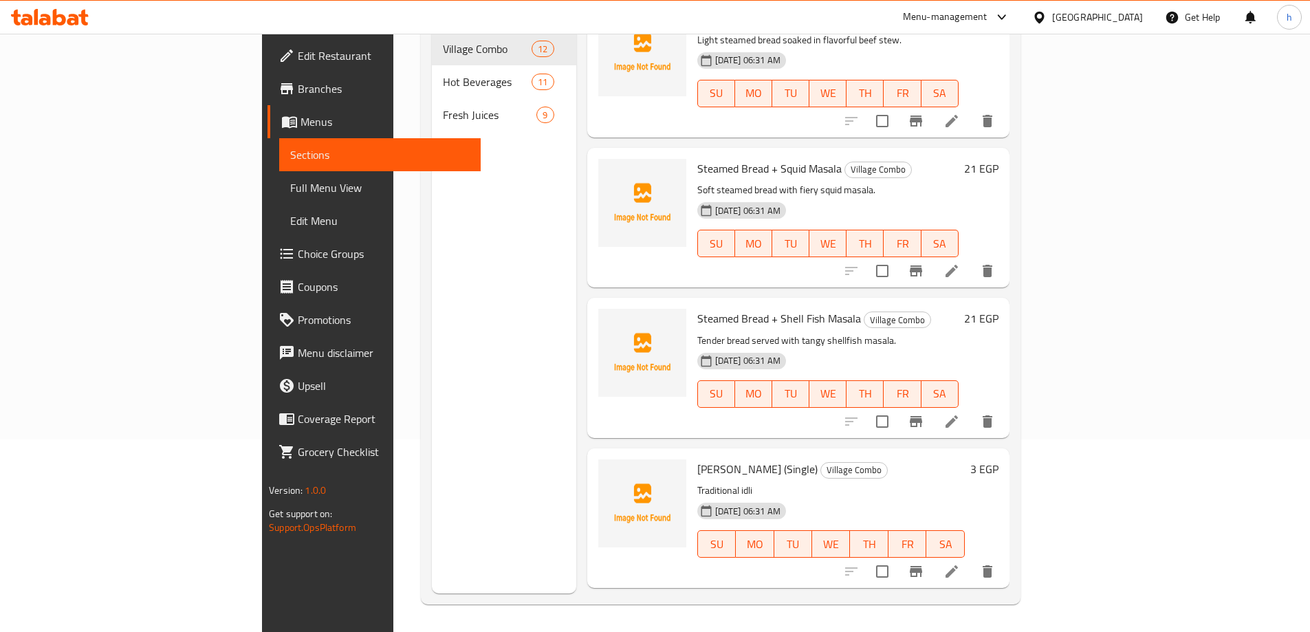
scroll to position [1205, 0]
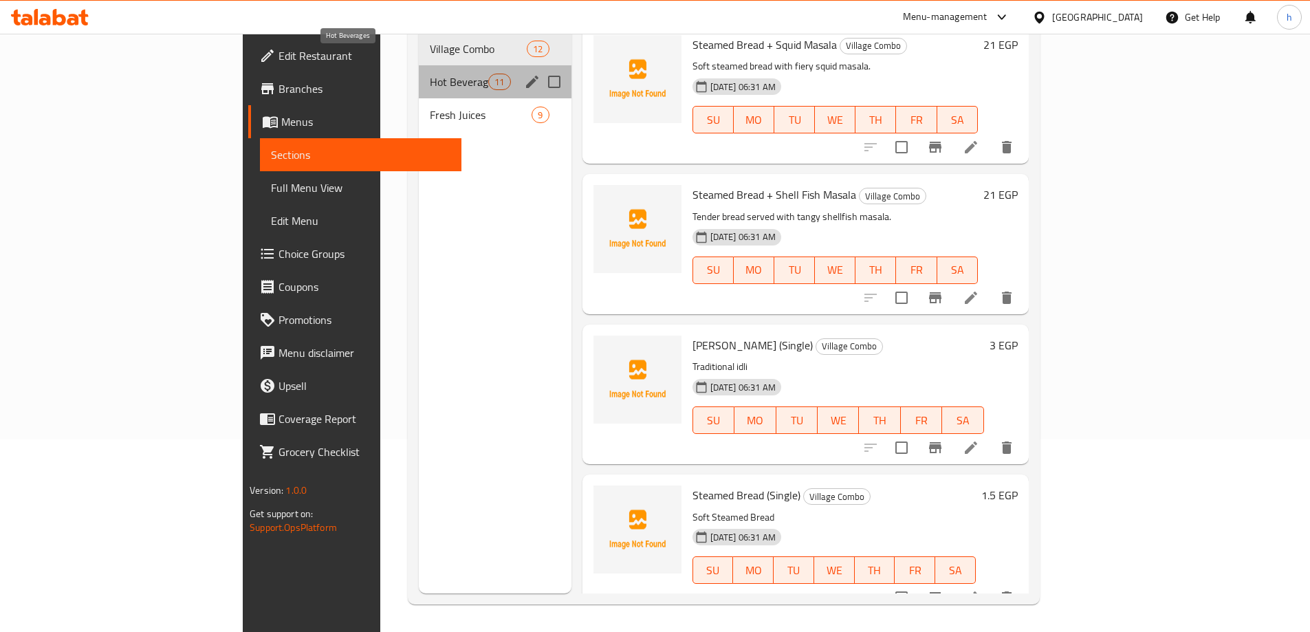
click at [430, 74] on span "Hot Beverages" at bounding box center [459, 82] width 58 height 17
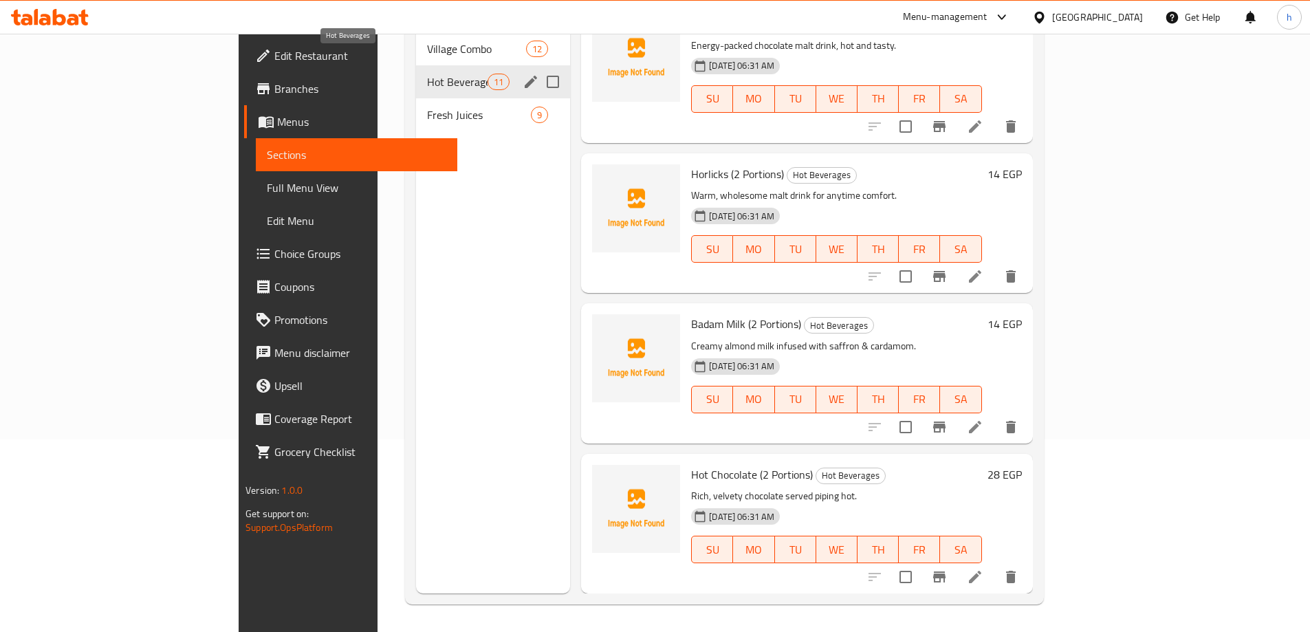
scroll to position [1055, 0]
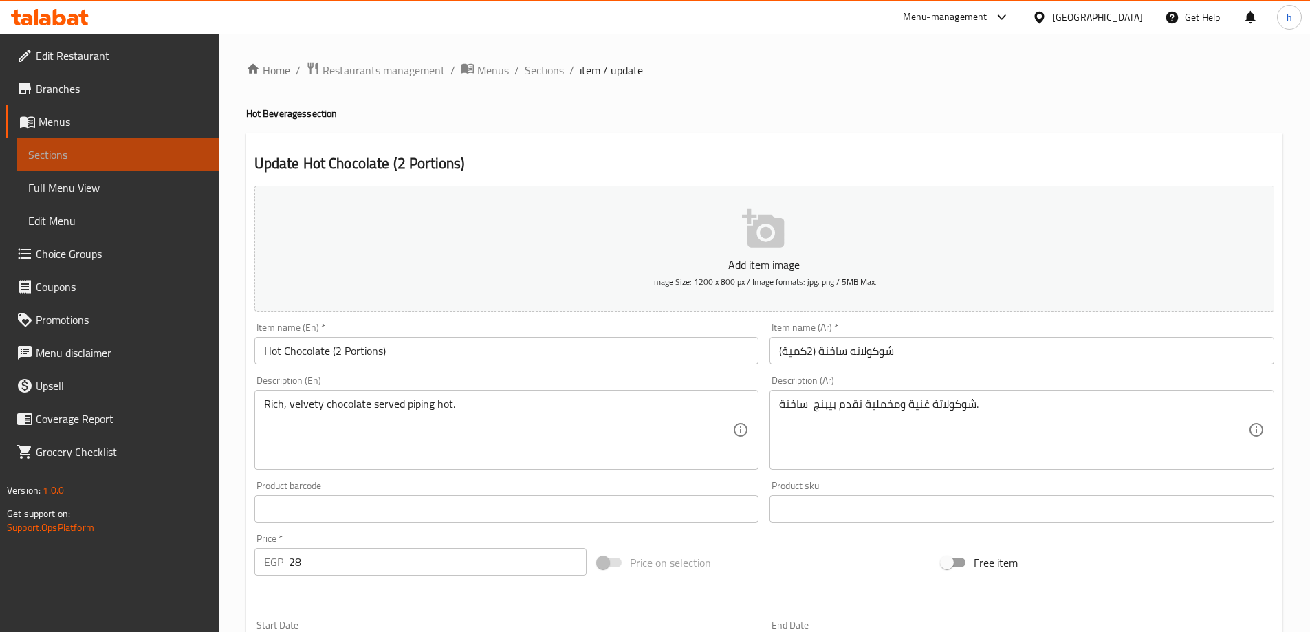
click at [67, 145] on link "Sections" at bounding box center [117, 154] width 201 height 33
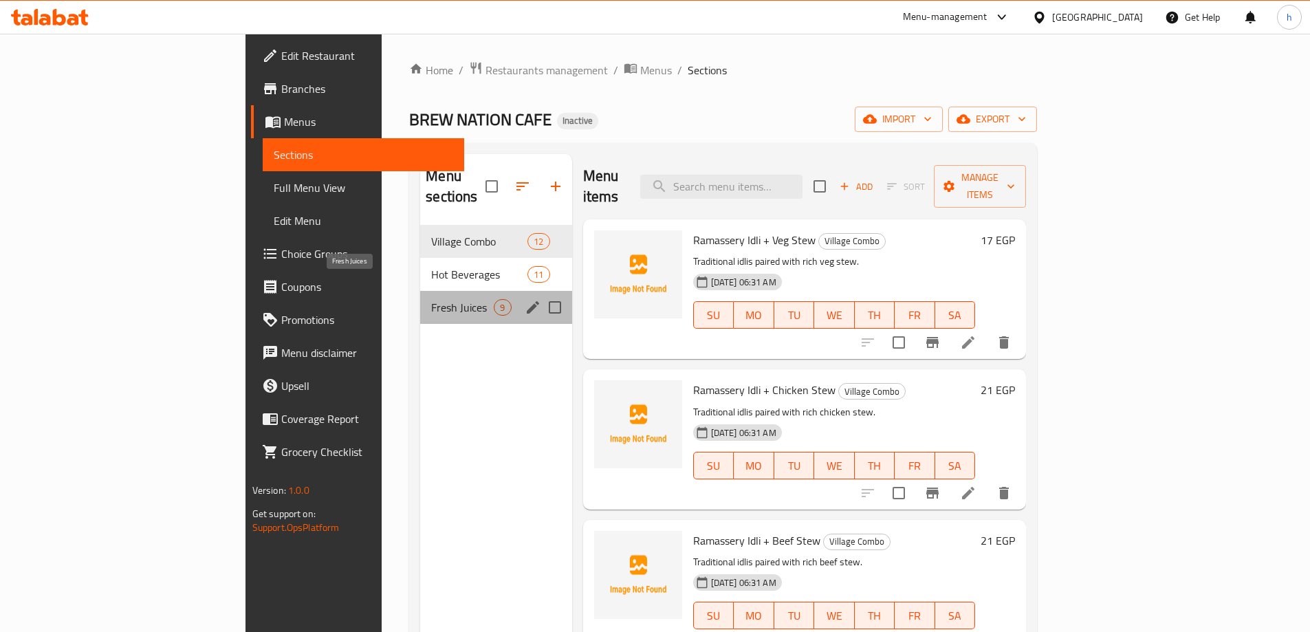
click at [431, 299] on span "Fresh Juices" at bounding box center [462, 307] width 63 height 17
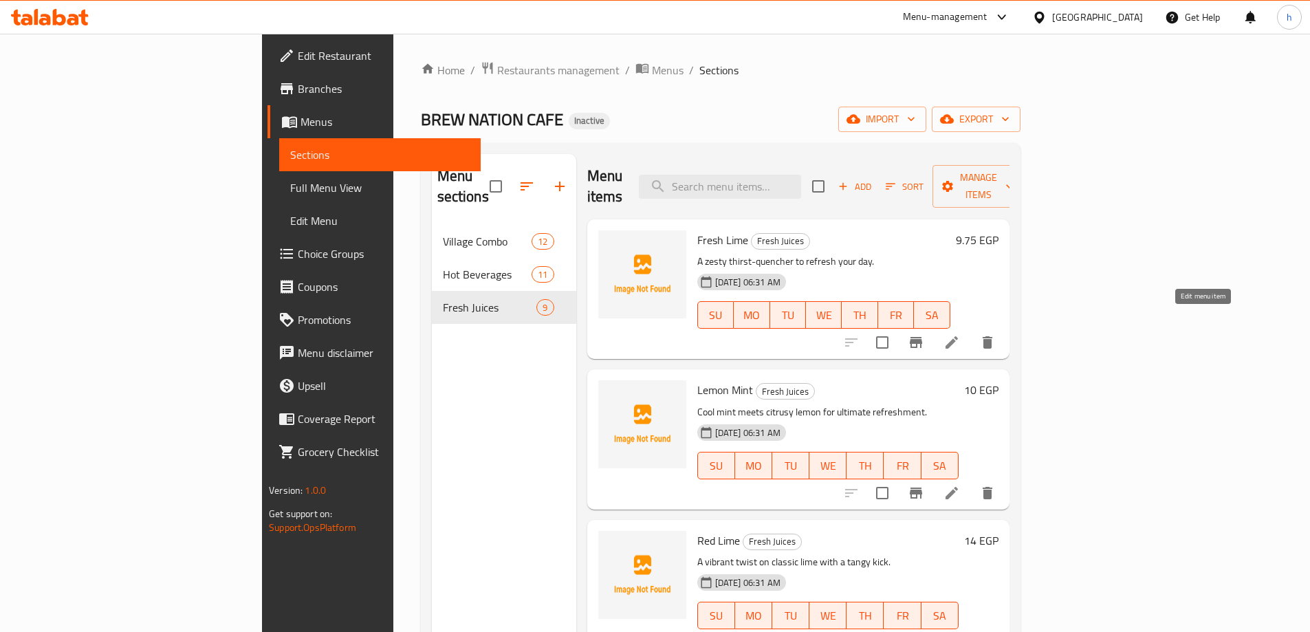
click at [958, 336] on icon at bounding box center [951, 342] width 12 height 12
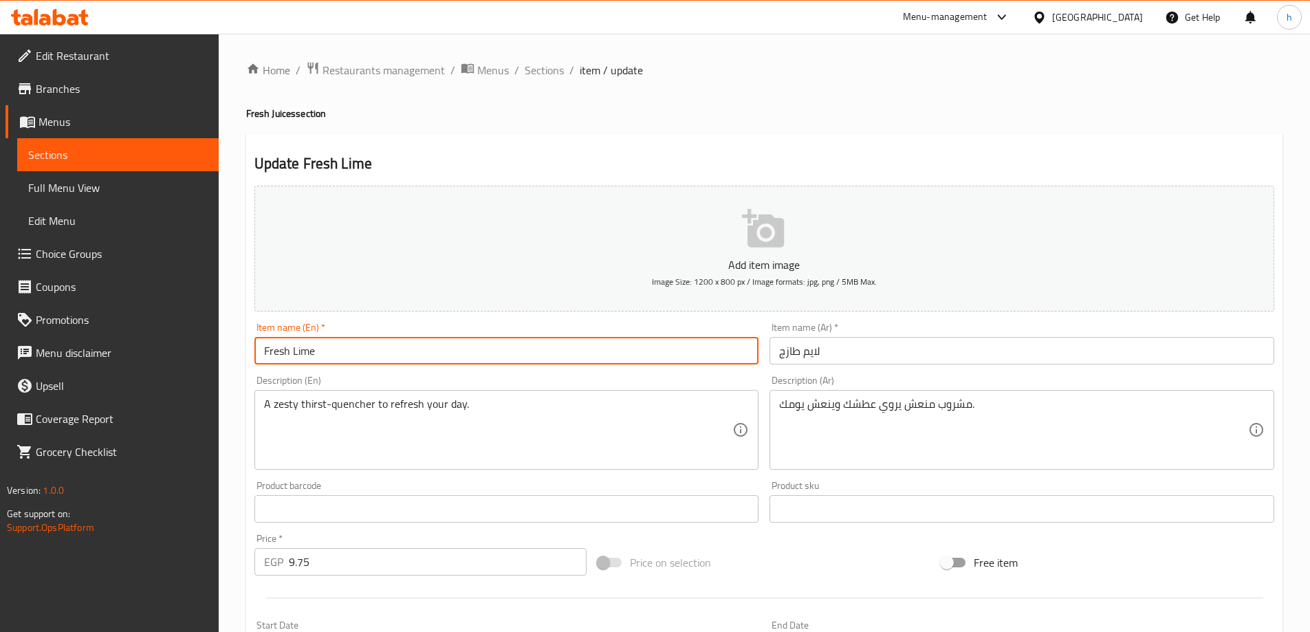
drag, startPoint x: 316, startPoint y: 353, endPoint x: 294, endPoint y: 348, distance: 21.8
click at [294, 348] on input "Fresh Lime" at bounding box center [506, 351] width 505 height 28
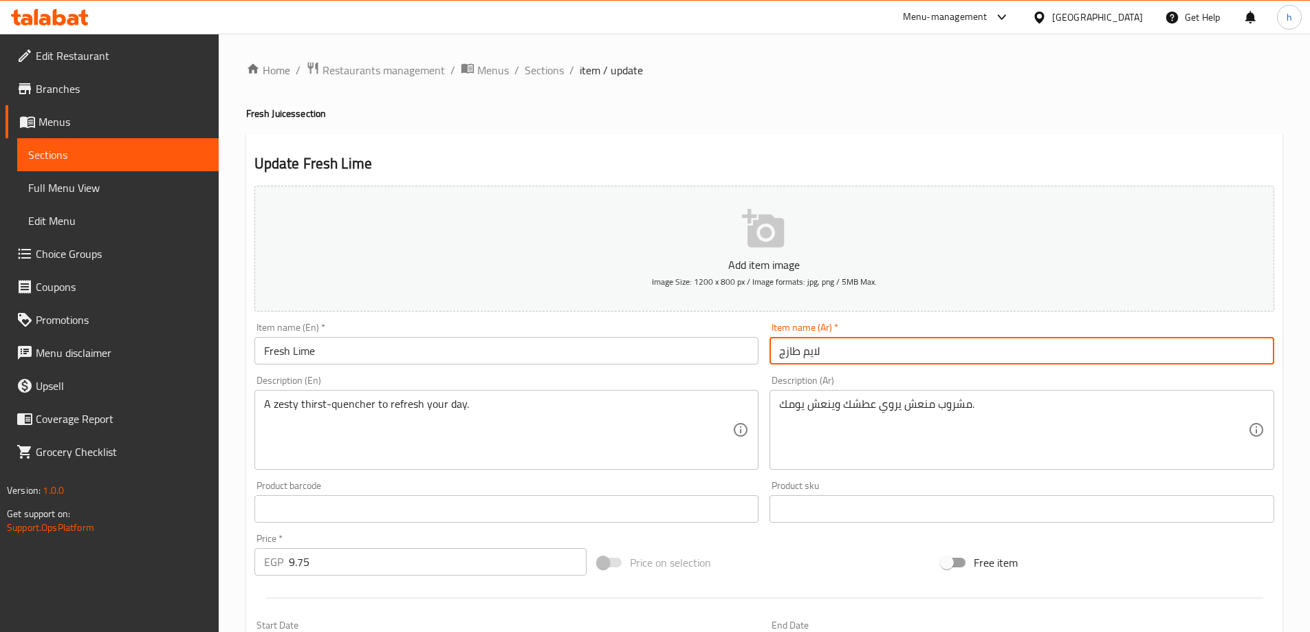
drag, startPoint x: 819, startPoint y: 352, endPoint x: 802, endPoint y: 353, distance: 17.2
click at [802, 353] on input "لايم طازج" at bounding box center [1021, 351] width 505 height 28
type input "حامض طازج"
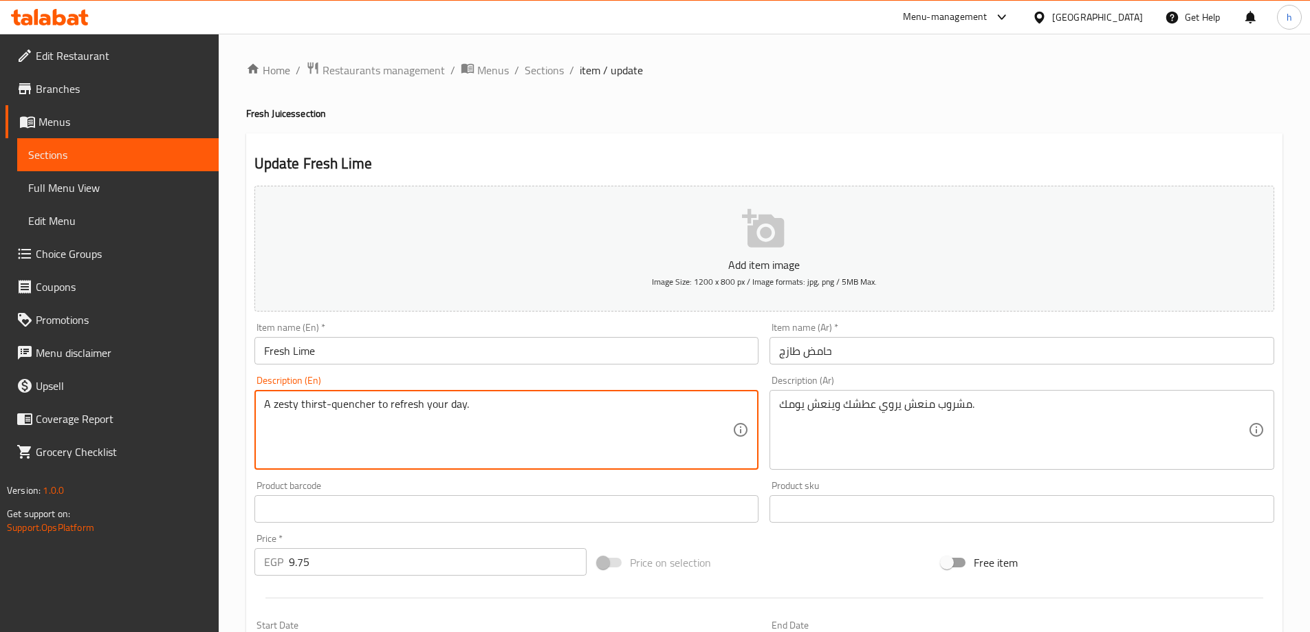
drag, startPoint x: 466, startPoint y: 405, endPoint x: 259, endPoint y: 404, distance: 206.9
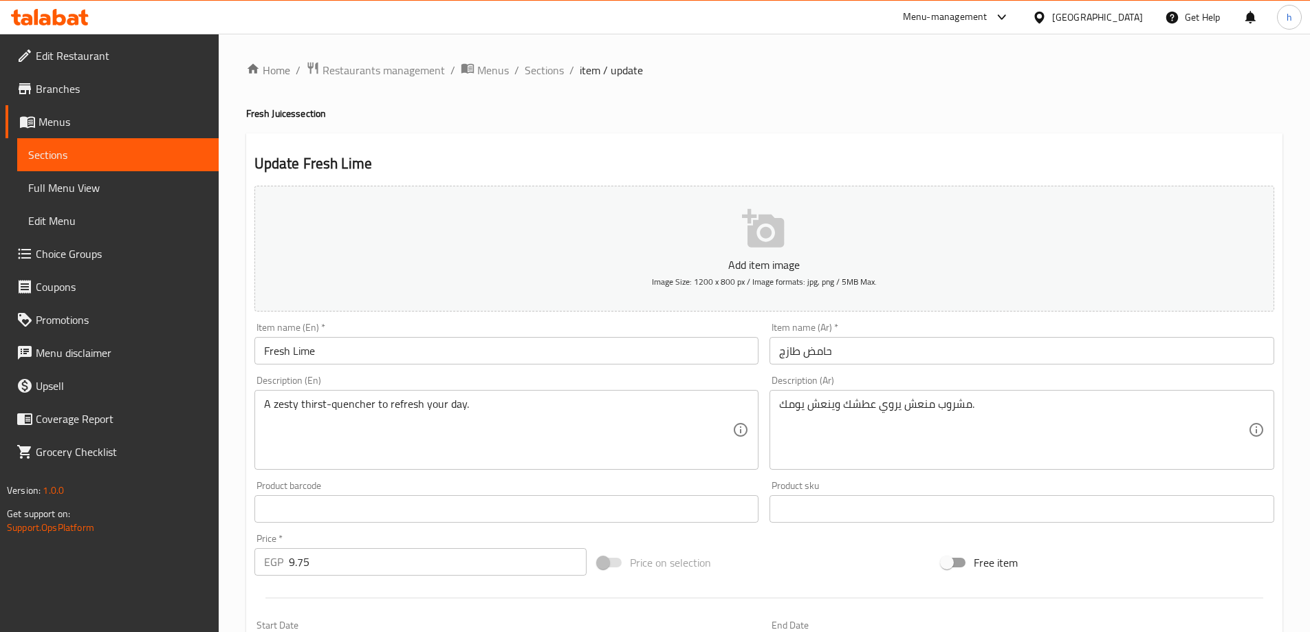
click at [662, 409] on textarea "A zesty thirst-quencher to refresh your day." at bounding box center [498, 429] width 469 height 65
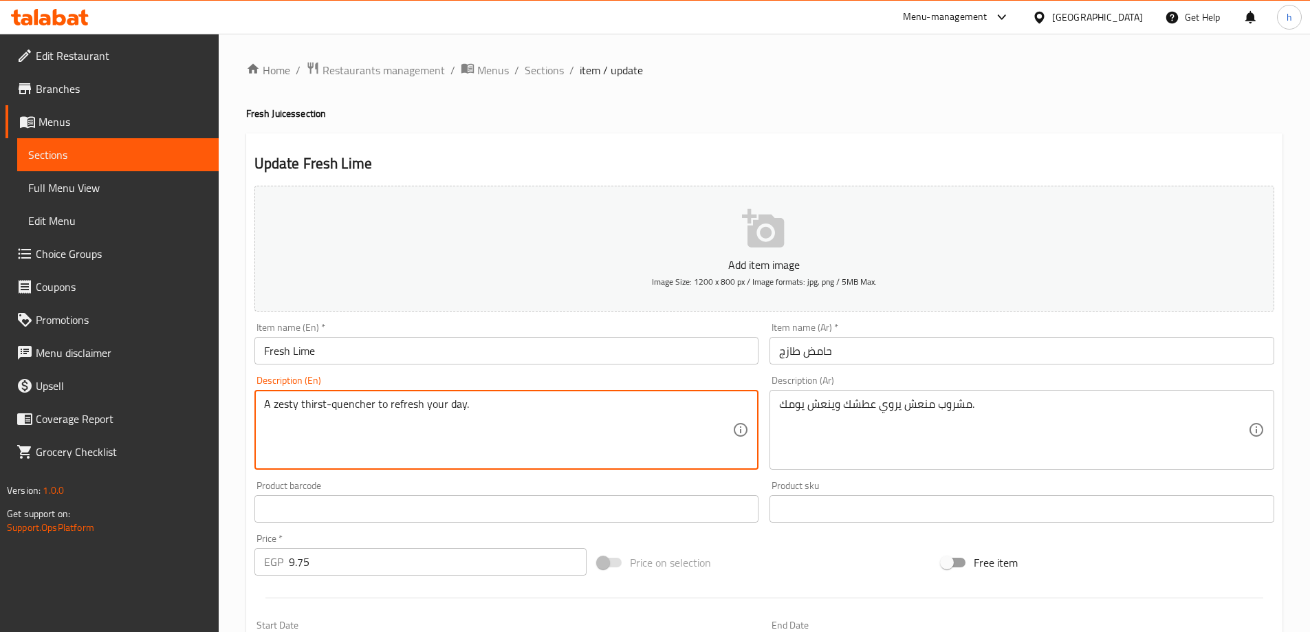
drag, startPoint x: 472, startPoint y: 439, endPoint x: 374, endPoint y: 448, distance: 98.0
click at [472, 439] on textarea "A zesty thirst-quencher to refresh your day." at bounding box center [498, 429] width 469 height 65
click at [309, 431] on textarea "A zesty thirst-quencher to refresh your day." at bounding box center [498, 429] width 469 height 65
click at [309, 432] on textarea "A zesty thirst-quencher to refresh your day." at bounding box center [498, 429] width 469 height 65
click at [292, 433] on textarea "A zesty thirst-quencher to refresh your day." at bounding box center [498, 429] width 469 height 65
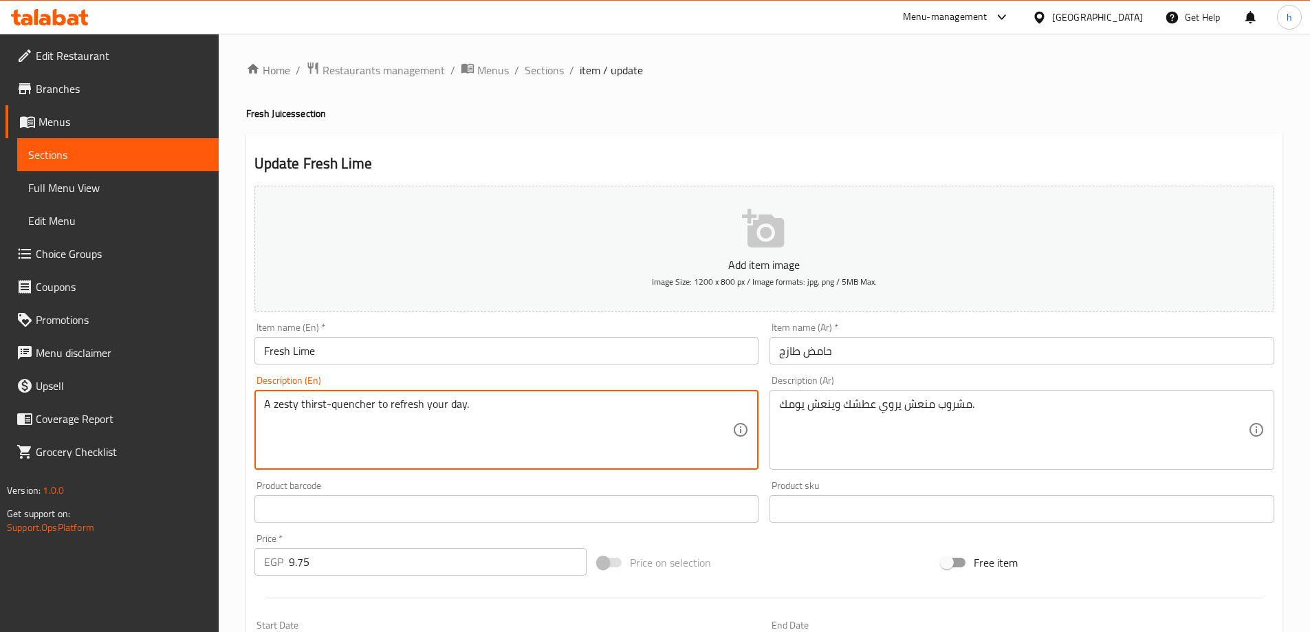
click at [541, 428] on textarea "A zesty thirst-quencher to refresh your day." at bounding box center [498, 429] width 469 height 65
click at [538, 417] on textarea "A zesty thirst-quencher to refresh your day." at bounding box center [498, 429] width 469 height 65
drag, startPoint x: 481, startPoint y: 407, endPoint x: 463, endPoint y: 405, distance: 18.0
click at [481, 406] on textarea "A zesty thirst-quencher to refresh your day." at bounding box center [498, 429] width 469 height 65
click at [430, 404] on textarea "A zesty thirst-quencher to refresh your day." at bounding box center [498, 429] width 469 height 65
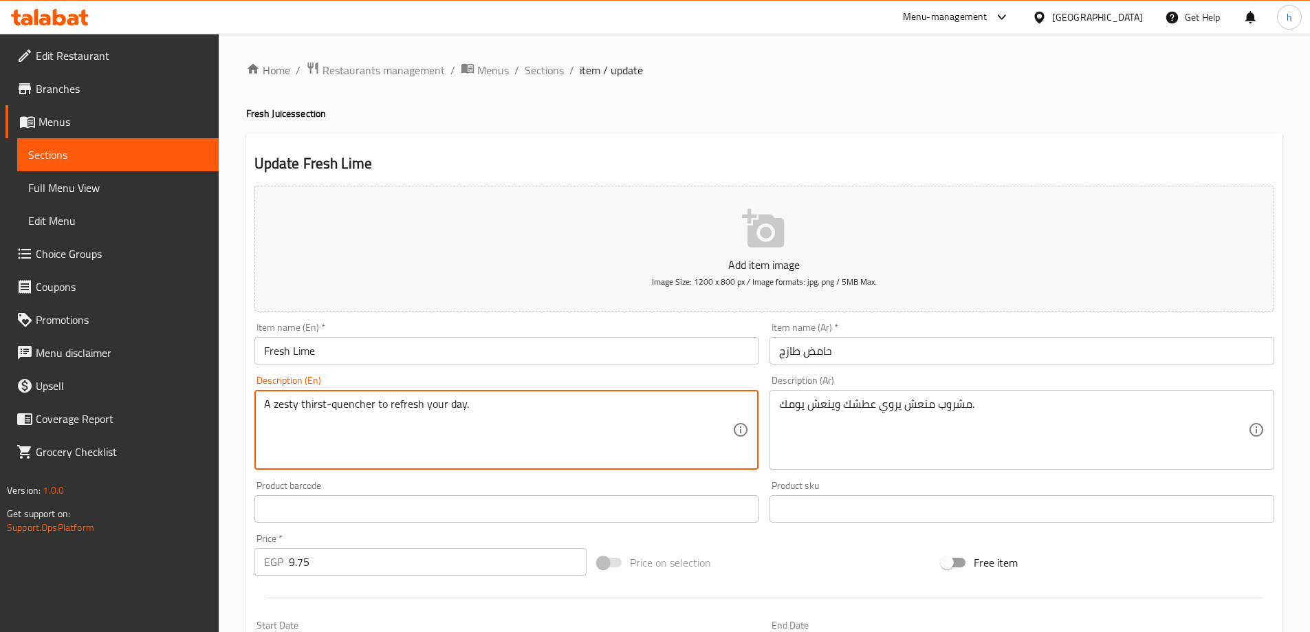
click at [430, 402] on textarea "A zesty thirst-quencher to refresh your day." at bounding box center [498, 429] width 469 height 65
drag, startPoint x: 510, startPoint y: 435, endPoint x: 590, endPoint y: 439, distance: 79.8
click at [512, 435] on textarea "A zesty thirst-quencher to refresh your day." at bounding box center [498, 429] width 469 height 65
drag, startPoint x: 296, startPoint y: 404, endPoint x: 272, endPoint y: 401, distance: 24.9
drag, startPoint x: 324, startPoint y: 401, endPoint x: 300, endPoint y: 401, distance: 24.1
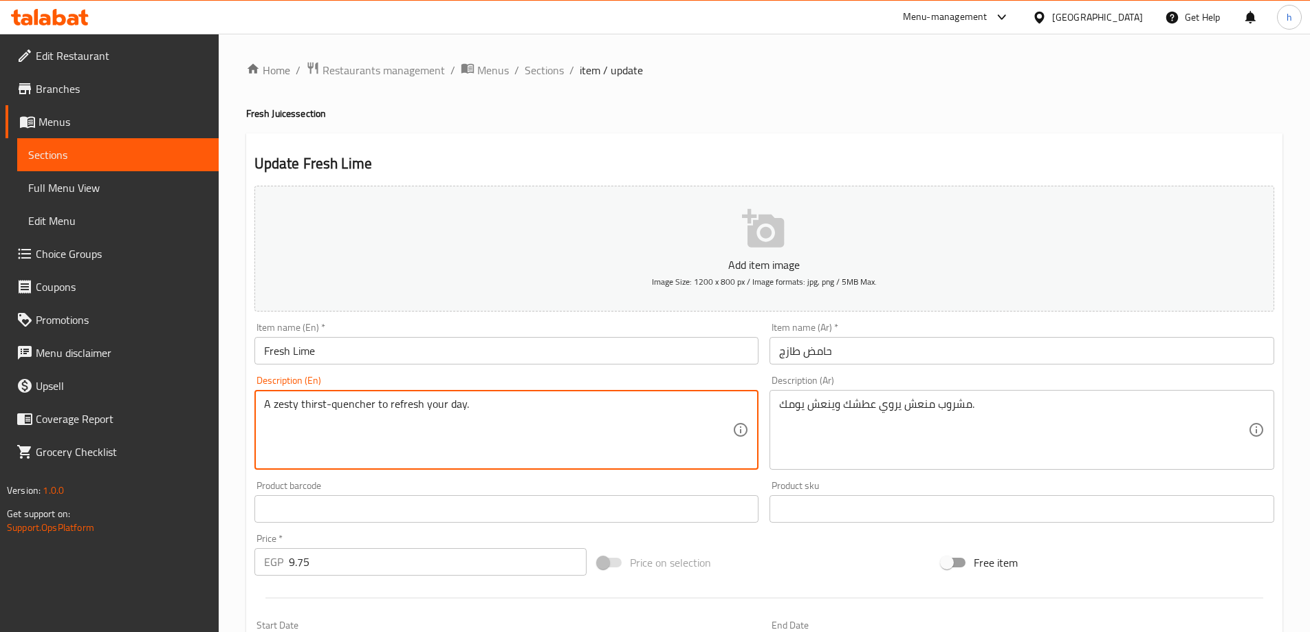
click at [300, 401] on textarea "A zesty thirst-quencher to refresh your day." at bounding box center [498, 429] width 469 height 65
drag, startPoint x: 373, startPoint y: 402, endPoint x: 331, endPoint y: 403, distance: 41.9
click at [331, 403] on textarea "A zesty thirst-quencher to refresh your day." at bounding box center [498, 429] width 469 height 65
drag, startPoint x: 289, startPoint y: 408, endPoint x: 274, endPoint y: 405, distance: 15.4
click at [274, 405] on textarea "A zesty thirst-quencher to refresh your day." at bounding box center [498, 429] width 469 height 65
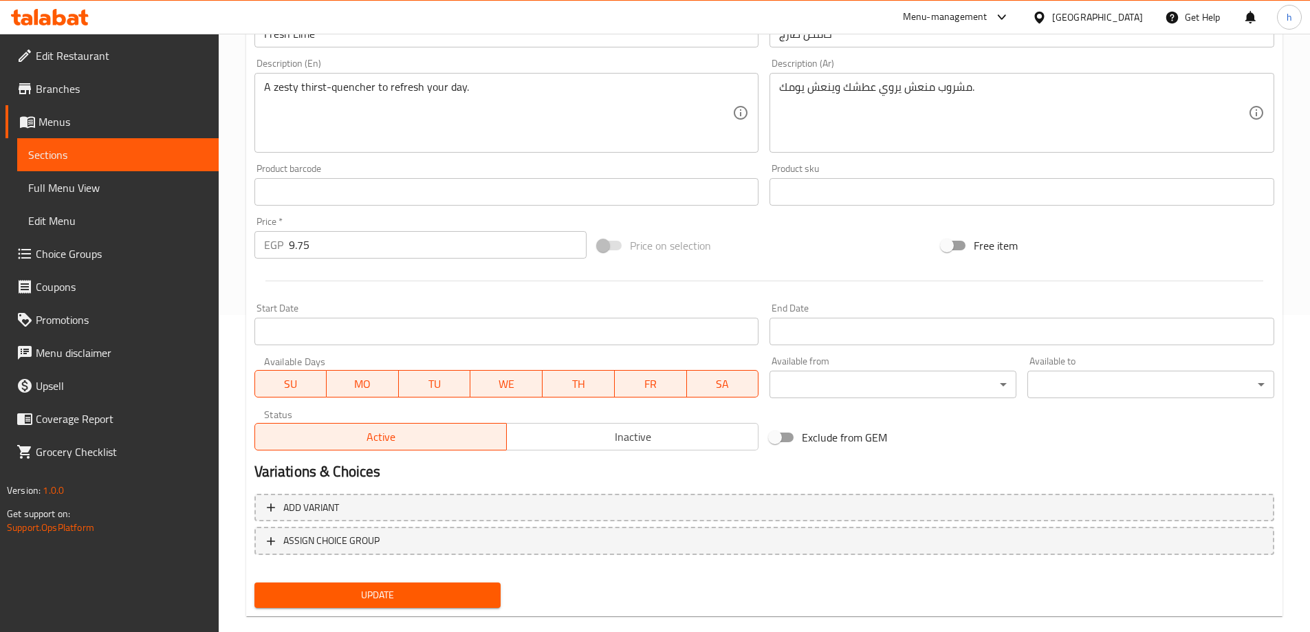
scroll to position [340, 0]
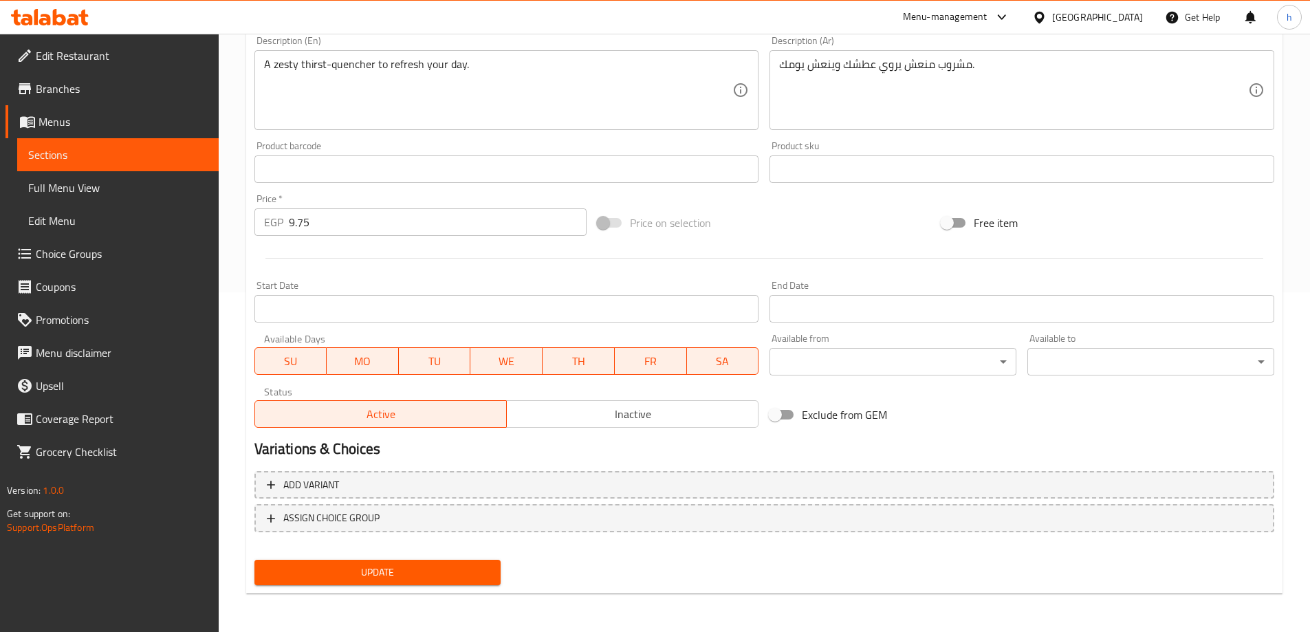
click at [457, 576] on span "Update" at bounding box center [377, 572] width 225 height 17
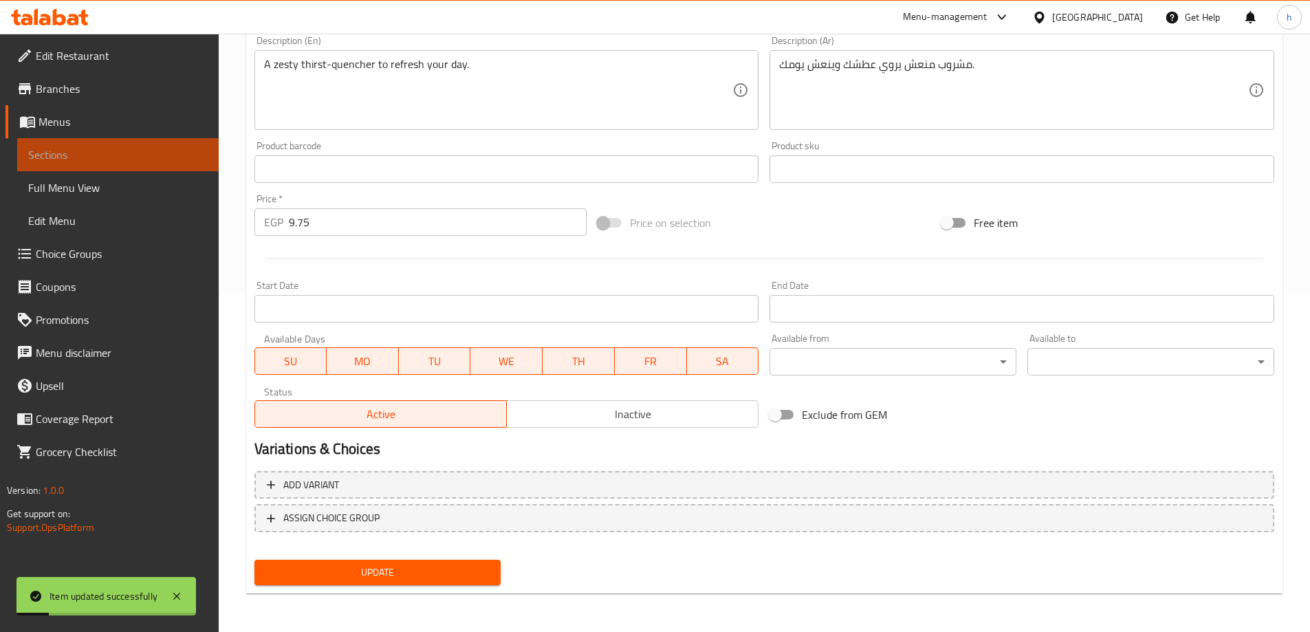
click at [61, 156] on span "Sections" at bounding box center [117, 154] width 179 height 17
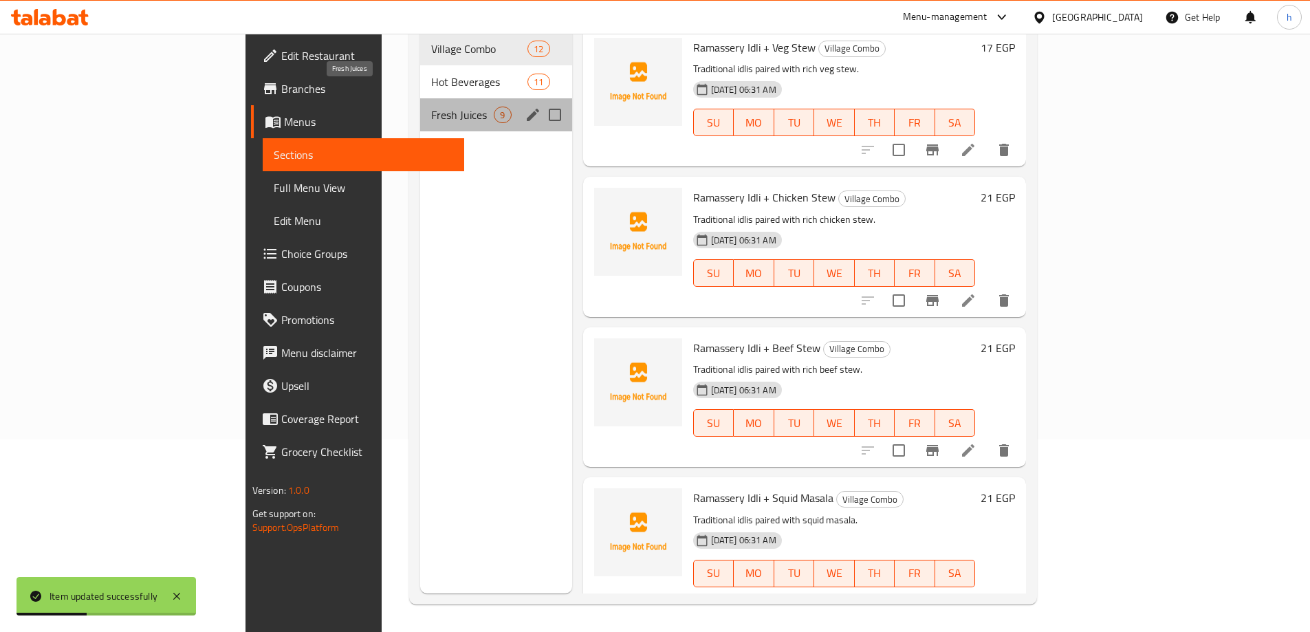
click at [431, 107] on span "Fresh Juices" at bounding box center [462, 115] width 63 height 17
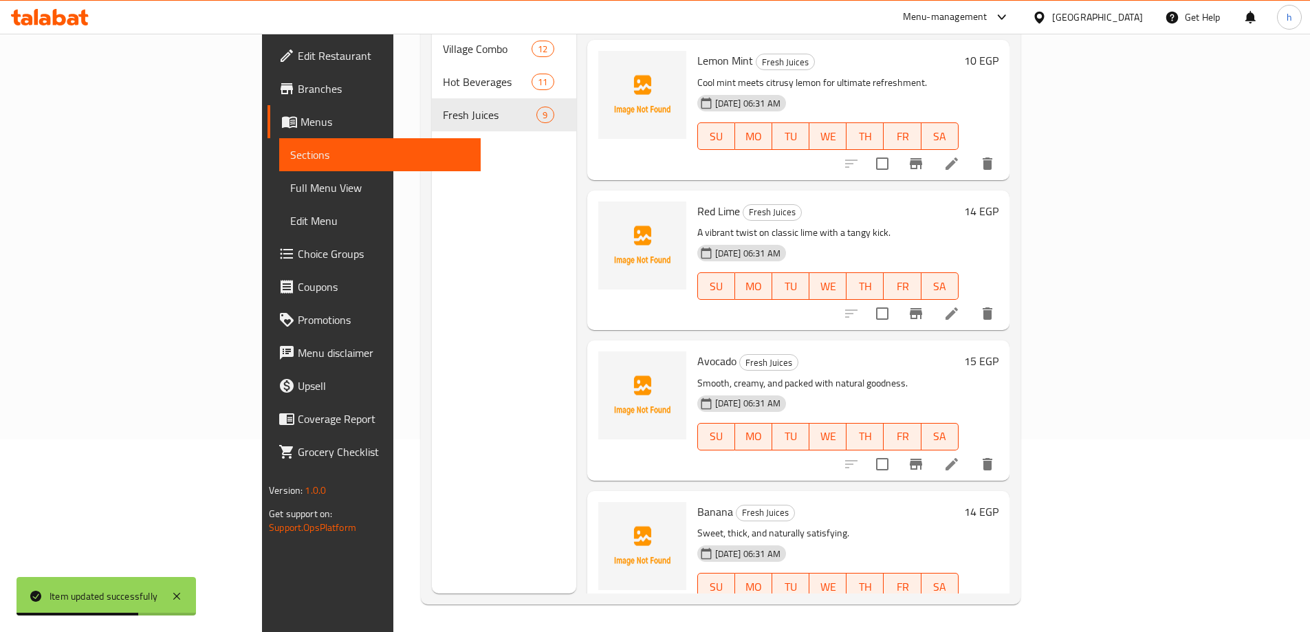
scroll to position [138, 0]
click at [958, 157] on icon at bounding box center [951, 163] width 12 height 12
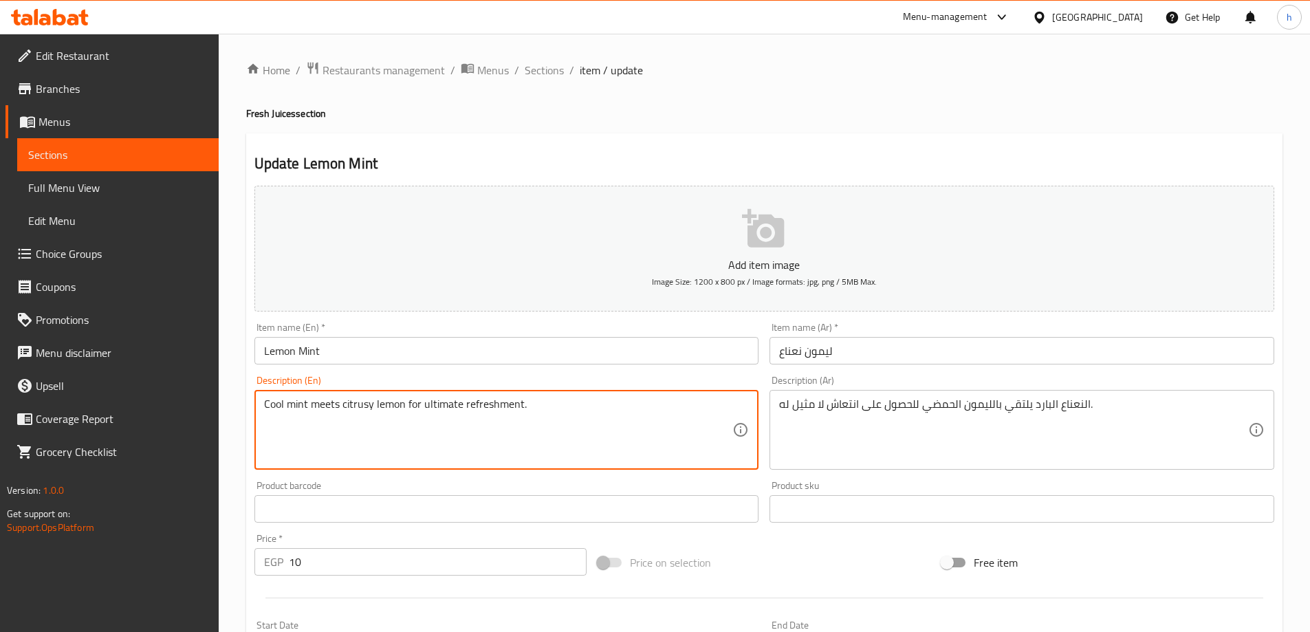
drag, startPoint x: 373, startPoint y: 405, endPoint x: 343, endPoint y: 402, distance: 29.8
drag, startPoint x: 520, startPoint y: 403, endPoint x: 423, endPoint y: 404, distance: 97.6
click at [423, 404] on textarea "Cool mint meets citrusy lemon for ultimate refreshment." at bounding box center [498, 429] width 469 height 65
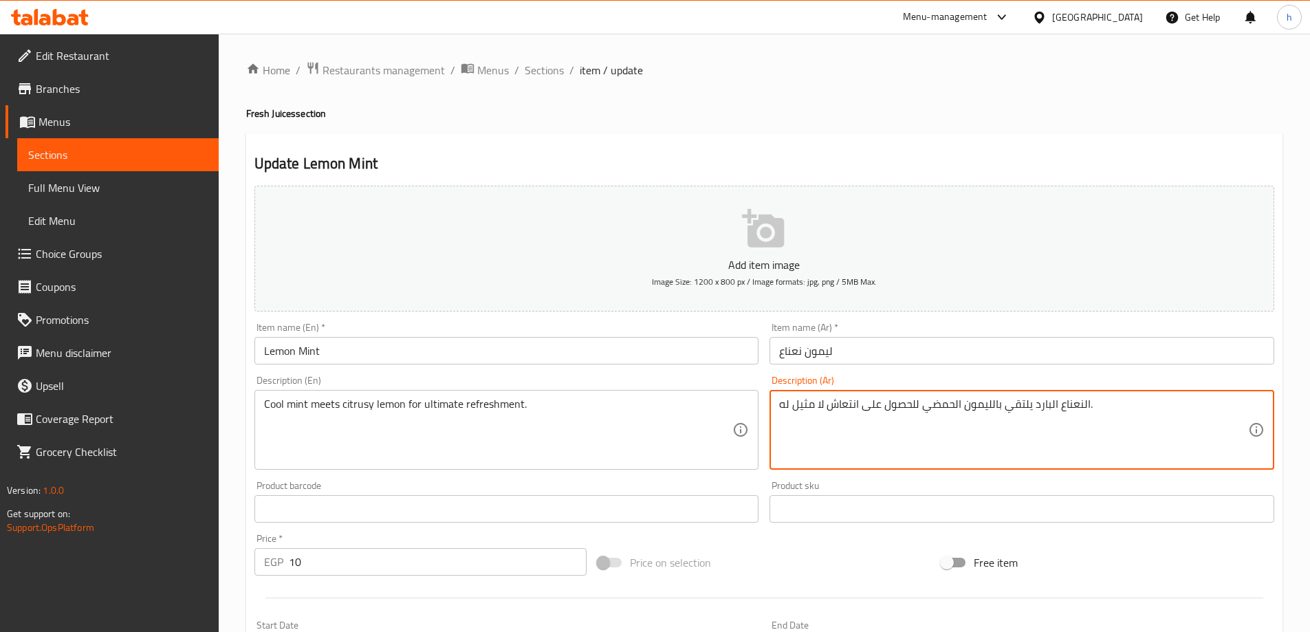
drag, startPoint x: 823, startPoint y: 404, endPoint x: 772, endPoint y: 406, distance: 50.9
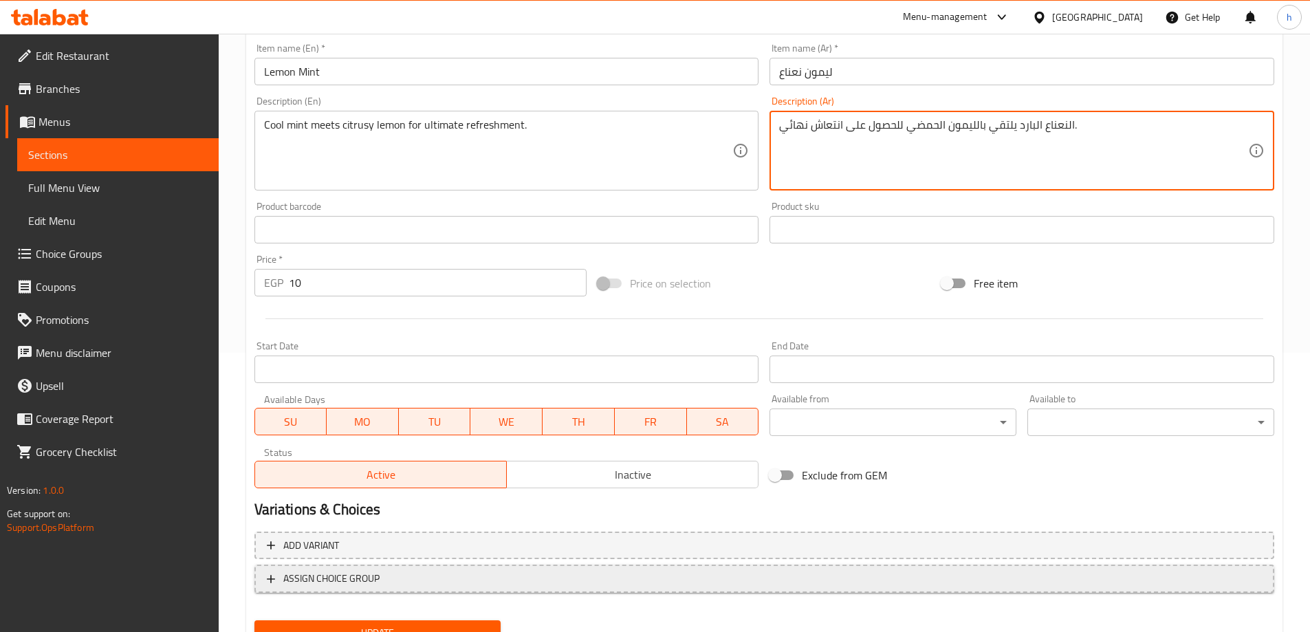
scroll to position [340, 0]
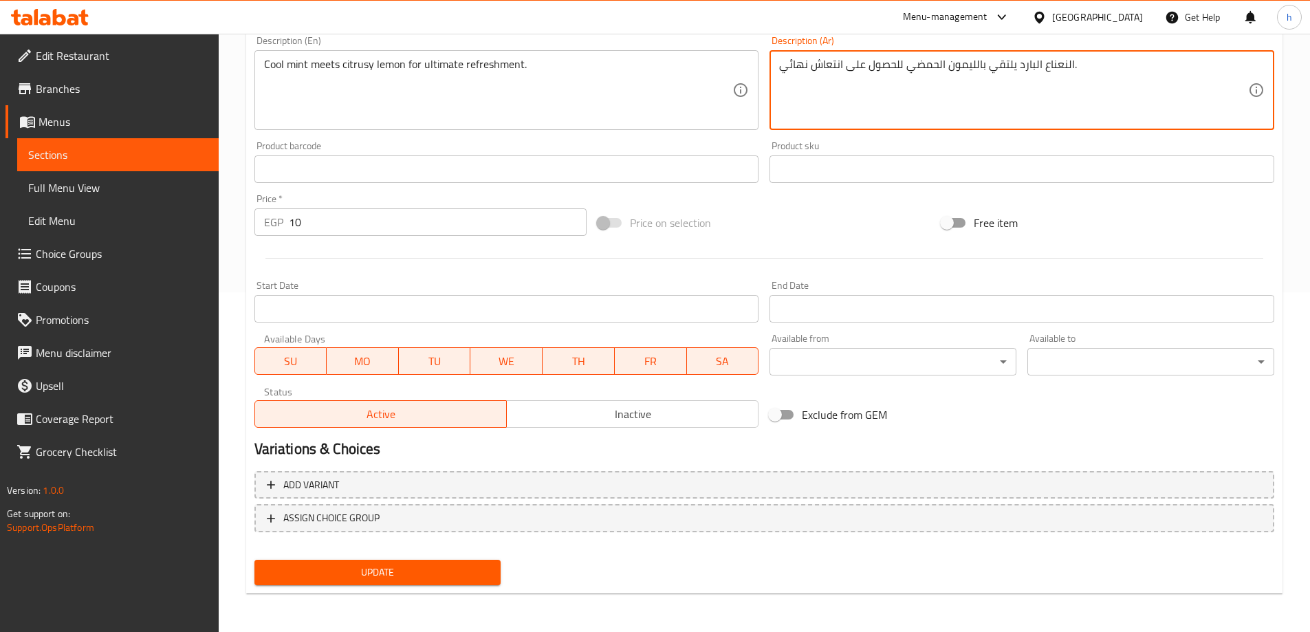
type textarea "النعناع البارد يلتقي بالليمون الحمضي للحصول على انتعاش نهائي."
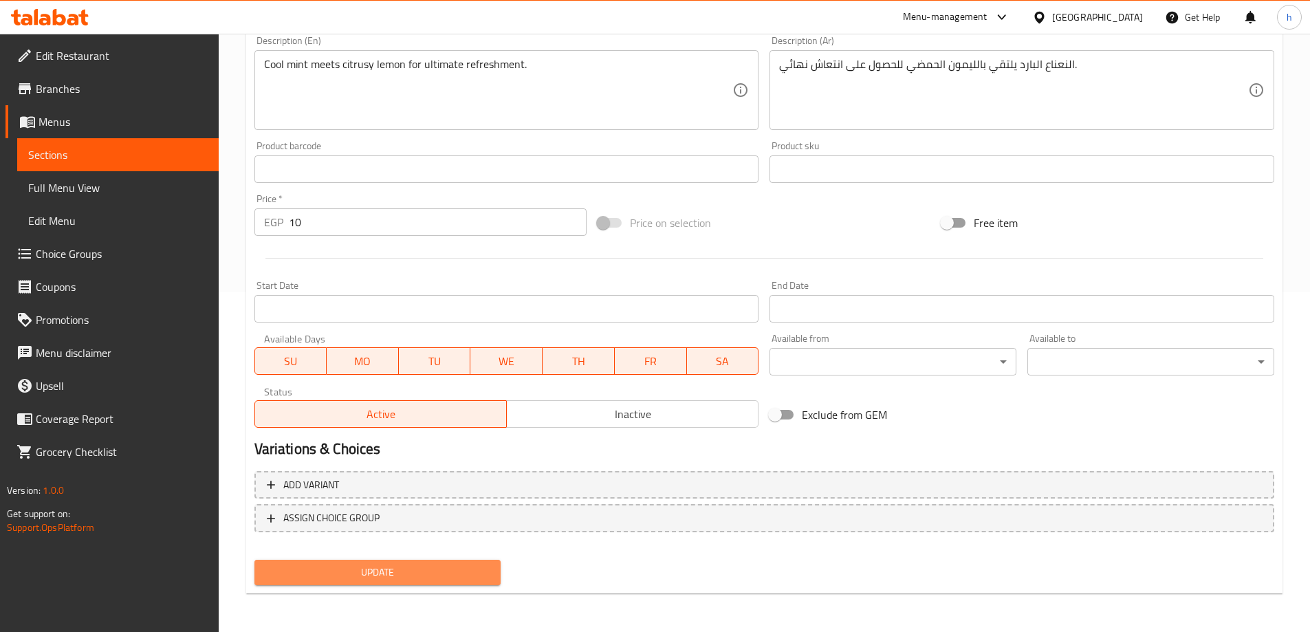
click at [386, 575] on span "Update" at bounding box center [377, 572] width 225 height 17
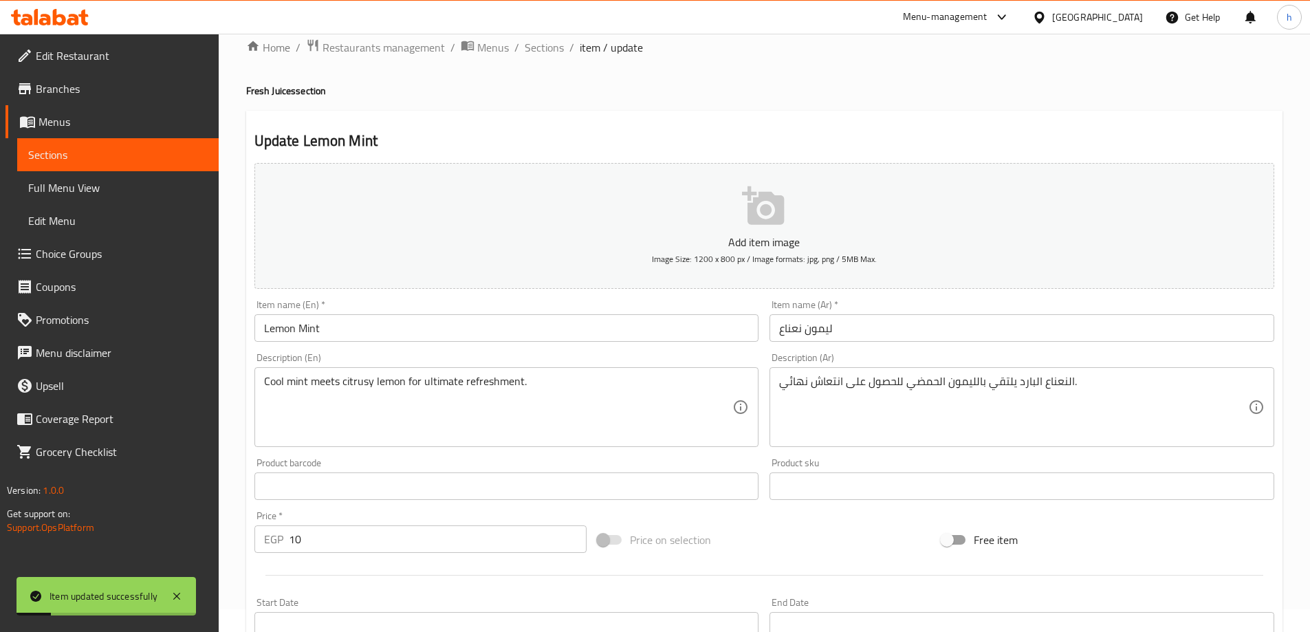
scroll to position [0, 0]
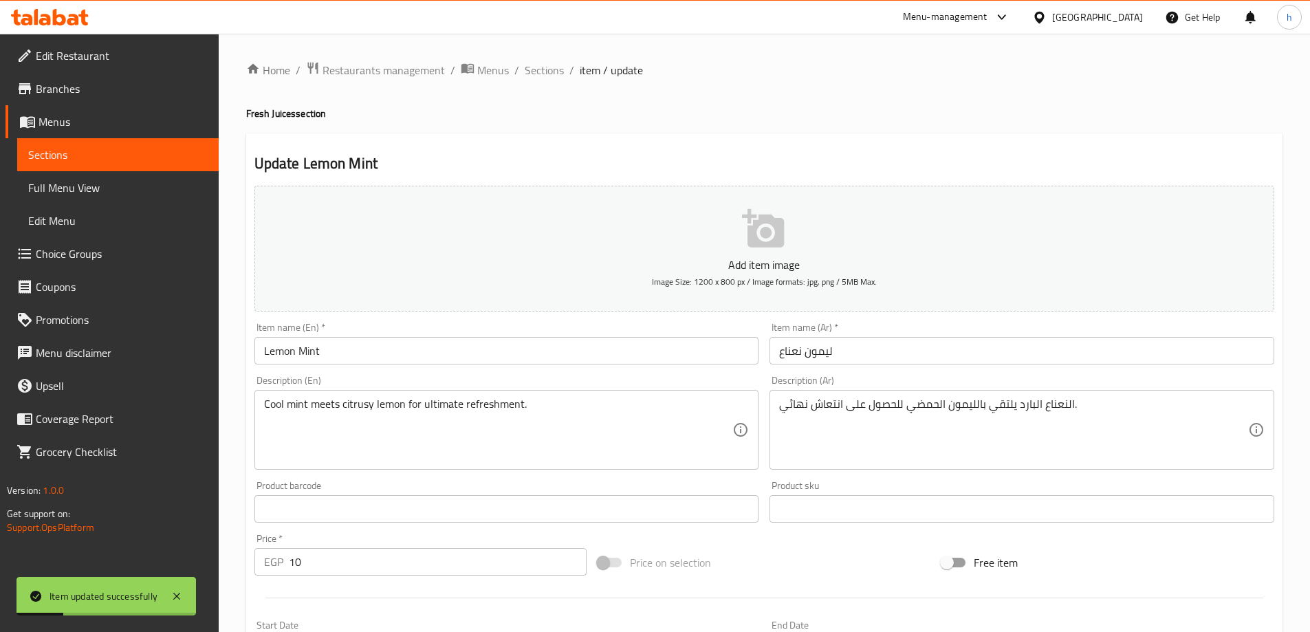
click at [128, 146] on link "Sections" at bounding box center [117, 154] width 201 height 33
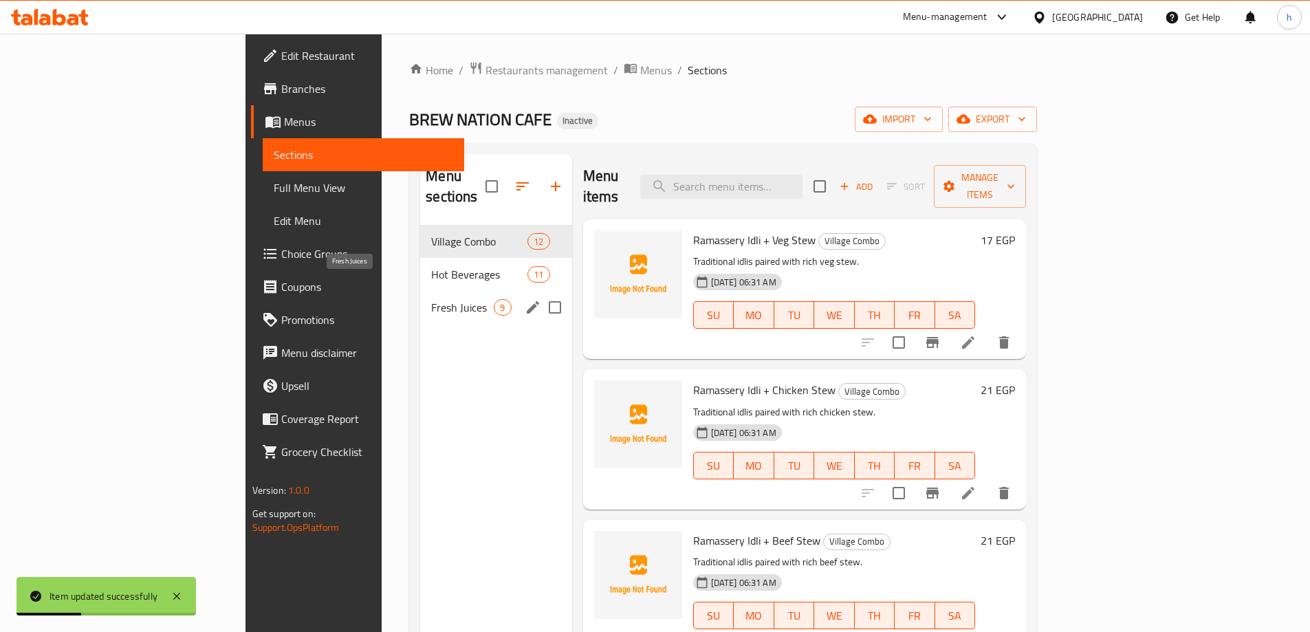
click at [431, 299] on span "Fresh Juices" at bounding box center [462, 307] width 63 height 17
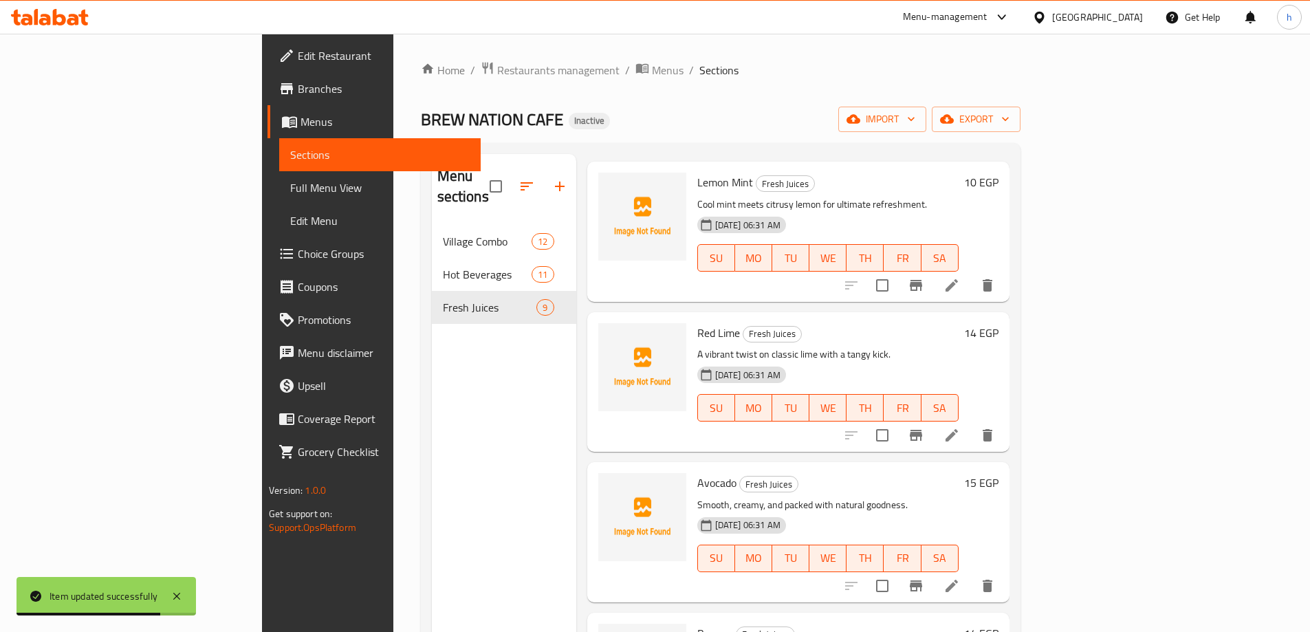
scroll to position [275, 0]
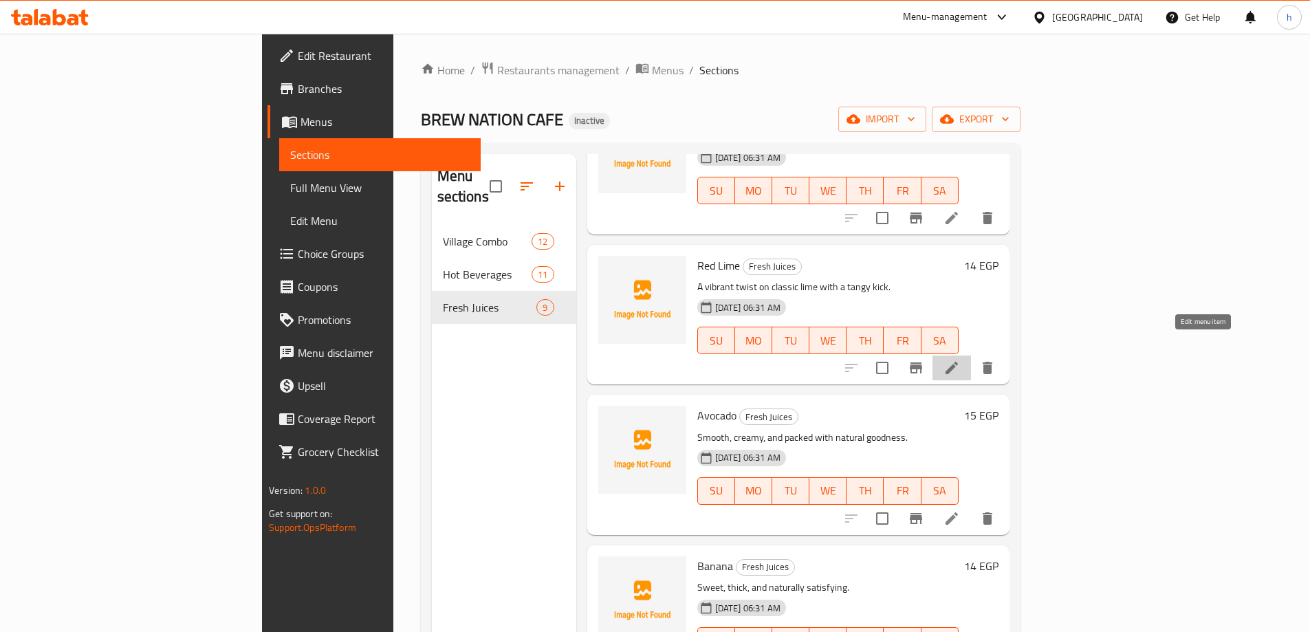
click at [960, 360] on icon at bounding box center [951, 368] width 17 height 17
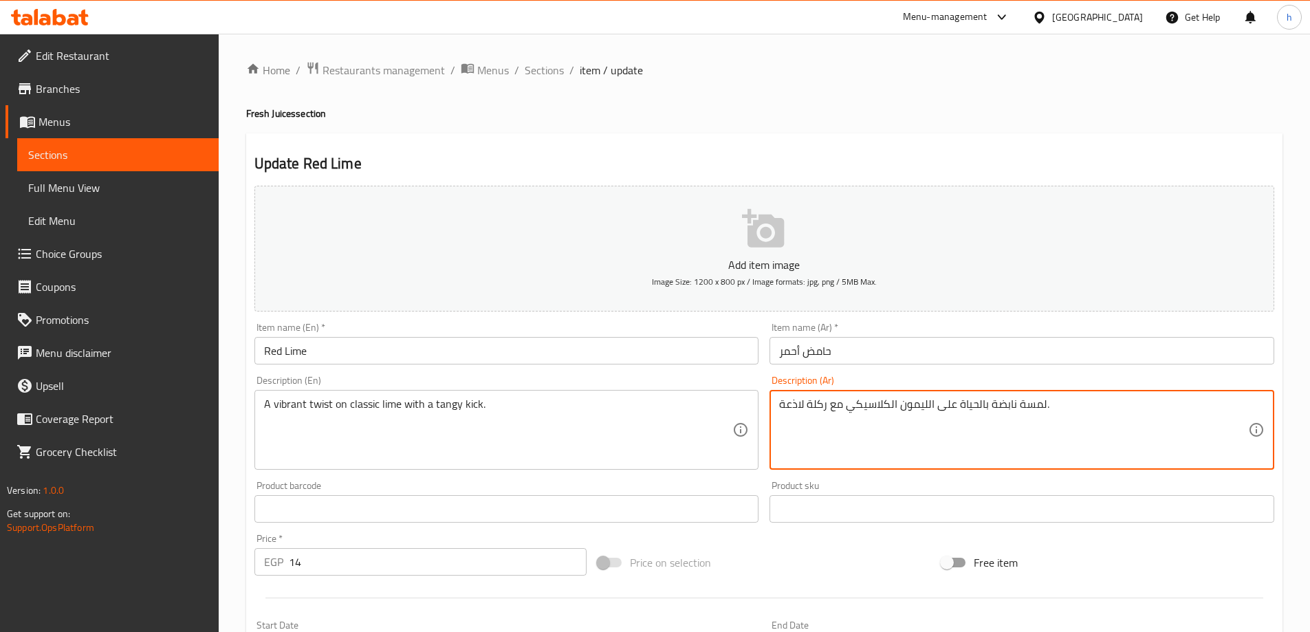
drag, startPoint x: 930, startPoint y: 405, endPoint x: 897, endPoint y: 412, distance: 34.4
type textarea "لمسة نابضة بالحياة على الحامض الكلاسيكي مع ركلة لاذعة."
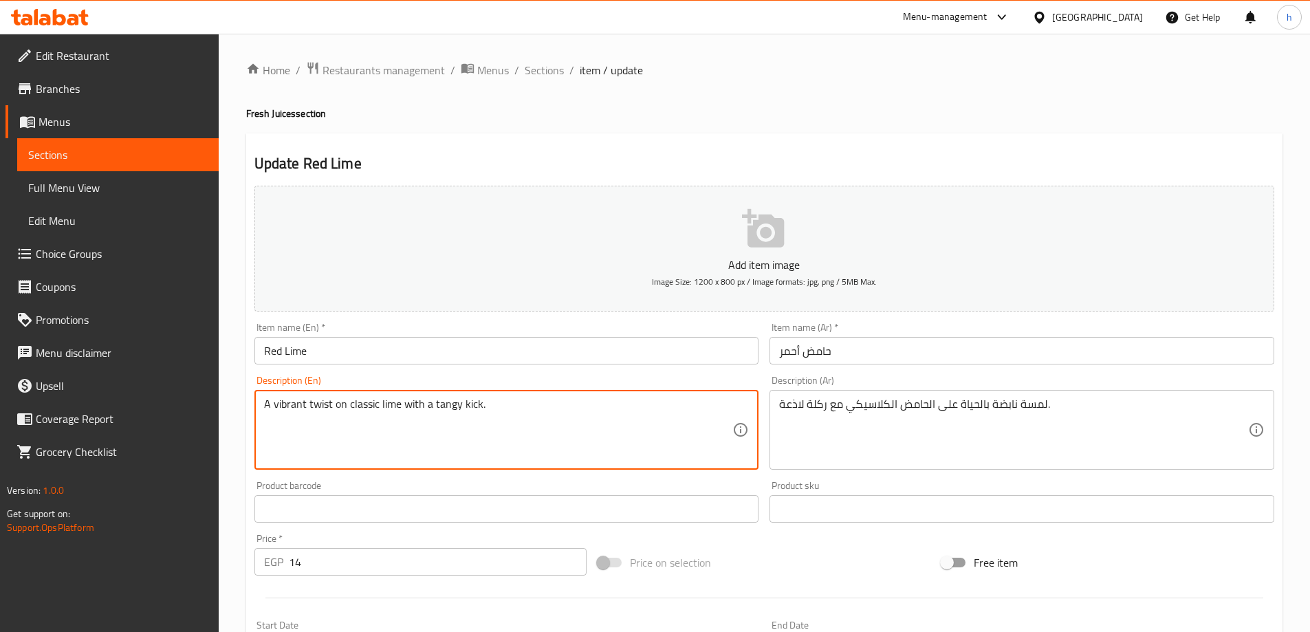
drag, startPoint x: 459, startPoint y: 406, endPoint x: 433, endPoint y: 406, distance: 25.4
click at [114, 179] on span "Full Menu View" at bounding box center [117, 187] width 179 height 17
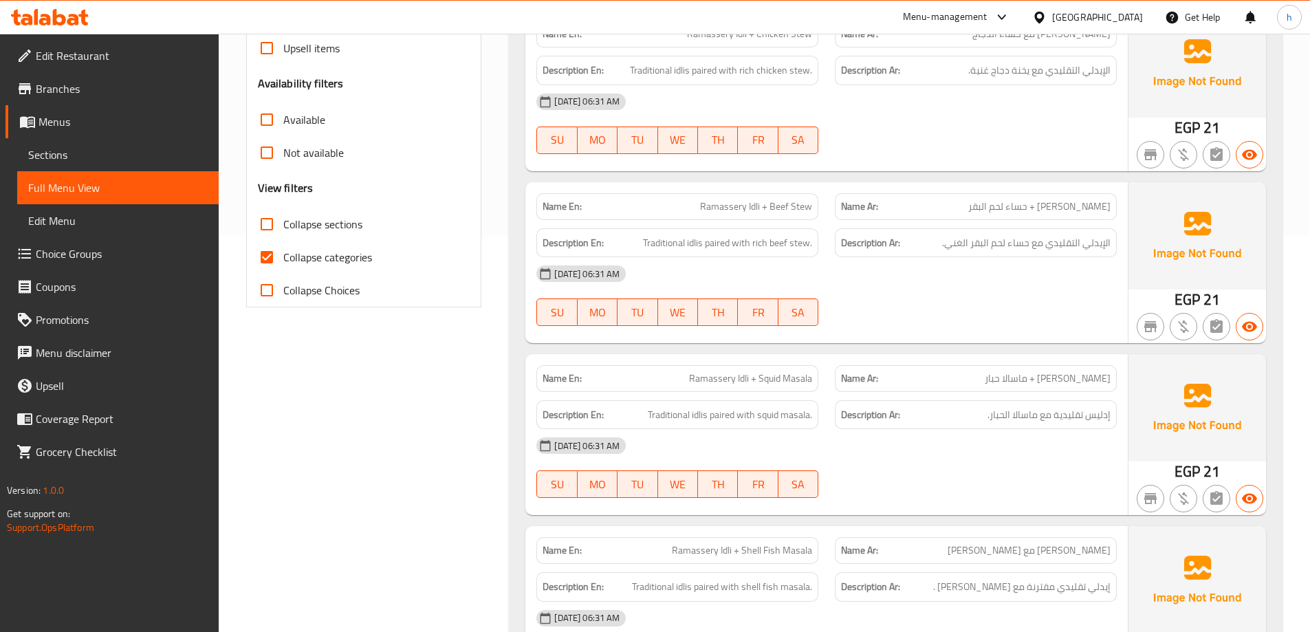
scroll to position [481, 0]
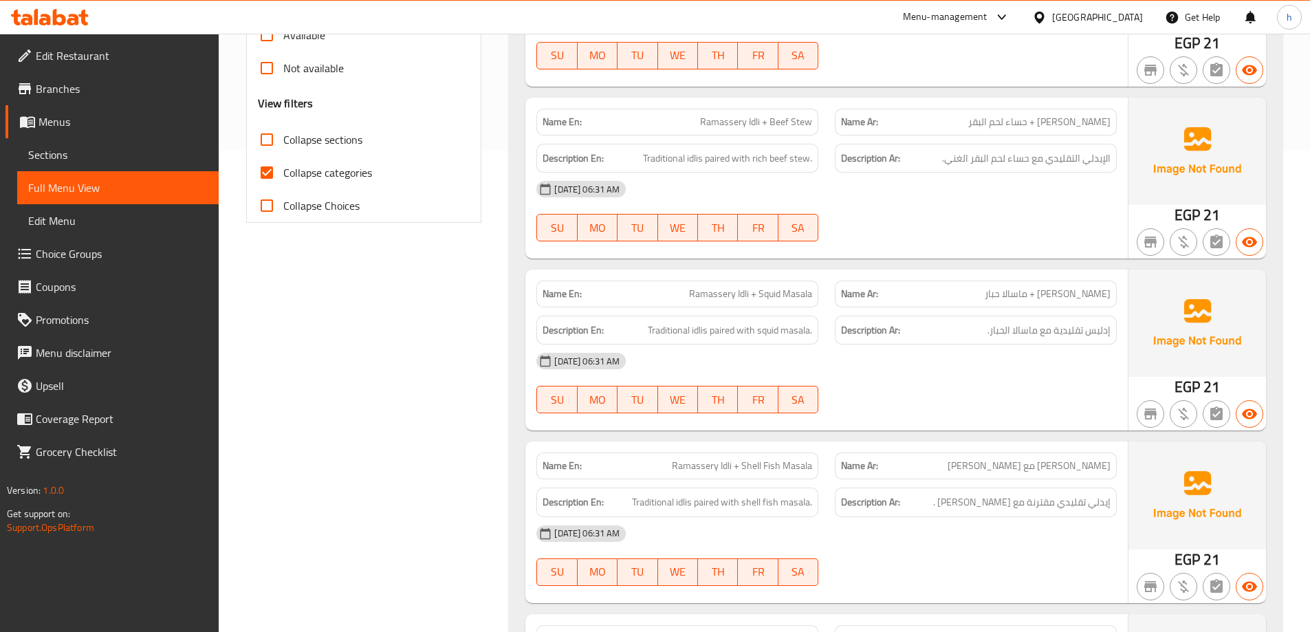
click at [300, 176] on span "Collapse categories" at bounding box center [327, 172] width 89 height 17
click at [283, 176] on input "Collapse categories" at bounding box center [266, 172] width 33 height 33
checkbox input "false"
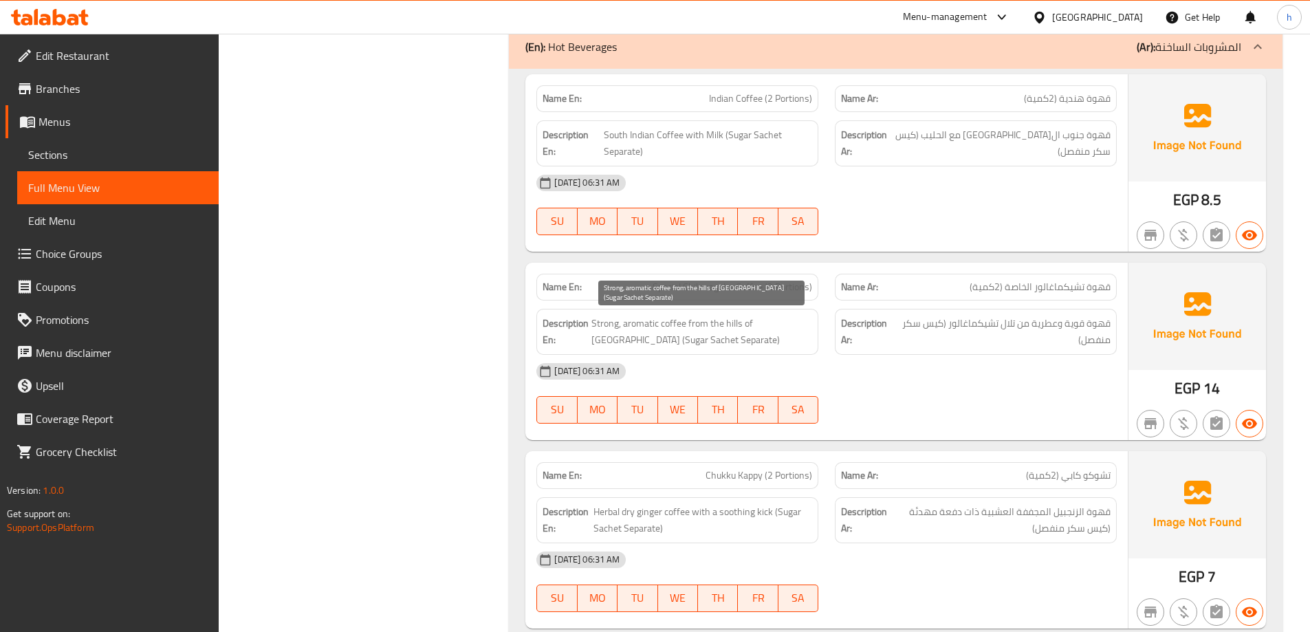
scroll to position [2406, 0]
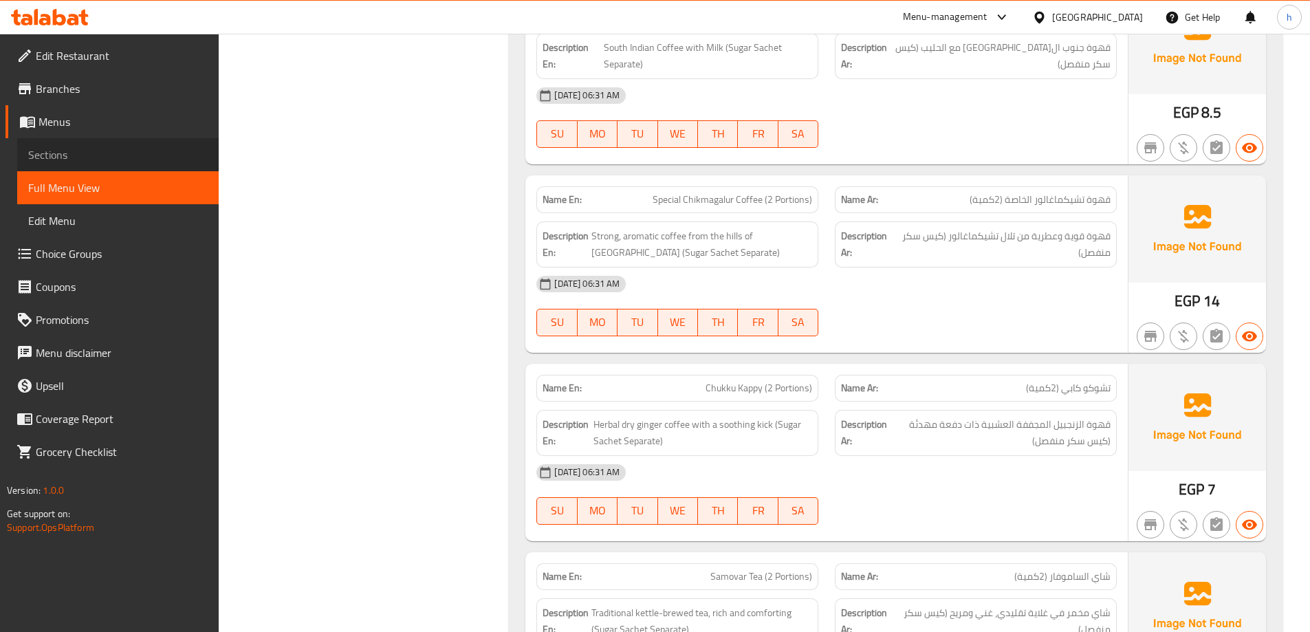
click at [111, 149] on span "Sections" at bounding box center [117, 154] width 179 height 17
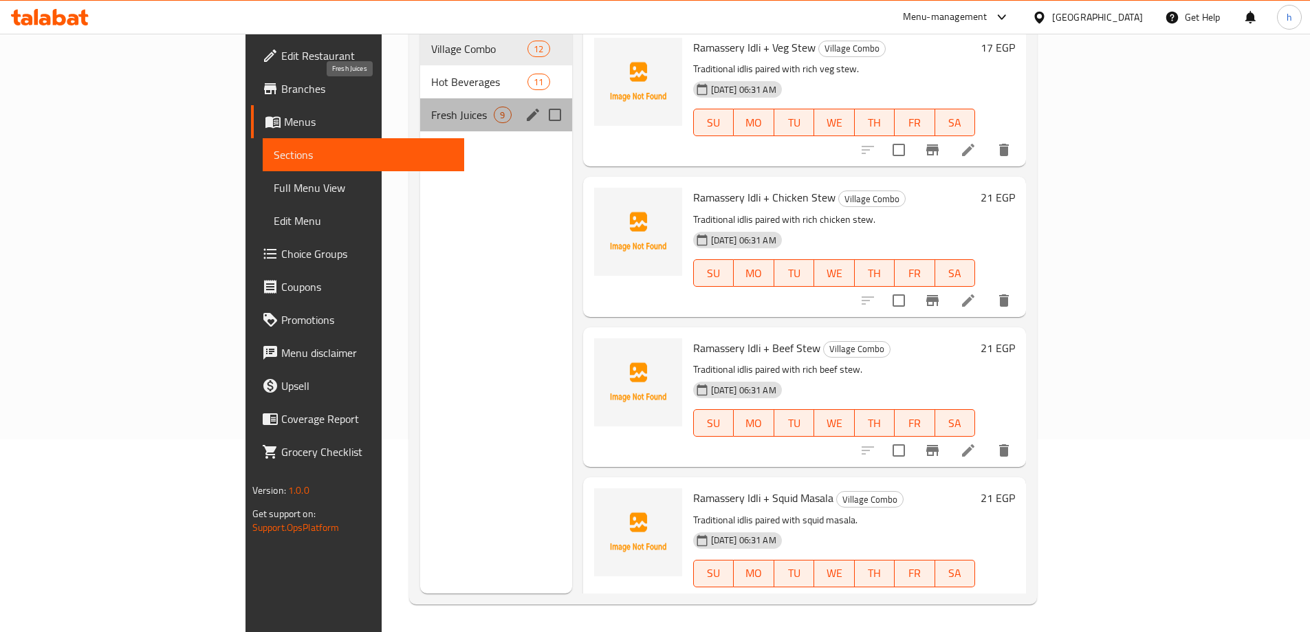
click at [431, 107] on span "Fresh Juices" at bounding box center [462, 115] width 63 height 17
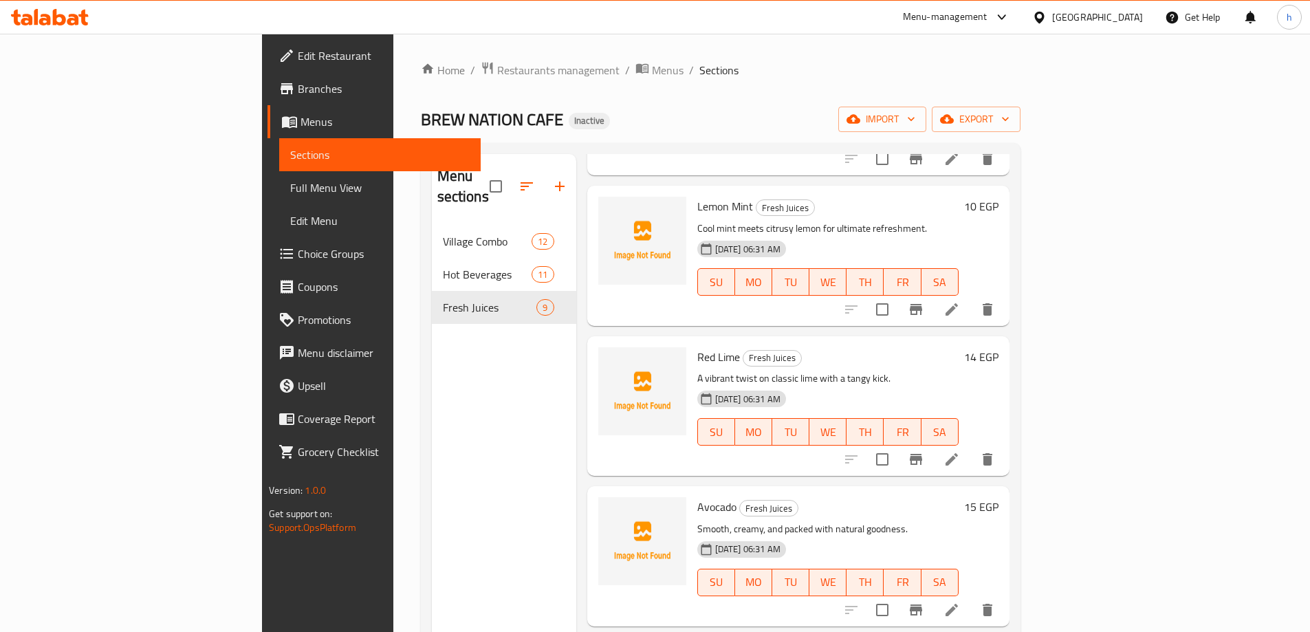
scroll to position [206, 0]
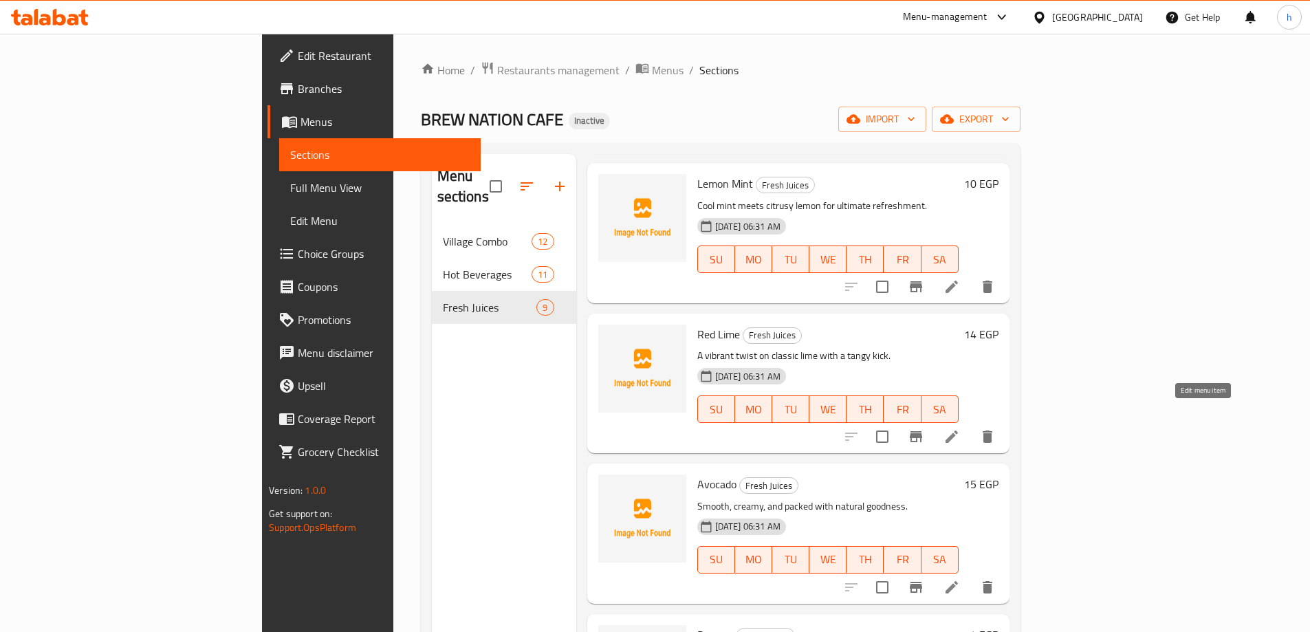
click at [960, 428] on icon at bounding box center [951, 436] width 17 height 17
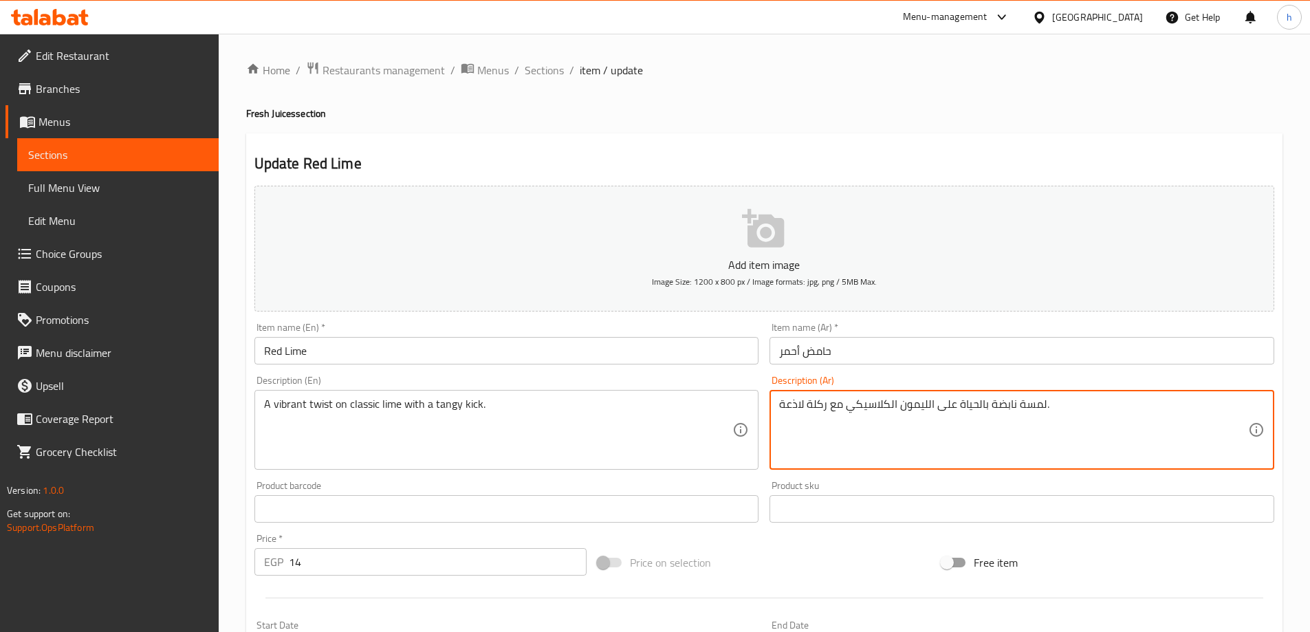
drag, startPoint x: 828, startPoint y: 405, endPoint x: 769, endPoint y: 406, distance: 58.5
drag, startPoint x: 944, startPoint y: 404, endPoint x: 912, endPoint y: 407, distance: 32.5
click at [912, 407] on textarea "لمسة نابضة بالحياة على الليمون الكلاسيكي مع دفعة منعشة." at bounding box center [1013, 429] width 469 height 65
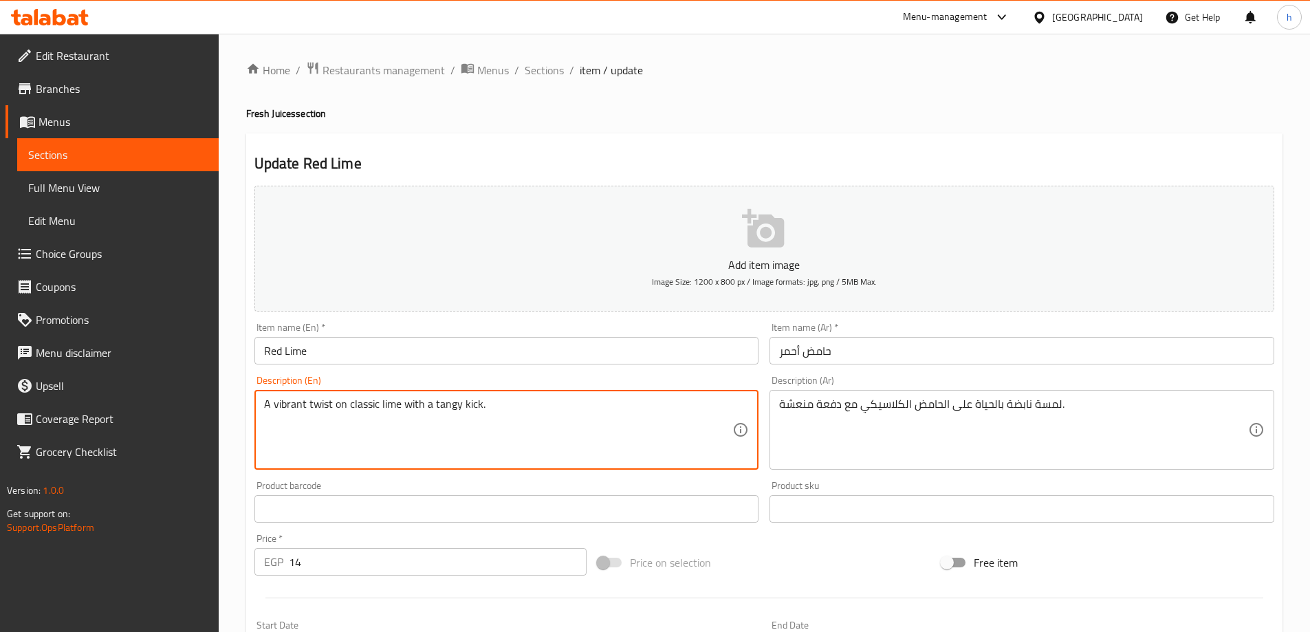
drag, startPoint x: 329, startPoint y: 404, endPoint x: 261, endPoint y: 405, distance: 68.1
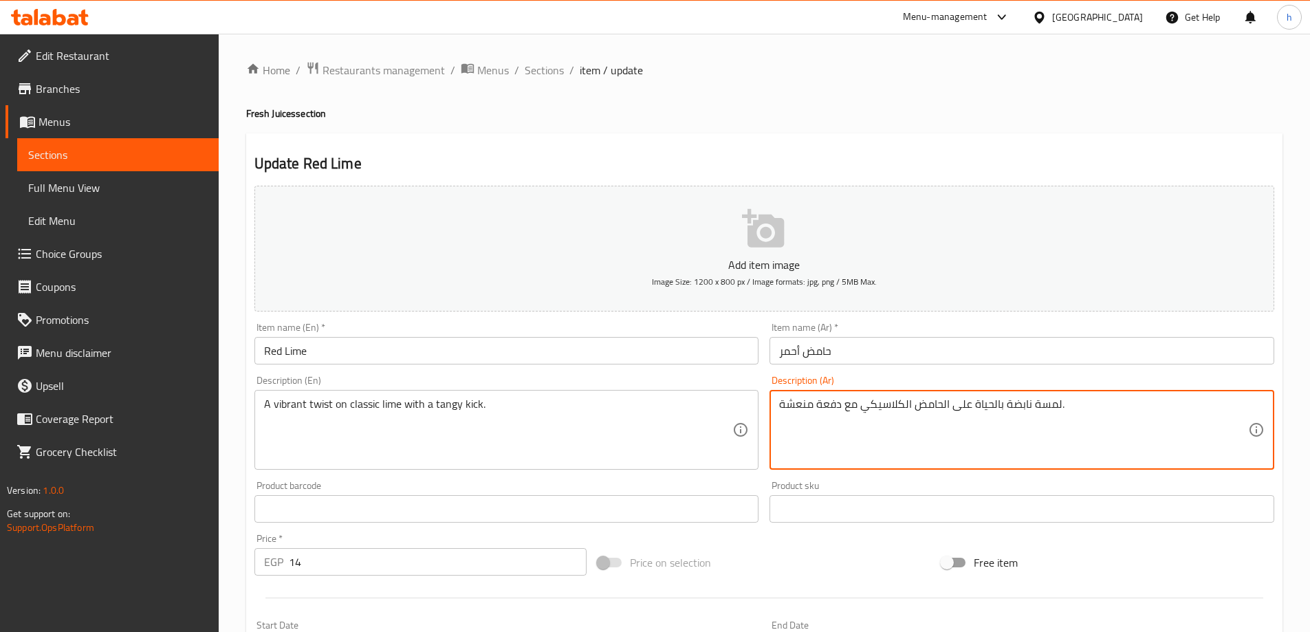
drag, startPoint x: 969, startPoint y: 405, endPoint x: 953, endPoint y: 403, distance: 16.6
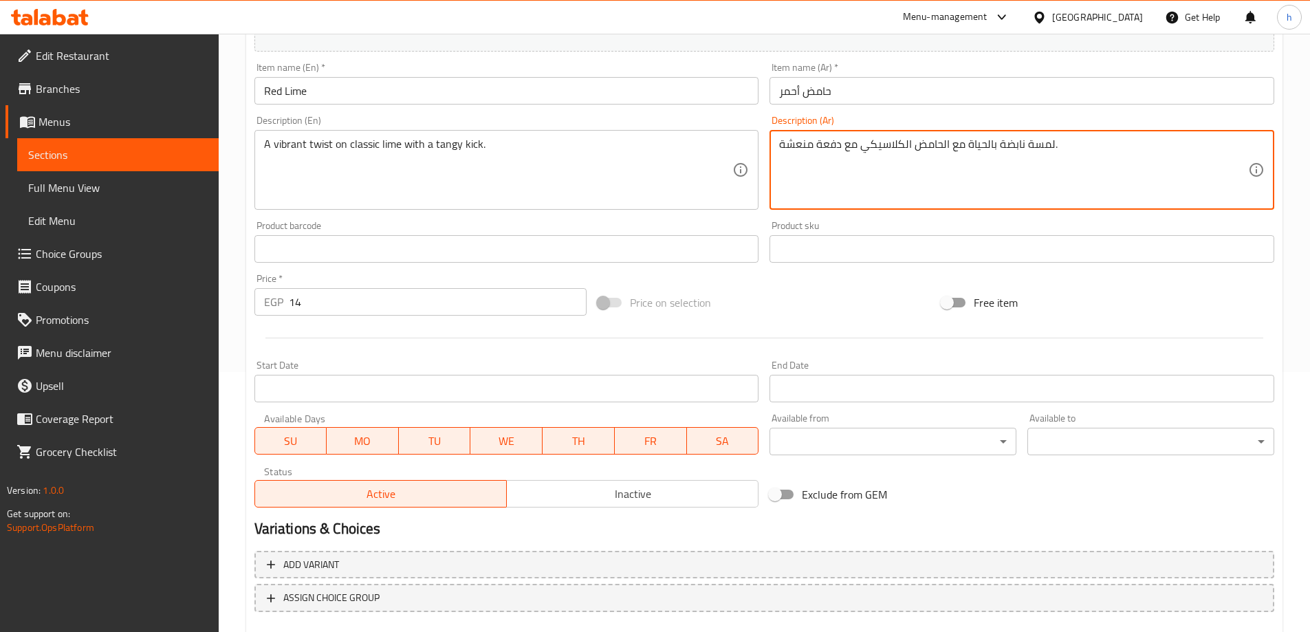
scroll to position [340, 0]
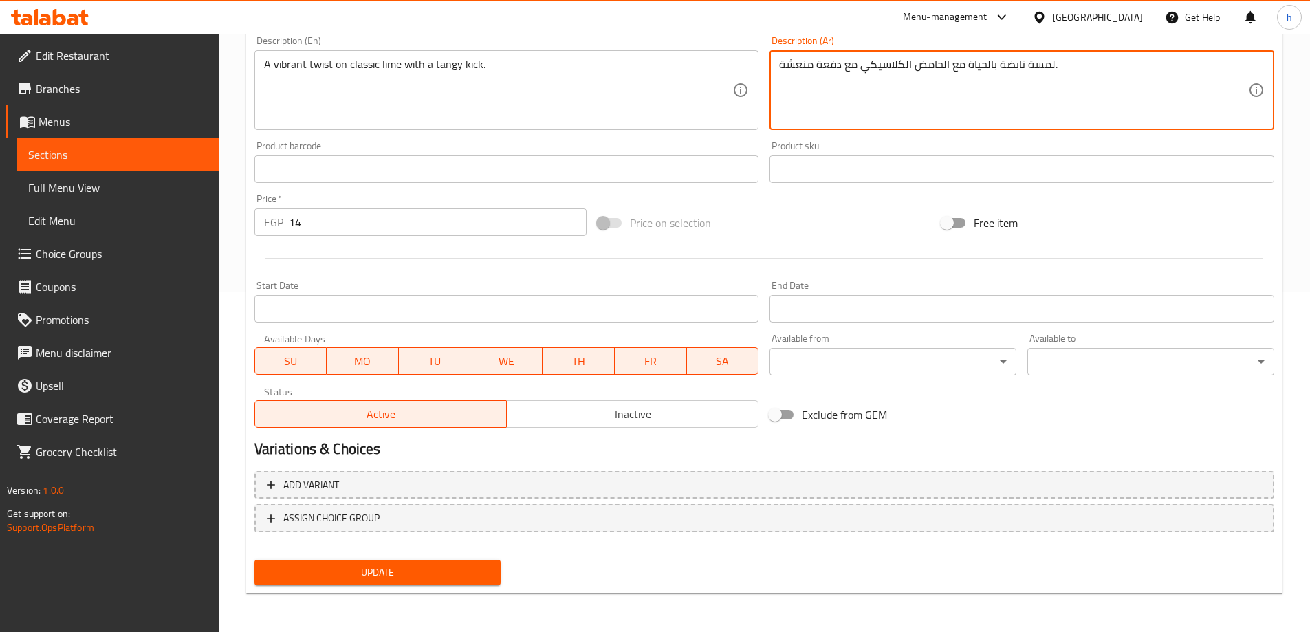
type textarea "لمسة نابضة بالحياة مع الحامض الكلاسيكي مع دفعة منعشة."
click at [383, 571] on span "Update" at bounding box center [377, 572] width 225 height 17
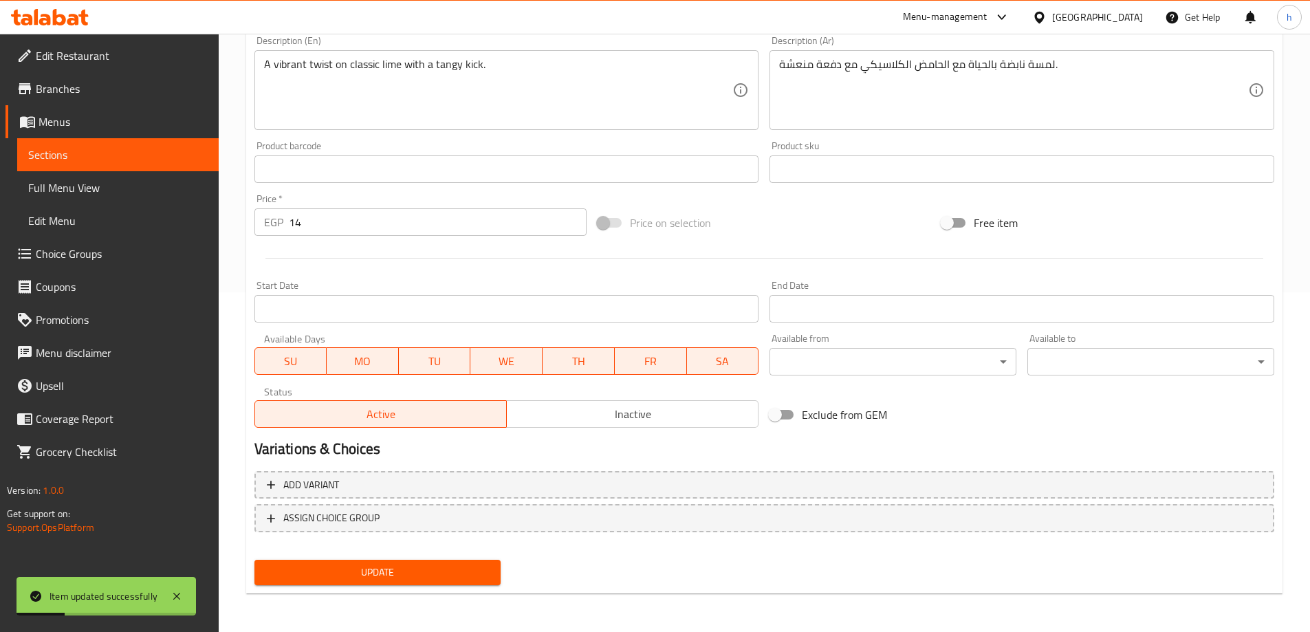
click at [122, 144] on link "Sections" at bounding box center [117, 154] width 201 height 33
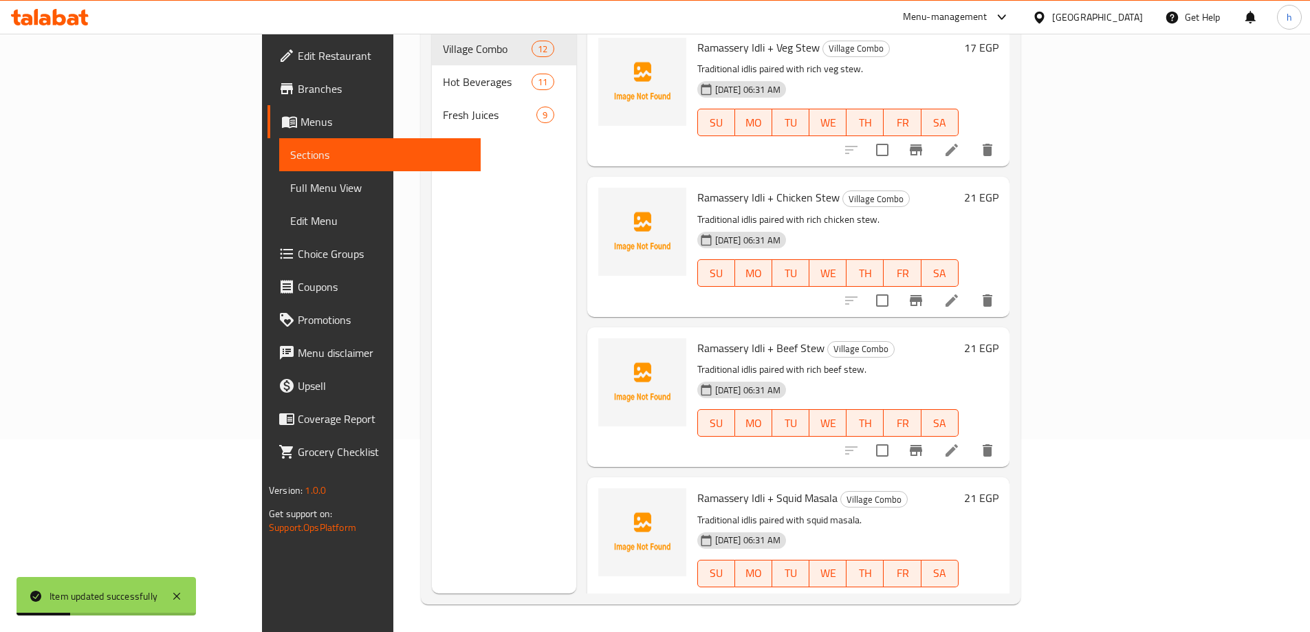
scroll to position [193, 0]
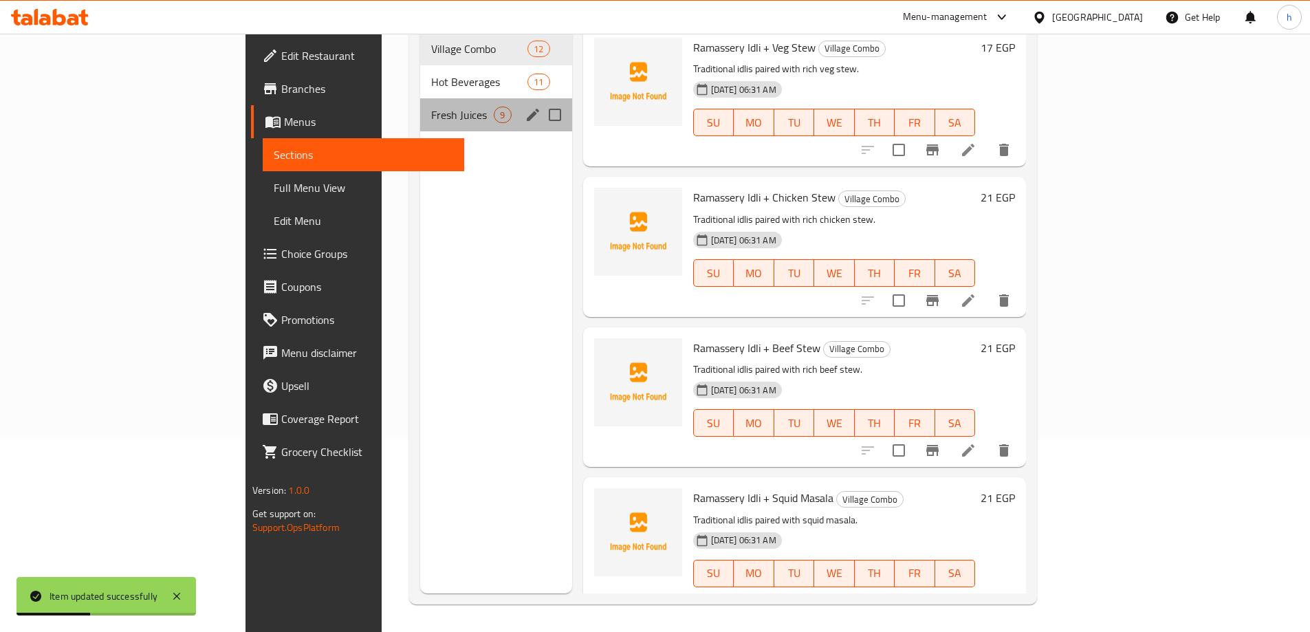
click at [420, 98] on div "Fresh Juices 9" at bounding box center [495, 114] width 151 height 33
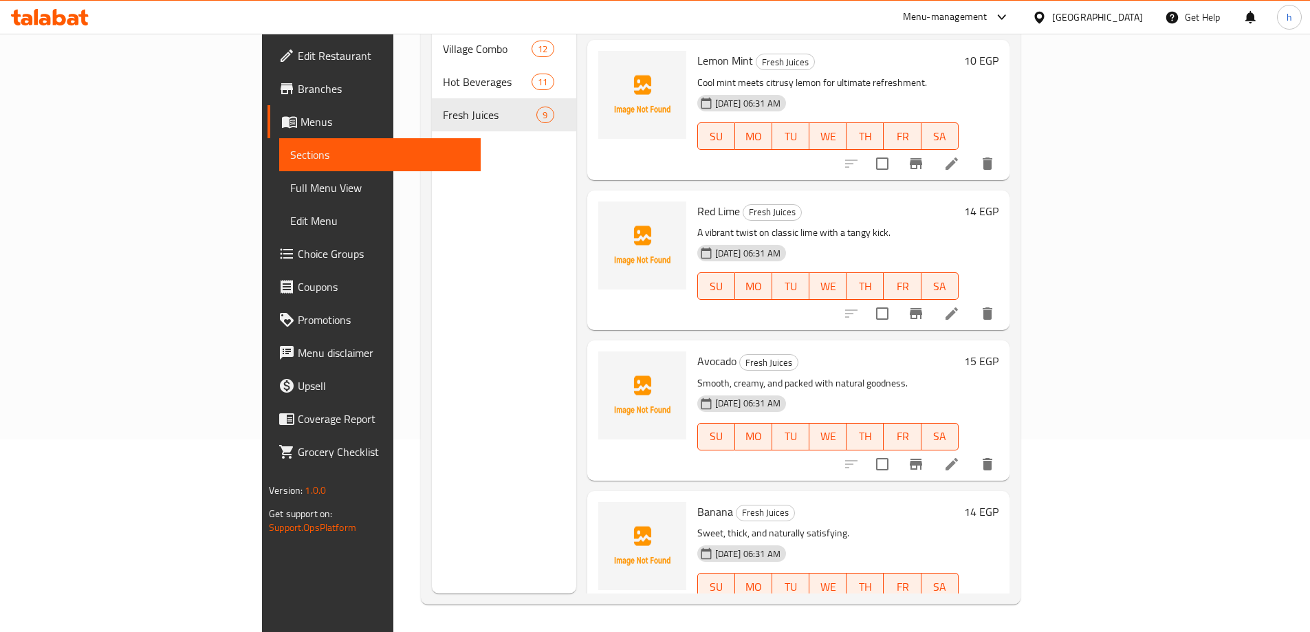
scroll to position [138, 0]
click at [960, 455] on icon at bounding box center [951, 463] width 17 height 17
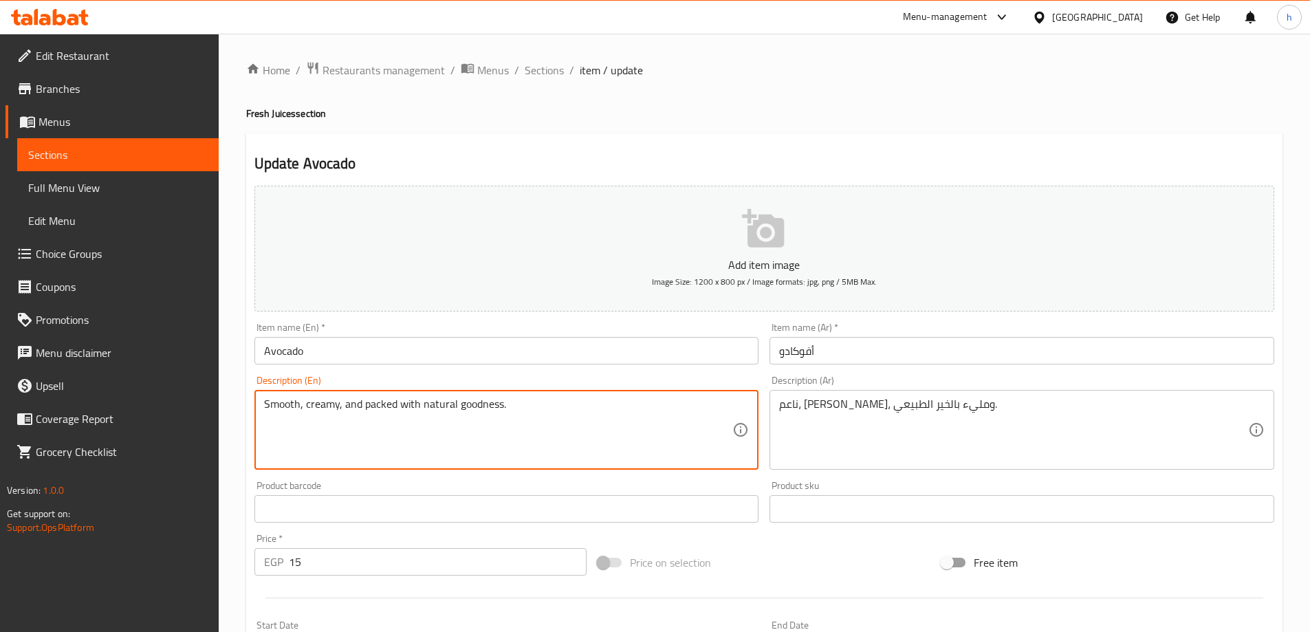
drag, startPoint x: 498, startPoint y: 404, endPoint x: 362, endPoint y: 405, distance: 136.8
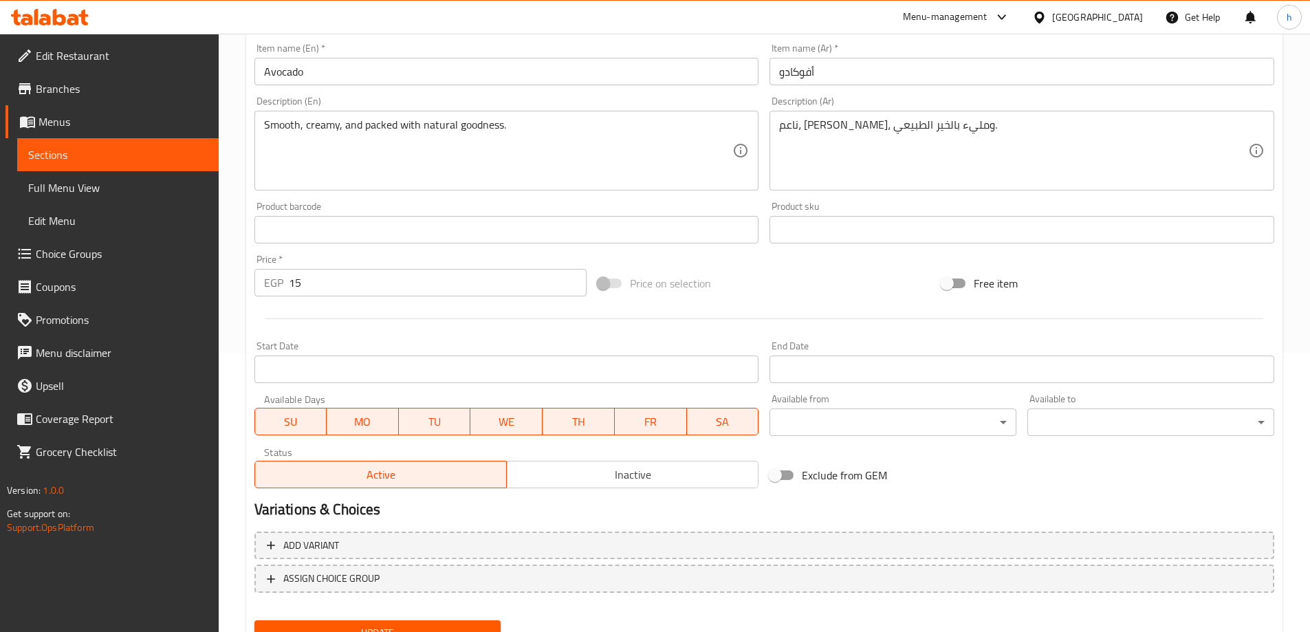
scroll to position [340, 0]
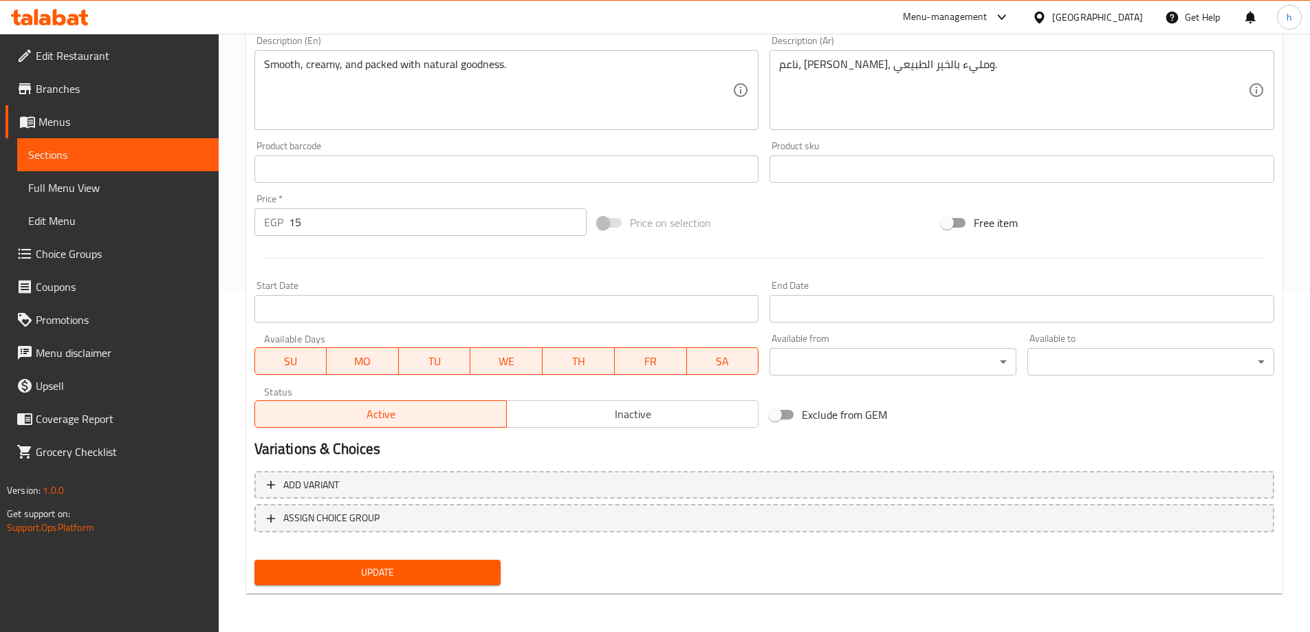
click at [343, 563] on button "Update" at bounding box center [377, 572] width 247 height 25
click at [90, 151] on span "Sections" at bounding box center [117, 154] width 179 height 17
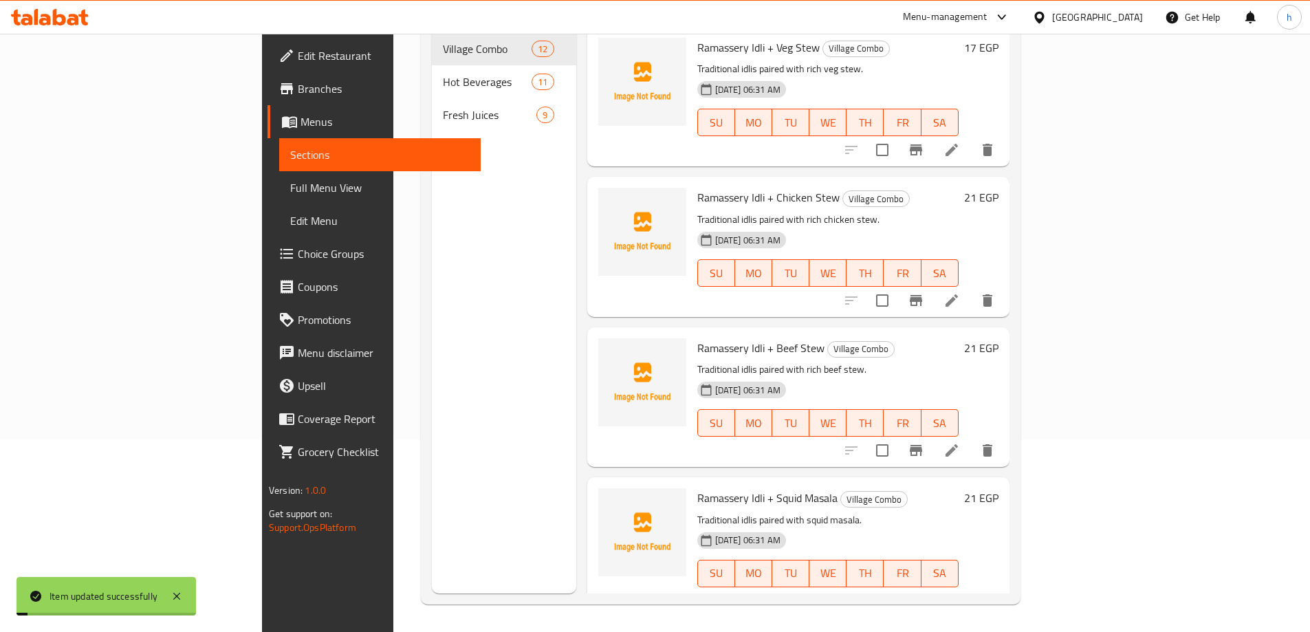
scroll to position [193, 0]
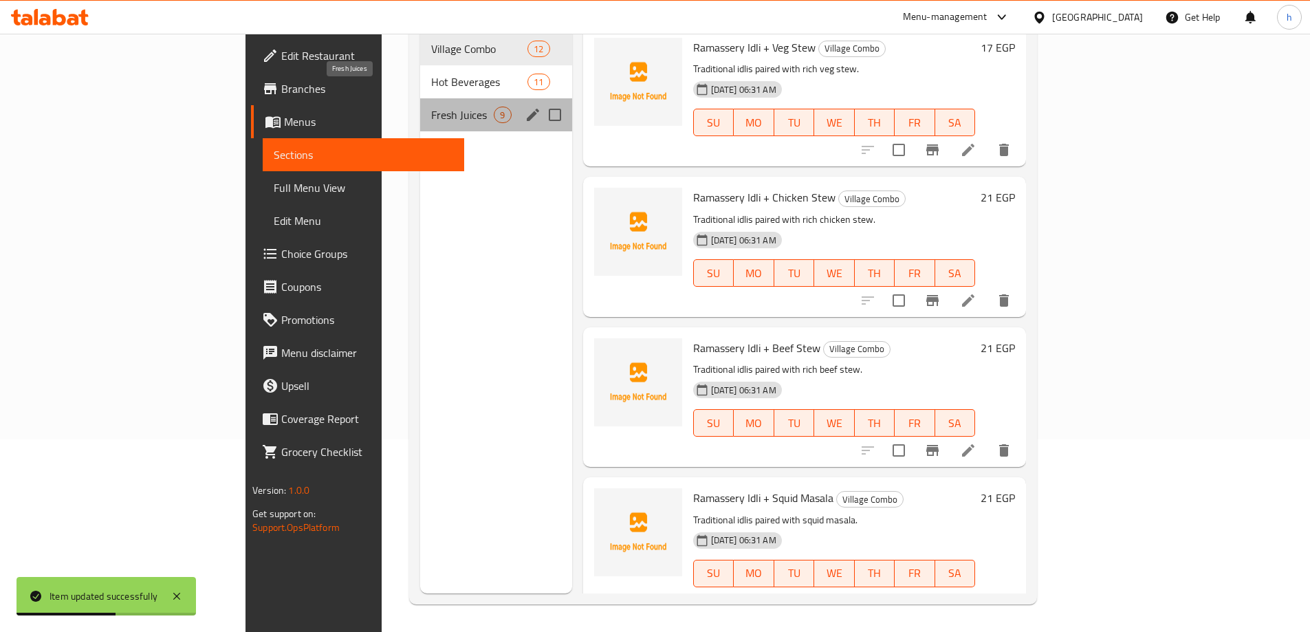
click at [431, 107] on span "Fresh Juices" at bounding box center [462, 115] width 63 height 17
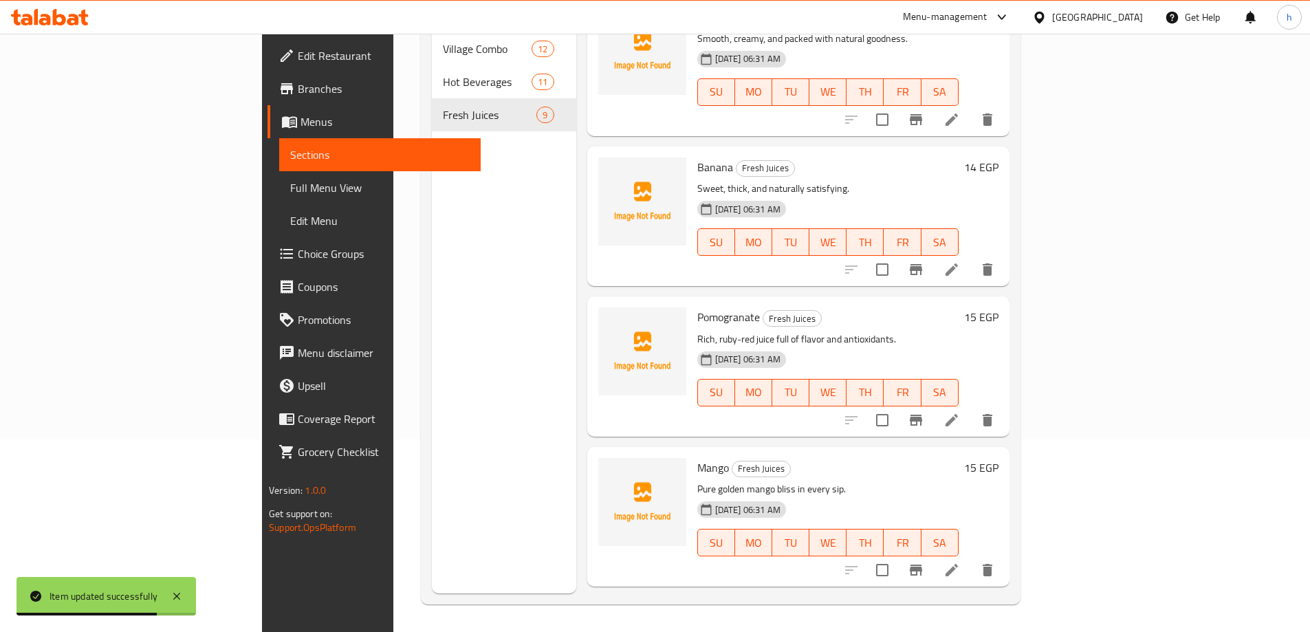
scroll to position [413, 0]
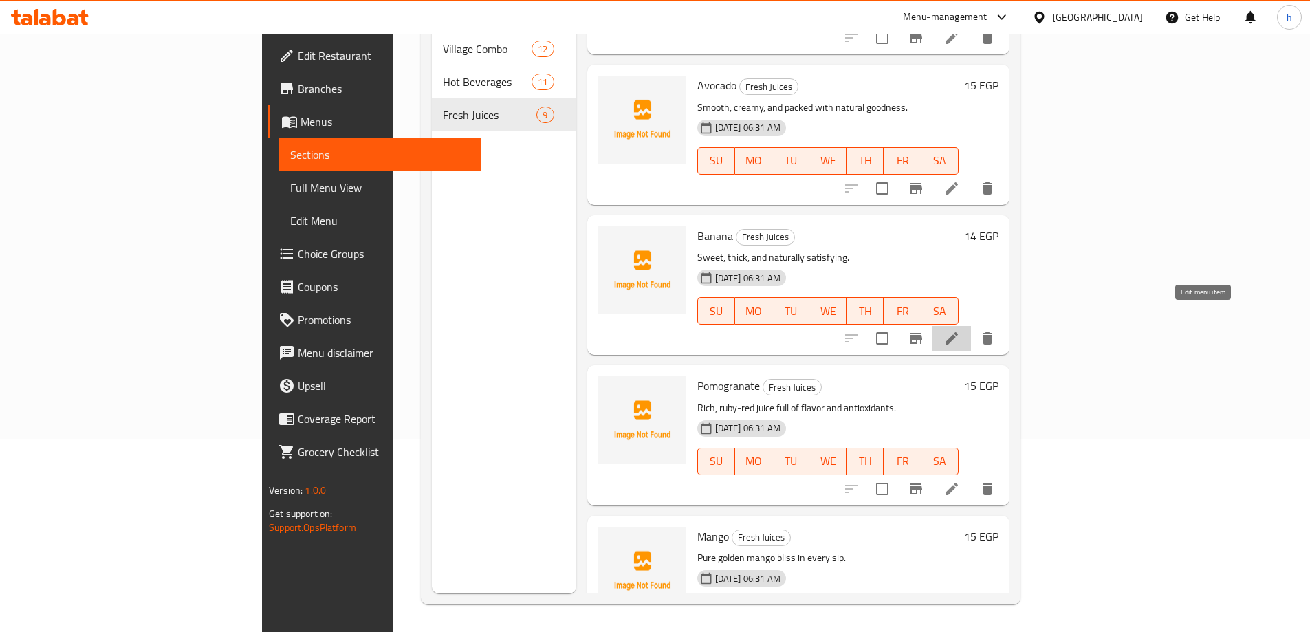
click at [958, 332] on icon at bounding box center [951, 338] width 12 height 12
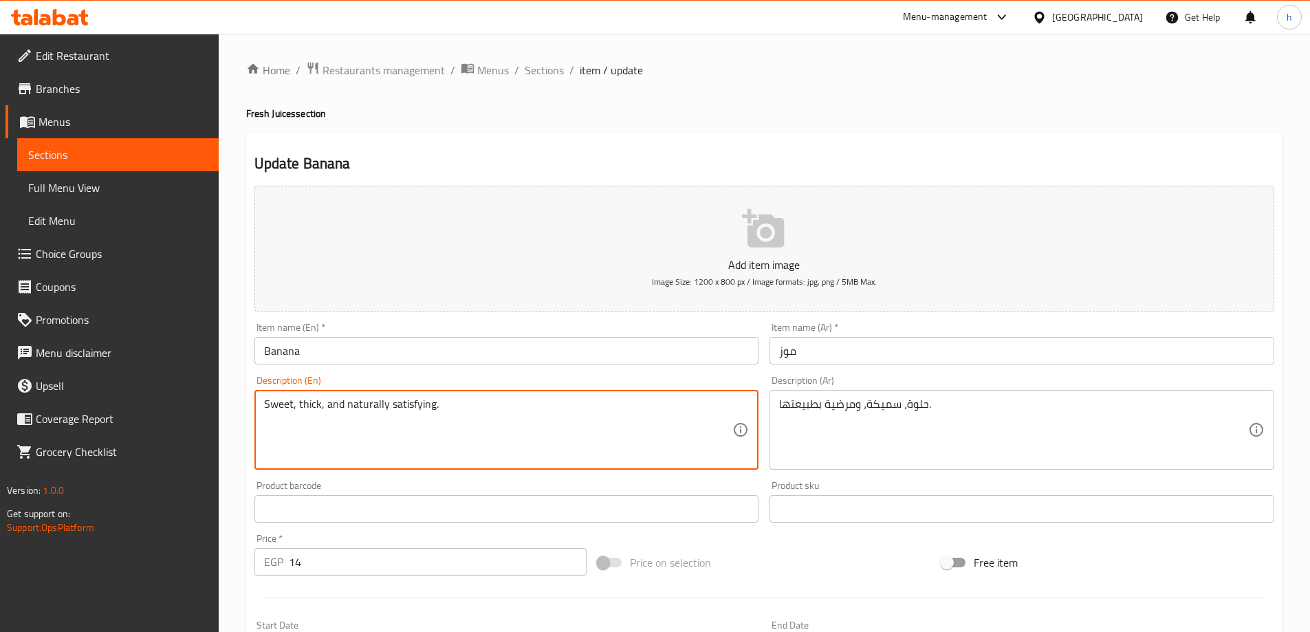
drag, startPoint x: 430, startPoint y: 404, endPoint x: 347, endPoint y: 408, distance: 83.3
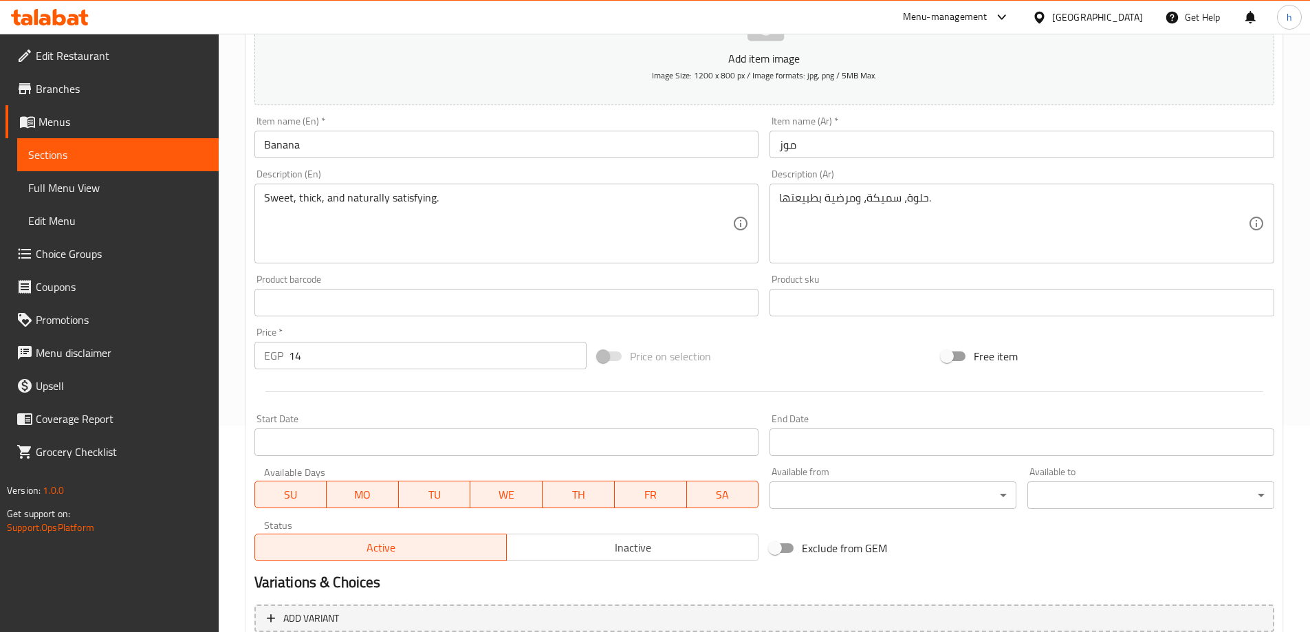
scroll to position [340, 0]
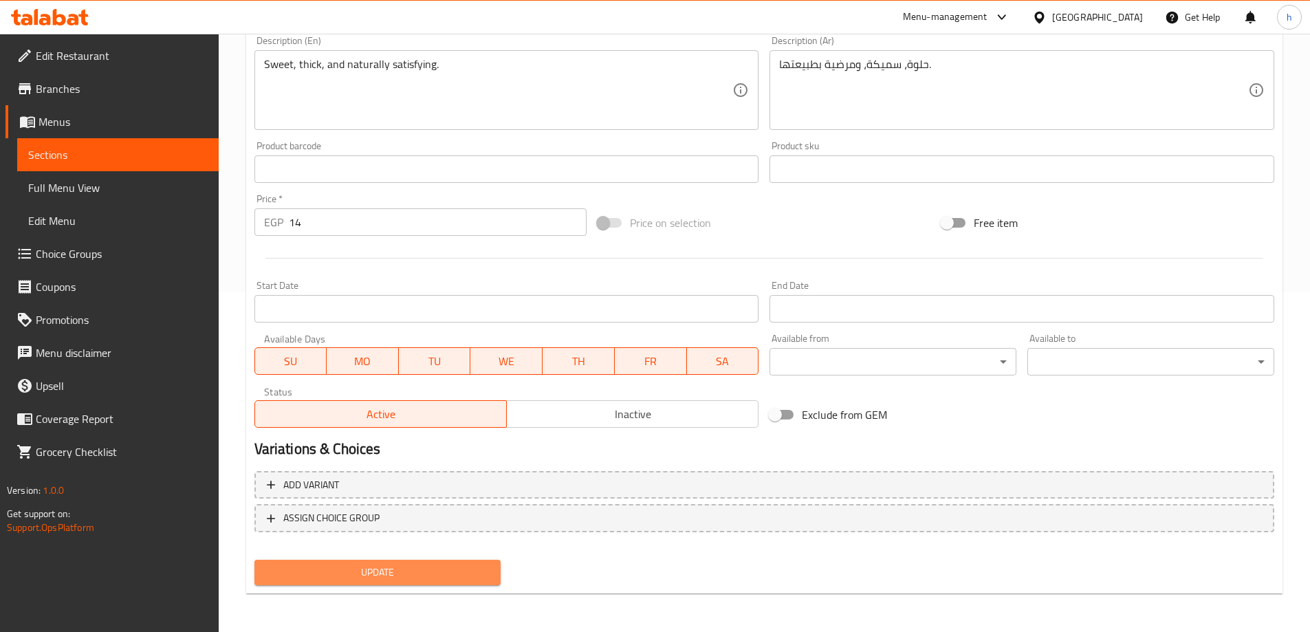
click at [309, 572] on span "Update" at bounding box center [377, 572] width 225 height 17
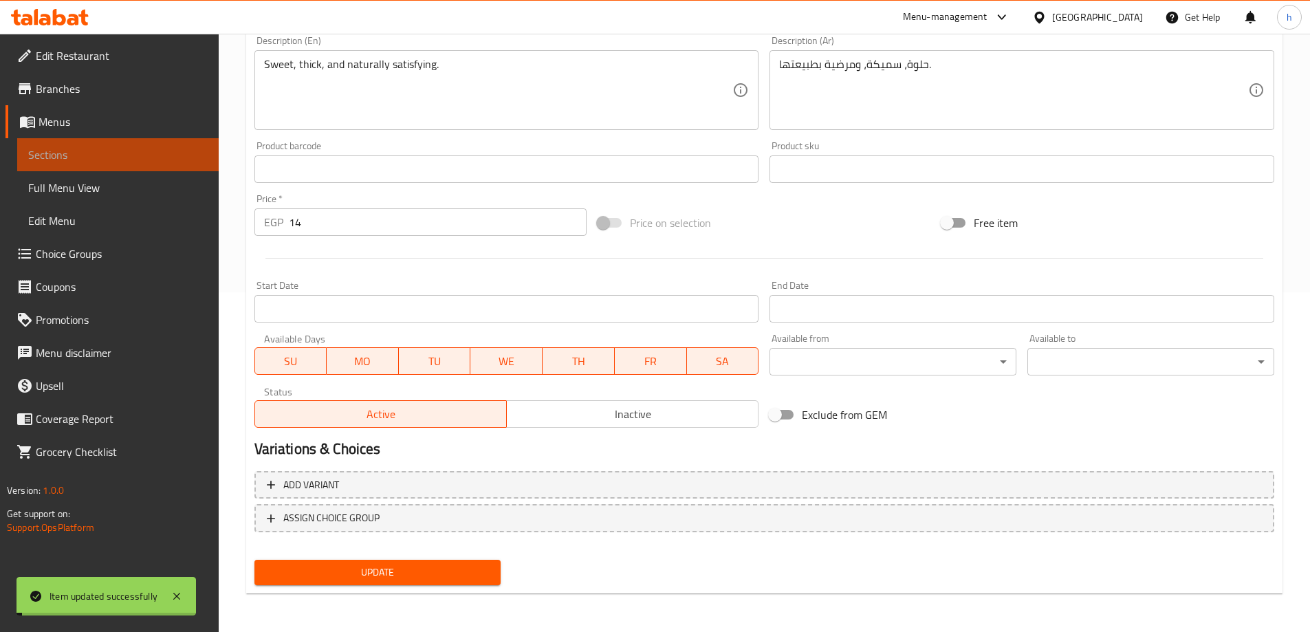
click at [71, 152] on span "Sections" at bounding box center [117, 154] width 179 height 17
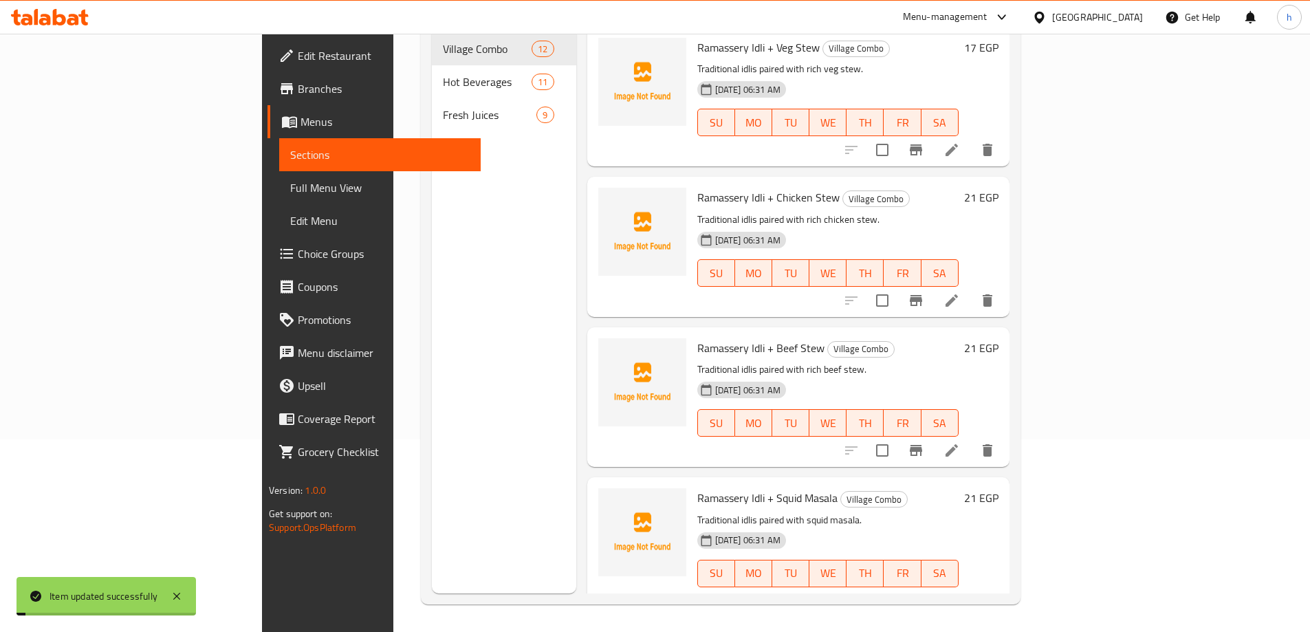
scroll to position [193, 0]
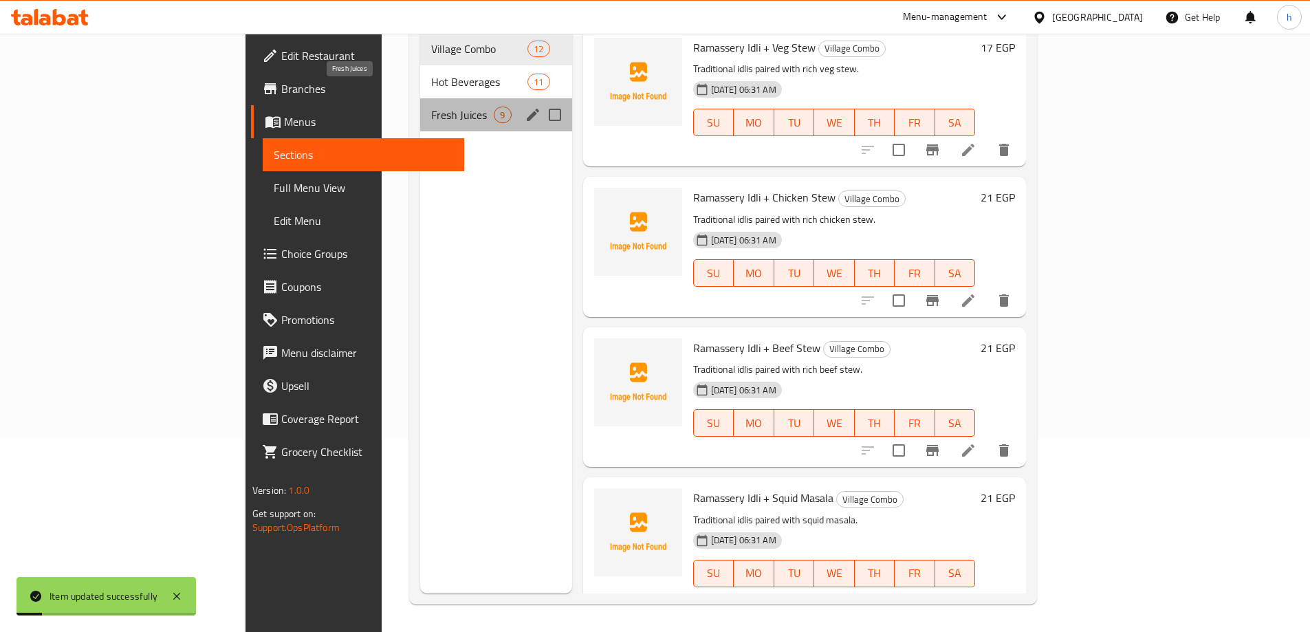
click at [431, 107] on span "Fresh Juices" at bounding box center [462, 115] width 63 height 17
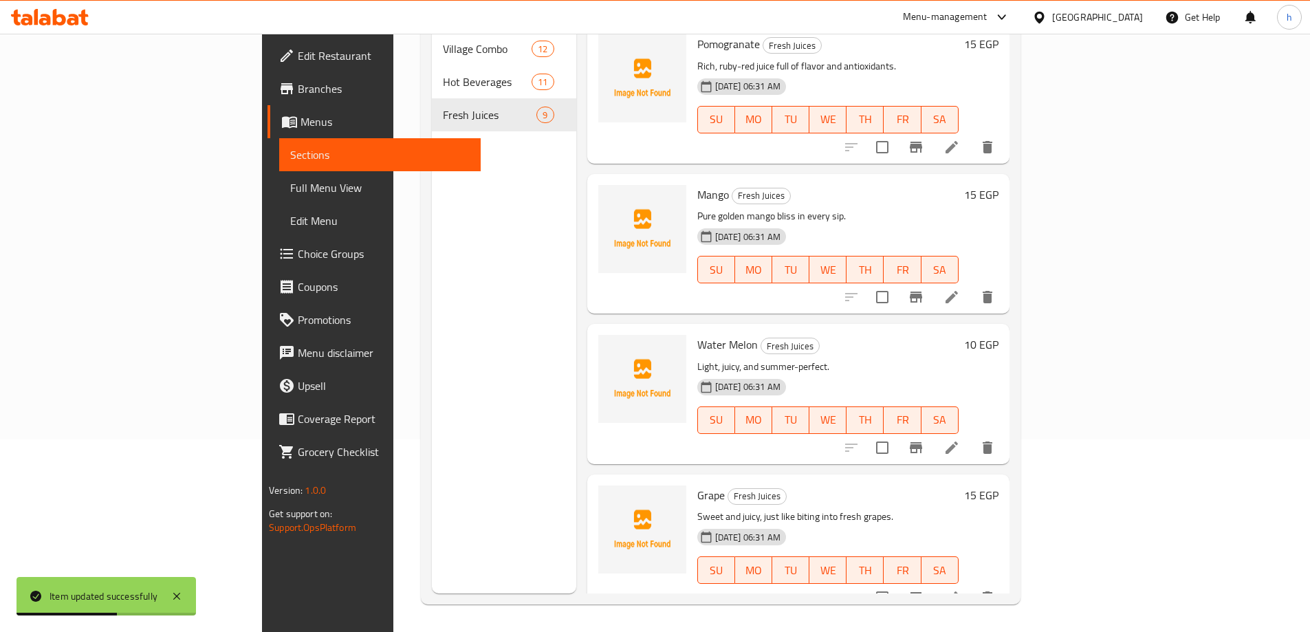
scroll to position [617, 0]
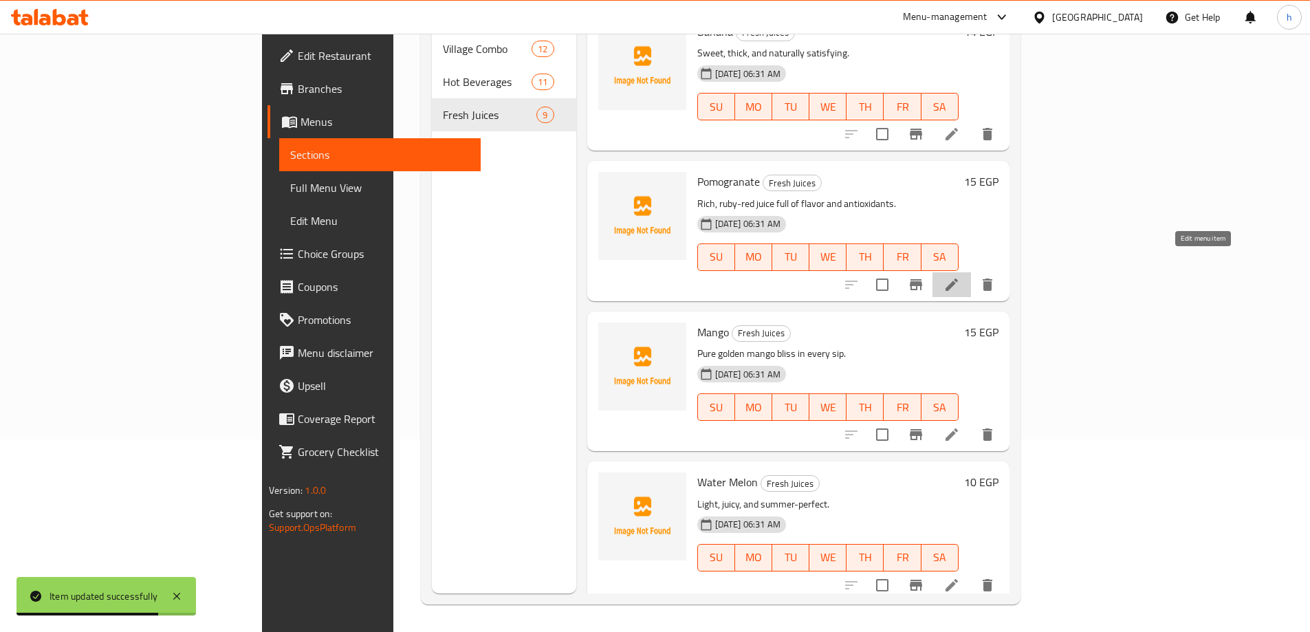
click at [960, 276] on icon at bounding box center [951, 284] width 17 height 17
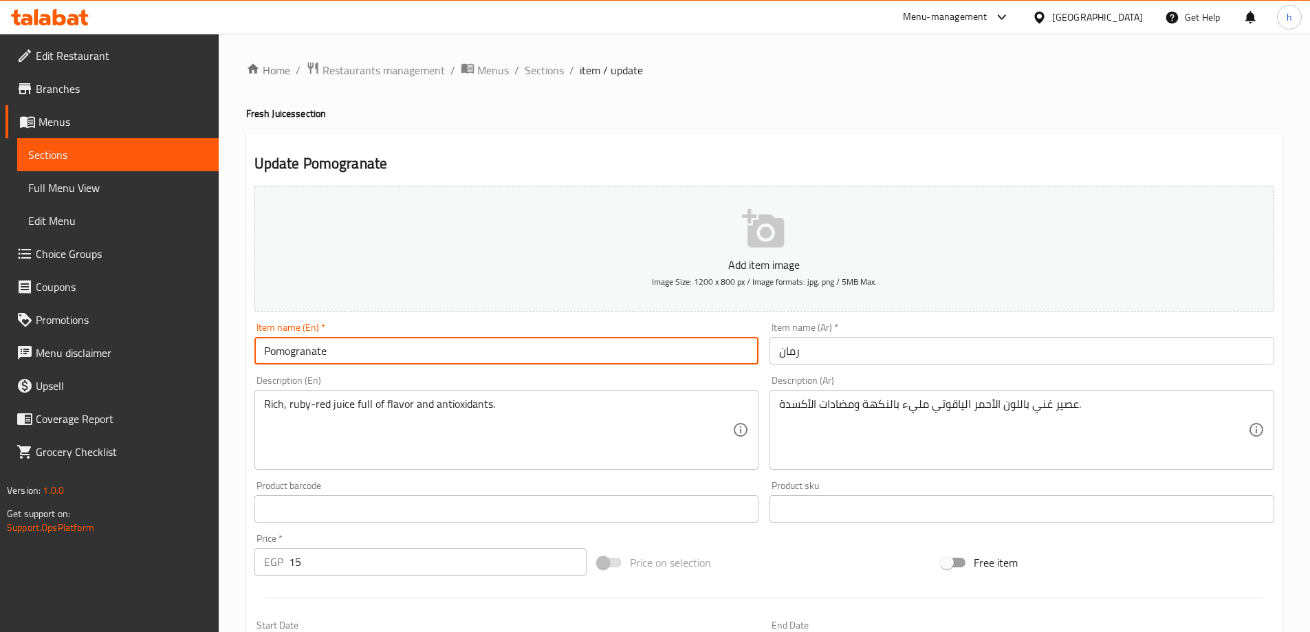
drag, startPoint x: 337, startPoint y: 349, endPoint x: 256, endPoint y: 352, distance: 80.5
click at [256, 352] on input "Pomogranate" at bounding box center [506, 351] width 505 height 28
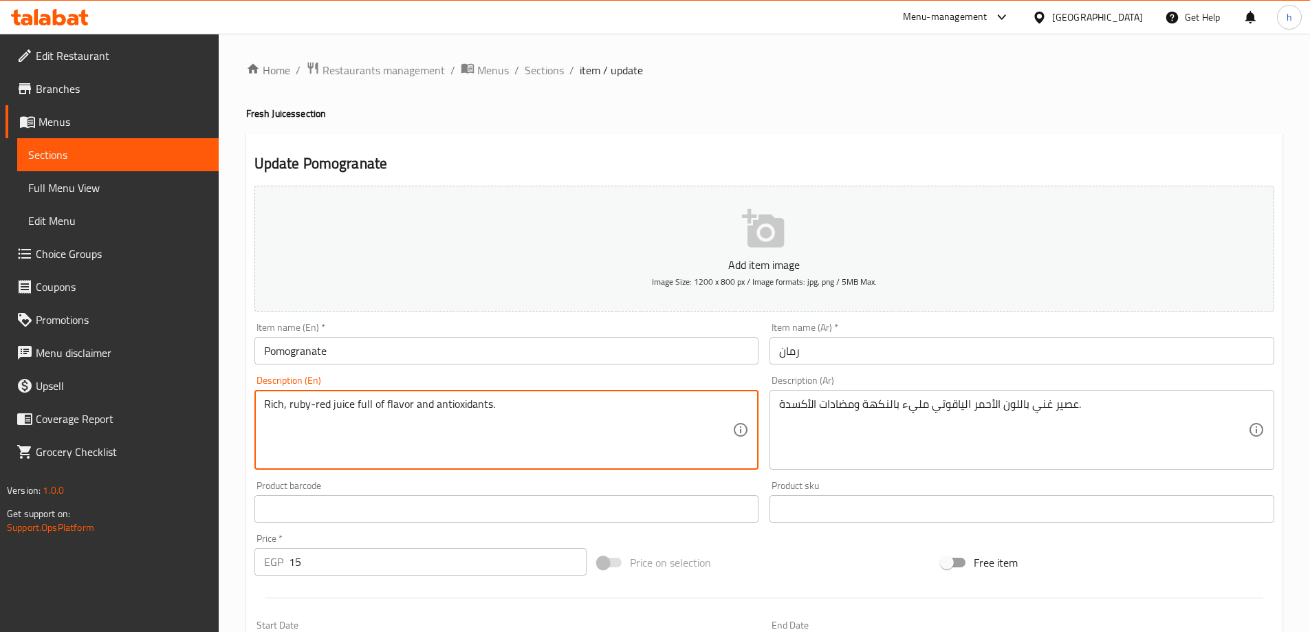
drag, startPoint x: 307, startPoint y: 404, endPoint x: 285, endPoint y: 404, distance: 22.7
click at [311, 416] on textarea "Rich, ruby-red juice full of flavor and antioxidants." at bounding box center [498, 429] width 469 height 65
drag, startPoint x: 307, startPoint y: 403, endPoint x: 287, endPoint y: 402, distance: 19.3
click at [287, 402] on textarea "Rich, ruby-red juice full of flavor and antioxidants." at bounding box center [498, 429] width 469 height 65
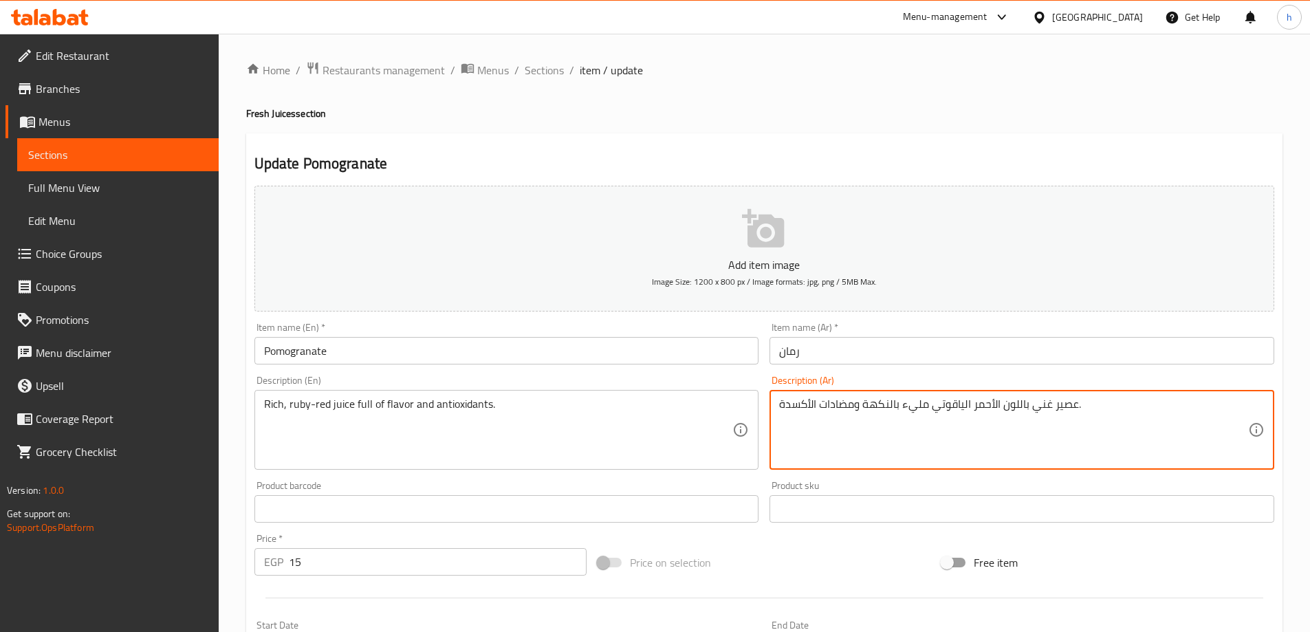
drag, startPoint x: 1023, startPoint y: 403, endPoint x: 1004, endPoint y: 406, distance: 19.6
drag, startPoint x: 969, startPoint y: 404, endPoint x: 934, endPoint y: 410, distance: 36.2
click at [934, 410] on textarea "عصير غني بالروبي الأحمر الياقوتي مليء بالنكهة ومضادات الأكسدة." at bounding box center [1013, 429] width 469 height 65
type textarea "عصير غني بالروبي الأحمر مليء بالنكهة ومضادات الأكسدة."
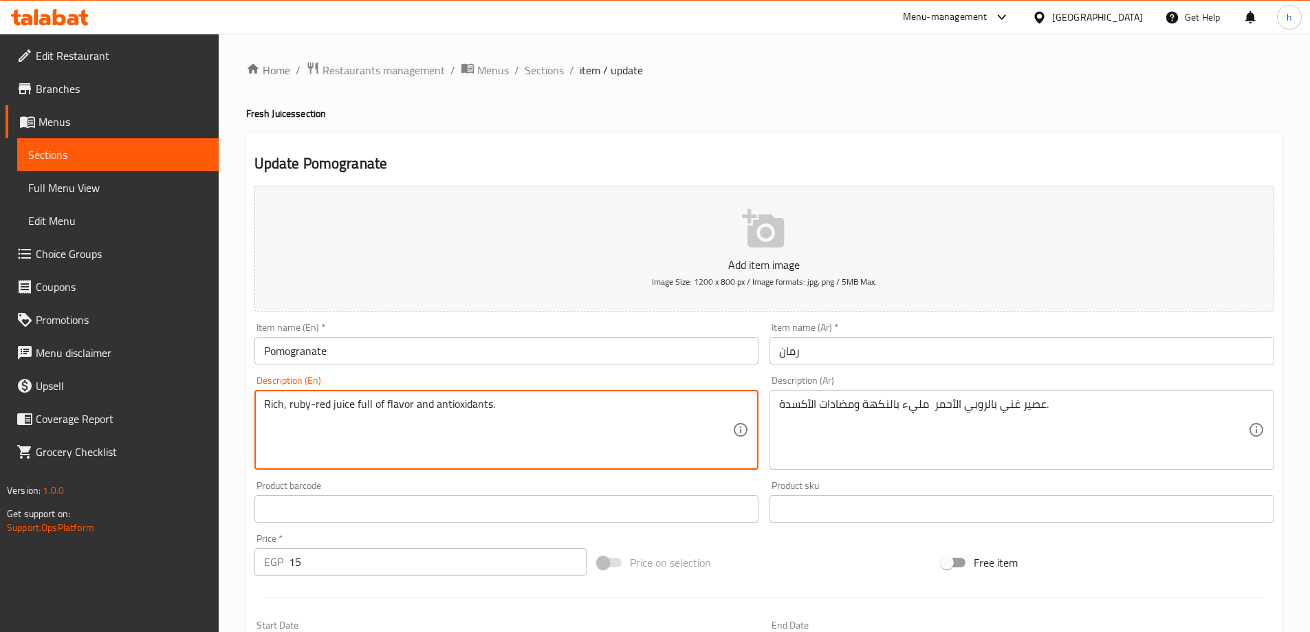
drag, startPoint x: 487, startPoint y: 404, endPoint x: 434, endPoint y: 407, distance: 53.7
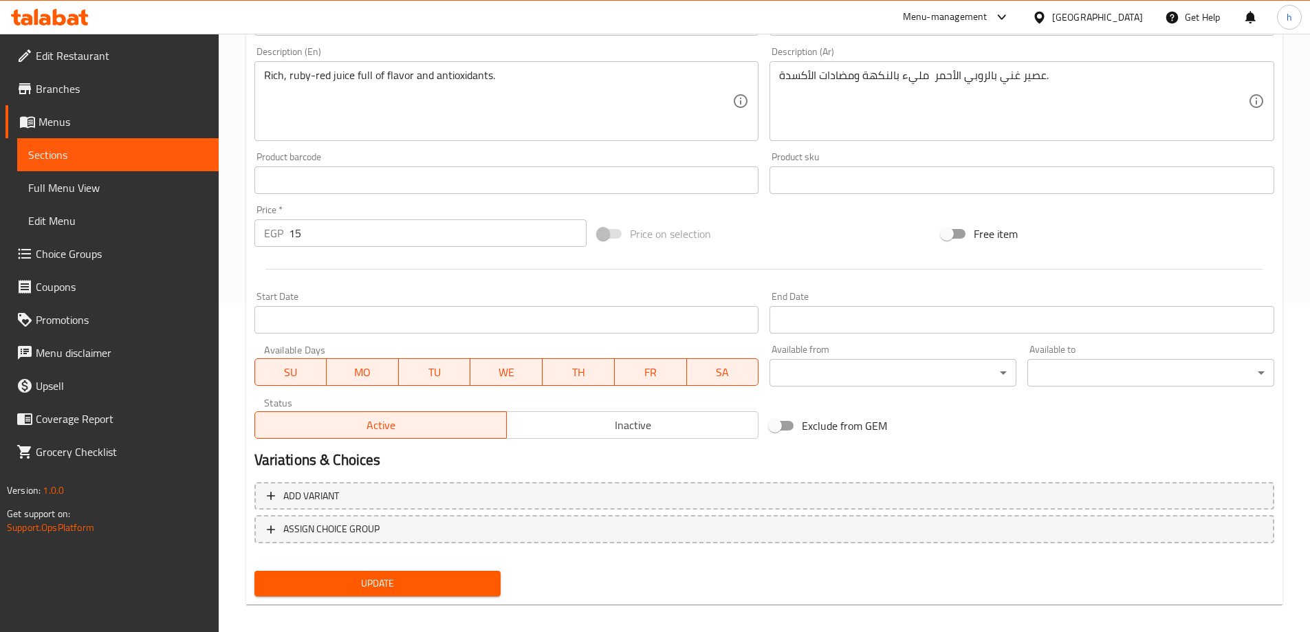
scroll to position [340, 0]
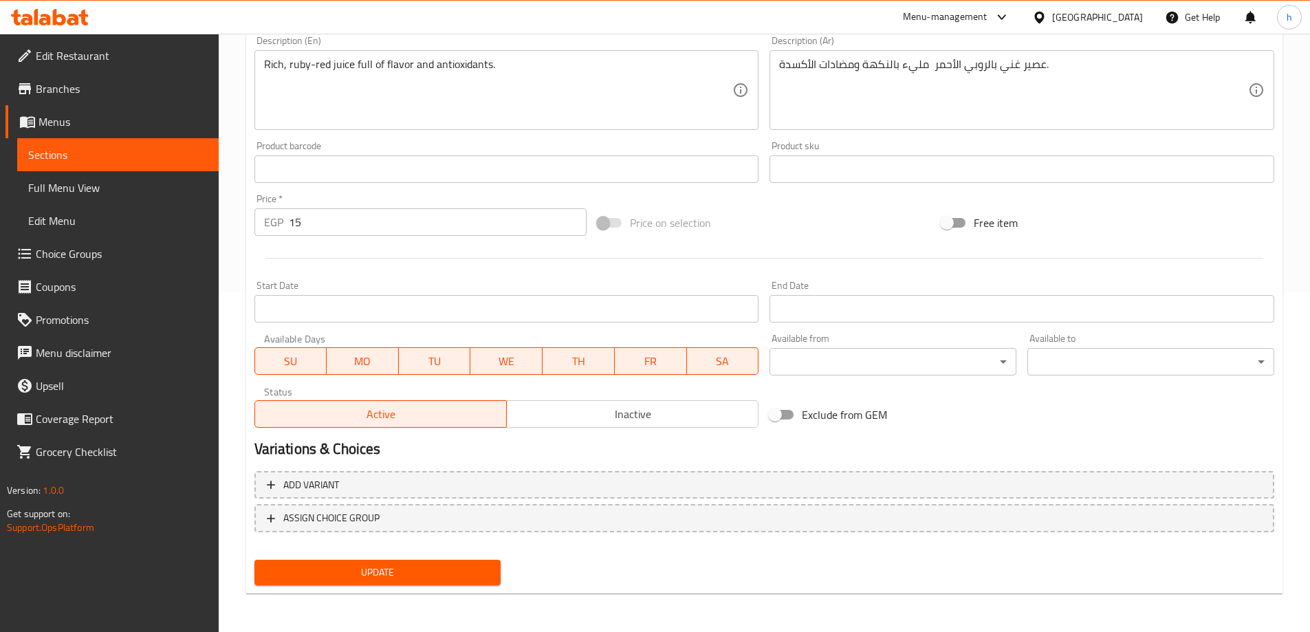
click at [349, 569] on span "Update" at bounding box center [377, 572] width 225 height 17
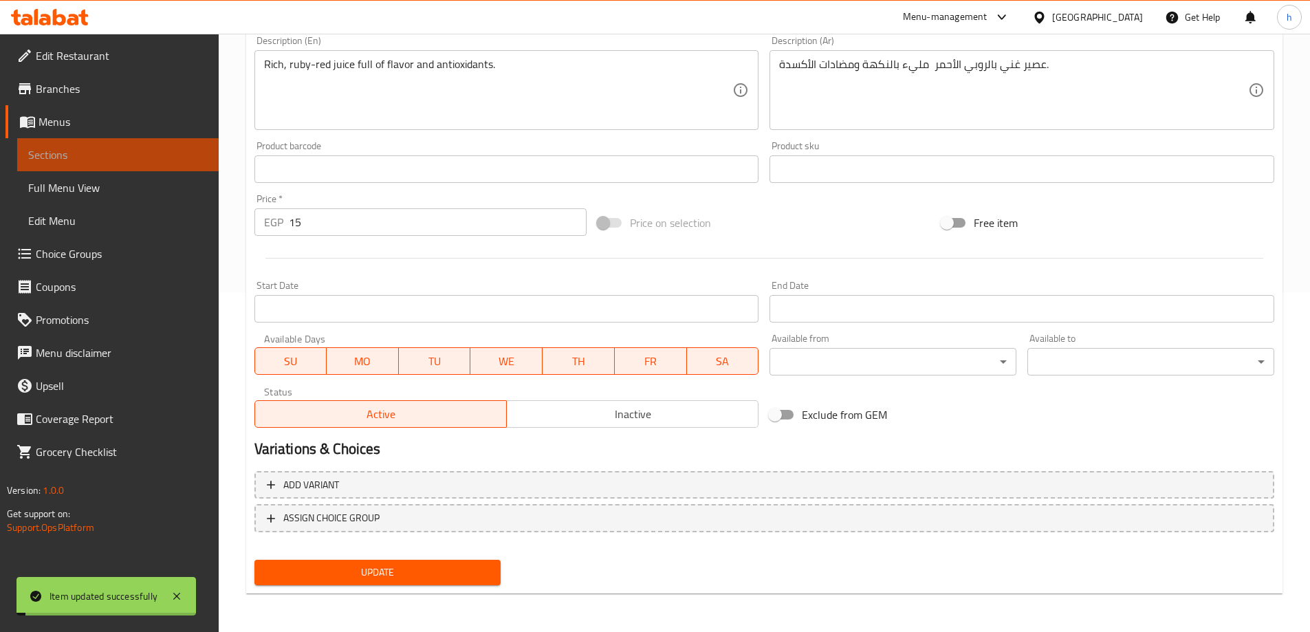
click at [120, 157] on span "Sections" at bounding box center [117, 154] width 179 height 17
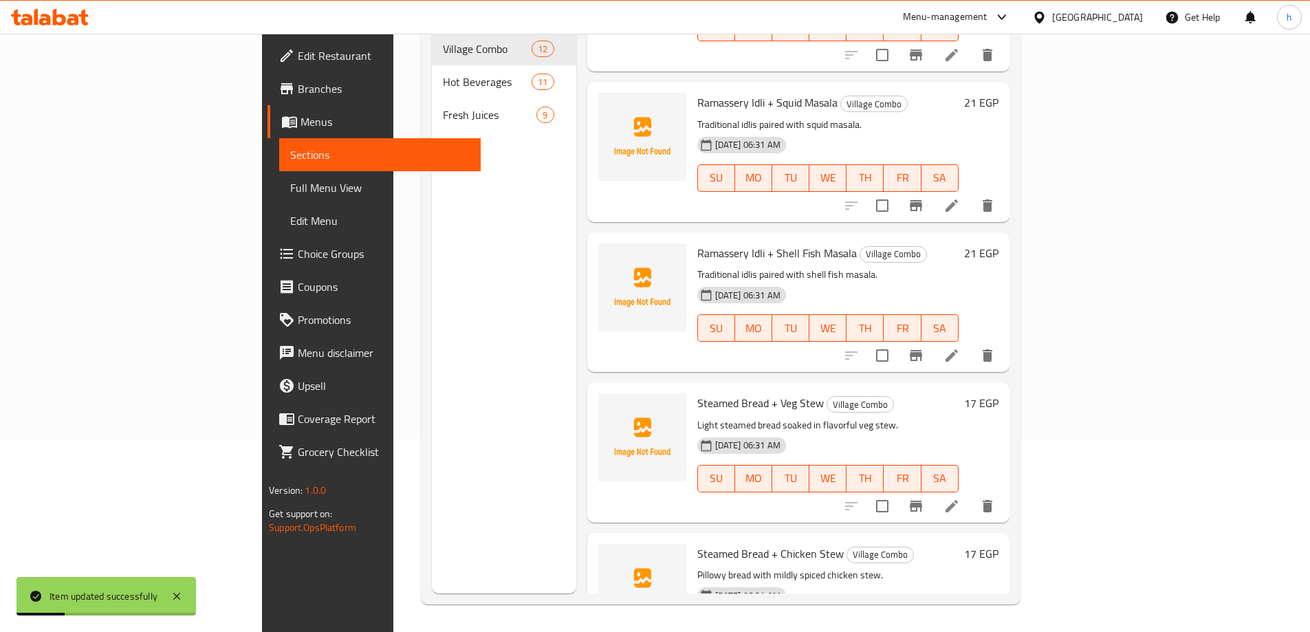
scroll to position [413, 0]
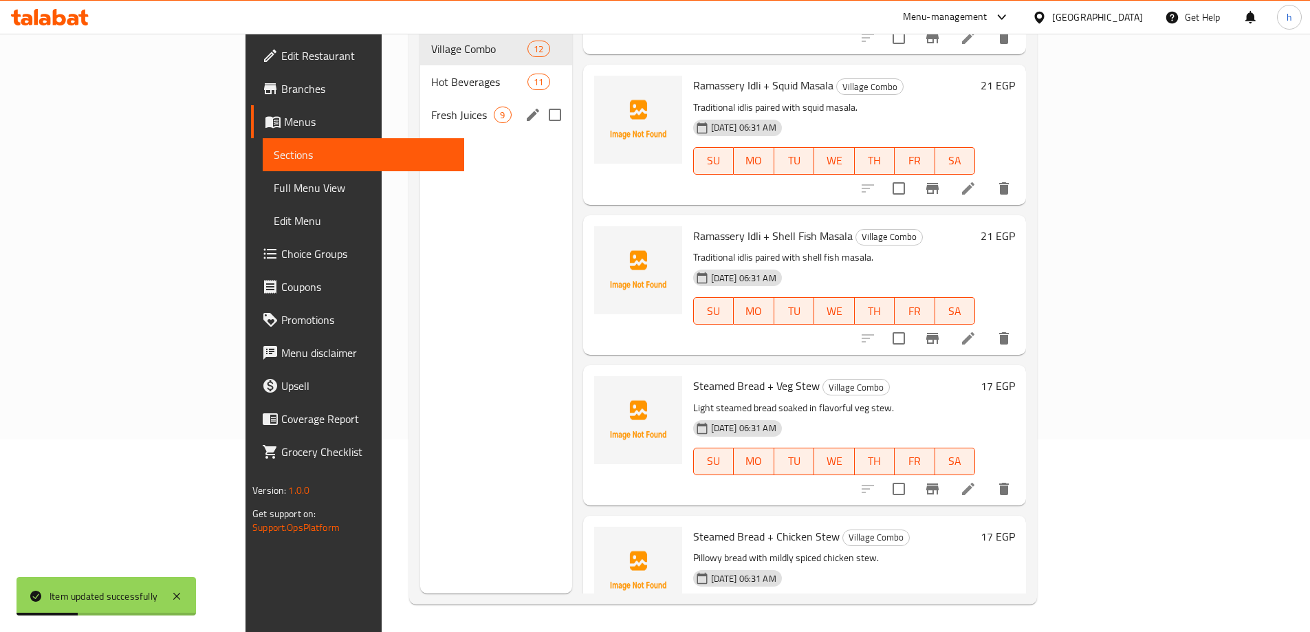
drag, startPoint x: 334, startPoint y: 83, endPoint x: 505, endPoint y: 261, distance: 247.0
click at [420, 98] on div "Fresh Juices 9" at bounding box center [495, 114] width 151 height 33
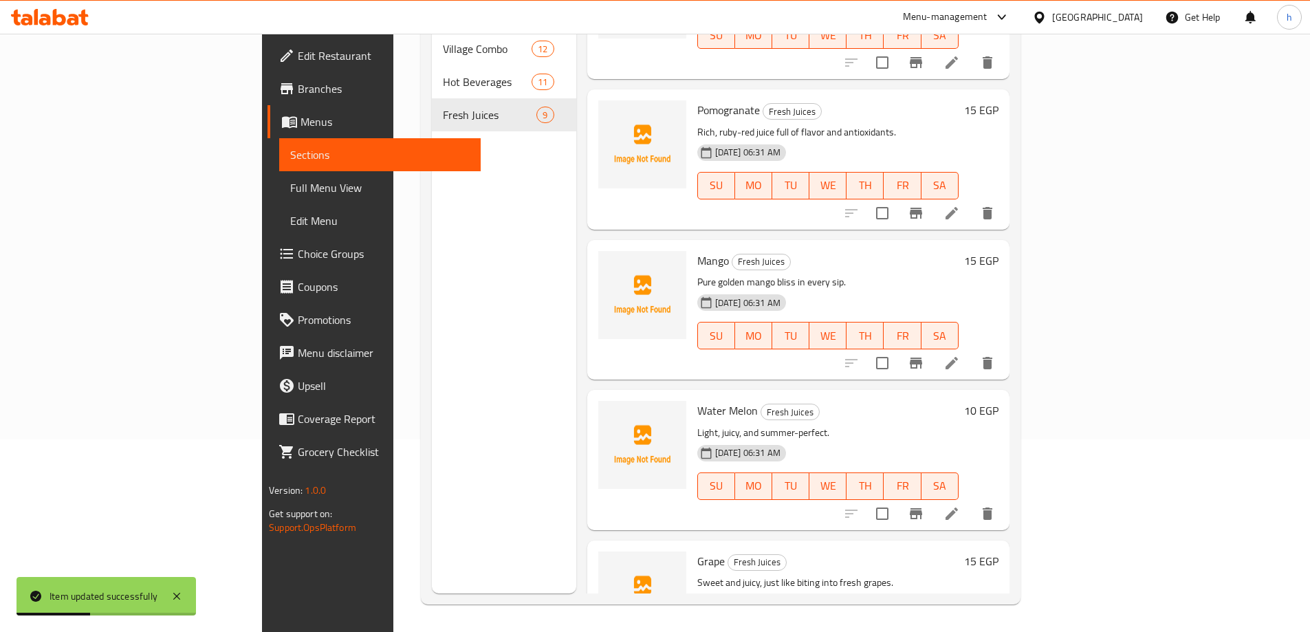
scroll to position [754, 0]
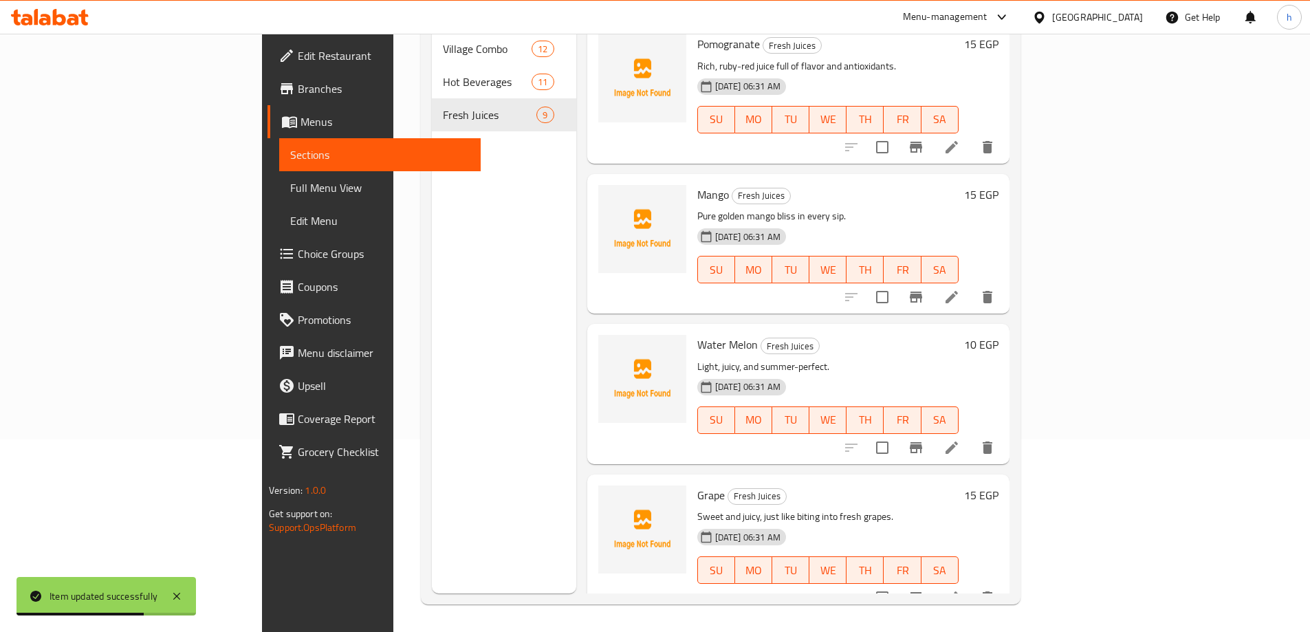
click at [960, 289] on icon at bounding box center [951, 297] width 17 height 17
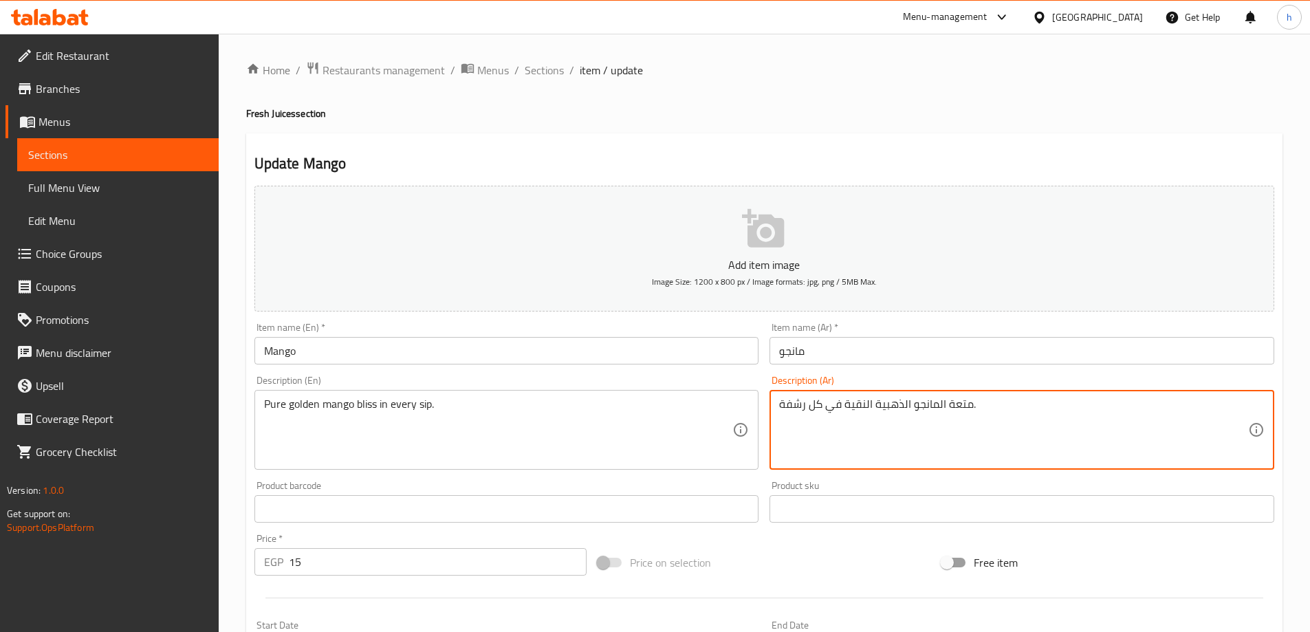
drag, startPoint x: 969, startPoint y: 402, endPoint x: 948, endPoint y: 406, distance: 21.6
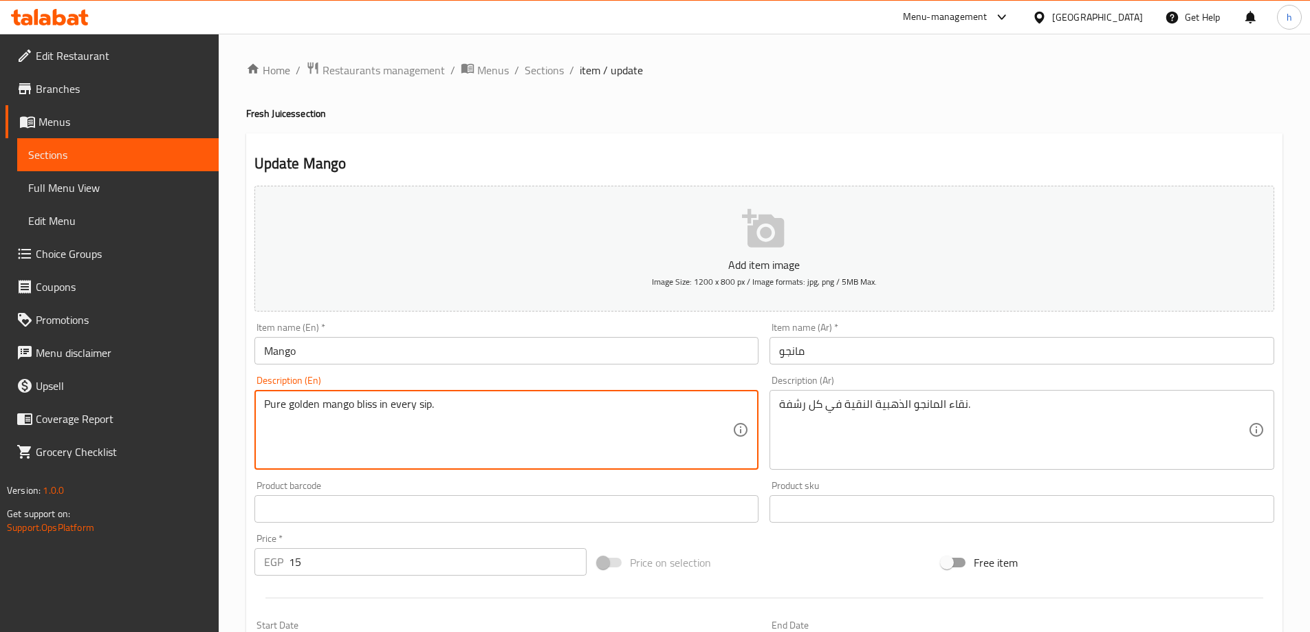
drag, startPoint x: 376, startPoint y: 406, endPoint x: 354, endPoint y: 407, distance: 22.0
drag, startPoint x: 429, startPoint y: 404, endPoint x: 261, endPoint y: 395, distance: 168.7
click at [260, 394] on div "Pure golden mango bliss in every sip. Description (En)" at bounding box center [506, 430] width 505 height 80
click at [1023, 392] on div "نقاء المانجو الذهبية النقية في كل رشفة. Description (Ar)" at bounding box center [1021, 430] width 505 height 80
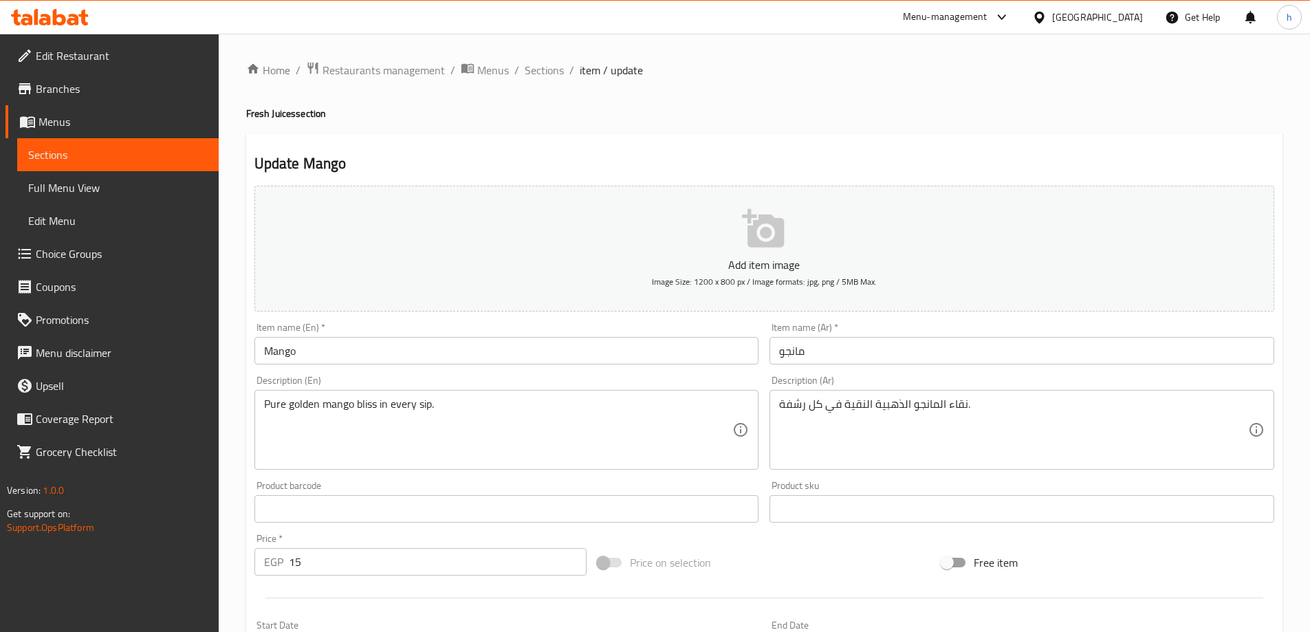
click at [1023, 395] on div "نقاء المانجو الذهبية النقية في كل رشفة. Description (Ar)" at bounding box center [1021, 430] width 505 height 80
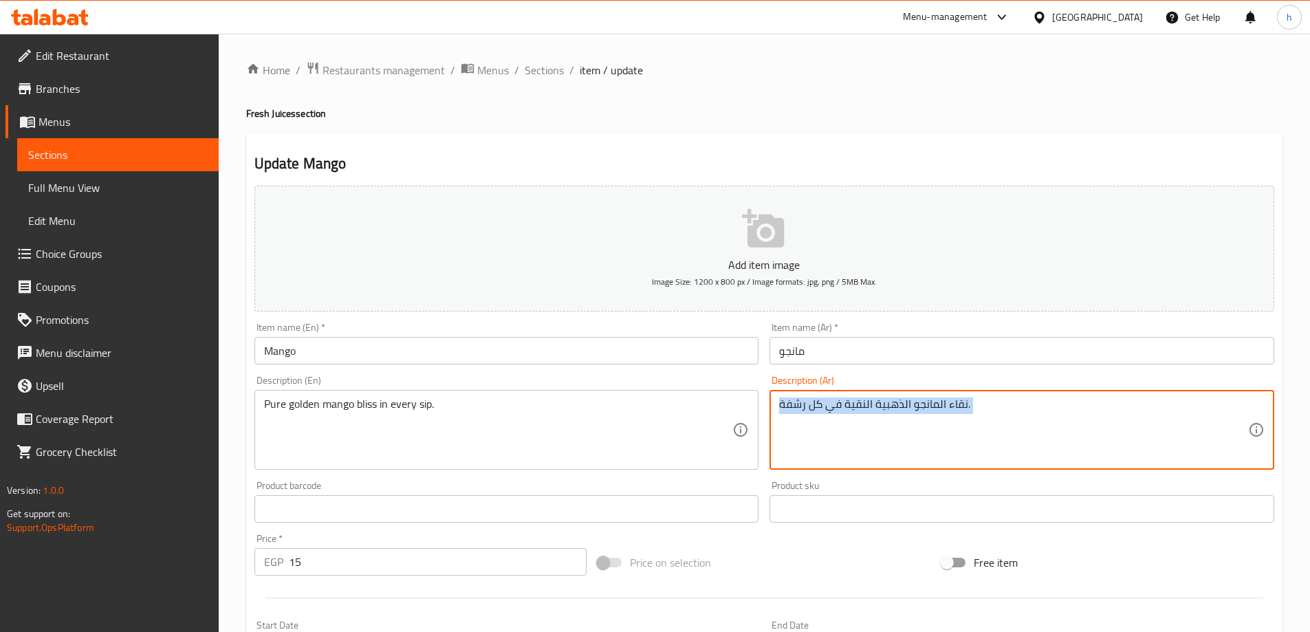
click at [1023, 395] on div "نقاء المانجو الذهبية النقية في كل رشفة. Description (Ar)" at bounding box center [1021, 430] width 505 height 80
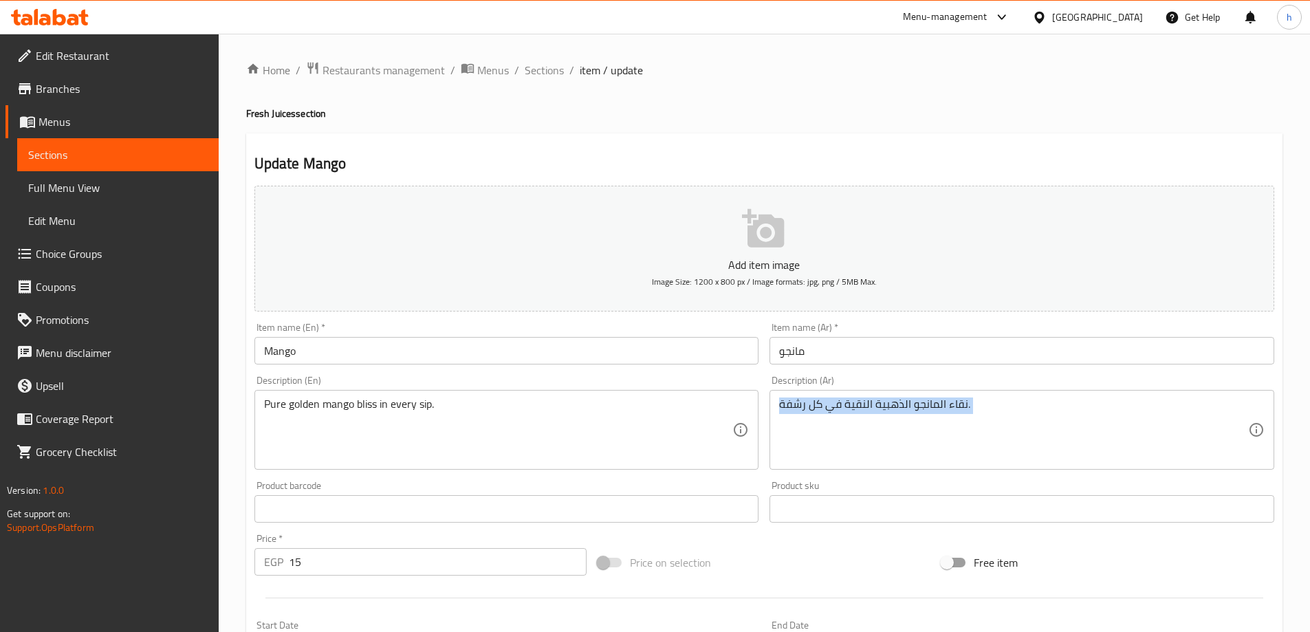
click at [1023, 395] on div "نقاء المانجو الذهبية النقية في كل رشفة. Description (Ar)" at bounding box center [1021, 430] width 505 height 80
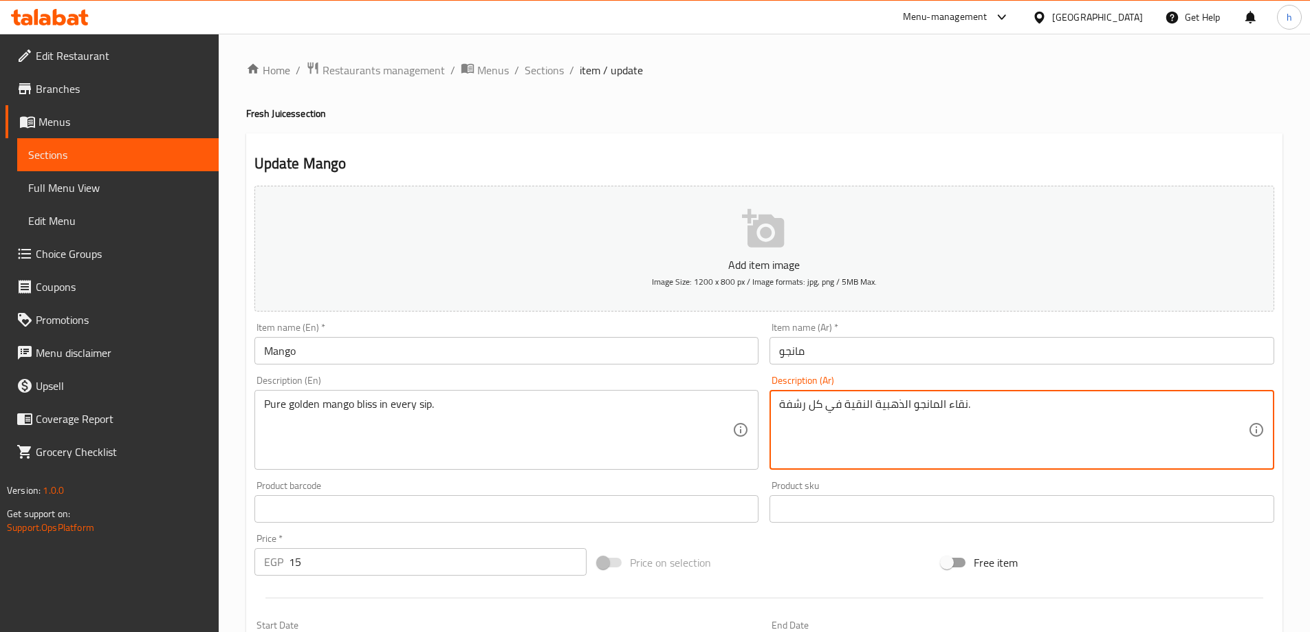
click at [1023, 399] on textarea "نقاء المانجو الذهبية النقية في كل رشفة." at bounding box center [1013, 429] width 469 height 65
paste textarea "تعة المانجو الذهبية النقية في كل رشفة"
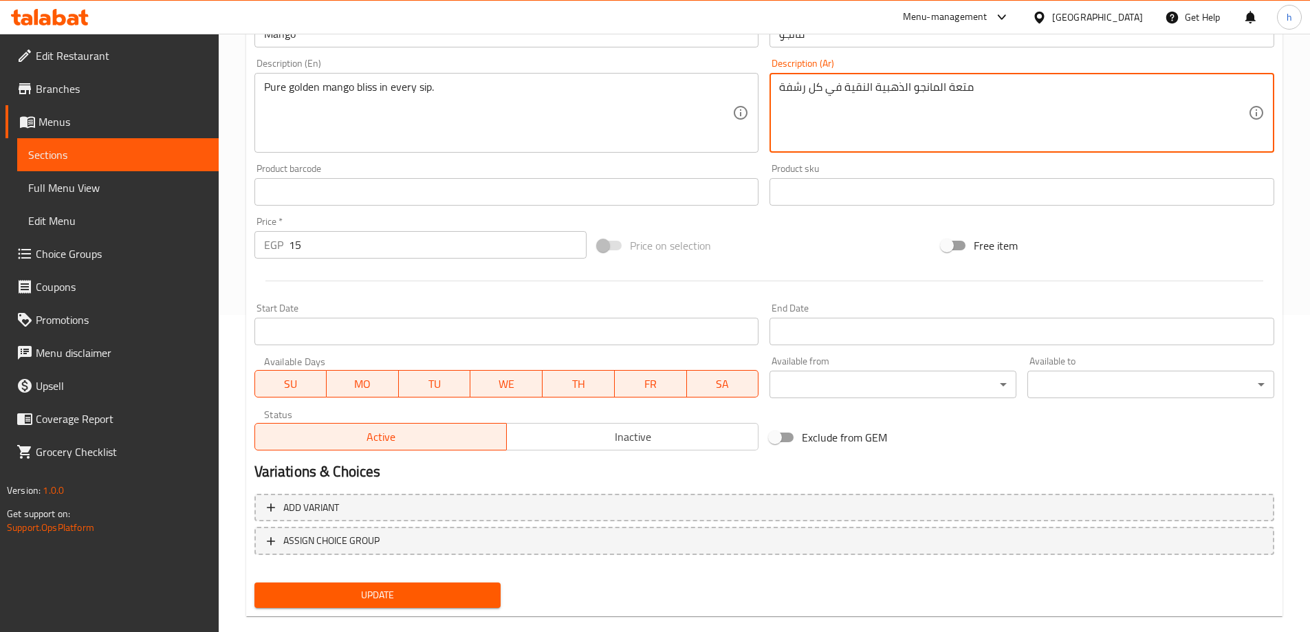
scroll to position [340, 0]
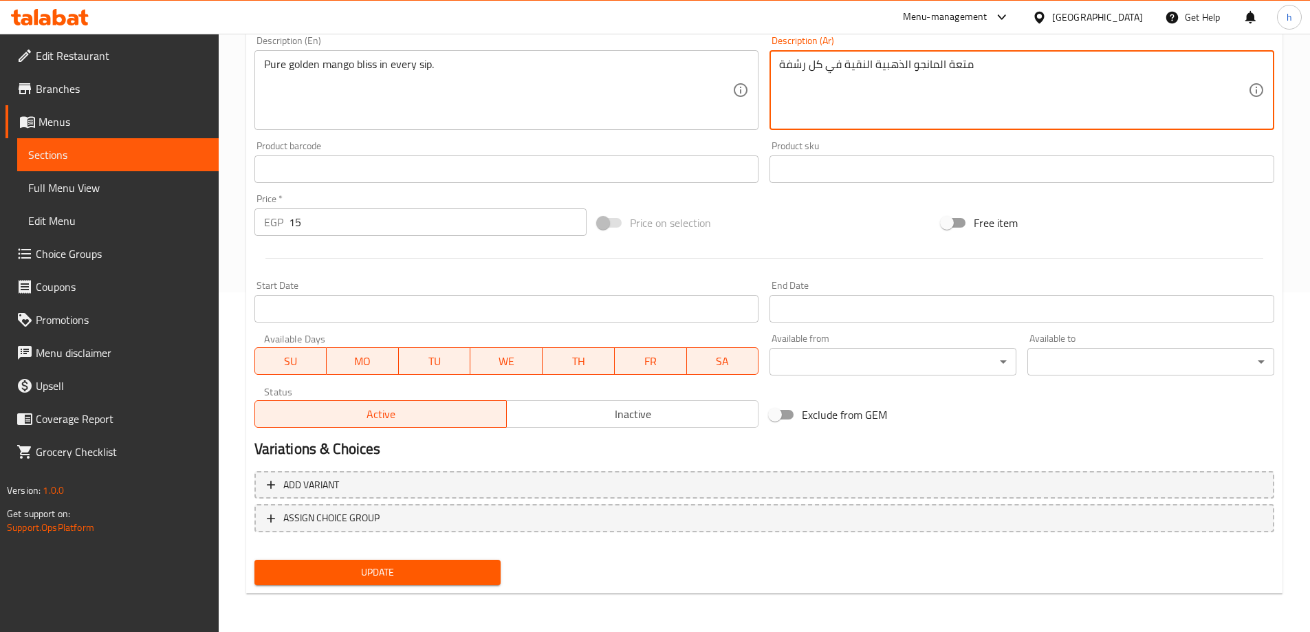
type textarea "متعة المانجو الذهبية النقية في كل رشفة"
click at [414, 570] on span "Update" at bounding box center [377, 572] width 225 height 17
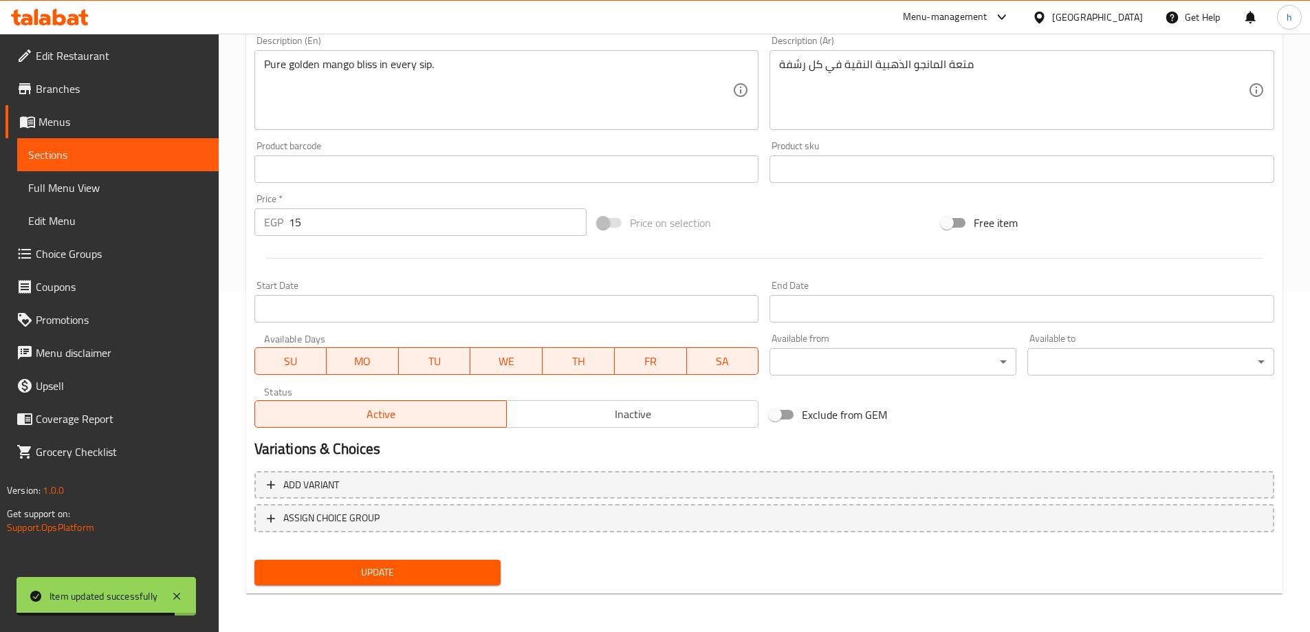
click at [98, 182] on span "Full Menu View" at bounding box center [117, 187] width 179 height 17
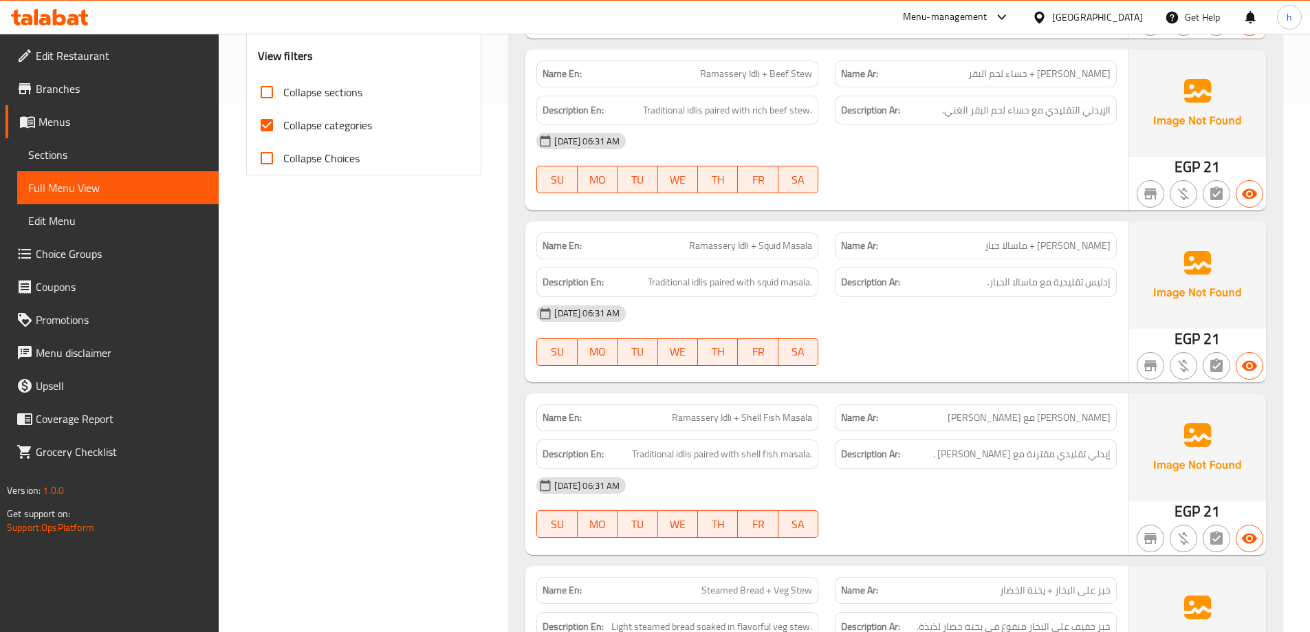
scroll to position [408, 0]
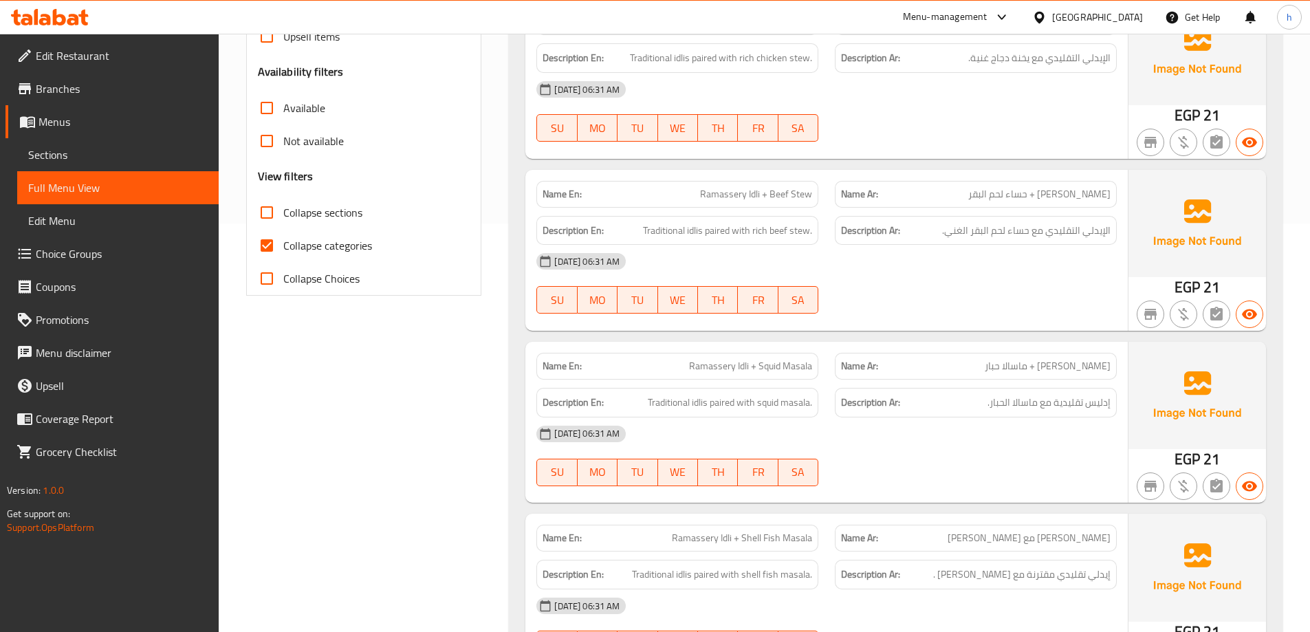
click at [138, 159] on span "Sections" at bounding box center [117, 154] width 179 height 17
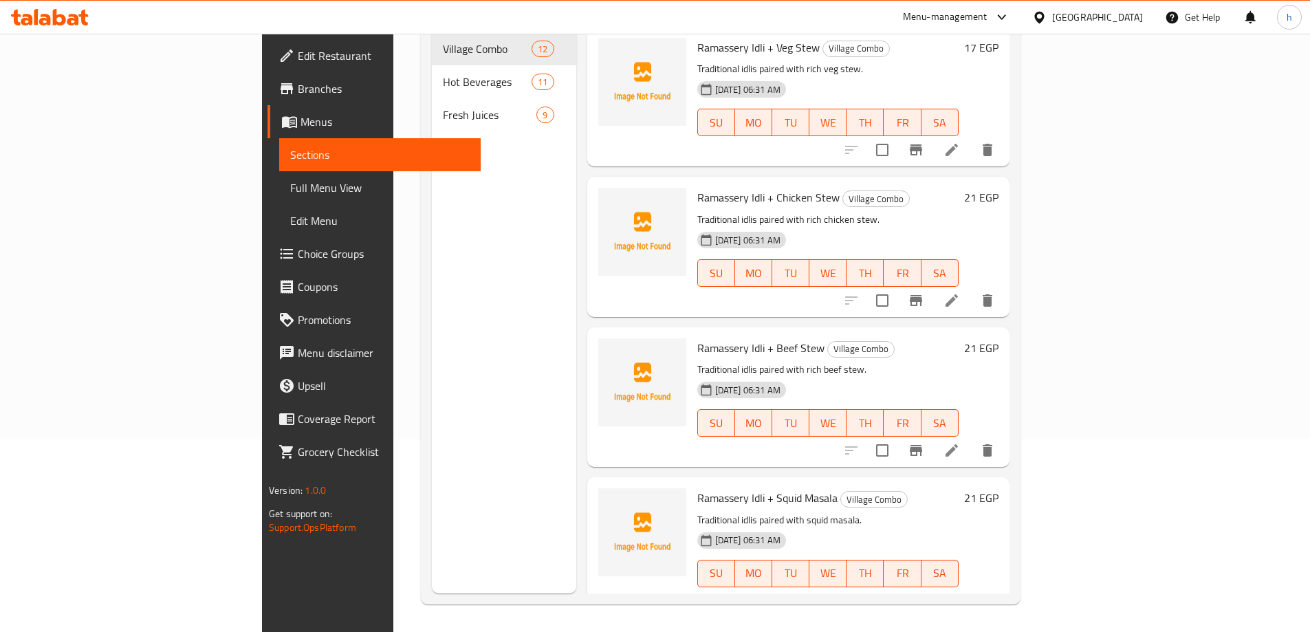
scroll to position [193, 0]
click at [432, 113] on nav "Village Combo 12 Hot Beverages 11 Fresh Juices 9" at bounding box center [504, 82] width 144 height 110
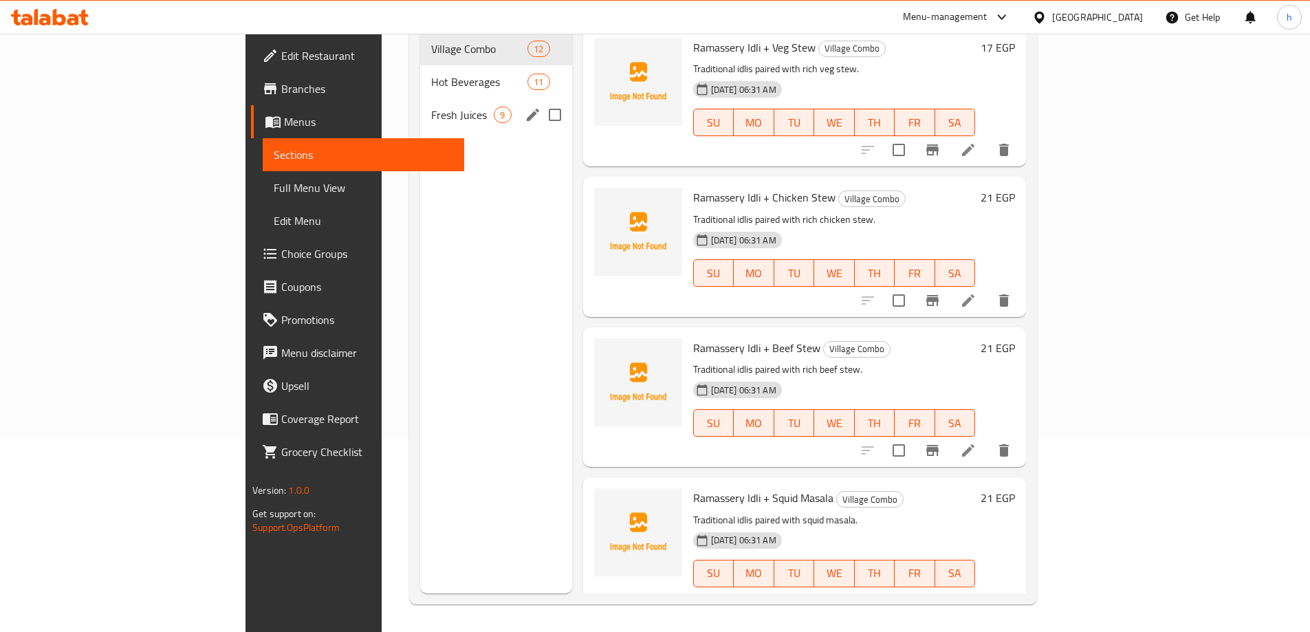
click at [431, 107] on span "Fresh Juices" at bounding box center [462, 115] width 63 height 17
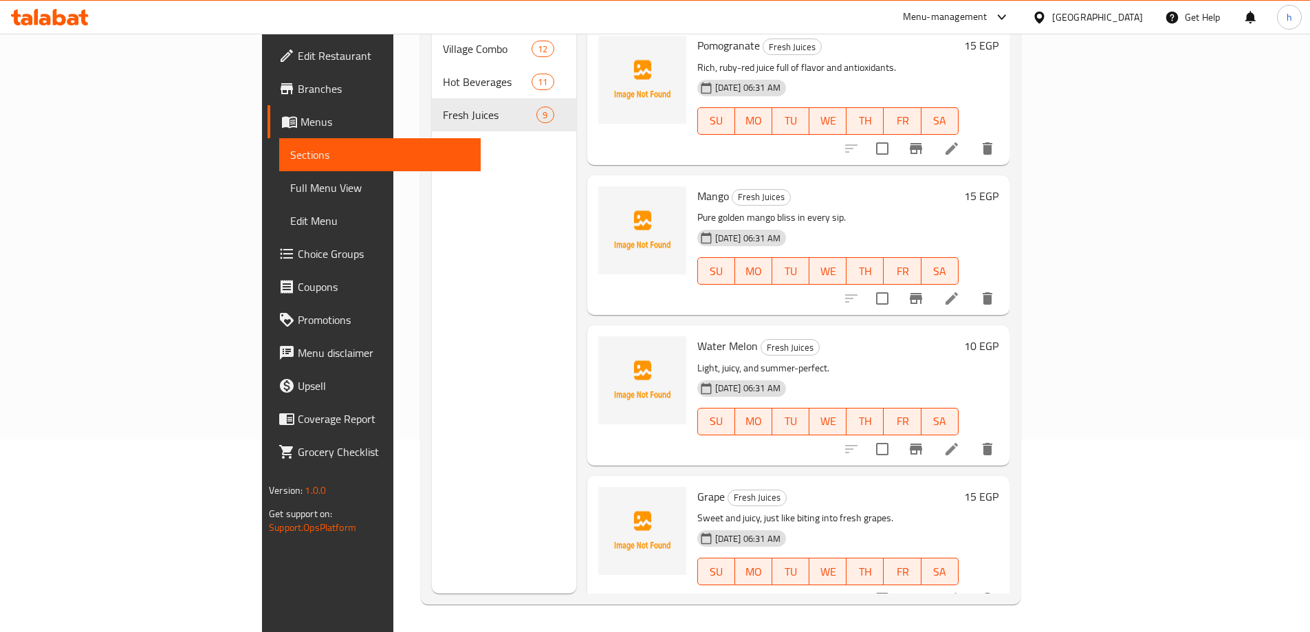
scroll to position [754, 0]
click at [960, 439] on icon at bounding box center [951, 447] width 17 height 17
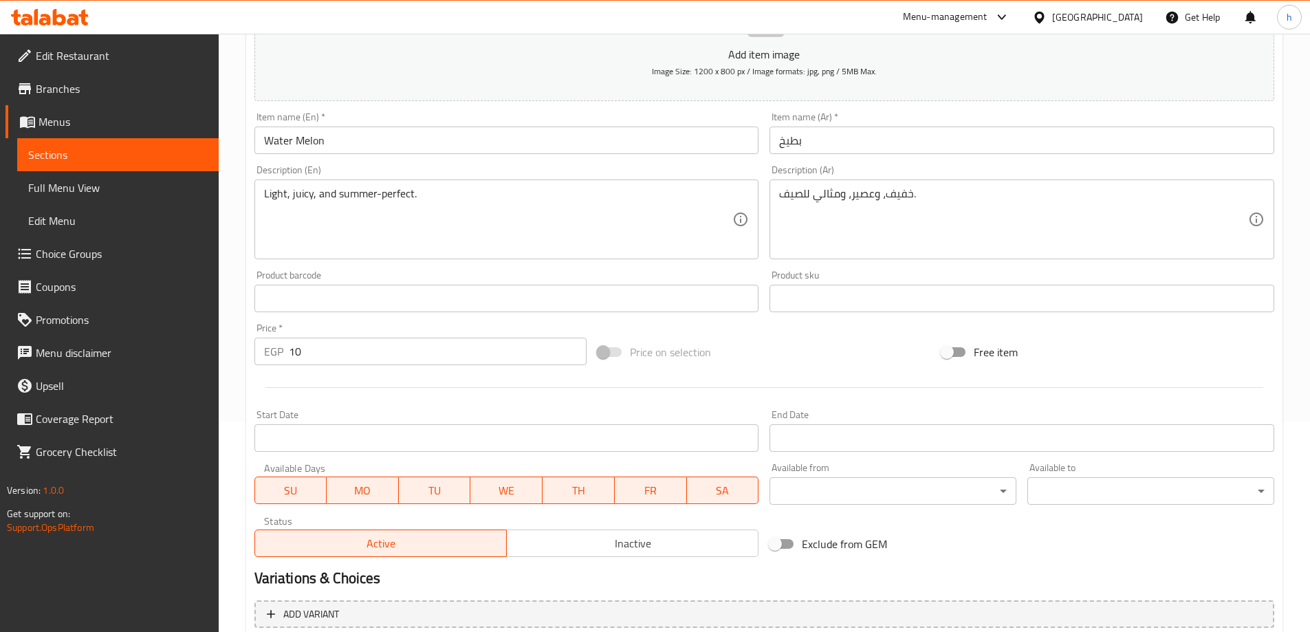
scroll to position [340, 0]
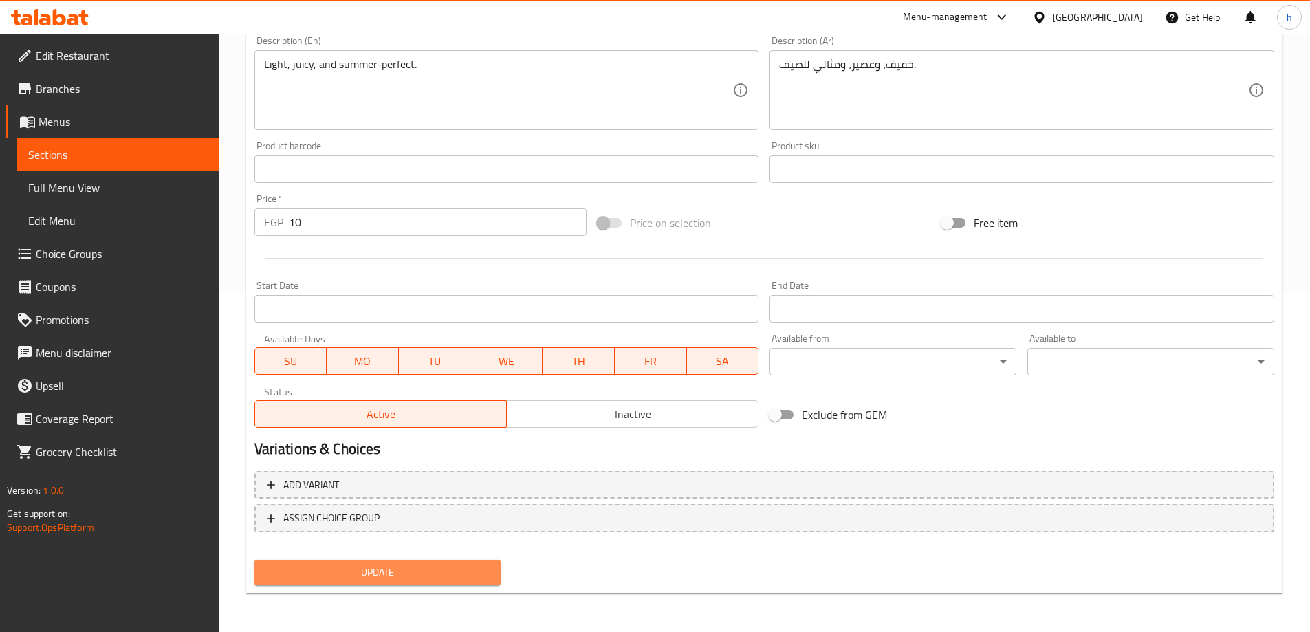
drag, startPoint x: 445, startPoint y: 564, endPoint x: 441, endPoint y: 546, distance: 18.2
click at [445, 564] on span "Update" at bounding box center [377, 572] width 225 height 17
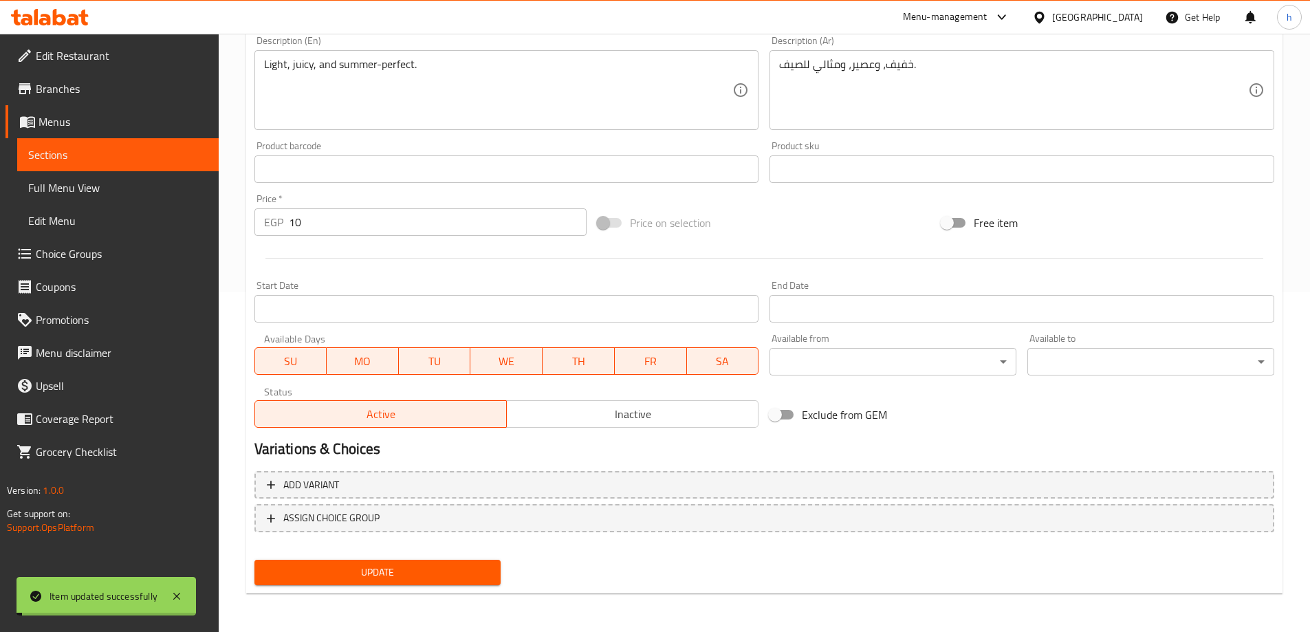
click at [87, 153] on span "Sections" at bounding box center [117, 154] width 179 height 17
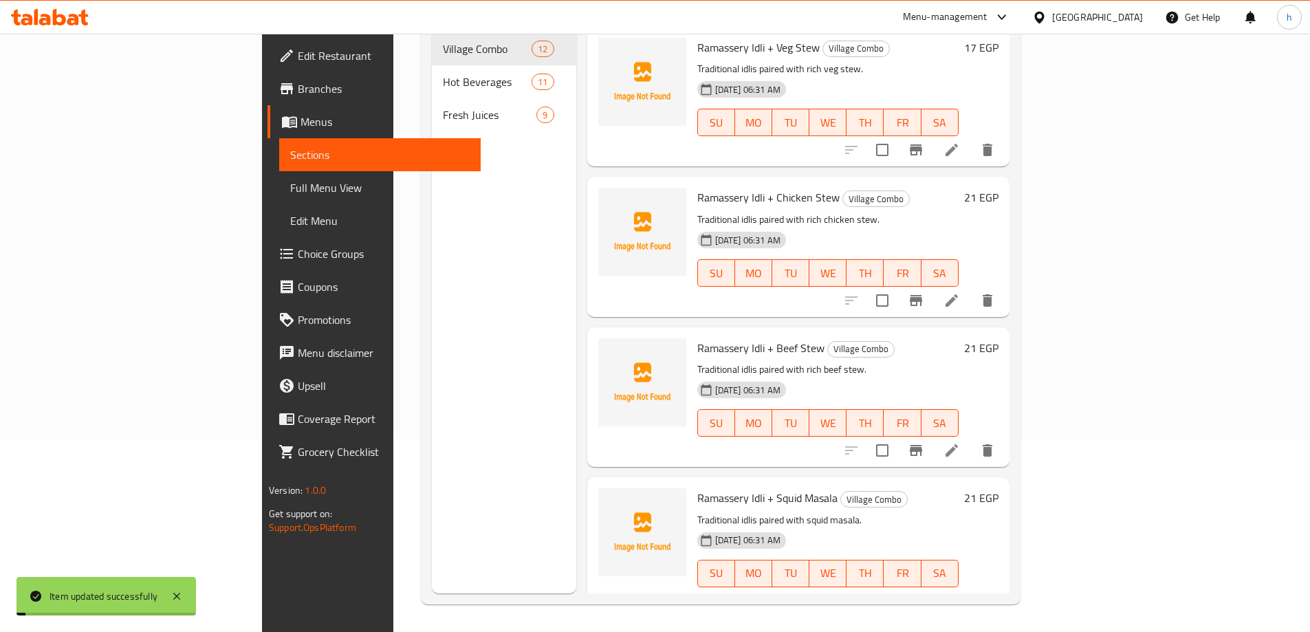
scroll to position [193, 0]
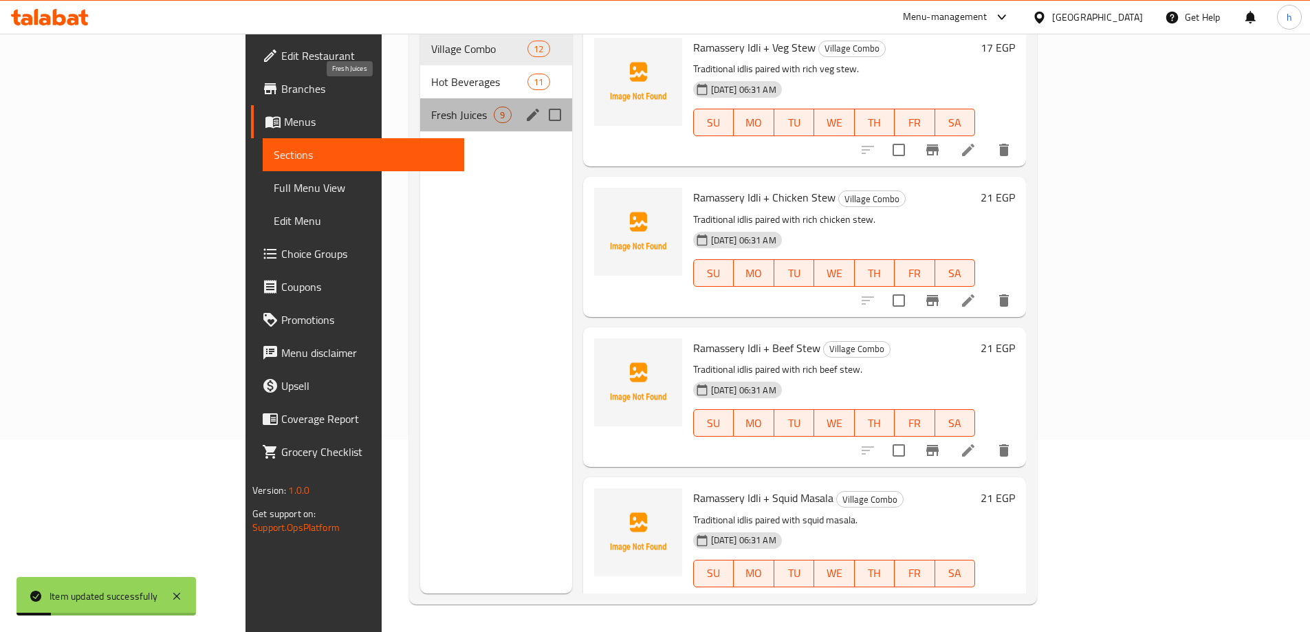
click at [431, 107] on span "Fresh Juices" at bounding box center [462, 115] width 63 height 17
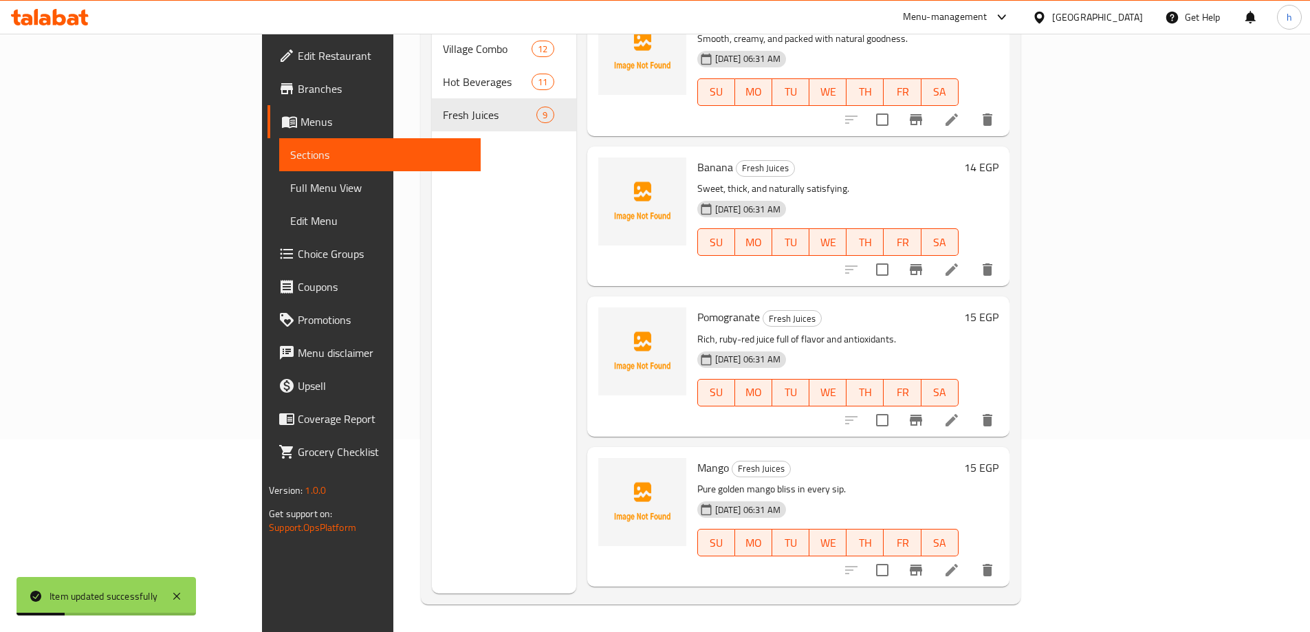
scroll to position [754, 0]
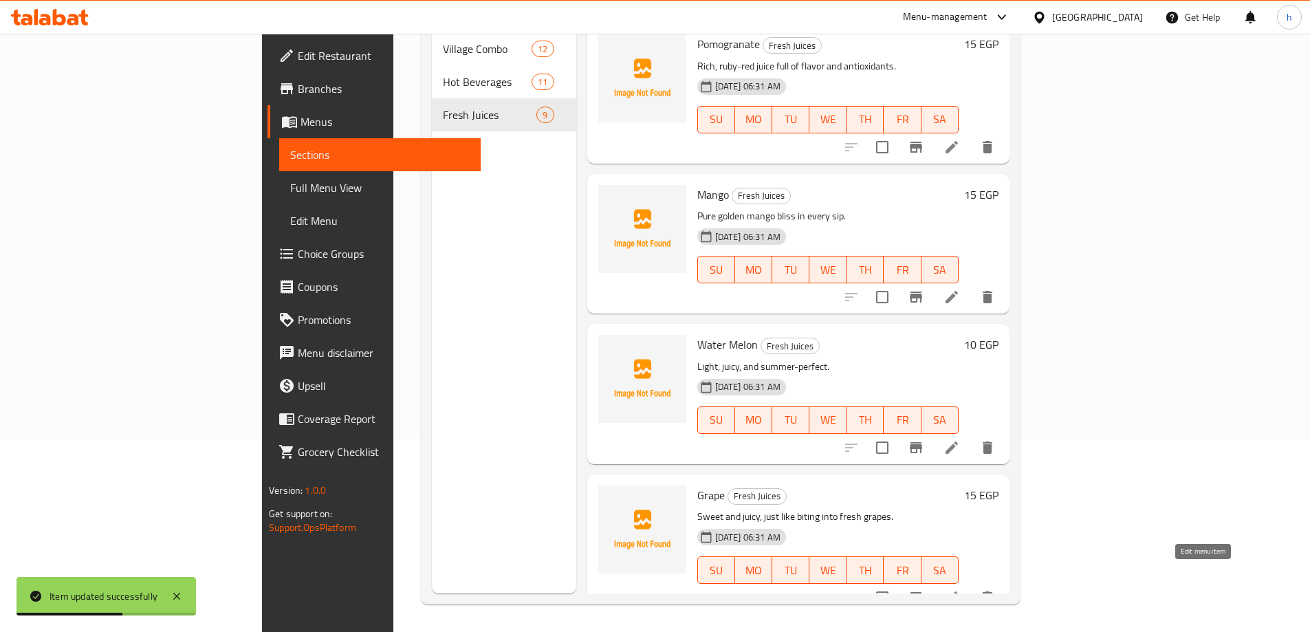
click at [960, 589] on icon at bounding box center [951, 597] width 17 height 17
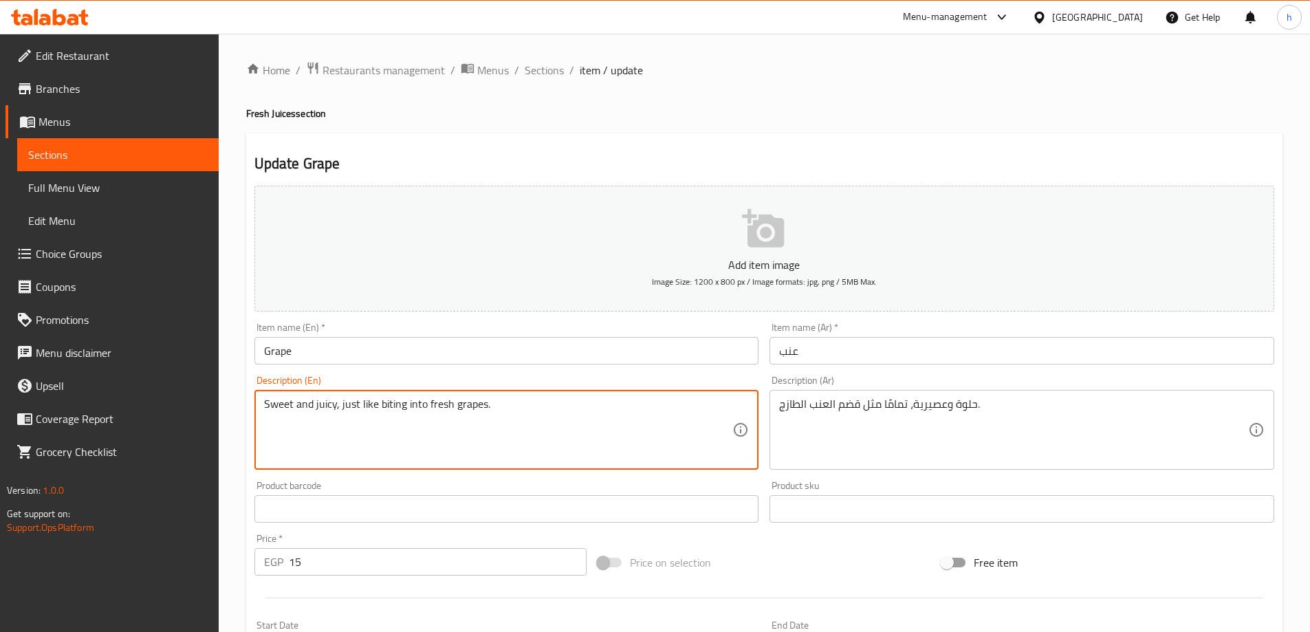
drag, startPoint x: 403, startPoint y: 404, endPoint x: 379, endPoint y: 403, distance: 24.1
drag, startPoint x: 424, startPoint y: 404, endPoint x: 342, endPoint y: 401, distance: 82.5
click at [342, 401] on textarea "Sweet and juicy, just like biting into fresh grapes." at bounding box center [498, 429] width 469 height 65
type textarea "Sweet and juicy, fresh grapes."
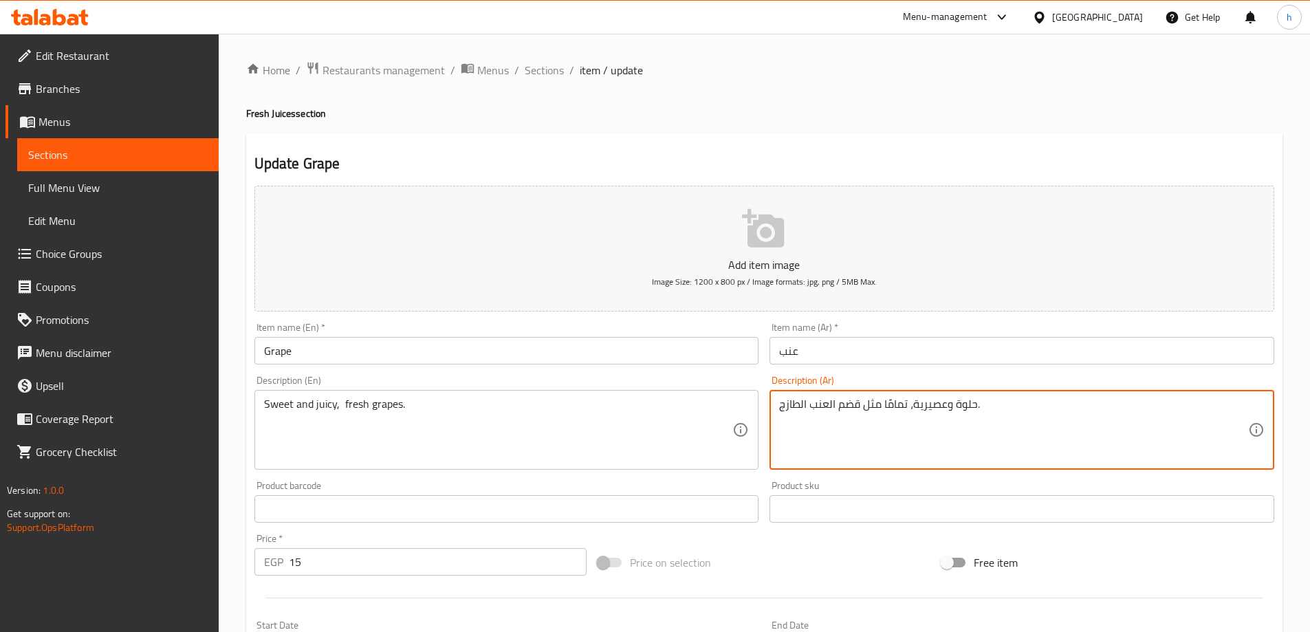
drag, startPoint x: 908, startPoint y: 404, endPoint x: 837, endPoint y: 407, distance: 70.2
click at [826, 424] on textarea "حلوة وعصيرية، اتمامًا مثل قضملعنب الطازج." at bounding box center [1013, 429] width 469 height 65
click at [800, 404] on textarea "حلوة وعصيرية، عنب الطازج." at bounding box center [1013, 429] width 469 height 65
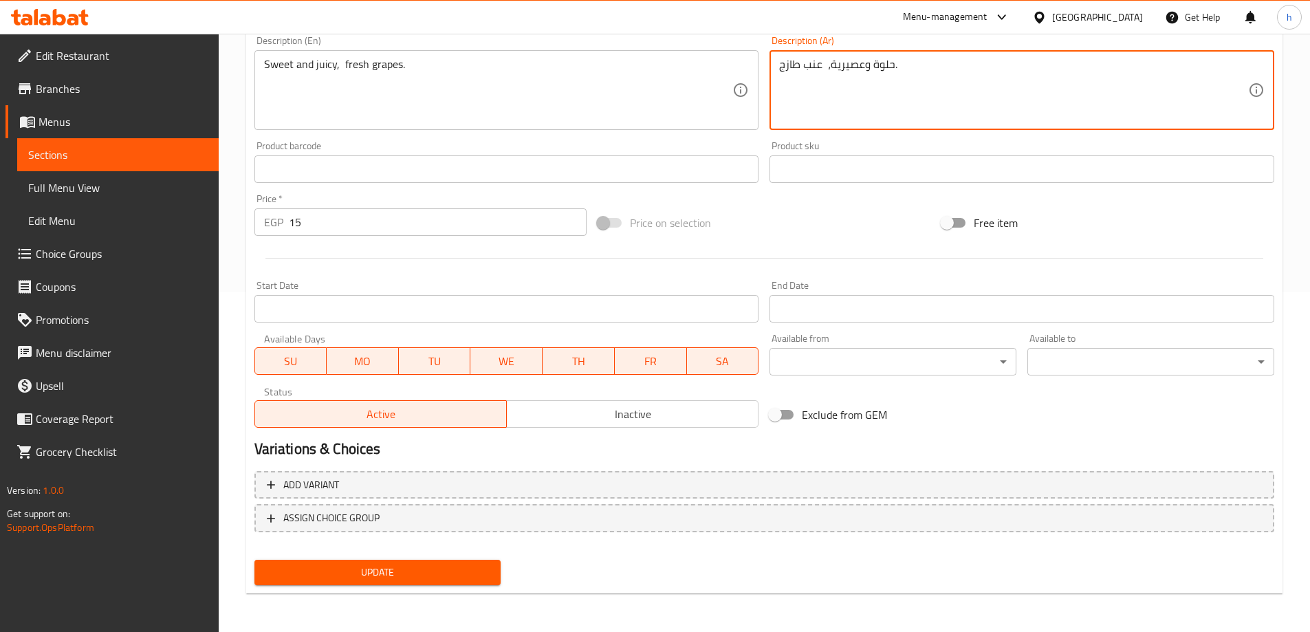
type textarea "حلوة وعصيرية، عنب طازج."
click at [417, 573] on span "Update" at bounding box center [377, 572] width 225 height 17
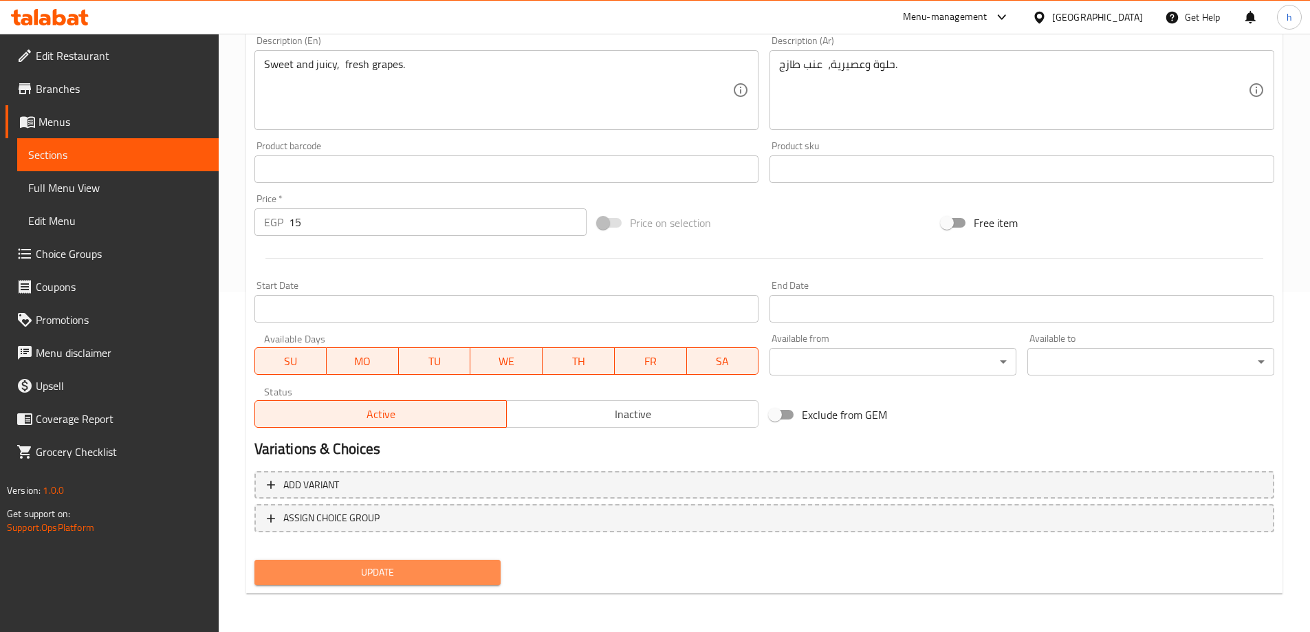
click at [377, 570] on span "Update" at bounding box center [377, 572] width 225 height 17
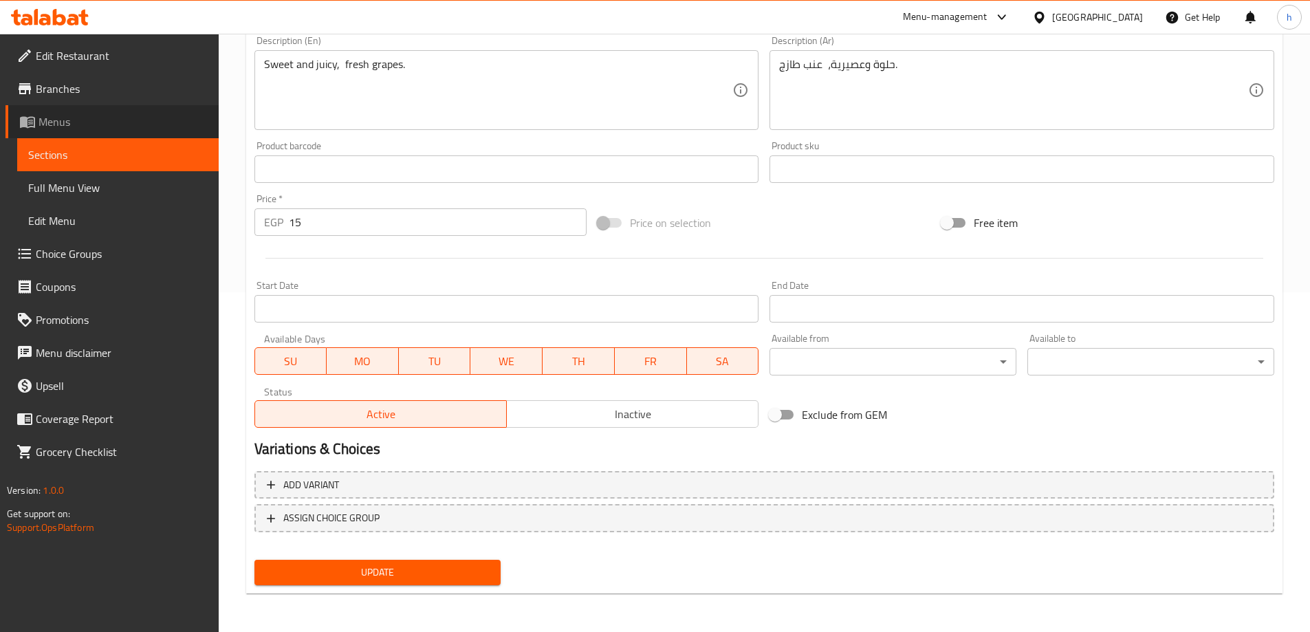
click at [138, 111] on link "Menus" at bounding box center [112, 121] width 213 height 33
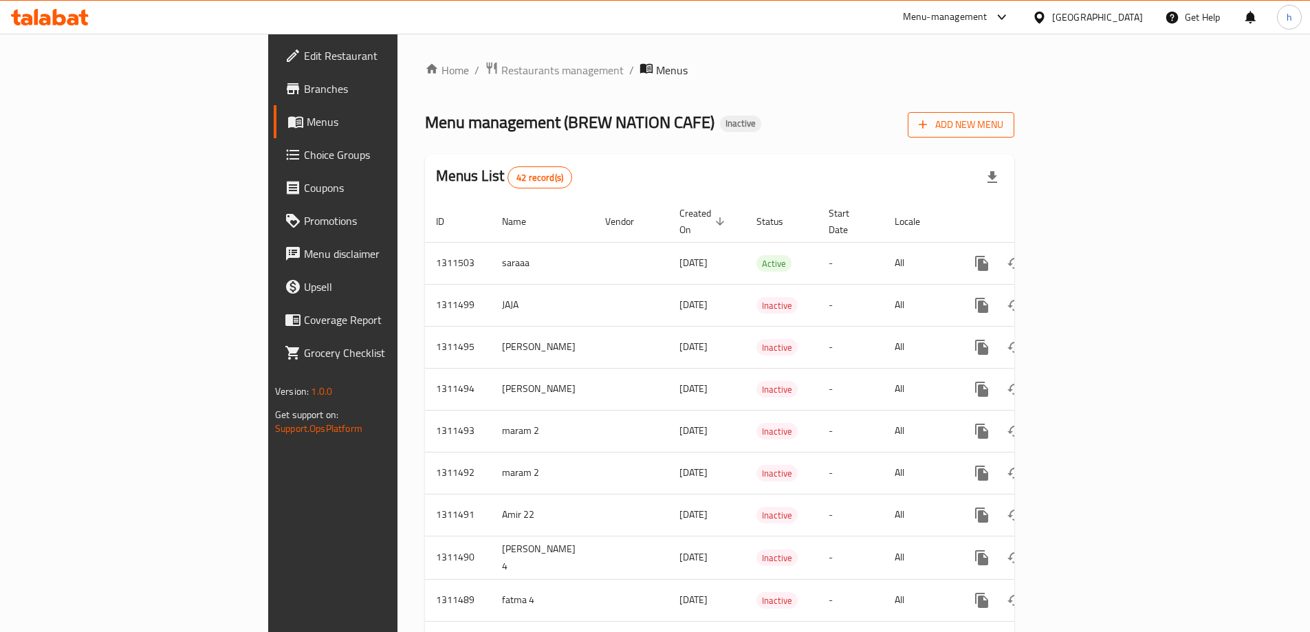
click at [1003, 124] on span "Add New Menu" at bounding box center [961, 124] width 85 height 17
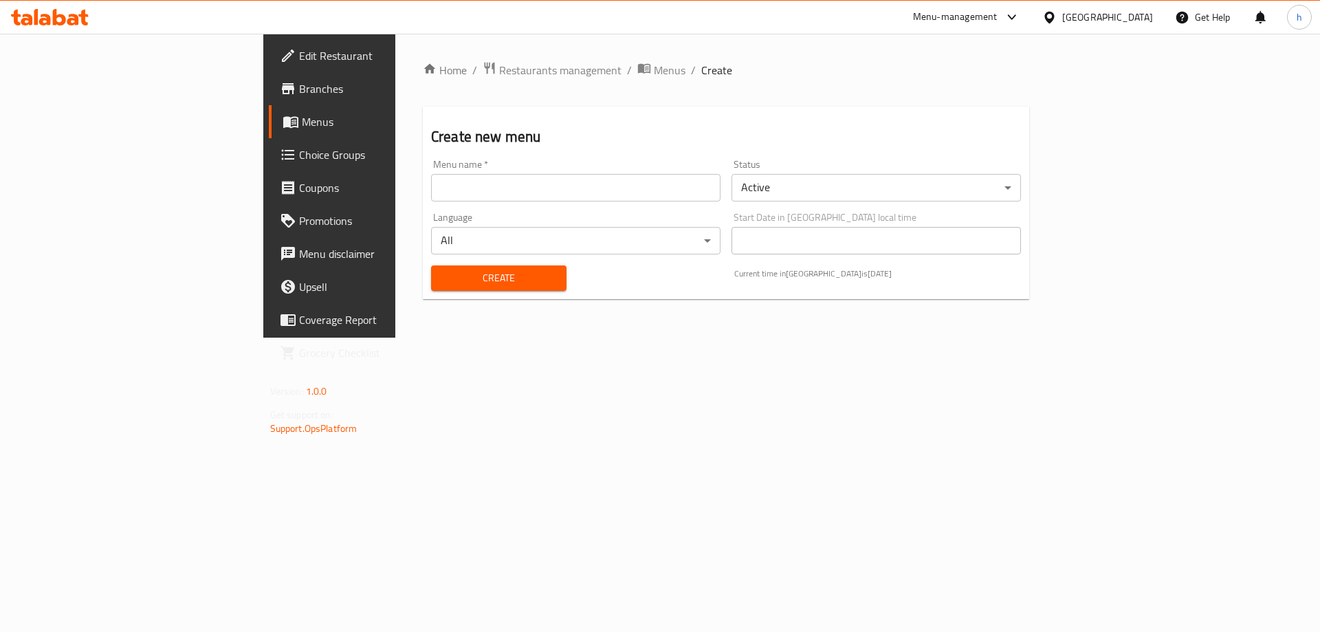
click at [696, 174] on input "text" at bounding box center [575, 188] width 289 height 28
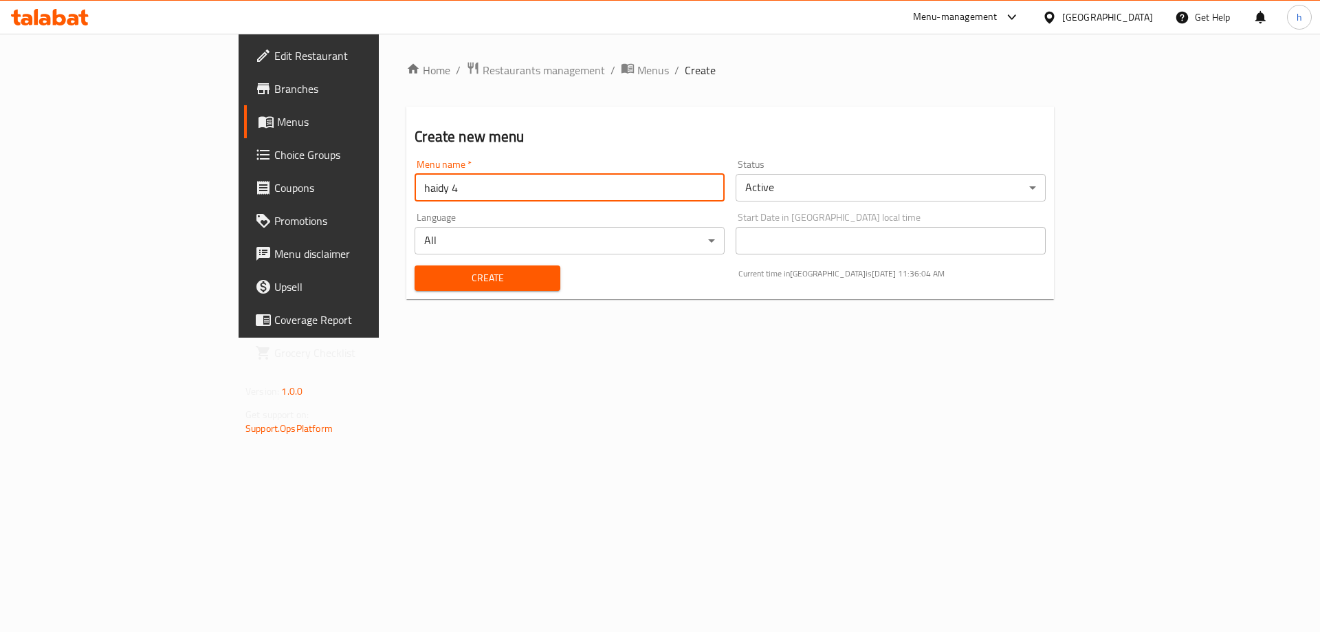
type input "haidy 4"
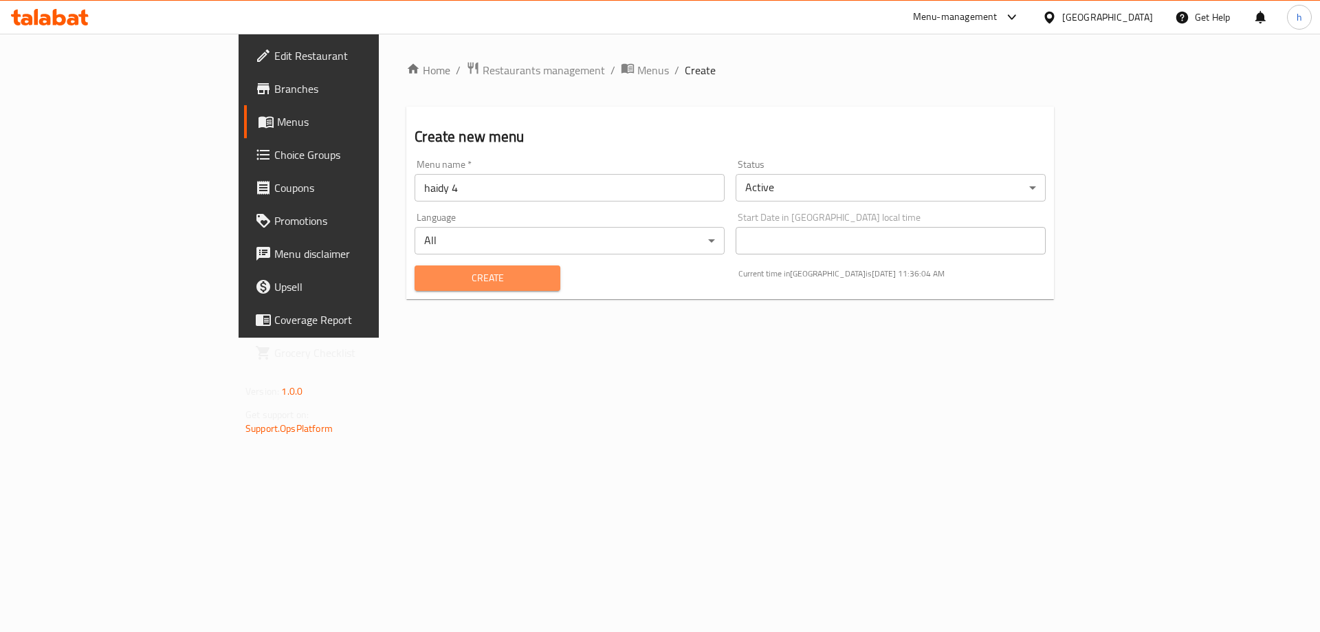
click at [426, 281] on span "Create" at bounding box center [487, 278] width 123 height 17
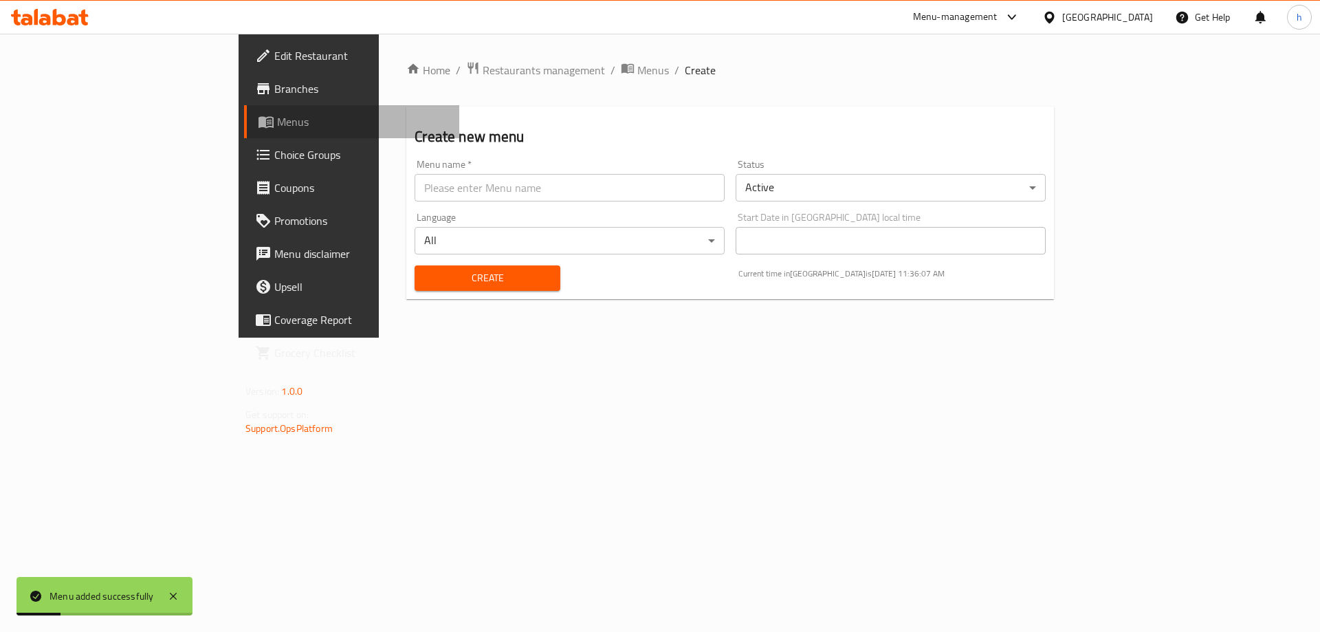
click at [277, 127] on span "Menus" at bounding box center [362, 121] width 171 height 17
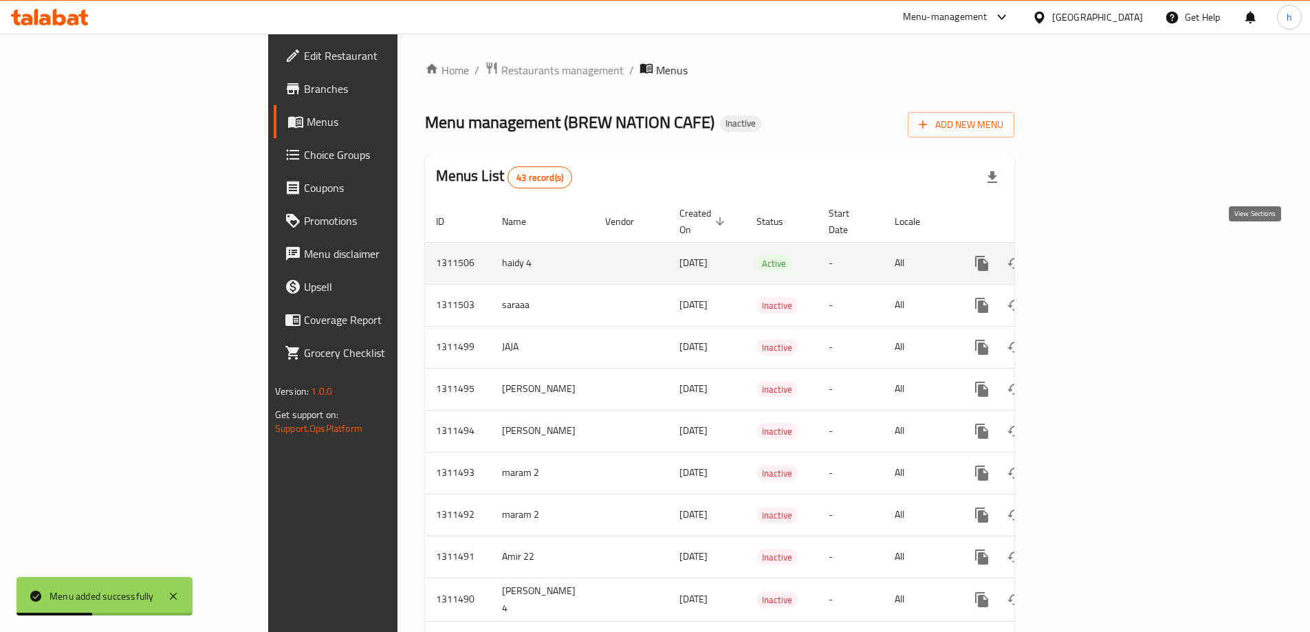
click at [1087, 257] on icon "enhanced table" at bounding box center [1081, 263] width 12 height 12
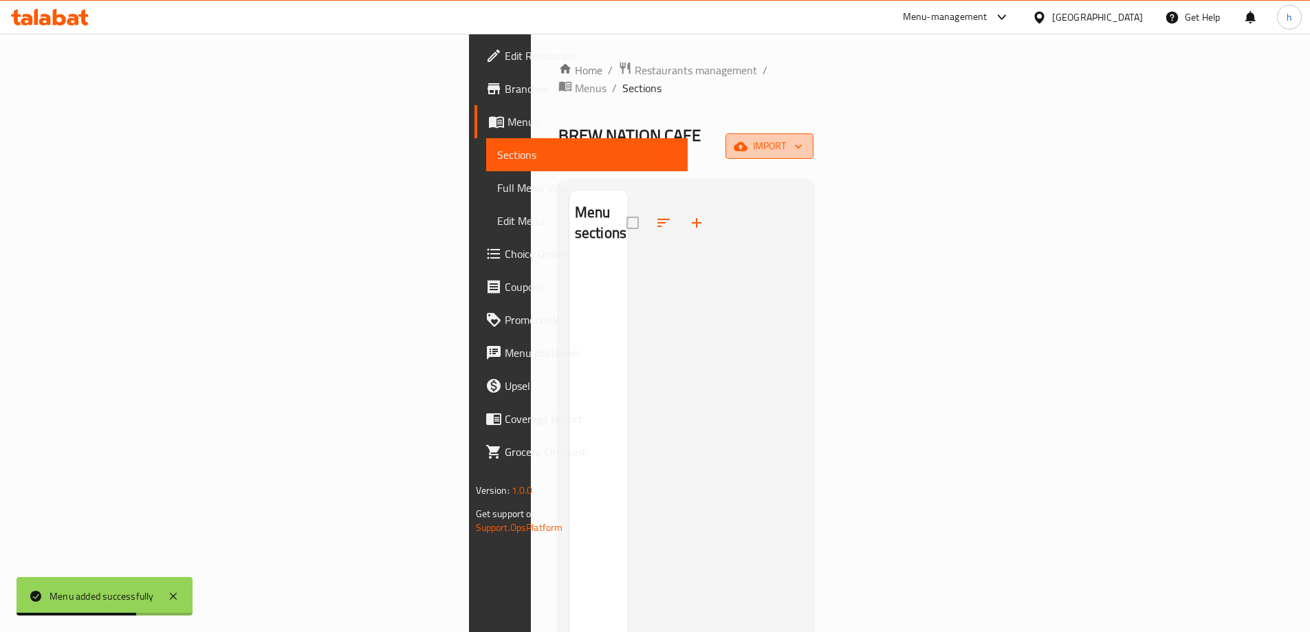
click at [802, 138] on span "import" at bounding box center [769, 146] width 66 height 17
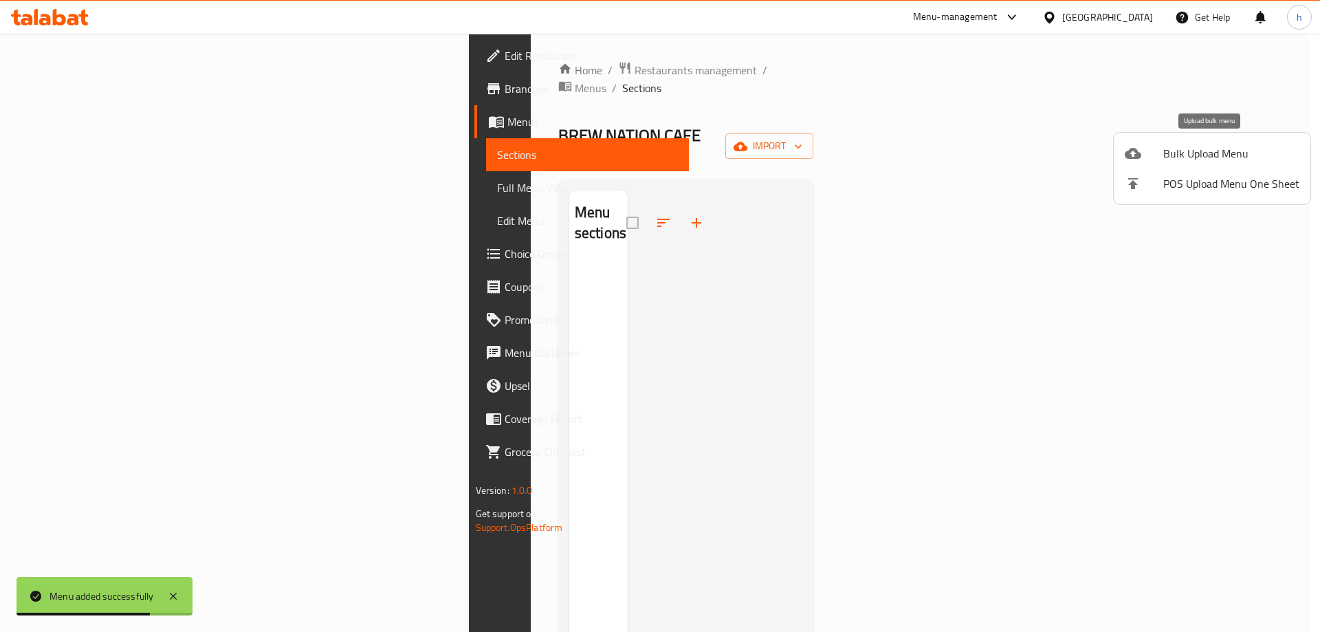
click at [1221, 157] on span "Bulk Upload Menu" at bounding box center [1231, 153] width 136 height 17
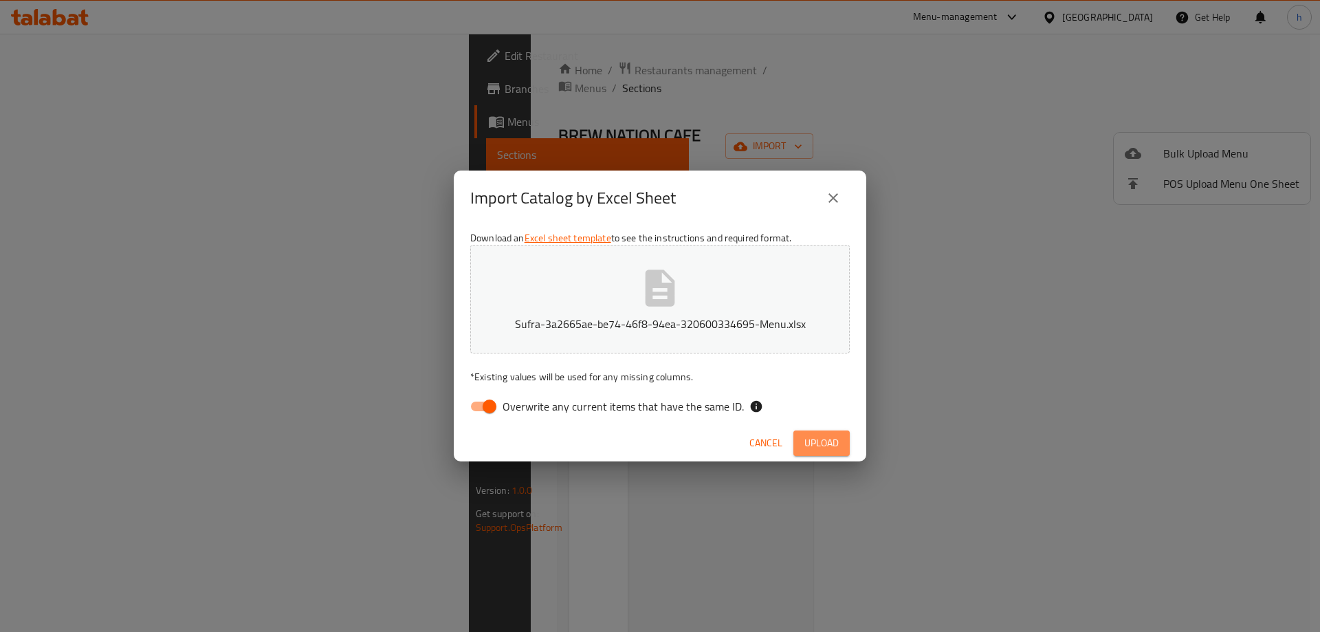
click at [822, 442] on span "Upload" at bounding box center [821, 443] width 34 height 17
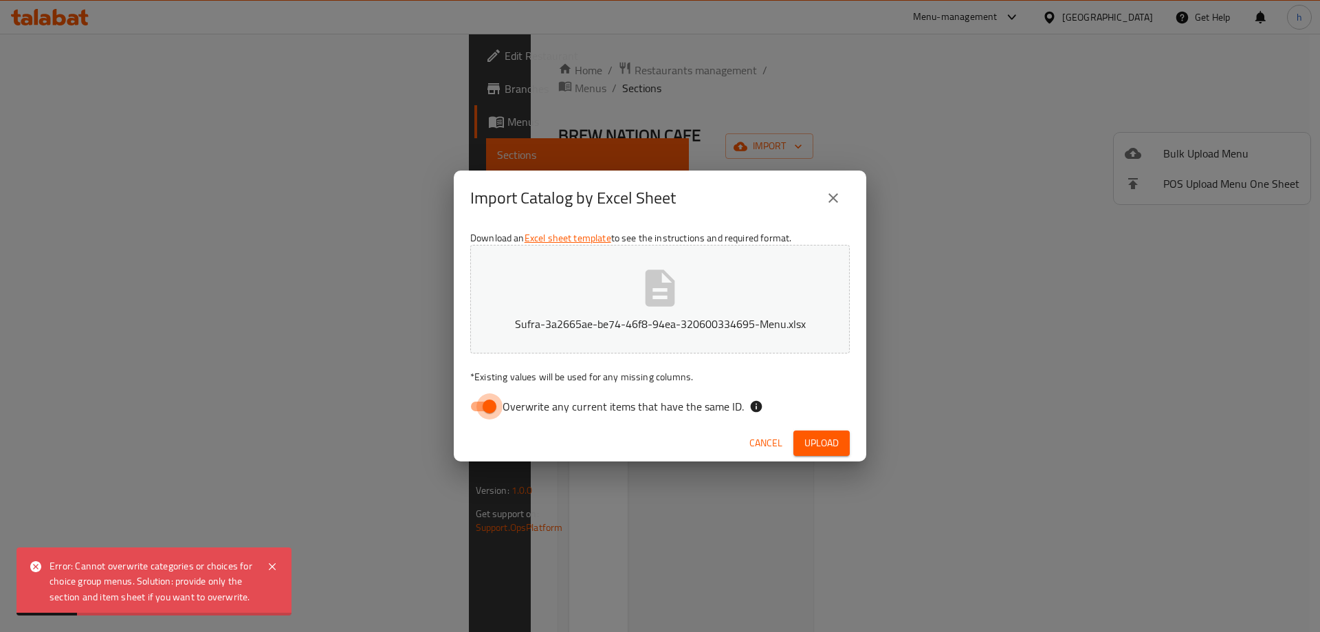
click at [484, 404] on input "Overwrite any current items that have the same ID." at bounding box center [489, 406] width 78 height 26
checkbox input "false"
click at [834, 438] on span "Upload" at bounding box center [821, 443] width 34 height 17
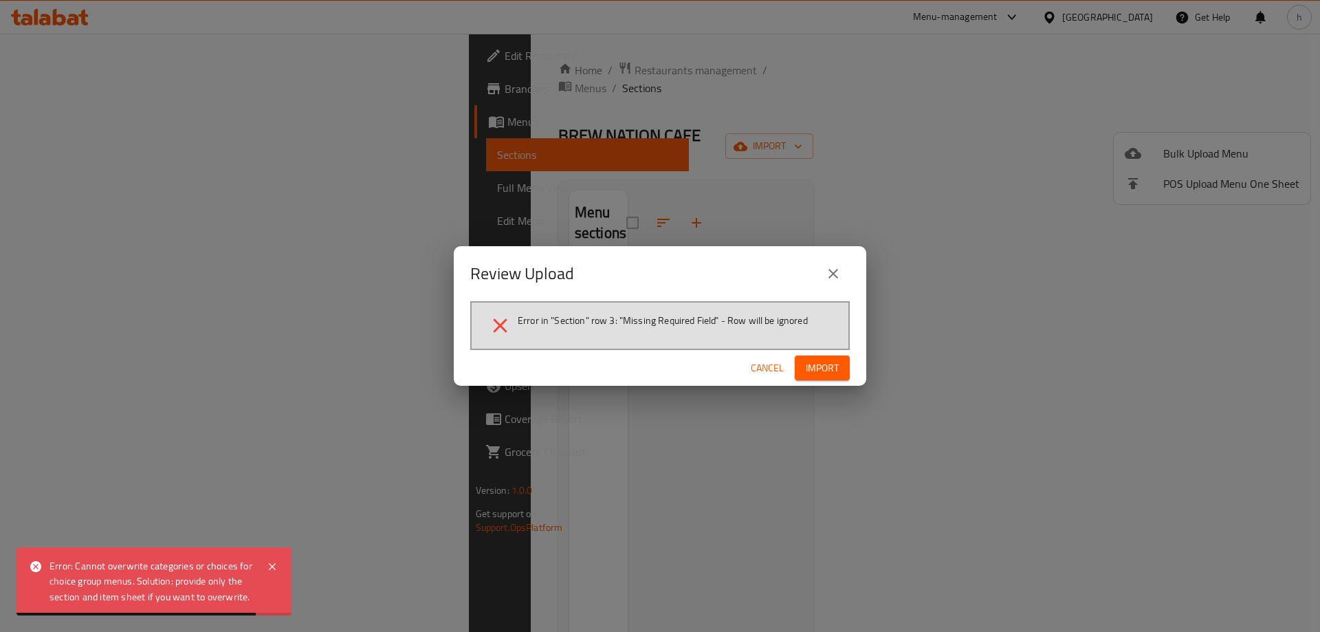
click at [826, 368] on span "Import" at bounding box center [822, 368] width 33 height 17
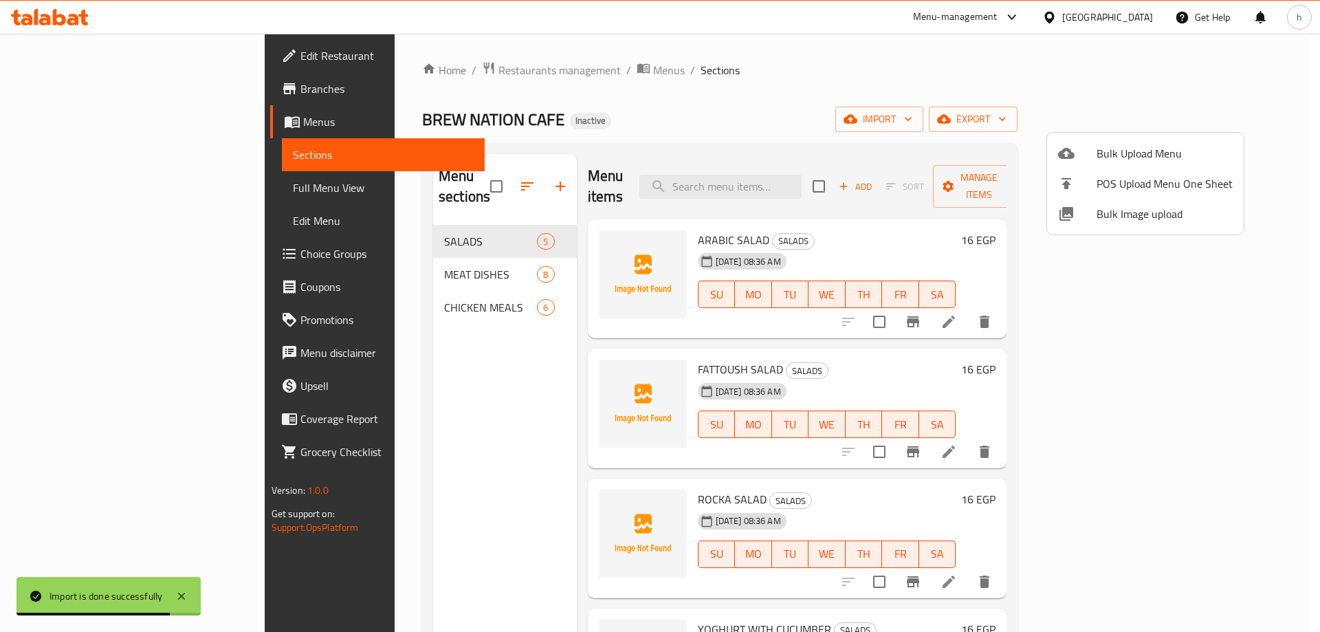
click at [877, 102] on div at bounding box center [660, 316] width 1320 height 632
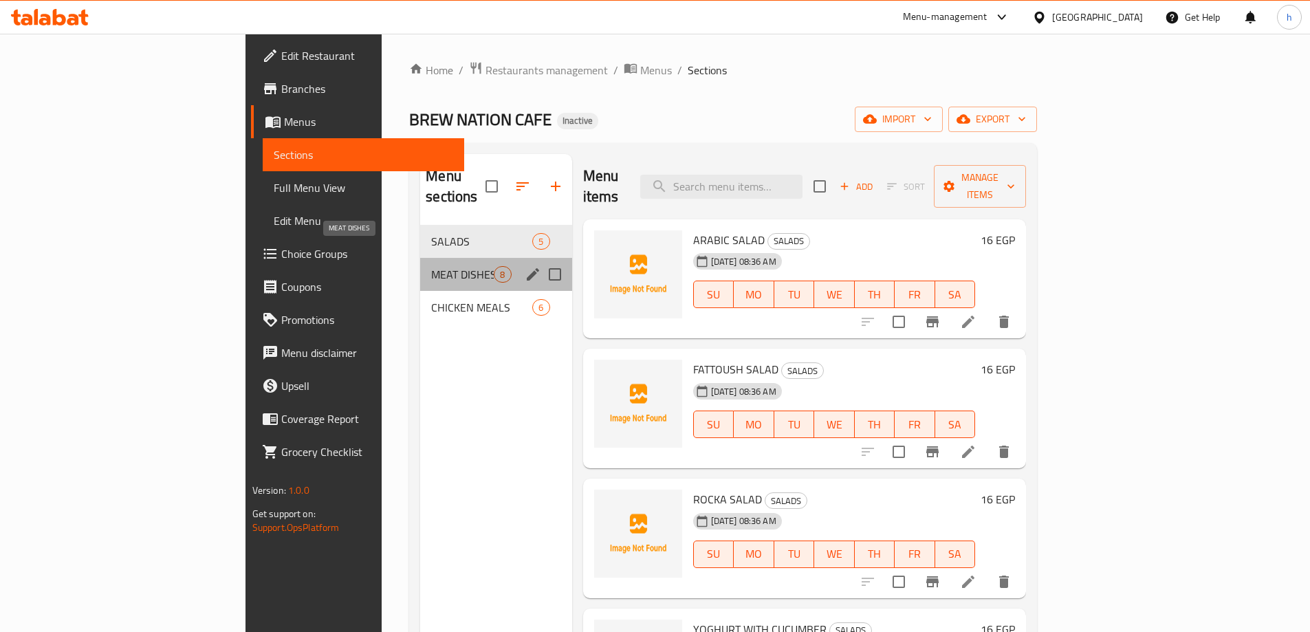
click at [431, 266] on span "MEAT DISHES" at bounding box center [462, 274] width 63 height 17
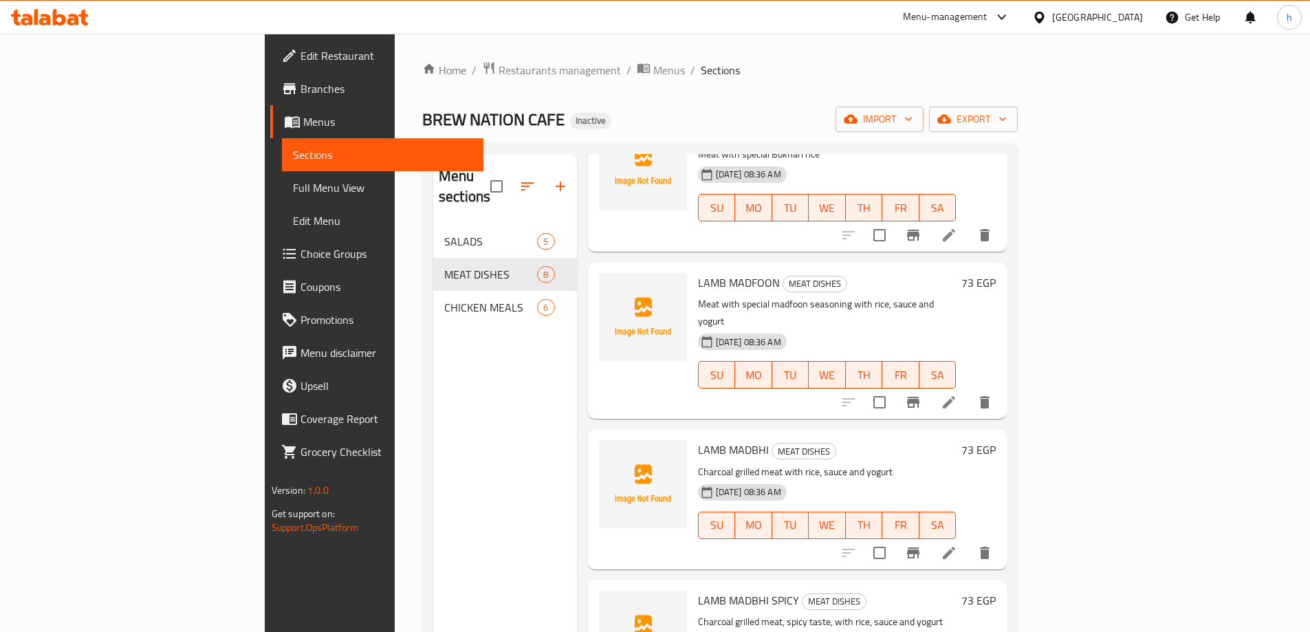
scroll to position [550, 0]
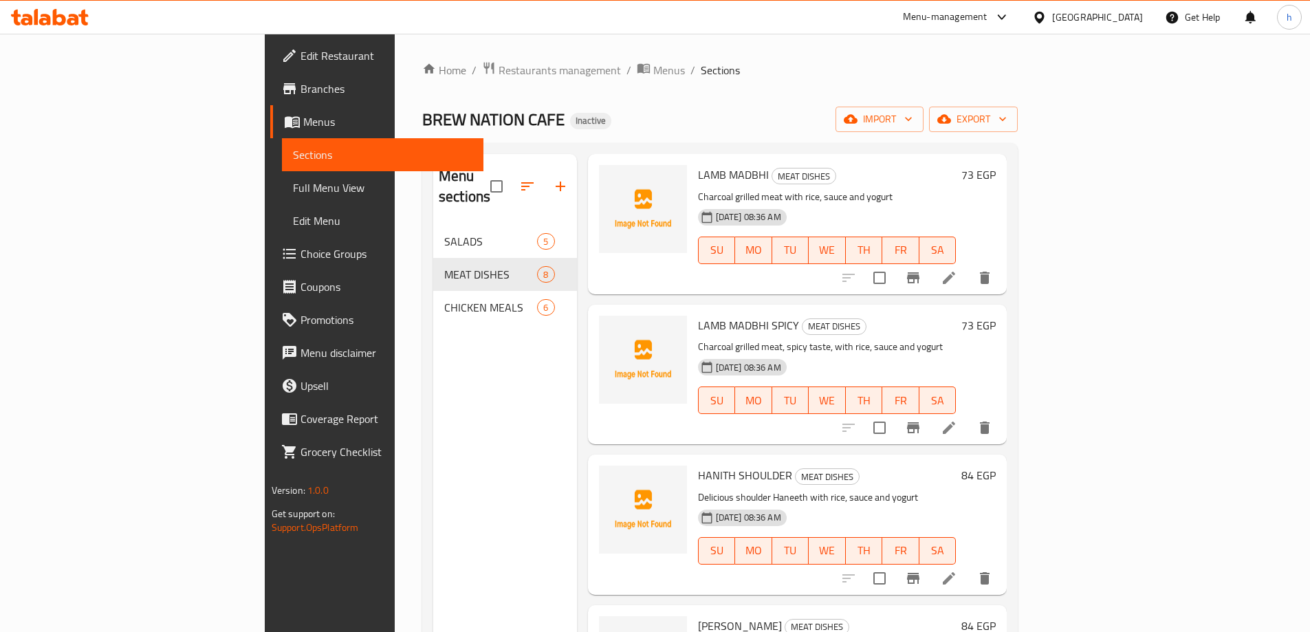
click at [293, 185] on span "Full Menu View" at bounding box center [382, 187] width 179 height 17
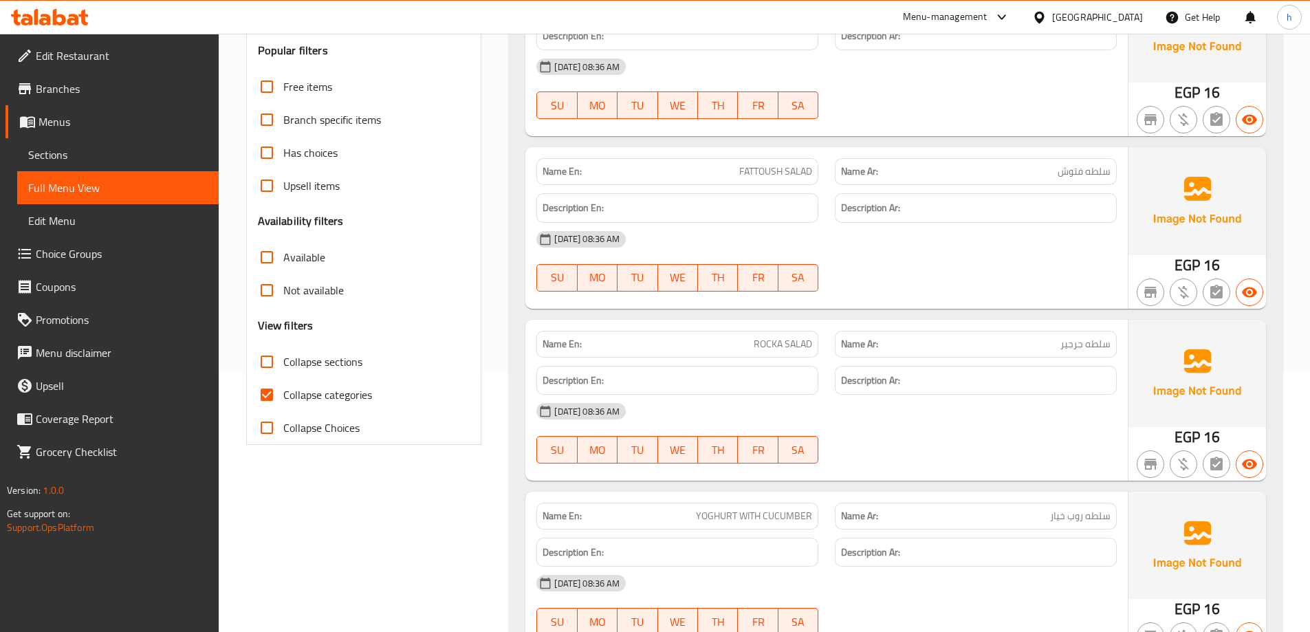
scroll to position [275, 0]
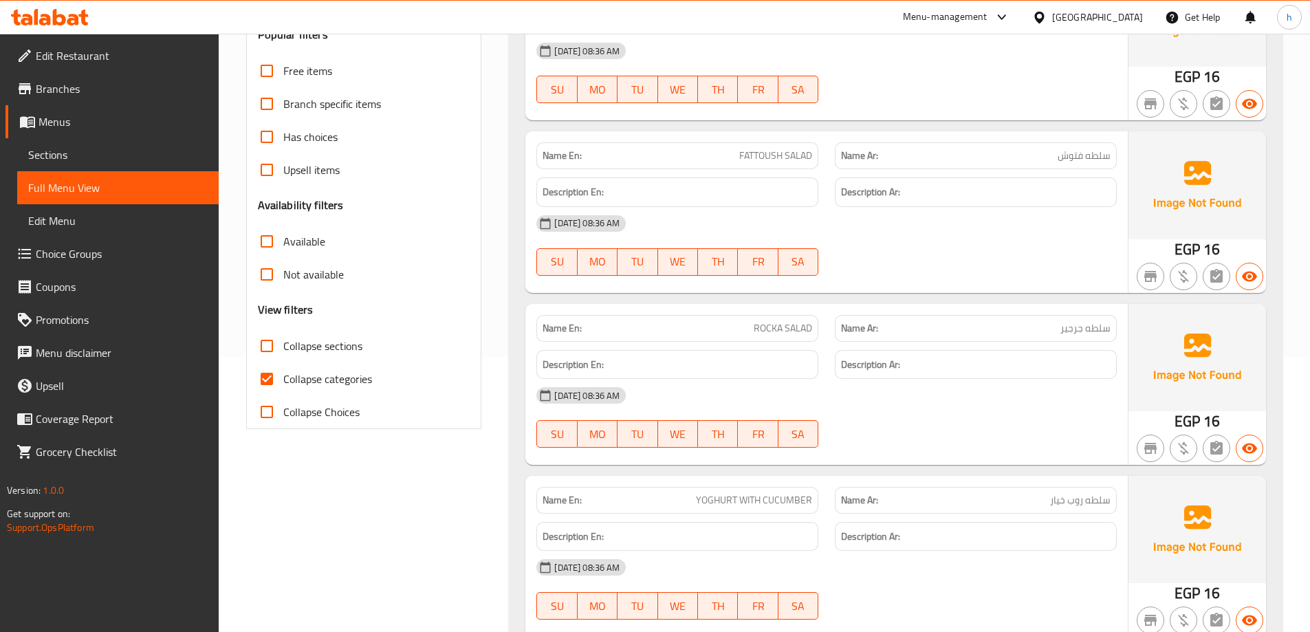
click at [333, 375] on span "Collapse categories" at bounding box center [327, 379] width 89 height 17
click at [283, 375] on input "Collapse categories" at bounding box center [266, 378] width 33 height 33
checkbox input "false"
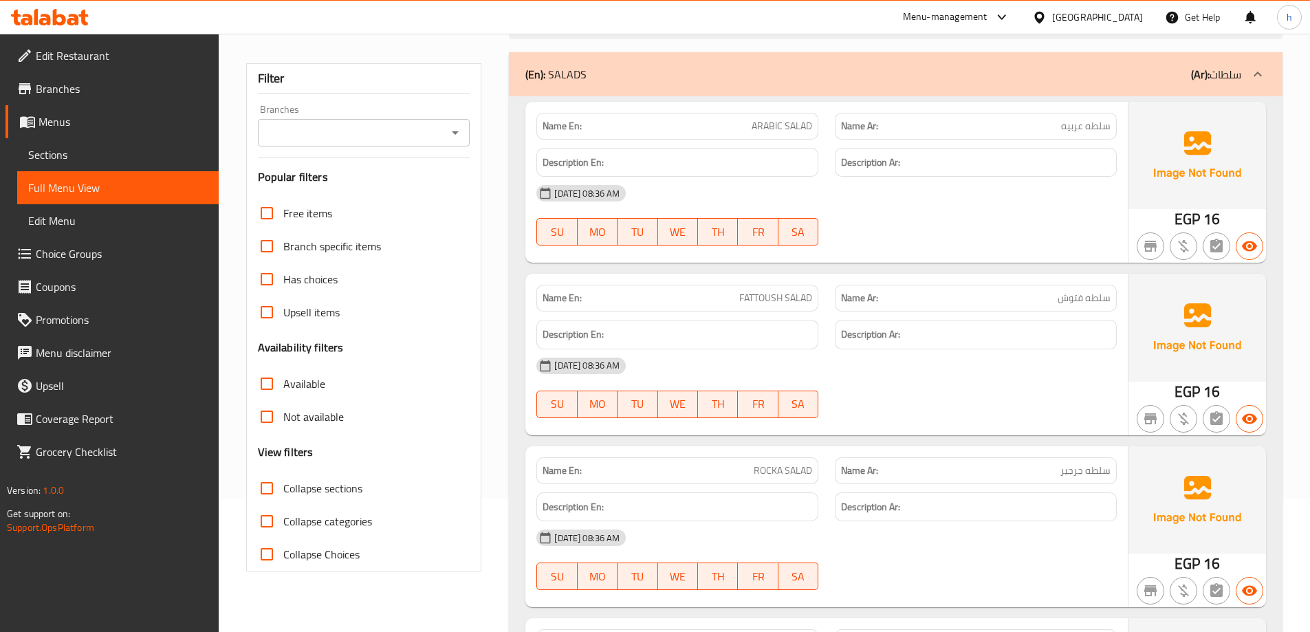
scroll to position [0, 0]
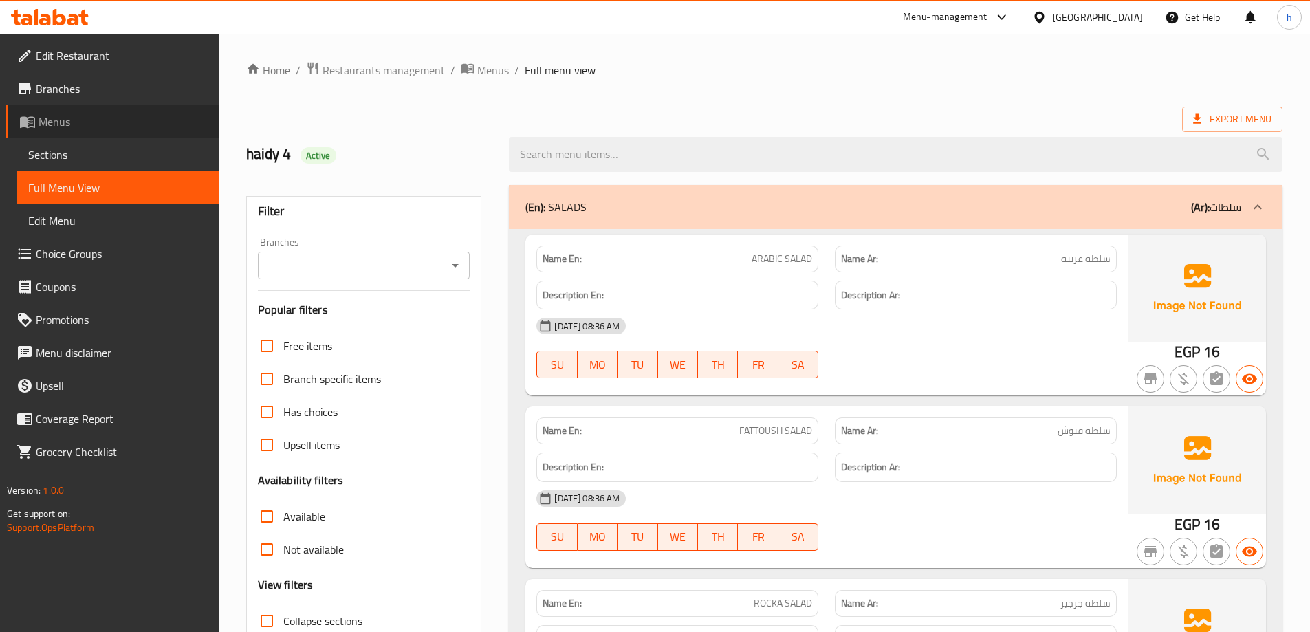
click at [116, 119] on span "Menus" at bounding box center [123, 121] width 169 height 17
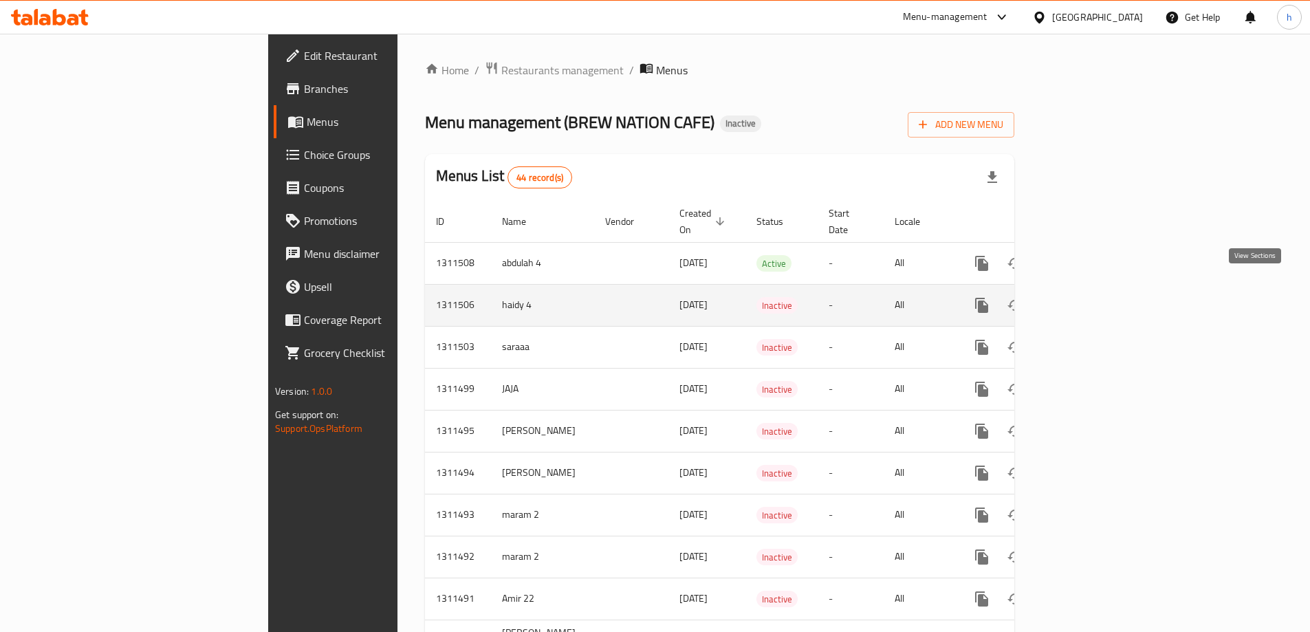
click at [1087, 299] on icon "enhanced table" at bounding box center [1081, 305] width 12 height 12
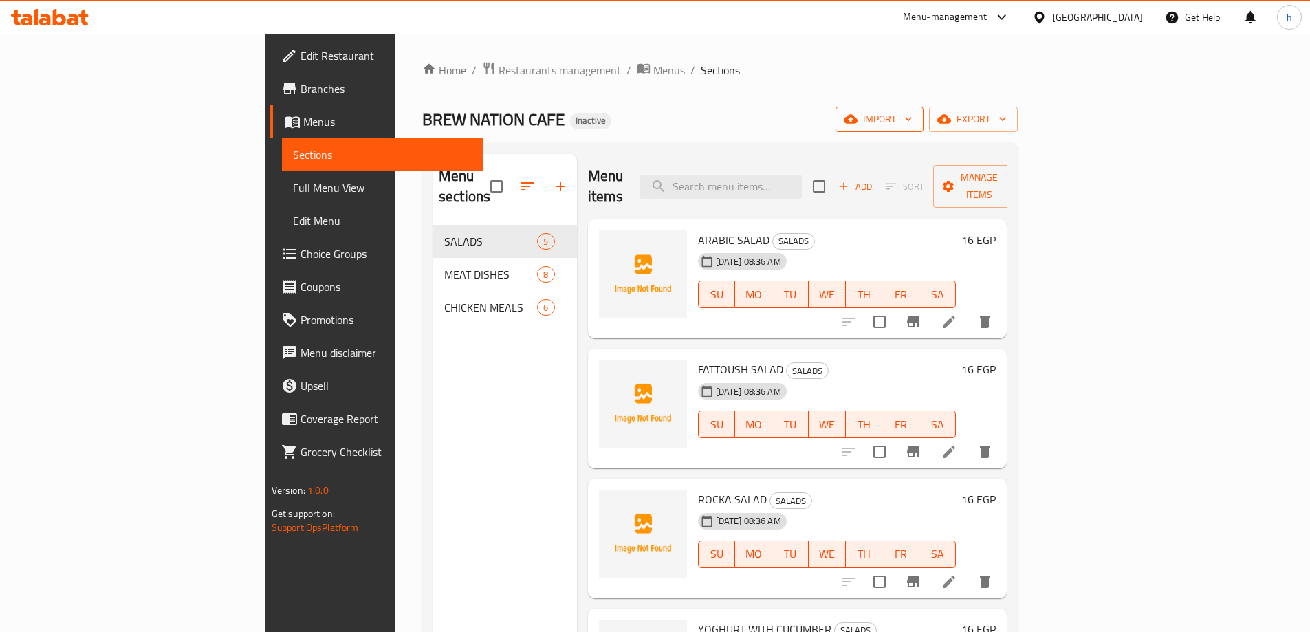
click at [912, 119] on span "import" at bounding box center [879, 119] width 66 height 17
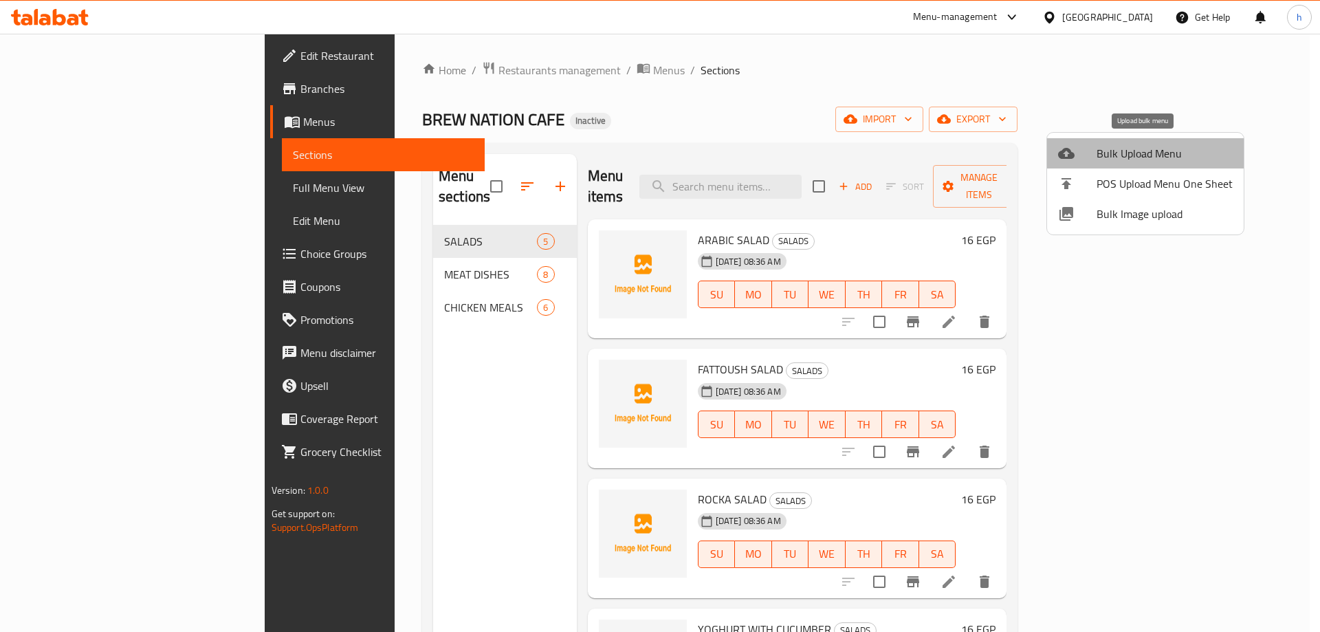
click at [1151, 146] on span "Bulk Upload Menu" at bounding box center [1165, 153] width 136 height 17
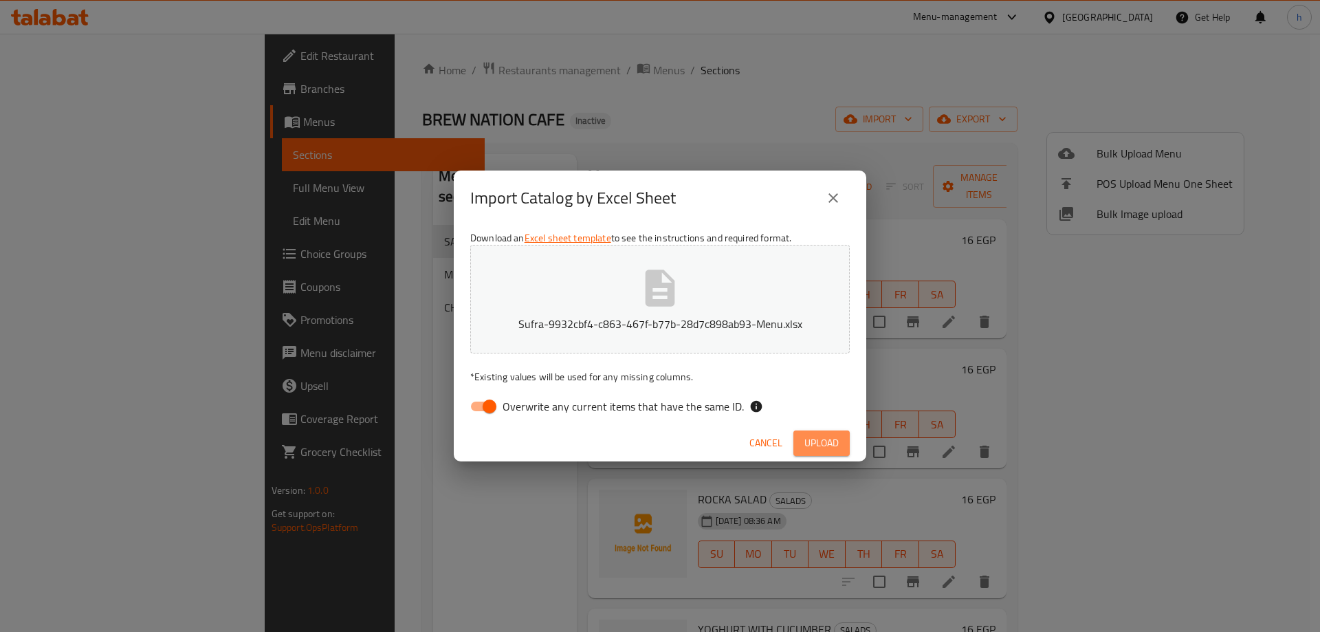
click at [833, 439] on span "Upload" at bounding box center [821, 443] width 34 height 17
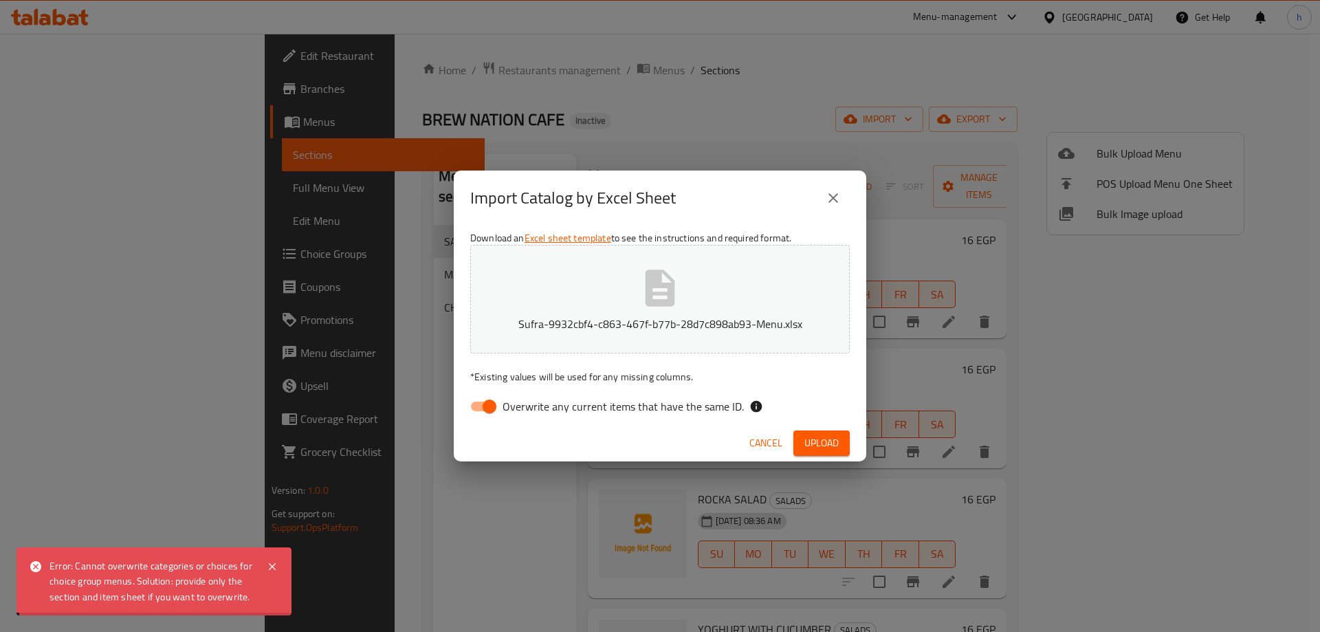
click at [487, 407] on input "Overwrite any current items that have the same ID." at bounding box center [489, 406] width 78 height 26
checkbox input "false"
click at [833, 443] on span "Upload" at bounding box center [821, 443] width 34 height 17
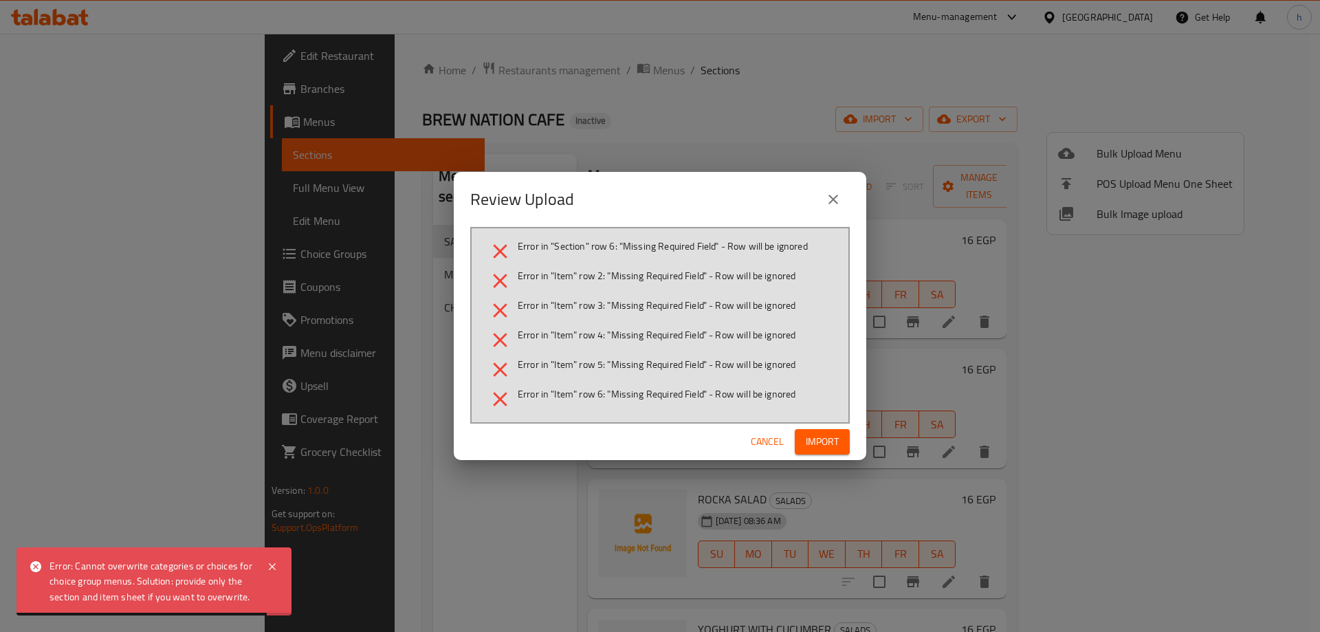
click at [769, 438] on span "Cancel" at bounding box center [767, 441] width 33 height 17
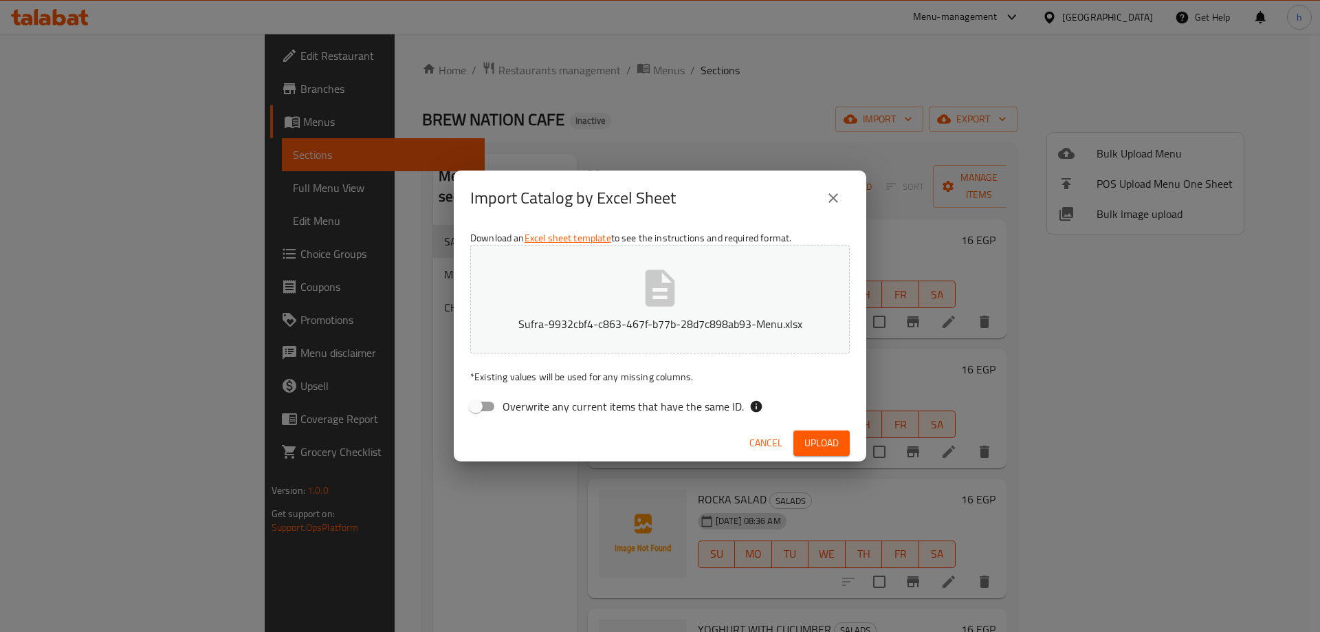
click at [824, 443] on span "Upload" at bounding box center [821, 443] width 34 height 17
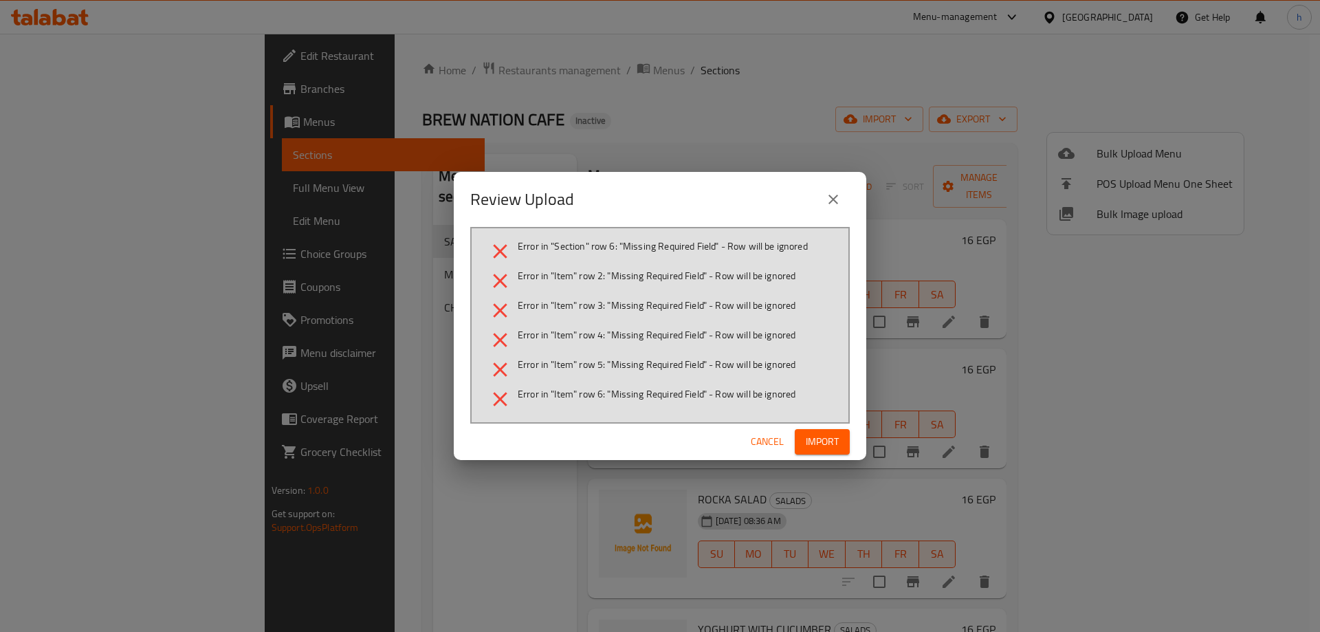
click at [837, 203] on icon "close" at bounding box center [833, 200] width 10 height 10
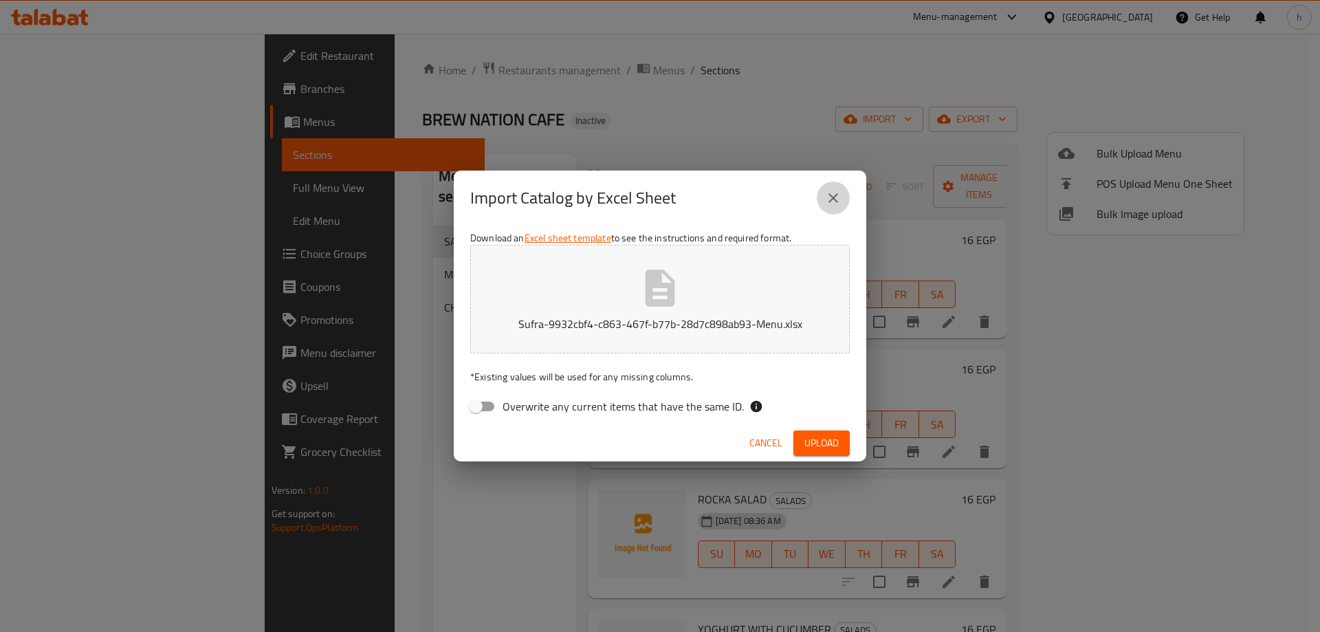
click at [843, 191] on button "close" at bounding box center [833, 198] width 33 height 33
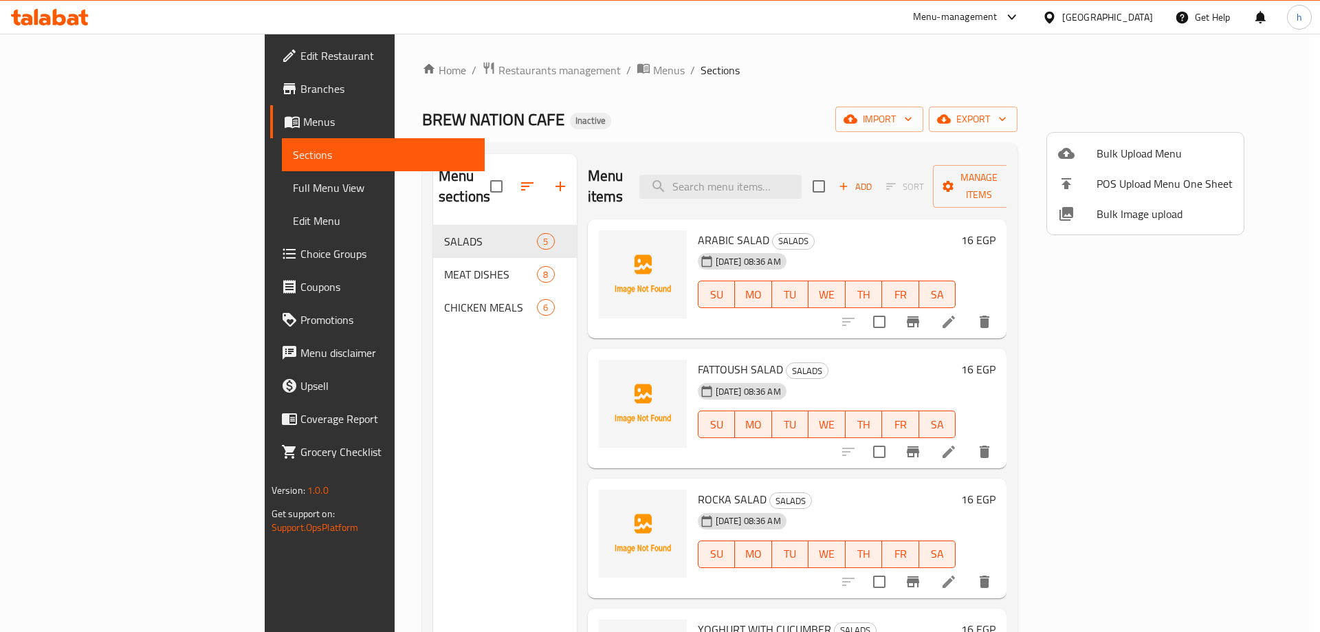
click at [1130, 116] on div at bounding box center [660, 316] width 1320 height 632
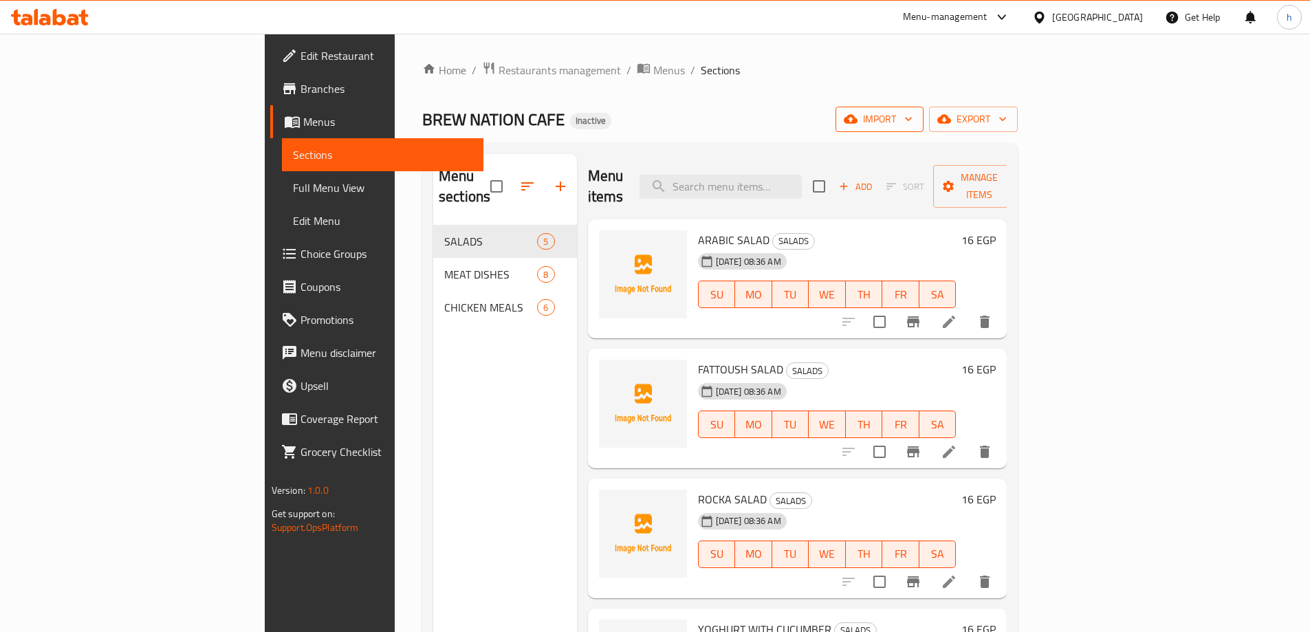
click at [912, 118] on span "import" at bounding box center [879, 119] width 66 height 17
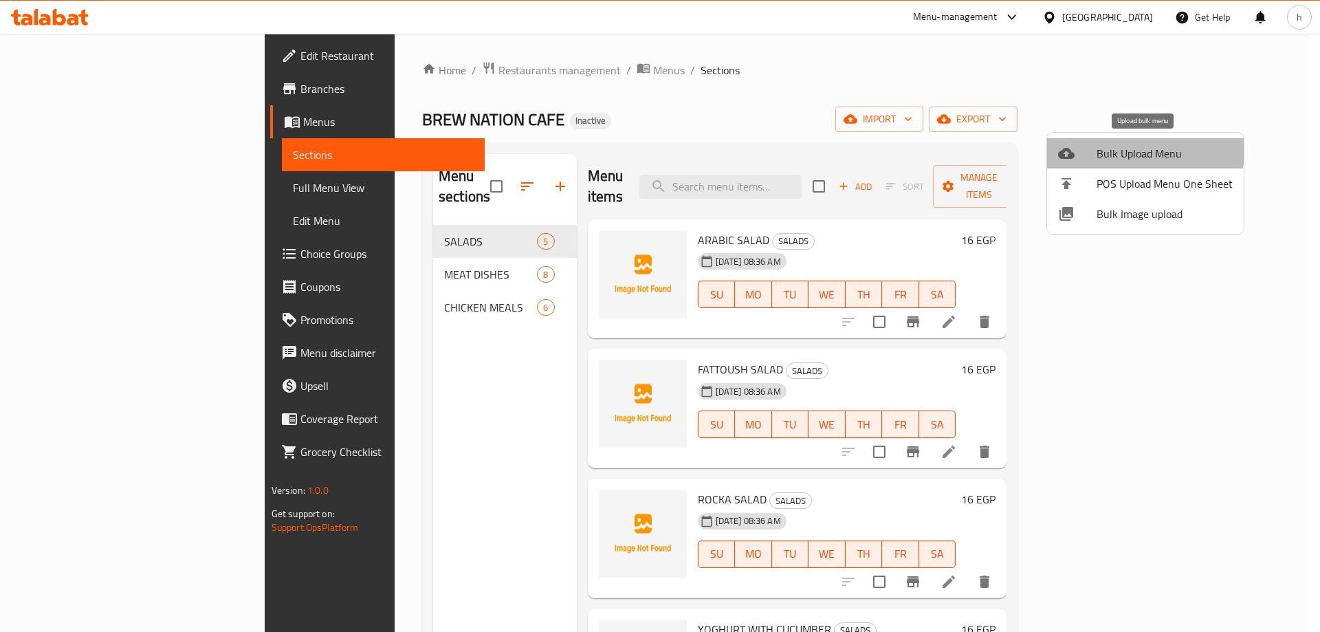
click at [1128, 145] on span "Bulk Upload Menu" at bounding box center [1165, 153] width 136 height 17
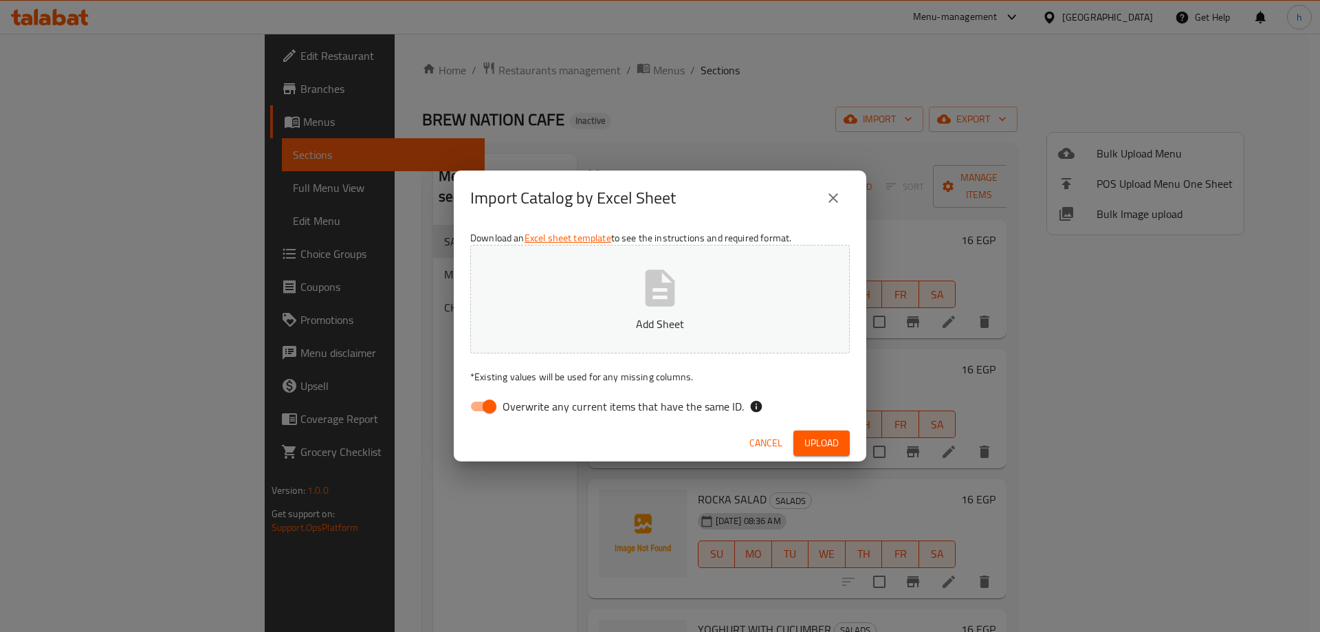
click at [476, 406] on input "Overwrite any current items that have the same ID." at bounding box center [489, 406] width 78 height 26
checkbox input "false"
click at [824, 448] on span "Upload" at bounding box center [821, 443] width 34 height 17
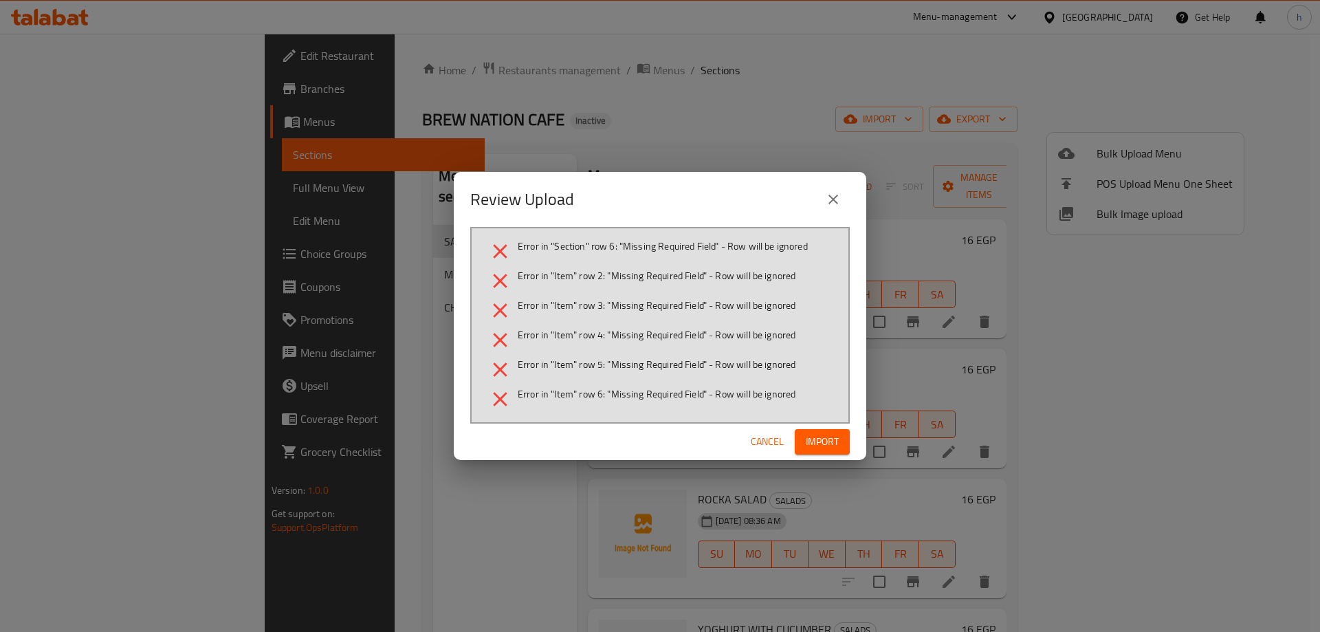
click at [824, 448] on span "Import" at bounding box center [822, 441] width 33 height 17
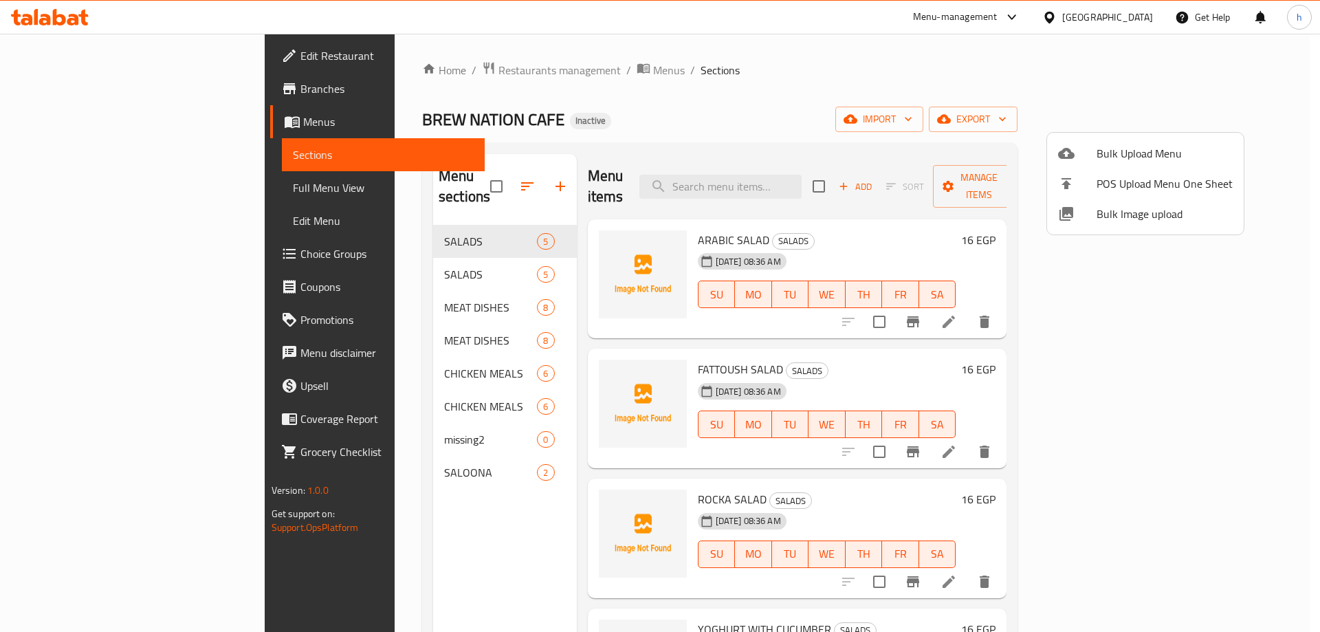
click at [356, 254] on div at bounding box center [660, 316] width 1320 height 632
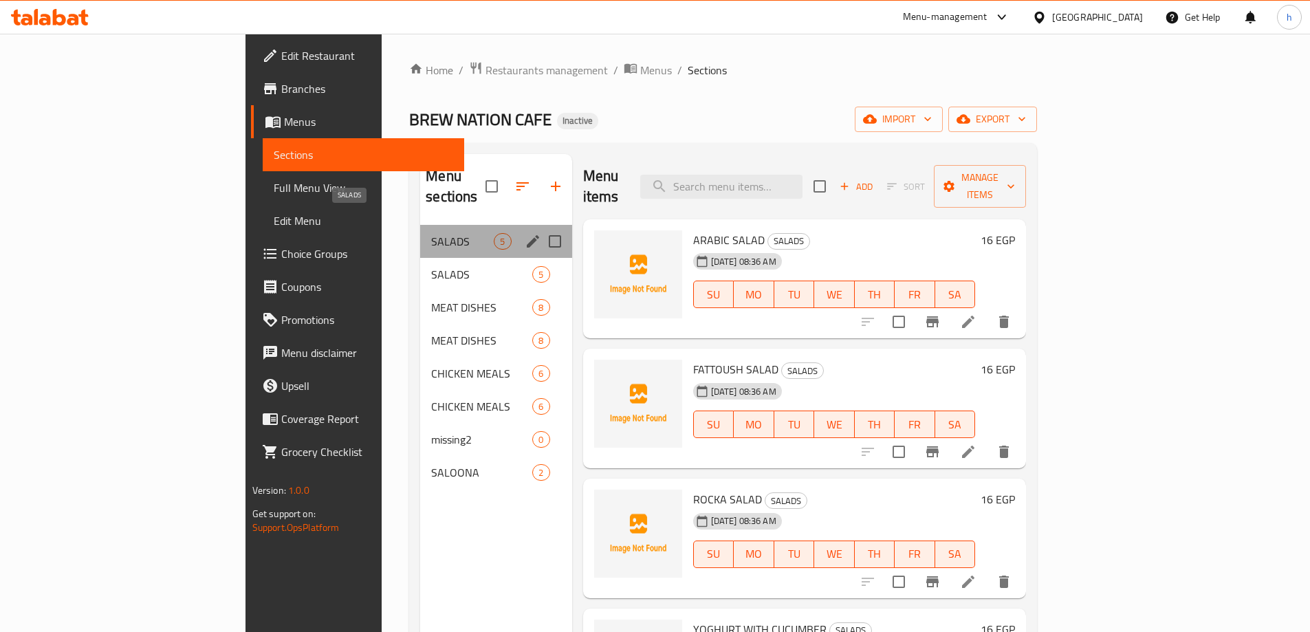
click at [431, 233] on span "SALADS" at bounding box center [462, 241] width 63 height 17
click at [420, 235] on div "SALADS 5" at bounding box center [495, 241] width 151 height 33
click at [431, 431] on span "missing2" at bounding box center [462, 439] width 63 height 17
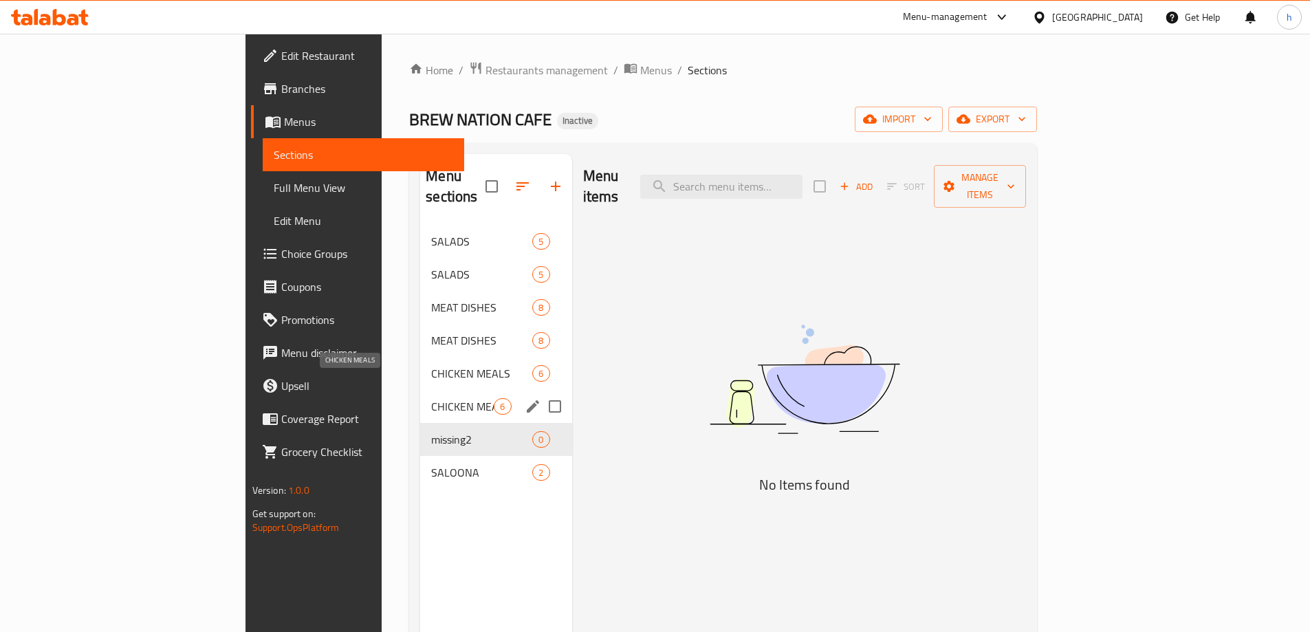
click at [431, 398] on span "CHICKEN MEALS" at bounding box center [462, 406] width 63 height 17
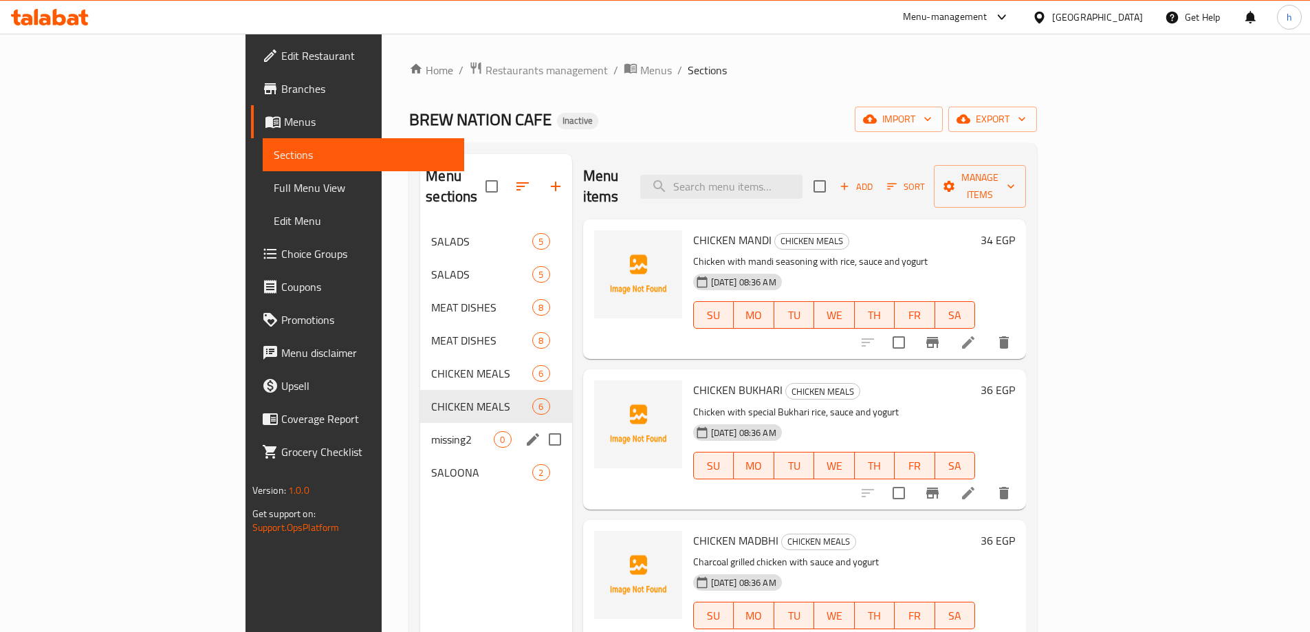
click at [420, 423] on div "missing2 0" at bounding box center [495, 439] width 151 height 33
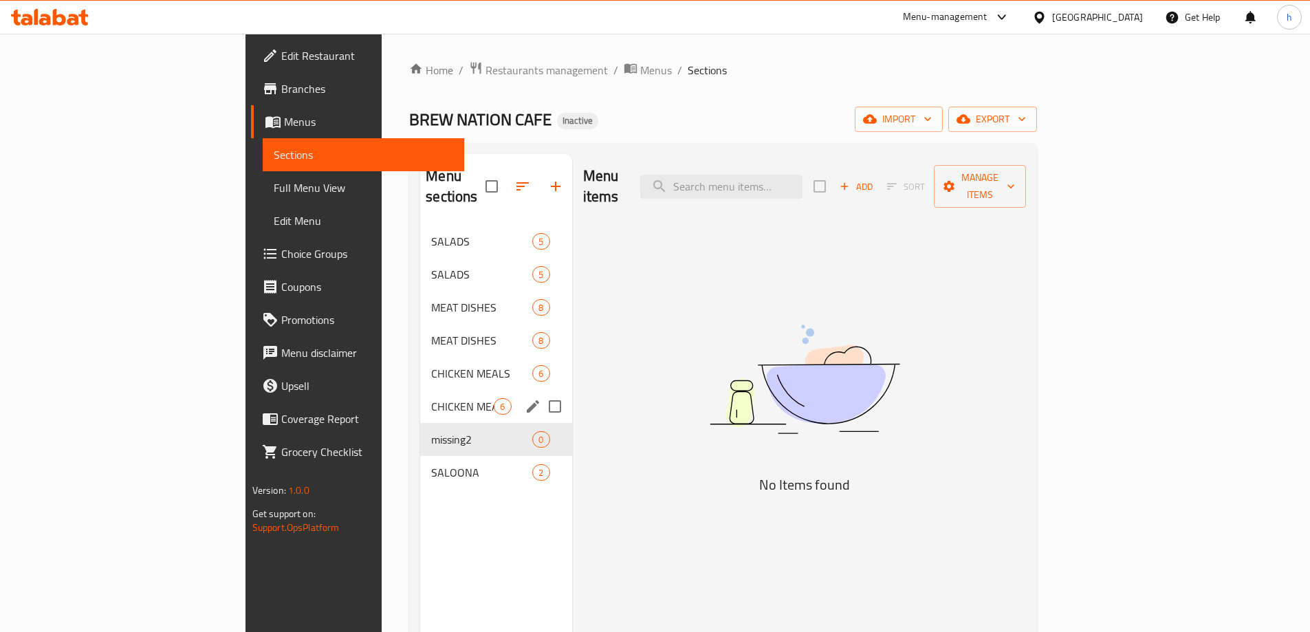
click at [431, 398] on span "CHICKEN MEALS" at bounding box center [462, 406] width 63 height 17
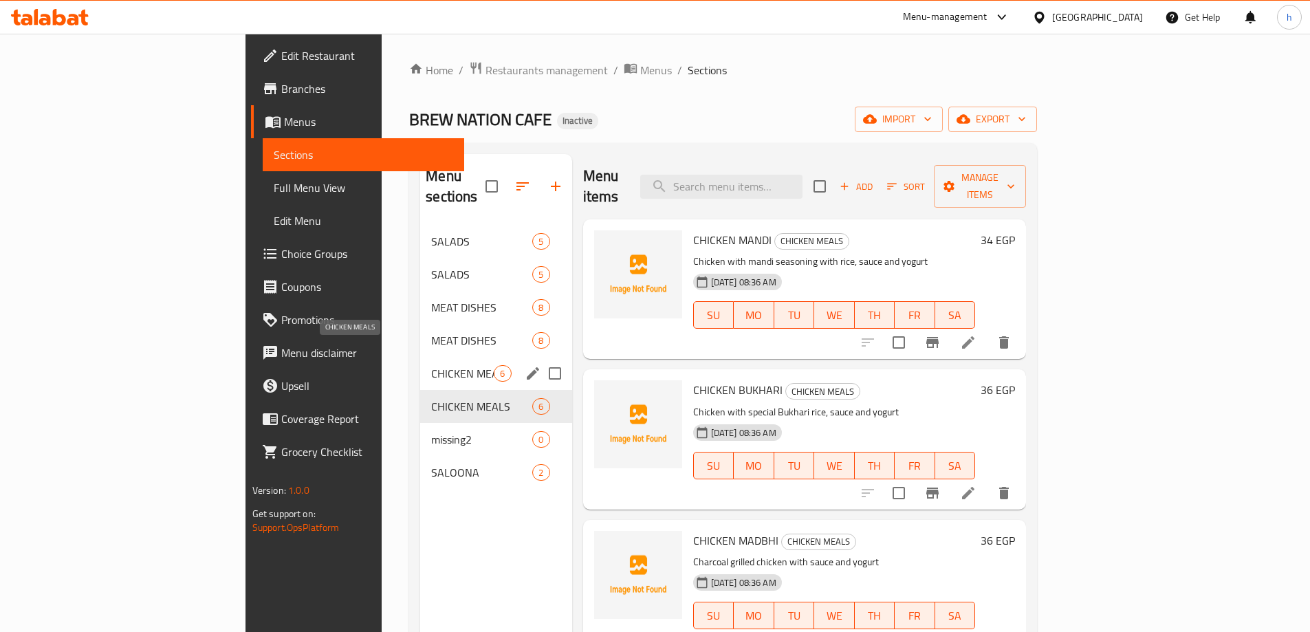
click at [431, 365] on span "CHICKEN MEALS" at bounding box center [462, 373] width 63 height 17
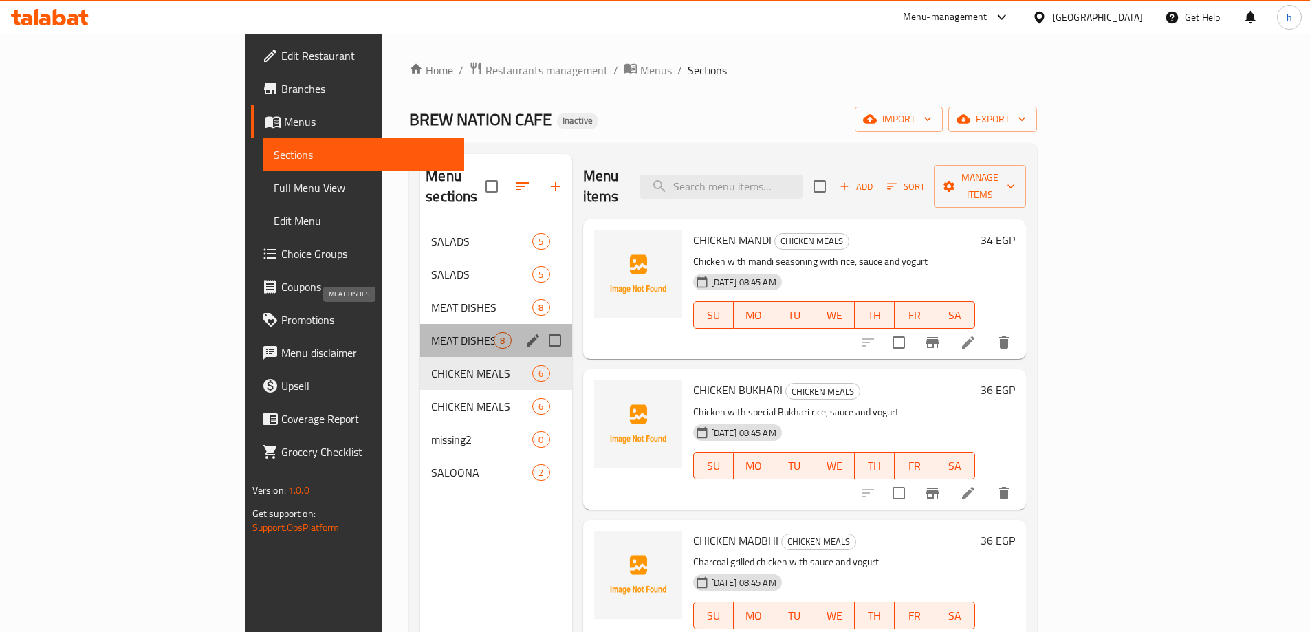
click at [431, 332] on span "MEAT DISHES" at bounding box center [462, 340] width 63 height 17
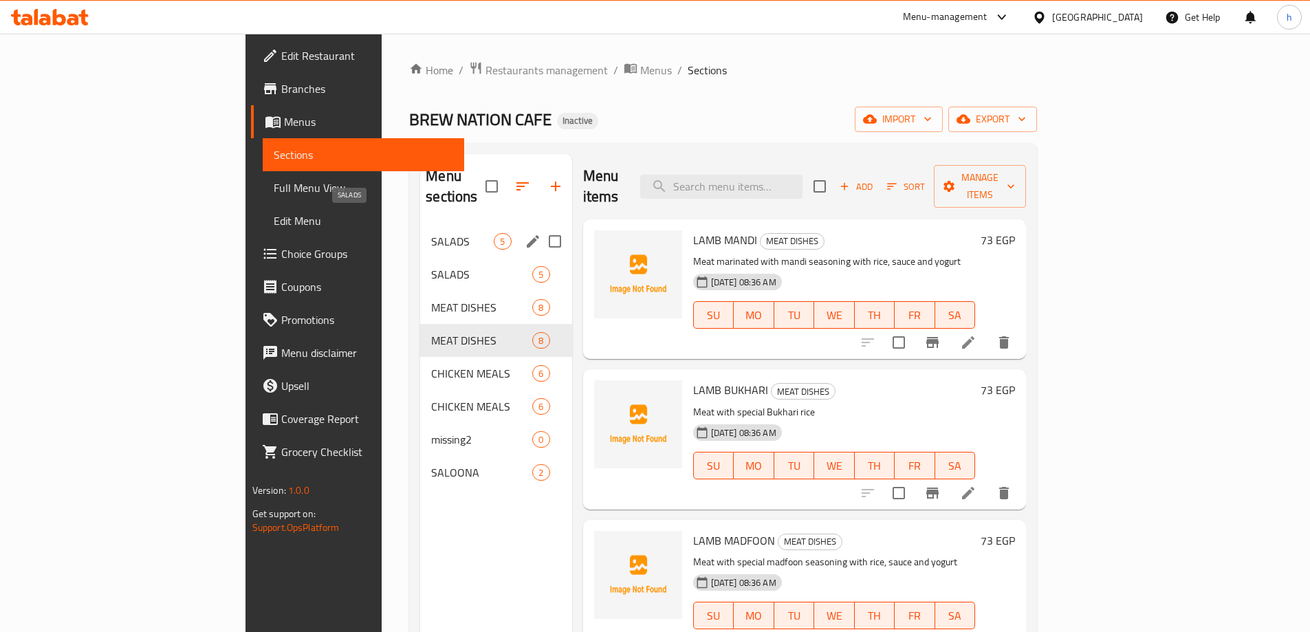
click at [431, 233] on span "SALADS" at bounding box center [462, 241] width 63 height 17
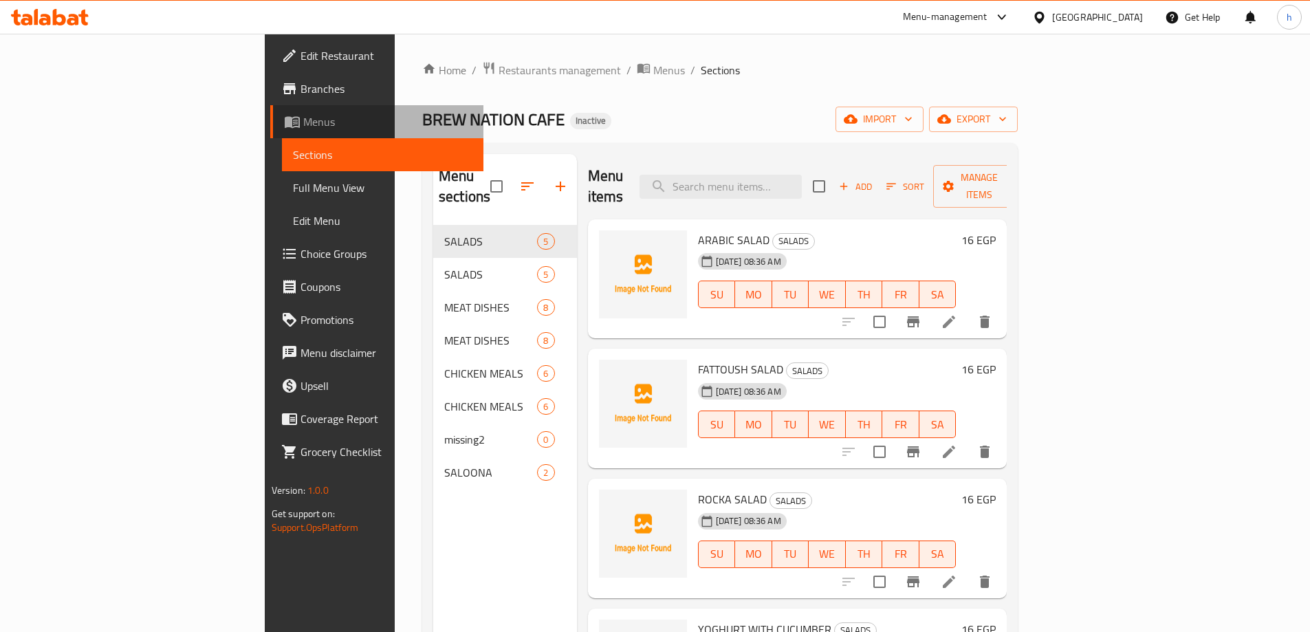
click at [303, 120] on span "Menus" at bounding box center [387, 121] width 169 height 17
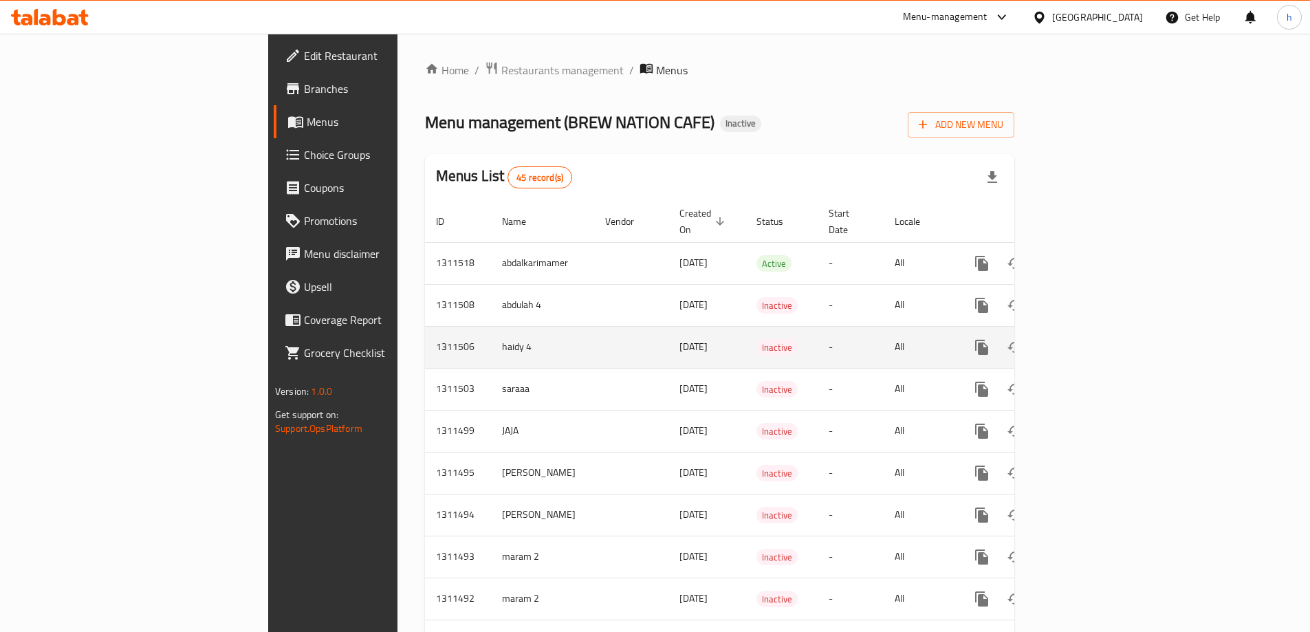
click at [1056, 339] on icon "enhanced table" at bounding box center [1048, 347] width 17 height 17
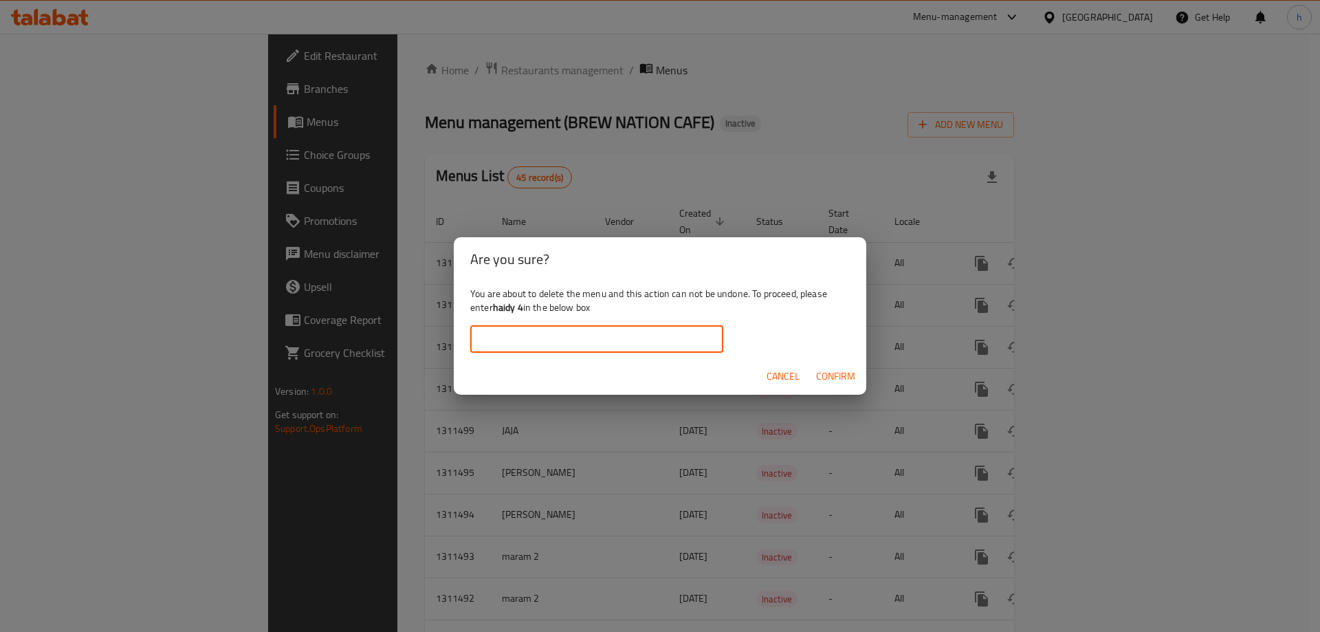
click at [605, 333] on input "text" at bounding box center [596, 339] width 253 height 28
type input "haidy 4"
click at [832, 376] on span "Confirm" at bounding box center [835, 376] width 39 height 17
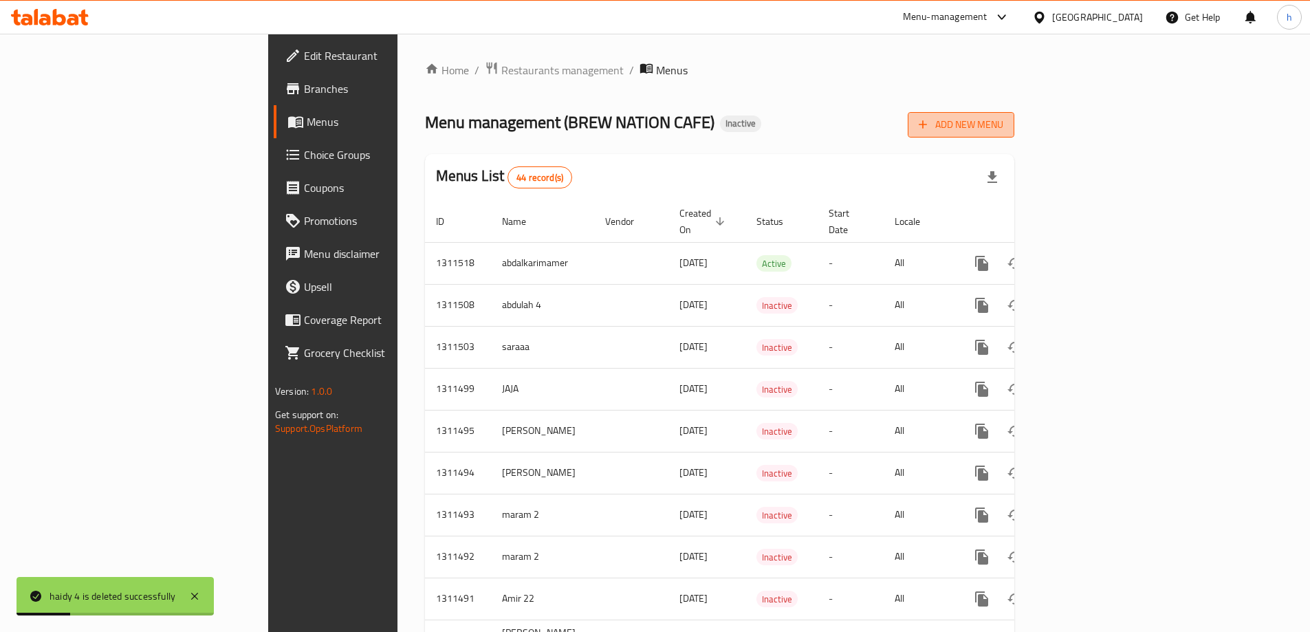
click at [1003, 122] on span "Add New Menu" at bounding box center [961, 124] width 85 height 17
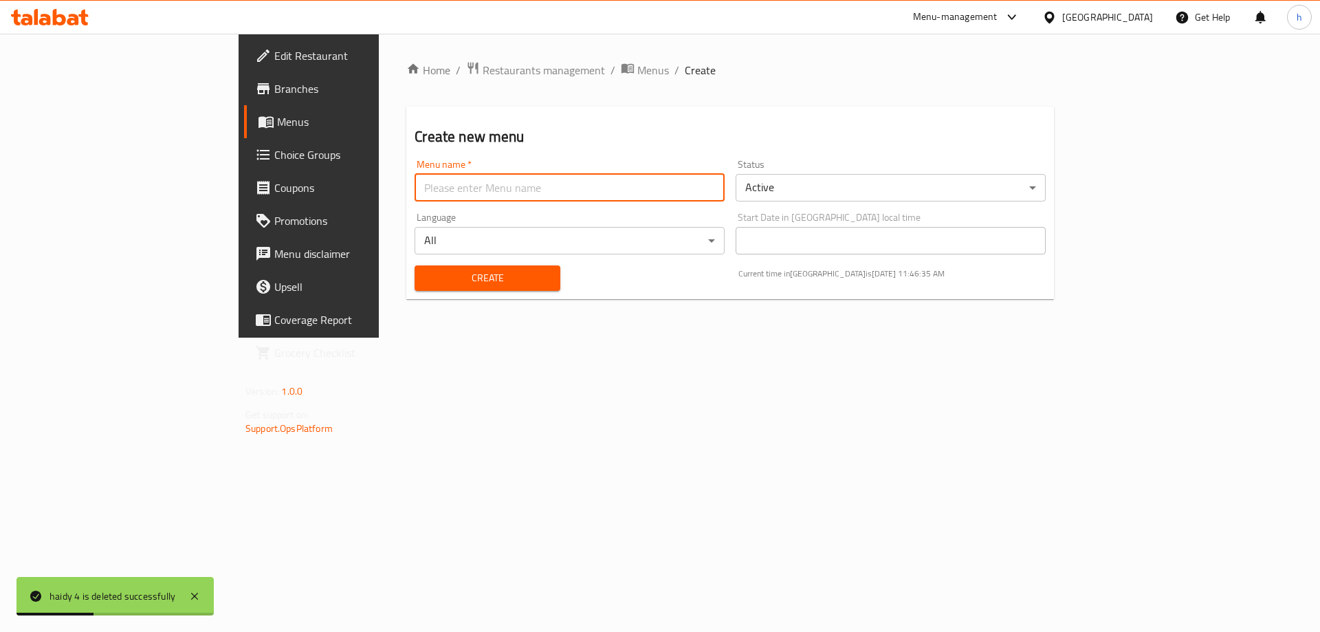
click at [545, 186] on input "text" at bounding box center [570, 188] width 310 height 28
type input "haidy 4"
click at [426, 281] on span "Create" at bounding box center [487, 278] width 123 height 17
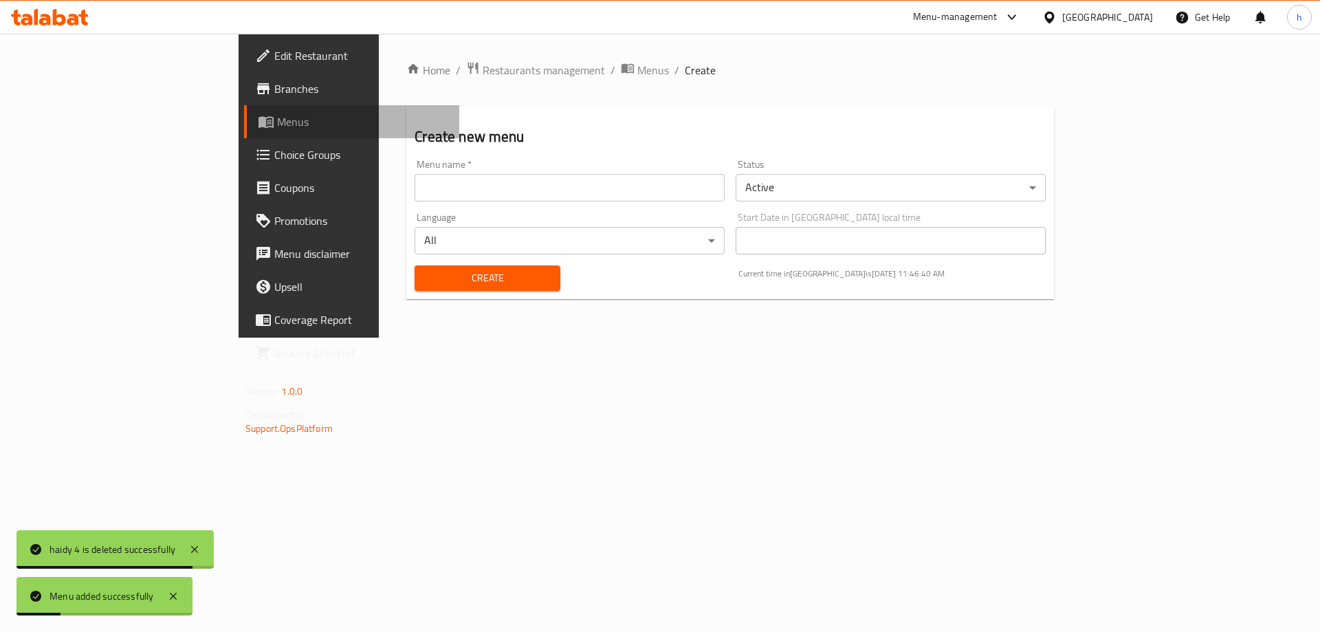
click at [277, 120] on span "Menus" at bounding box center [362, 121] width 171 height 17
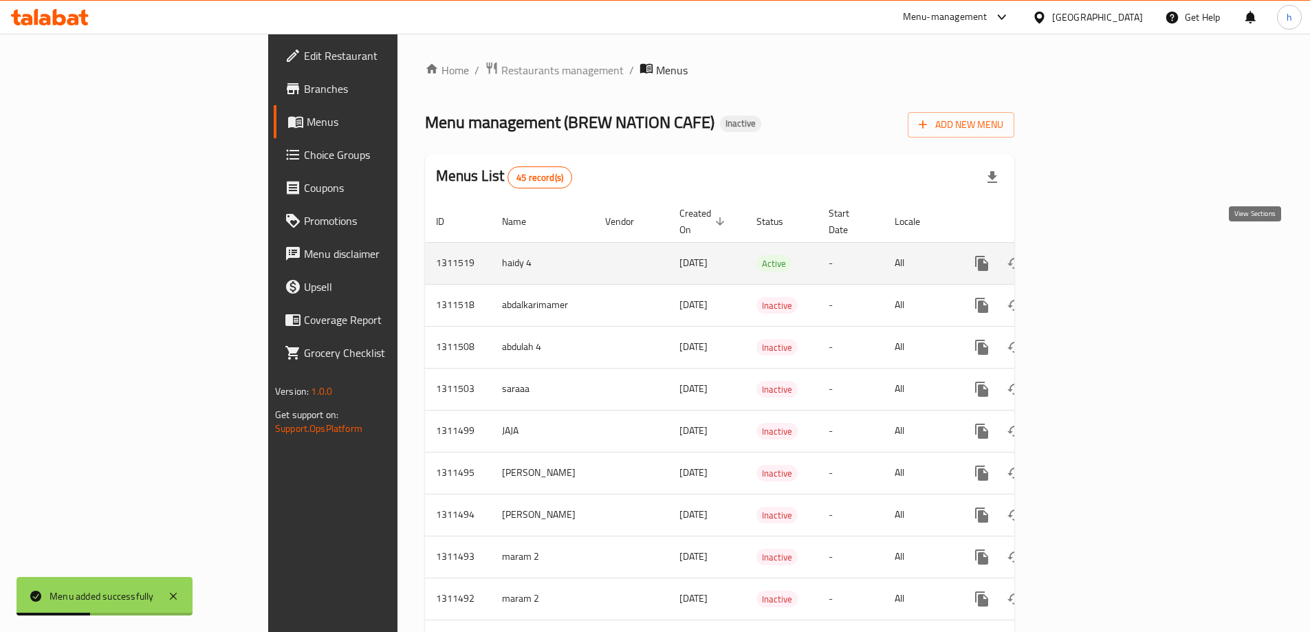
click at [1089, 255] on icon "enhanced table" at bounding box center [1081, 263] width 17 height 17
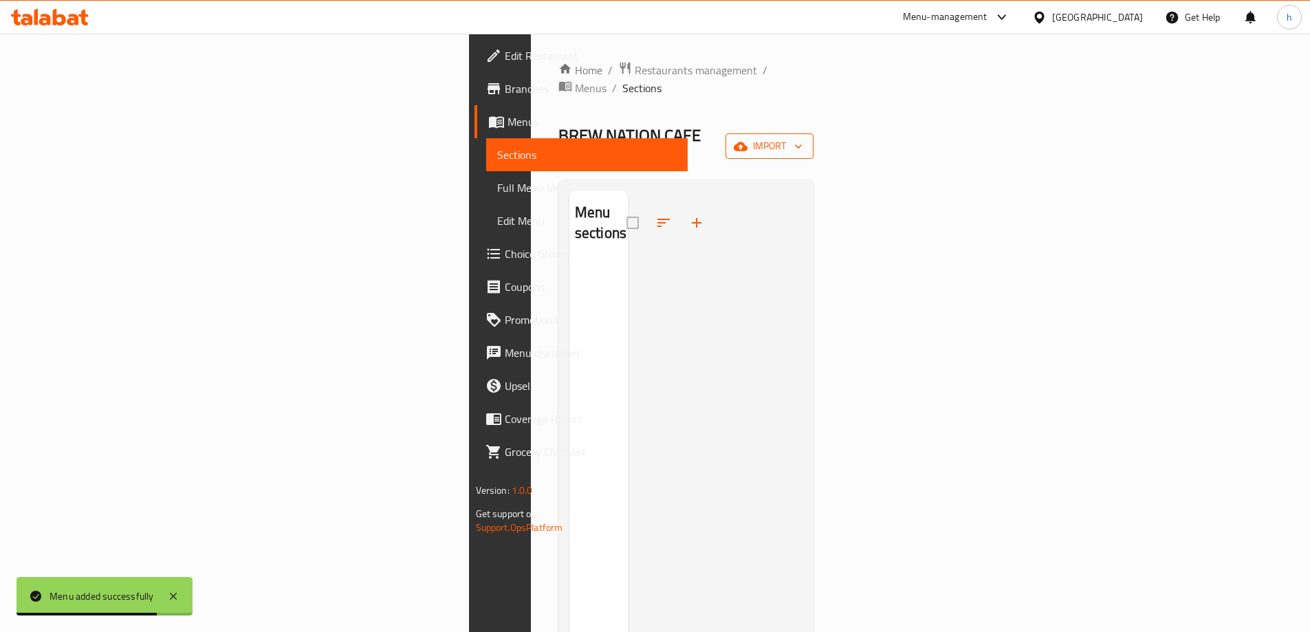
click at [802, 138] on span "import" at bounding box center [769, 146] width 66 height 17
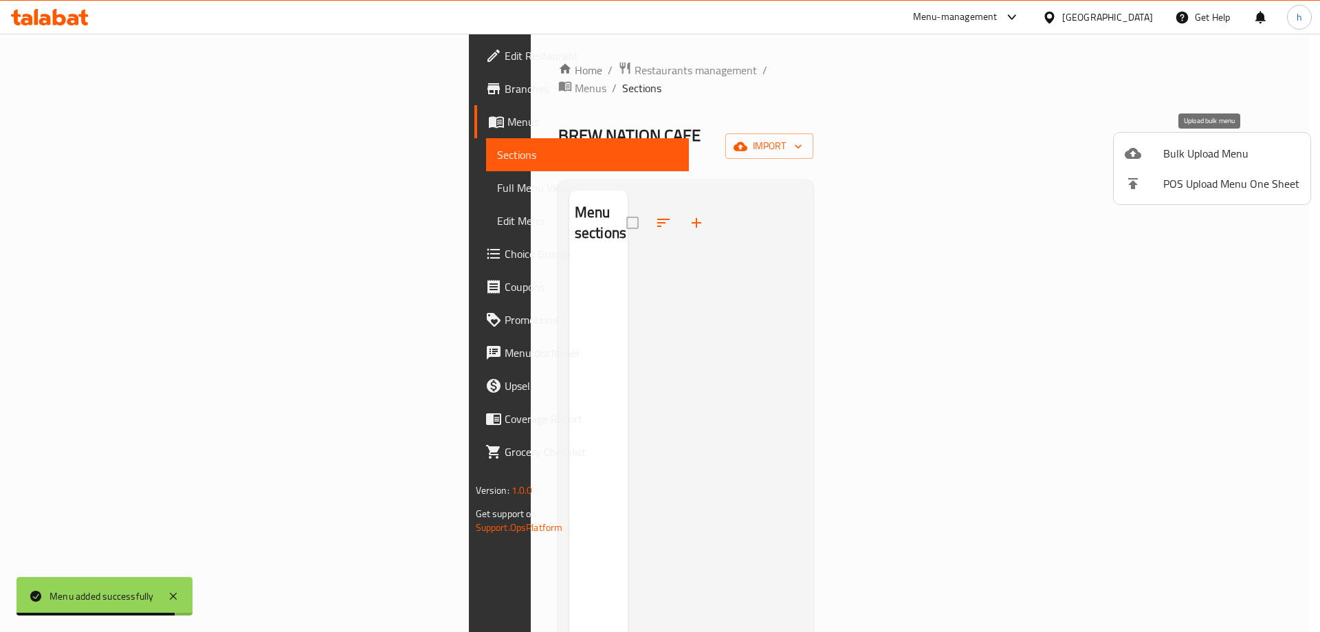
click at [1195, 153] on span "Bulk Upload Menu" at bounding box center [1231, 153] width 136 height 17
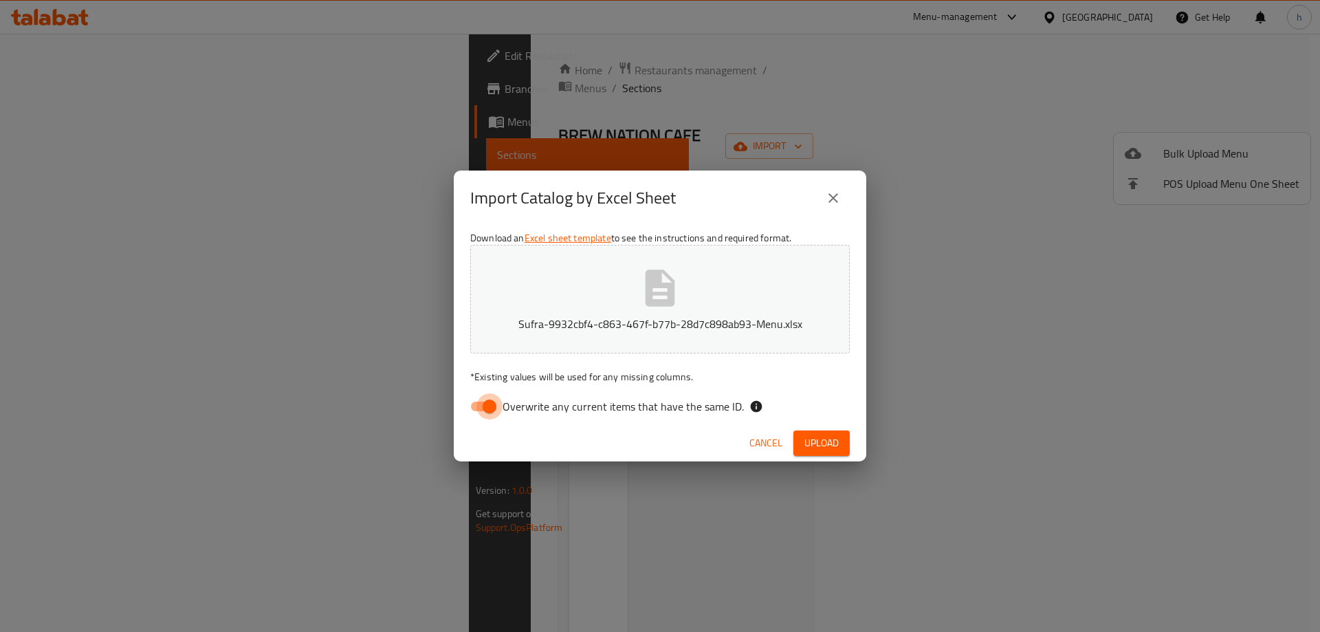
click at [477, 408] on input "Overwrite any current items that have the same ID." at bounding box center [489, 406] width 78 height 26
checkbox input "false"
click at [837, 443] on span "Upload" at bounding box center [821, 443] width 34 height 17
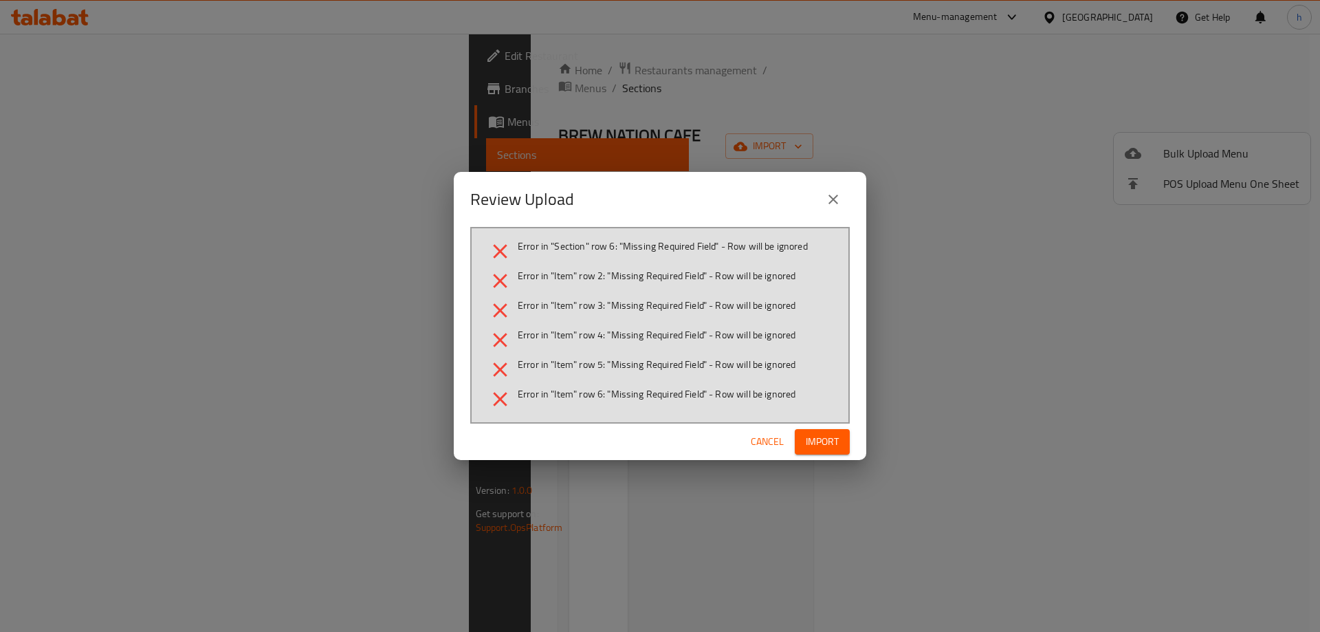
click at [837, 443] on span "Import" at bounding box center [822, 441] width 33 height 17
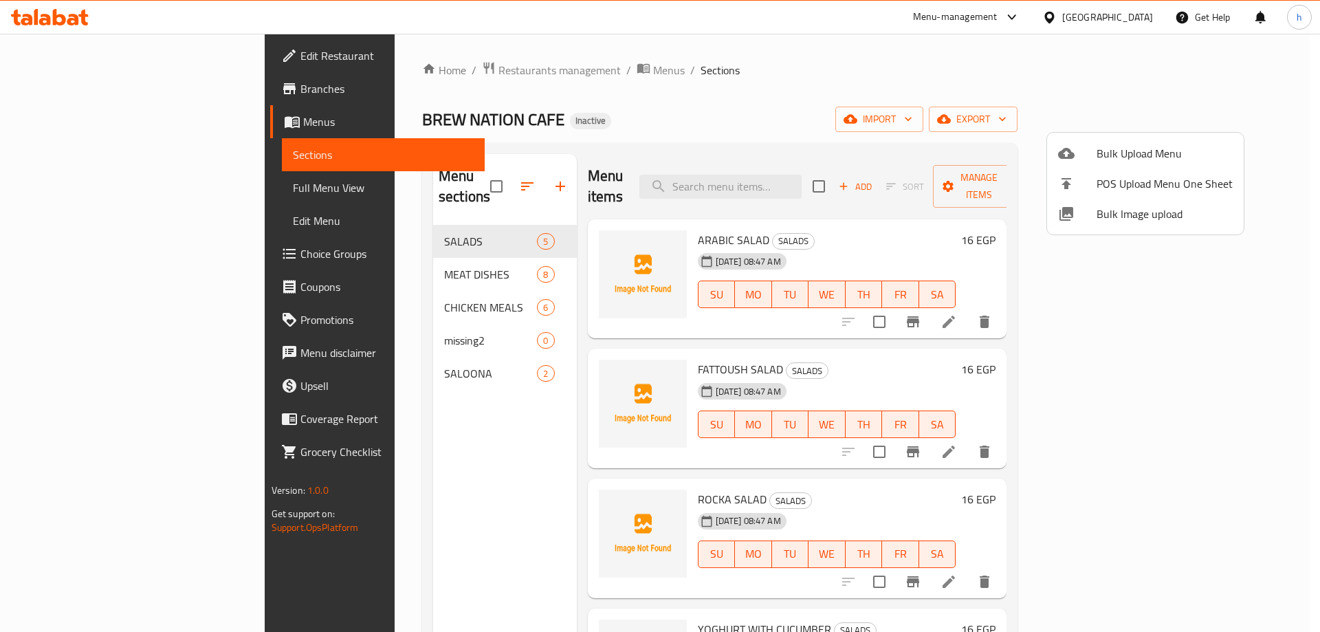
click at [314, 320] on div at bounding box center [660, 316] width 1320 height 632
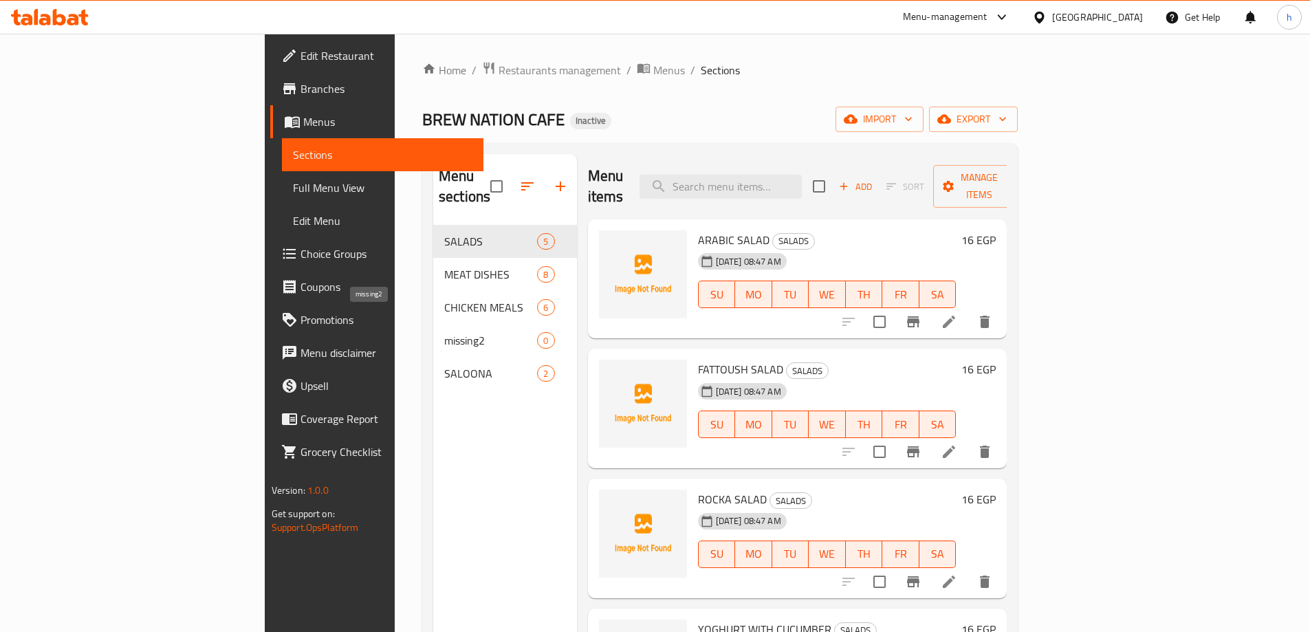
click at [444, 332] on span "missing2" at bounding box center [490, 340] width 93 height 17
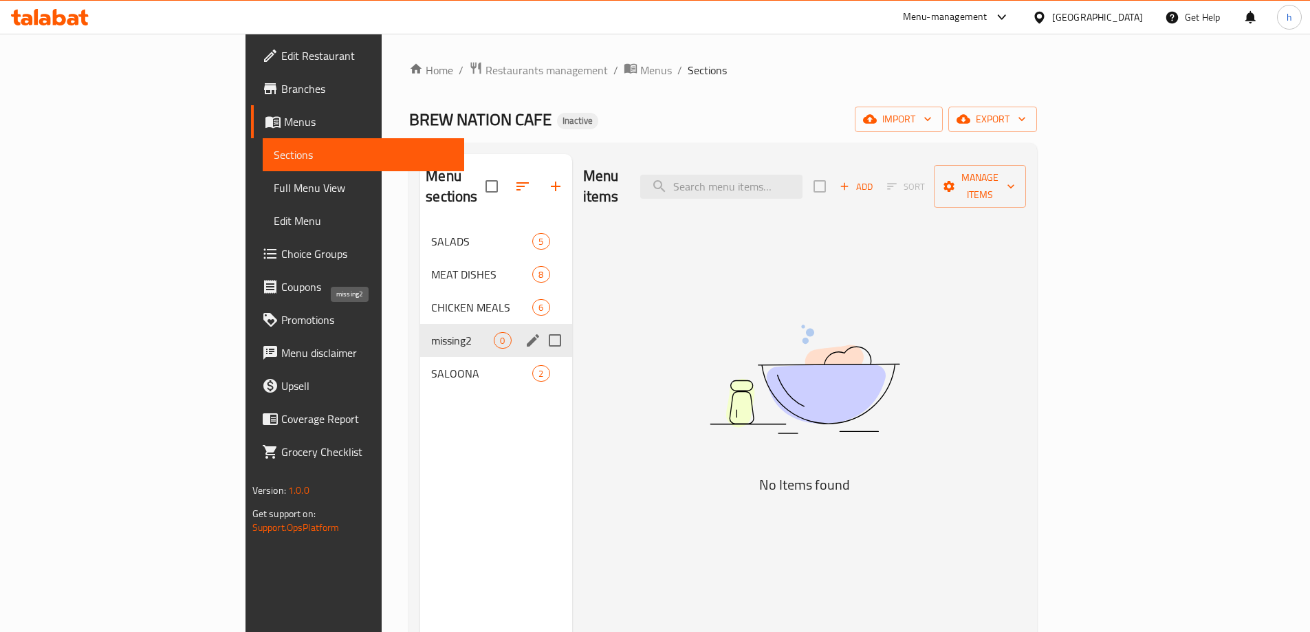
click at [431, 332] on span "missing2" at bounding box center [462, 340] width 63 height 17
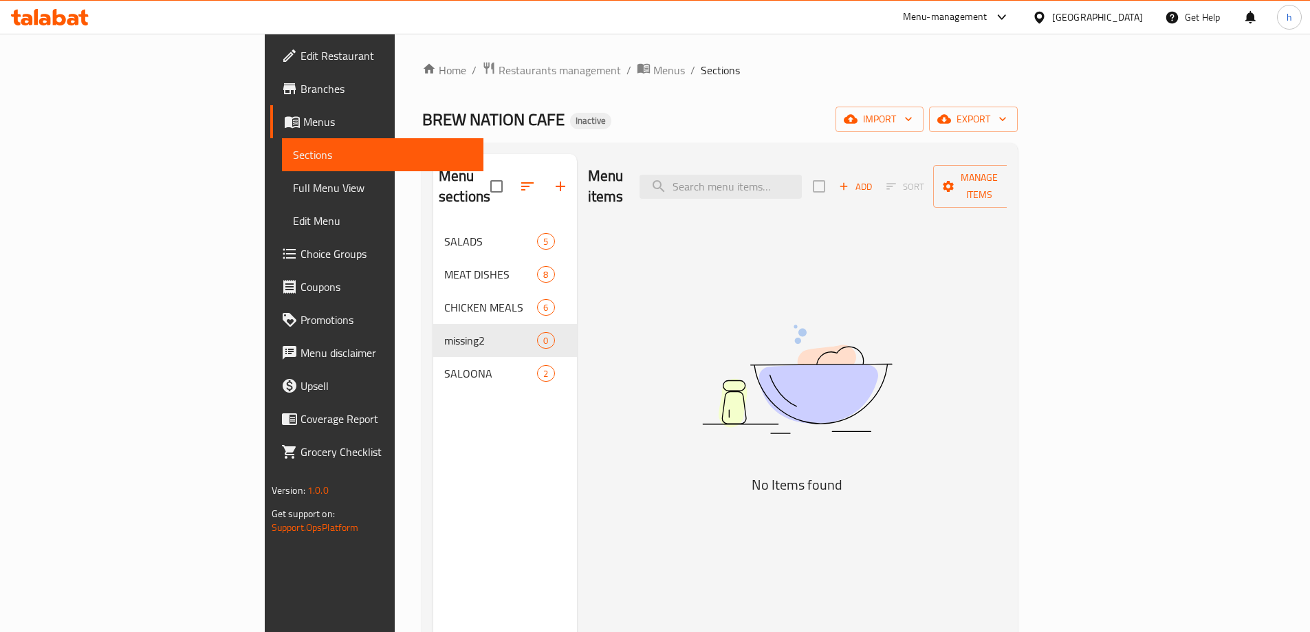
click at [270, 111] on link "Menus" at bounding box center [376, 121] width 213 height 33
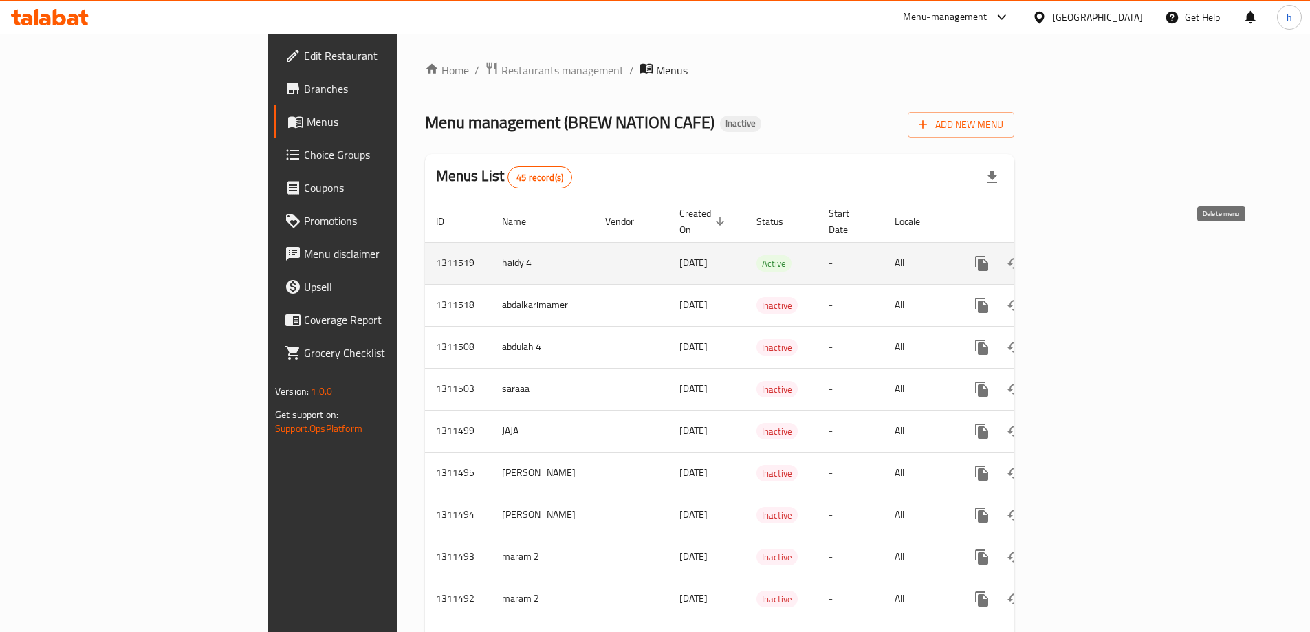
click at [1056, 255] on icon "enhanced table" at bounding box center [1048, 263] width 17 height 17
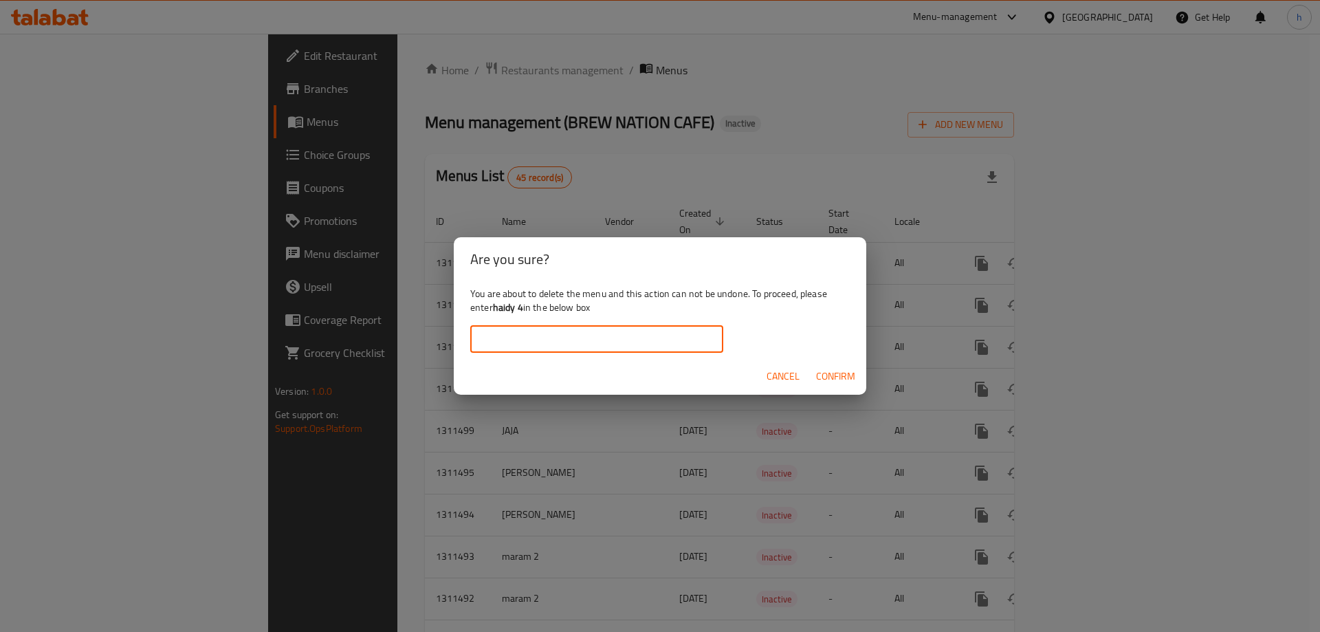
drag, startPoint x: 669, startPoint y: 332, endPoint x: 678, endPoint y: 331, distance: 9.0
click at [670, 332] on input "text" at bounding box center [596, 339] width 253 height 28
type input "haidy 4"
click at [844, 373] on span "Confirm" at bounding box center [835, 376] width 39 height 17
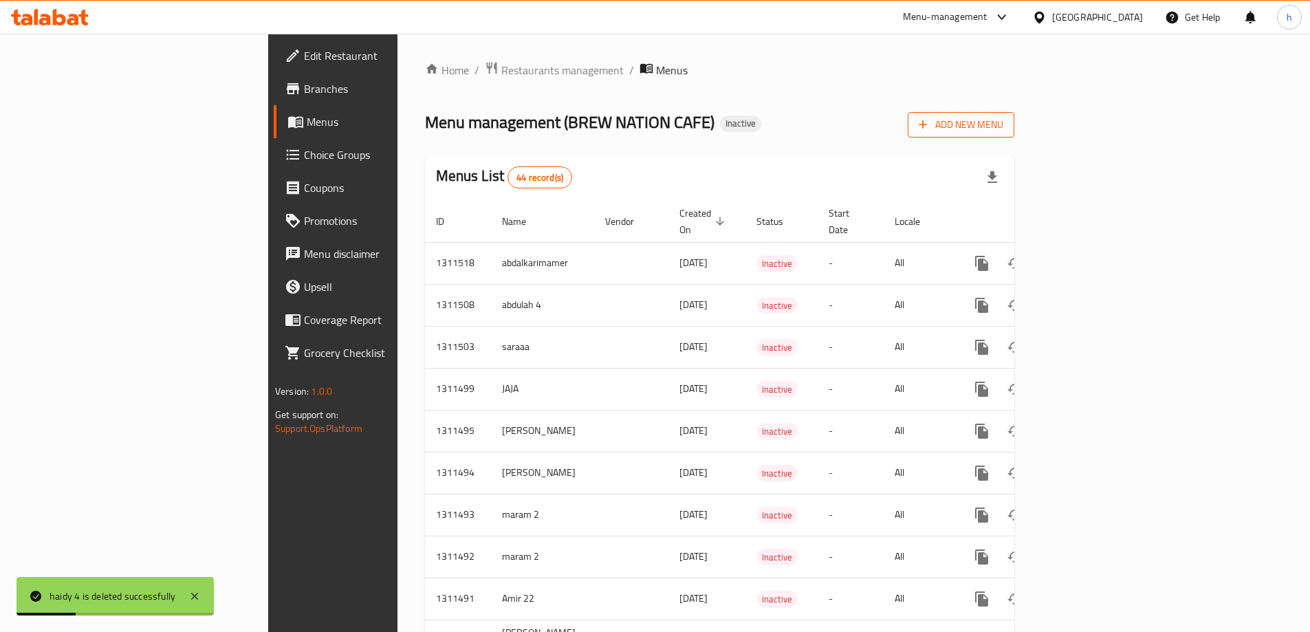
click at [1003, 128] on span "Add New Menu" at bounding box center [961, 124] width 85 height 17
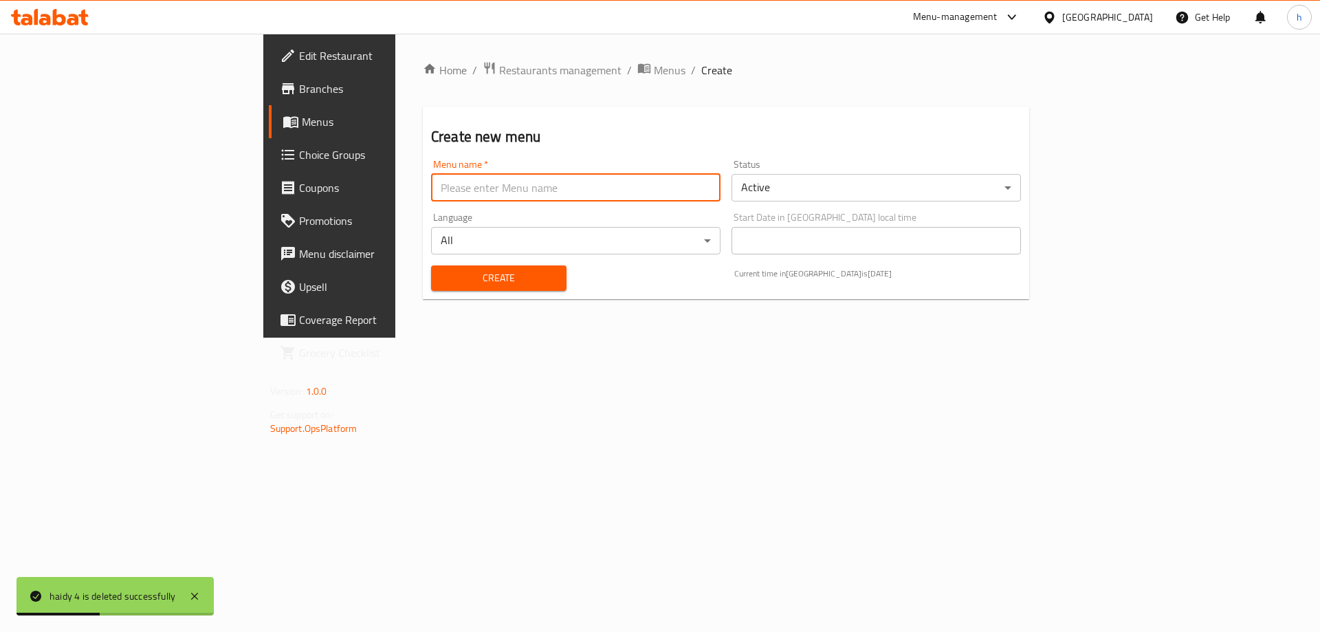
click at [584, 178] on input "text" at bounding box center [575, 188] width 289 height 28
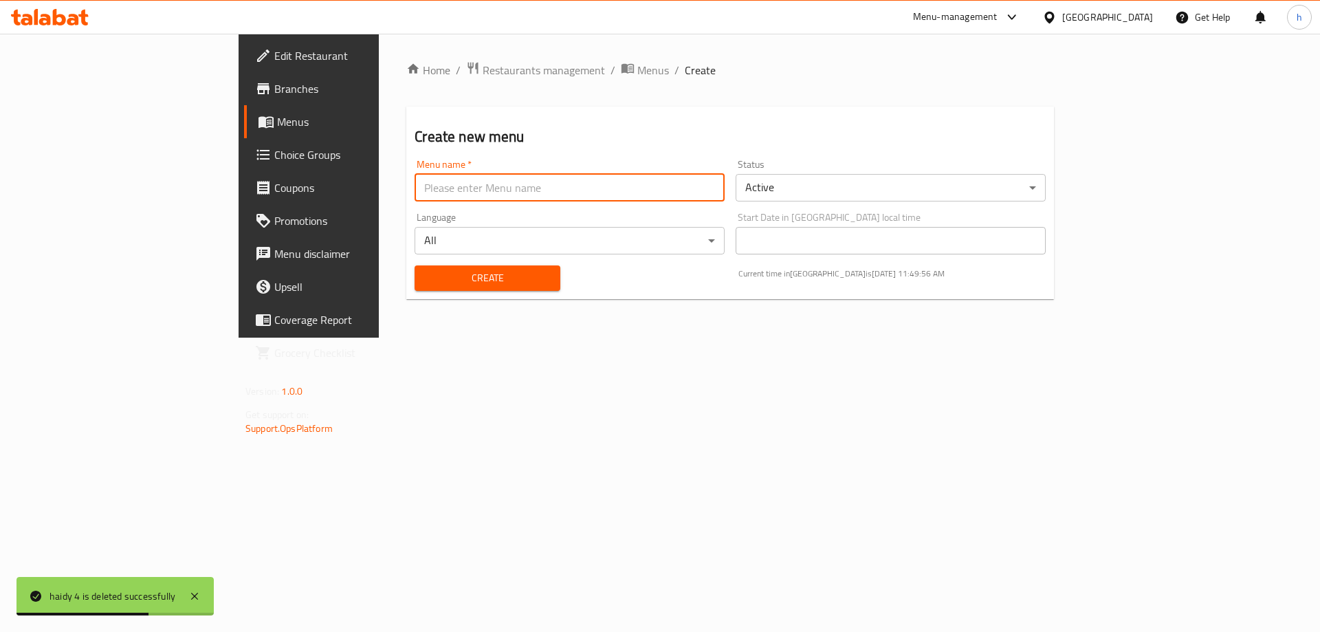
type input "haidy 4"
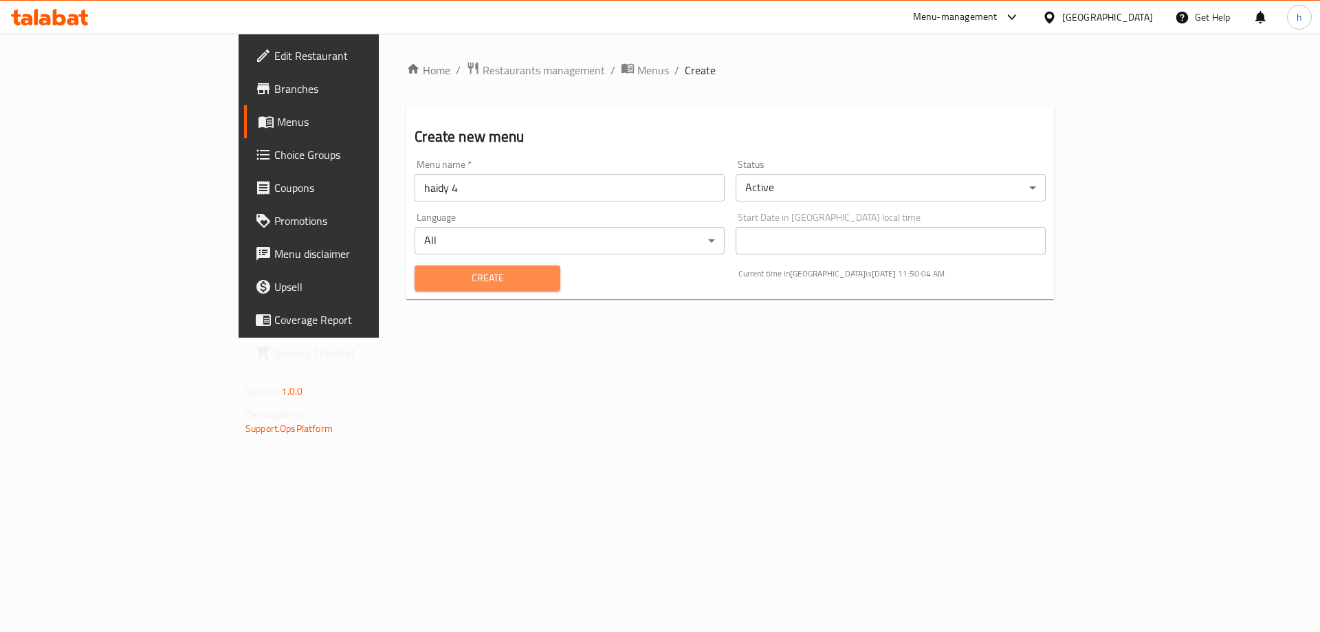
click at [429, 277] on span "Create" at bounding box center [487, 278] width 123 height 17
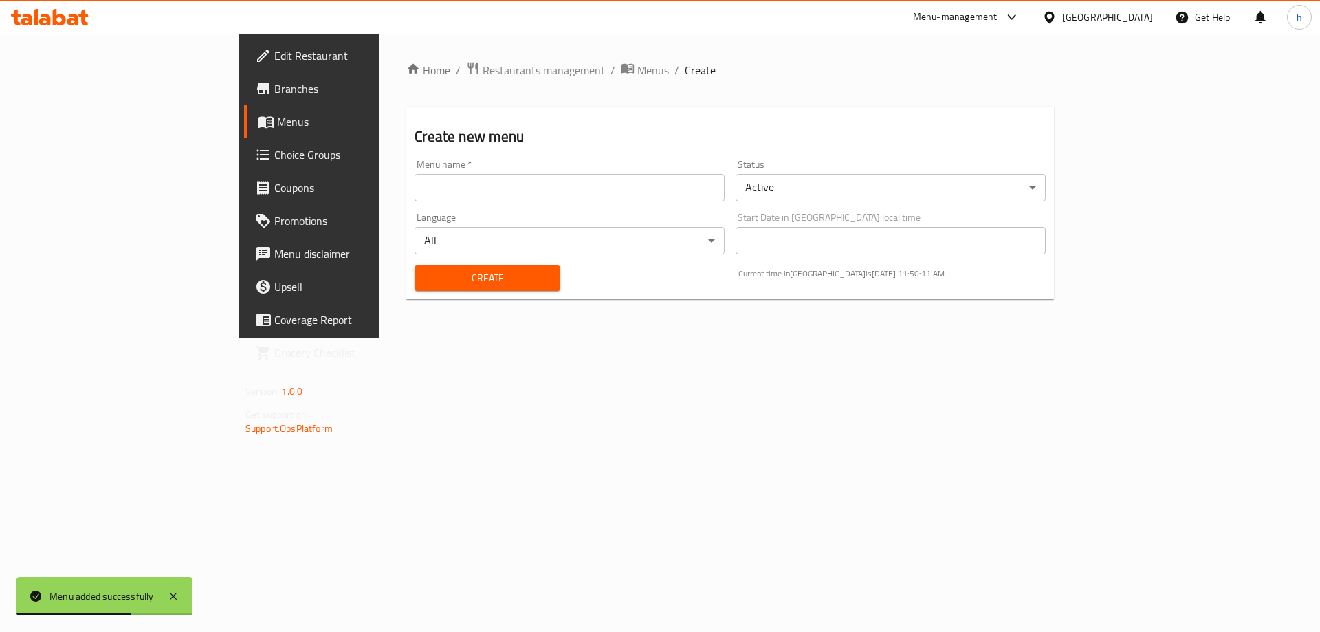
click at [244, 113] on link "Menus" at bounding box center [351, 121] width 215 height 33
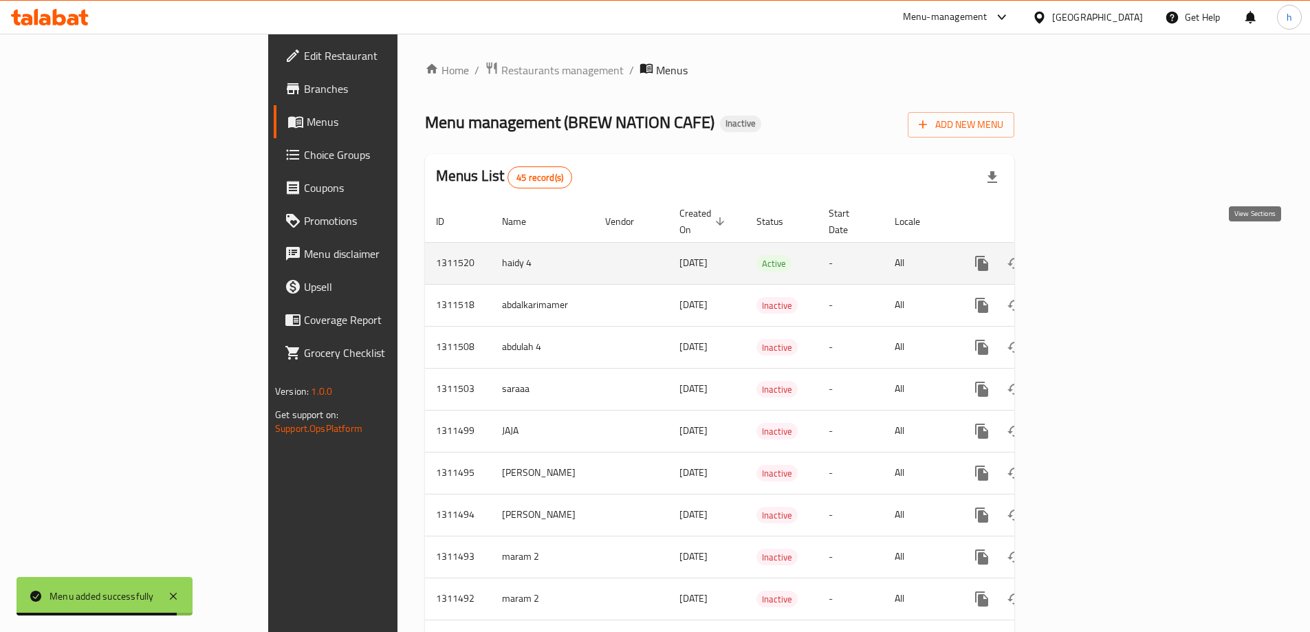
click at [1087, 257] on icon "enhanced table" at bounding box center [1081, 263] width 12 height 12
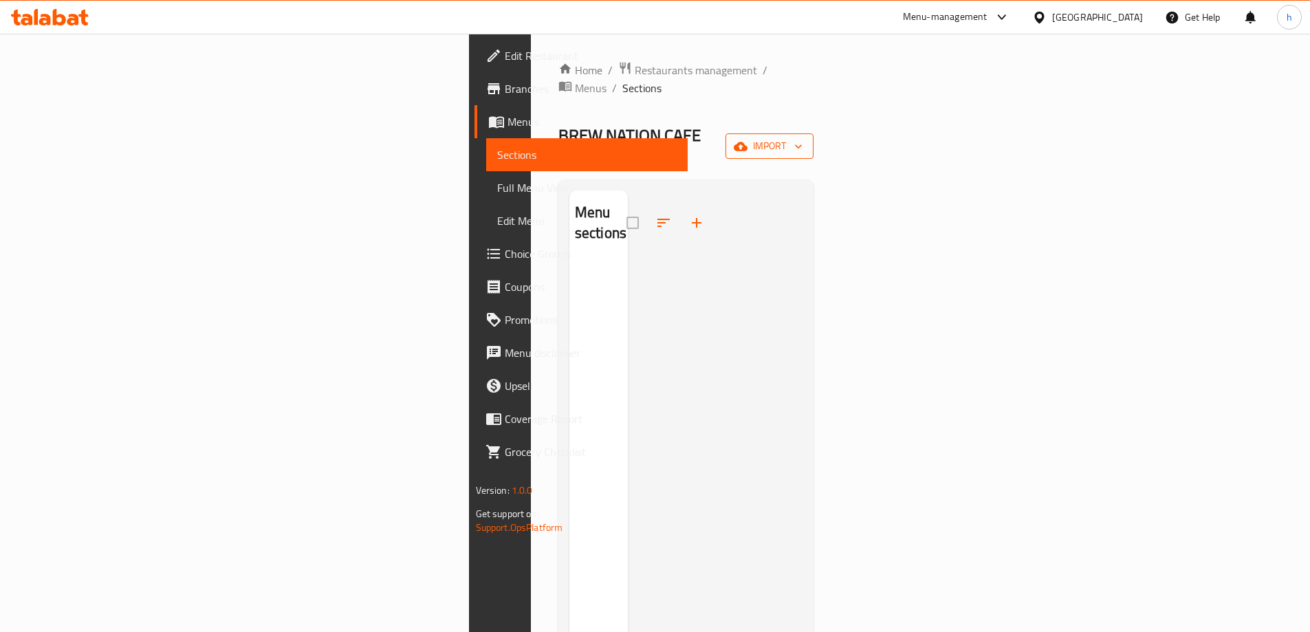
click at [802, 138] on span "import" at bounding box center [769, 146] width 66 height 17
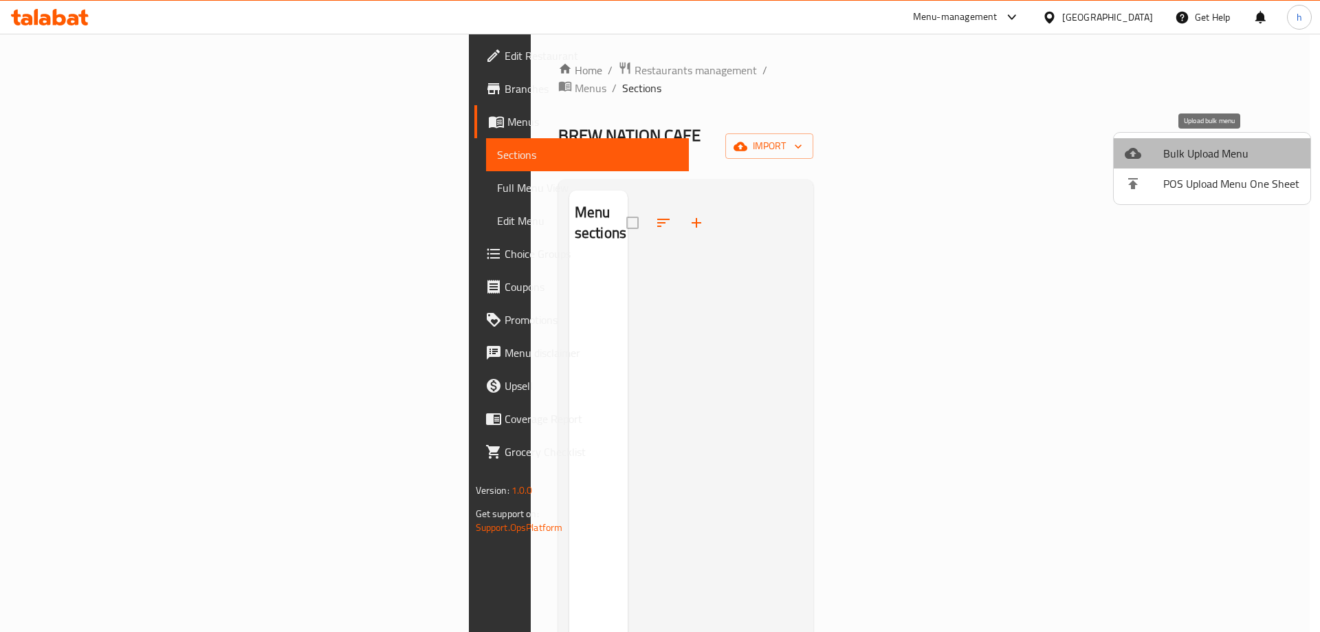
click at [1213, 153] on span "Bulk Upload Menu" at bounding box center [1231, 153] width 136 height 17
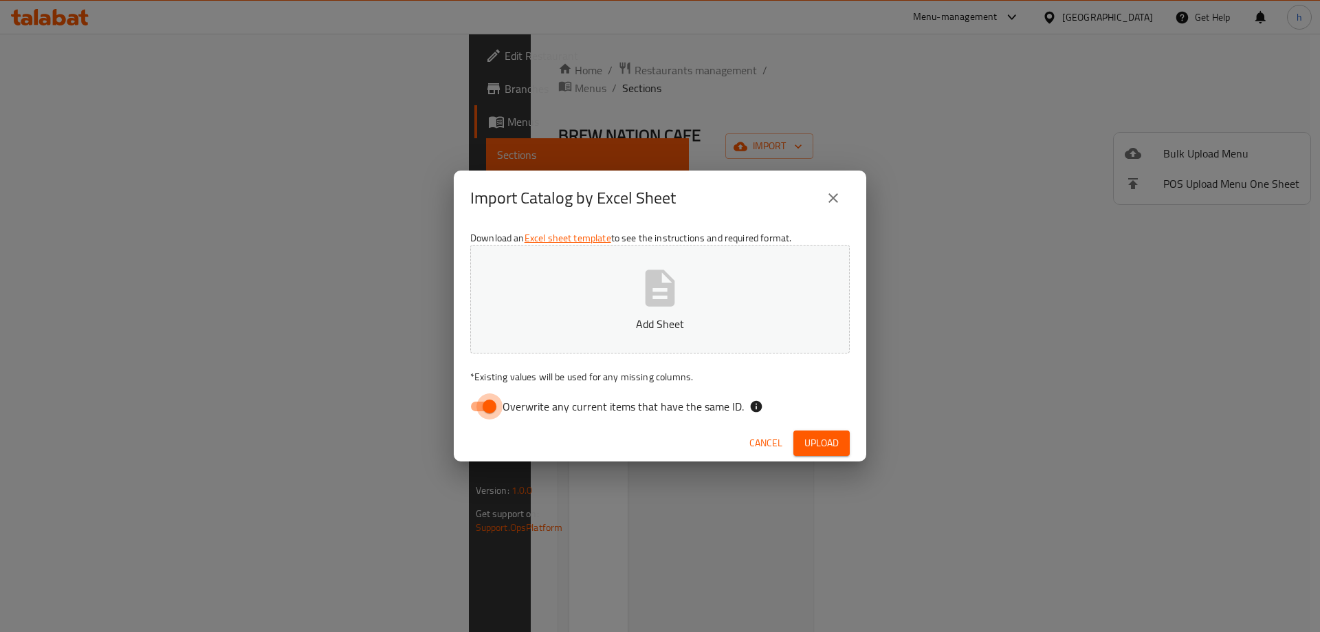
click at [473, 405] on input "Overwrite any current items that have the same ID." at bounding box center [489, 406] width 78 height 26
checkbox input "false"
click at [818, 446] on span "Upload" at bounding box center [821, 443] width 34 height 17
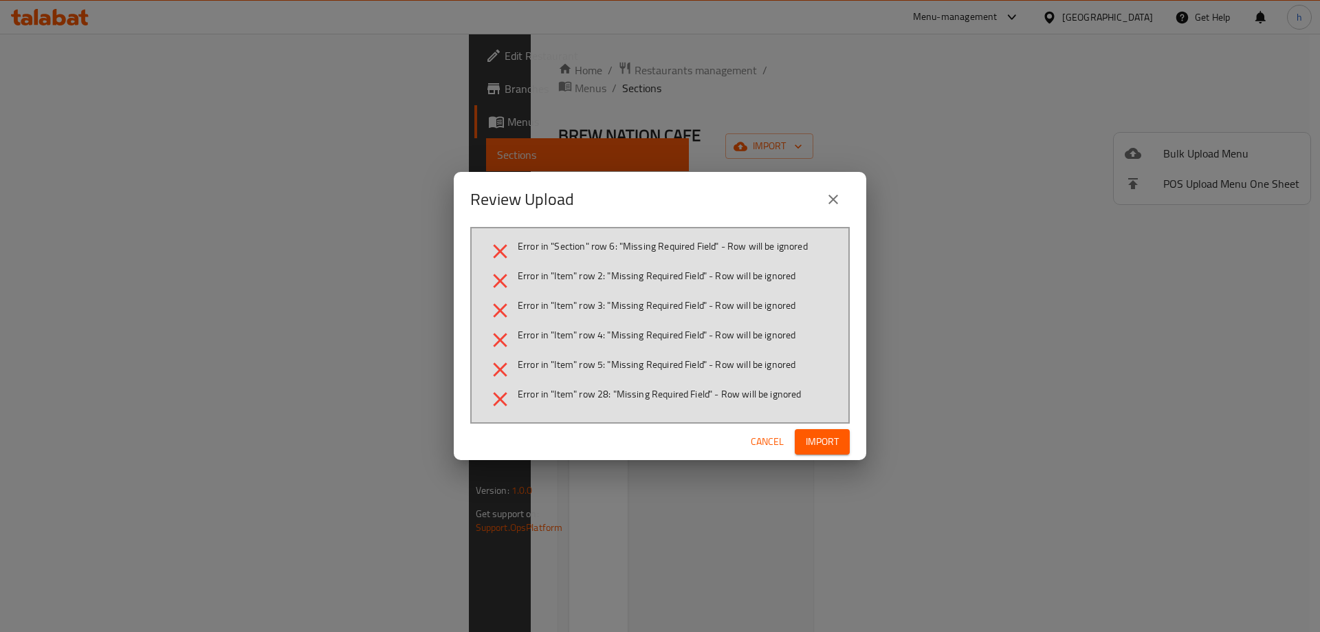
click at [817, 439] on span "Import" at bounding box center [822, 441] width 33 height 17
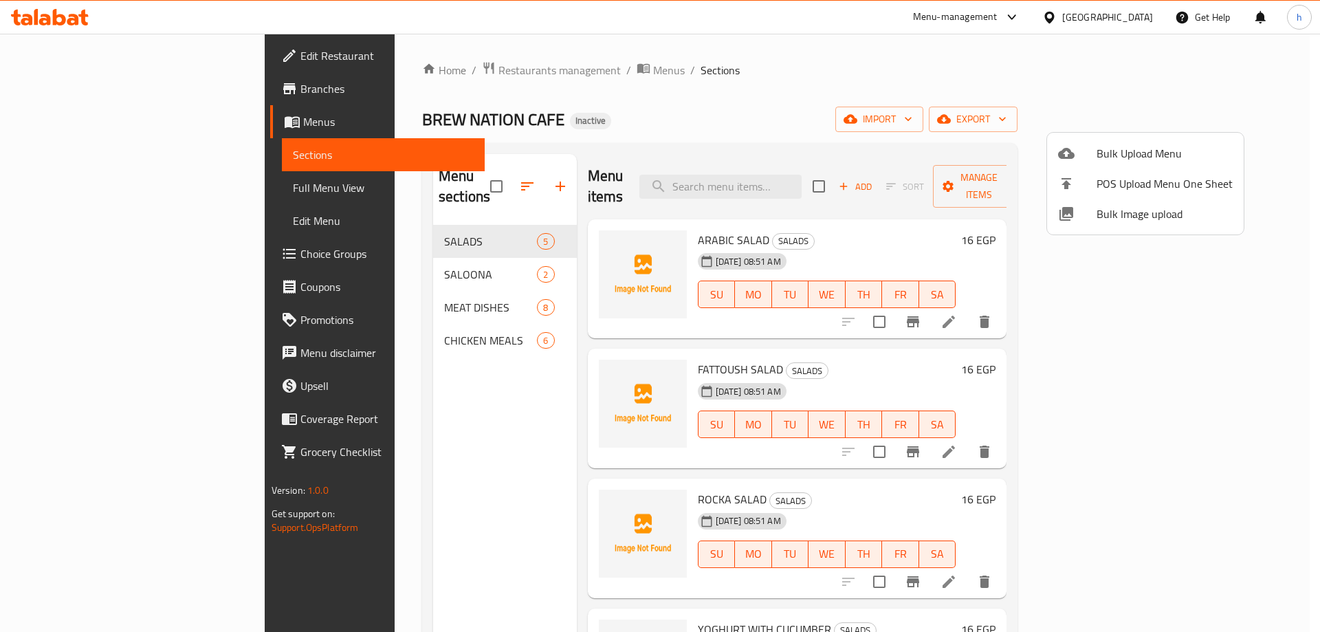
click at [53, 184] on div at bounding box center [660, 316] width 1320 height 632
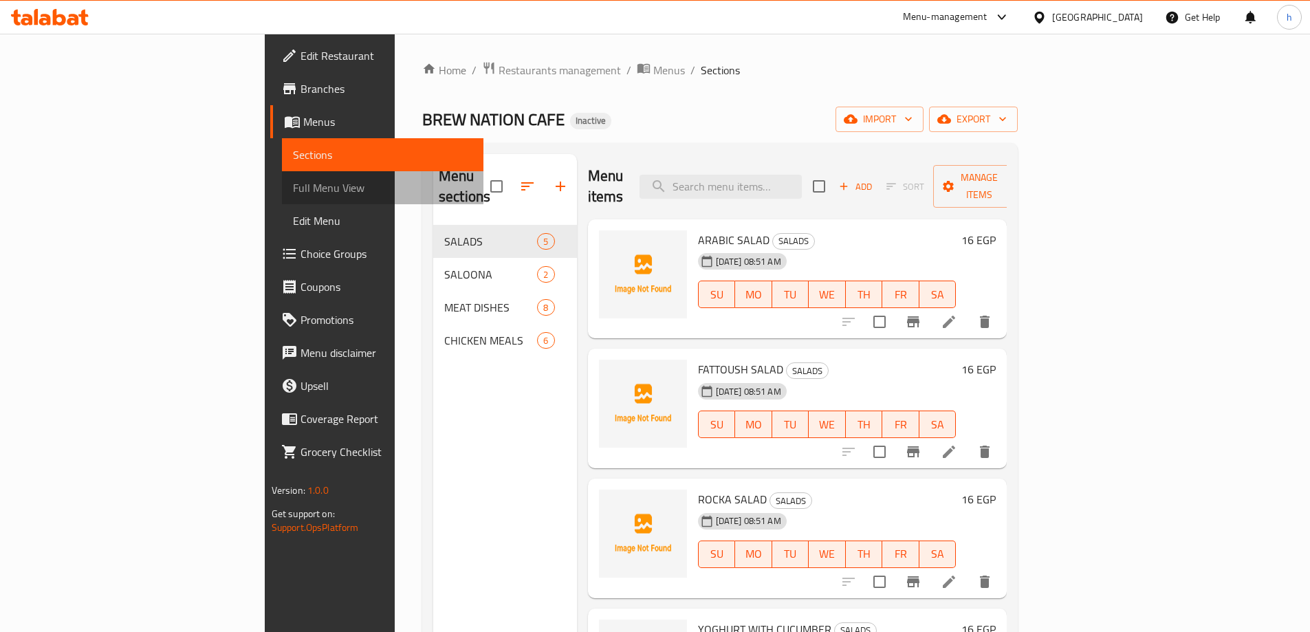
click at [282, 178] on link "Full Menu View" at bounding box center [382, 187] width 201 height 33
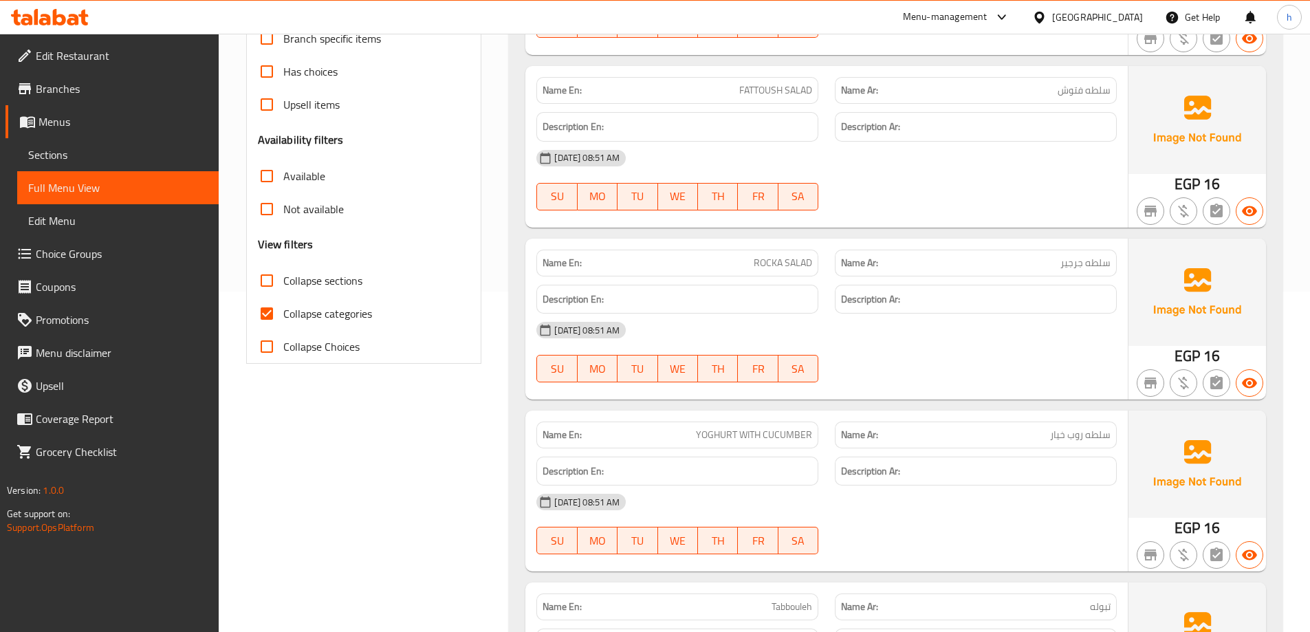
scroll to position [344, 0]
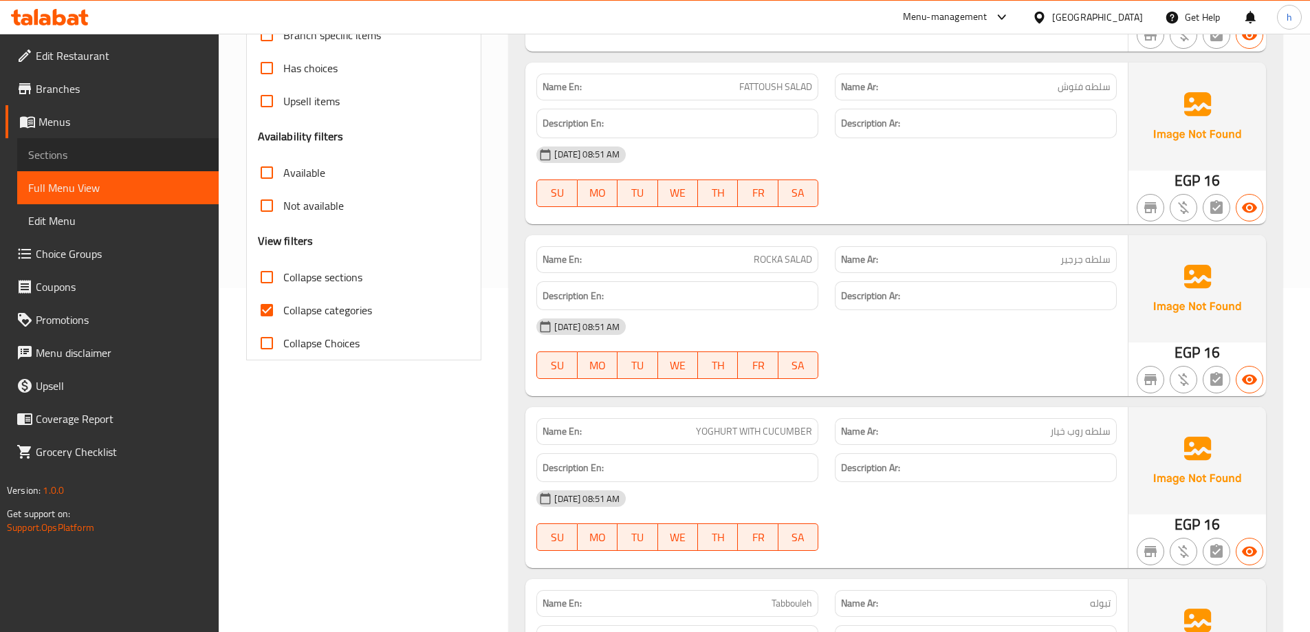
click at [83, 153] on span "Sections" at bounding box center [117, 154] width 179 height 17
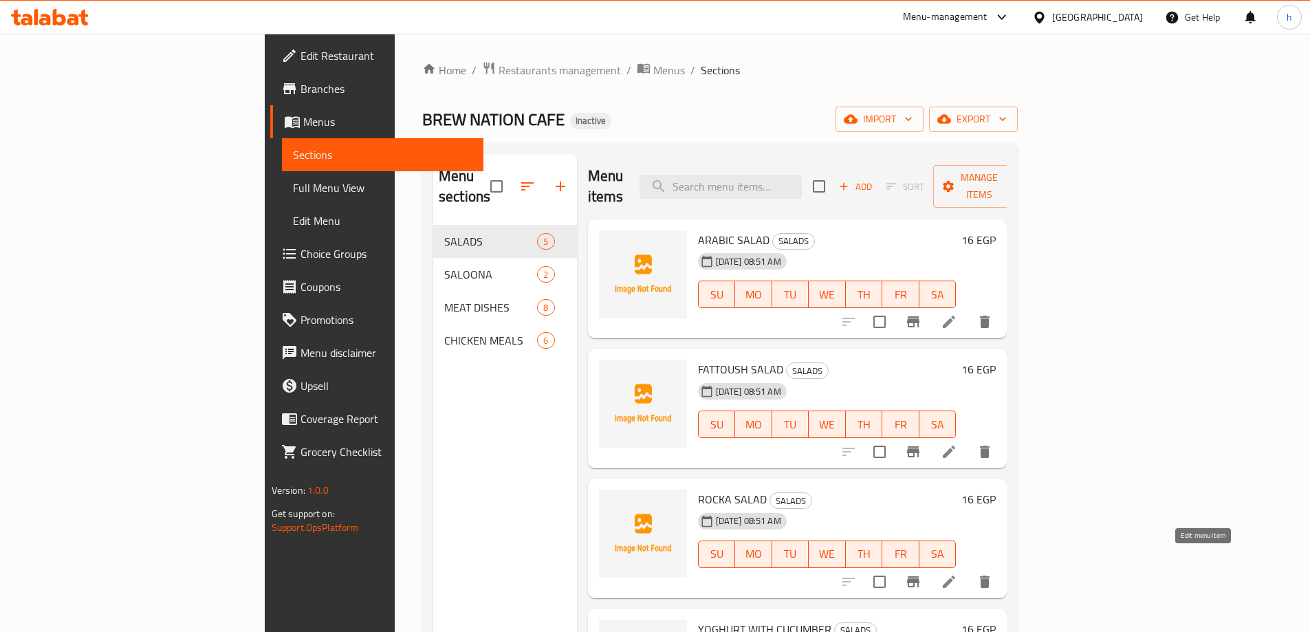
click at [955, 575] on icon at bounding box center [949, 581] width 12 height 12
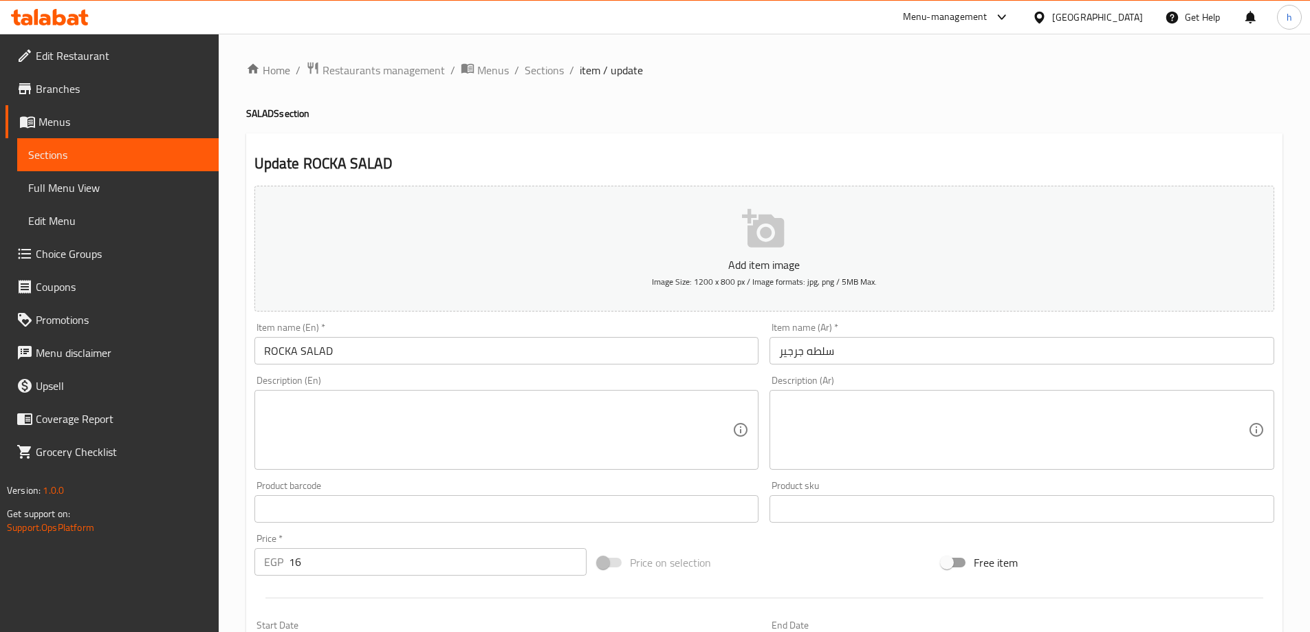
click at [287, 352] on input "ROCKA SALAD" at bounding box center [506, 351] width 505 height 28
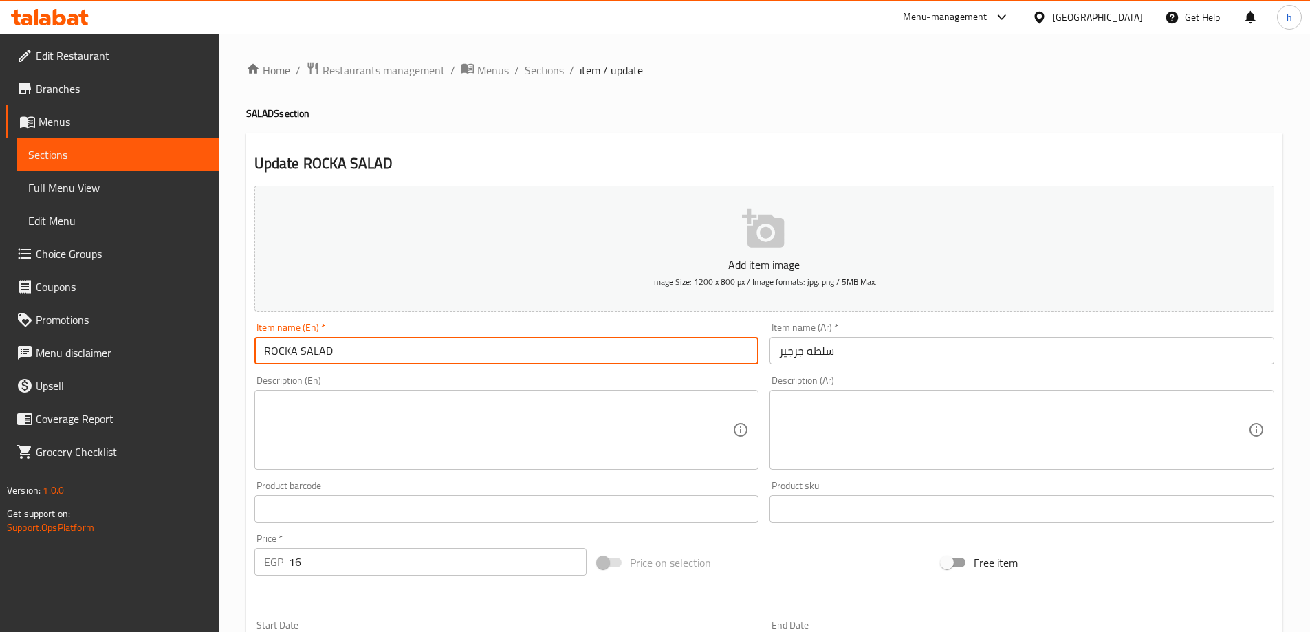
click at [292, 349] on input "ROCKA SALAD" at bounding box center [506, 351] width 505 height 28
type input "ROCCA SALAD"
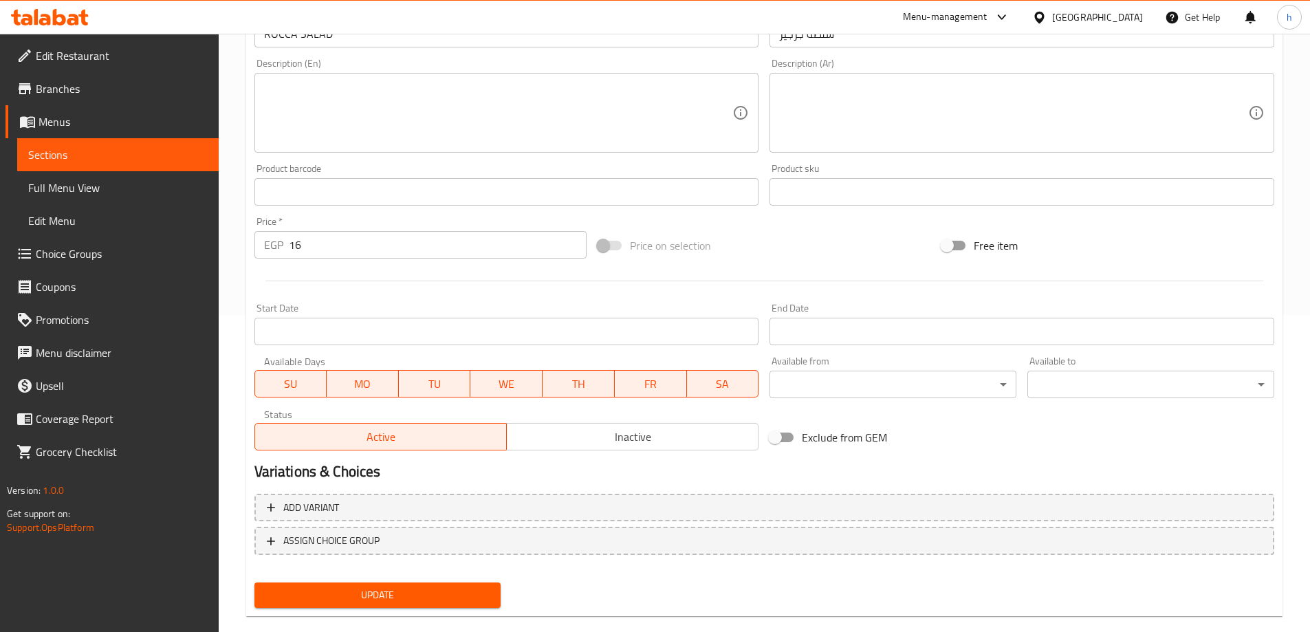
scroll to position [340, 0]
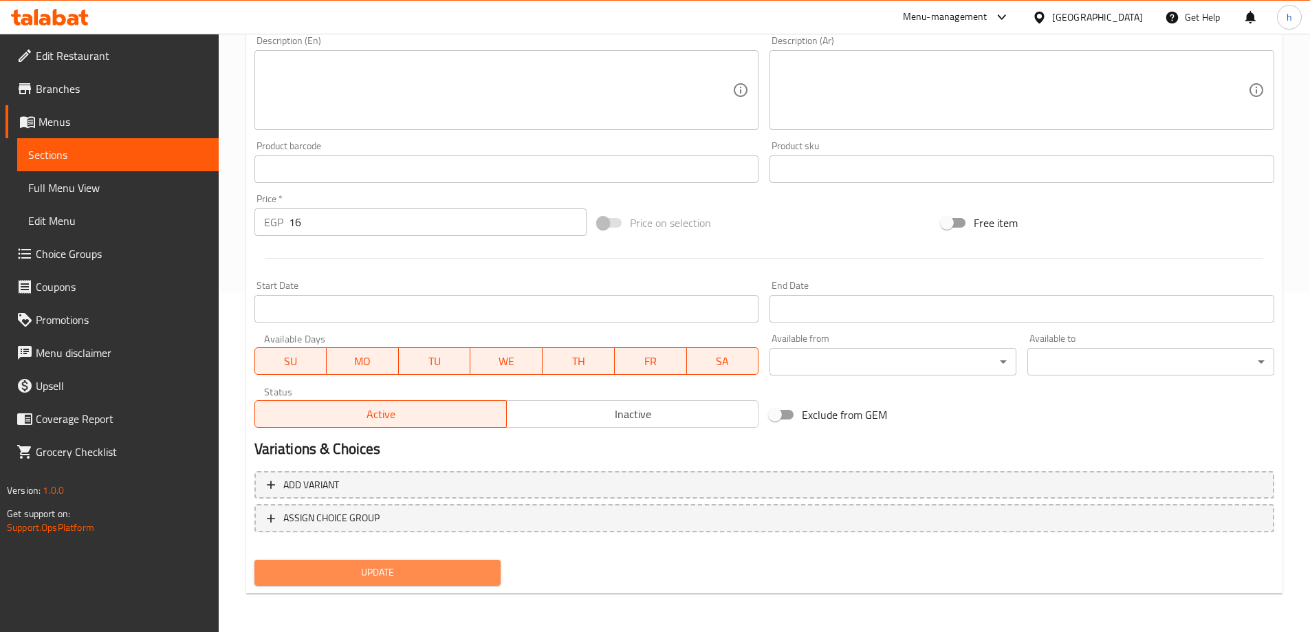
click at [452, 569] on span "Update" at bounding box center [377, 572] width 225 height 17
click at [421, 575] on span "Update" at bounding box center [377, 572] width 225 height 17
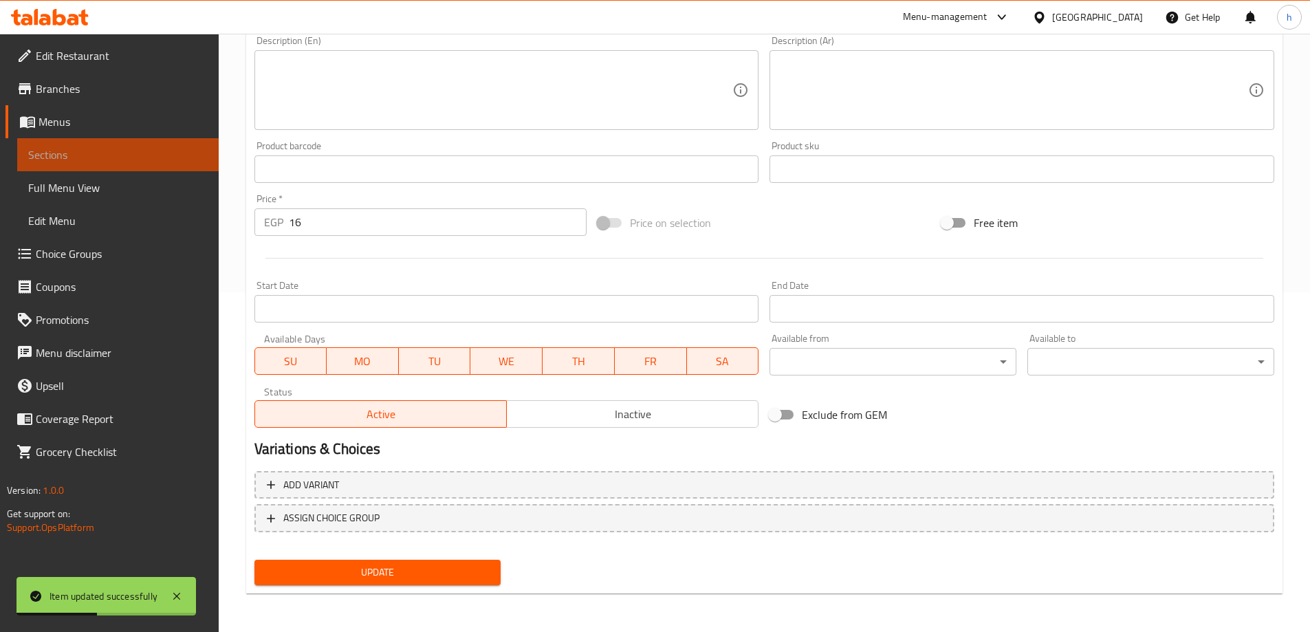
click at [144, 152] on span "Sections" at bounding box center [117, 154] width 179 height 17
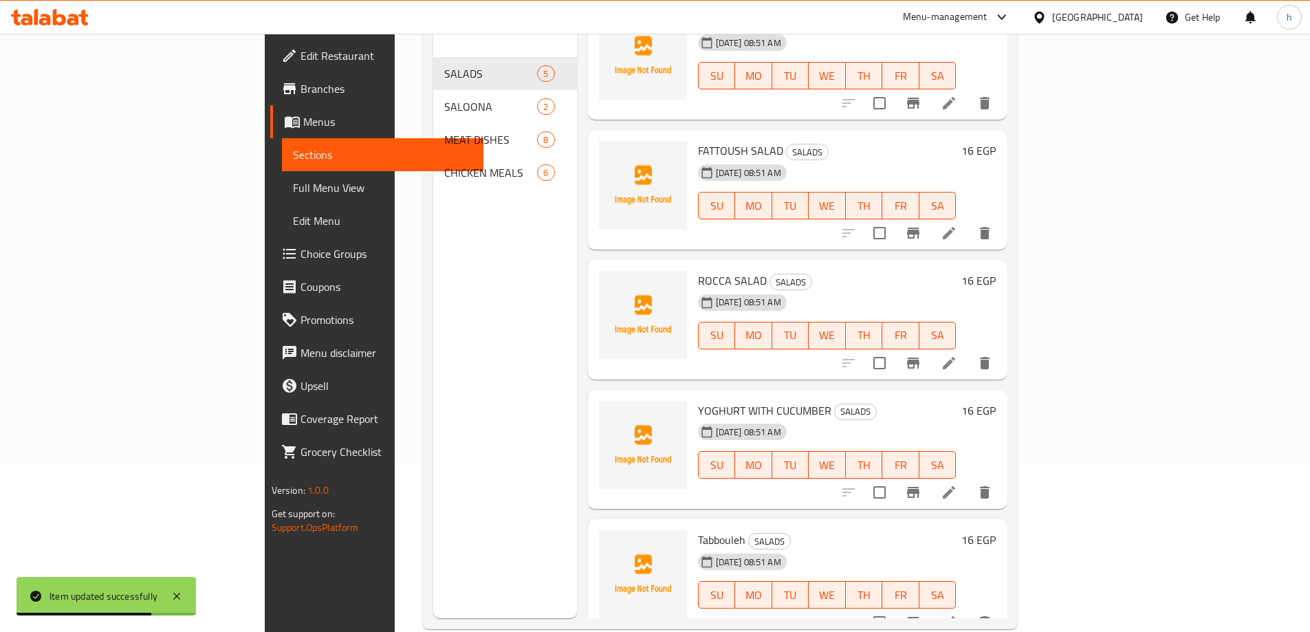
scroll to position [193, 0]
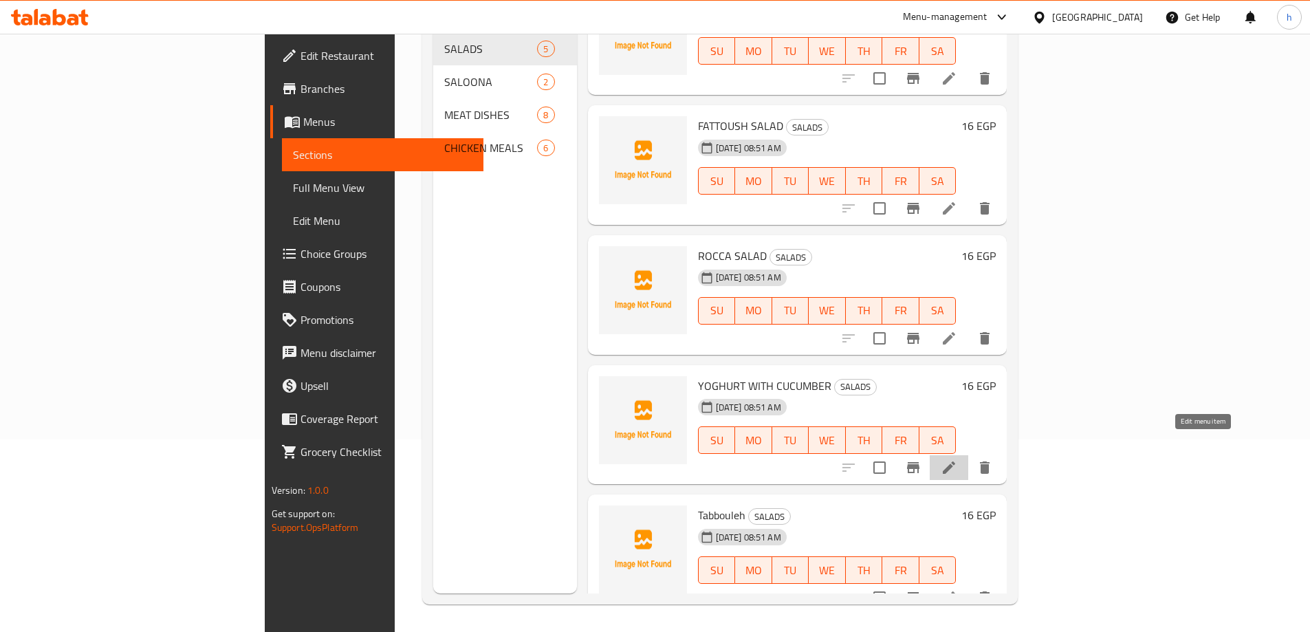
click at [957, 459] on icon at bounding box center [949, 467] width 17 height 17
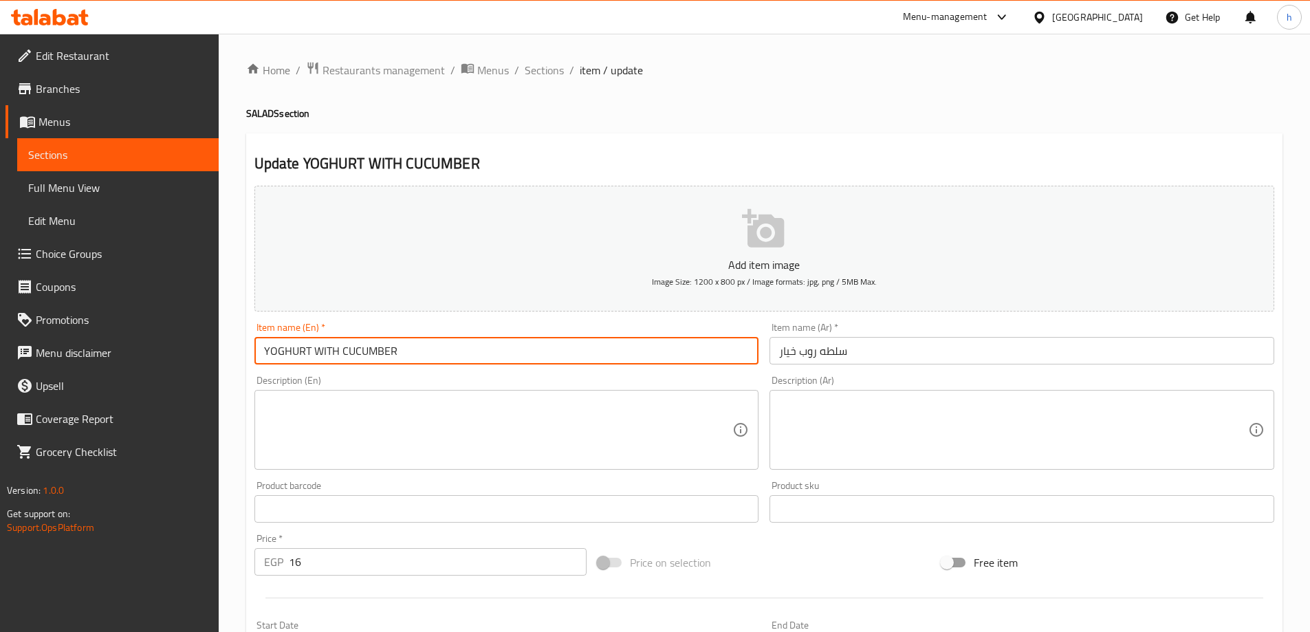
drag, startPoint x: 309, startPoint y: 351, endPoint x: 250, endPoint y: 351, distance: 58.4
click at [250, 351] on div "Item name (En)   * YOGHURT WITH CUCUMBER Item name (En) *" at bounding box center [507, 343] width 516 height 53
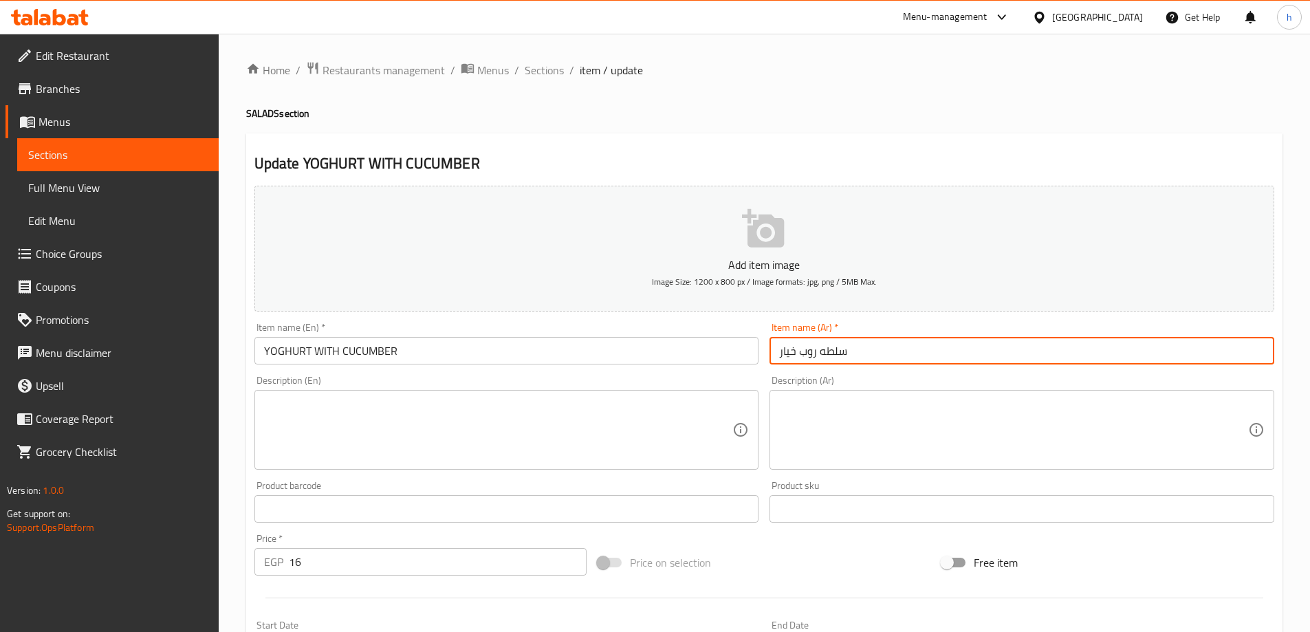
drag, startPoint x: 846, startPoint y: 351, endPoint x: 817, endPoint y: 351, distance: 29.6
click at [817, 351] on input "سلطه روب خيار" at bounding box center [1021, 351] width 505 height 28
type input "روب خيار"
click at [402, 347] on input "YOGHURT WITH CUCUMBER" at bounding box center [506, 351] width 505 height 28
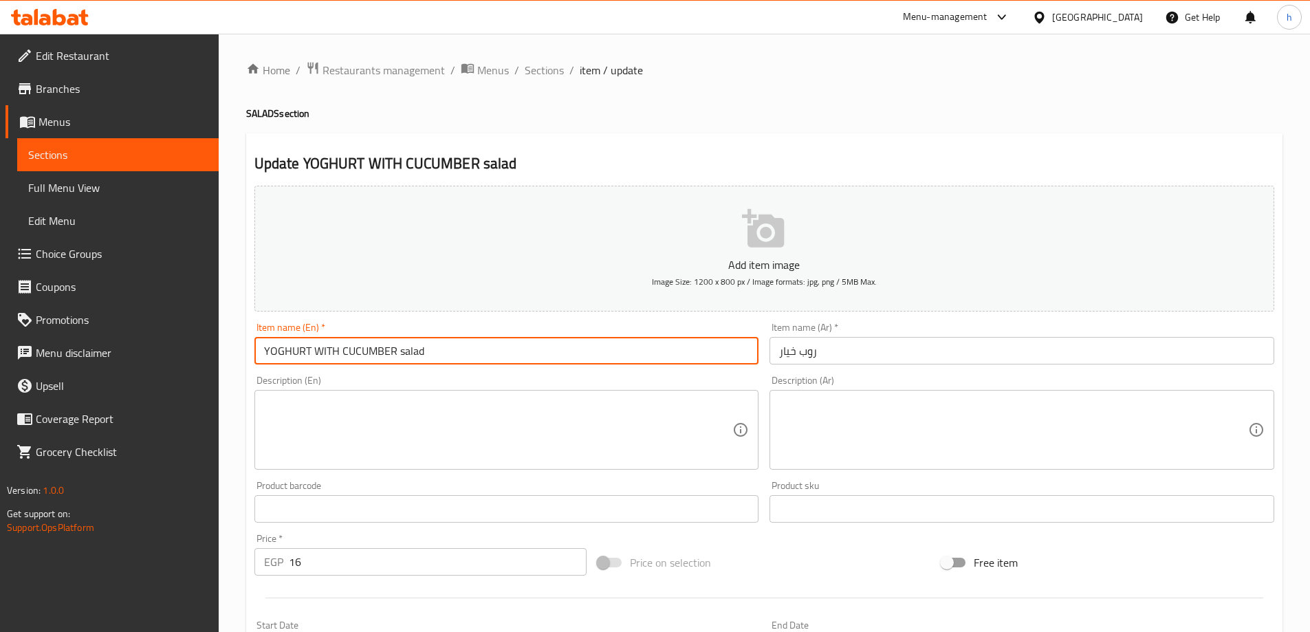
type input "YOGHURT WITH CUCUMBER salad"
click at [870, 357] on input "روب خيار" at bounding box center [1021, 351] width 505 height 28
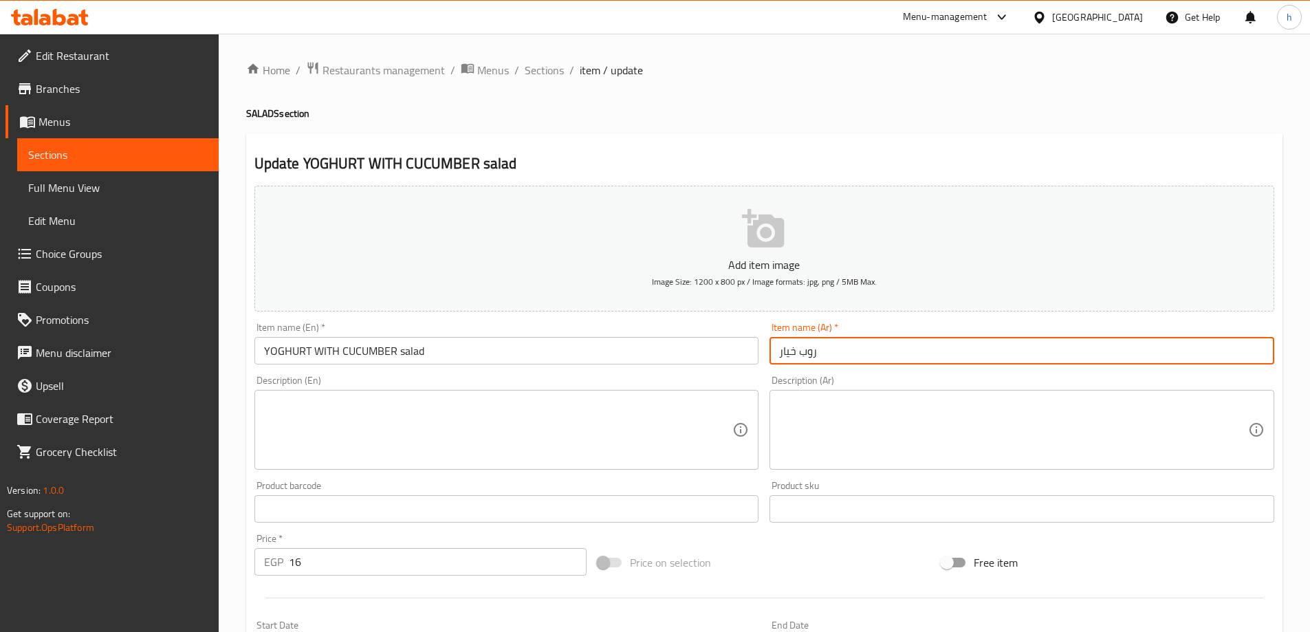
click at [780, 351] on input "روب خيار" at bounding box center [1021, 351] width 505 height 28
drag, startPoint x: 817, startPoint y: 352, endPoint x: 800, endPoint y: 352, distance: 16.5
click at [800, 352] on input "سلطة روب خيار" at bounding box center [1021, 351] width 505 height 28
type input "سلطة روب خيار"
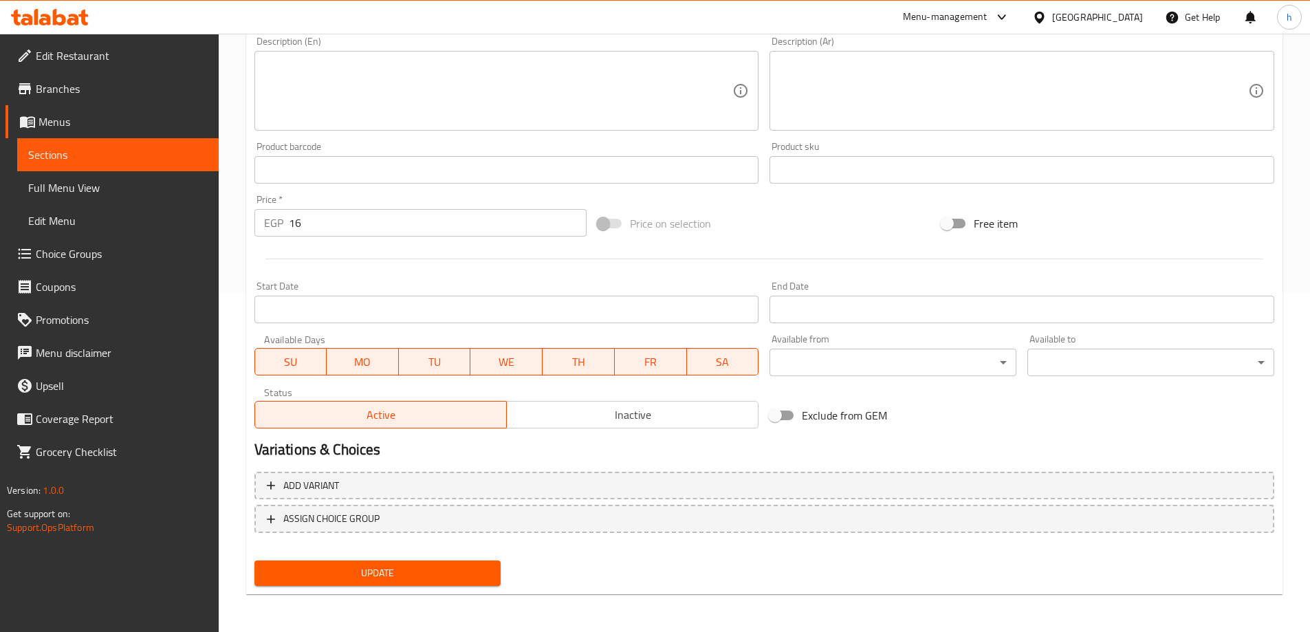
scroll to position [340, 0]
click at [444, 567] on span "Update" at bounding box center [377, 572] width 225 height 17
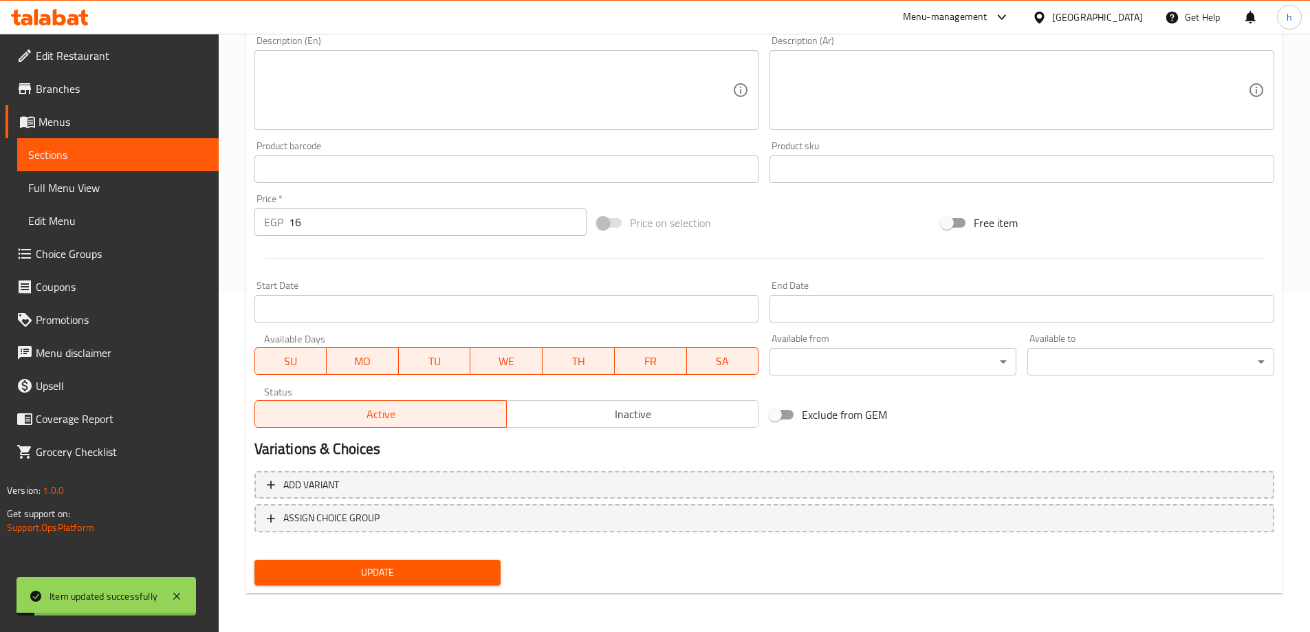
click at [44, 153] on span "Sections" at bounding box center [117, 154] width 179 height 17
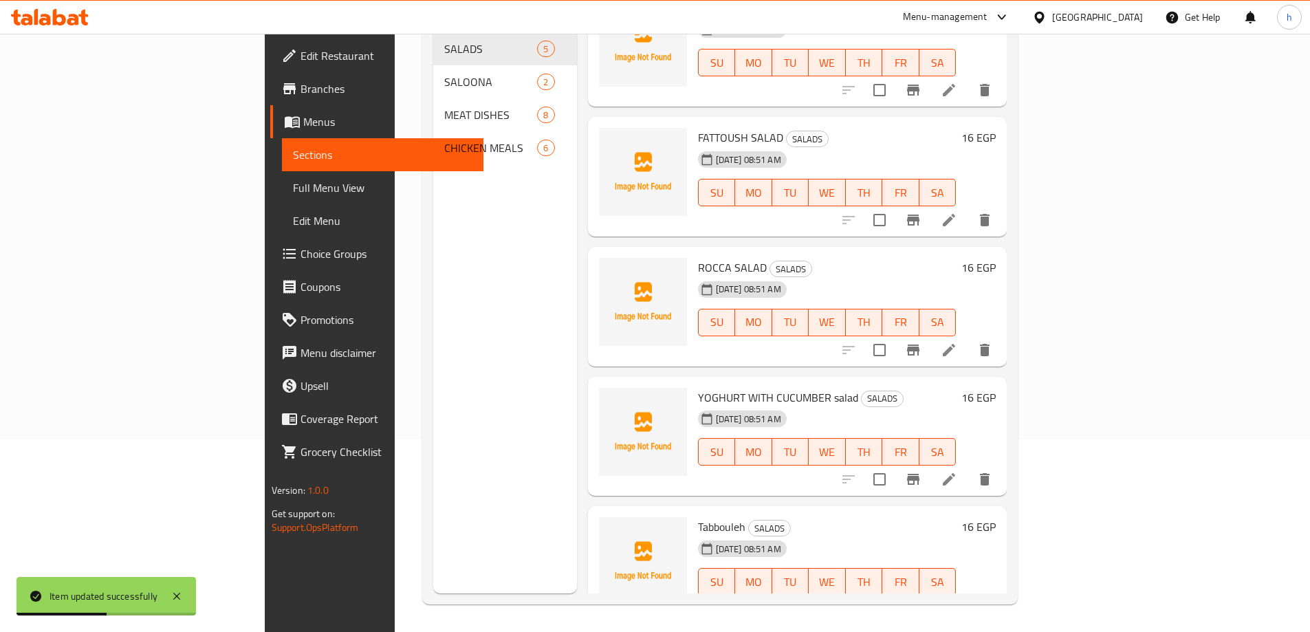
scroll to position [51, 0]
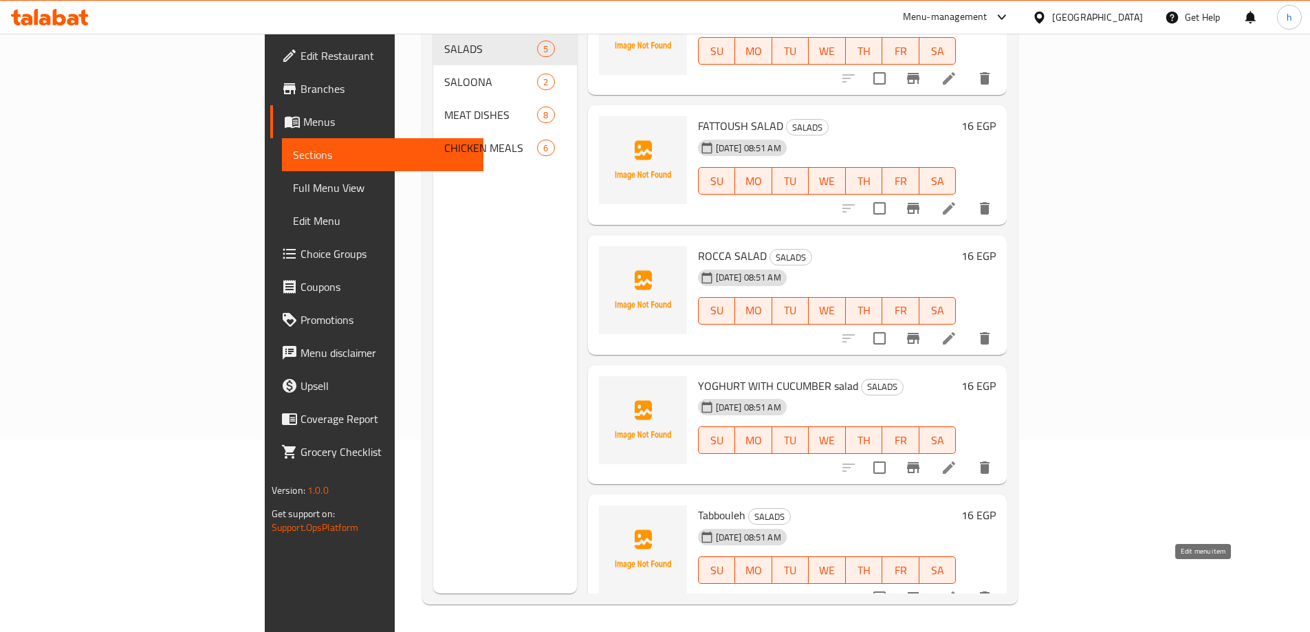
click at [955, 591] on icon at bounding box center [949, 597] width 12 height 12
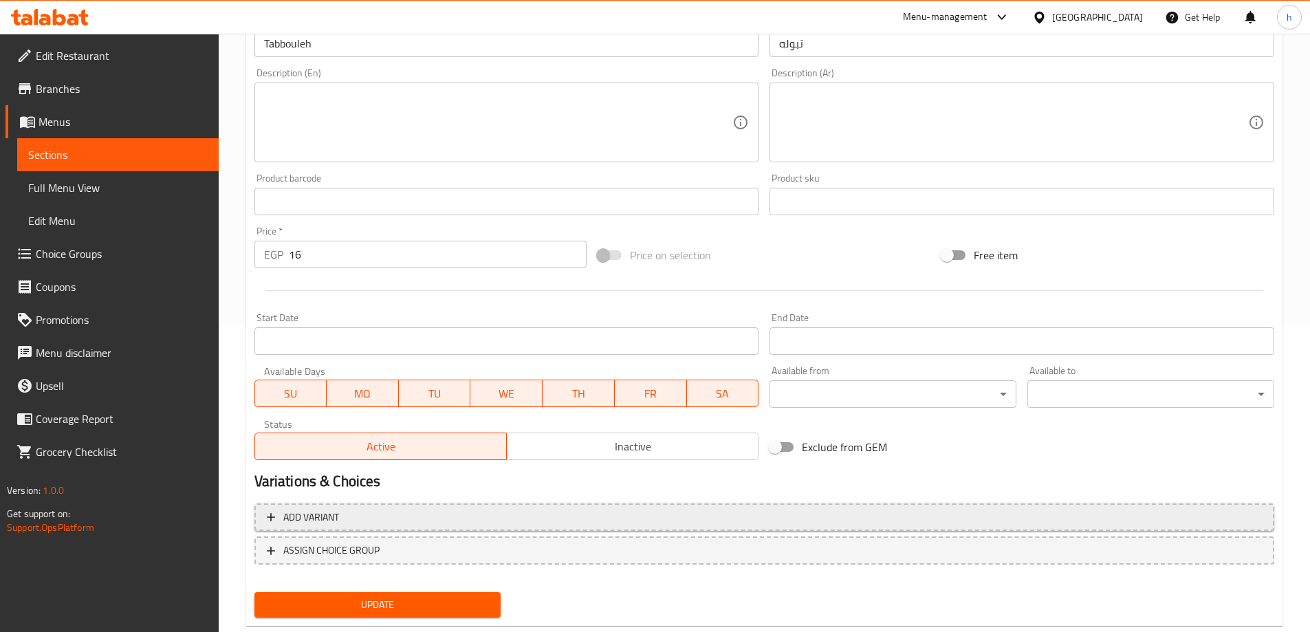
scroll to position [340, 0]
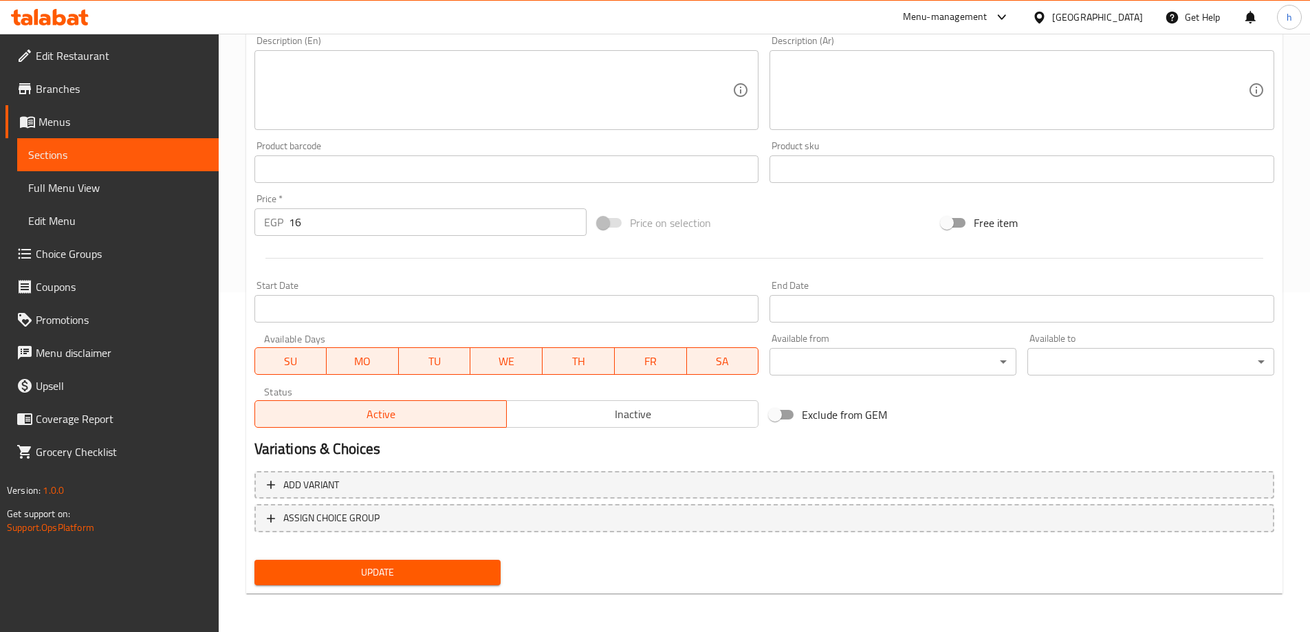
click at [425, 569] on span "Update" at bounding box center [377, 572] width 225 height 17
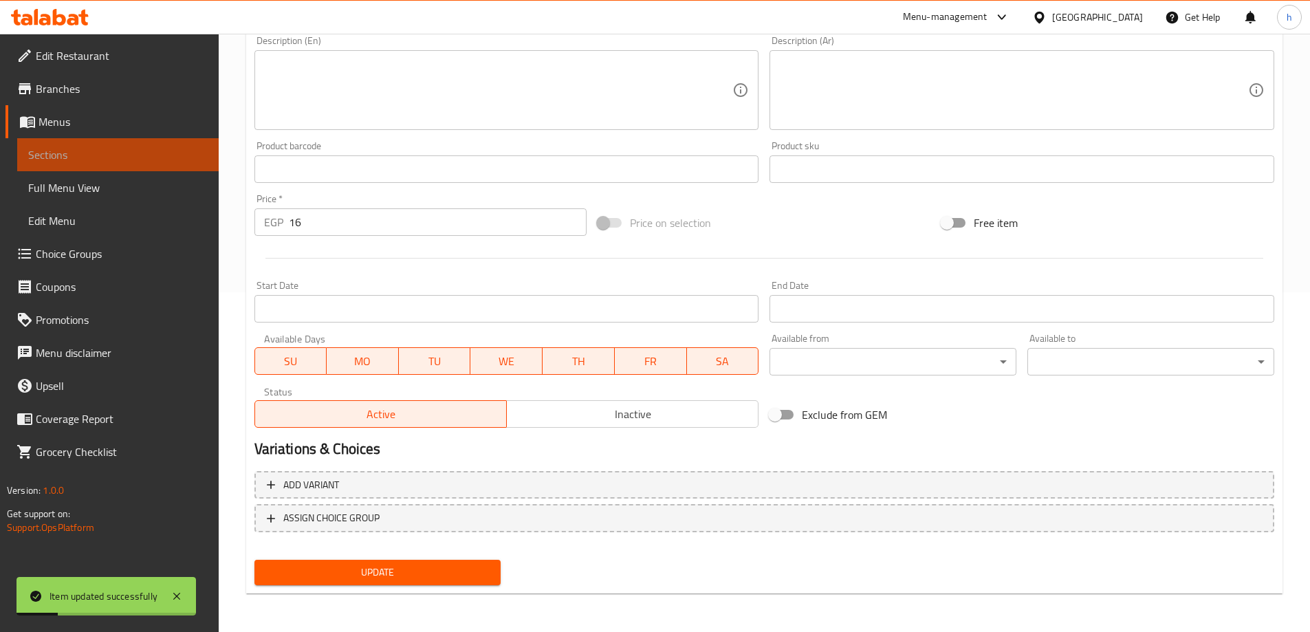
click at [130, 154] on span "Sections" at bounding box center [117, 154] width 179 height 17
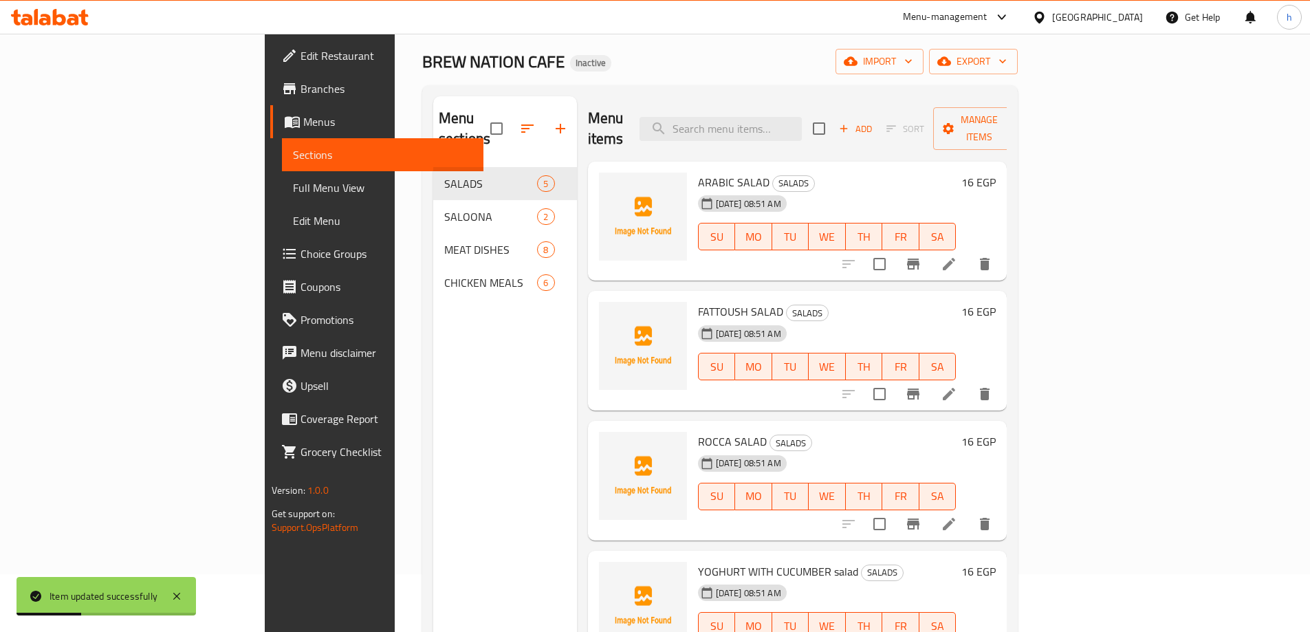
scroll to position [55, 0]
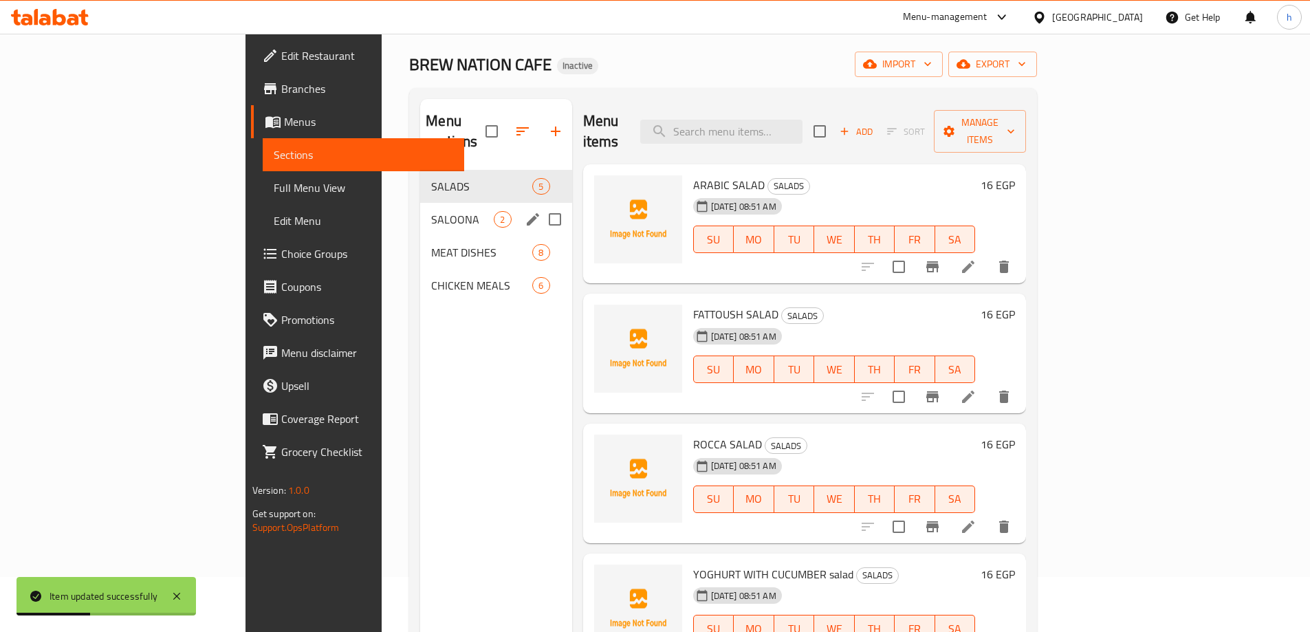
click at [420, 203] on div "SALOONA 2" at bounding box center [495, 219] width 151 height 33
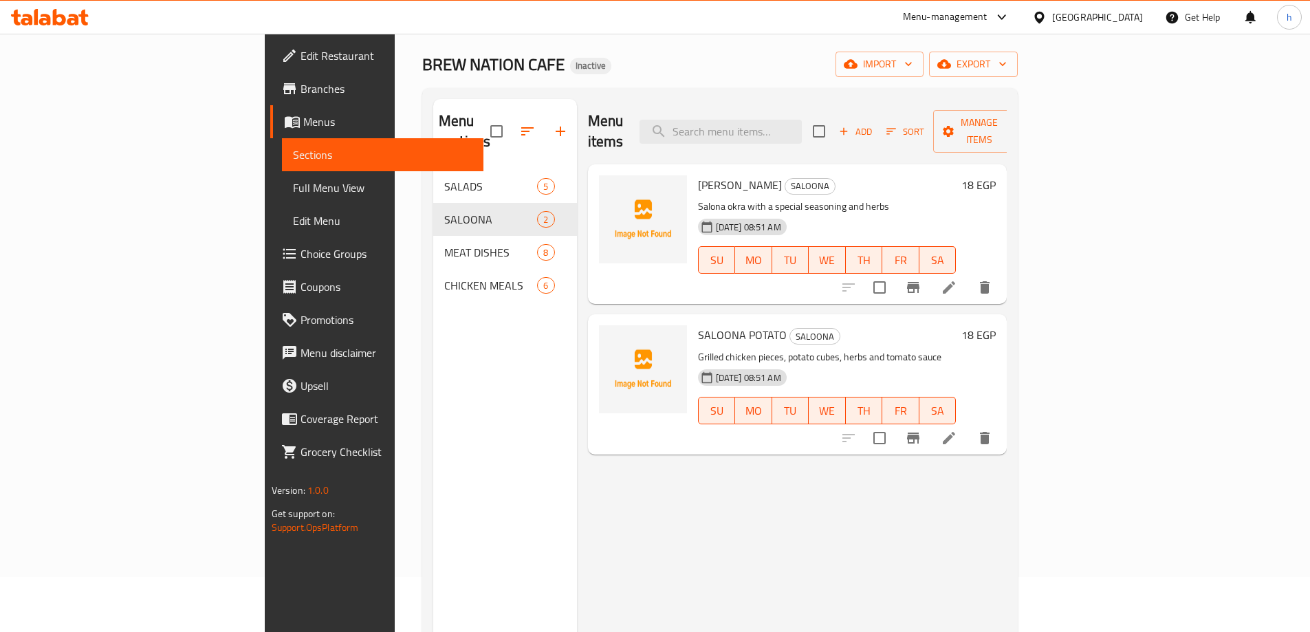
click at [957, 430] on icon at bounding box center [949, 438] width 17 height 17
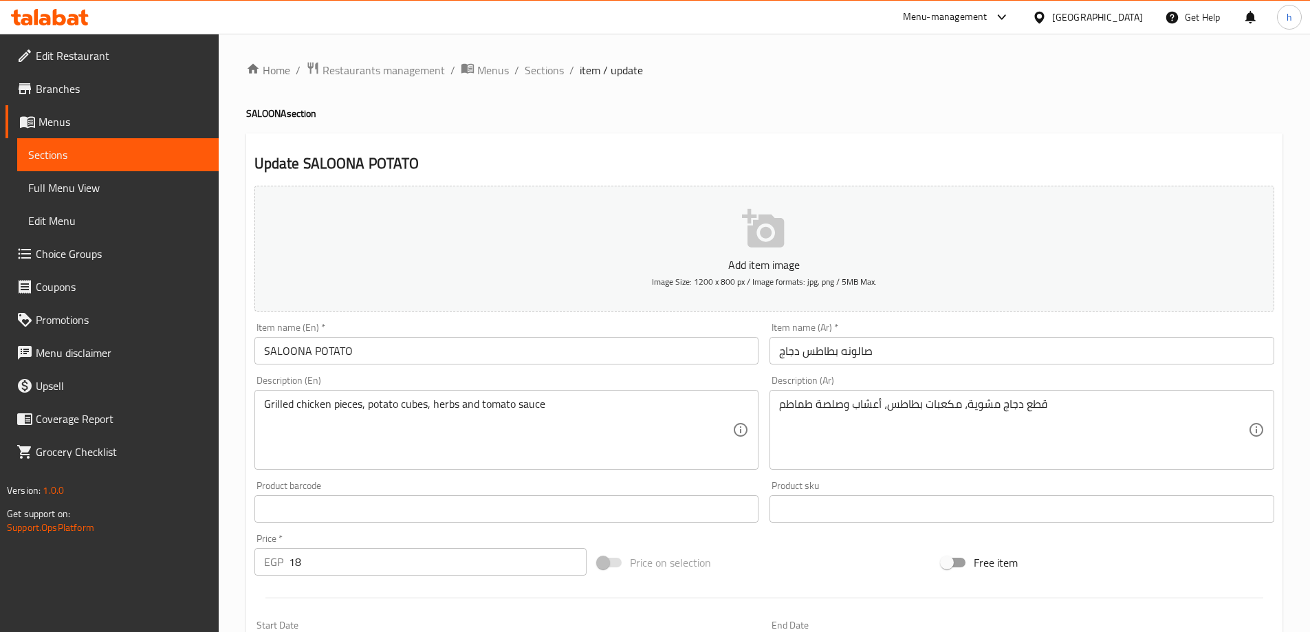
click at [137, 146] on link "Sections" at bounding box center [117, 154] width 201 height 33
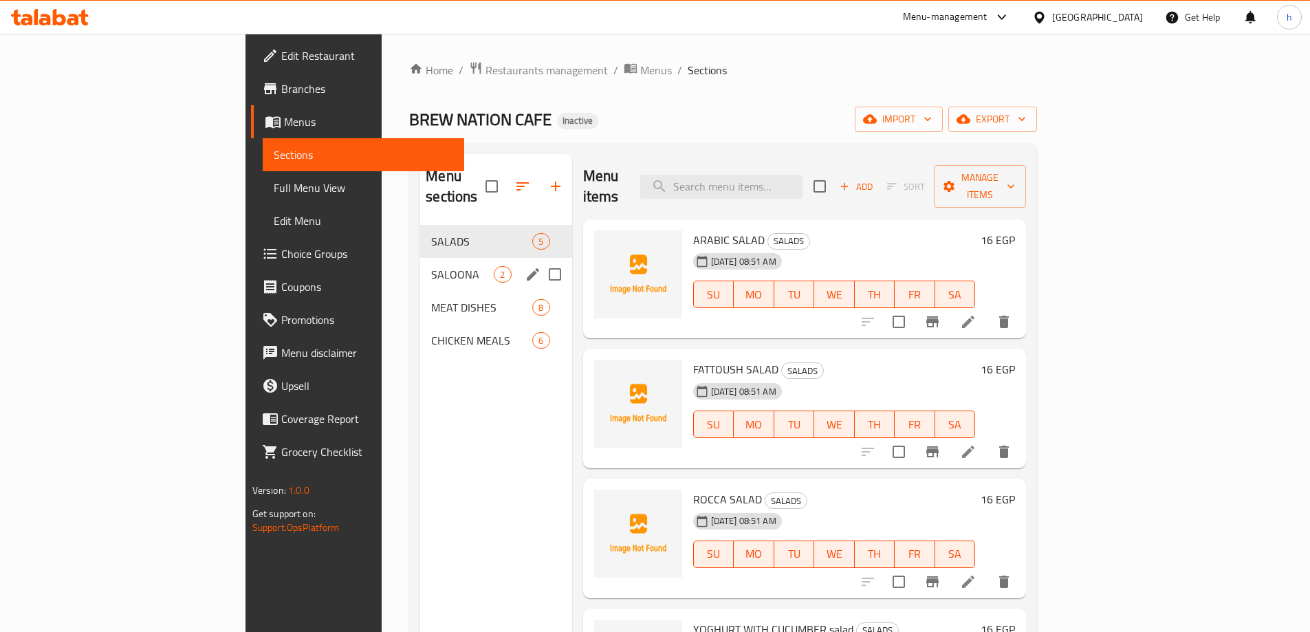
click at [420, 258] on div "SALOONA 2" at bounding box center [495, 274] width 151 height 33
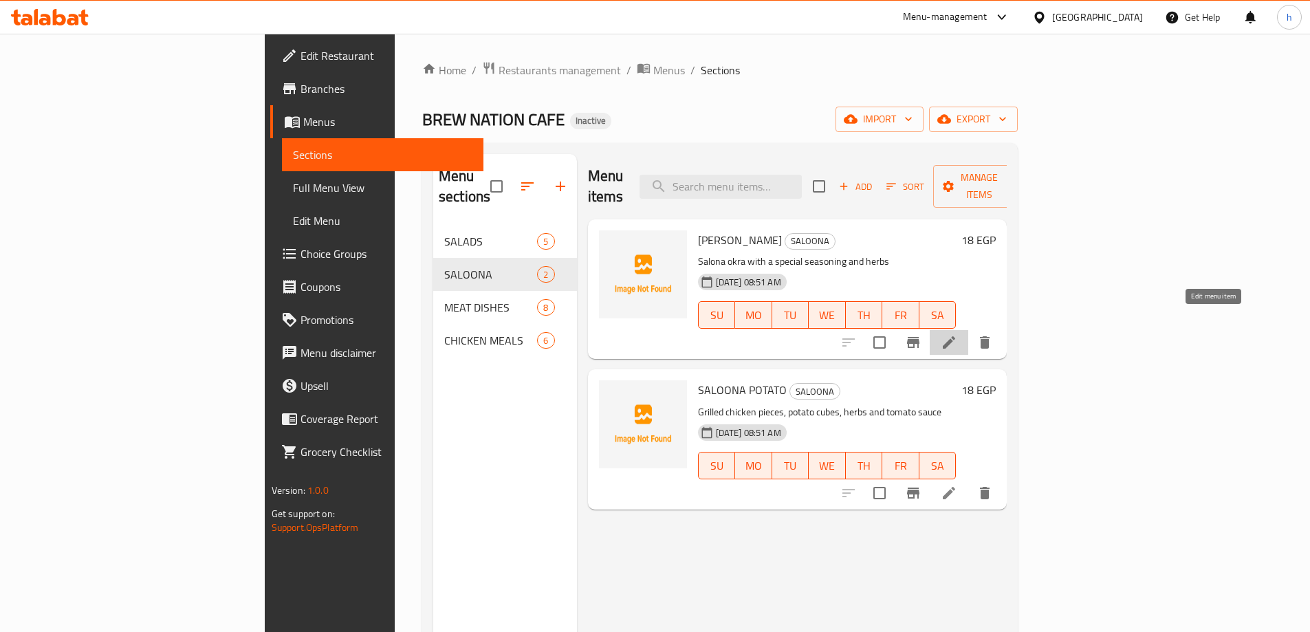
click at [957, 334] on icon at bounding box center [949, 342] width 17 height 17
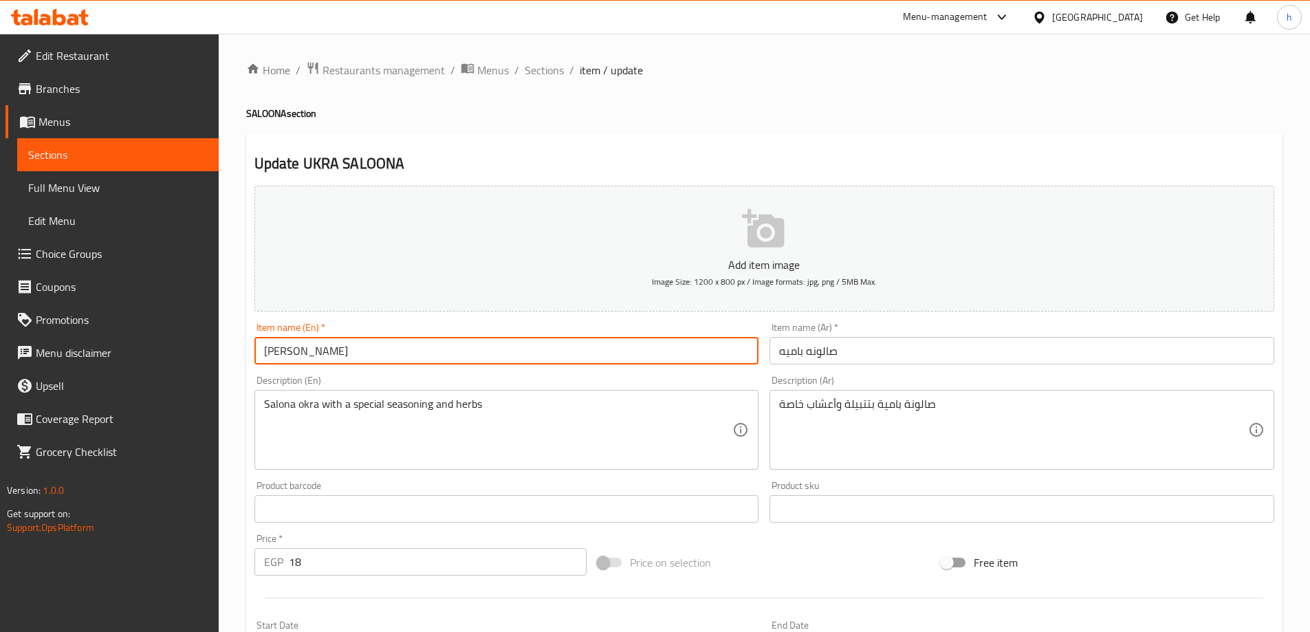
drag, startPoint x: 289, startPoint y: 351, endPoint x: 263, endPoint y: 349, distance: 26.2
click at [263, 349] on input "[PERSON_NAME]" at bounding box center [506, 351] width 505 height 28
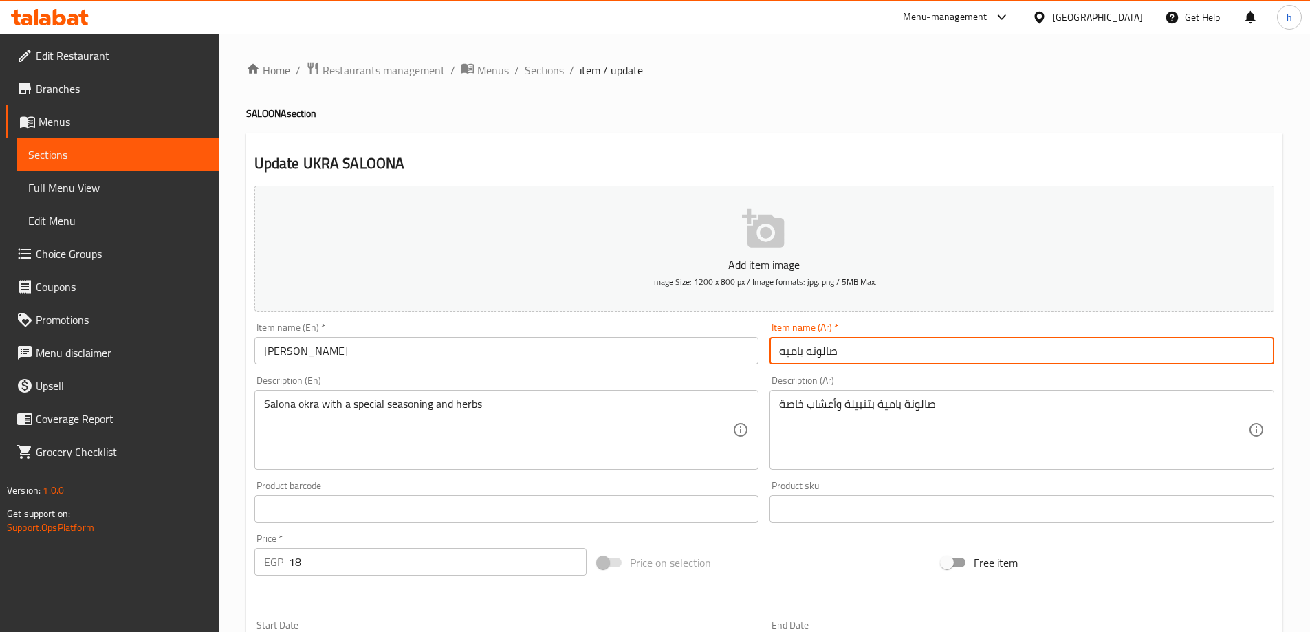
drag, startPoint x: 802, startPoint y: 351, endPoint x: 779, endPoint y: 351, distance: 22.7
click at [779, 351] on input "صالونه باميه" at bounding box center [1021, 351] width 505 height 28
paste input "وكرا"
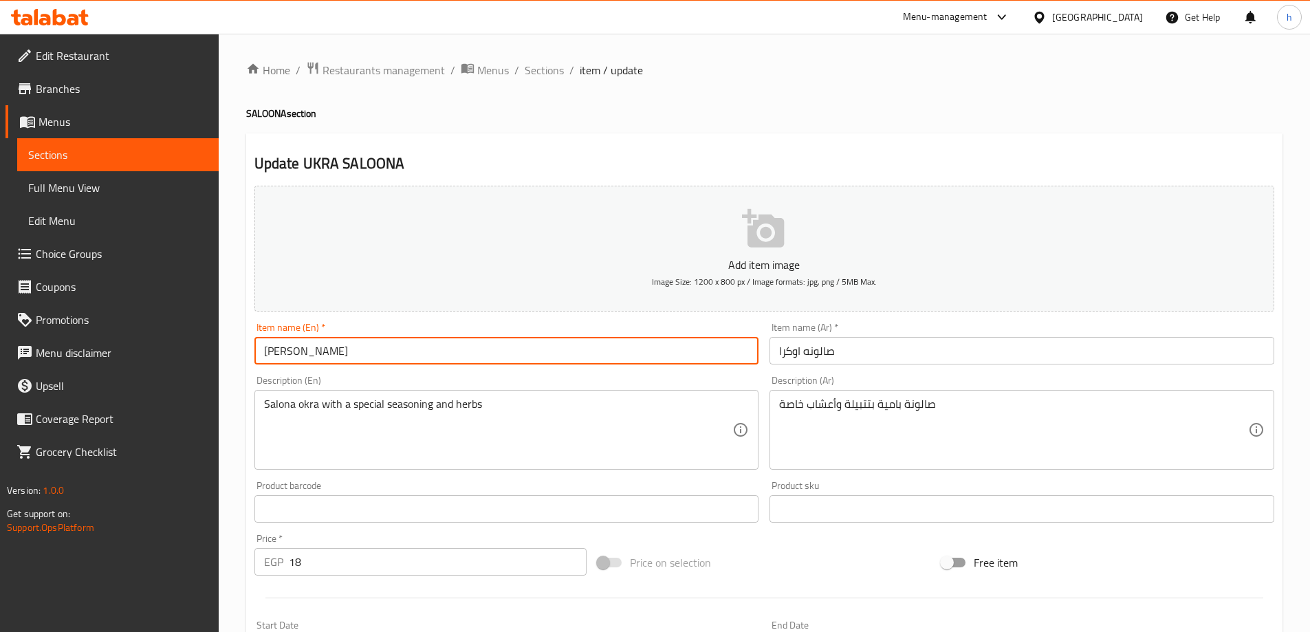
click at [328, 349] on input "[PERSON_NAME]" at bounding box center [506, 351] width 505 height 28
click at [344, 353] on input "[PERSON_NAME]" at bounding box center [506, 351] width 505 height 28
drag, startPoint x: 344, startPoint y: 353, endPoint x: 324, endPoint y: 352, distance: 20.7
click at [324, 352] on input "[PERSON_NAME]" at bounding box center [506, 351] width 505 height 28
click at [804, 351] on input "صالونه اوكرا" at bounding box center [1021, 351] width 505 height 28
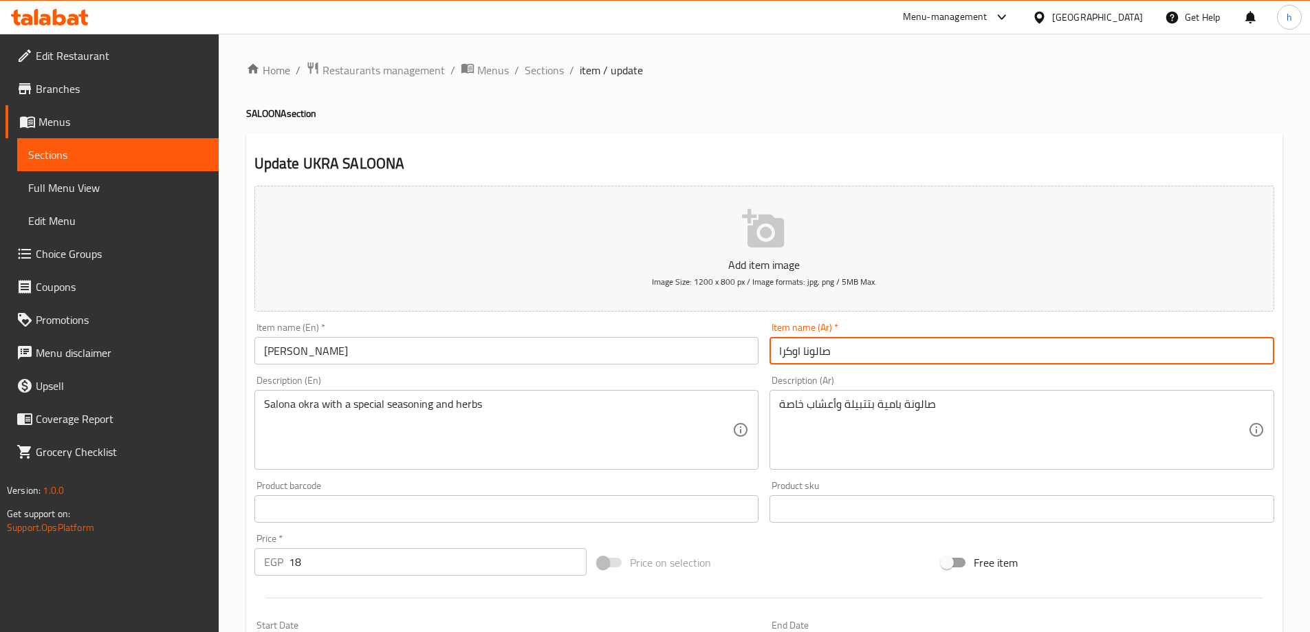
type input "صالونا اوكرا"
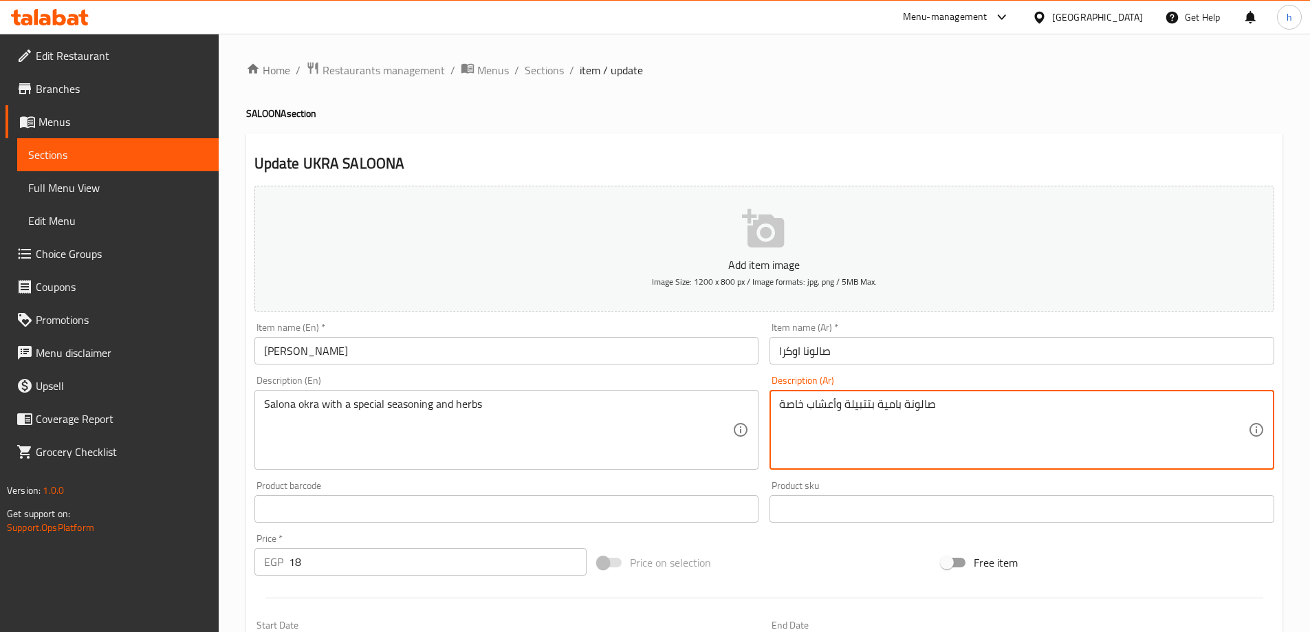
drag, startPoint x: 900, startPoint y: 404, endPoint x: 878, endPoint y: 402, distance: 22.2
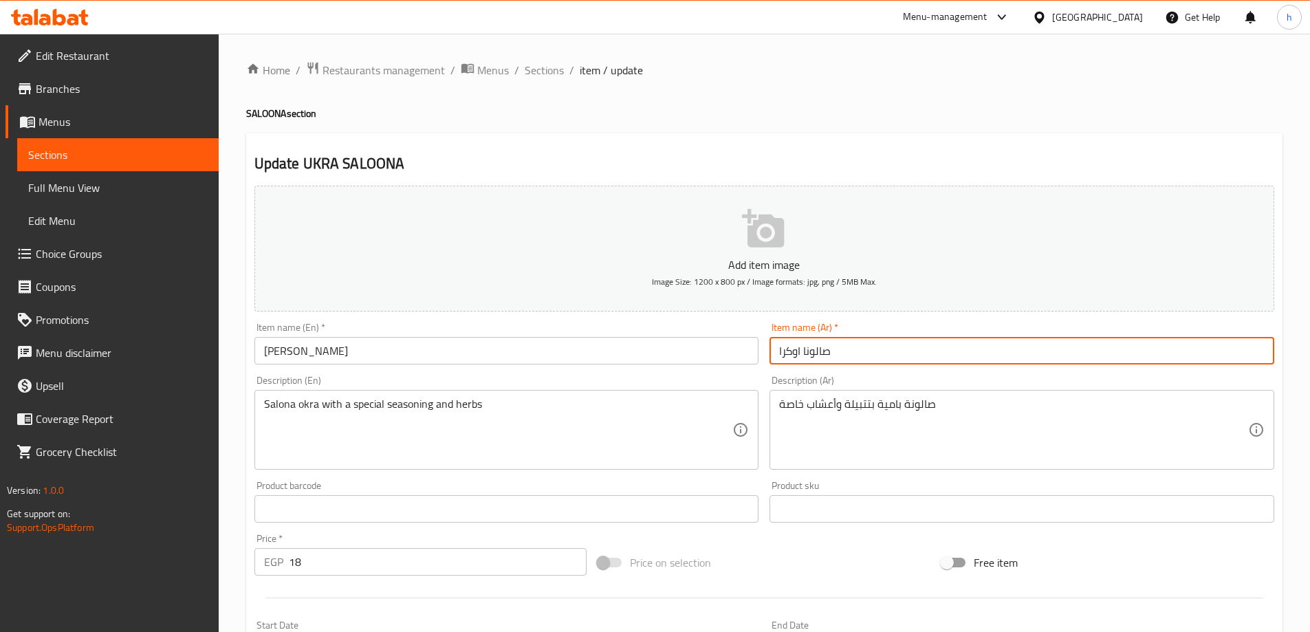
drag, startPoint x: 801, startPoint y: 351, endPoint x: 779, endPoint y: 351, distance: 22.0
click at [779, 351] on input "صالونا اوكرا" at bounding box center [1021, 351] width 505 height 28
click at [844, 353] on input "صالونا اوكرا" at bounding box center [1021, 351] width 505 height 28
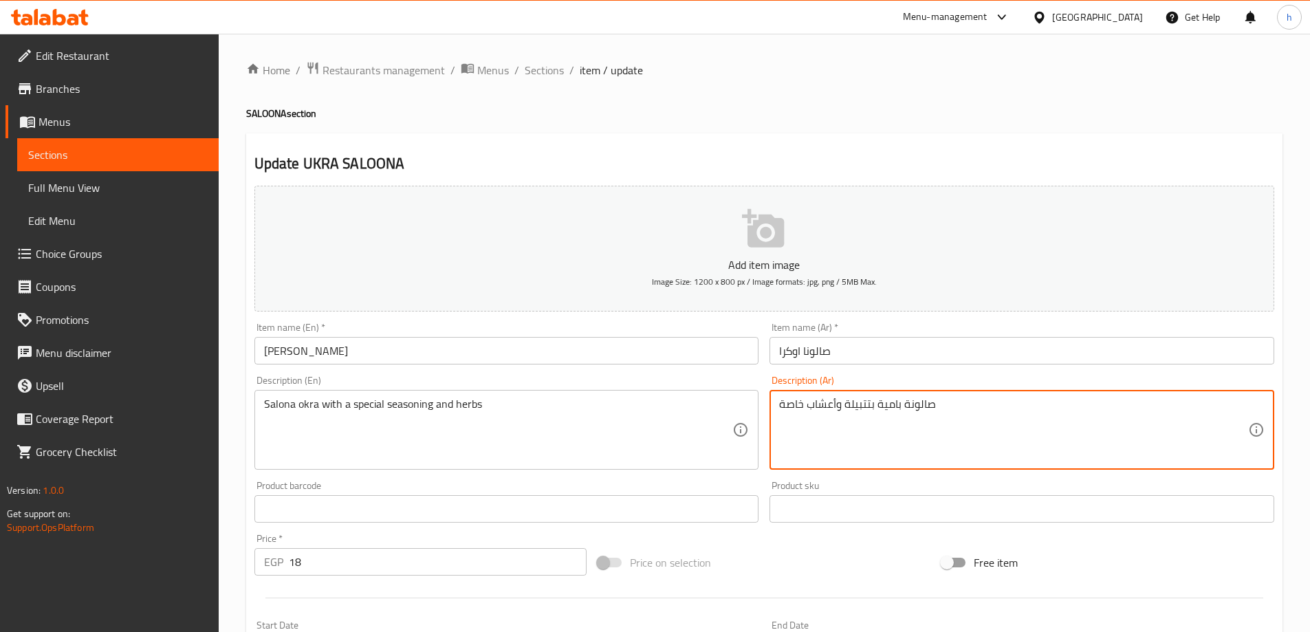
drag, startPoint x: 932, startPoint y: 402, endPoint x: 877, endPoint y: 402, distance: 54.3
paste textarea "اوكرا"
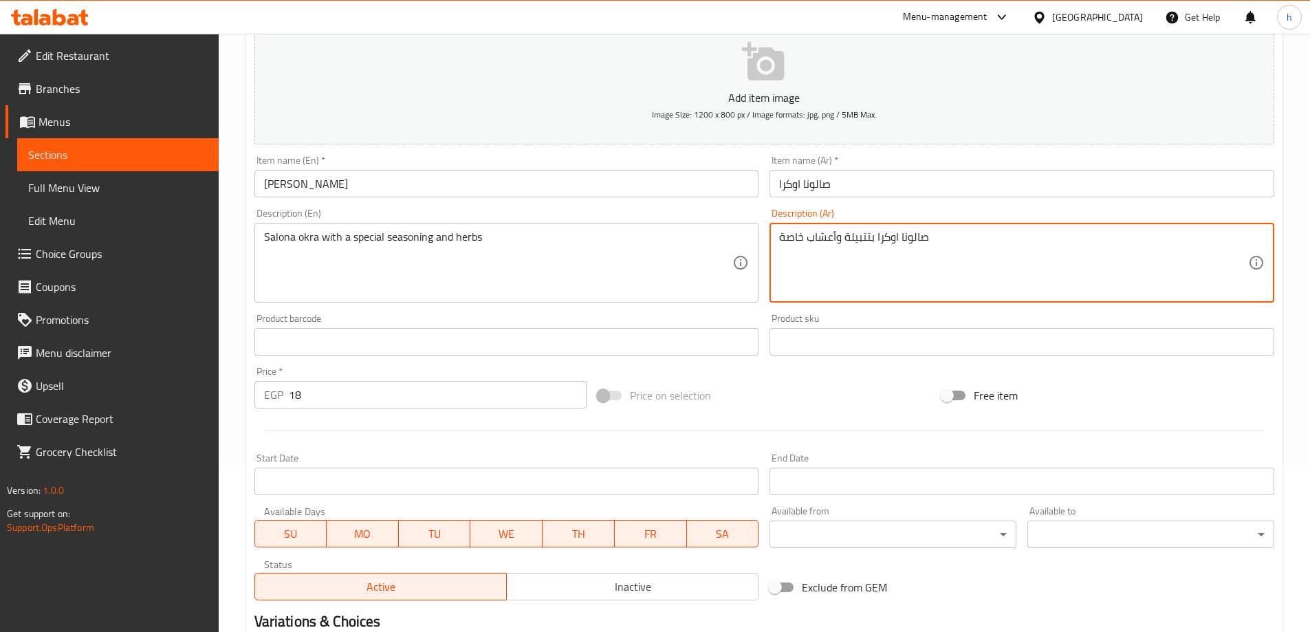
scroll to position [340, 0]
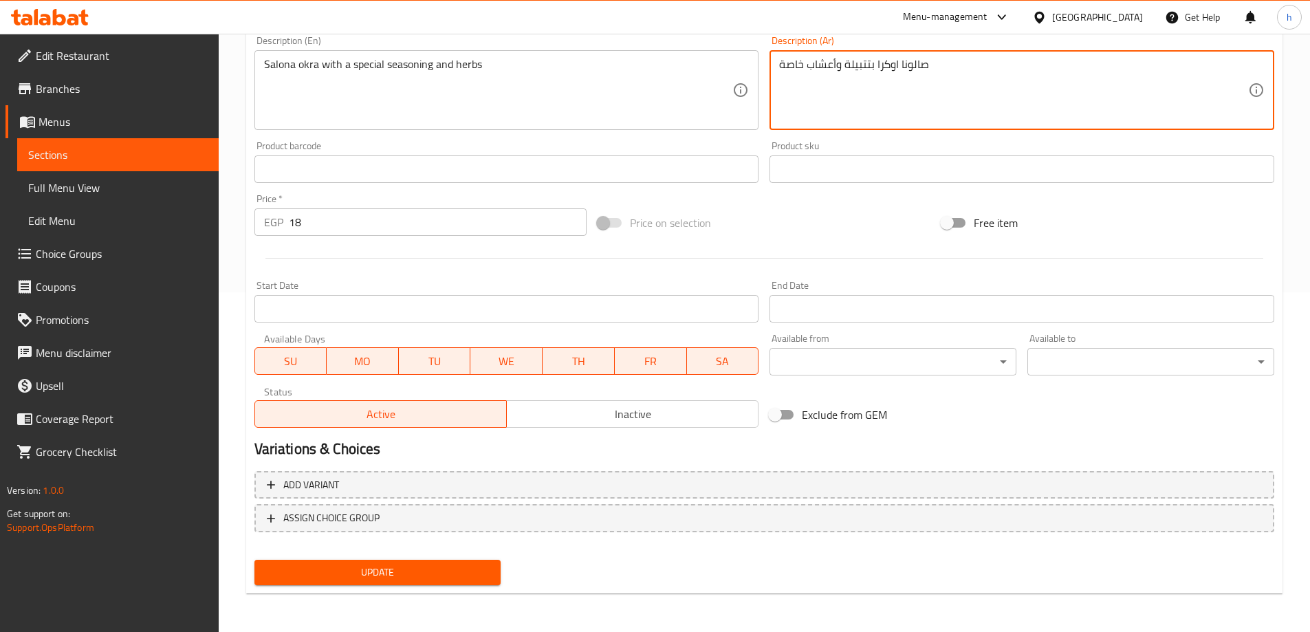
type textarea "صالونا اوكرا بتتبيلة وأعشاب خاصة"
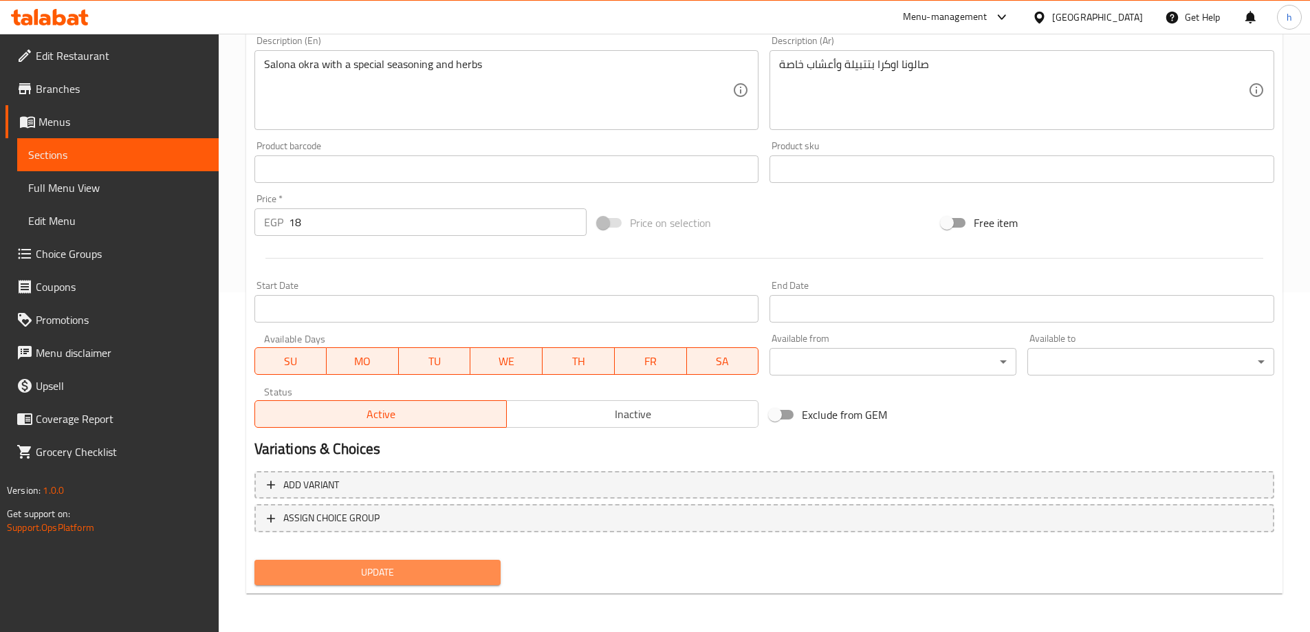
click at [428, 575] on span "Update" at bounding box center [377, 572] width 225 height 17
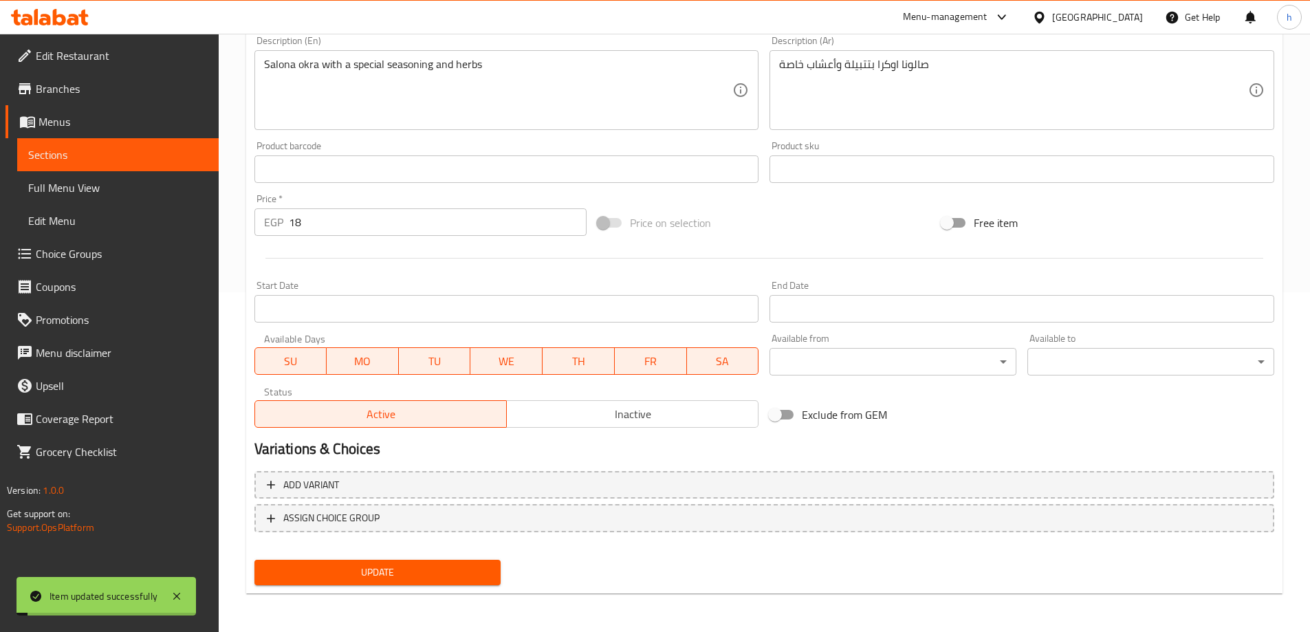
click at [94, 147] on span "Sections" at bounding box center [117, 154] width 179 height 17
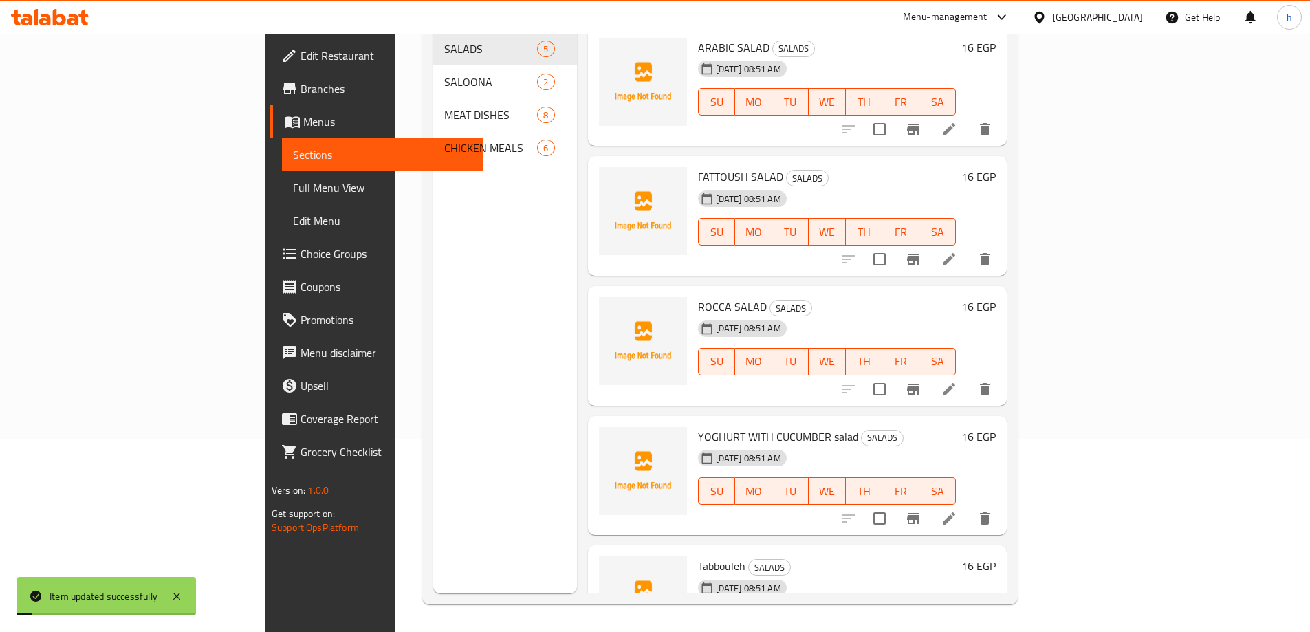
scroll to position [193, 0]
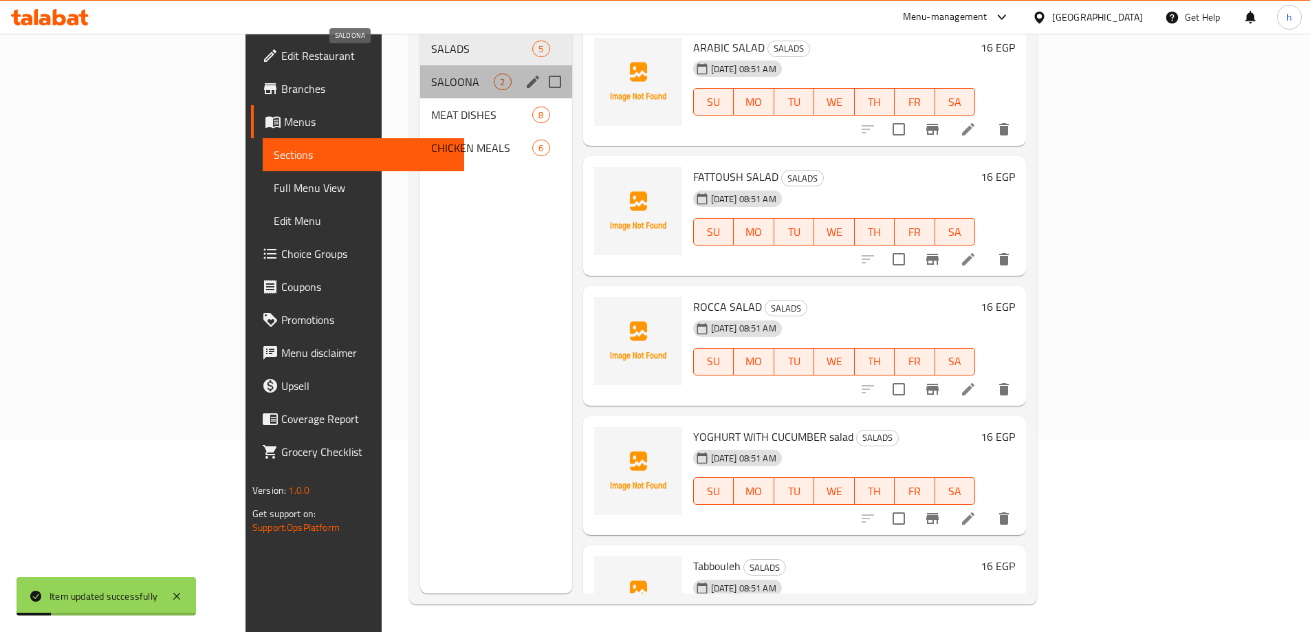
click at [431, 74] on span "SALOONA" at bounding box center [462, 82] width 63 height 17
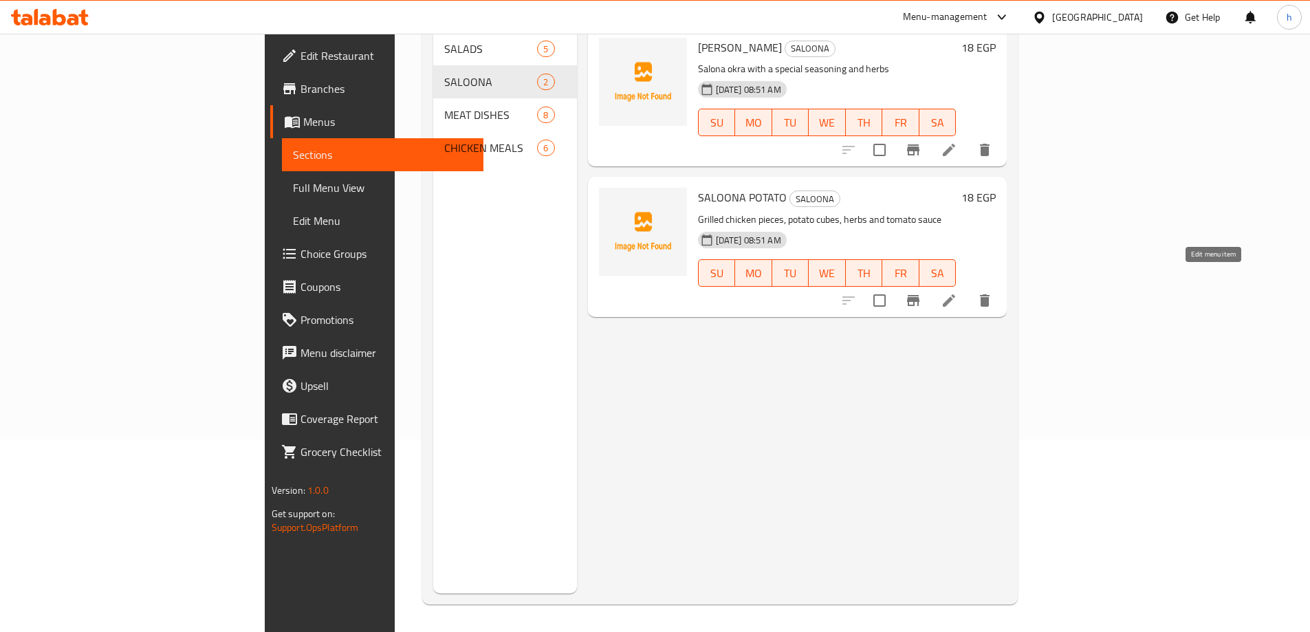
click at [955, 294] on icon at bounding box center [949, 300] width 12 height 12
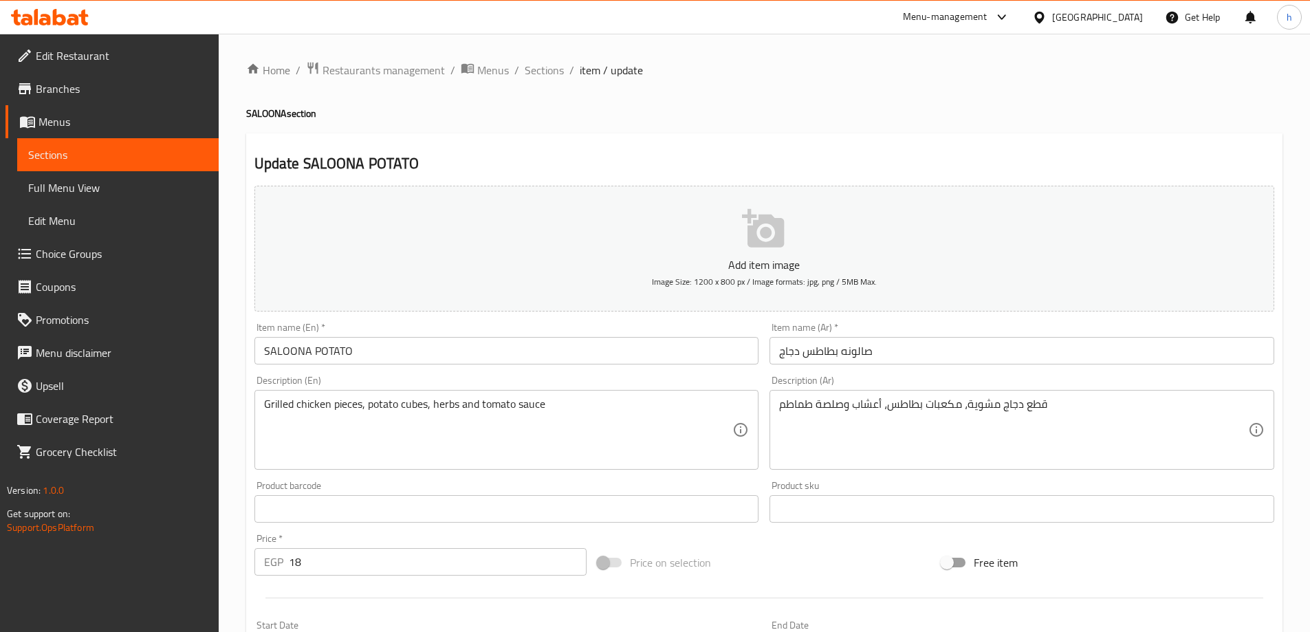
click at [388, 347] on input "SALOONA POTATO" at bounding box center [506, 351] width 505 height 28
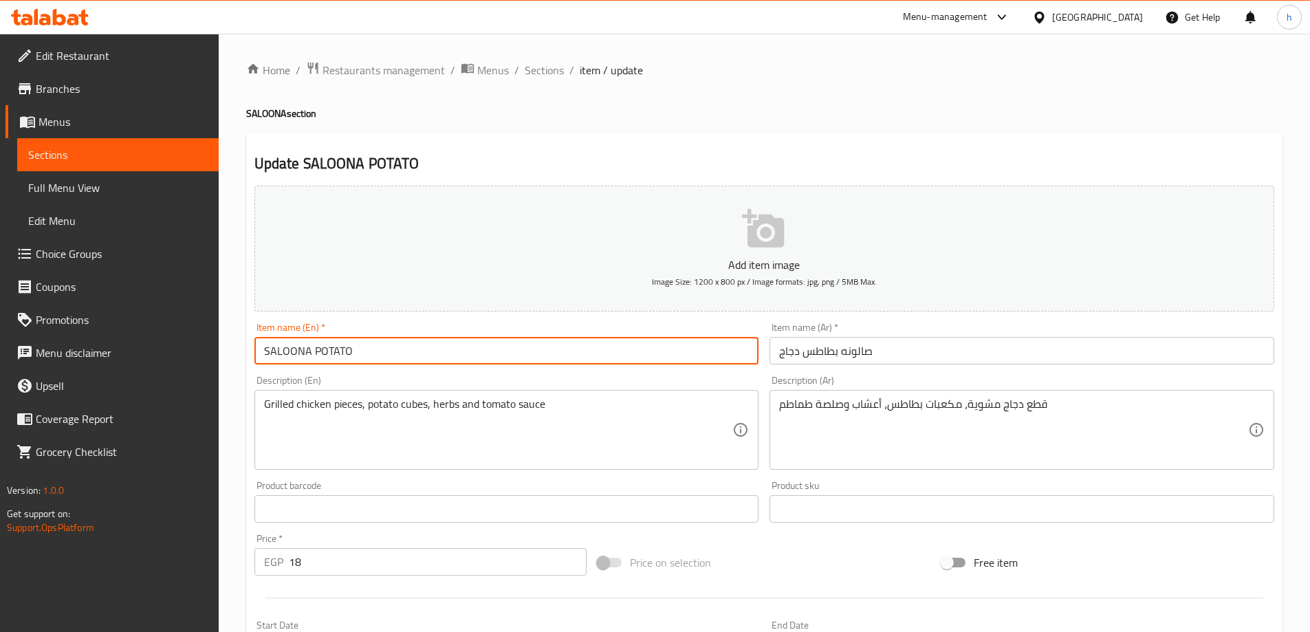
click at [311, 350] on input "SALOONA POTATO" at bounding box center [506, 351] width 505 height 28
click at [308, 354] on input "SALOONA POTATO" at bounding box center [506, 351] width 505 height 28
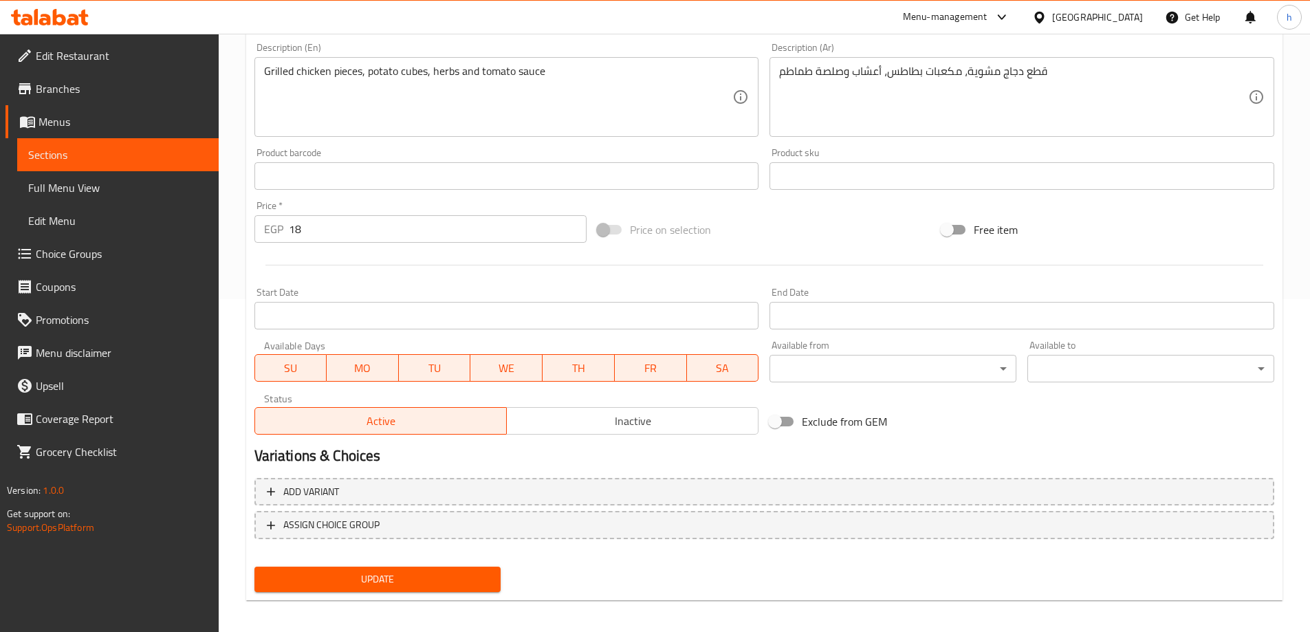
scroll to position [340, 0]
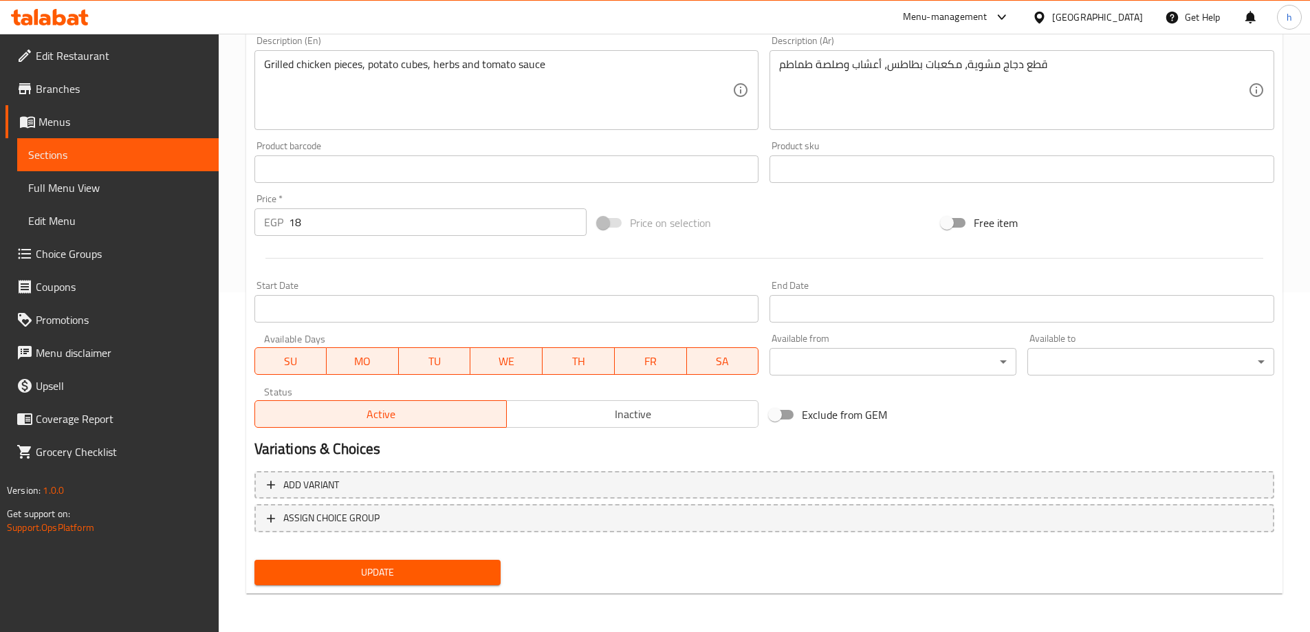
type input "SALOONA chicken POTATO"
click at [401, 574] on span "Update" at bounding box center [377, 572] width 225 height 17
click at [106, 151] on span "Sections" at bounding box center [117, 154] width 179 height 17
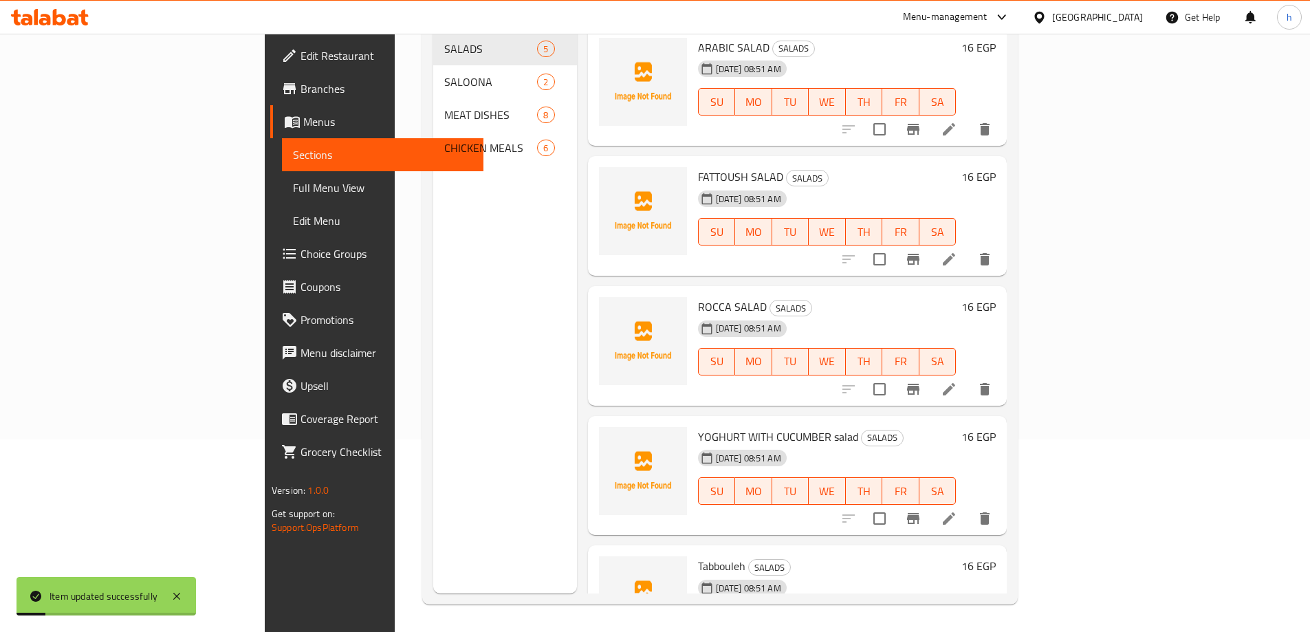
scroll to position [193, 0]
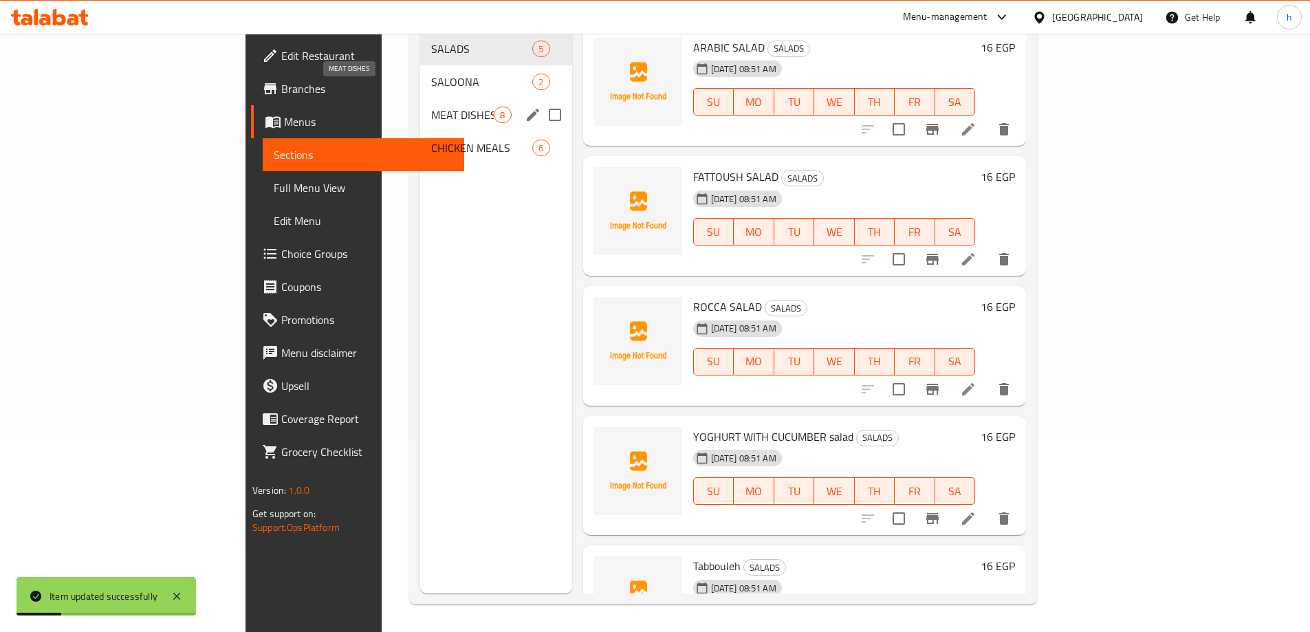
click at [431, 107] on span "MEAT DISHES" at bounding box center [462, 115] width 63 height 17
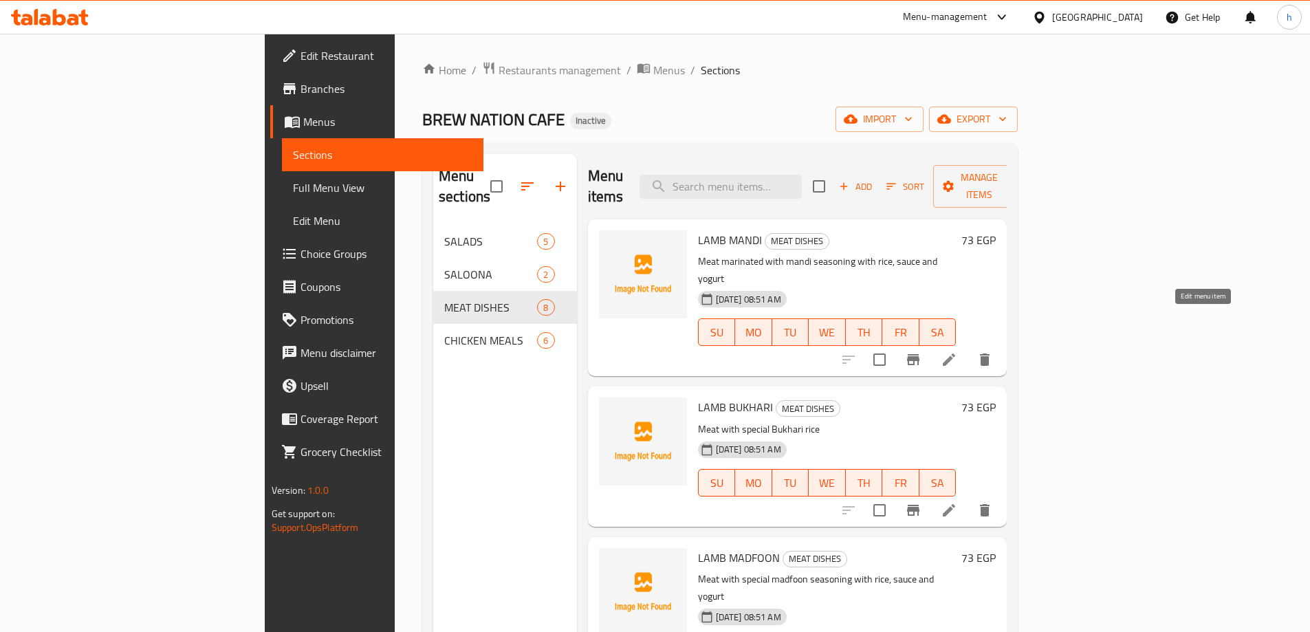
click at [957, 351] on icon at bounding box center [949, 359] width 17 height 17
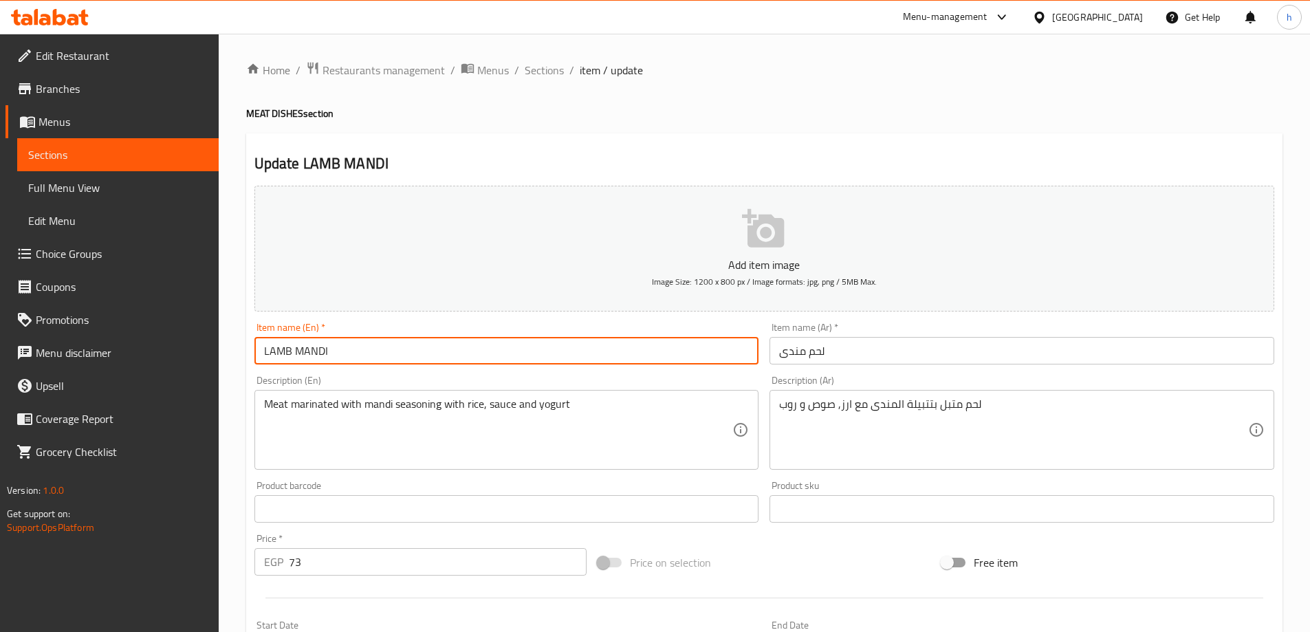
drag, startPoint x: 292, startPoint y: 350, endPoint x: 263, endPoint y: 349, distance: 29.6
click at [263, 349] on input "LAMB MANDI" at bounding box center [506, 351] width 505 height 28
drag, startPoint x: 333, startPoint y: 347, endPoint x: 253, endPoint y: 355, distance: 80.8
click at [253, 355] on div "Item name (En)   * LAMB MANDI Item name (En) *" at bounding box center [507, 343] width 516 height 53
click at [806, 353] on input "لحم مندى" at bounding box center [1021, 351] width 505 height 28
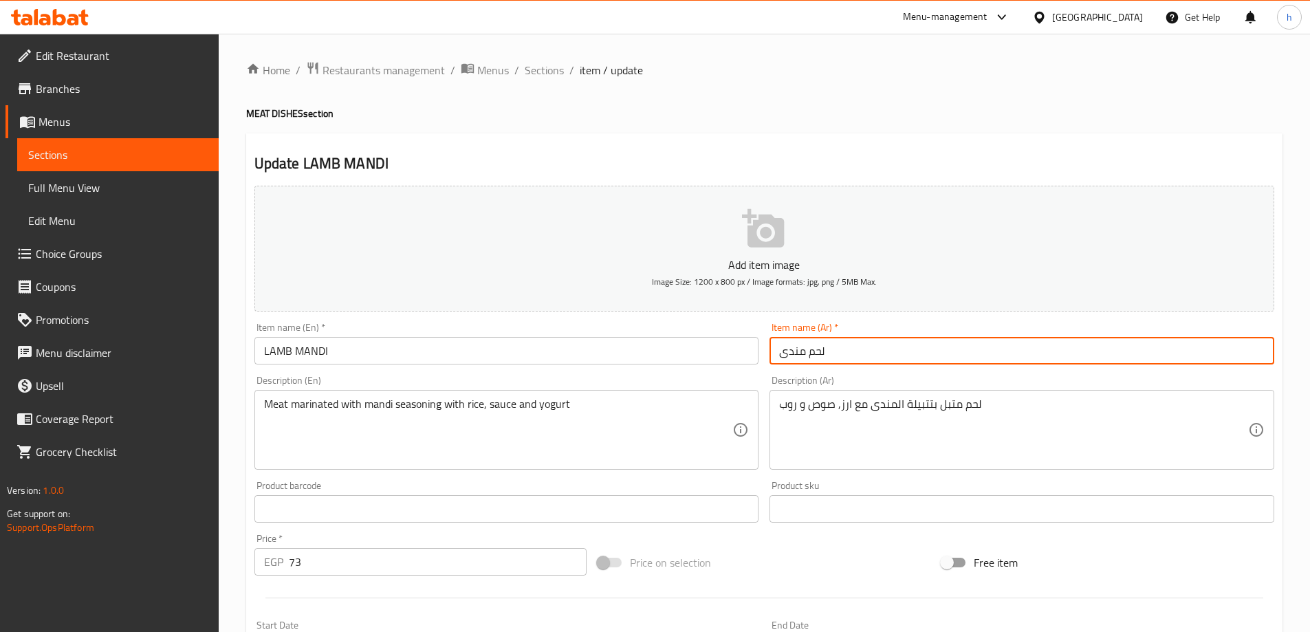
click at [806, 353] on input "لحم مندى" at bounding box center [1021, 351] width 505 height 28
type input "لحم ضأن مندى"
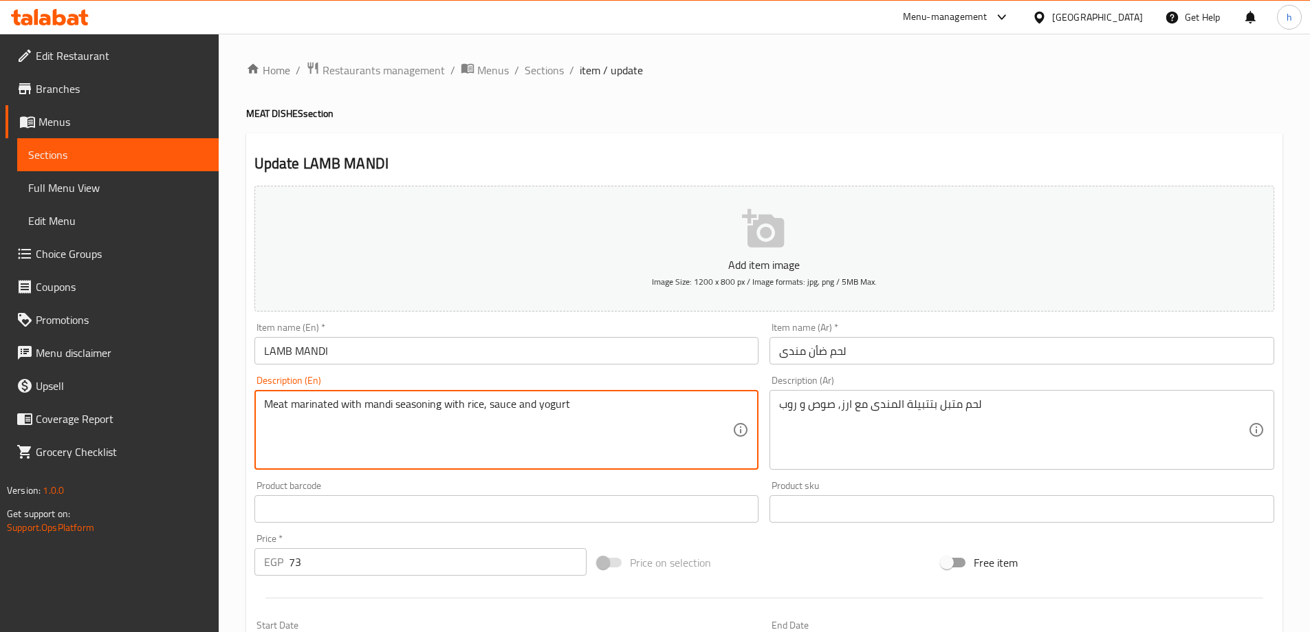
drag, startPoint x: 338, startPoint y: 402, endPoint x: 289, endPoint y: 404, distance: 48.1
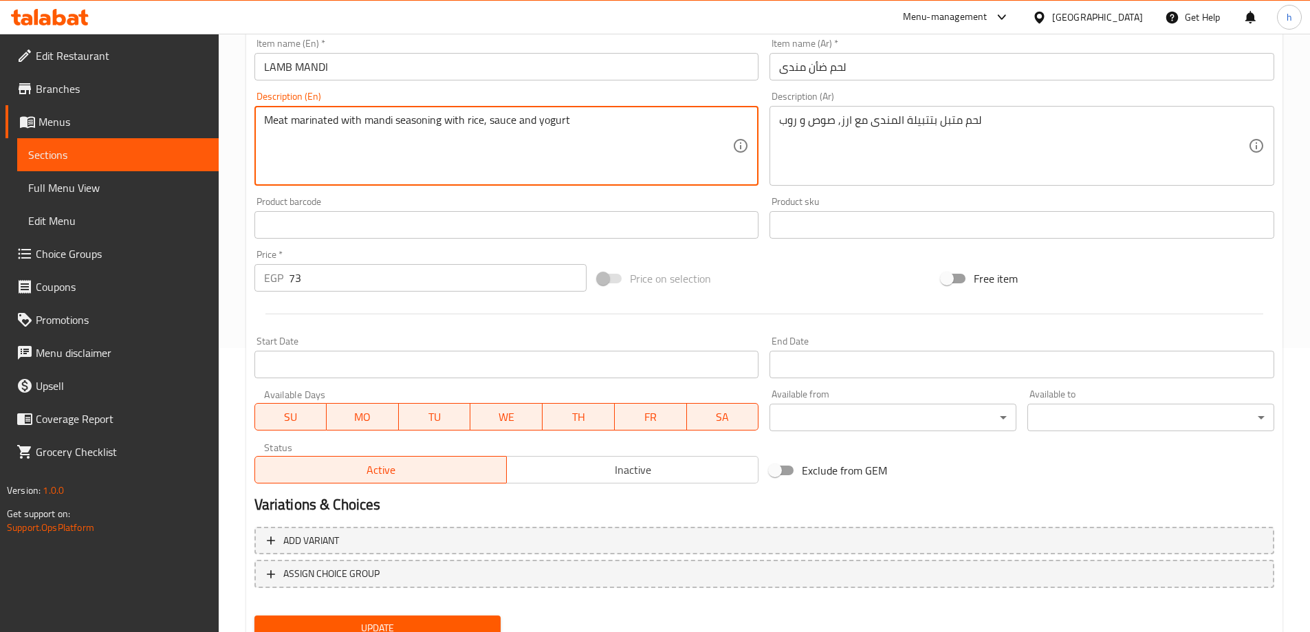
scroll to position [340, 0]
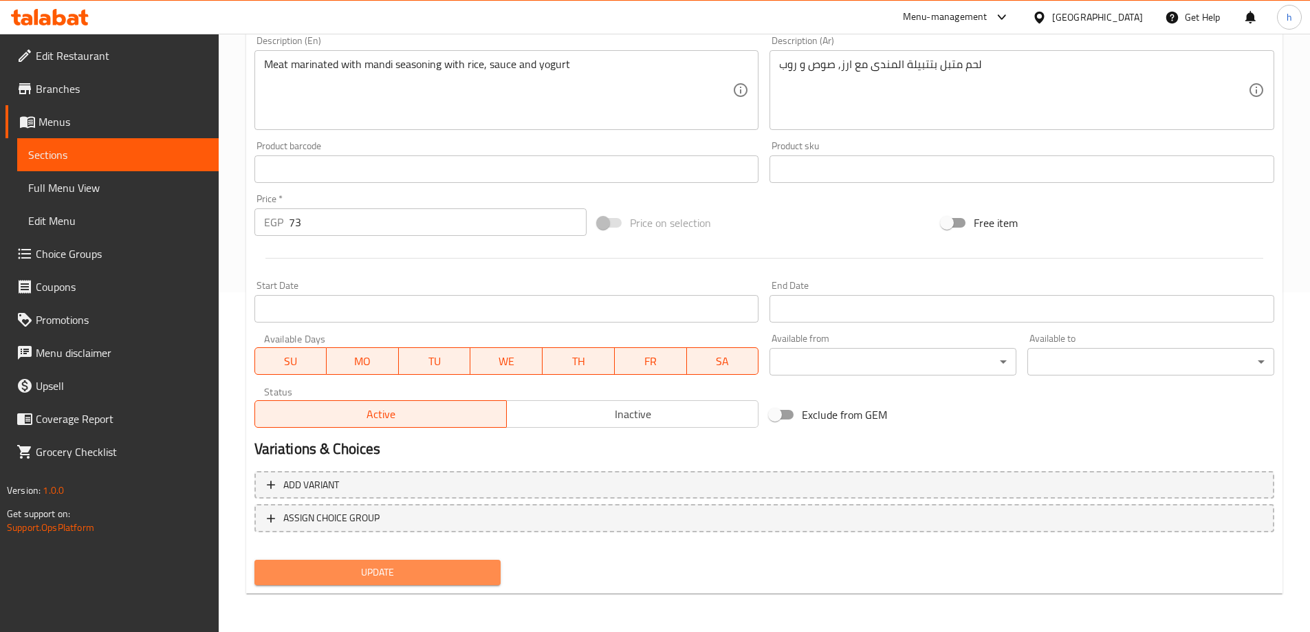
click at [340, 567] on span "Update" at bounding box center [377, 572] width 225 height 17
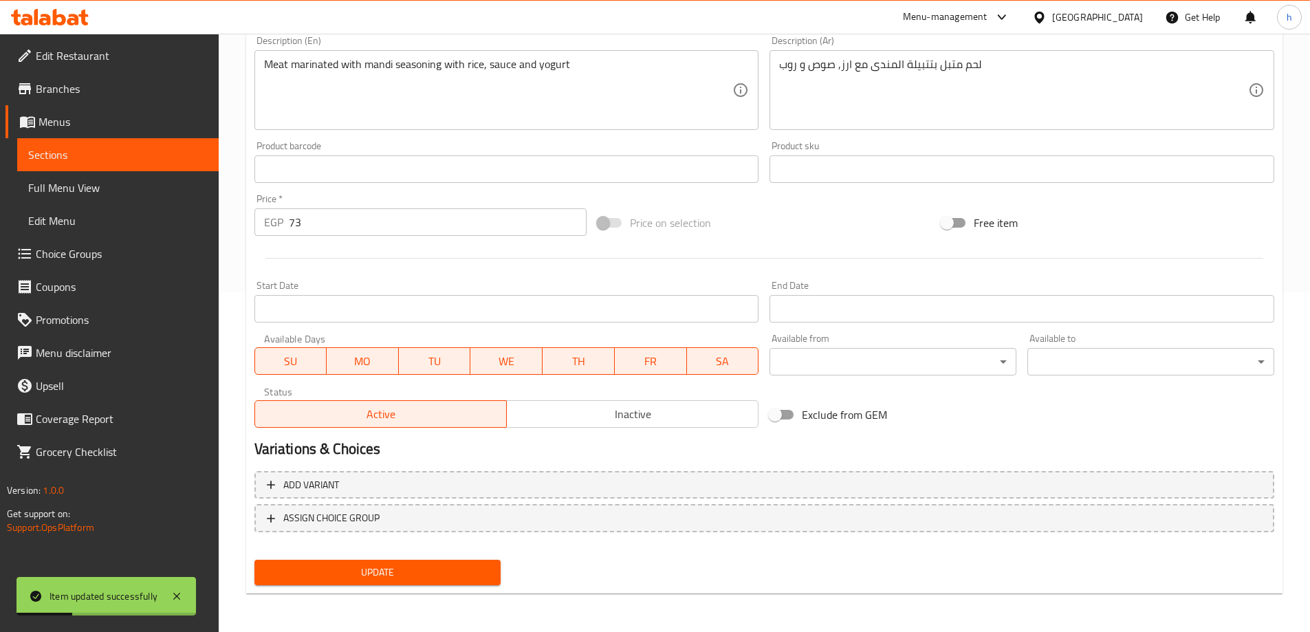
click at [78, 149] on span "Sections" at bounding box center [117, 154] width 179 height 17
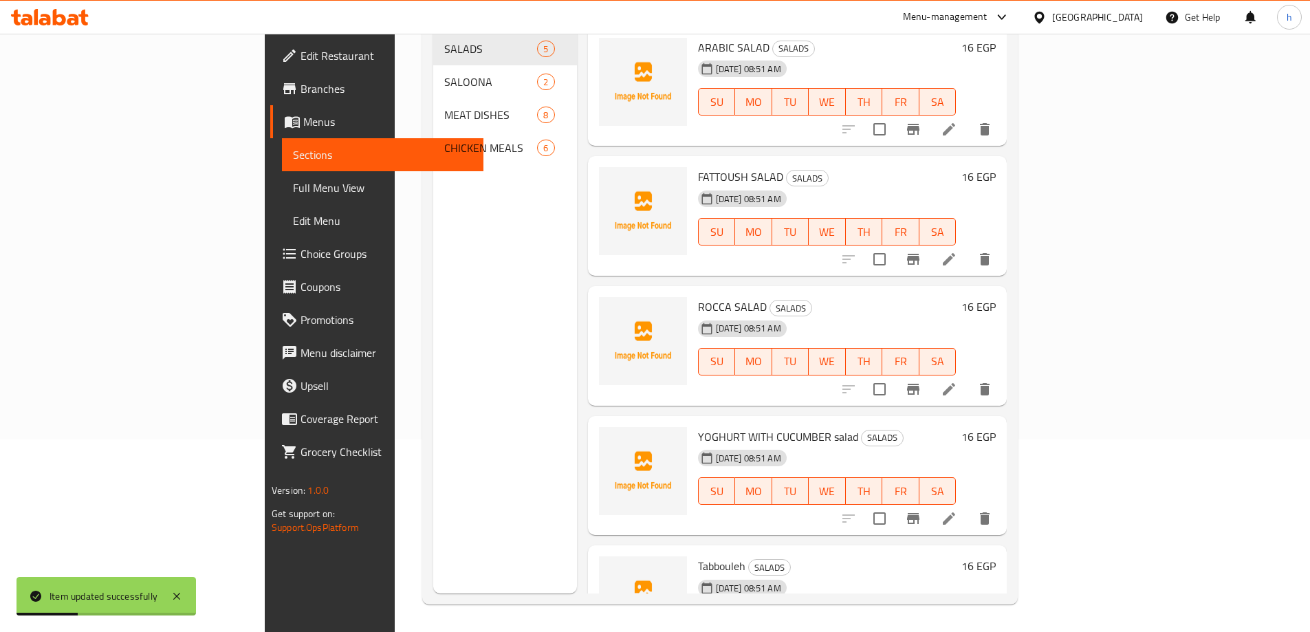
scroll to position [193, 0]
